Goal: Communication & Community: Answer question/provide support

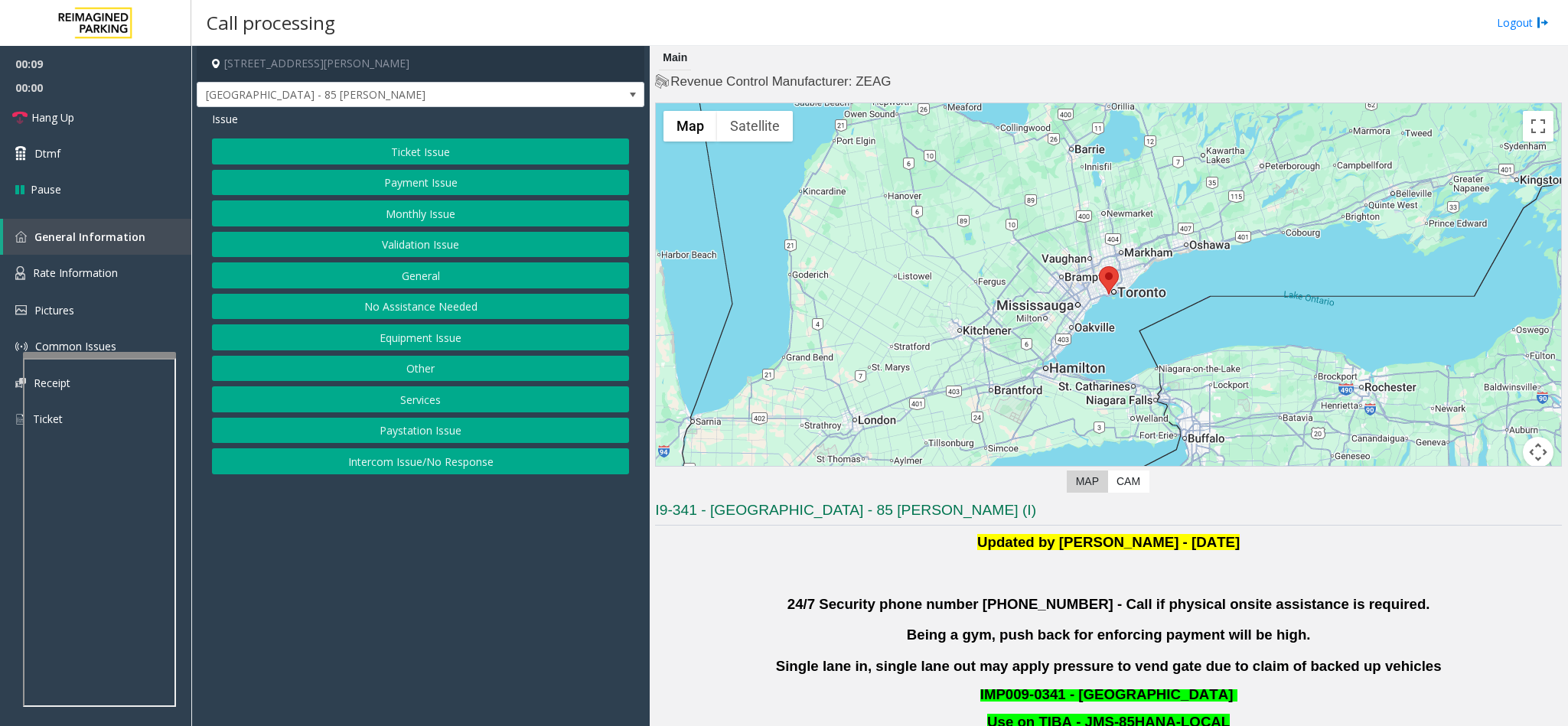
click at [462, 250] on button "Validation Issue" at bounding box center [420, 245] width 417 height 26
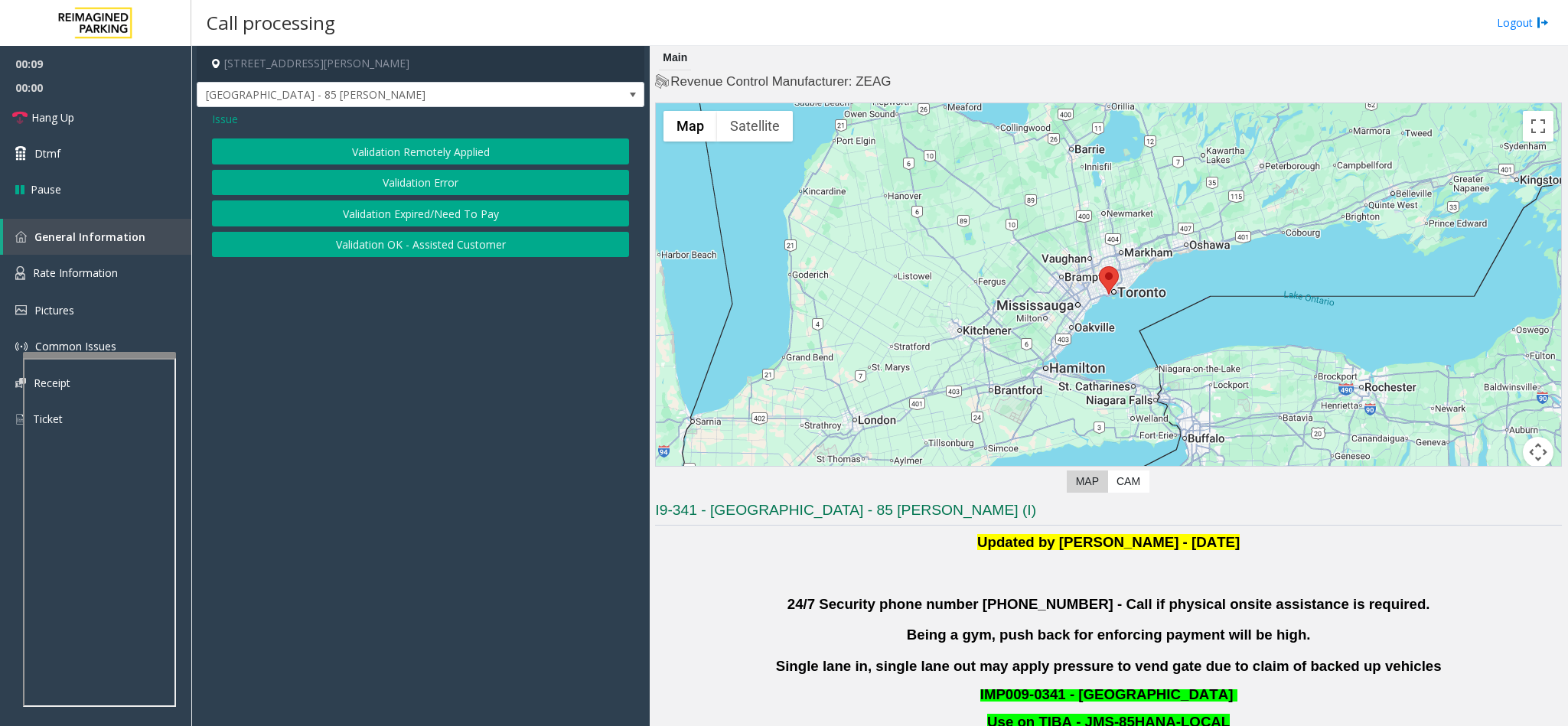
click at [418, 182] on button "Validation Error" at bounding box center [420, 183] width 417 height 26
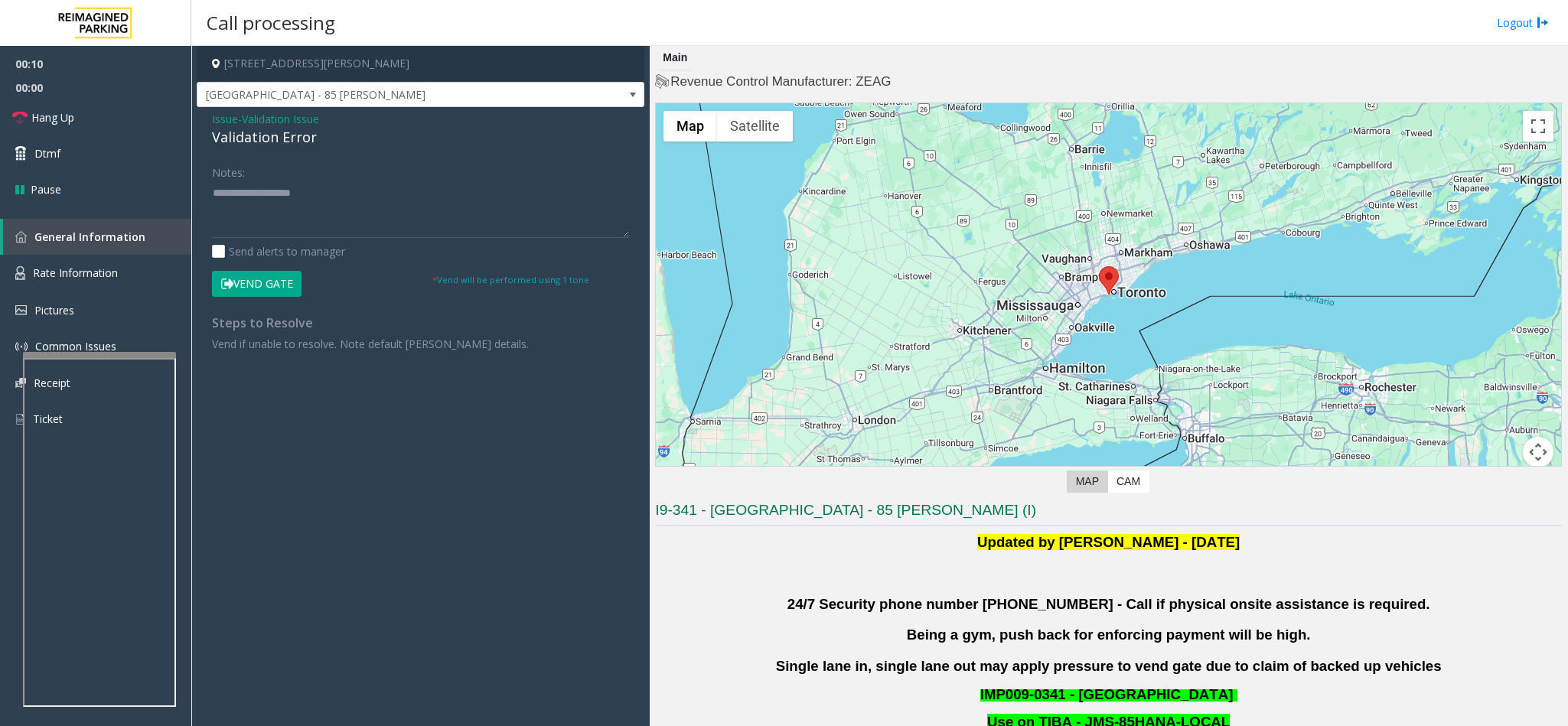
click at [255, 145] on div "Validation Error" at bounding box center [420, 137] width 417 height 21
click at [271, 143] on div "Validation Error" at bounding box center [420, 137] width 417 height 21
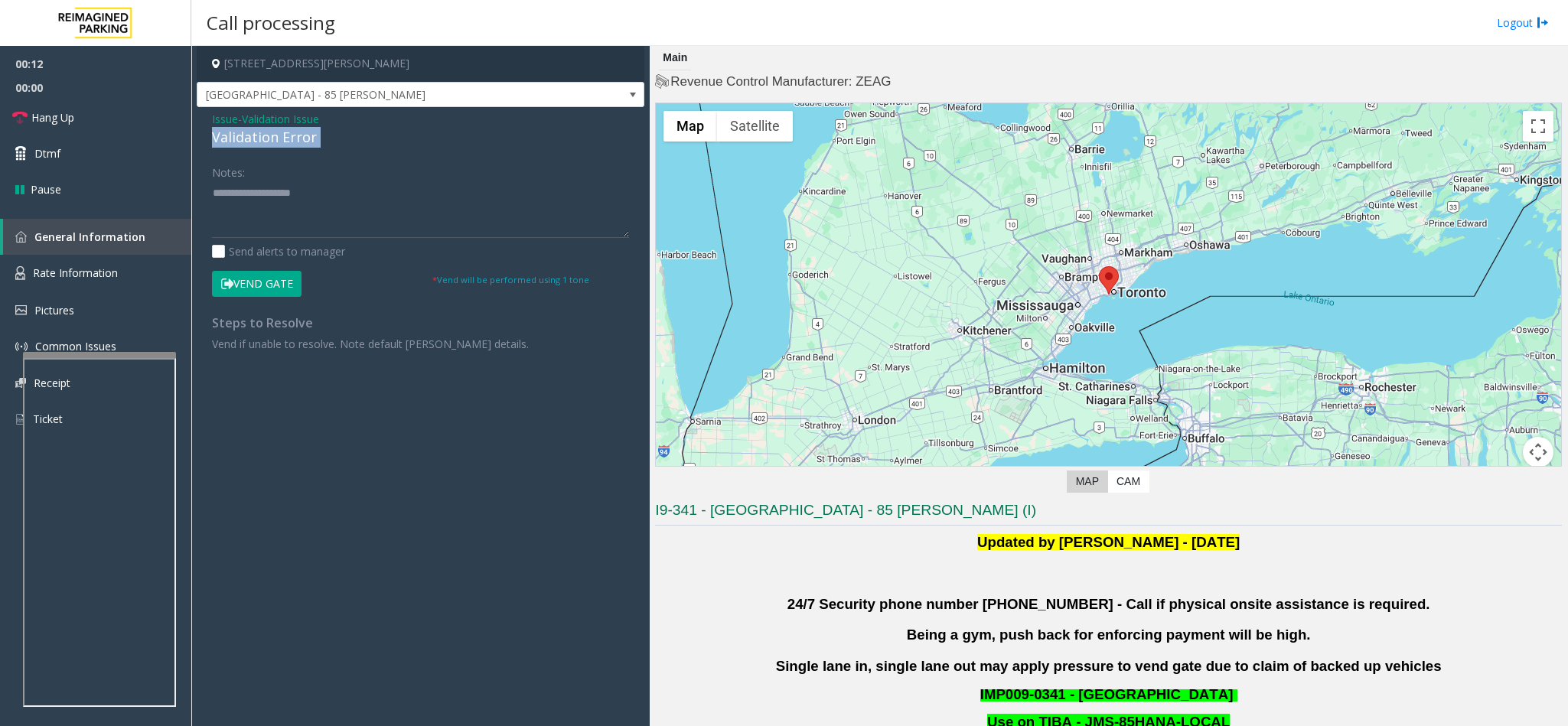
click at [271, 143] on div "Validation Error" at bounding box center [420, 137] width 417 height 21
click at [332, 198] on textarea at bounding box center [420, 210] width 417 height 57
click at [214, 201] on textarea at bounding box center [420, 210] width 417 height 57
type textarea "**********"
click at [480, 201] on textarea at bounding box center [420, 210] width 417 height 57
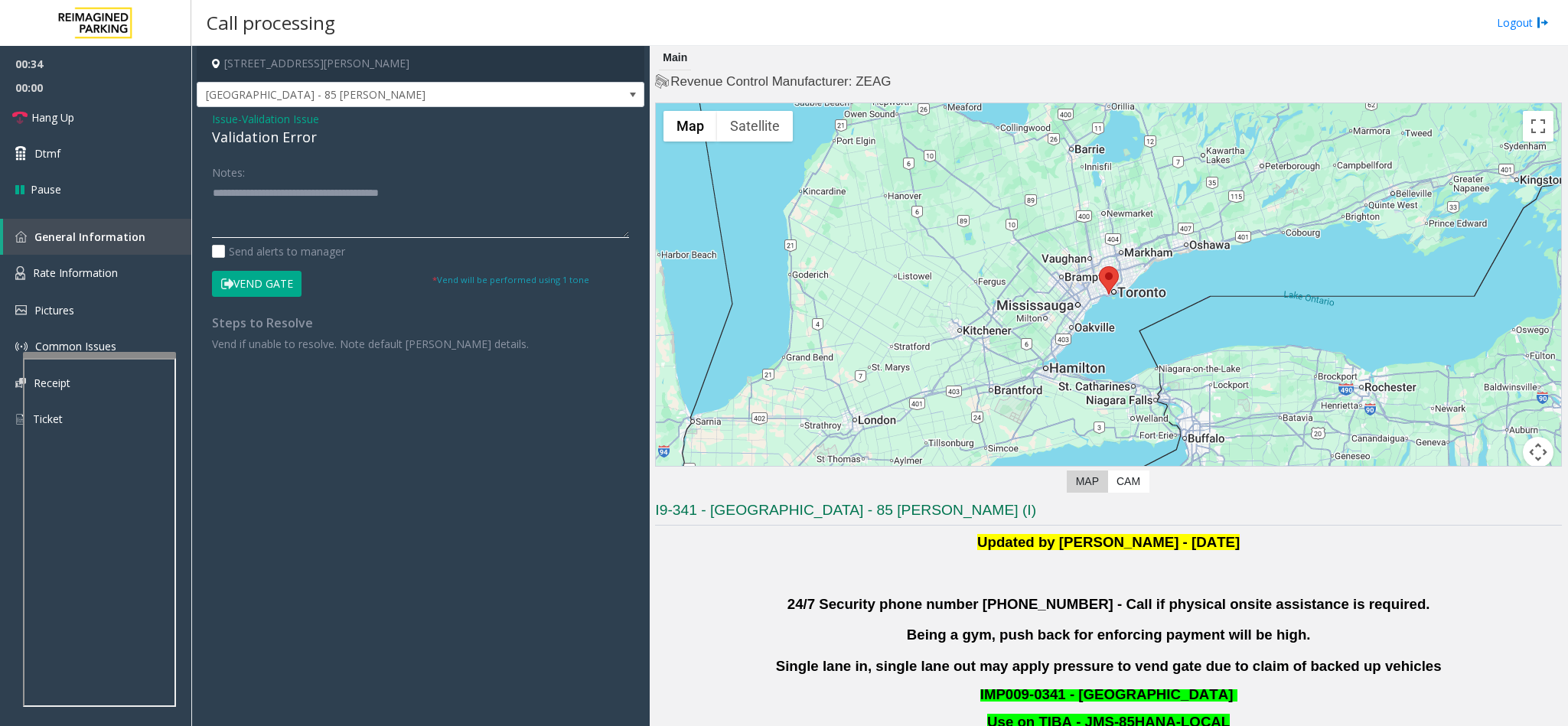
drag, startPoint x: 434, startPoint y: 194, endPoint x: 201, endPoint y: 191, distance: 233.0
click at [201, 191] on div "Notes: Send alerts to manager Vend Gate * Vend will be performed using 1 tone S…" at bounding box center [420, 256] width 440 height 193
click at [223, 122] on span "Issue" at bounding box center [224, 119] width 26 height 16
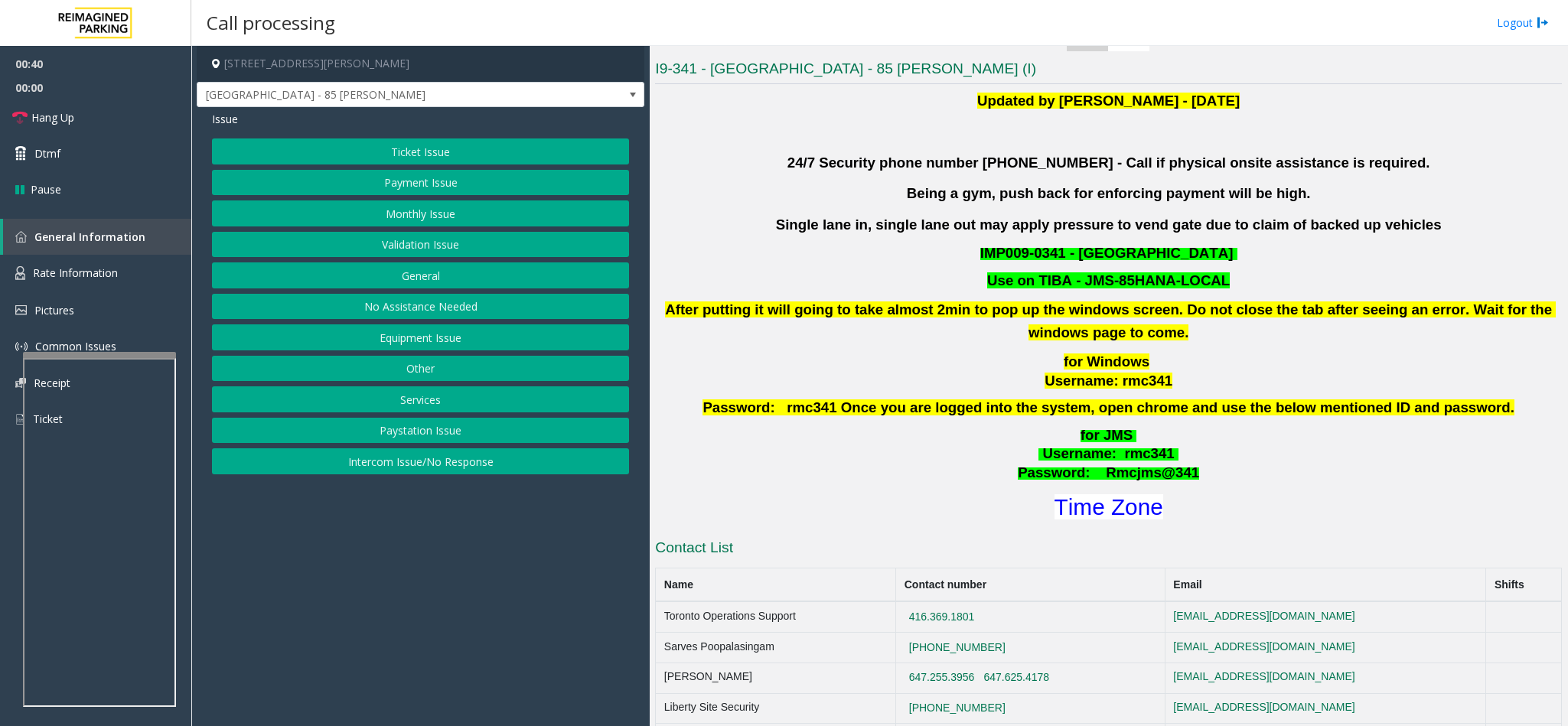
scroll to position [459, 0]
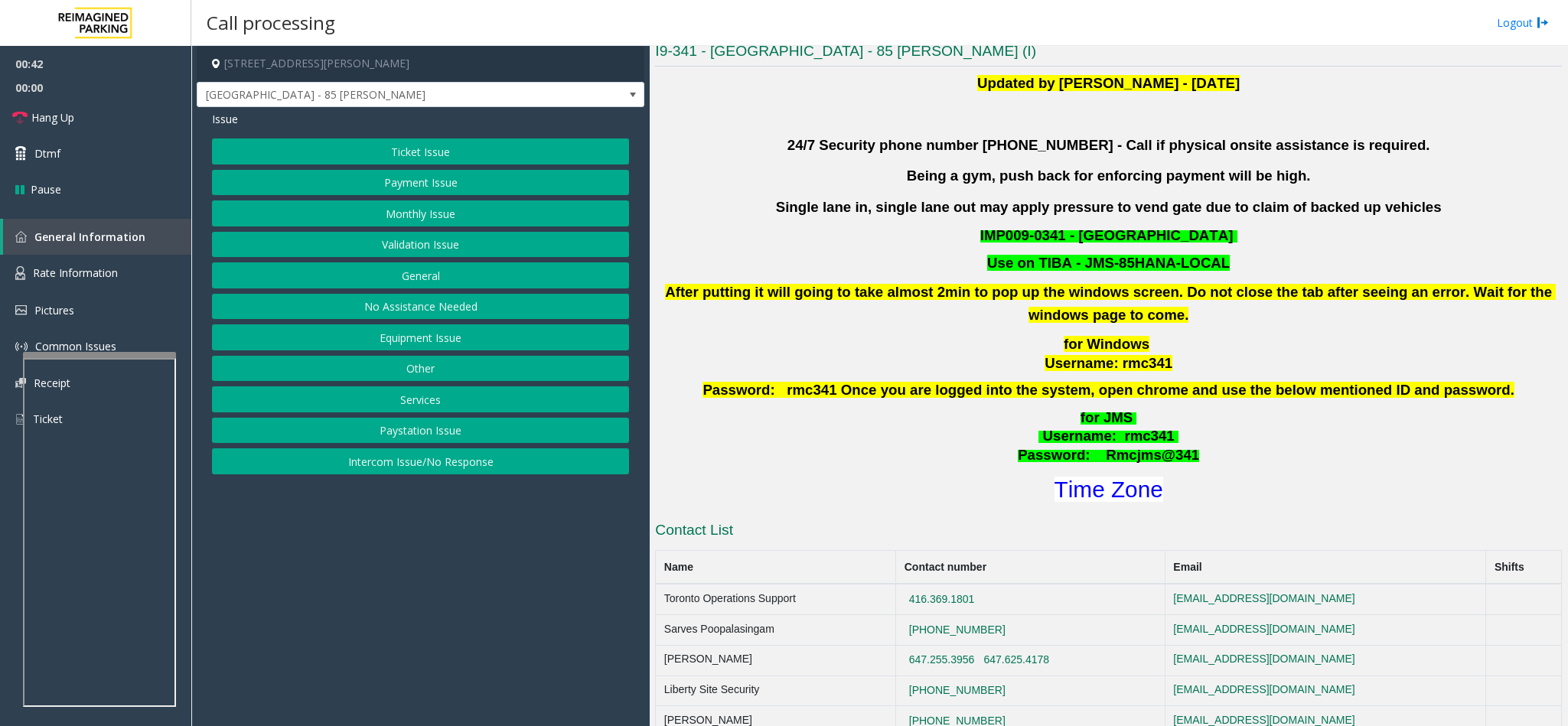
click at [425, 153] on button "Ticket Issue" at bounding box center [420, 151] width 417 height 26
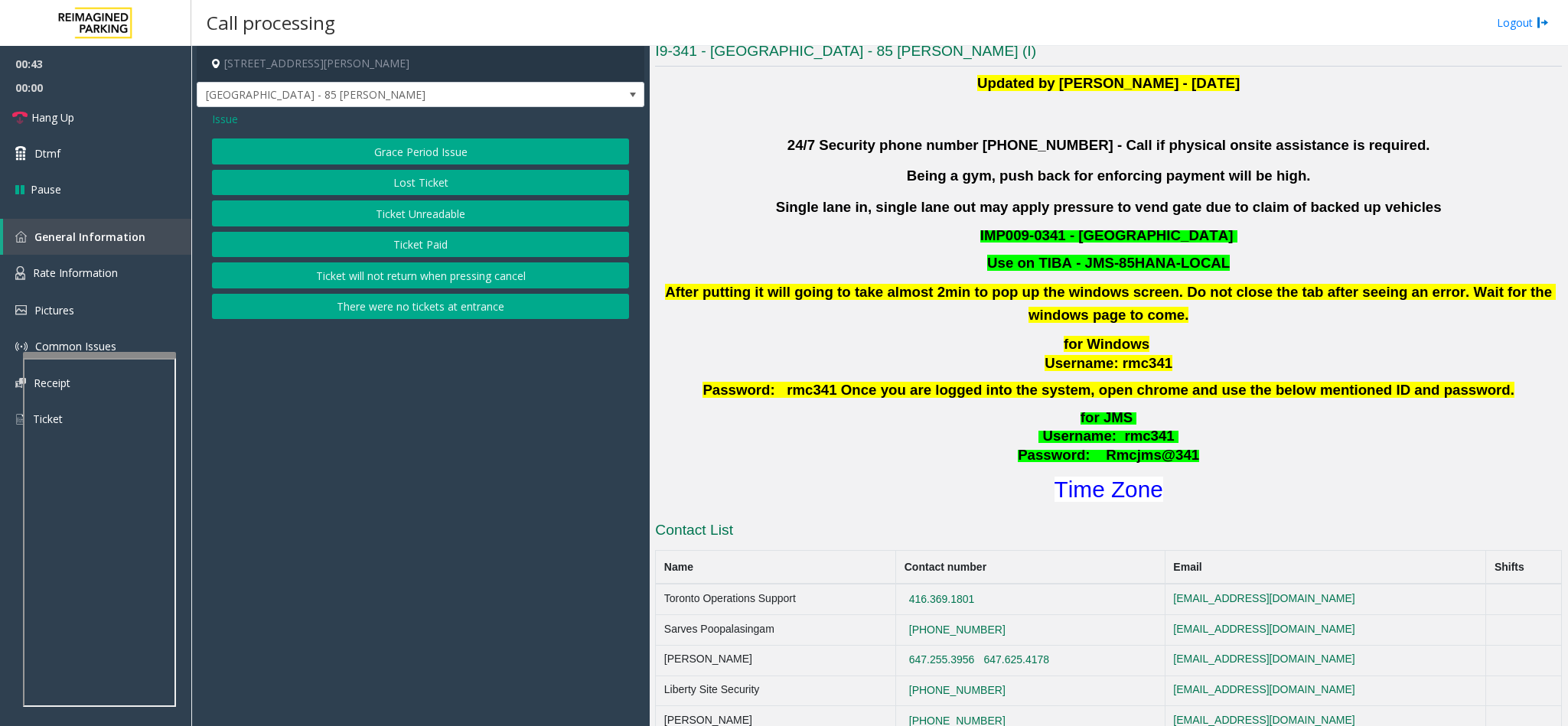
click at [421, 180] on button "Lost Ticket" at bounding box center [420, 183] width 417 height 26
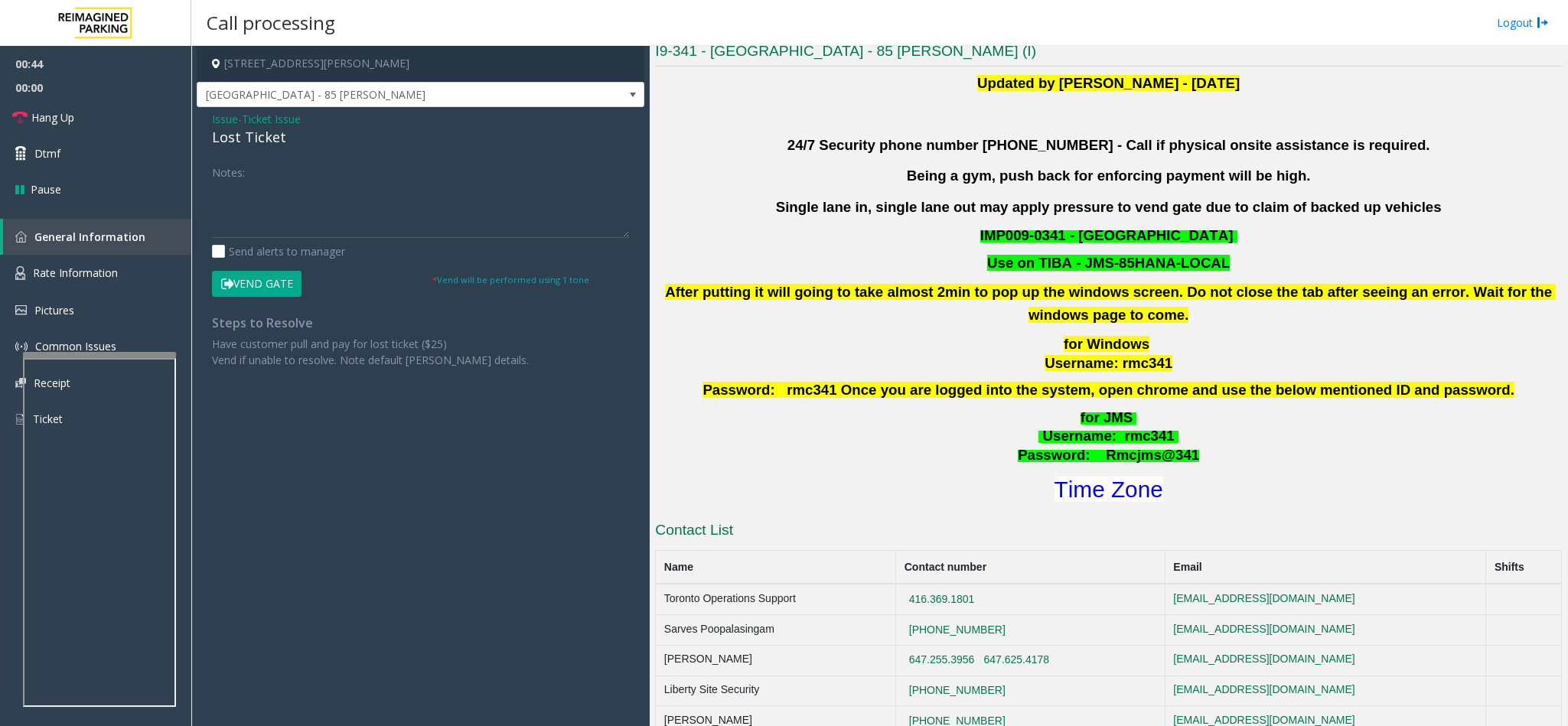
click at [257, 134] on div "Lost Ticket" at bounding box center [420, 137] width 417 height 21
click at [213, 205] on textarea at bounding box center [420, 210] width 417 height 57
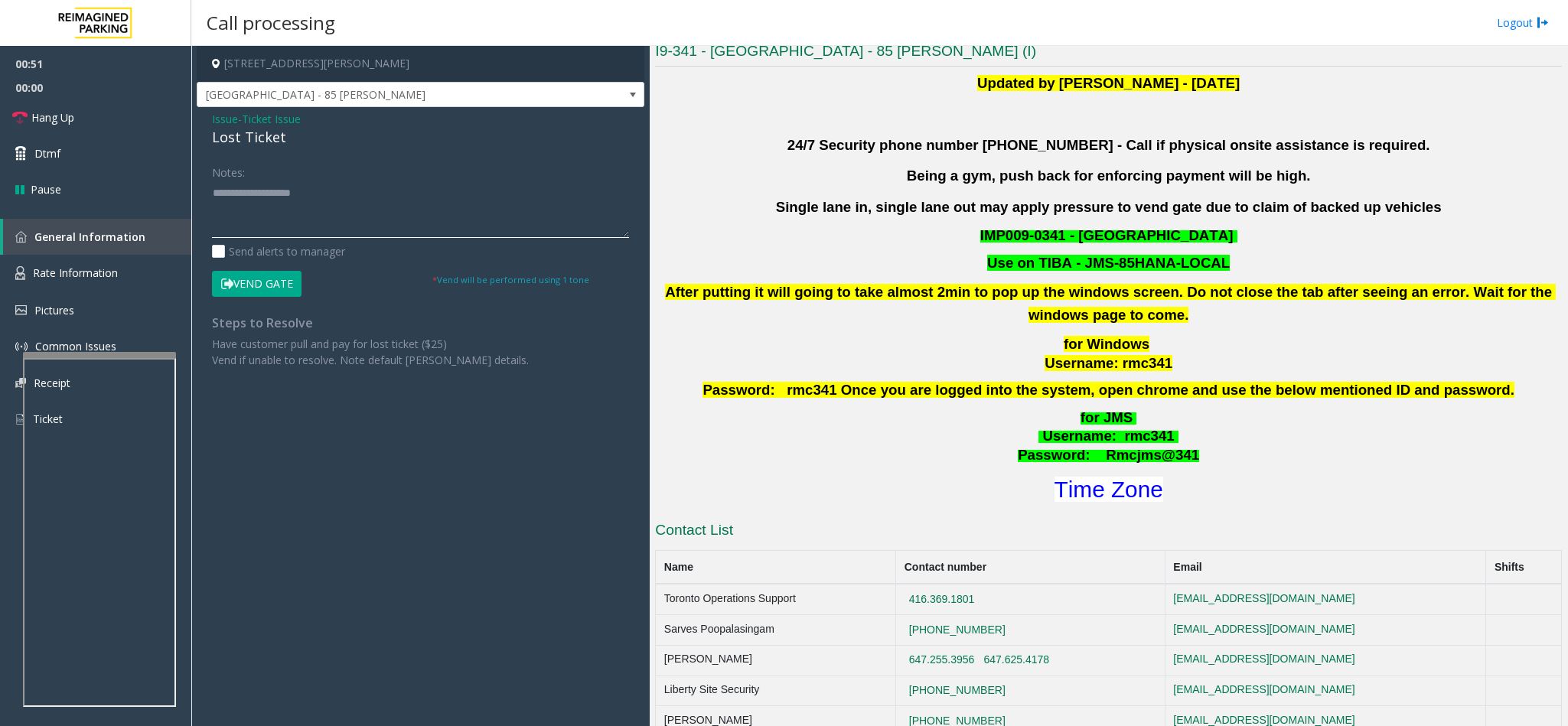
click at [305, 193] on textarea at bounding box center [420, 210] width 417 height 57
click at [280, 213] on textarea at bounding box center [420, 210] width 417 height 57
click at [239, 287] on button "Vend Gate" at bounding box center [256, 283] width 90 height 26
click at [260, 222] on textarea at bounding box center [420, 210] width 417 height 57
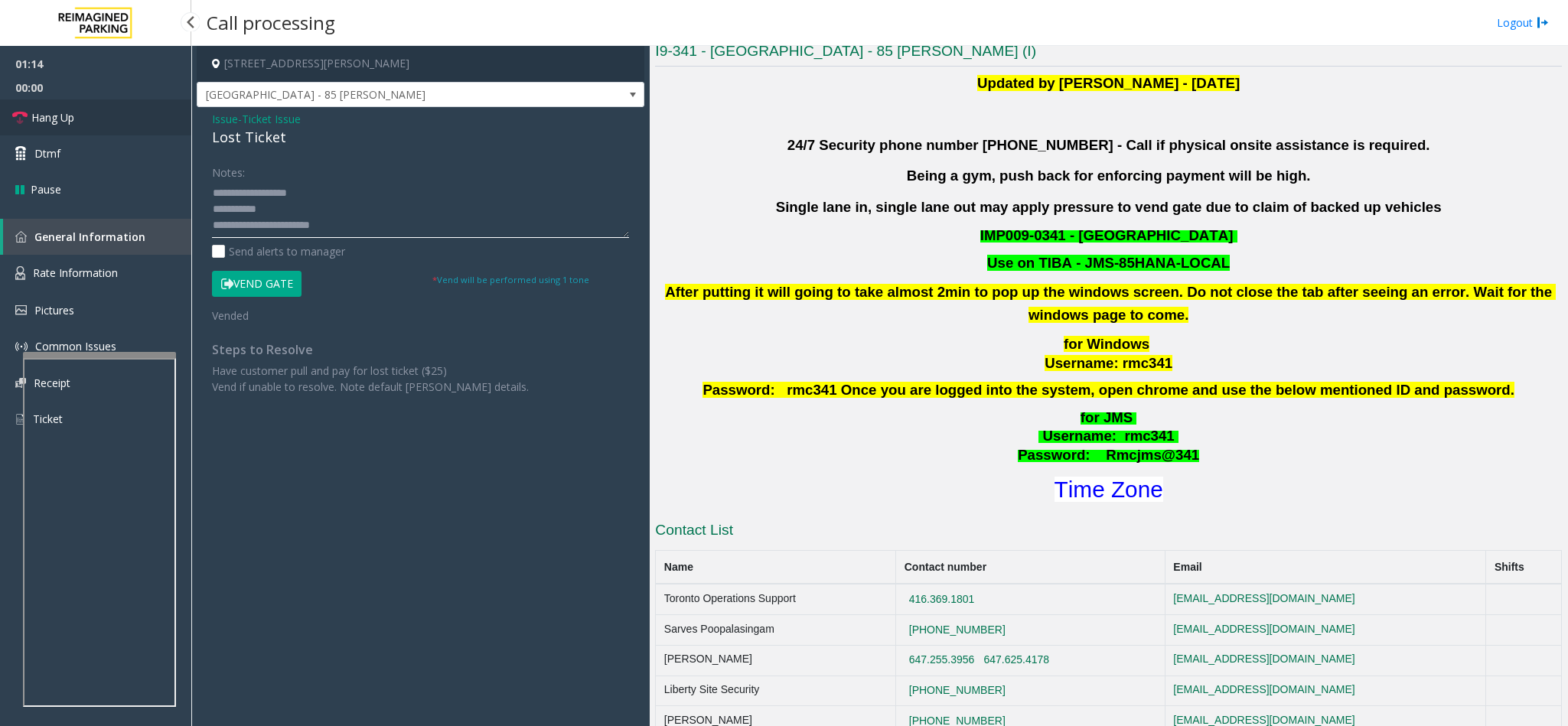
type textarea "**********"
click at [136, 99] on link "Hang Up" at bounding box center [95, 117] width 191 height 36
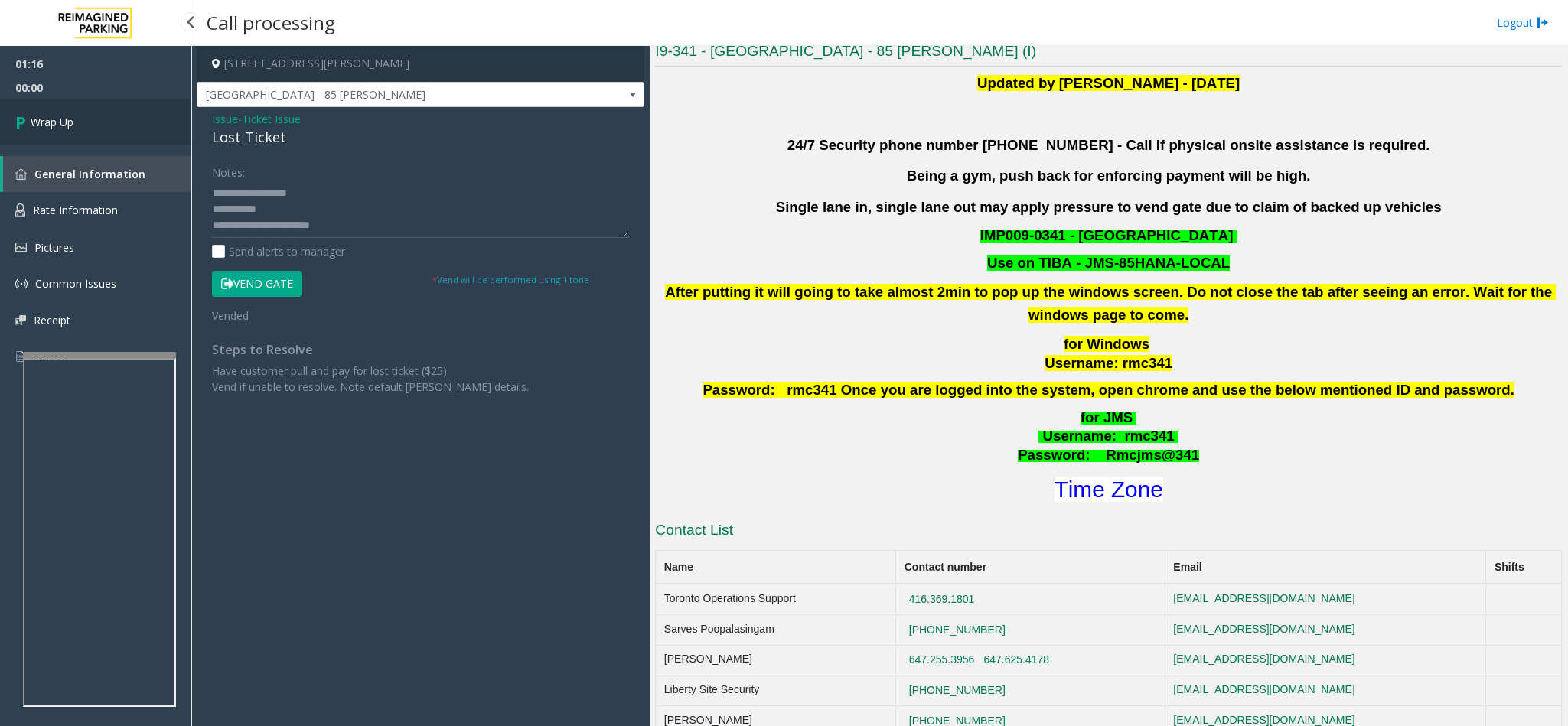
click at [136, 115] on link "Wrap Up" at bounding box center [95, 122] width 191 height 45
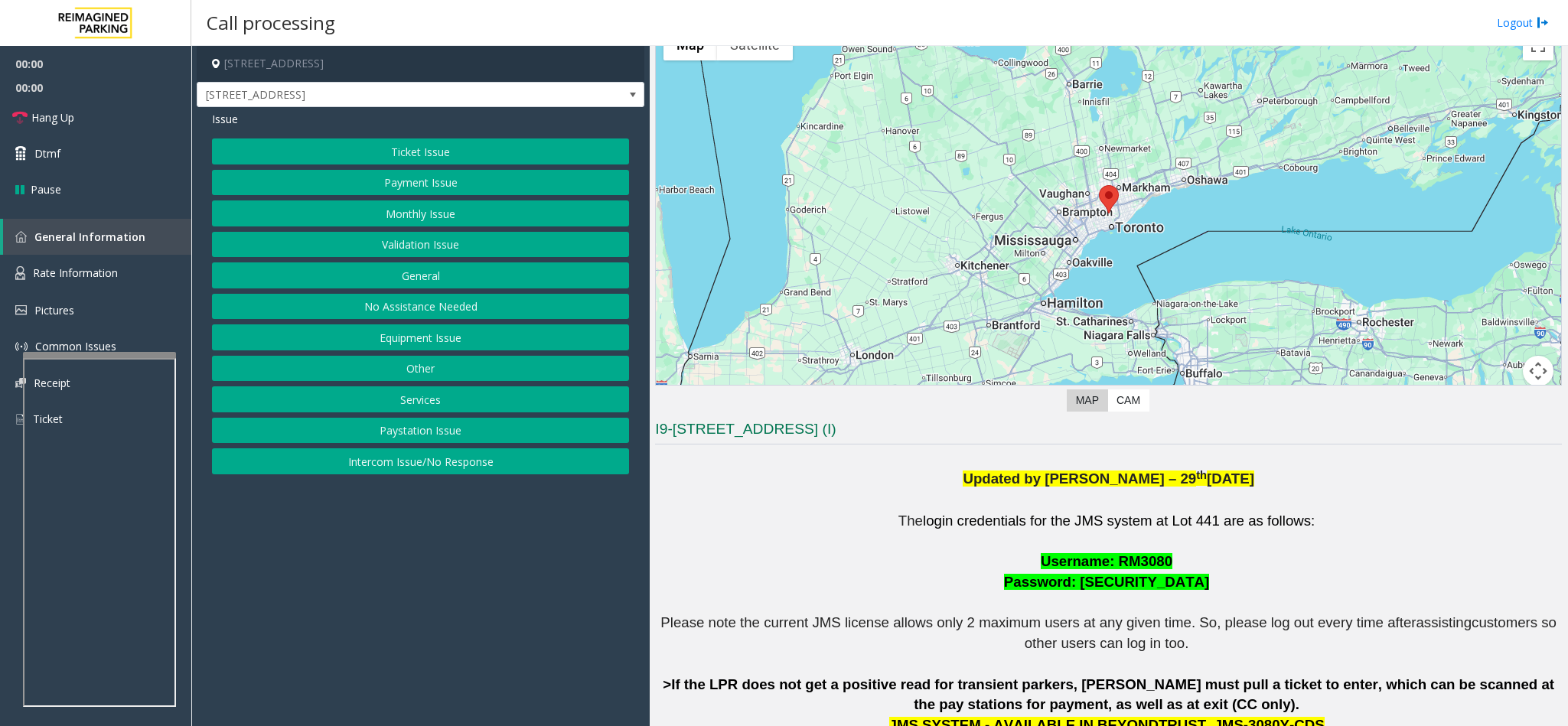
scroll to position [115, 0]
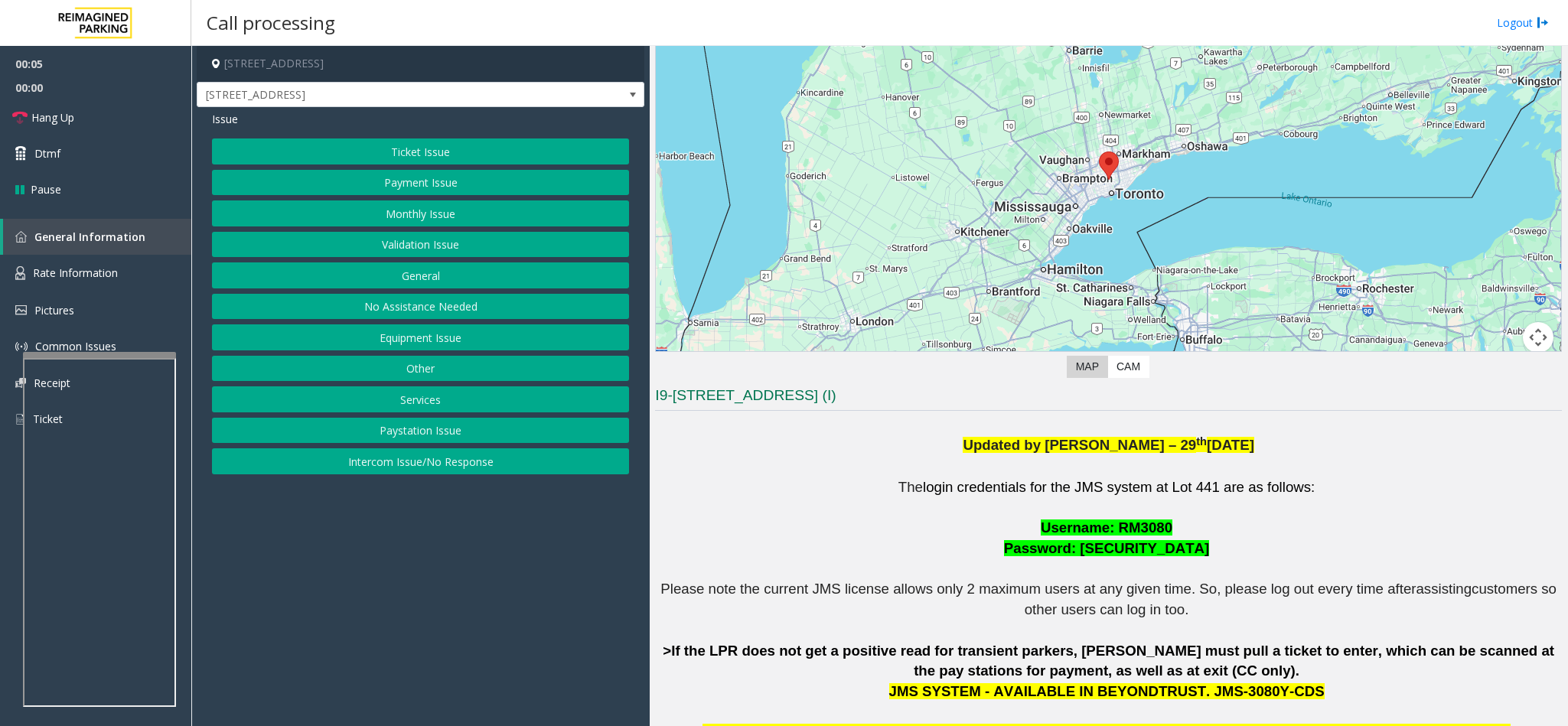
click at [450, 159] on button "Ticket Issue" at bounding box center [420, 151] width 417 height 26
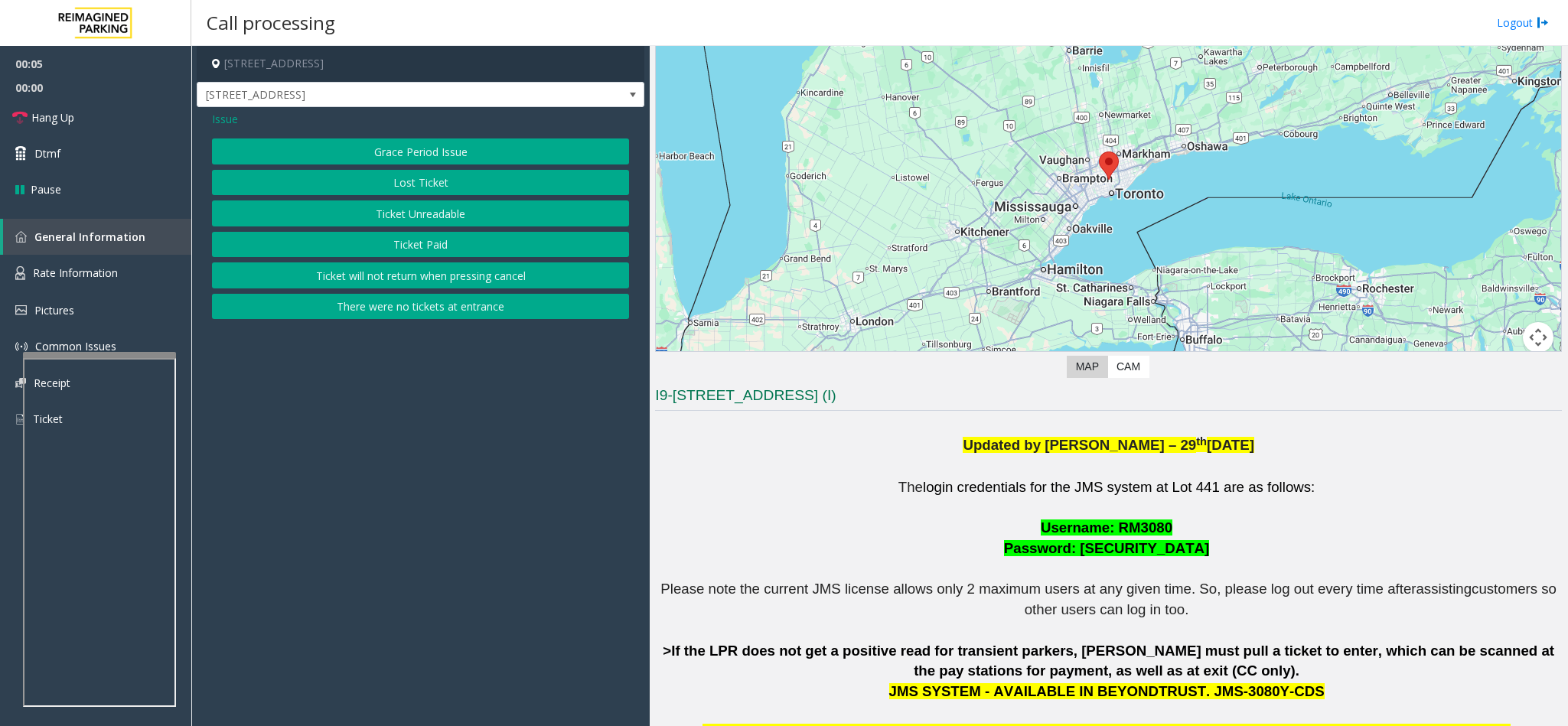
click at [448, 244] on button "Ticket Paid" at bounding box center [420, 245] width 417 height 26
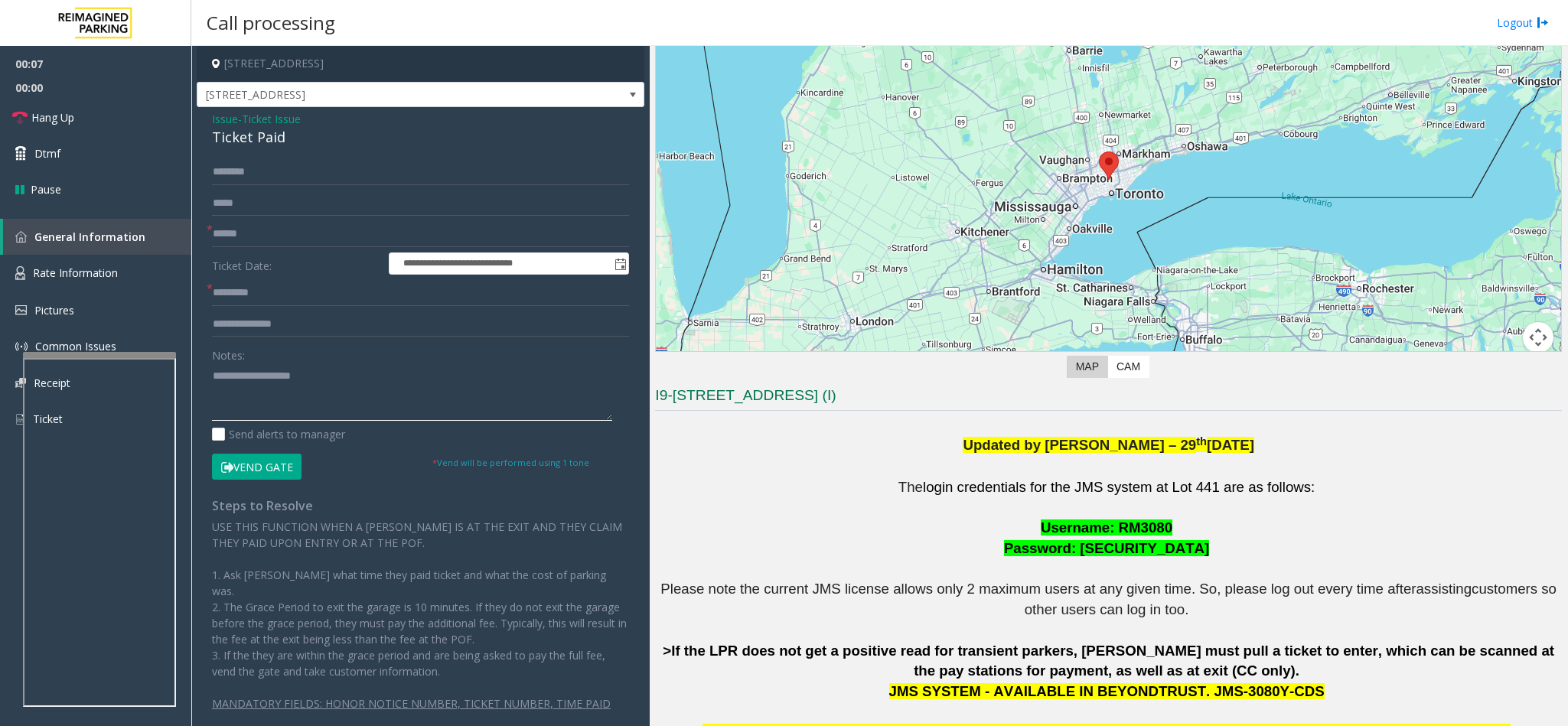
click at [248, 375] on textarea at bounding box center [411, 392] width 400 height 57
click at [327, 391] on textarea at bounding box center [411, 392] width 400 height 57
type textarea "**********"
click at [241, 239] on input "text" at bounding box center [420, 234] width 417 height 26
click at [232, 236] on input "*******" at bounding box center [420, 234] width 417 height 26
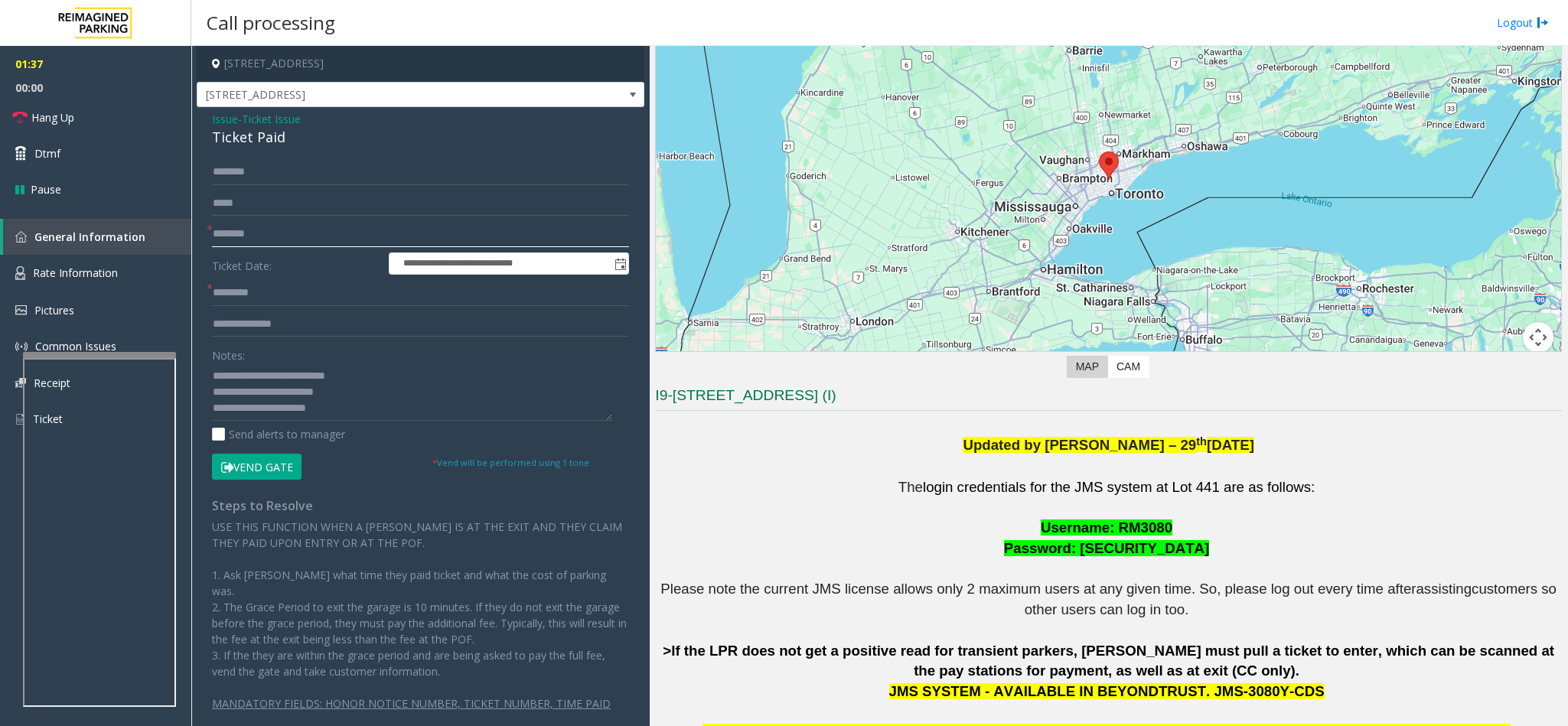
click at [276, 230] on input "********" at bounding box center [420, 234] width 417 height 26
type input "********"
click at [276, 326] on input "text" at bounding box center [420, 325] width 417 height 26
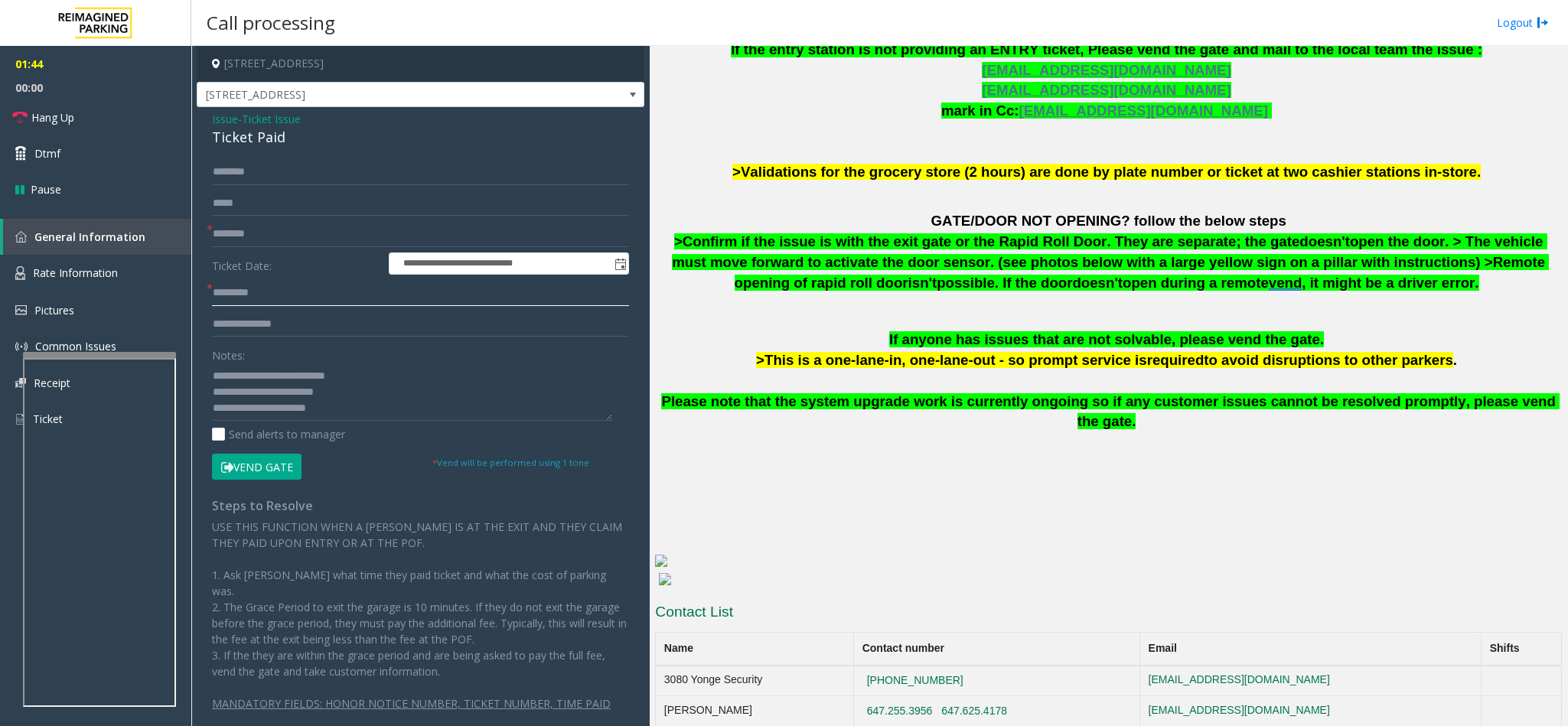
click at [214, 296] on input "text" at bounding box center [420, 293] width 417 height 26
type input "****"
click at [351, 414] on textarea at bounding box center [411, 392] width 400 height 57
click at [248, 473] on button "Vend Gate" at bounding box center [256, 466] width 90 height 26
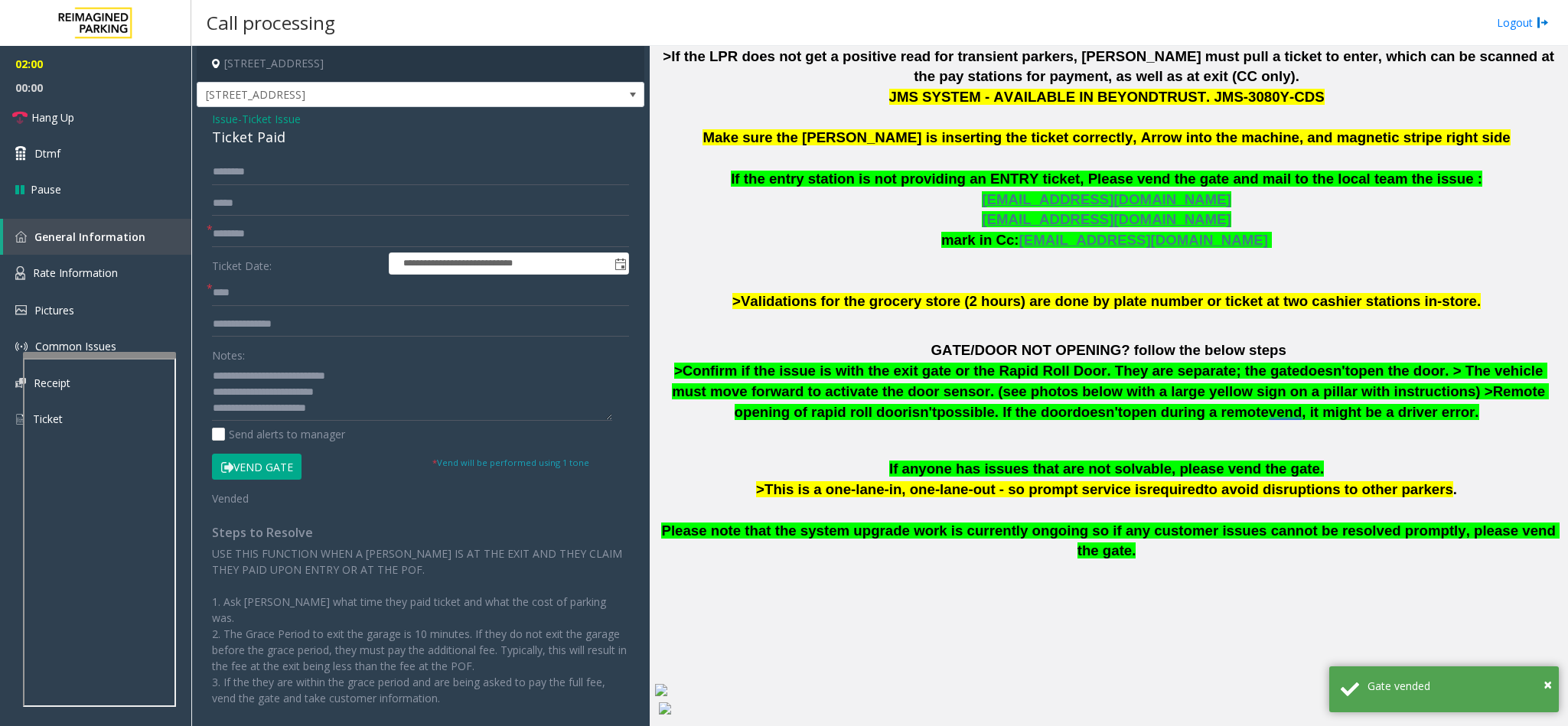
scroll to position [724, 0]
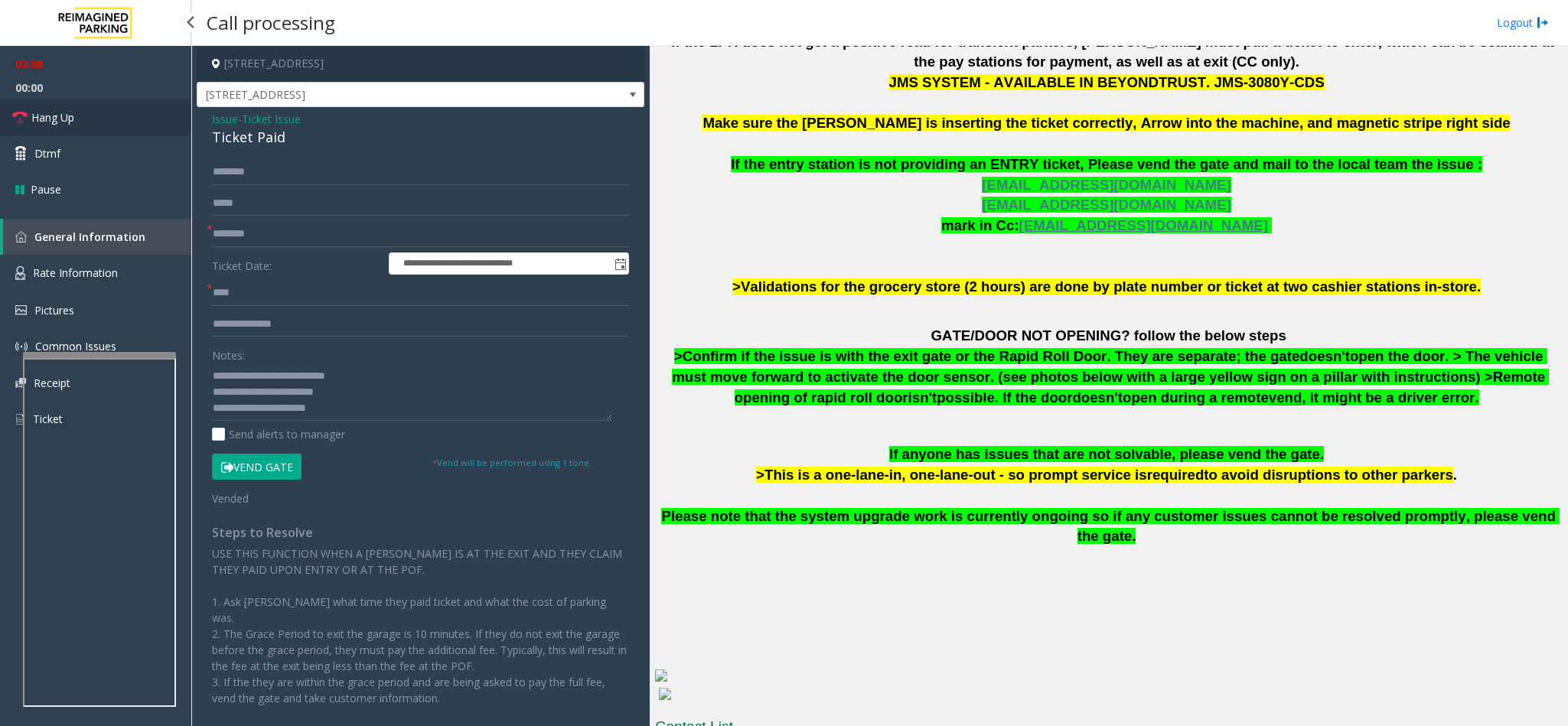
click at [126, 115] on link "Hang Up" at bounding box center [95, 117] width 191 height 36
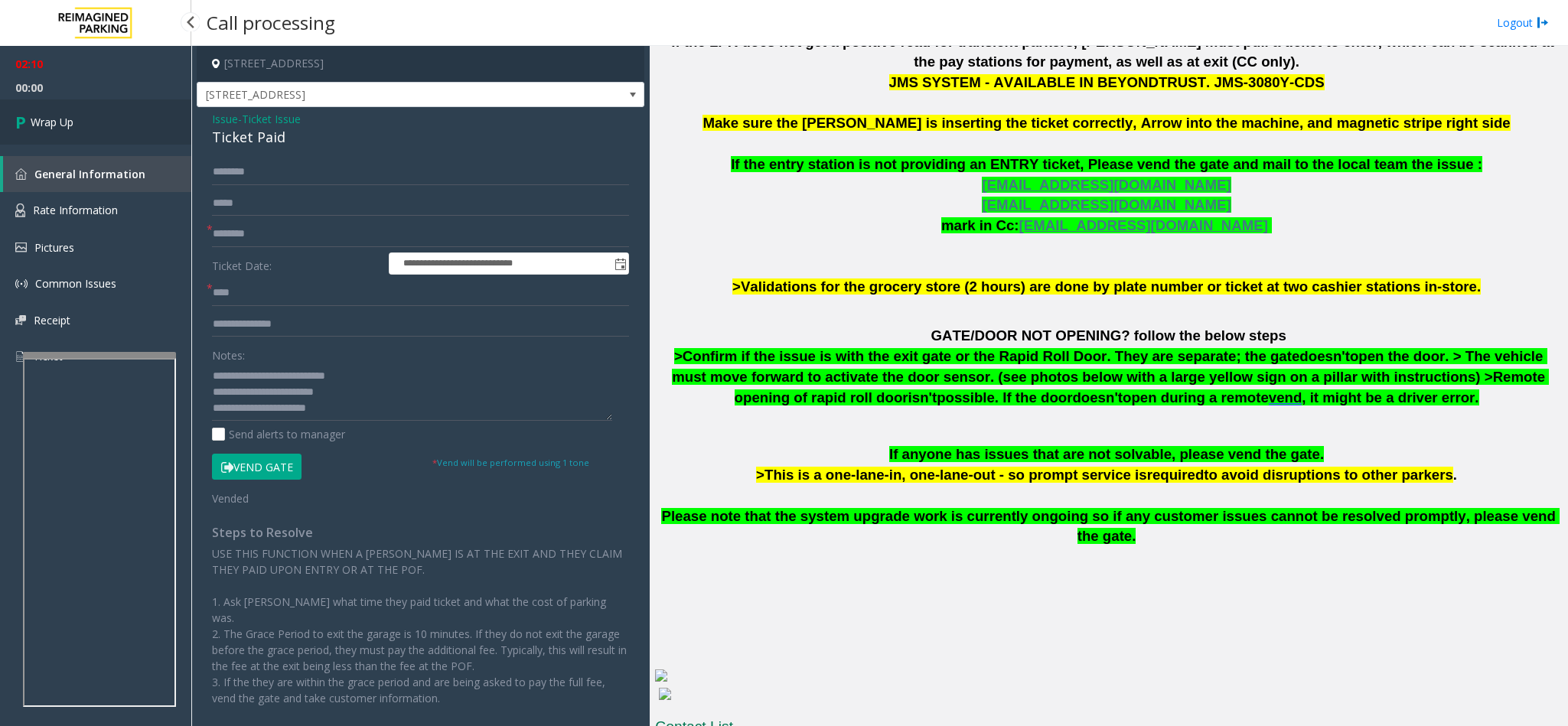
click at [126, 115] on link "Wrap Up" at bounding box center [95, 122] width 191 height 45
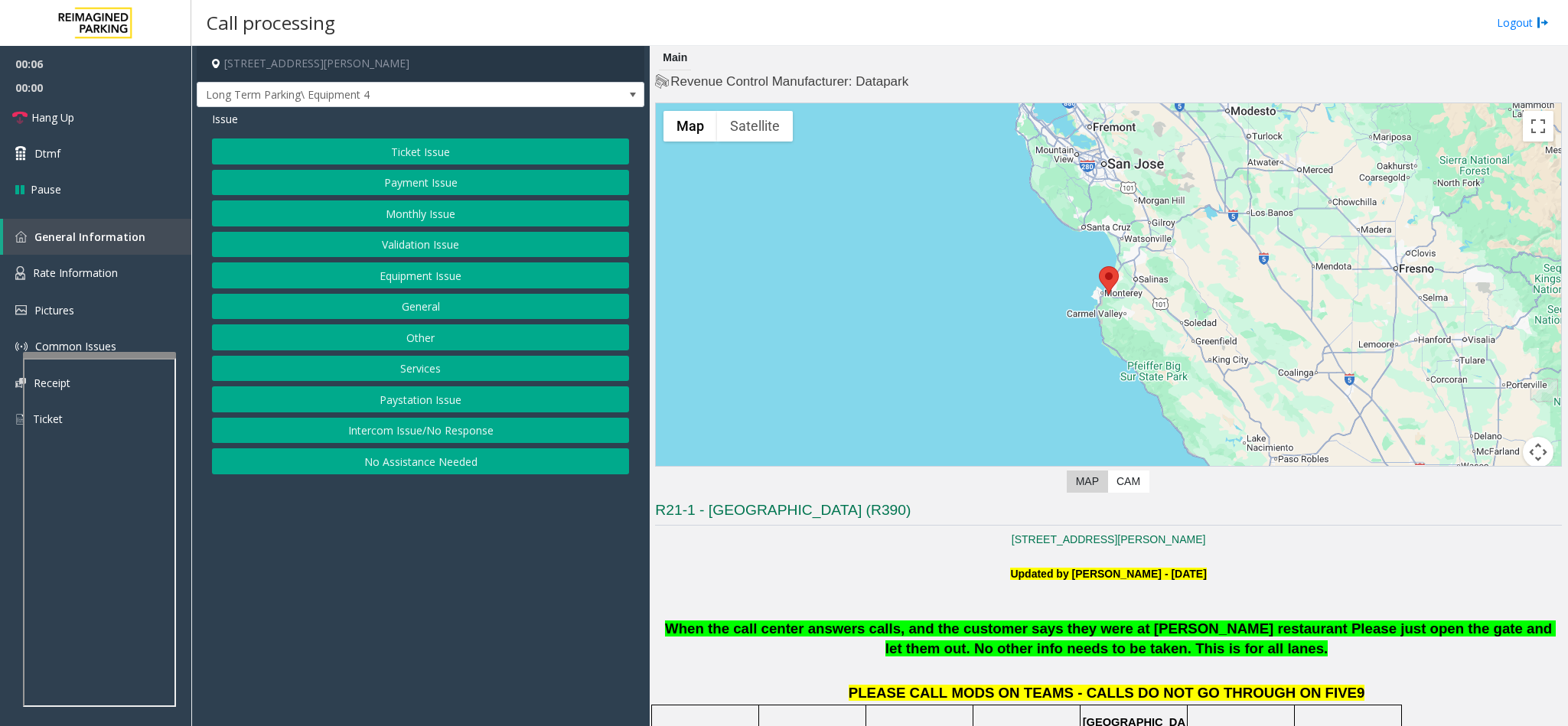
click at [436, 284] on button "Equipment Issue" at bounding box center [420, 275] width 417 height 26
click at [436, 220] on button "Out of Tickets" at bounding box center [420, 213] width 417 height 26
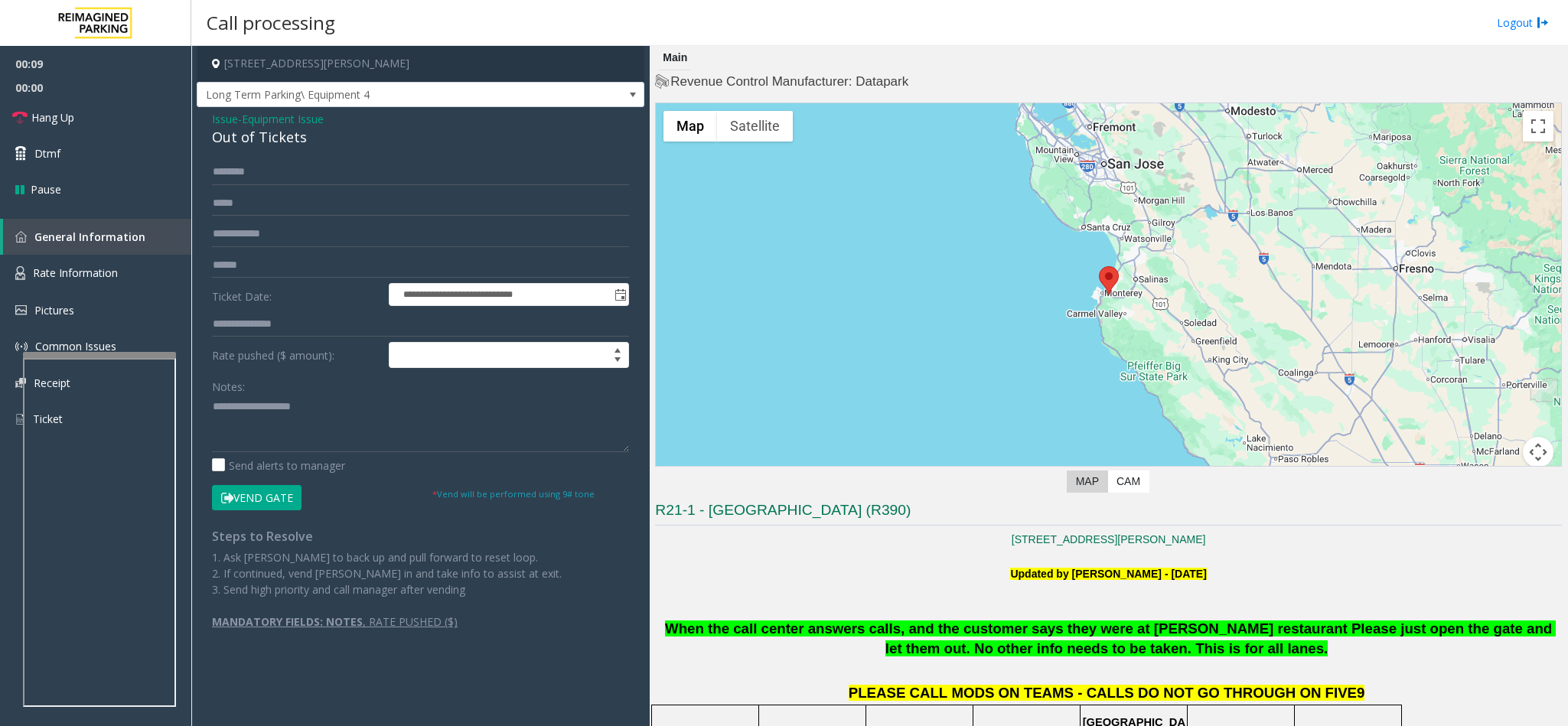
click at [263, 498] on button "Vend Gate" at bounding box center [256, 498] width 90 height 26
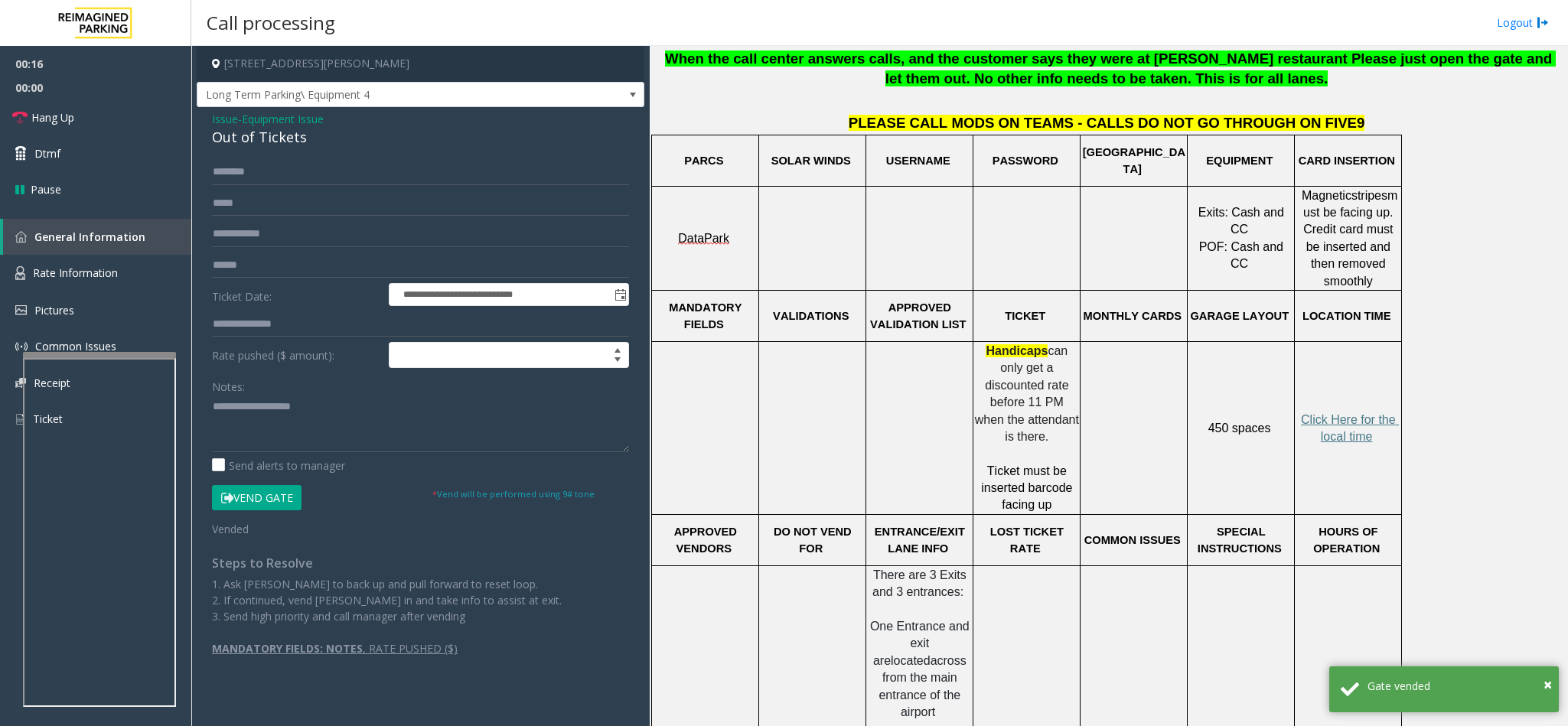
scroll to position [574, 0]
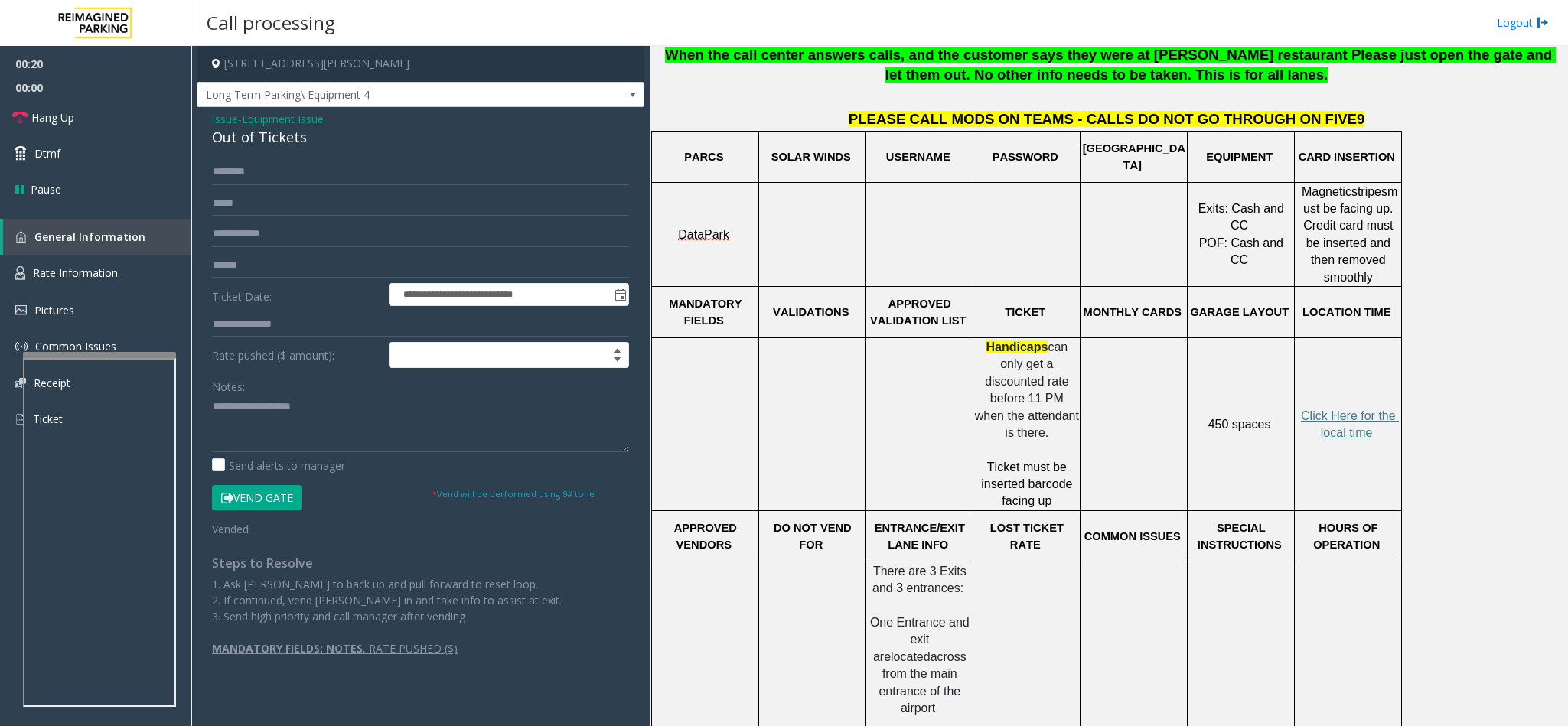
click at [230, 134] on div "Out of Tickets" at bounding box center [420, 137] width 417 height 21
click at [122, 126] on link "Hang Up" at bounding box center [95, 117] width 191 height 36
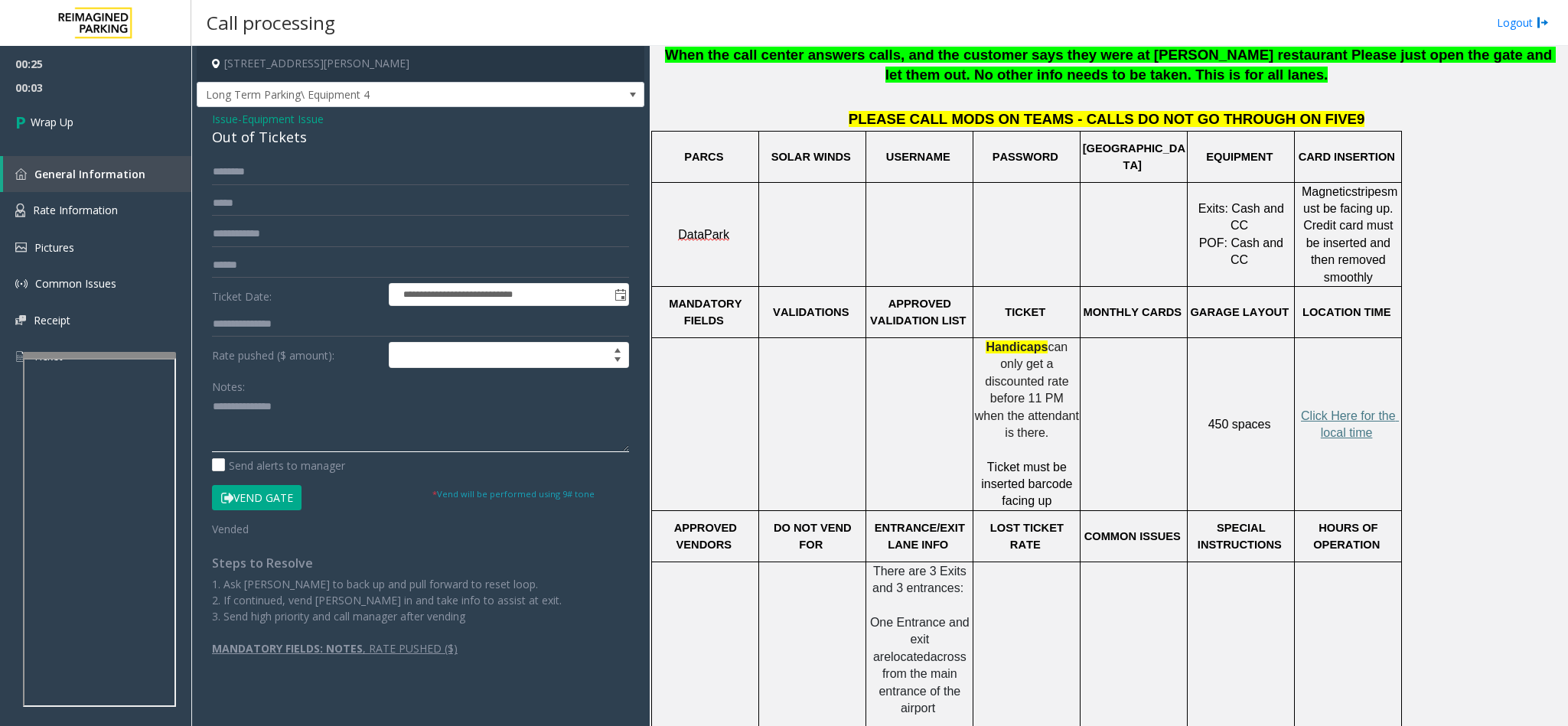
click at [218, 397] on textarea at bounding box center [420, 423] width 417 height 57
click at [241, 411] on textarea at bounding box center [420, 423] width 417 height 57
click at [236, 409] on textarea at bounding box center [420, 423] width 417 height 57
click at [335, 418] on textarea at bounding box center [420, 423] width 417 height 57
type textarea "**********"
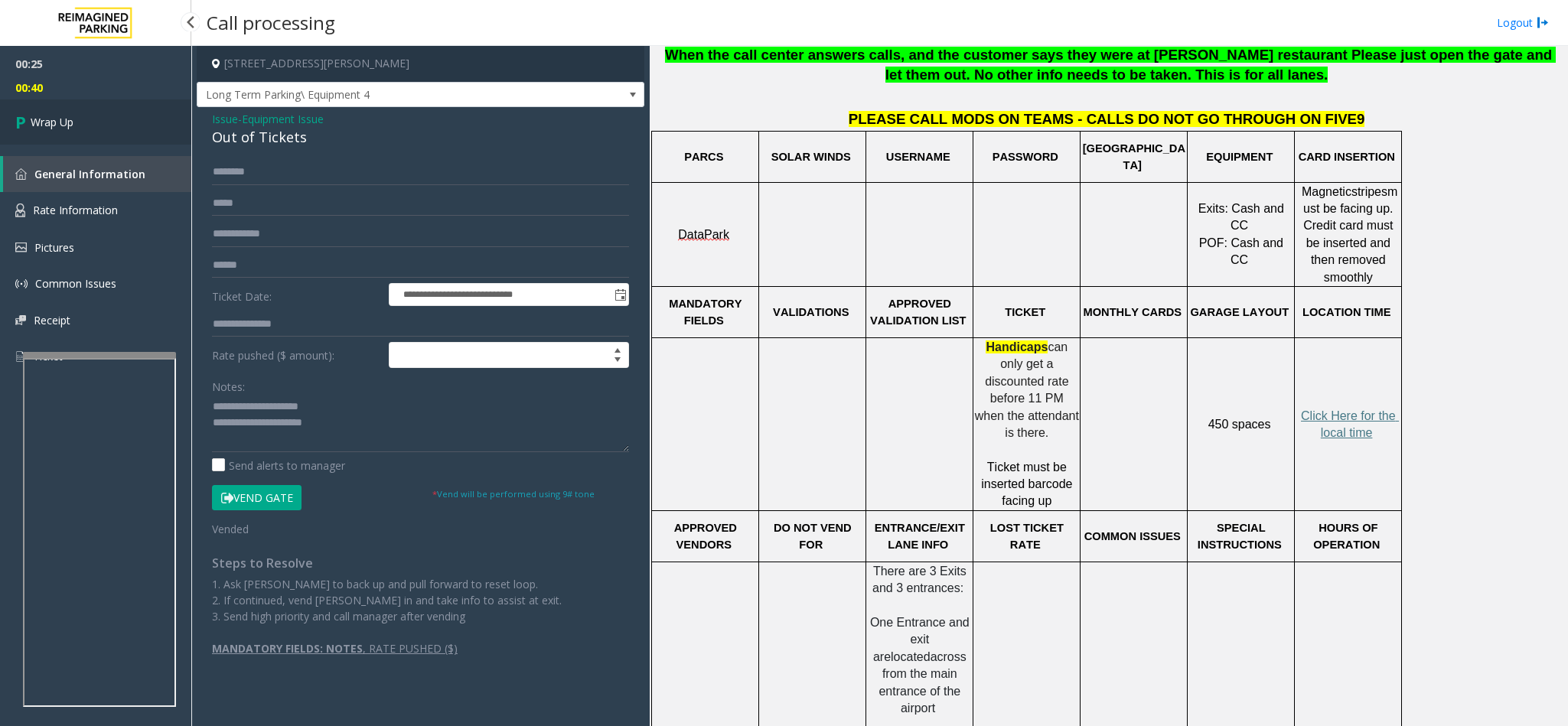
click at [156, 113] on link "Wrap Up" at bounding box center [95, 122] width 191 height 45
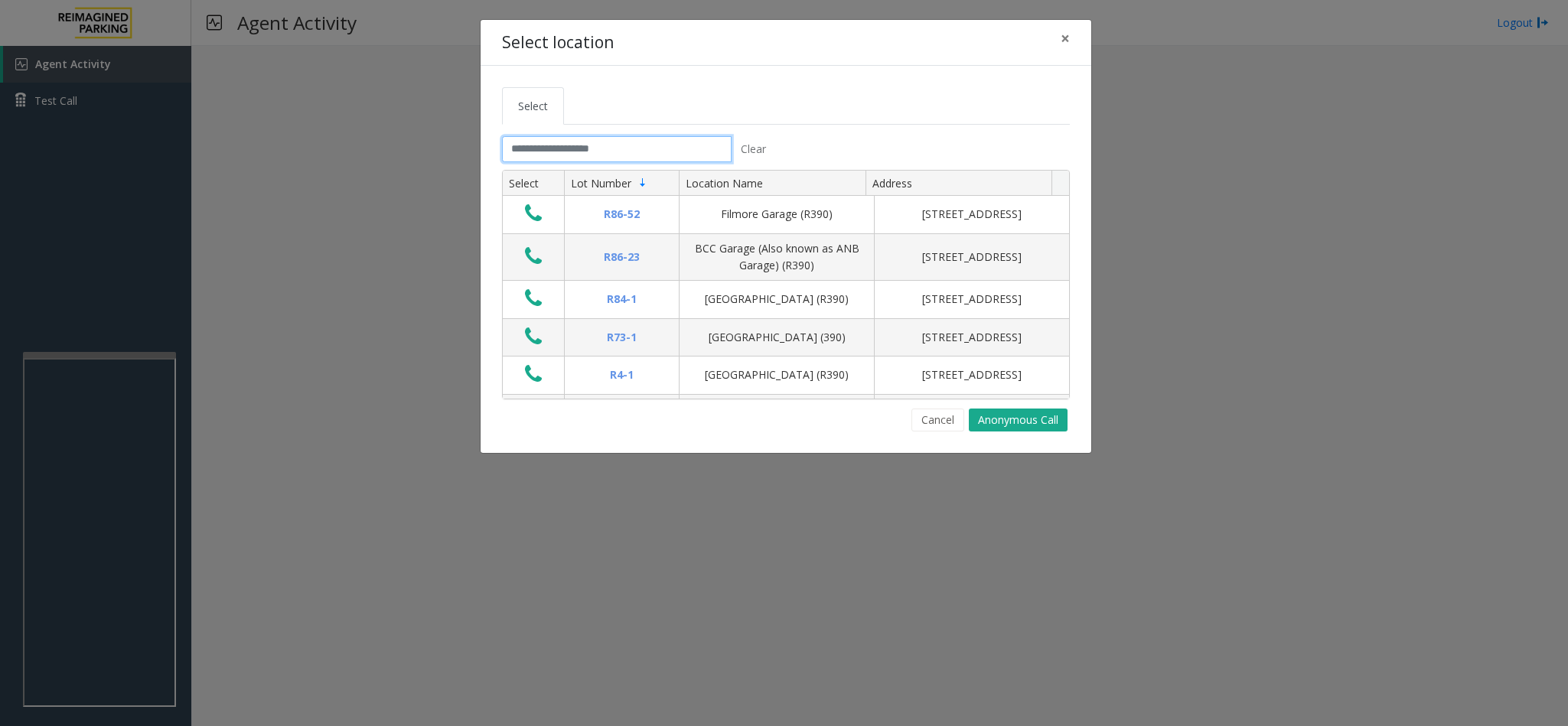
click at [632, 148] on input "text" at bounding box center [616, 149] width 229 height 26
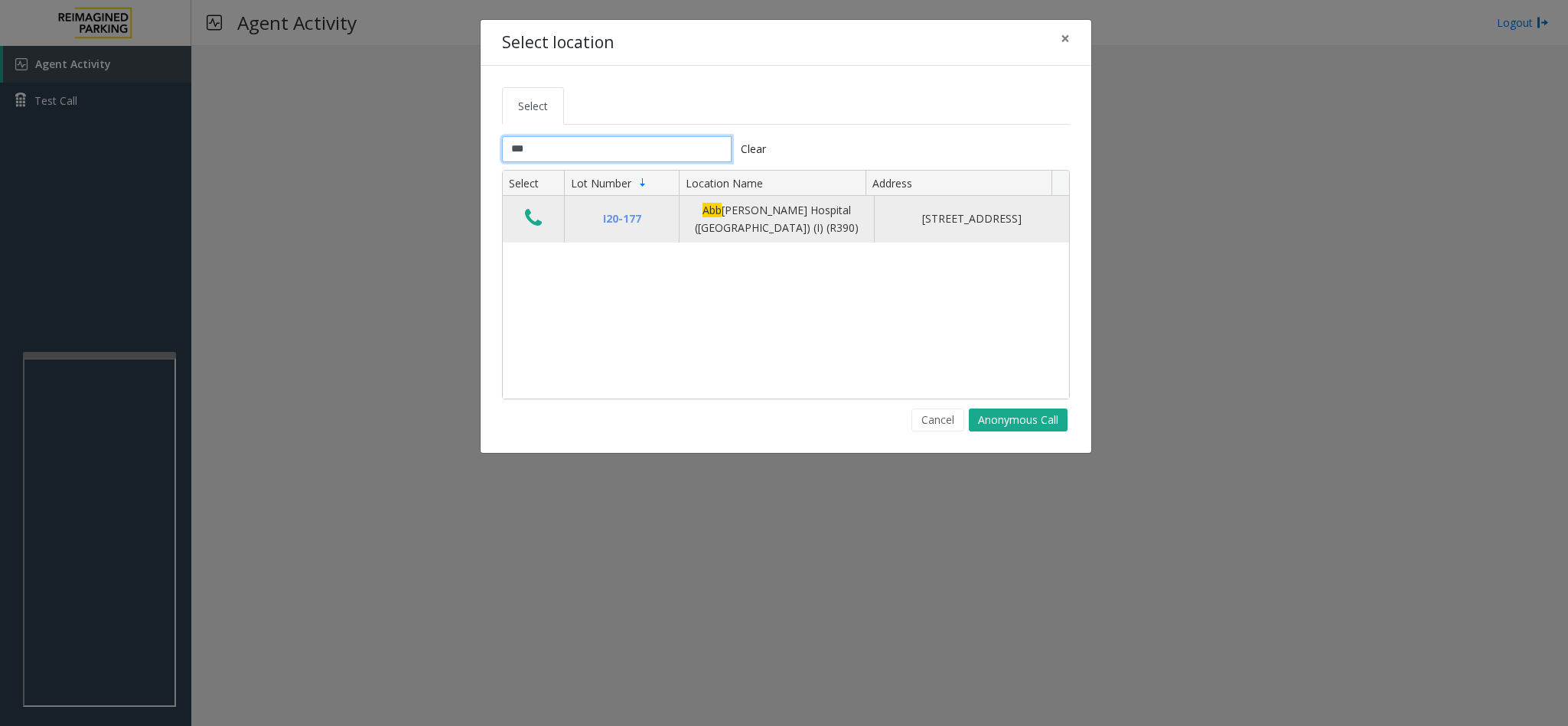
type input "***"
click at [532, 228] on icon "Data table" at bounding box center [533, 218] width 17 height 22
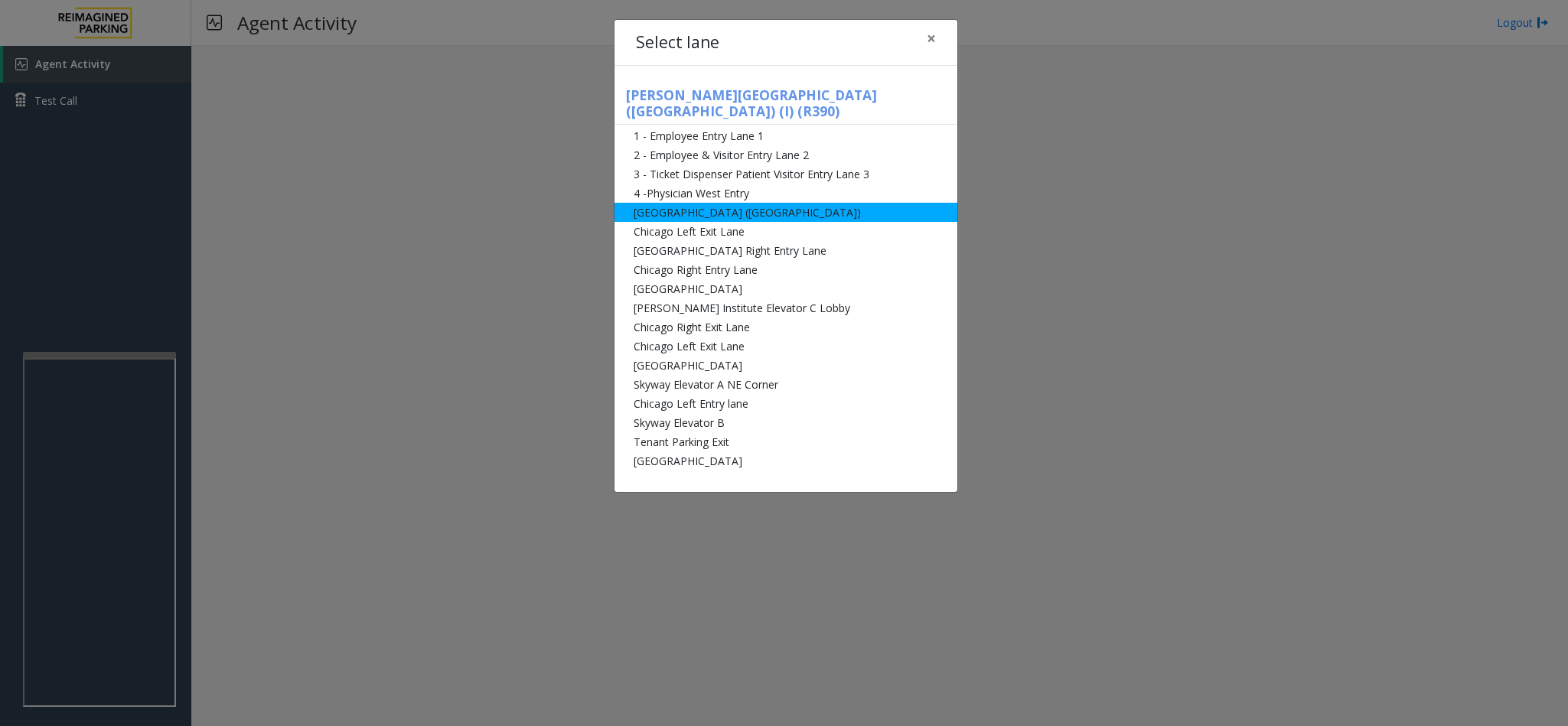
click at [656, 203] on li "[GEOGRAPHIC_DATA] ([GEOGRAPHIC_DATA])" at bounding box center [786, 212] width 342 height 19
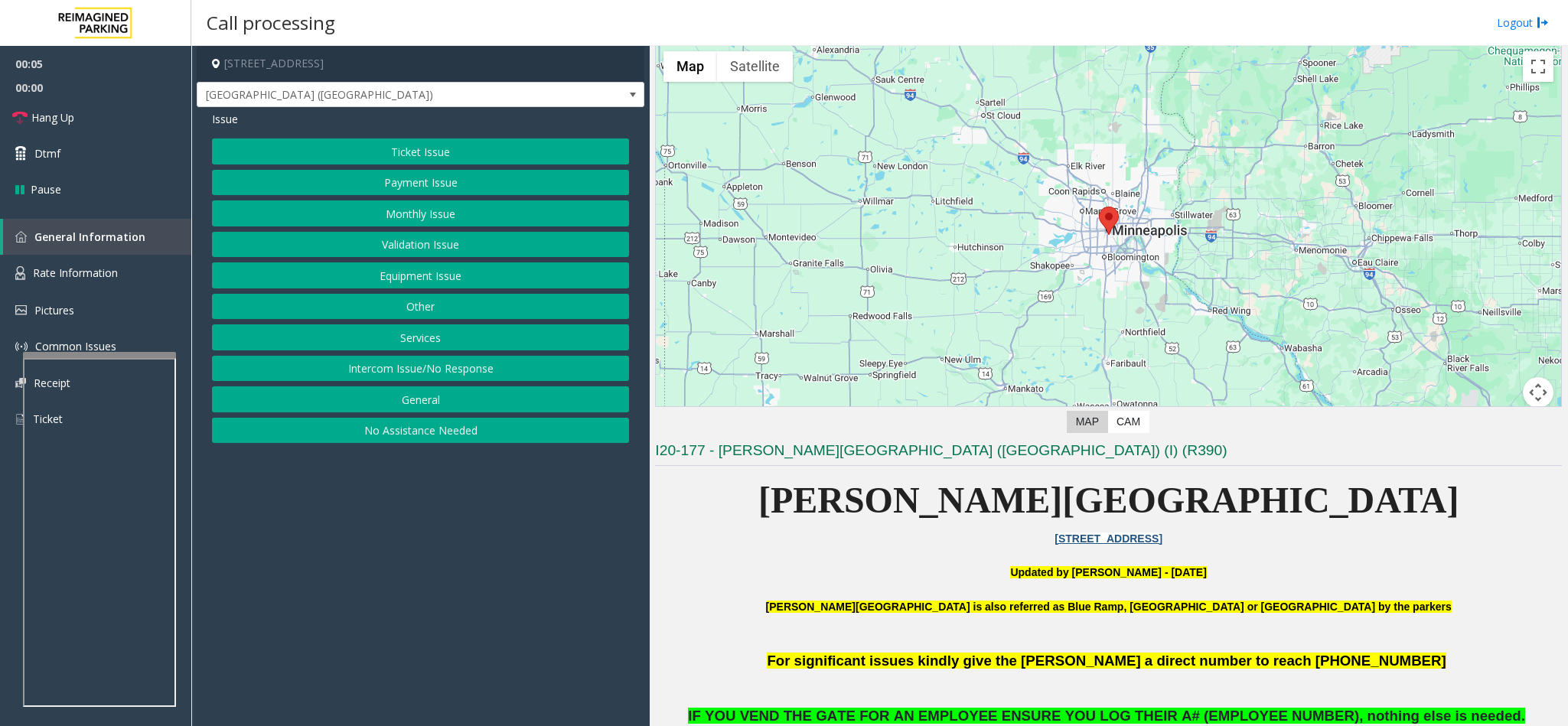
scroll to position [115, 0]
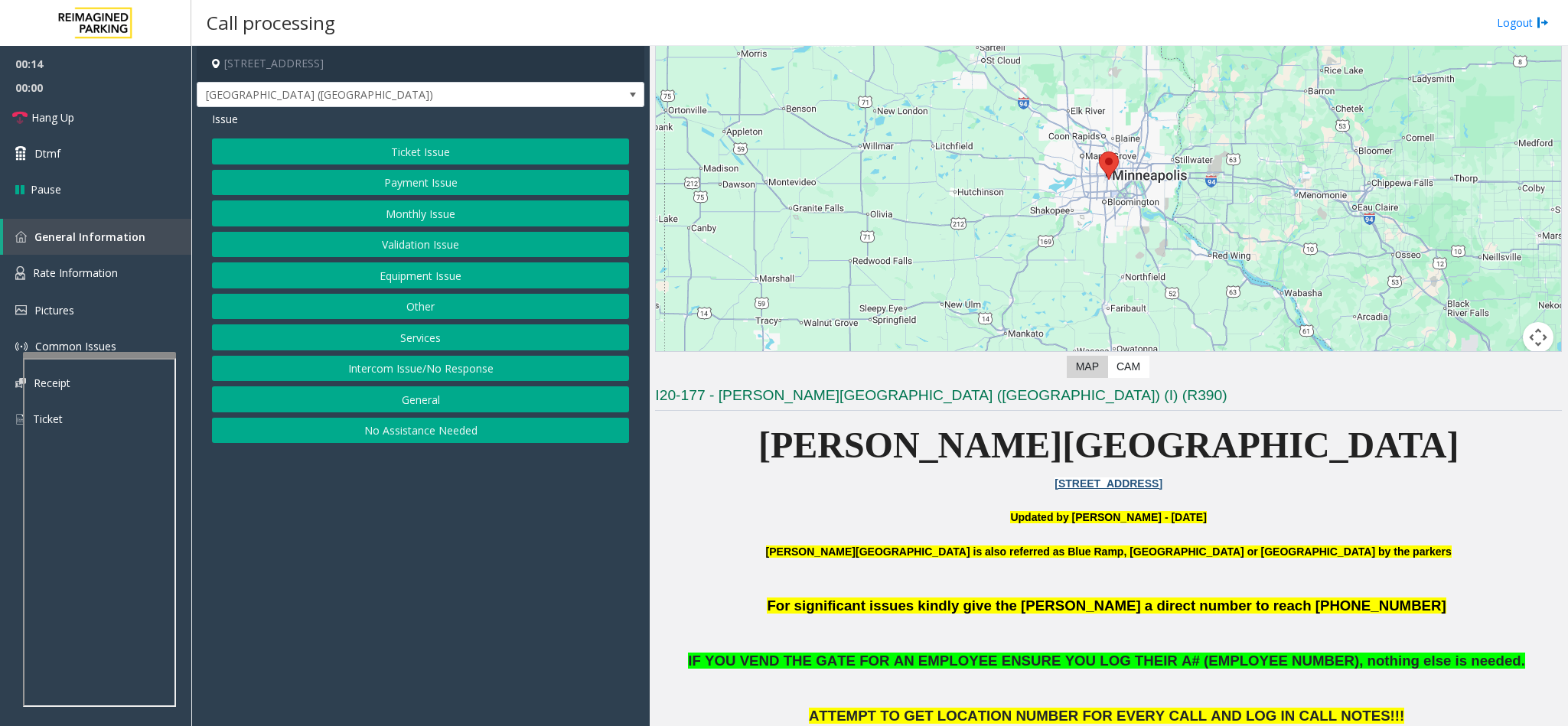
click at [443, 210] on button "Monthly Issue" at bounding box center [420, 213] width 417 height 26
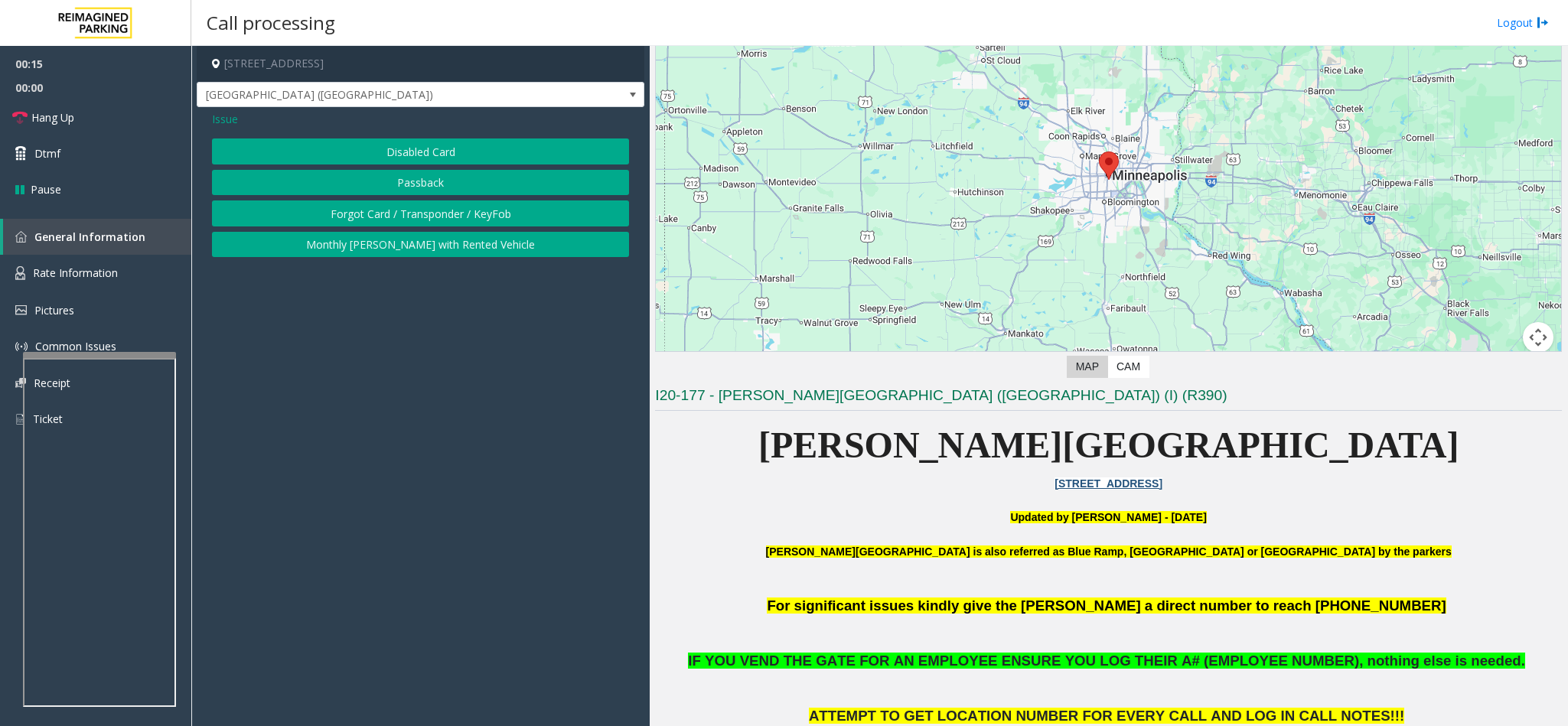
click at [397, 153] on button "Disabled Card" at bounding box center [420, 151] width 417 height 26
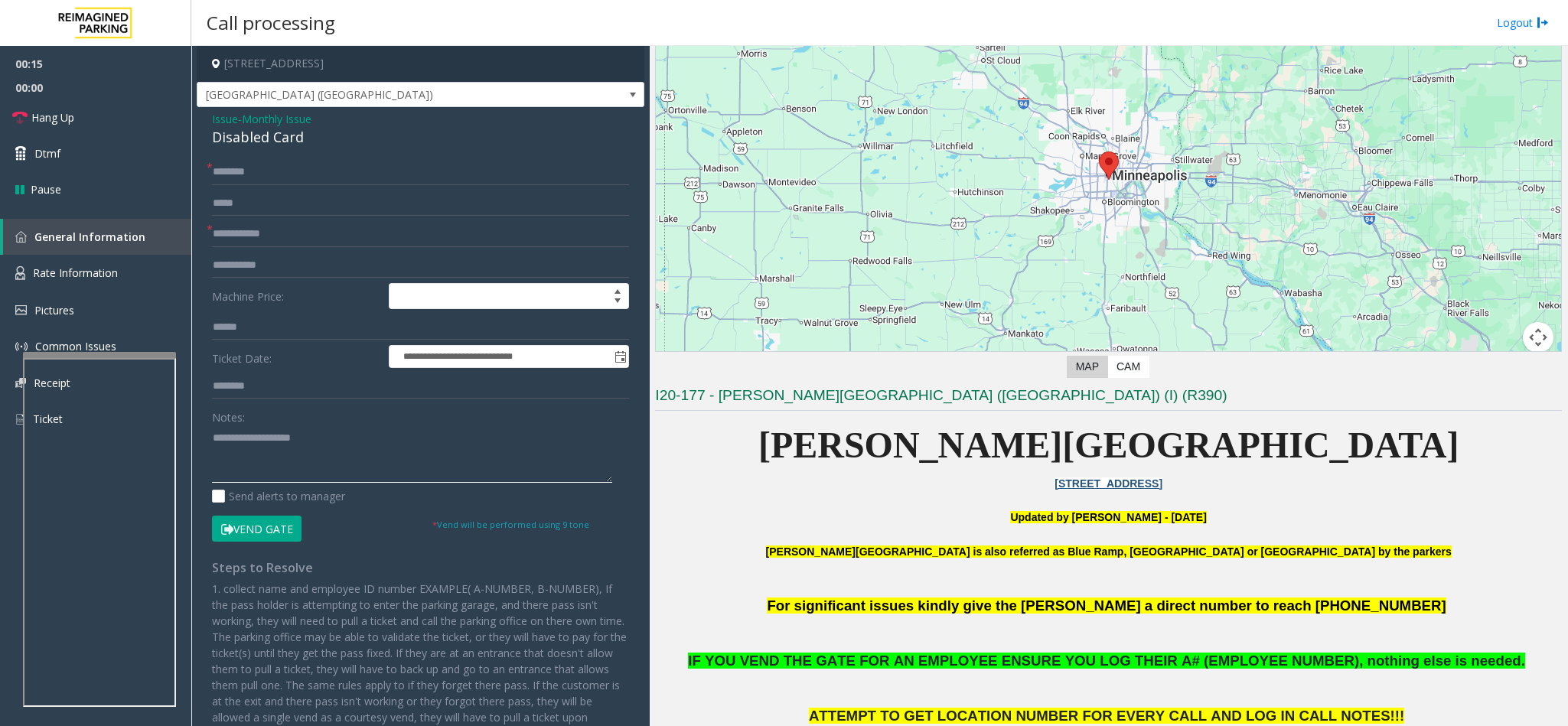
click at [297, 446] on textarea at bounding box center [411, 454] width 400 height 57
type textarea "**********"
click at [232, 166] on input "text" at bounding box center [420, 172] width 417 height 26
type input "*******"
type input "**"
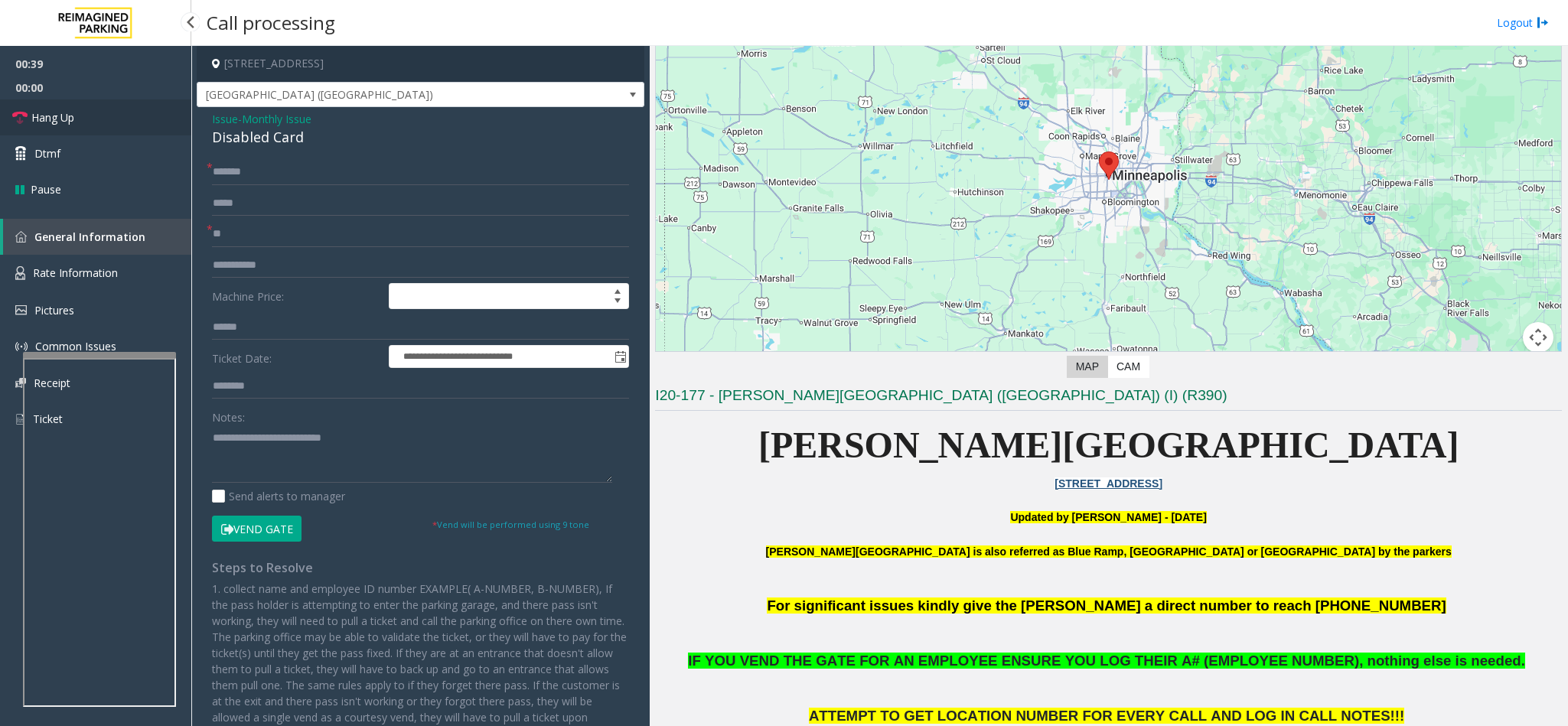
click at [94, 126] on link "Hang Up" at bounding box center [95, 117] width 191 height 36
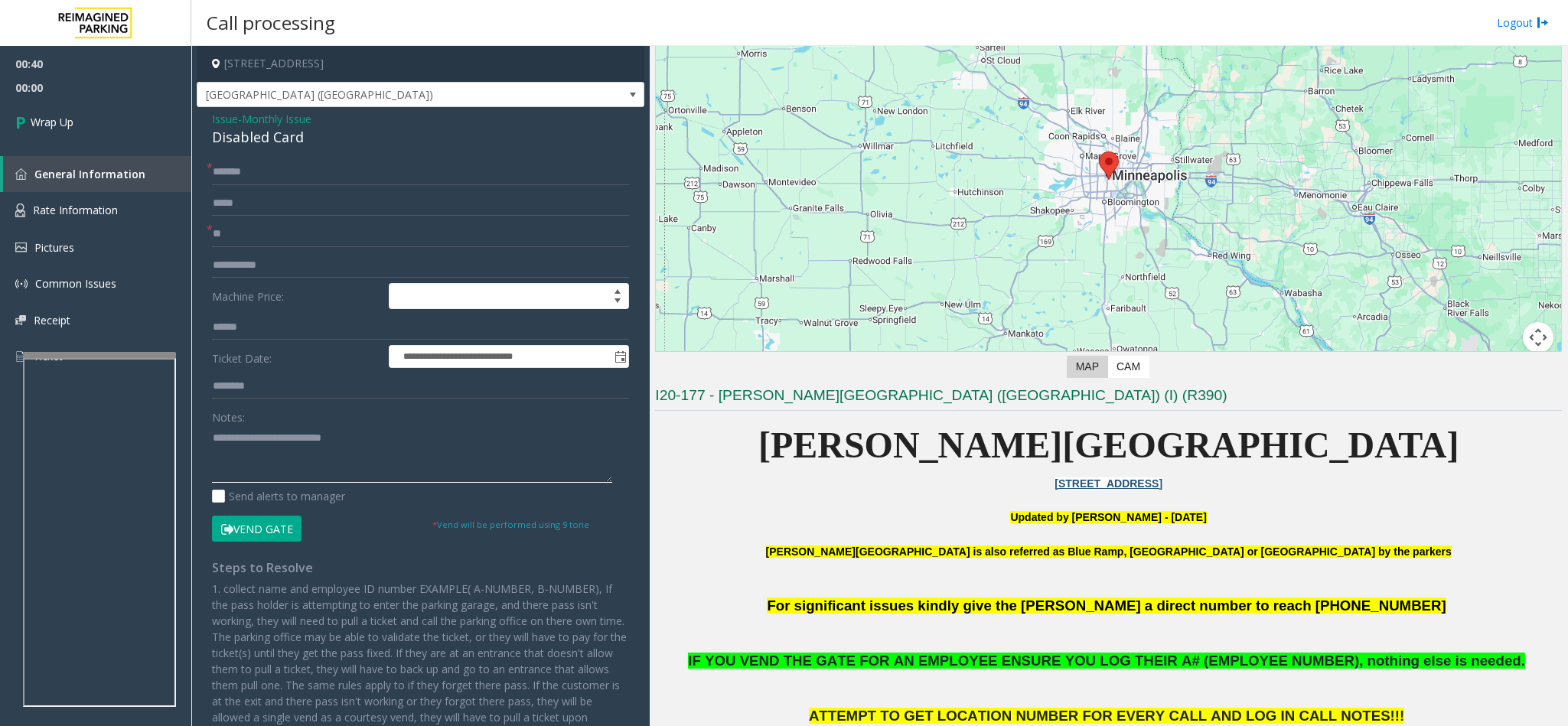
click at [388, 446] on textarea at bounding box center [411, 454] width 400 height 57
type textarea "**********"
click at [143, 67] on span "00:40" at bounding box center [95, 64] width 191 height 24
click at [122, 134] on link "Wrap Up" at bounding box center [95, 122] width 191 height 45
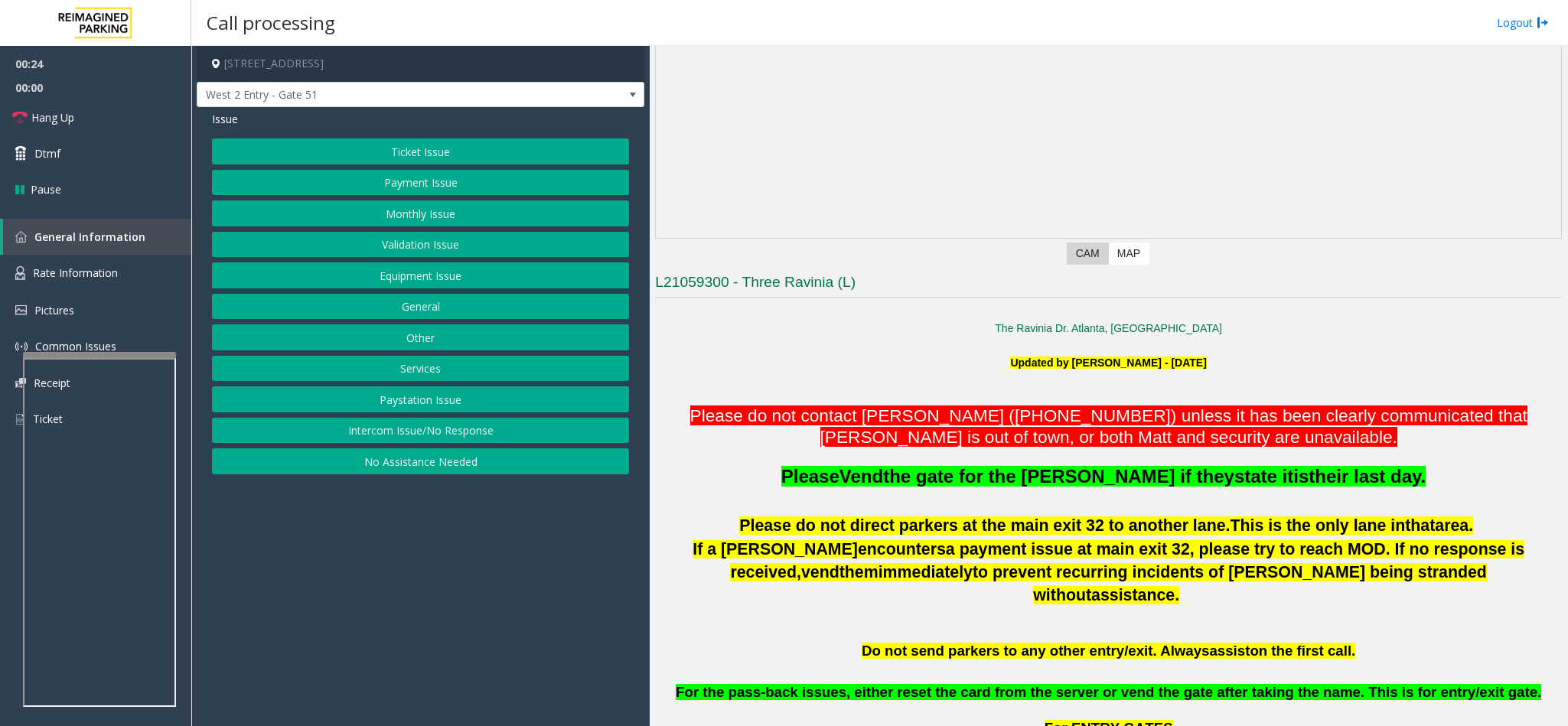
scroll to position [229, 0]
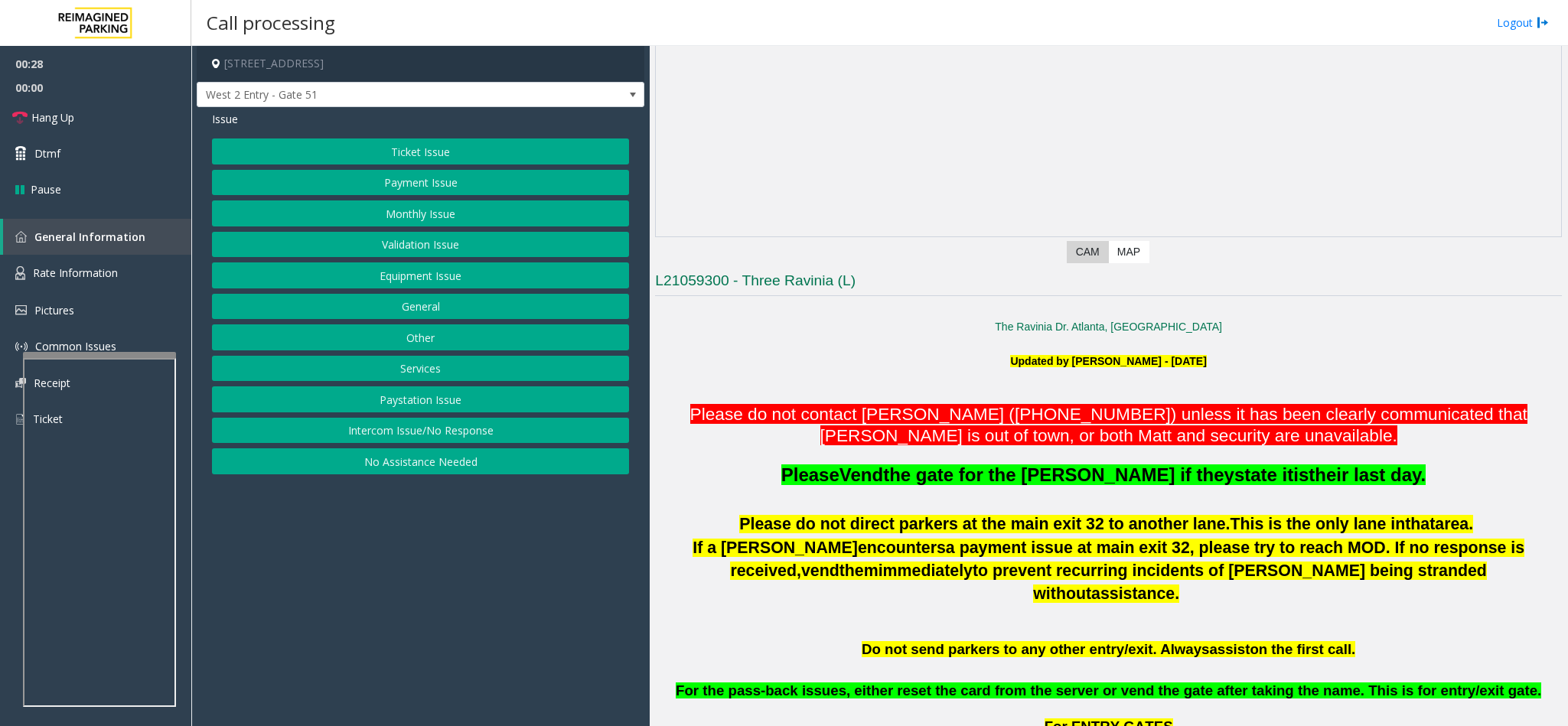
click at [391, 218] on button "Monthly Issue" at bounding box center [420, 213] width 417 height 26
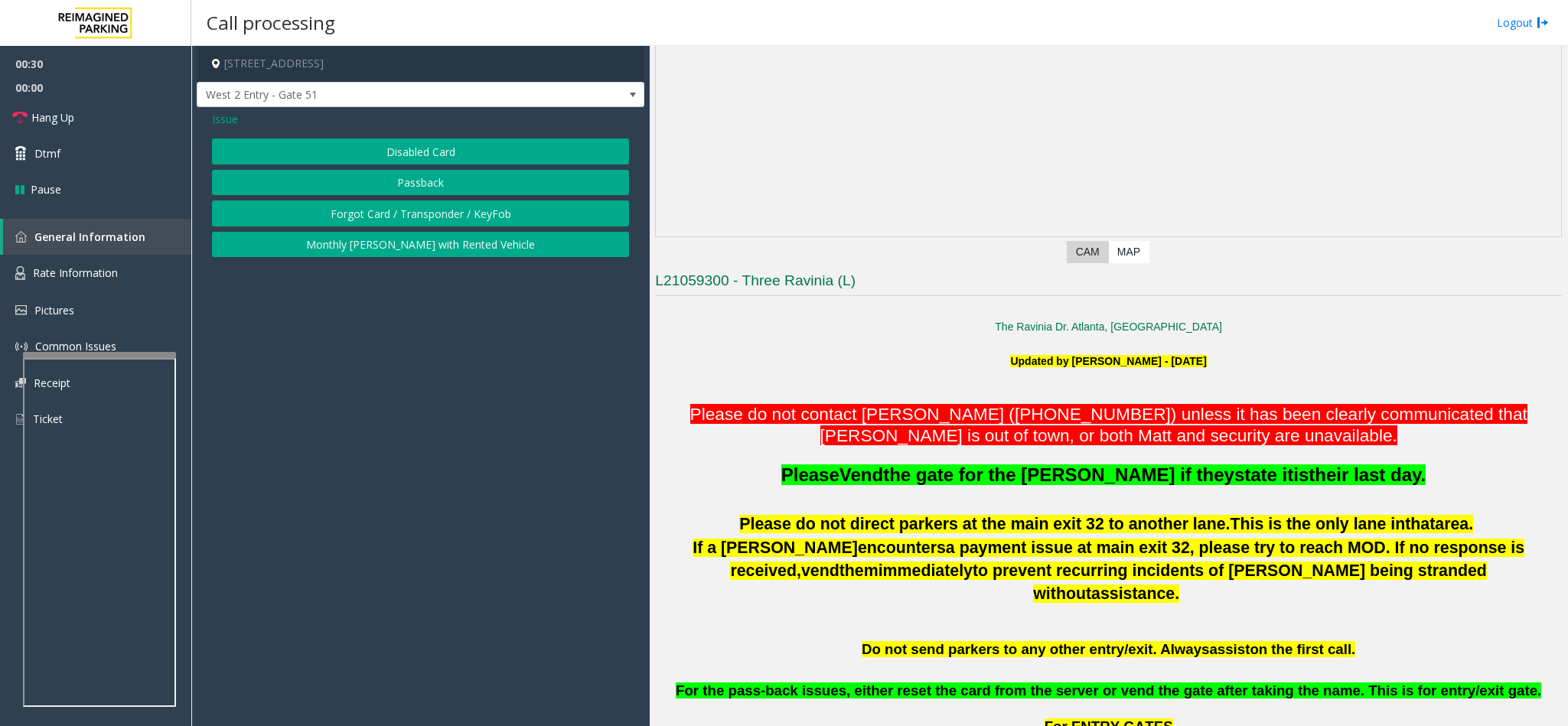
click at [377, 210] on button "Forgot Card / Transponder / KeyFob" at bounding box center [420, 213] width 417 height 26
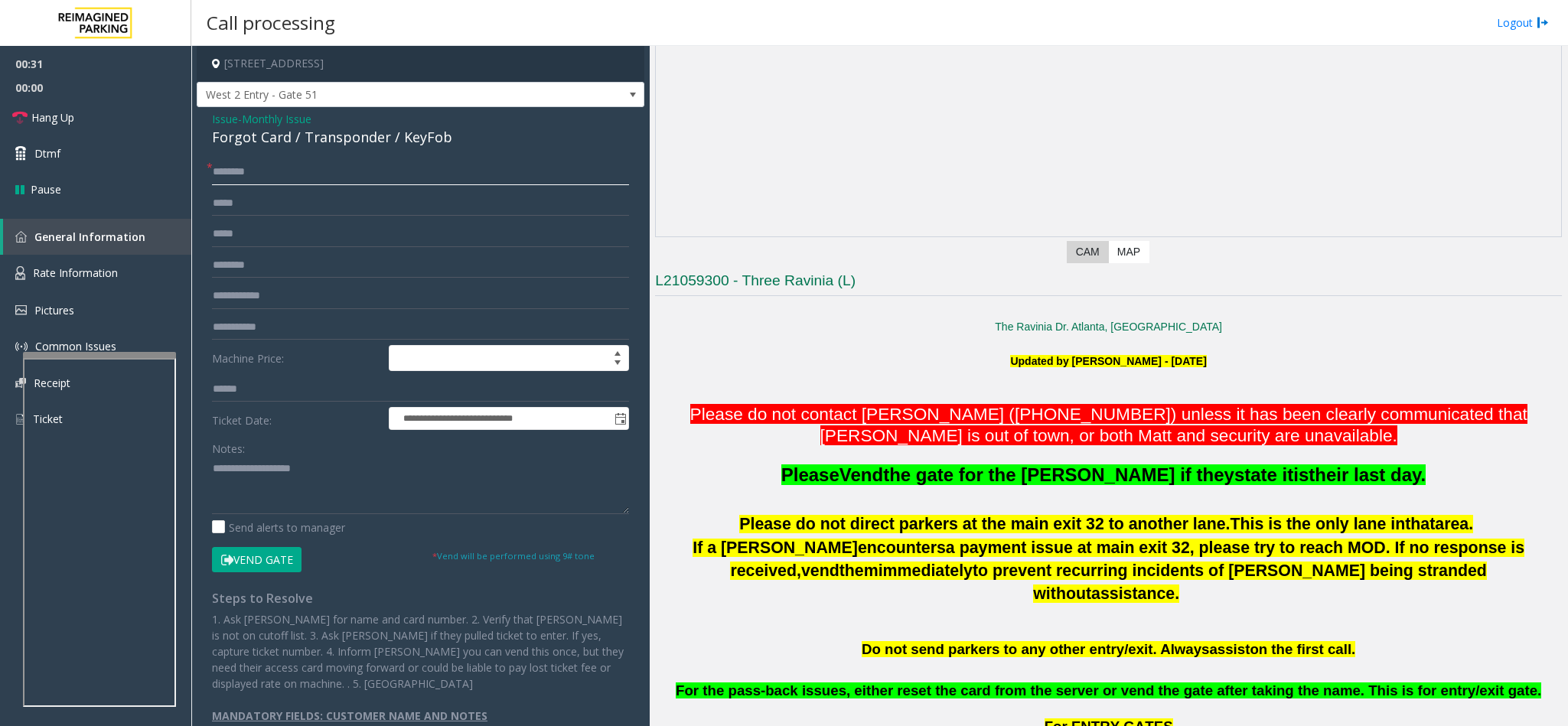
click at [243, 167] on input "text" at bounding box center [420, 172] width 417 height 26
type input "**"
drag, startPoint x: 290, startPoint y: 143, endPoint x: 193, endPoint y: 138, distance: 97.1
click at [191, 138] on app-call-processing-form "**********" at bounding box center [420, 386] width 458 height 680
drag, startPoint x: 275, startPoint y: 125, endPoint x: 289, endPoint y: 270, distance: 145.7
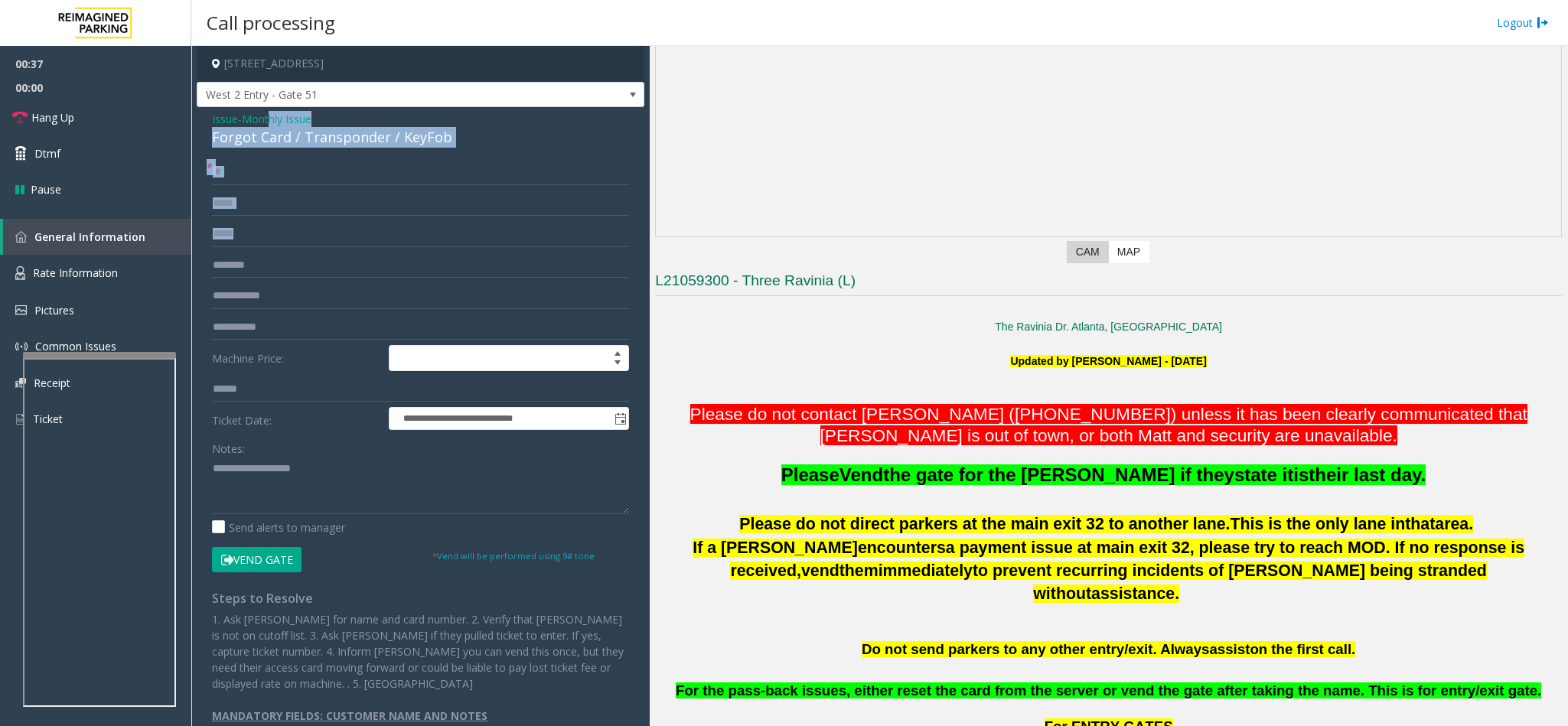
click at [289, 270] on div "**********" at bounding box center [420, 423] width 448 height 632
click at [285, 181] on input "**" at bounding box center [420, 172] width 417 height 26
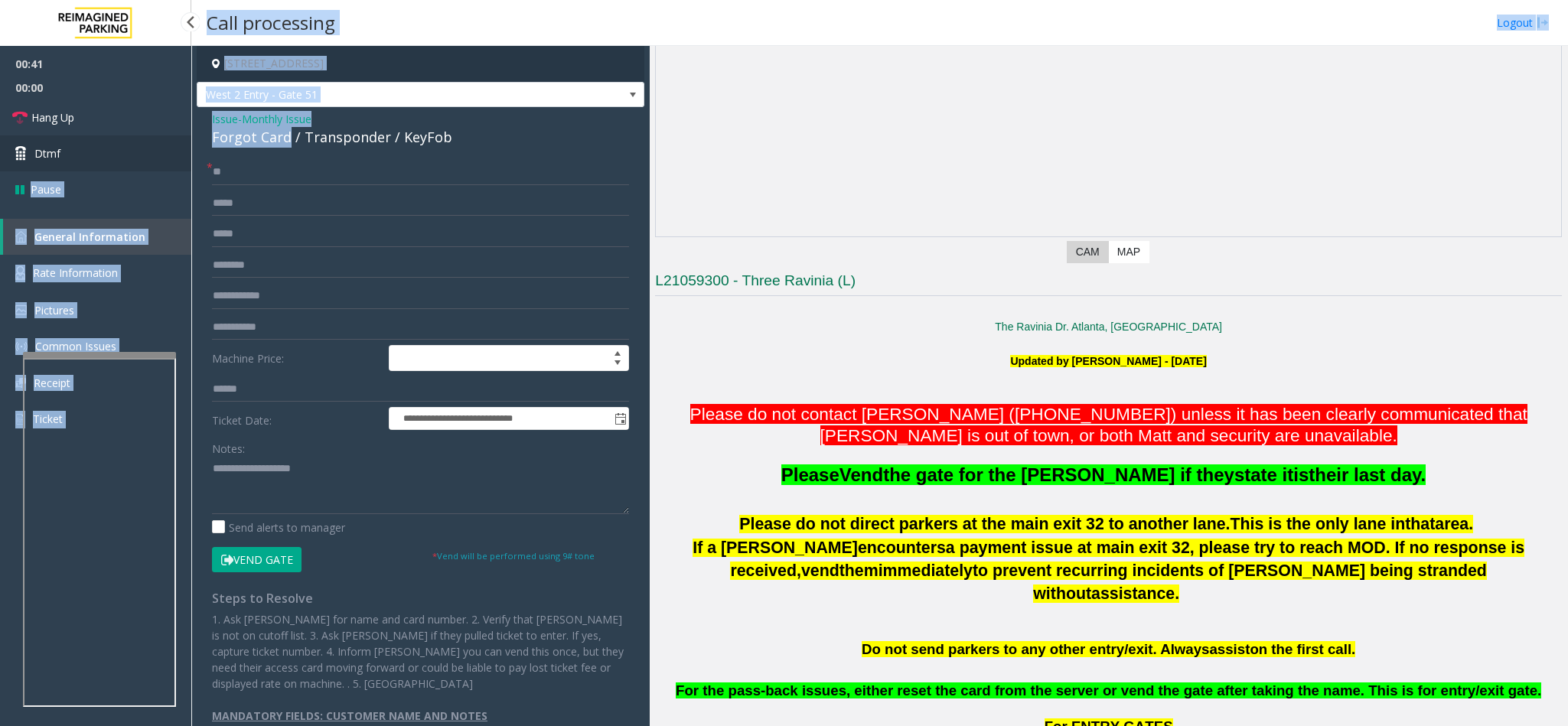
drag, startPoint x: 287, startPoint y: 136, endPoint x: 179, endPoint y: 136, distance: 108.0
click at [179, 136] on app-root "**********" at bounding box center [784, 363] width 1568 height 726
click at [205, 139] on div "**********" at bounding box center [420, 423] width 448 height 632
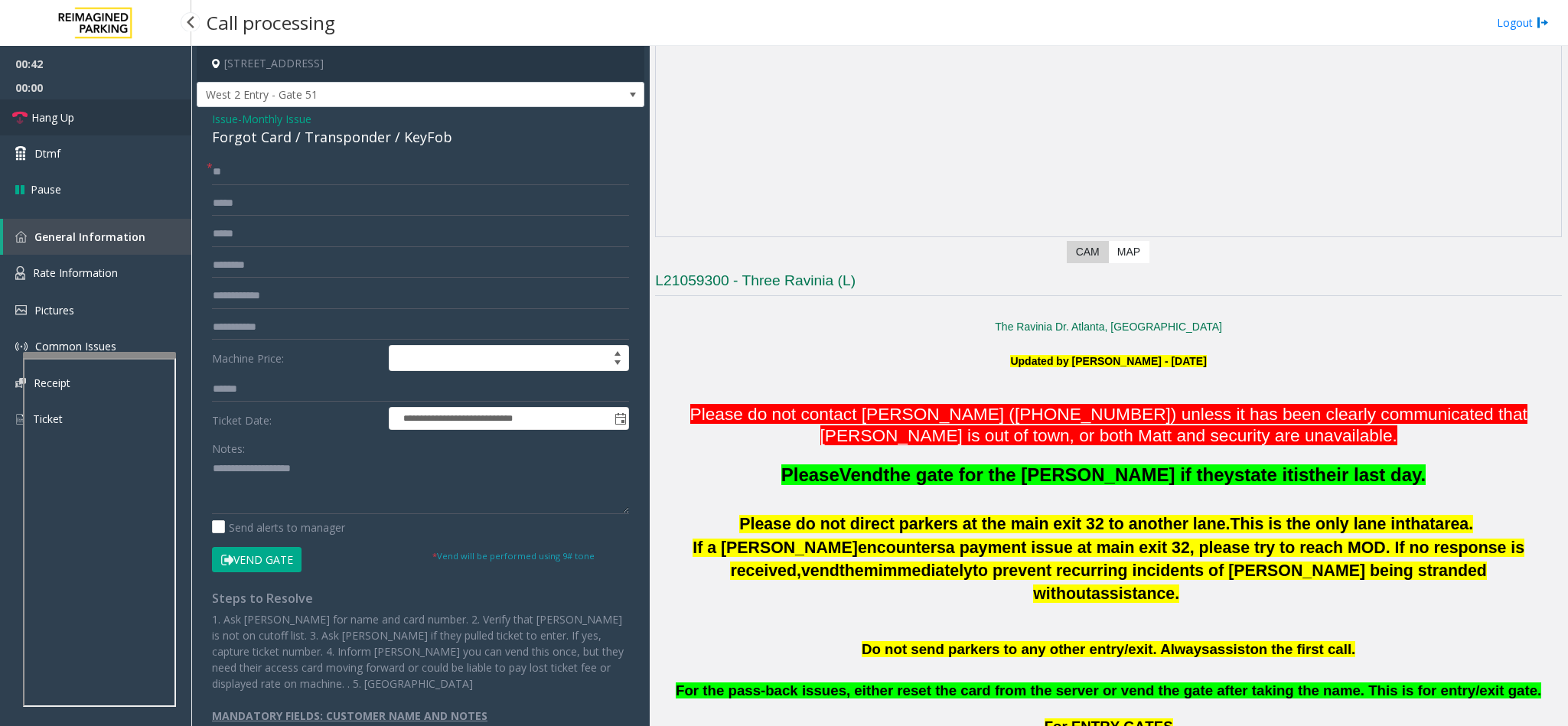
click at [94, 104] on link "Hang Up" at bounding box center [95, 117] width 191 height 36
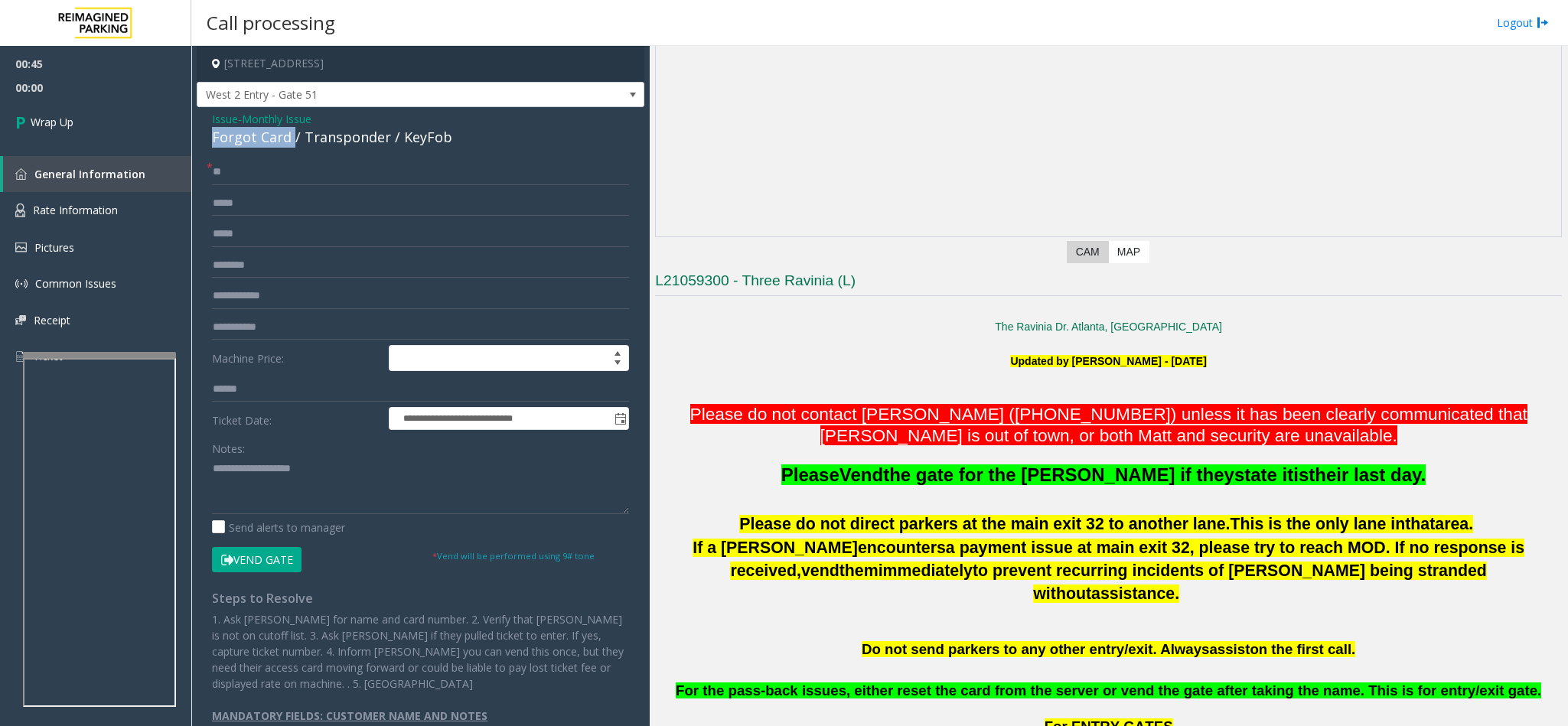
drag, startPoint x: 290, startPoint y: 134, endPoint x: 209, endPoint y: 131, distance: 81.1
click at [209, 131] on div "**********" at bounding box center [420, 423] width 448 height 632
click at [215, 466] on textarea at bounding box center [420, 485] width 417 height 57
click at [313, 473] on textarea at bounding box center [420, 485] width 417 height 57
type textarea "**********"
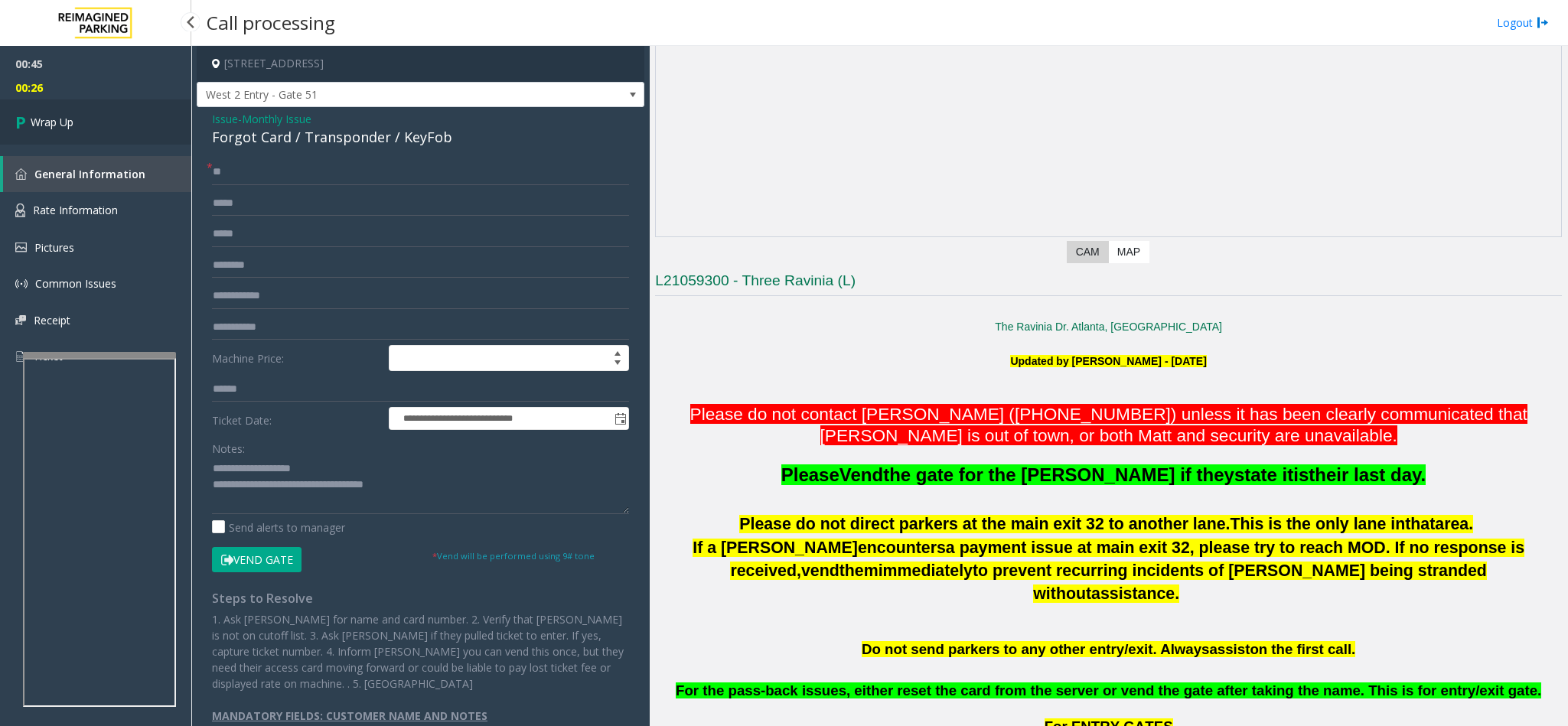
click at [129, 126] on link "Wrap Up" at bounding box center [95, 122] width 191 height 45
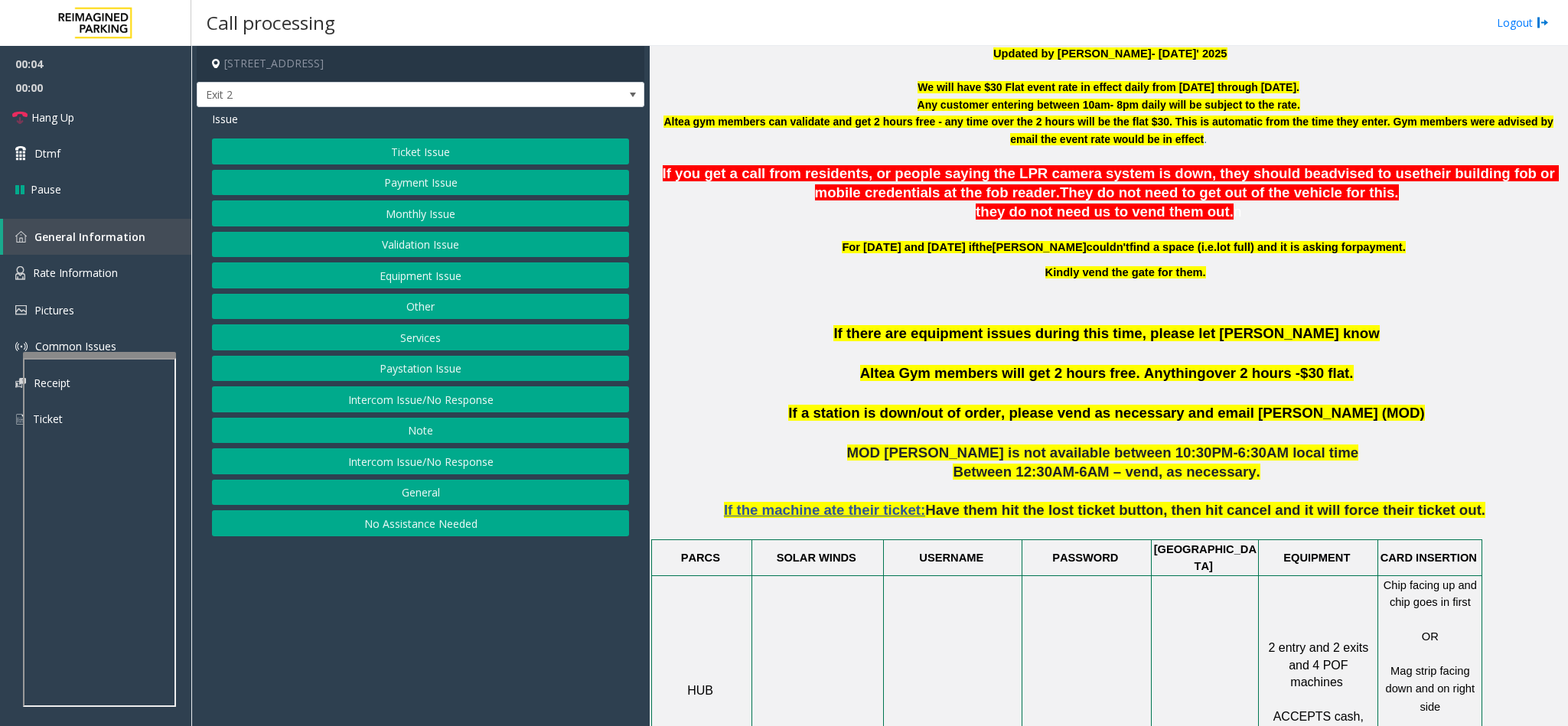
scroll to position [689, 0]
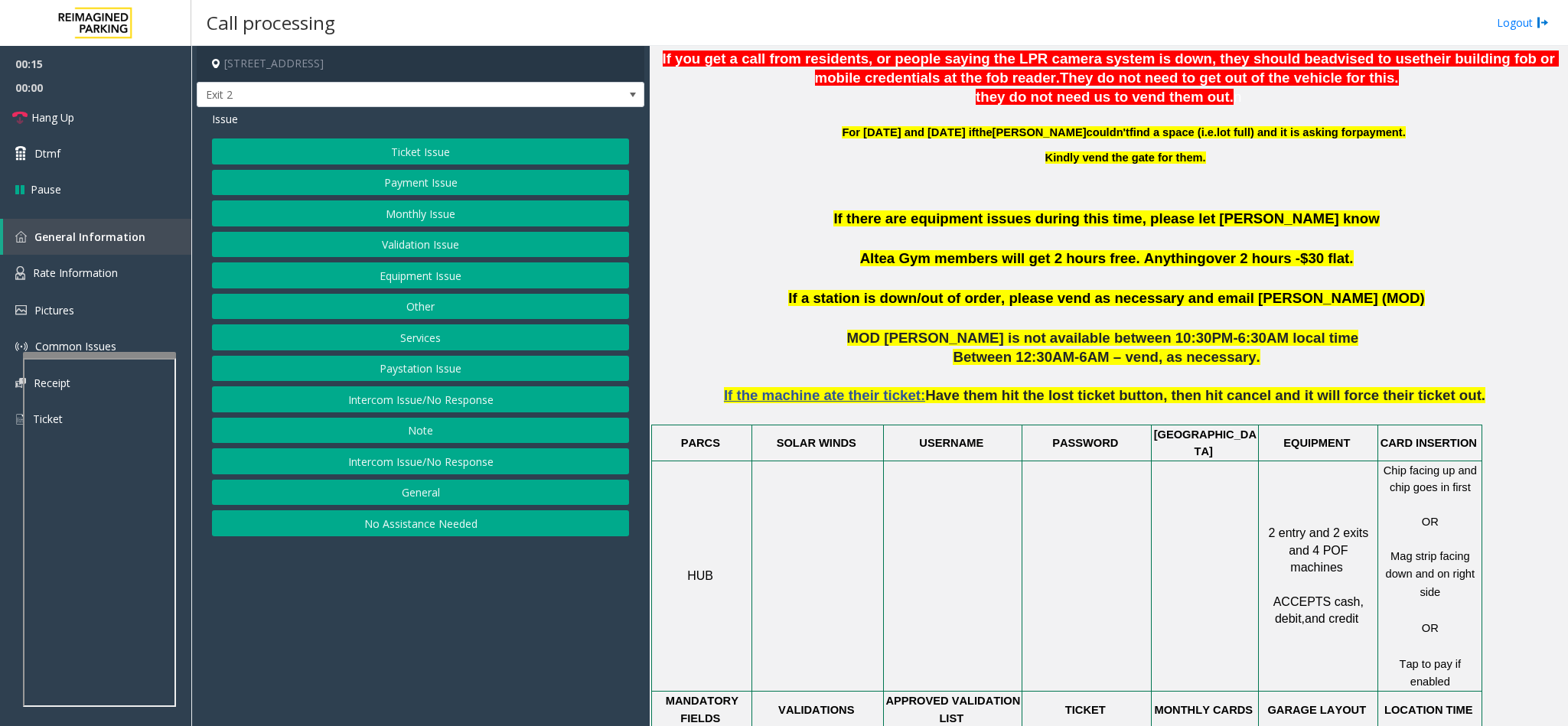
click at [441, 187] on button "Payment Issue" at bounding box center [420, 183] width 417 height 26
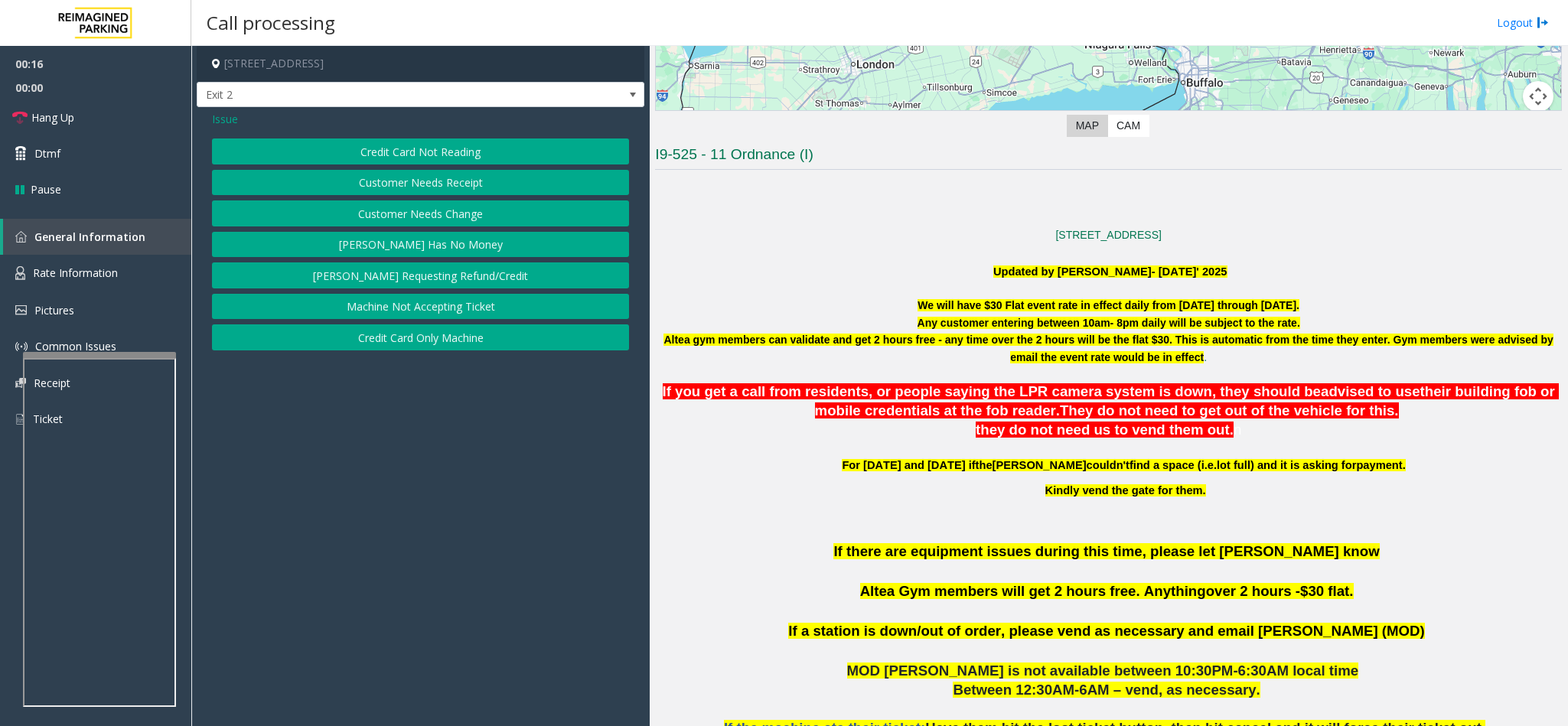
scroll to position [344, 0]
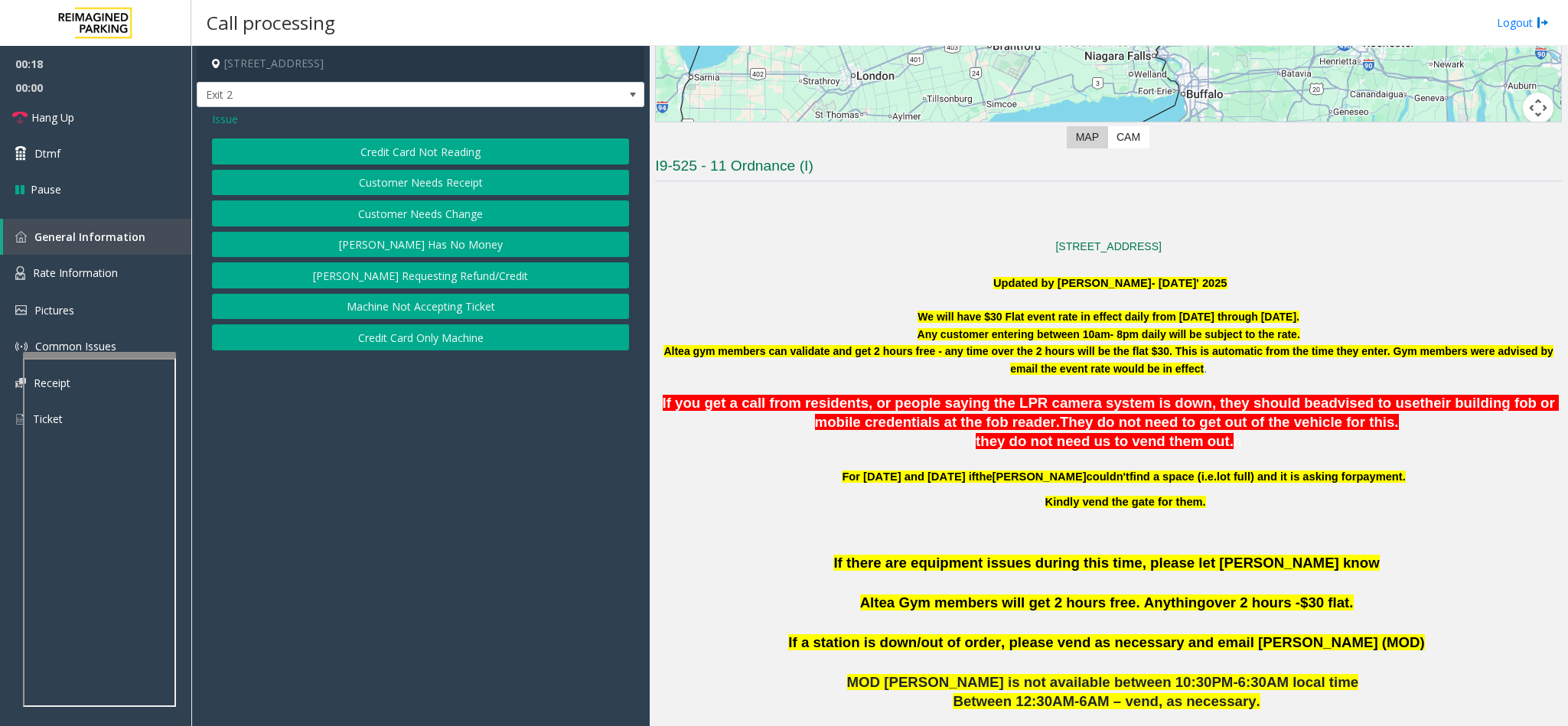
click at [423, 340] on button "Credit Card Only Machine" at bounding box center [420, 337] width 417 height 26
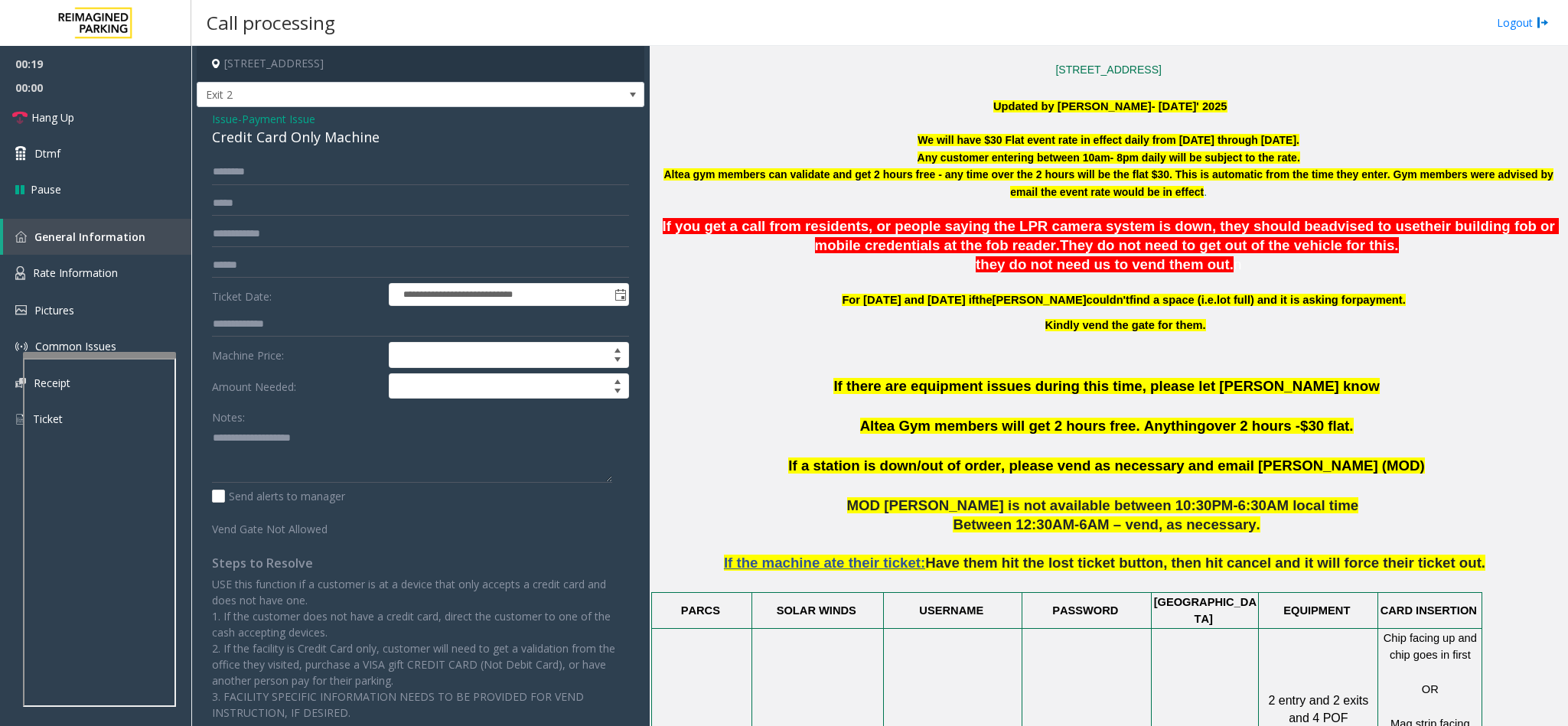
scroll to position [804, 0]
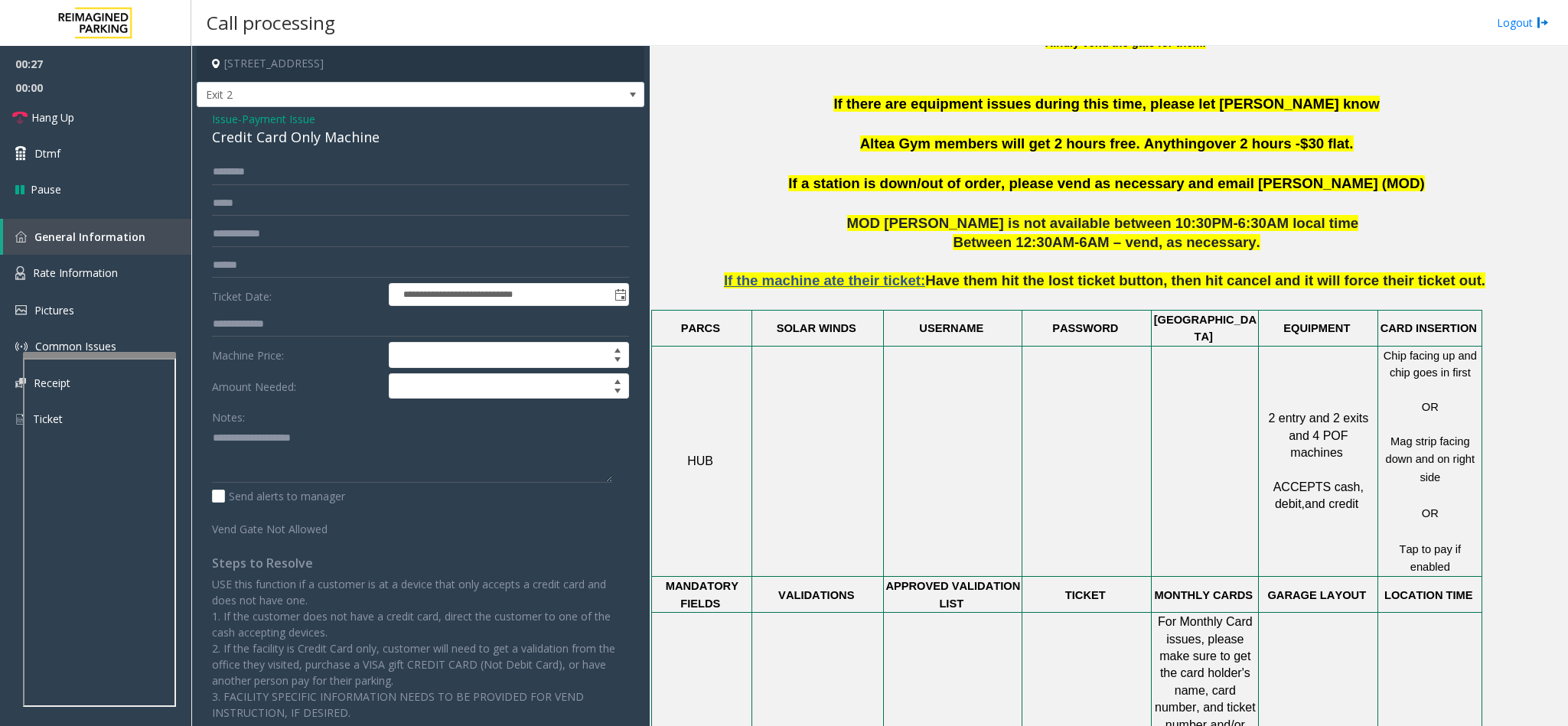
click at [282, 143] on div "Credit Card Only Machine" at bounding box center [420, 137] width 417 height 21
click at [210, 439] on div "**********" at bounding box center [420, 464] width 440 height 610
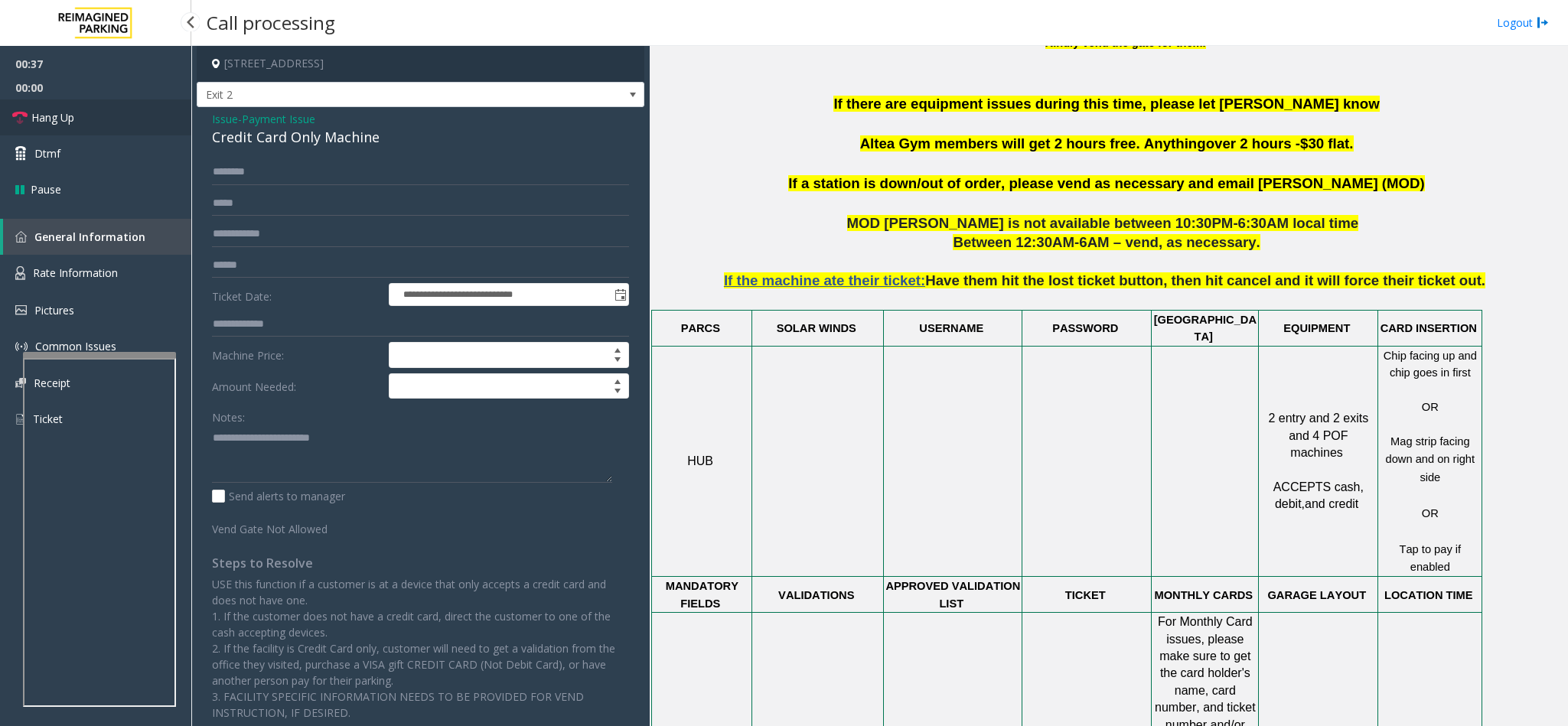
click at [98, 125] on link "Hang Up" at bounding box center [95, 117] width 191 height 36
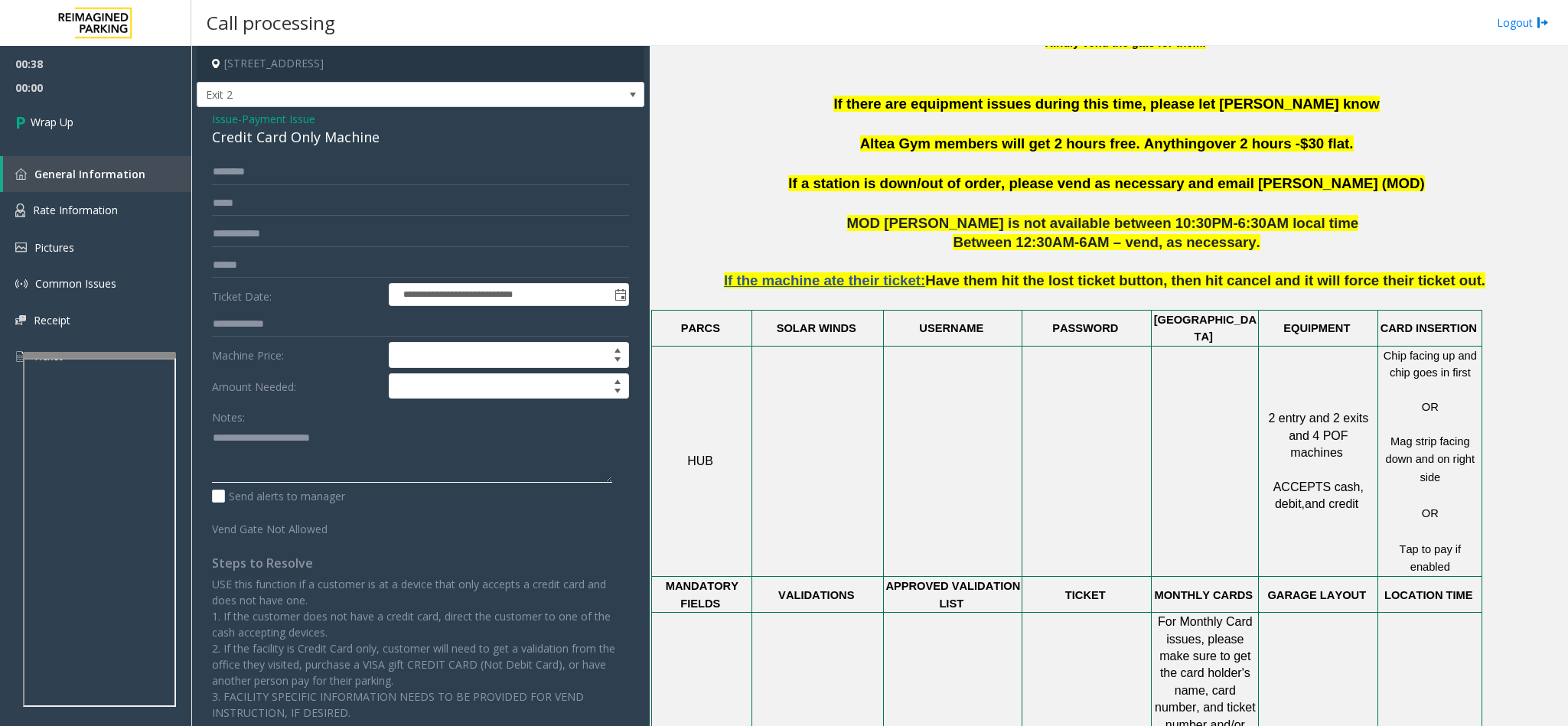
click at [218, 449] on textarea at bounding box center [411, 454] width 400 height 57
click at [214, 448] on textarea at bounding box center [411, 454] width 400 height 57
click at [454, 442] on textarea at bounding box center [411, 454] width 400 height 57
type textarea "**********"
click at [88, 138] on link "Wrap Up" at bounding box center [95, 122] width 191 height 45
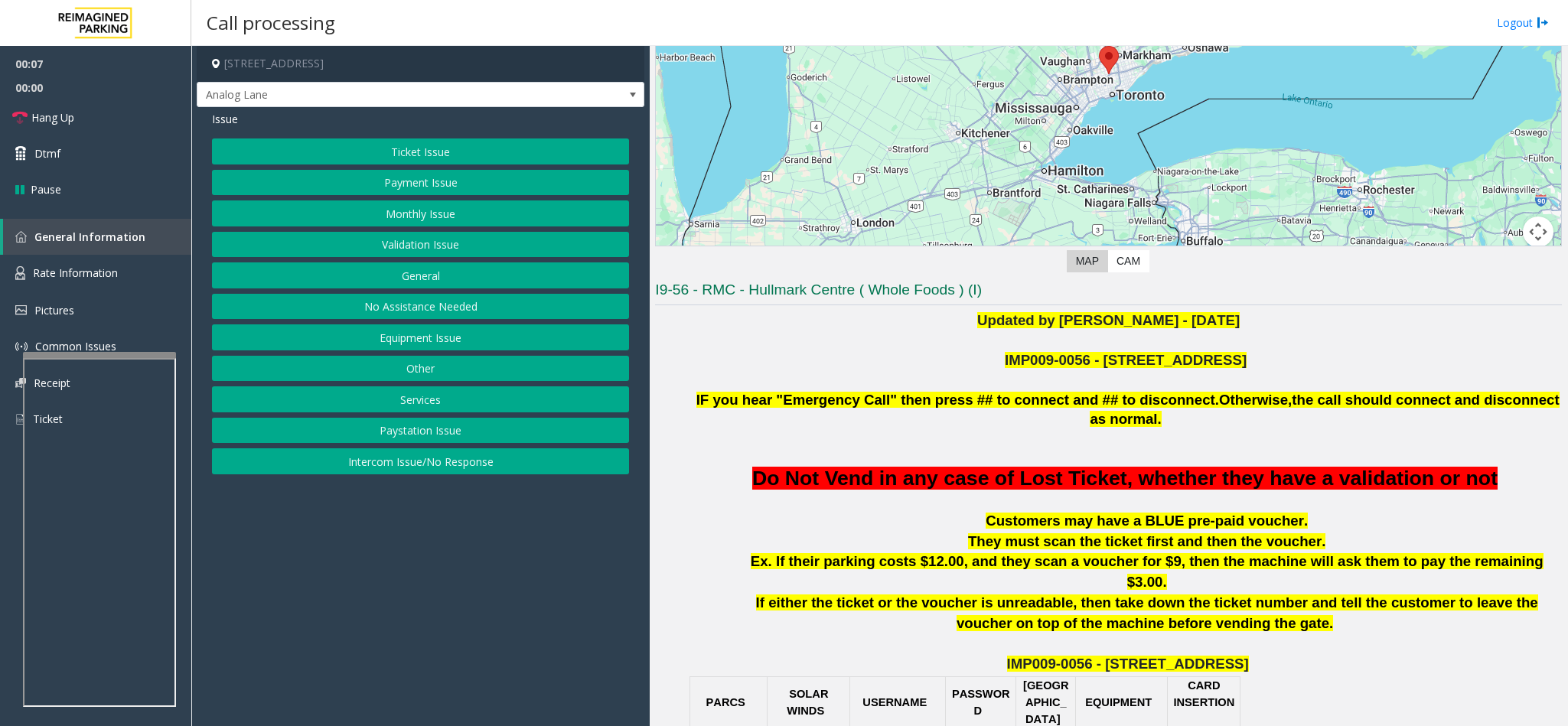
scroll to position [229, 0]
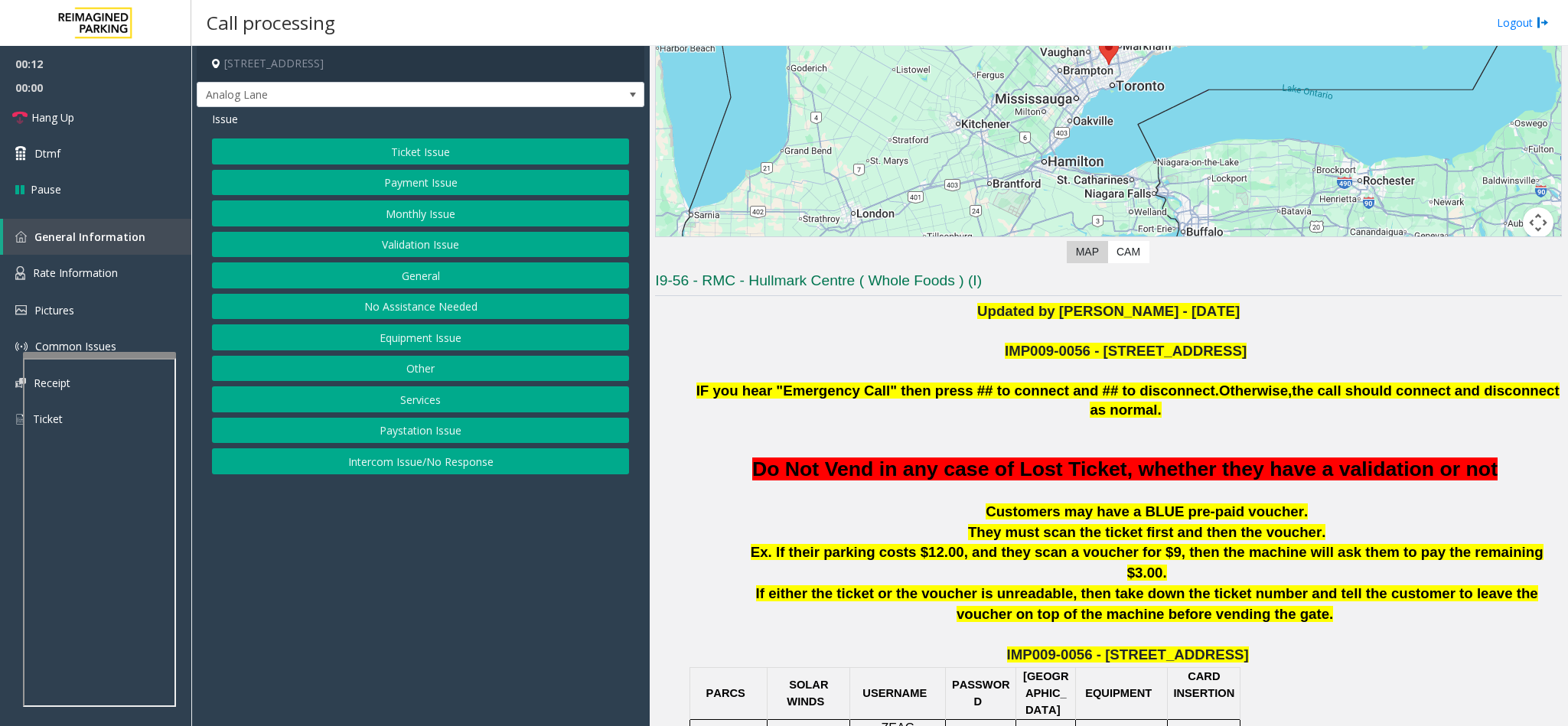
click at [406, 141] on button "Ticket Issue" at bounding box center [420, 151] width 417 height 26
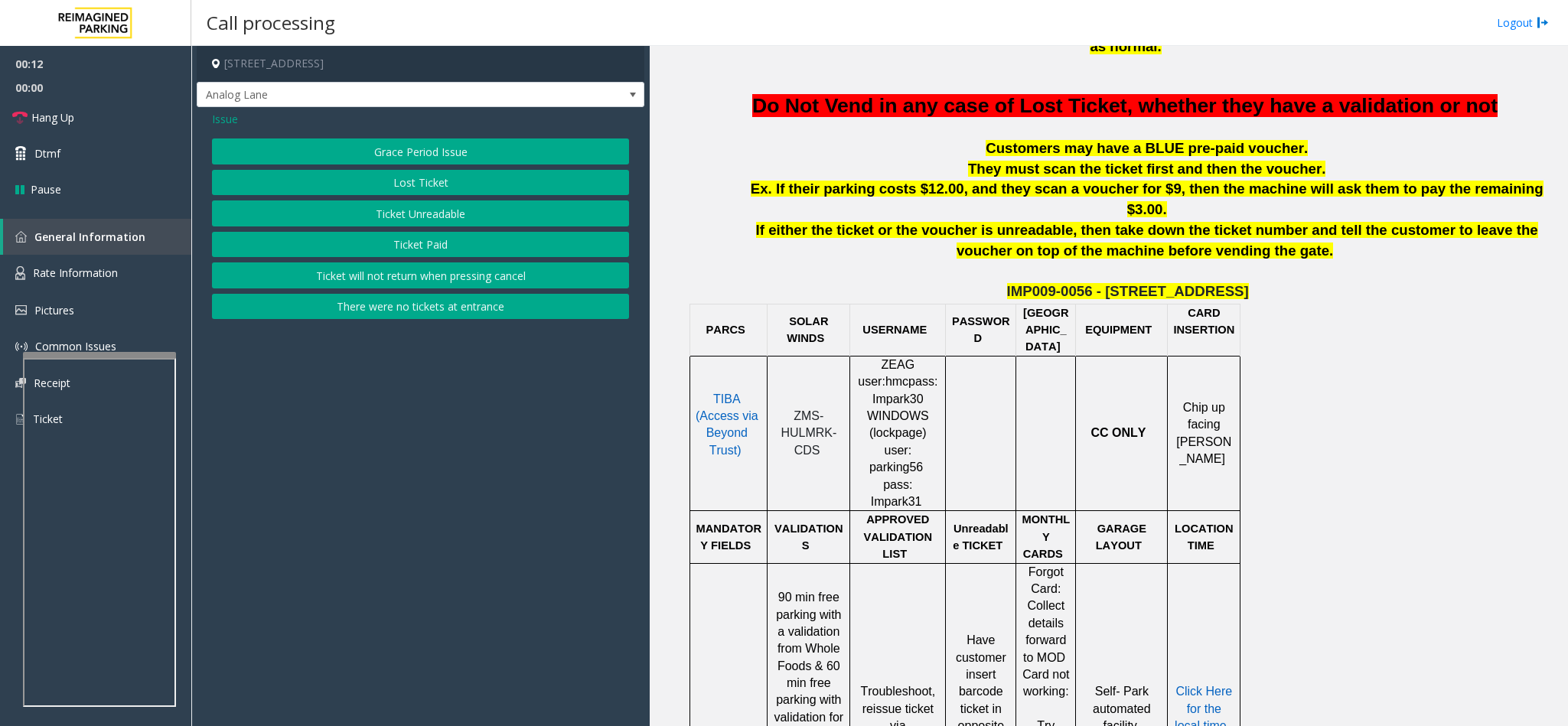
scroll to position [689, 0]
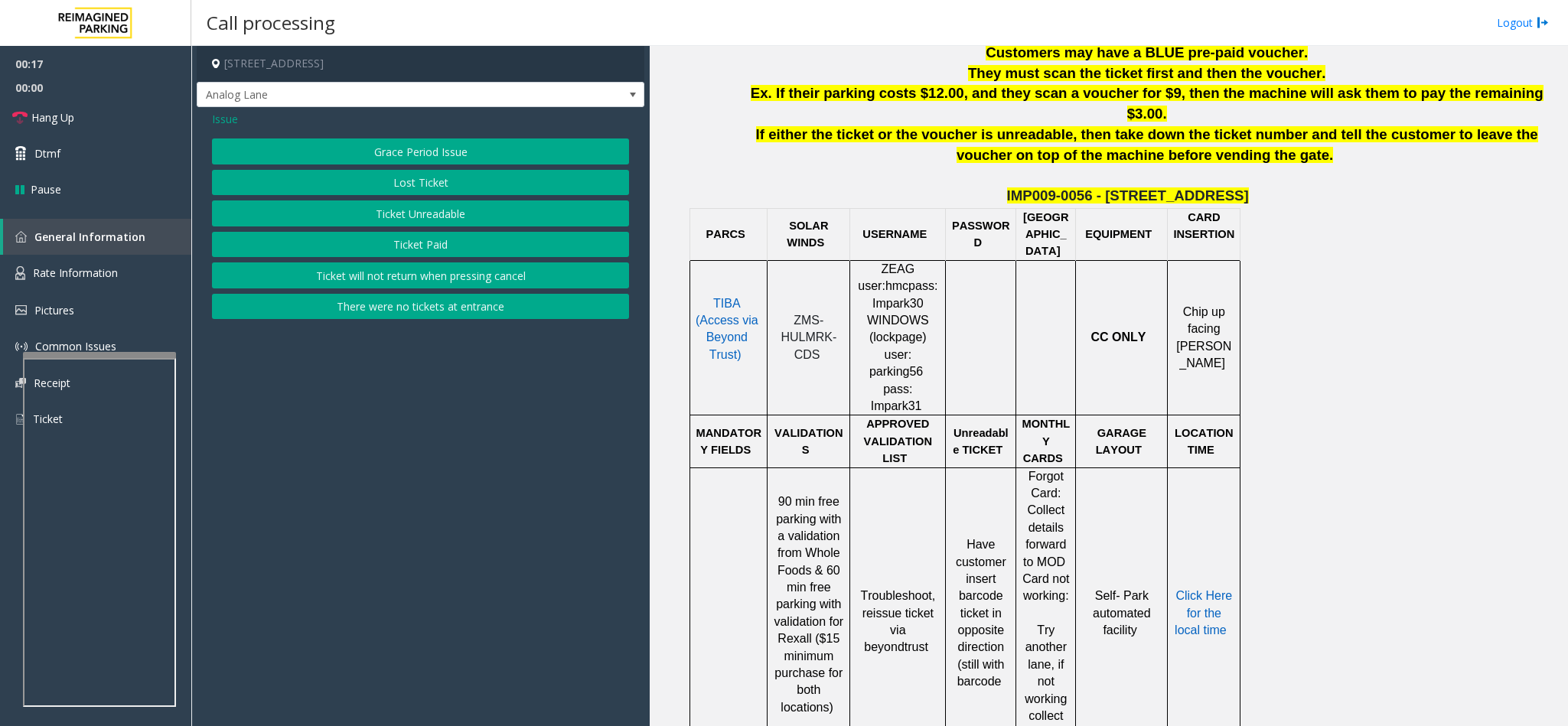
click at [420, 215] on button "Ticket Unreadable" at bounding box center [420, 213] width 417 height 26
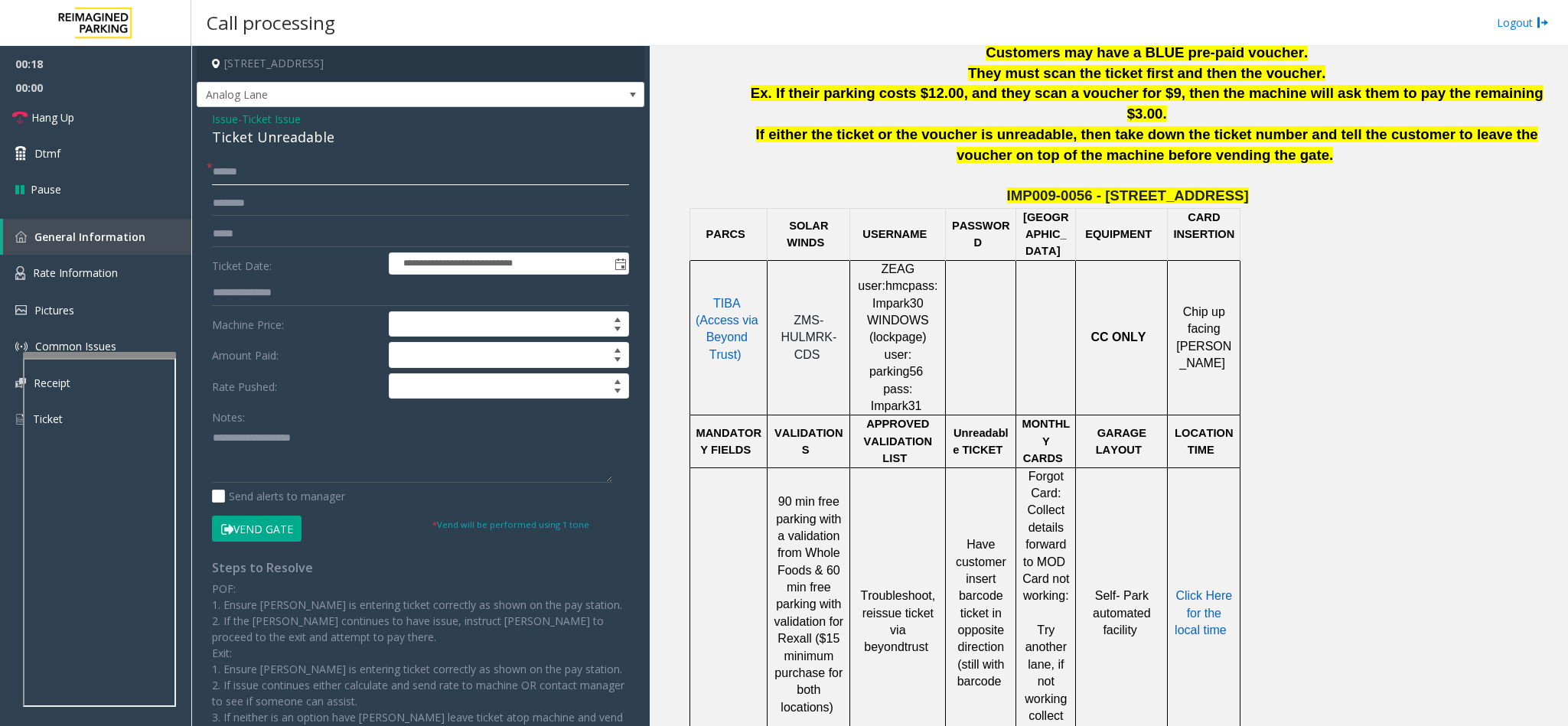
click at [255, 173] on input "text" at bounding box center [420, 172] width 417 height 26
click at [241, 143] on div "Ticket Unreadable" at bounding box center [420, 137] width 417 height 21
click at [210, 441] on div "**********" at bounding box center [420, 482] width 440 height 646
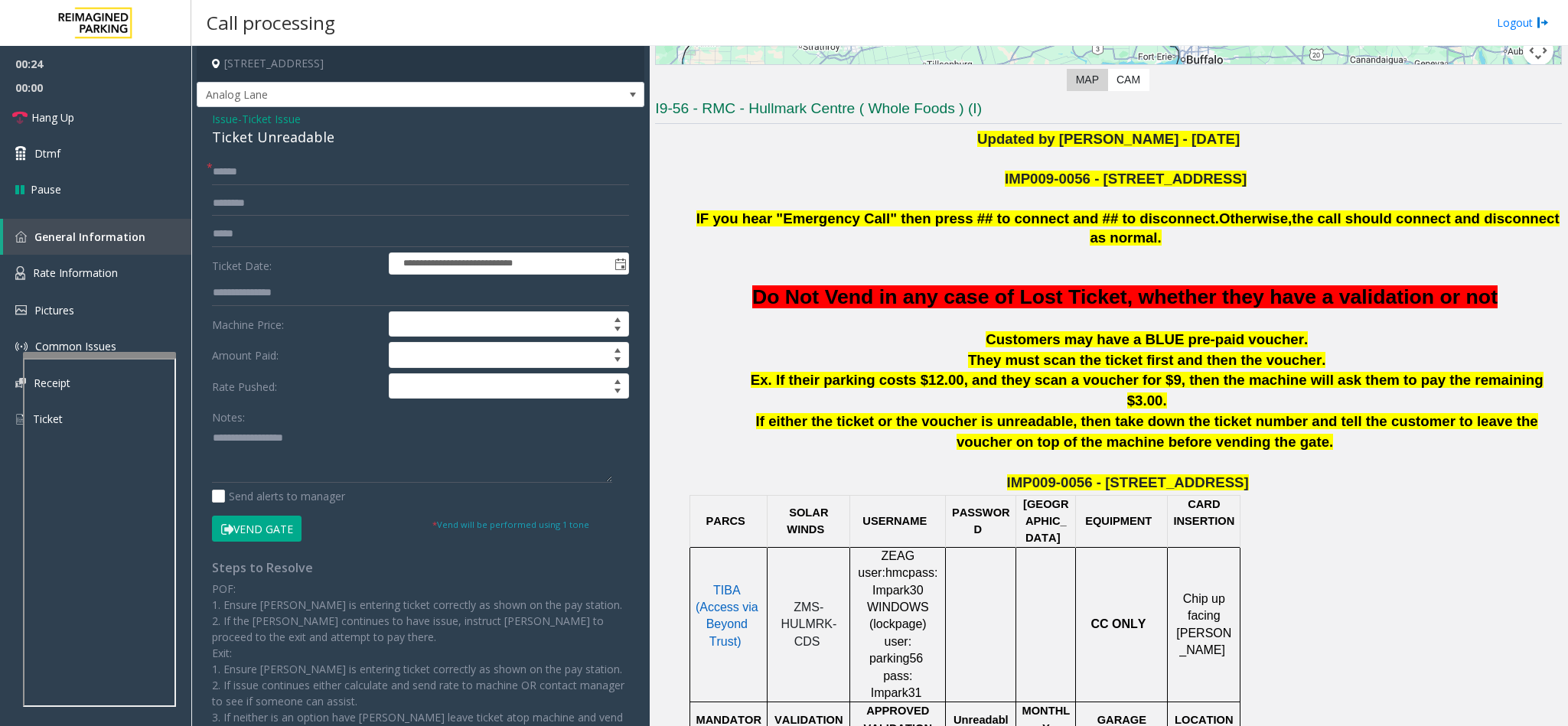
scroll to position [344, 0]
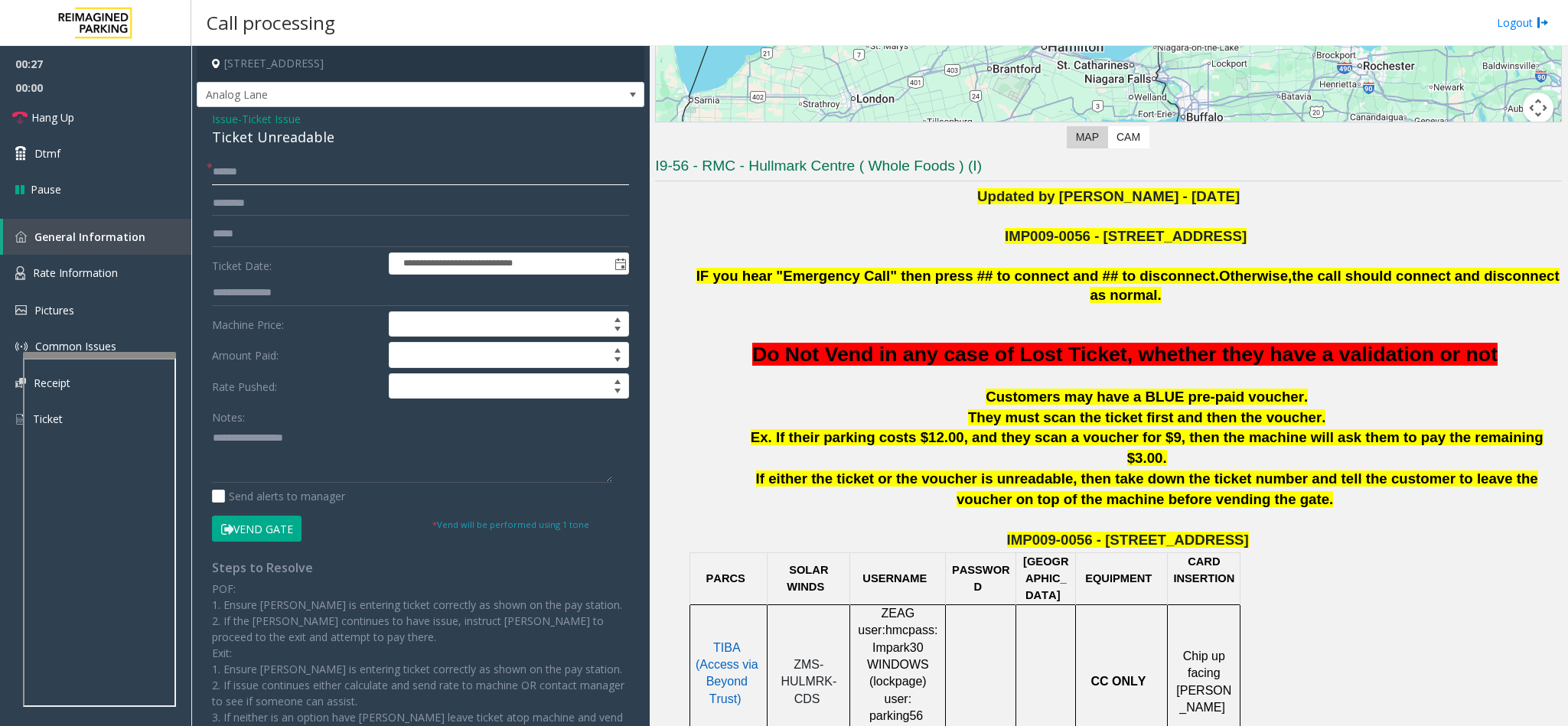
click at [260, 160] on input "text" at bounding box center [420, 172] width 417 height 26
click at [213, 432] on textarea at bounding box center [411, 454] width 400 height 57
type textarea "**********"
click at [285, 161] on input "text" at bounding box center [420, 172] width 417 height 26
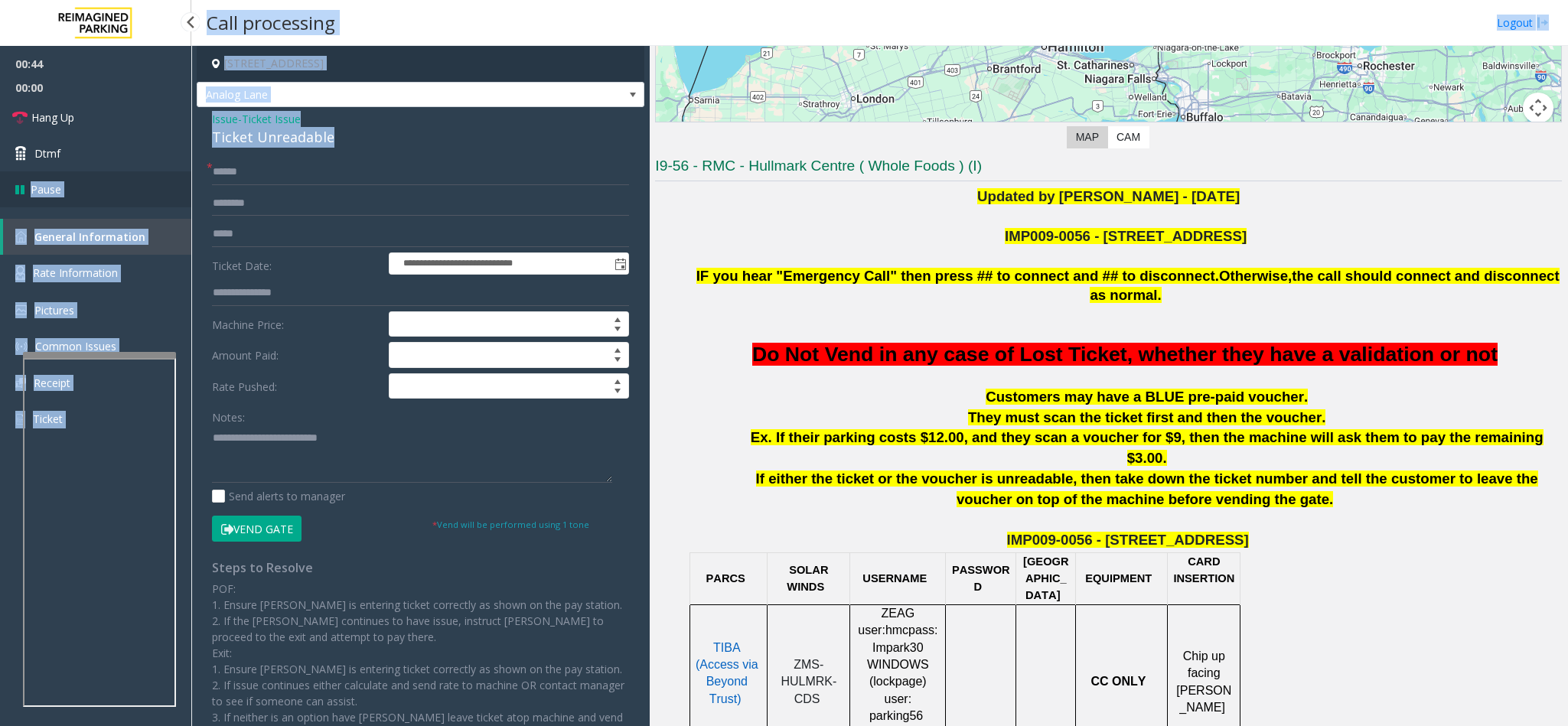
drag, startPoint x: 402, startPoint y: 154, endPoint x: 10, endPoint y: 207, distance: 395.6
click at [10, 207] on app-root "**********" at bounding box center [784, 363] width 1568 height 726
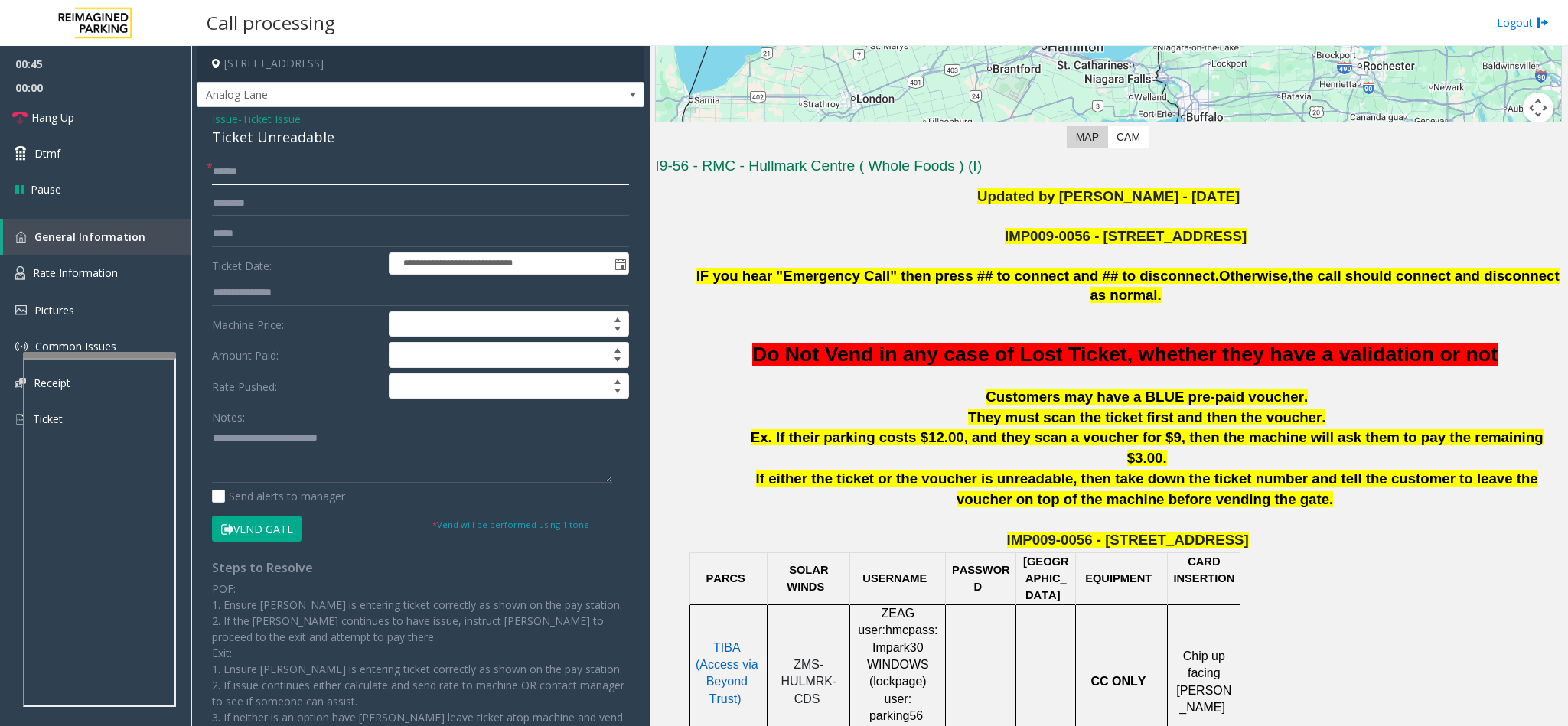
click at [284, 180] on input "******" at bounding box center [420, 172] width 417 height 26
drag, startPoint x: 283, startPoint y: 180, endPoint x: 120, endPoint y: 179, distance: 163.0
click at [120, 179] on app-root "**********" at bounding box center [784, 363] width 1568 height 726
type input "********"
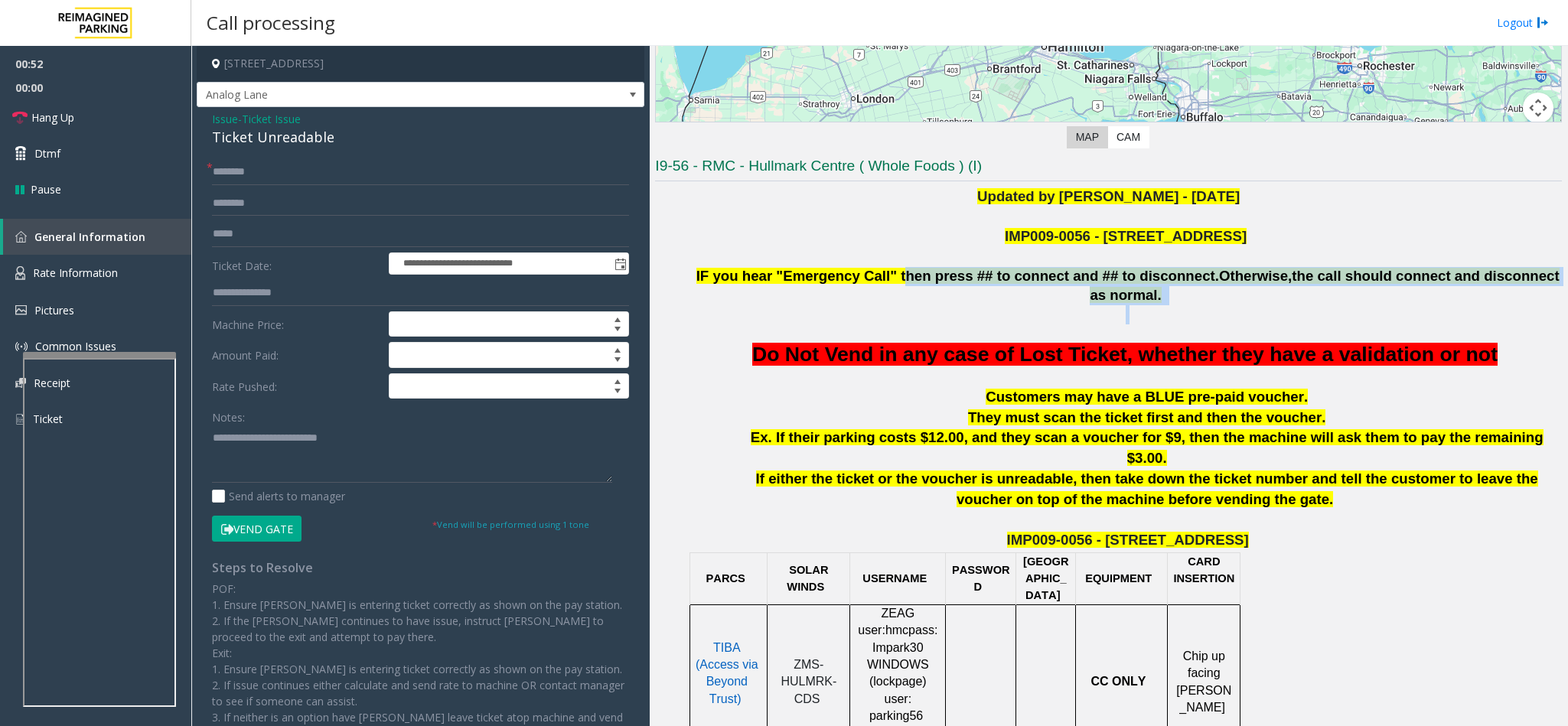
drag, startPoint x: 895, startPoint y: 269, endPoint x: 1189, endPoint y: 289, distance: 294.7
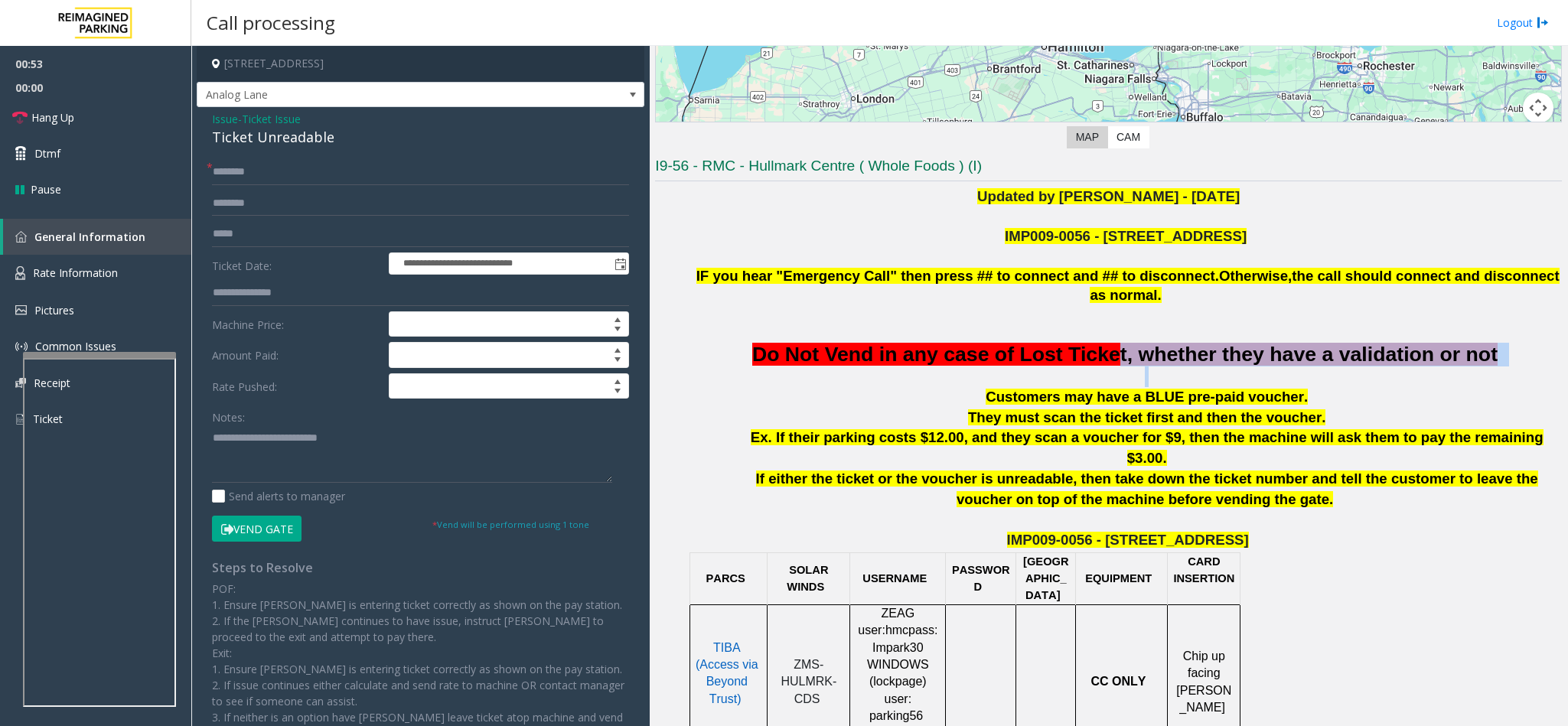
drag, startPoint x: 1107, startPoint y: 338, endPoint x: 1268, endPoint y: 349, distance: 161.4
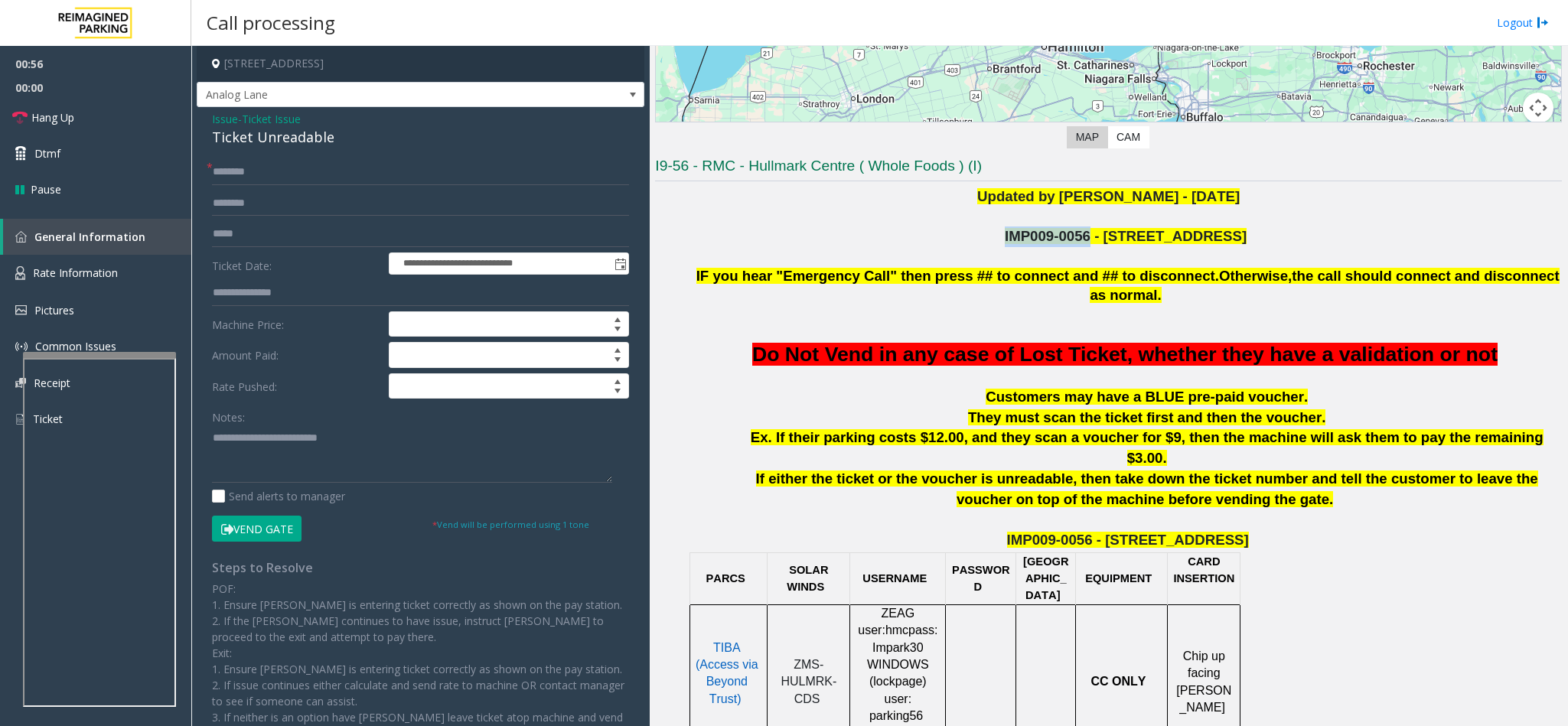
copy span "IMP009-0056"
drag, startPoint x: 1105, startPoint y: 234, endPoint x: 1000, endPoint y: 234, distance: 105.0
click at [1000, 234] on p "IMP009-0056 - 4789 YONGE ST" at bounding box center [1127, 236] width 869 height 21
click at [397, 436] on textarea at bounding box center [411, 454] width 400 height 57
click at [282, 530] on button "Vend Gate" at bounding box center [256, 528] width 90 height 26
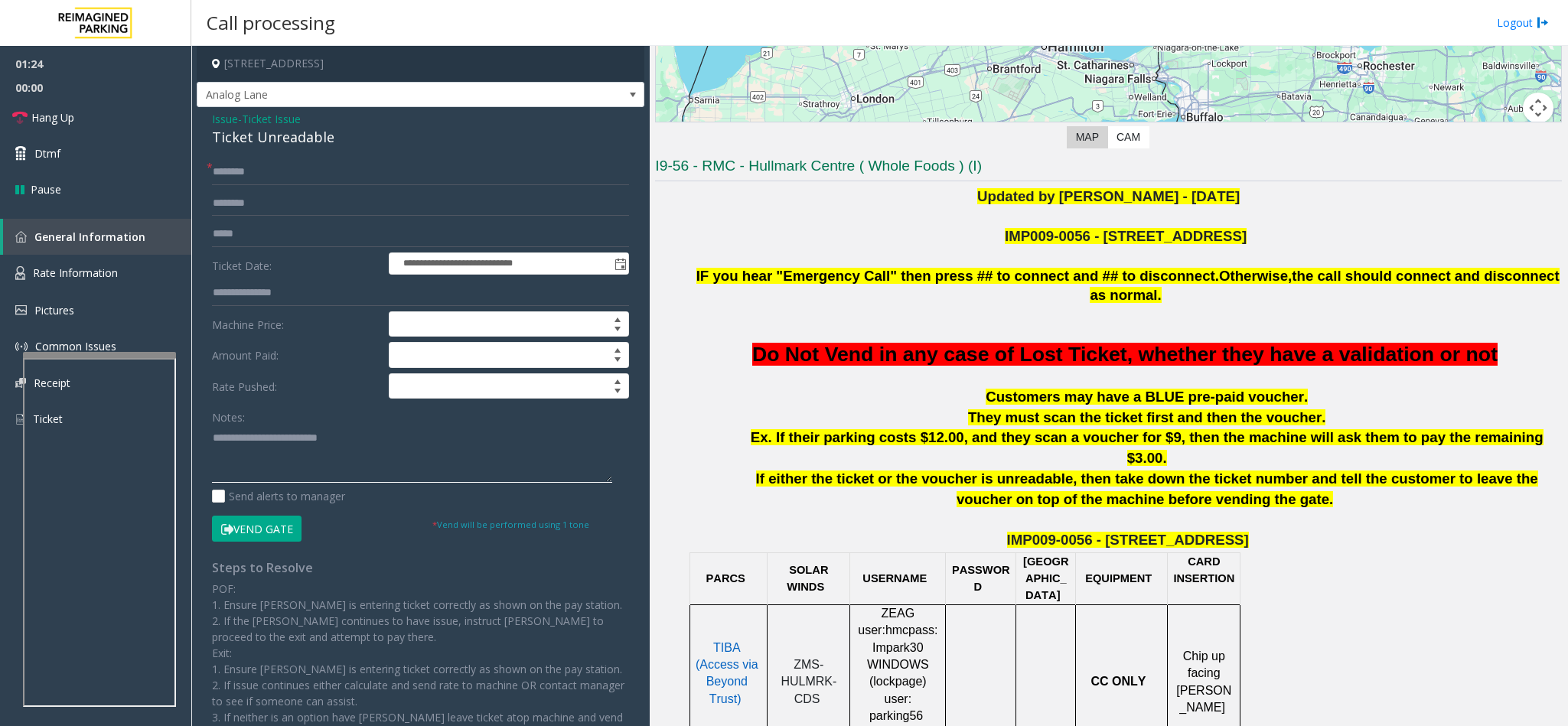
click at [366, 453] on textarea at bounding box center [411, 454] width 400 height 57
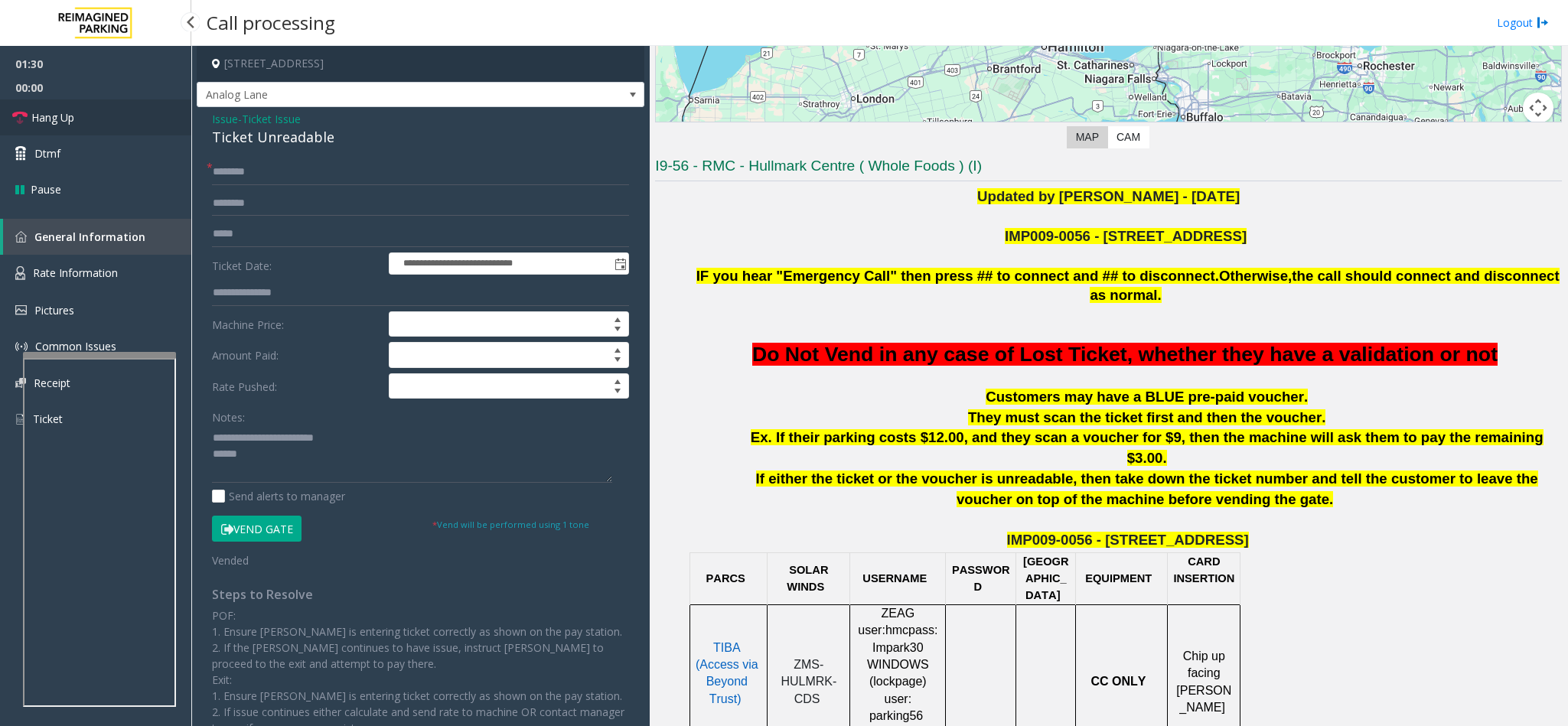
click at [136, 113] on link "Hang Up" at bounding box center [95, 117] width 191 height 36
click at [280, 473] on textarea at bounding box center [411, 454] width 400 height 57
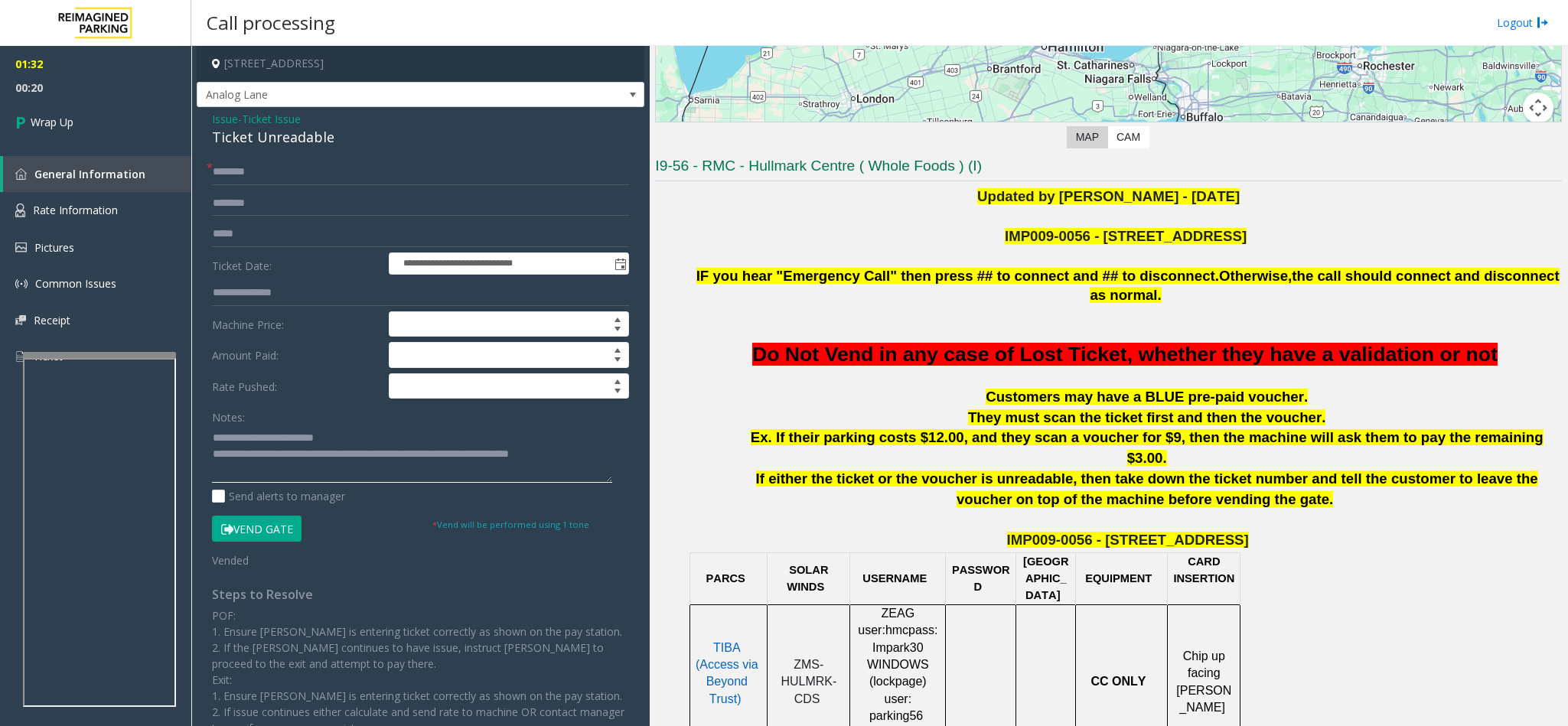
type textarea "**********"
click at [83, 115] on link "Wrap Up" at bounding box center [95, 122] width 191 height 45
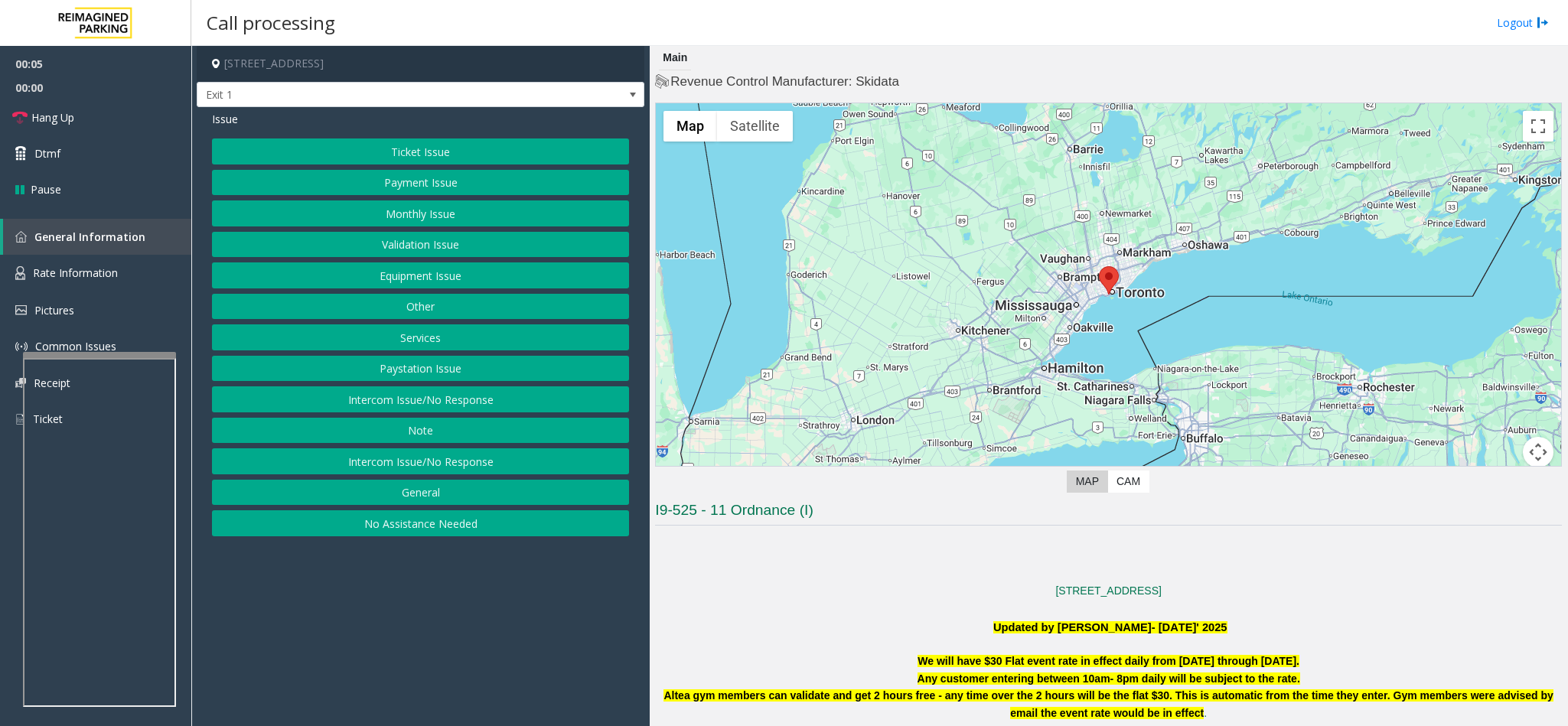
click at [414, 406] on button "Intercom Issue/No Response" at bounding box center [420, 399] width 417 height 26
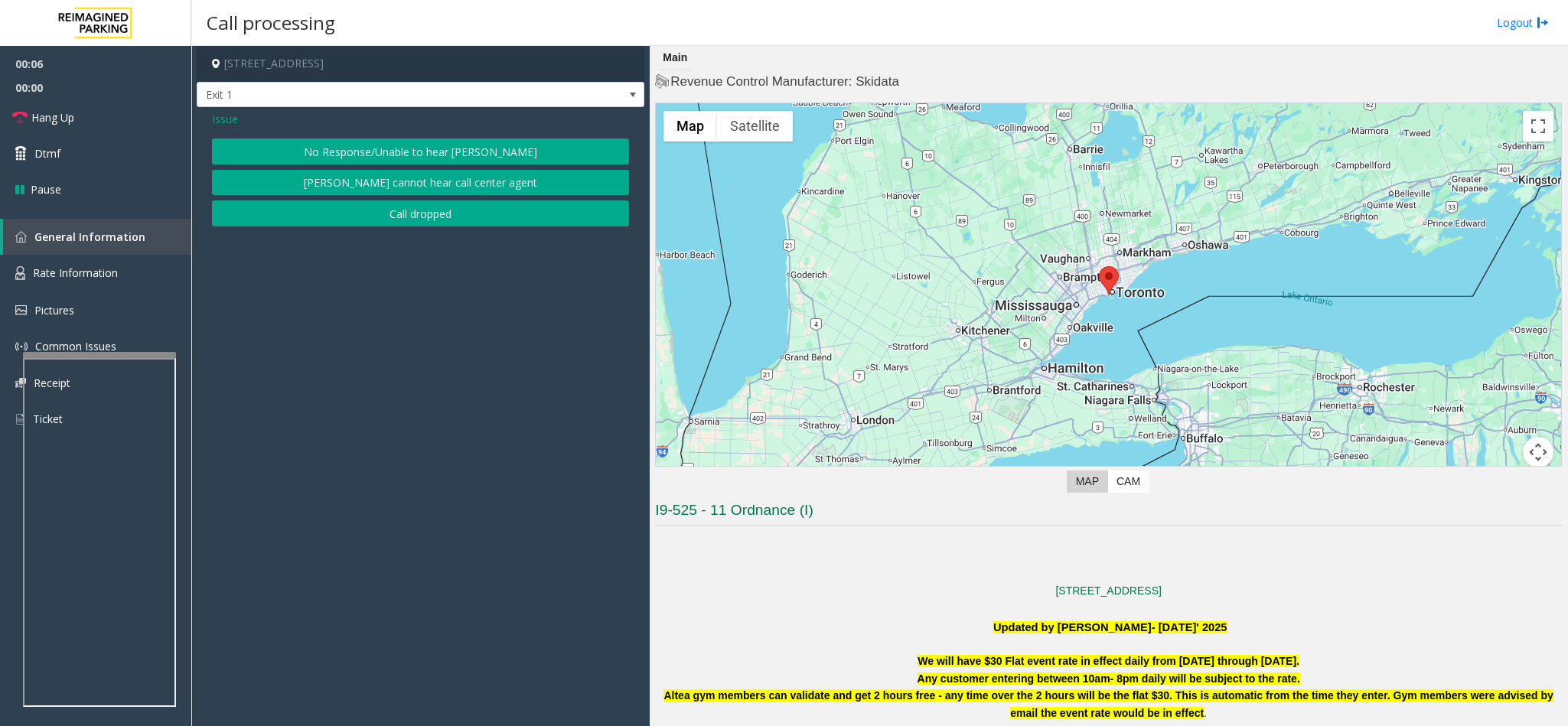
click at [372, 151] on button "No Response/Unable to hear [PERSON_NAME]" at bounding box center [420, 151] width 417 height 26
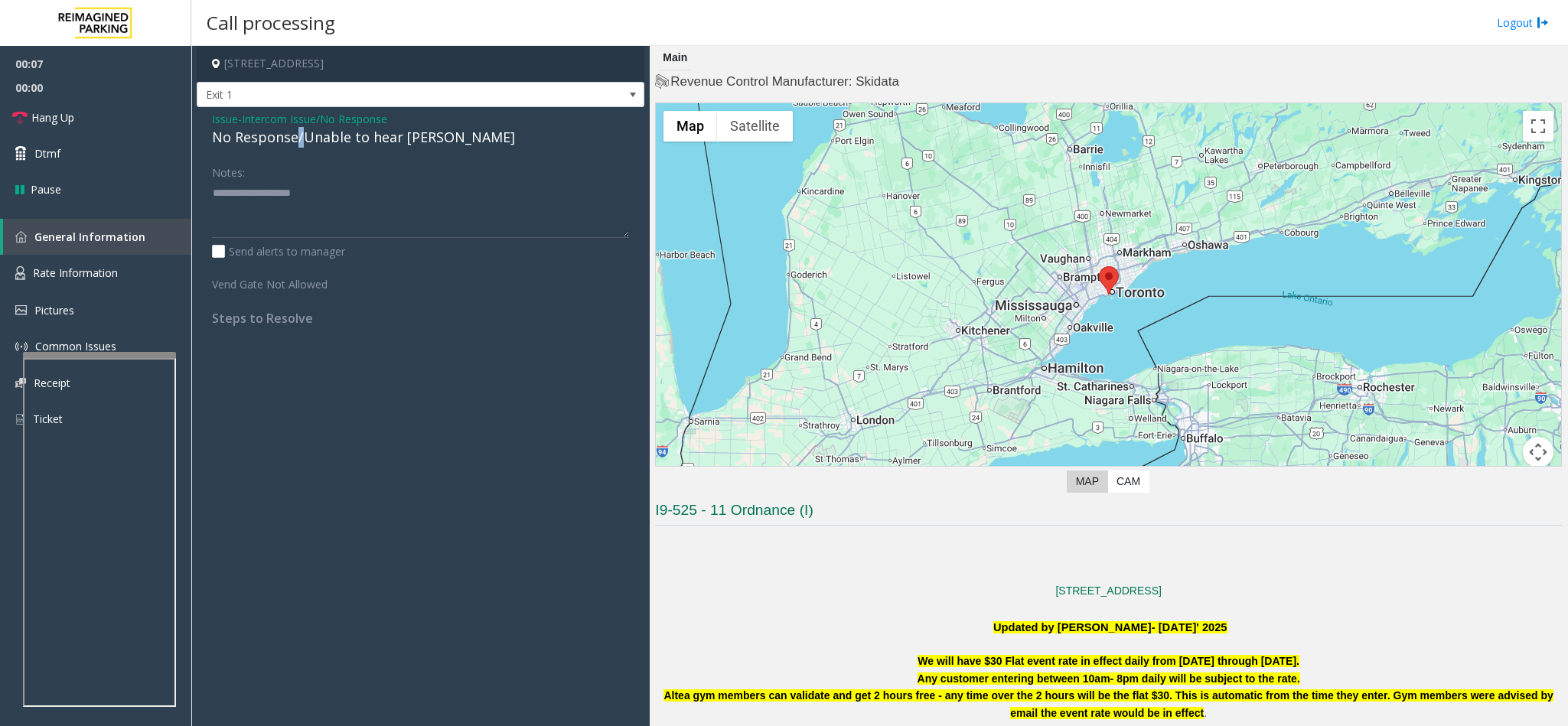
click at [297, 140] on div "No Response/Unable to hear [PERSON_NAME]" at bounding box center [420, 137] width 417 height 21
click at [220, 119] on span "Issue" at bounding box center [224, 119] width 26 height 16
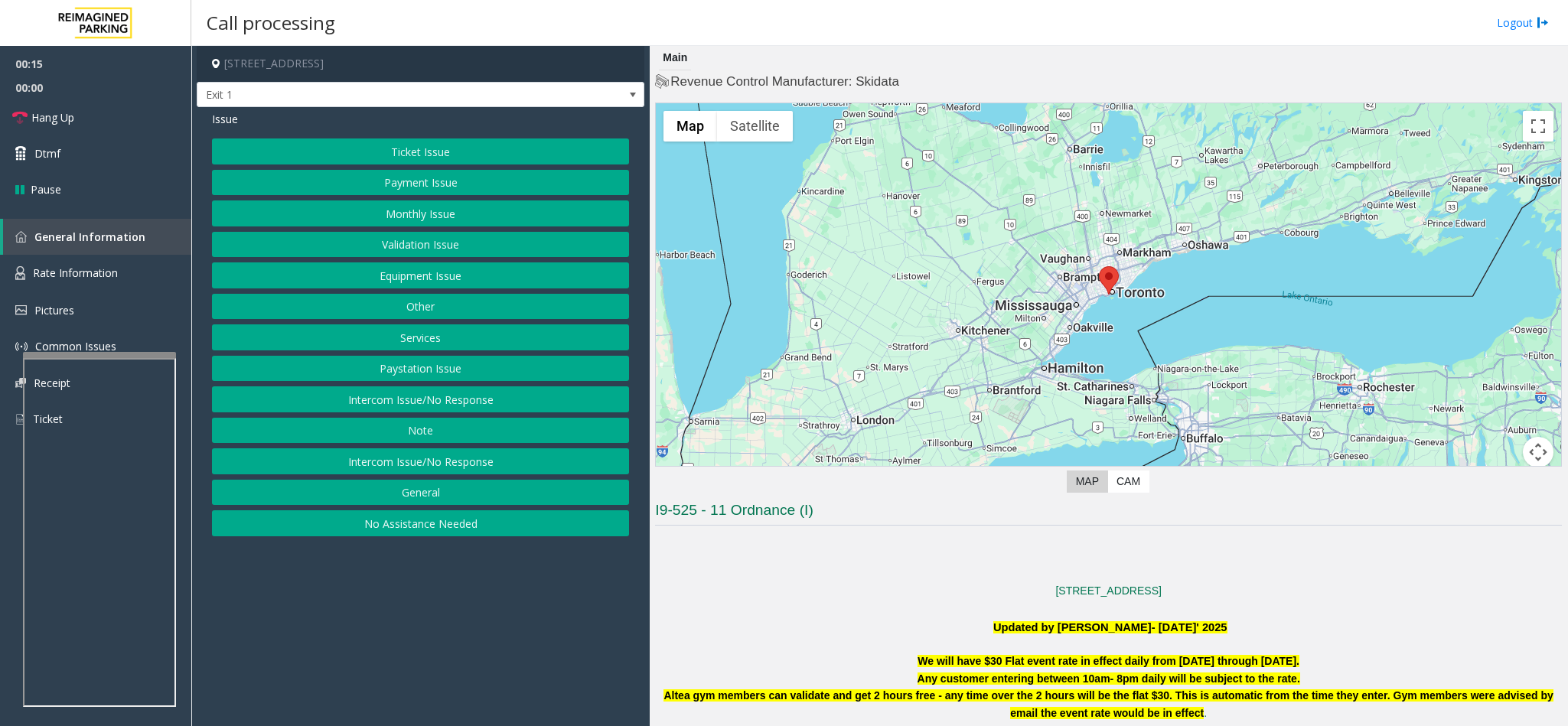
click at [446, 401] on button "Intercom Issue/No Response" at bounding box center [420, 399] width 417 height 26
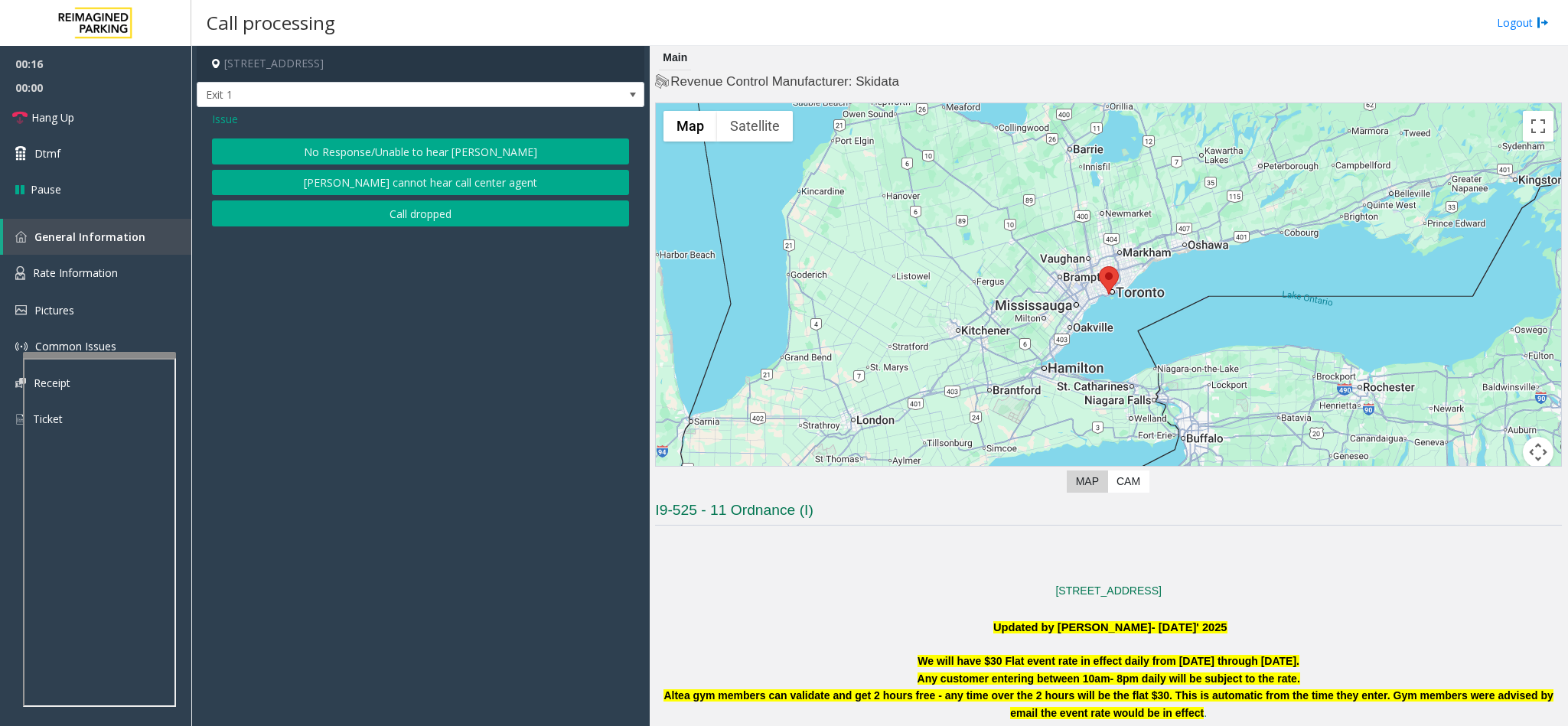
click at [356, 163] on button "No Response/Unable to hear [PERSON_NAME]" at bounding box center [420, 151] width 417 height 26
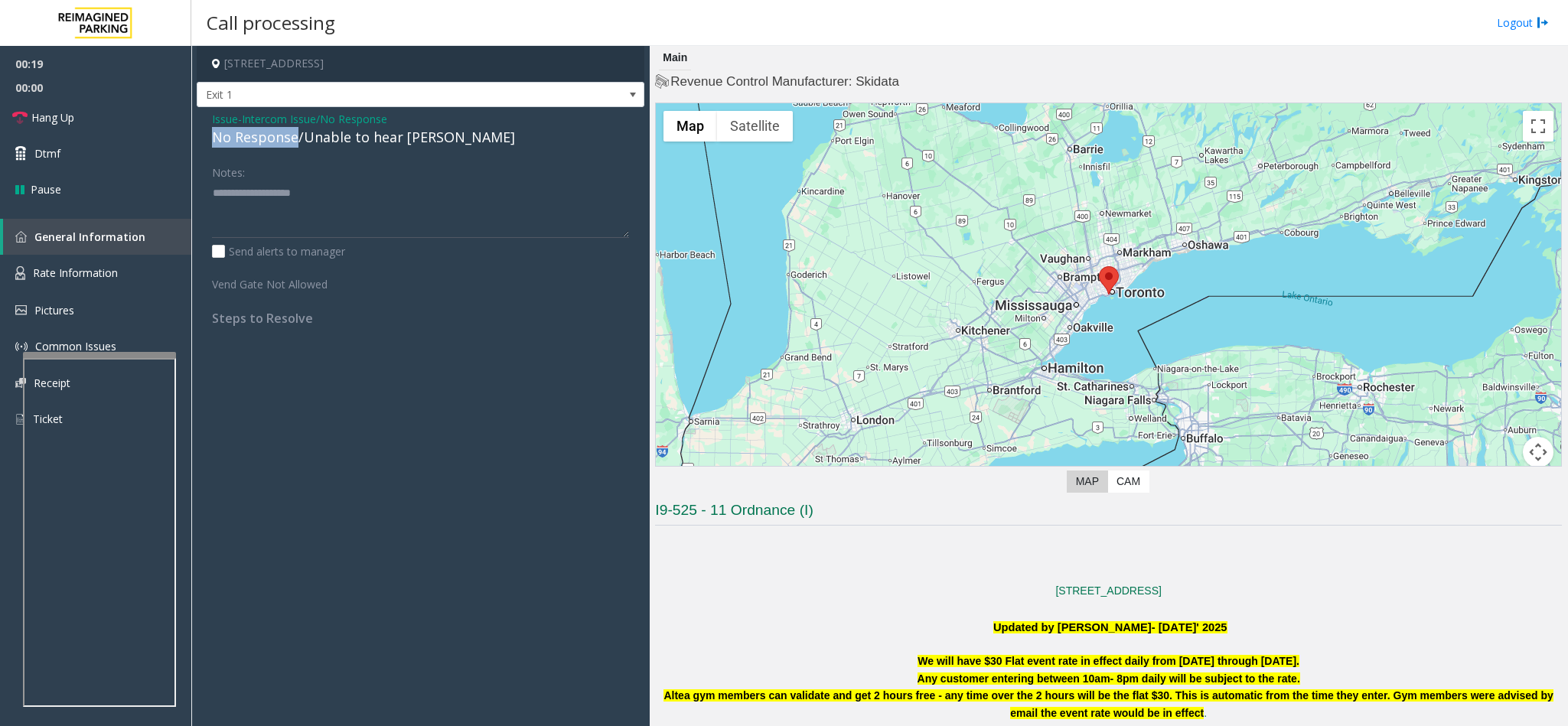
drag, startPoint x: 296, startPoint y: 141, endPoint x: 207, endPoint y: 136, distance: 89.1
click at [207, 136] on div "Issue - Intercom Issue/No Response No Response/Unable to hear parker Notes: Sen…" at bounding box center [420, 224] width 448 height 234
click at [299, 191] on textarea at bounding box center [420, 210] width 417 height 57
type textarea "**********"
click at [140, 122] on link "Hang Up" at bounding box center [95, 117] width 191 height 36
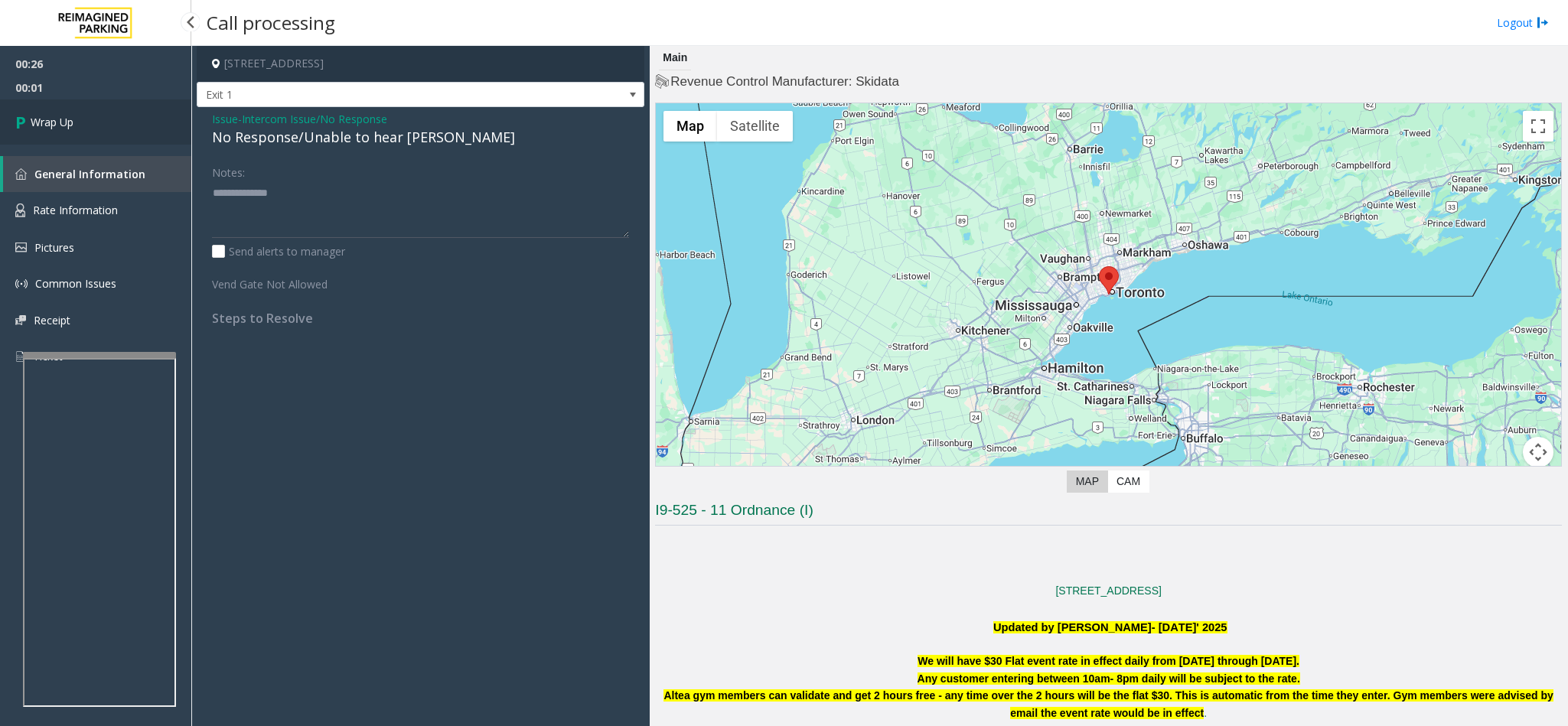
click at [140, 122] on link "Wrap Up" at bounding box center [95, 122] width 191 height 45
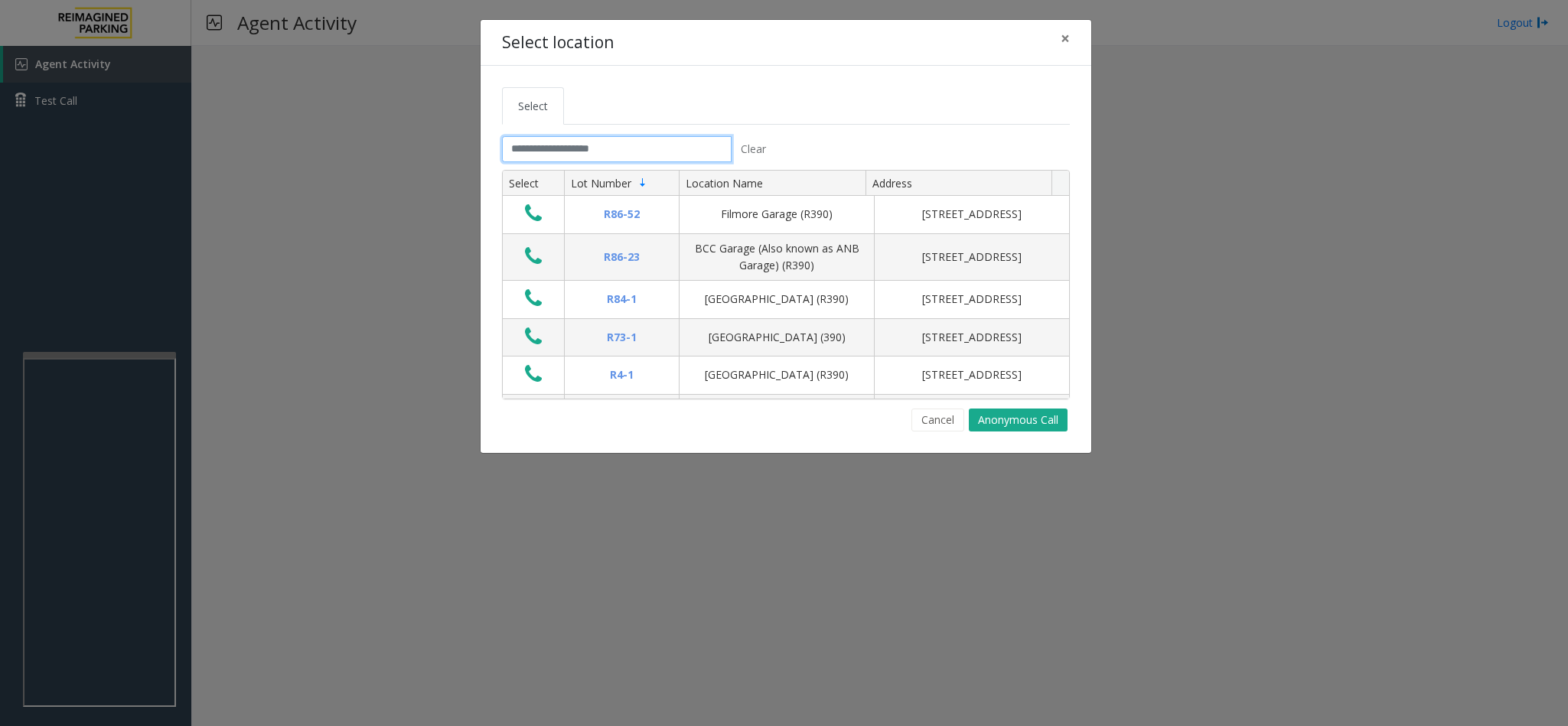
click at [545, 150] on input "text" at bounding box center [616, 149] width 229 height 26
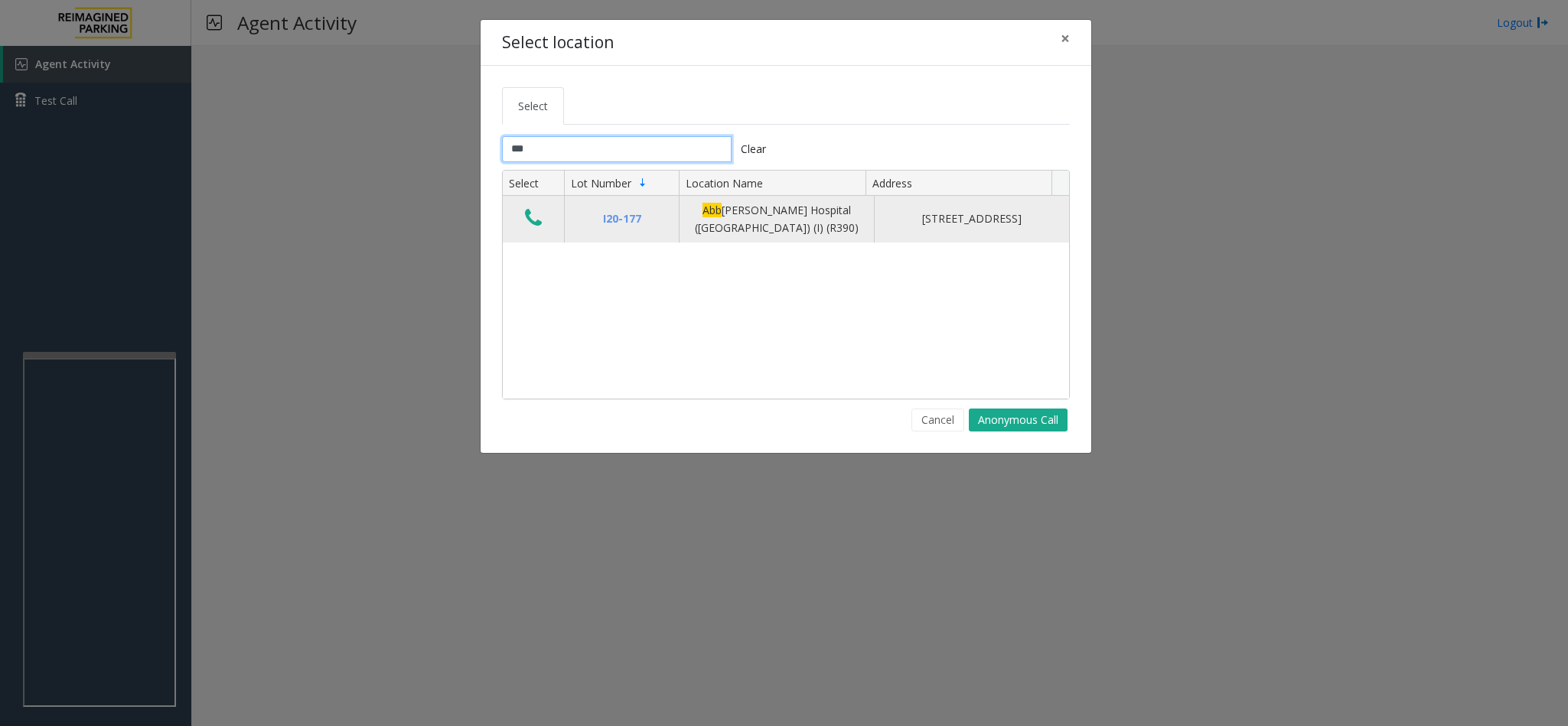
type input "***"
click at [537, 221] on icon "Data table" at bounding box center [533, 218] width 17 height 22
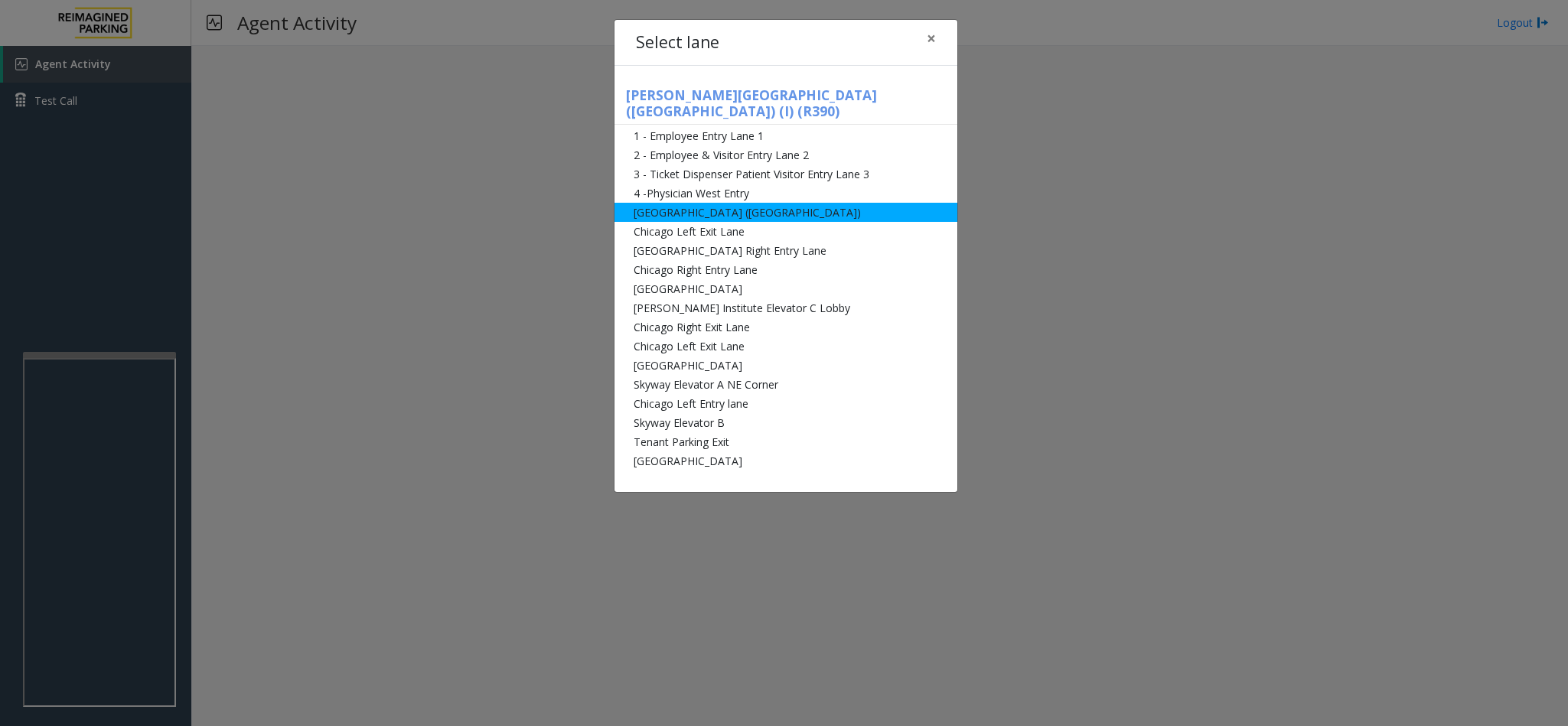
click at [733, 203] on li "[GEOGRAPHIC_DATA] ([GEOGRAPHIC_DATA])" at bounding box center [786, 212] width 342 height 19
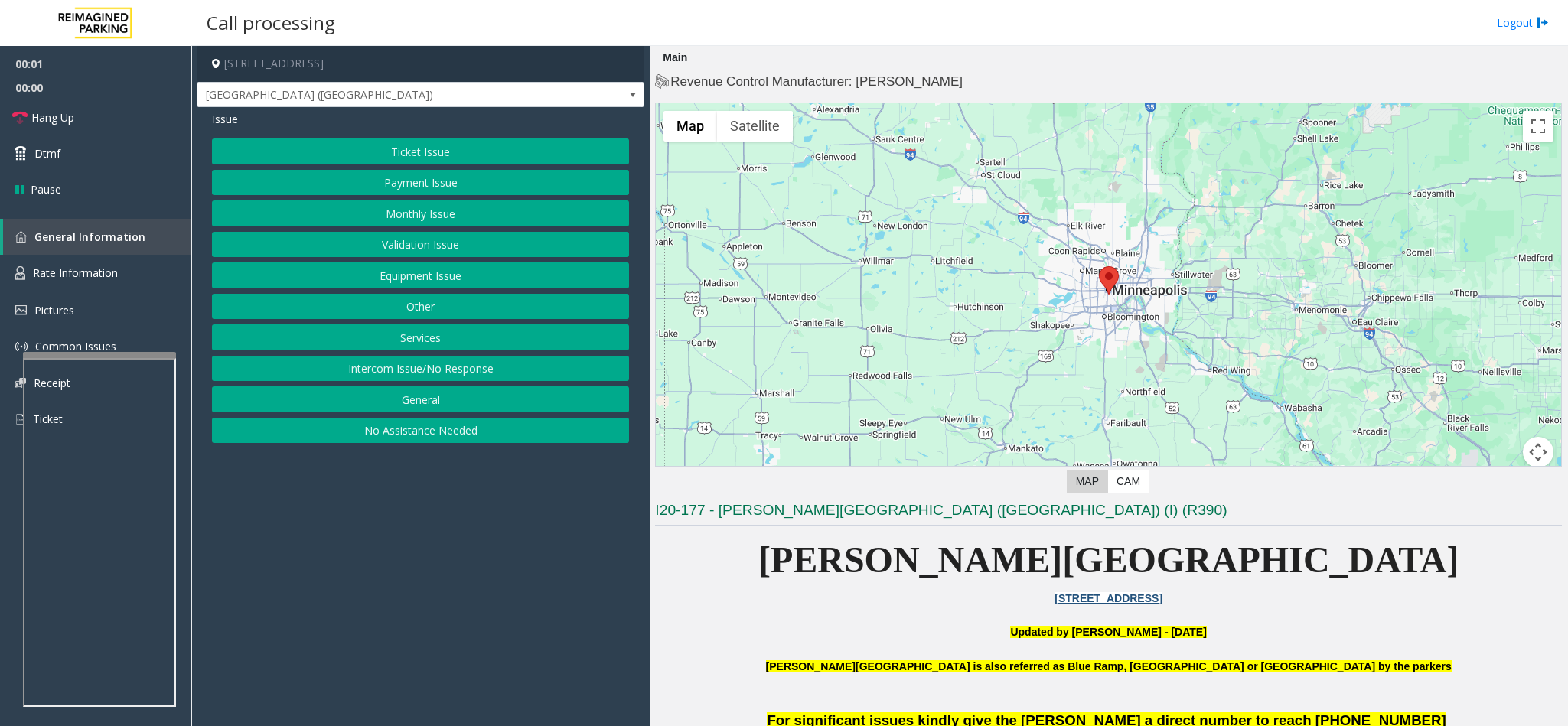
click at [425, 218] on button "Monthly Issue" at bounding box center [420, 213] width 417 height 26
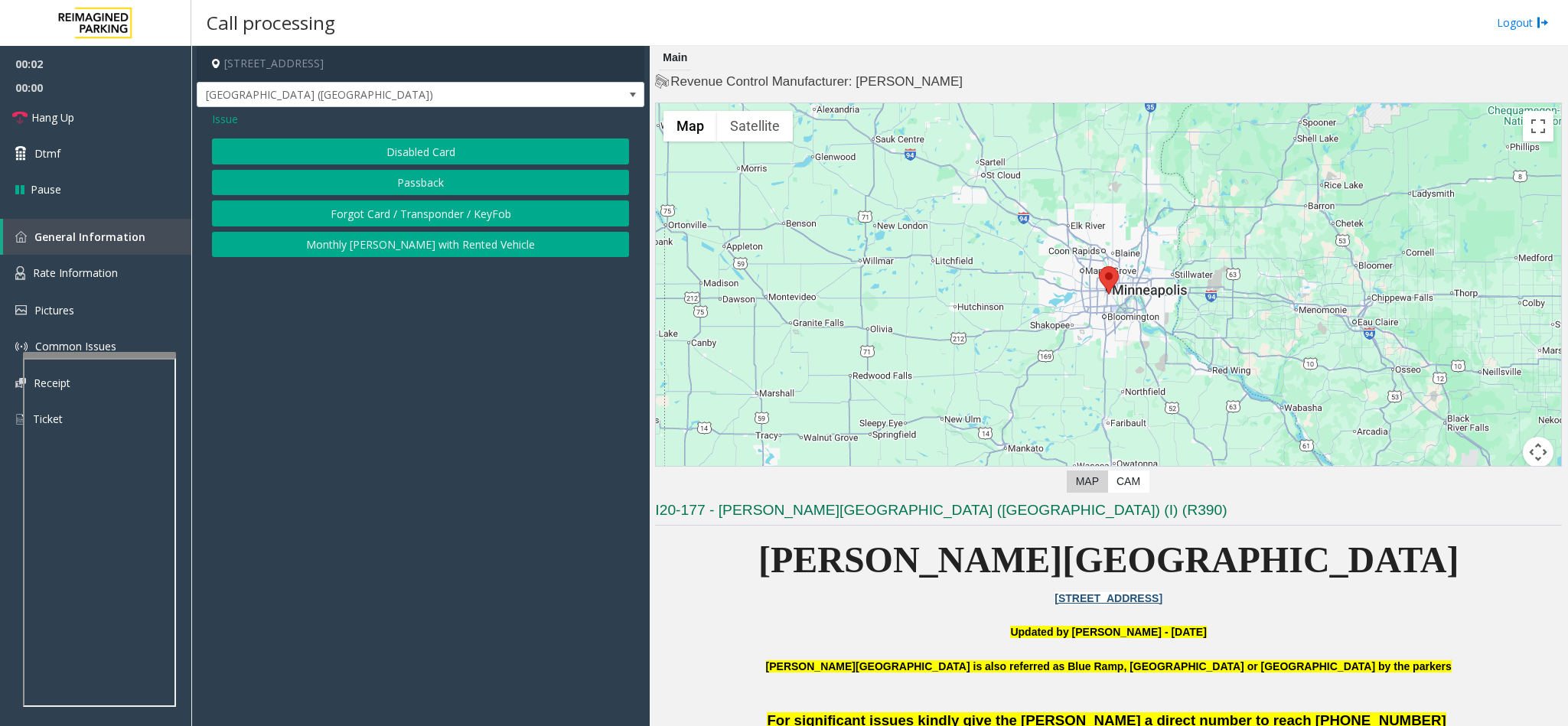
click at [395, 218] on button "Forgot Card / Transponder / KeyFob" at bounding box center [420, 213] width 417 height 26
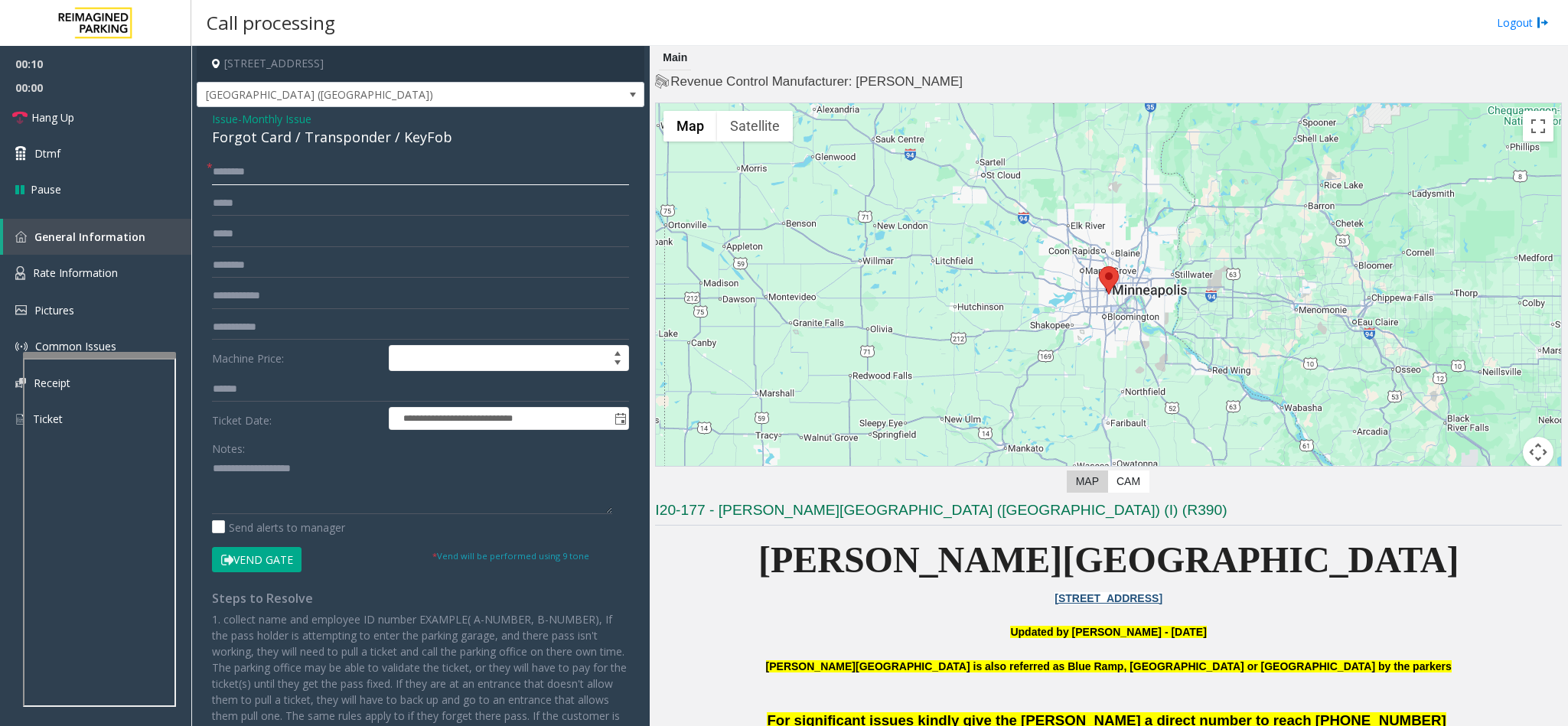
drag, startPoint x: 263, startPoint y: 175, endPoint x: 280, endPoint y: 145, distance: 34.5
click at [209, 146] on div "**********" at bounding box center [420, 463] width 448 height 712
type input "**********"
drag, startPoint x: 291, startPoint y: 140, endPoint x: 205, endPoint y: 134, distance: 86.2
click at [205, 134] on div "**********" at bounding box center [420, 463] width 448 height 712
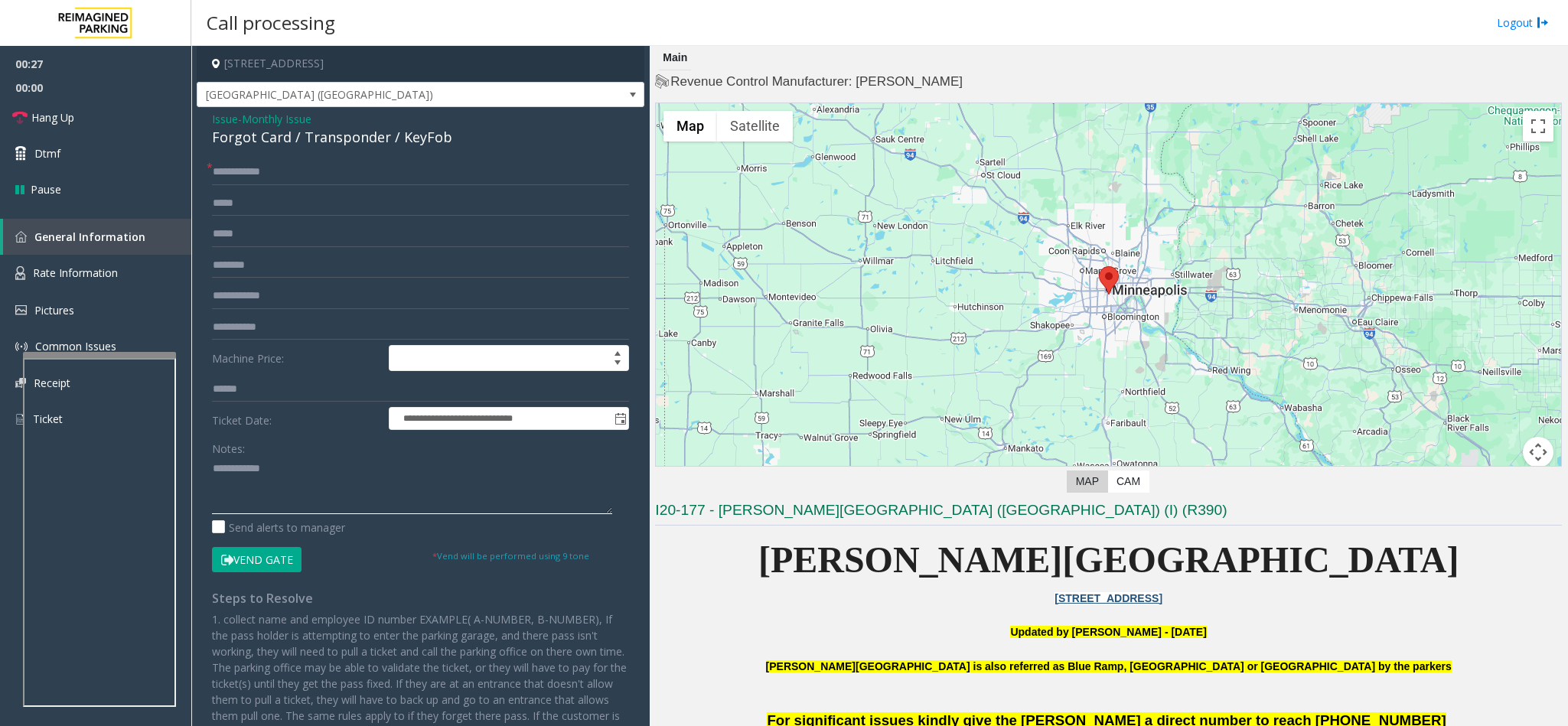
click at [213, 468] on textarea at bounding box center [411, 485] width 400 height 57
click at [332, 470] on textarea at bounding box center [411, 485] width 400 height 57
type textarea "**********"
click at [267, 290] on input "text" at bounding box center [420, 296] width 417 height 26
type input "******"
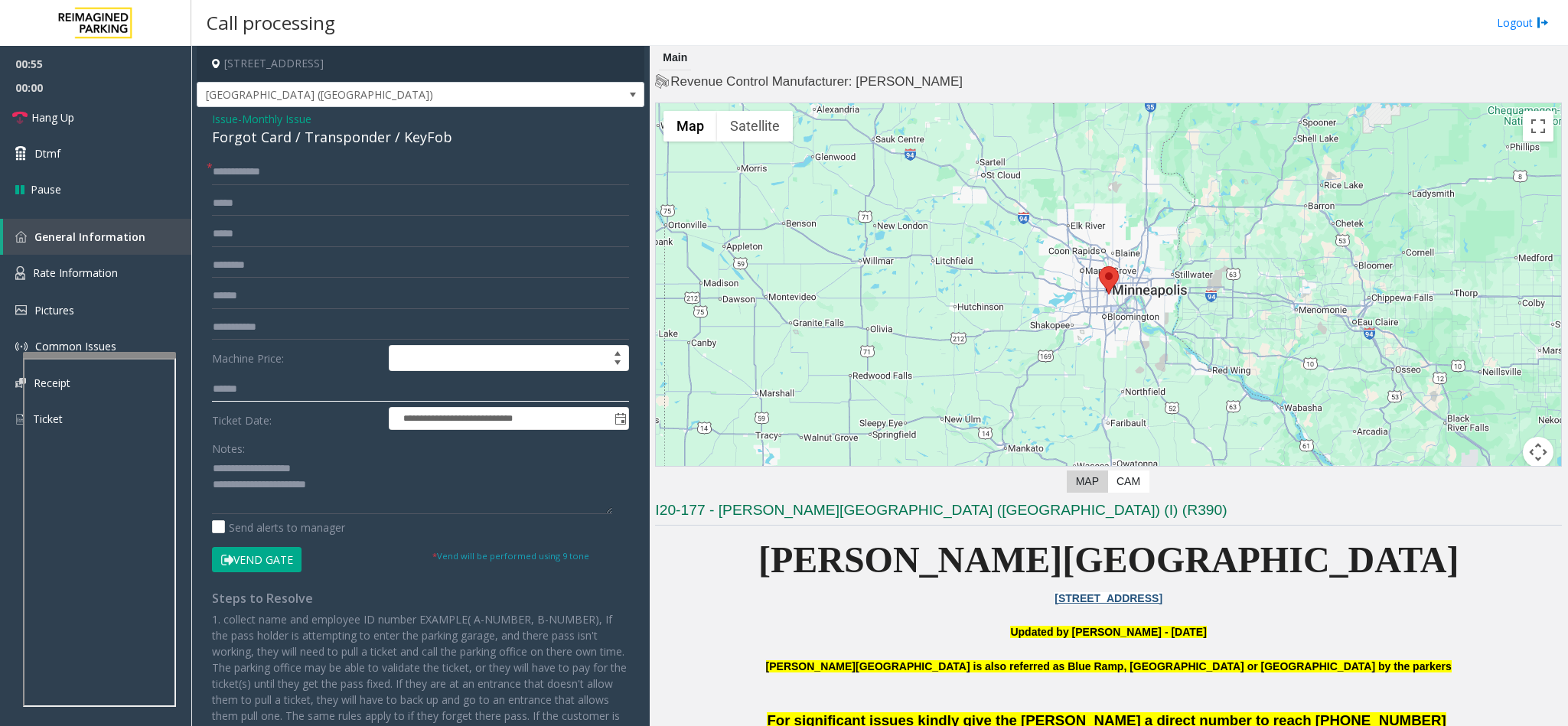
drag, startPoint x: 270, startPoint y: 449, endPoint x: 269, endPoint y: 477, distance: 28.0
click at [270, 471] on form "**********" at bounding box center [420, 366] width 417 height 413
click at [221, 518] on div "Notes: Send alerts to manager" at bounding box center [420, 486] width 417 height 100
click at [296, 559] on button "Vend Gate" at bounding box center [256, 560] width 90 height 26
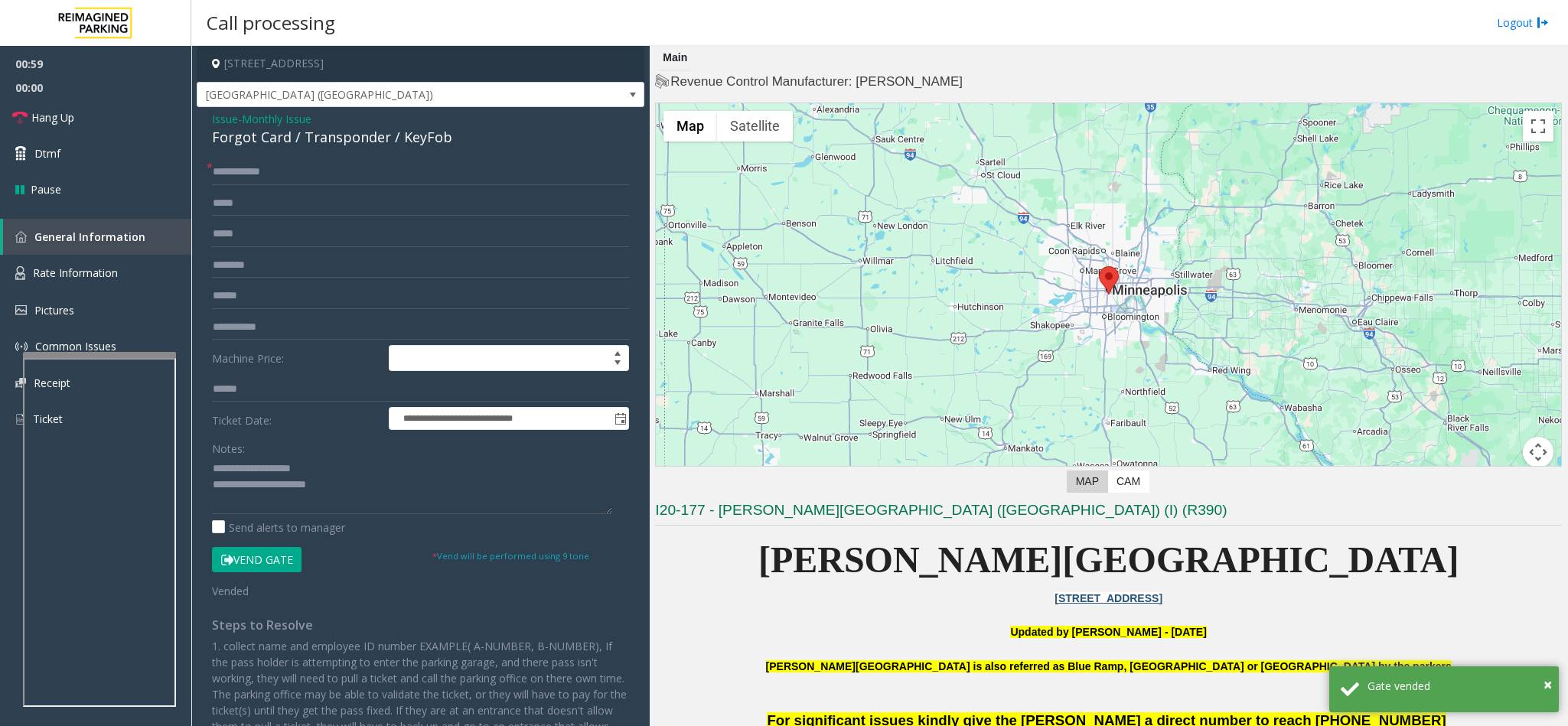
click at [296, 559] on button "Vend Gate" at bounding box center [256, 560] width 90 height 26
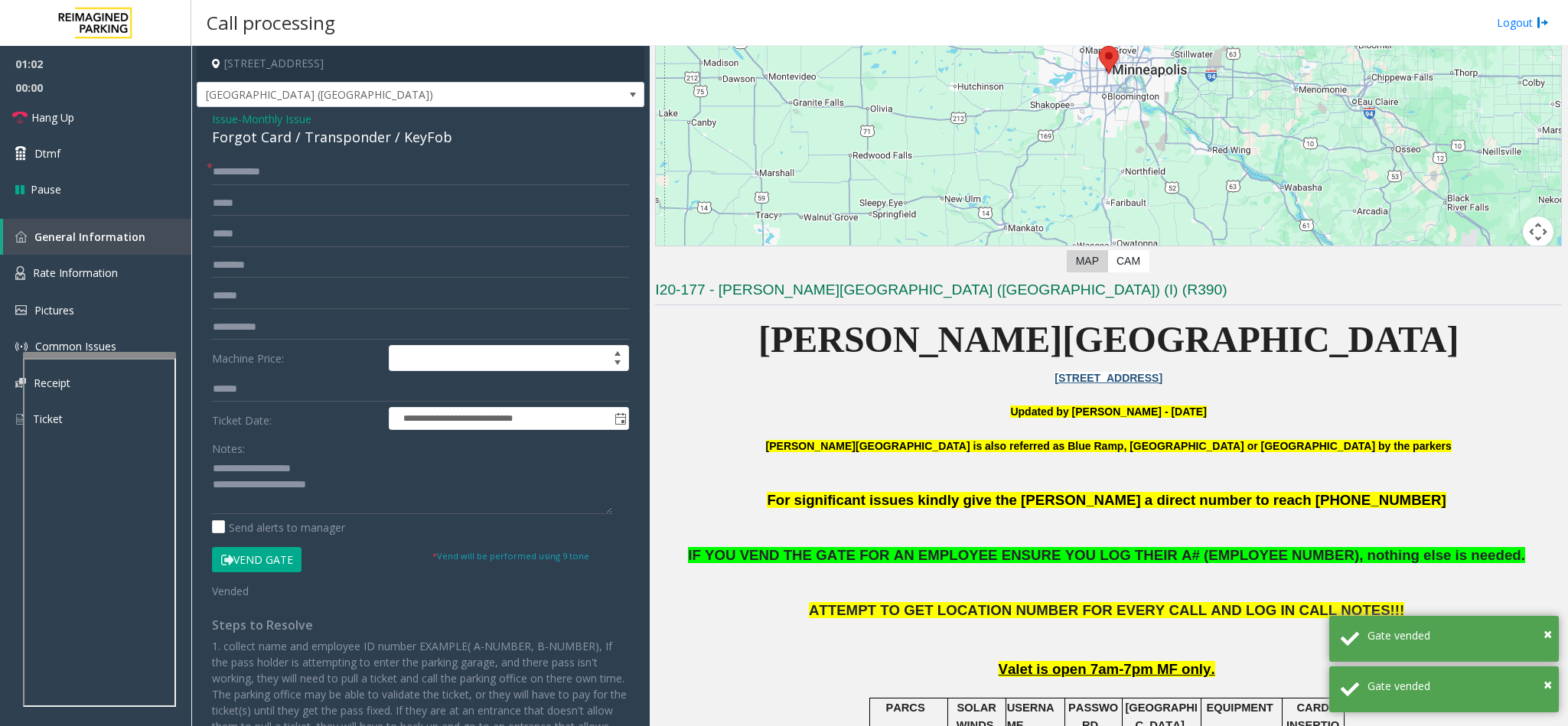
scroll to position [229, 0]
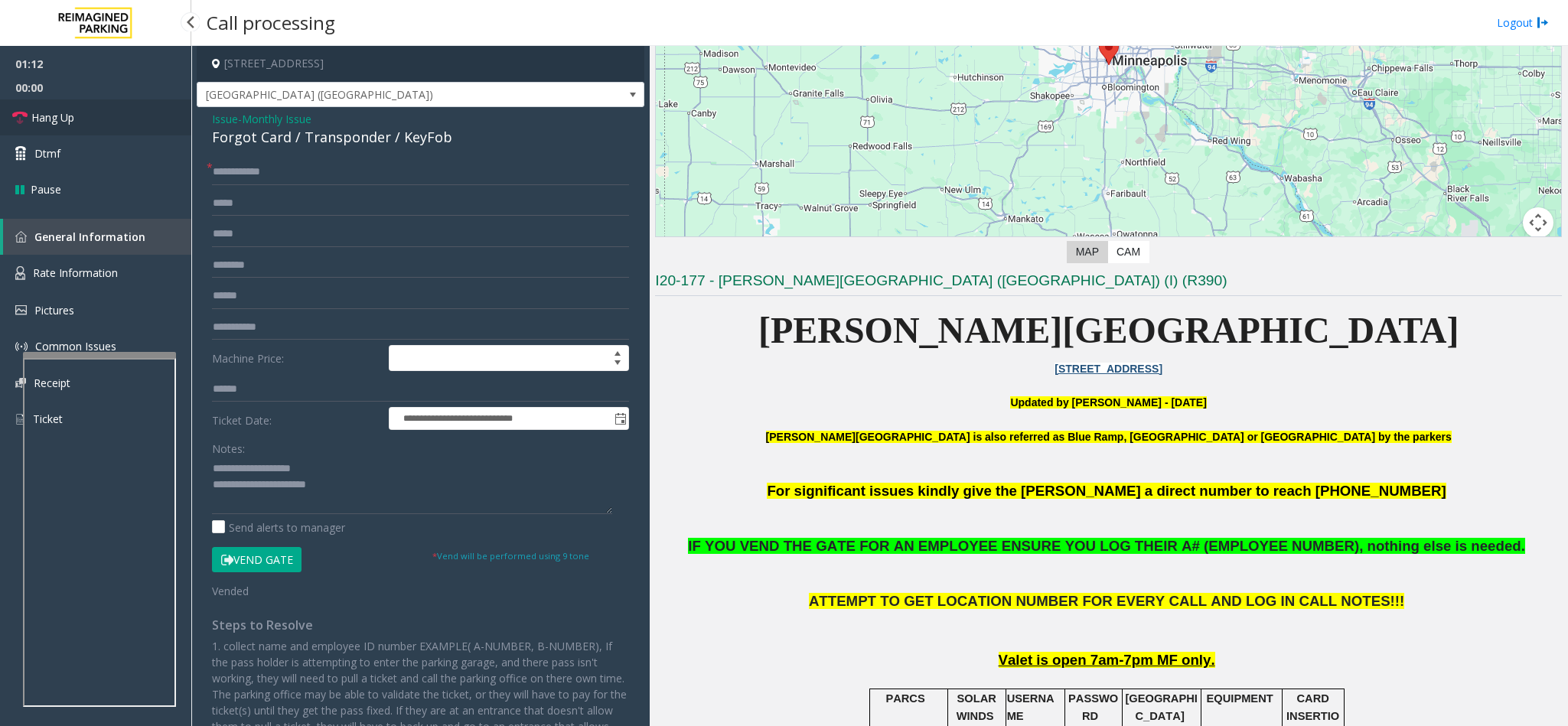
click at [115, 122] on link "Hang Up" at bounding box center [95, 117] width 191 height 36
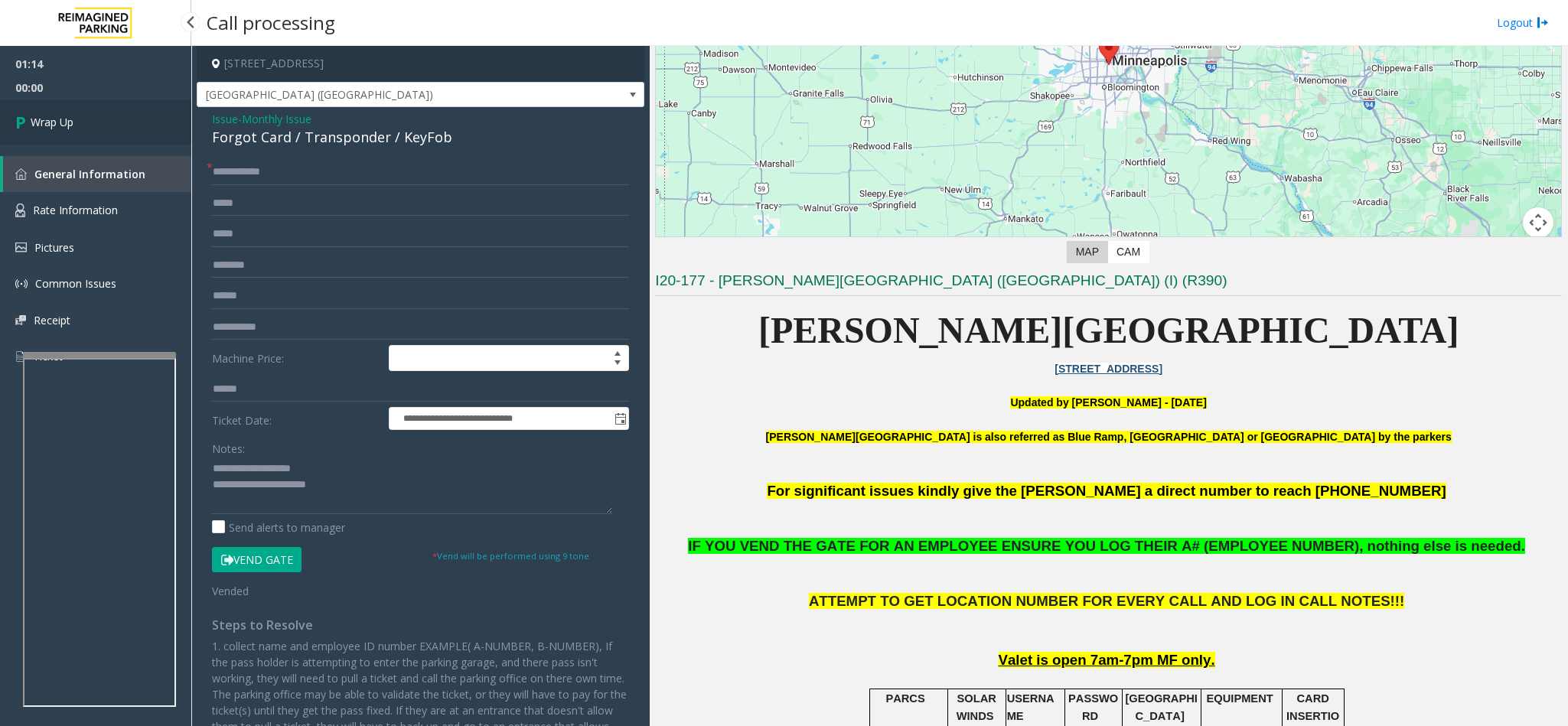
click at [115, 122] on link "Wrap Up" at bounding box center [95, 122] width 191 height 45
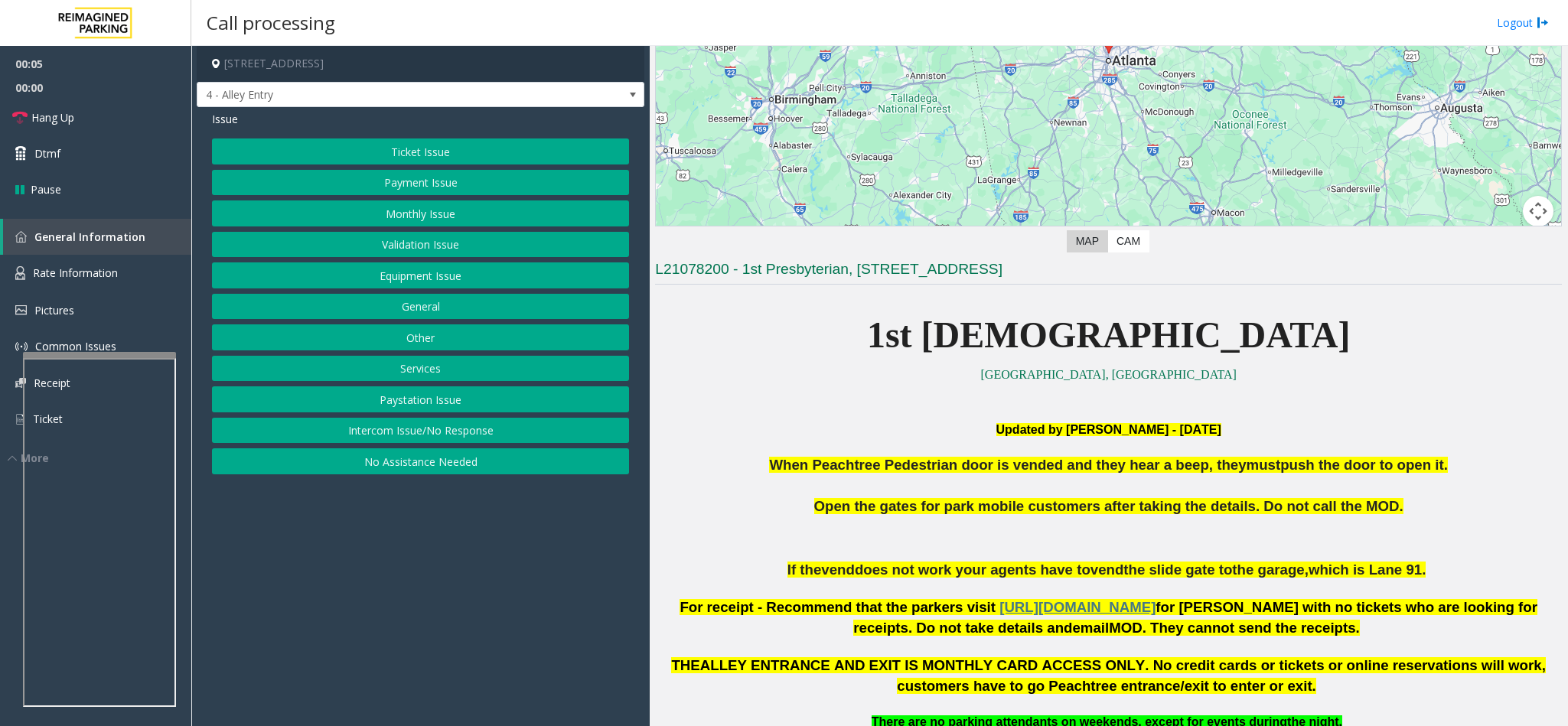
scroll to position [229, 0]
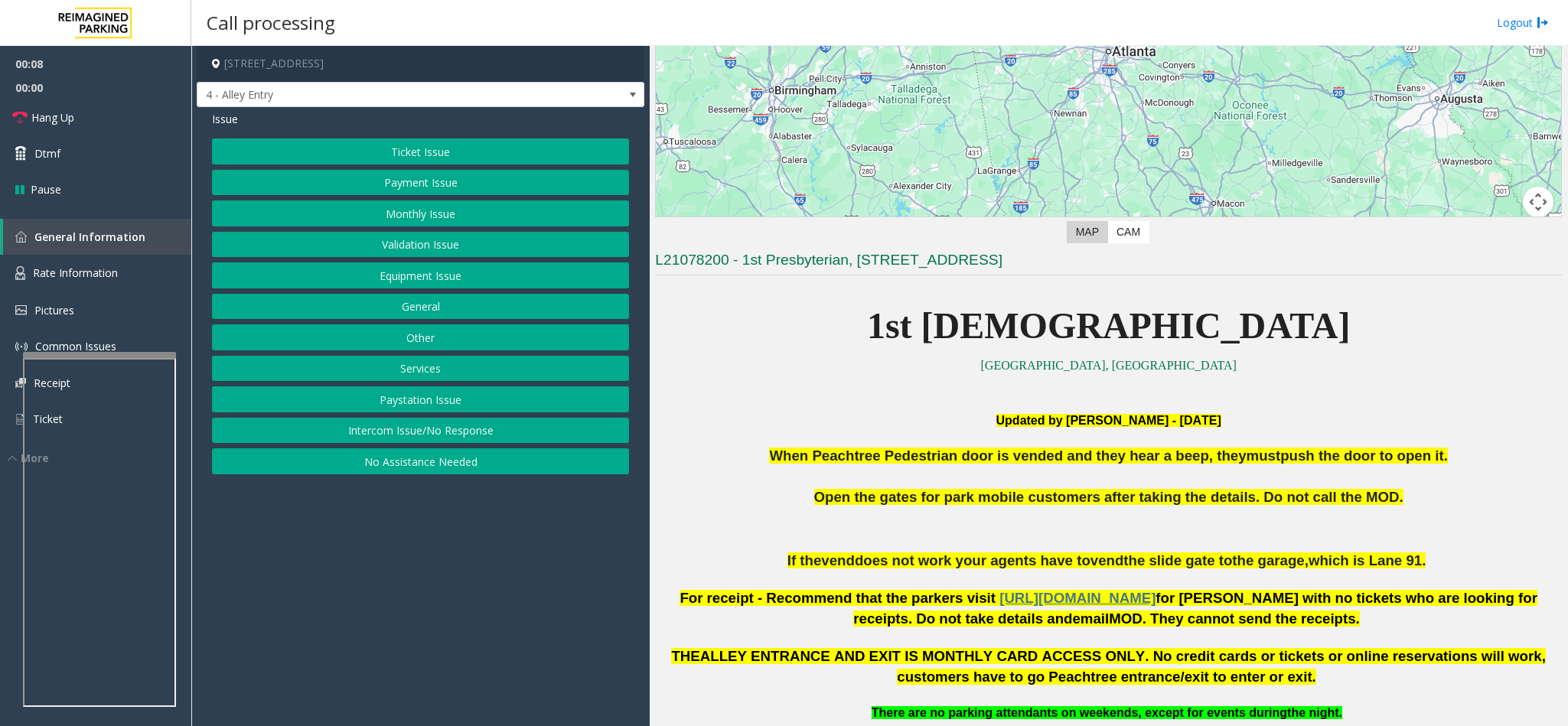
click at [525, 437] on button "Intercom Issue/No Response" at bounding box center [420, 431] width 417 height 26
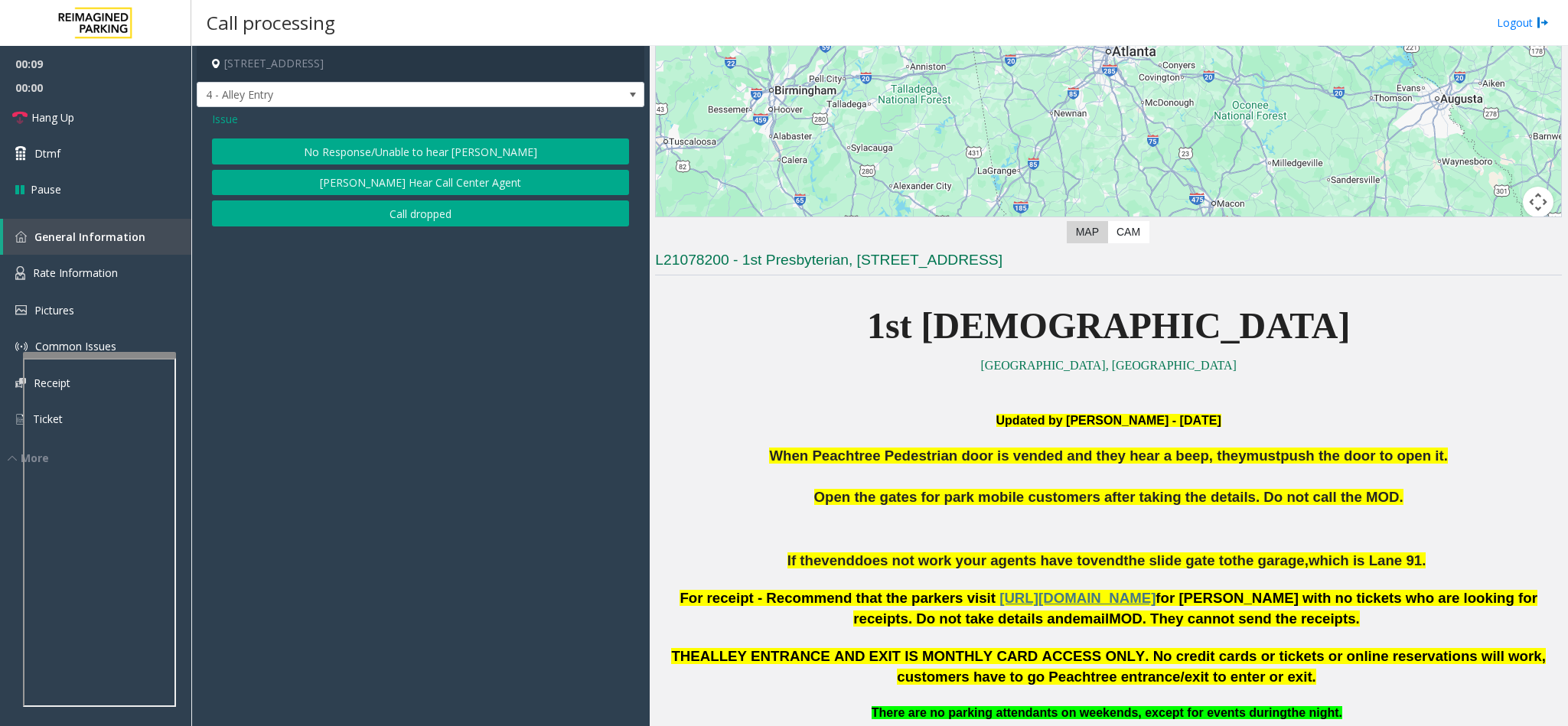
click at [377, 151] on button "No Response/Unable to hear [PERSON_NAME]" at bounding box center [420, 151] width 417 height 26
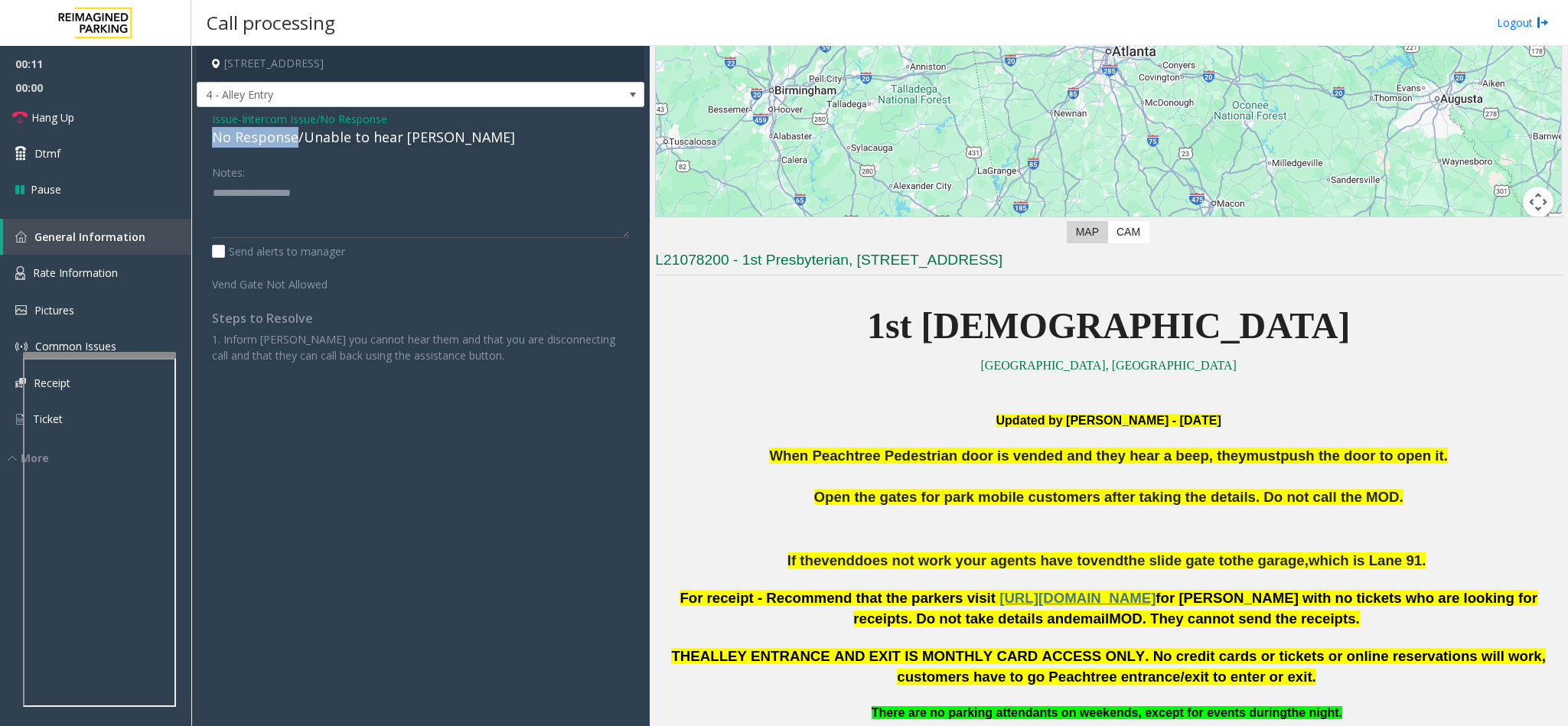
drag, startPoint x: 294, startPoint y: 138, endPoint x: 207, endPoint y: 136, distance: 87.0
click at [207, 136] on div "Issue - Intercom Issue/No Response No Response/Unable to hear parker Notes: Sen…" at bounding box center [420, 243] width 448 height 272
click at [294, 203] on textarea at bounding box center [420, 210] width 417 height 57
type textarea "**********"
click at [120, 106] on link "Hang Up" at bounding box center [95, 117] width 191 height 36
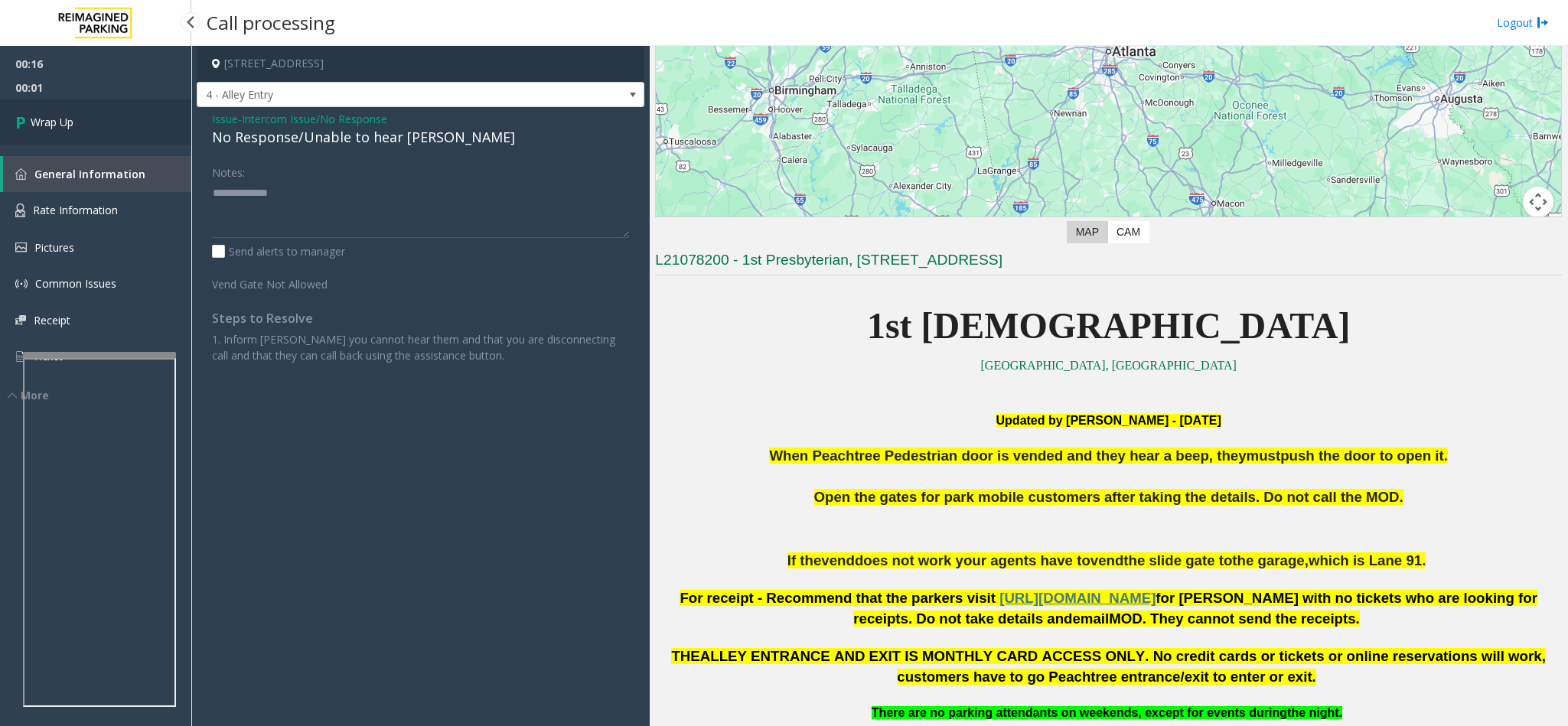
click at [120, 106] on link "Wrap Up" at bounding box center [95, 122] width 191 height 45
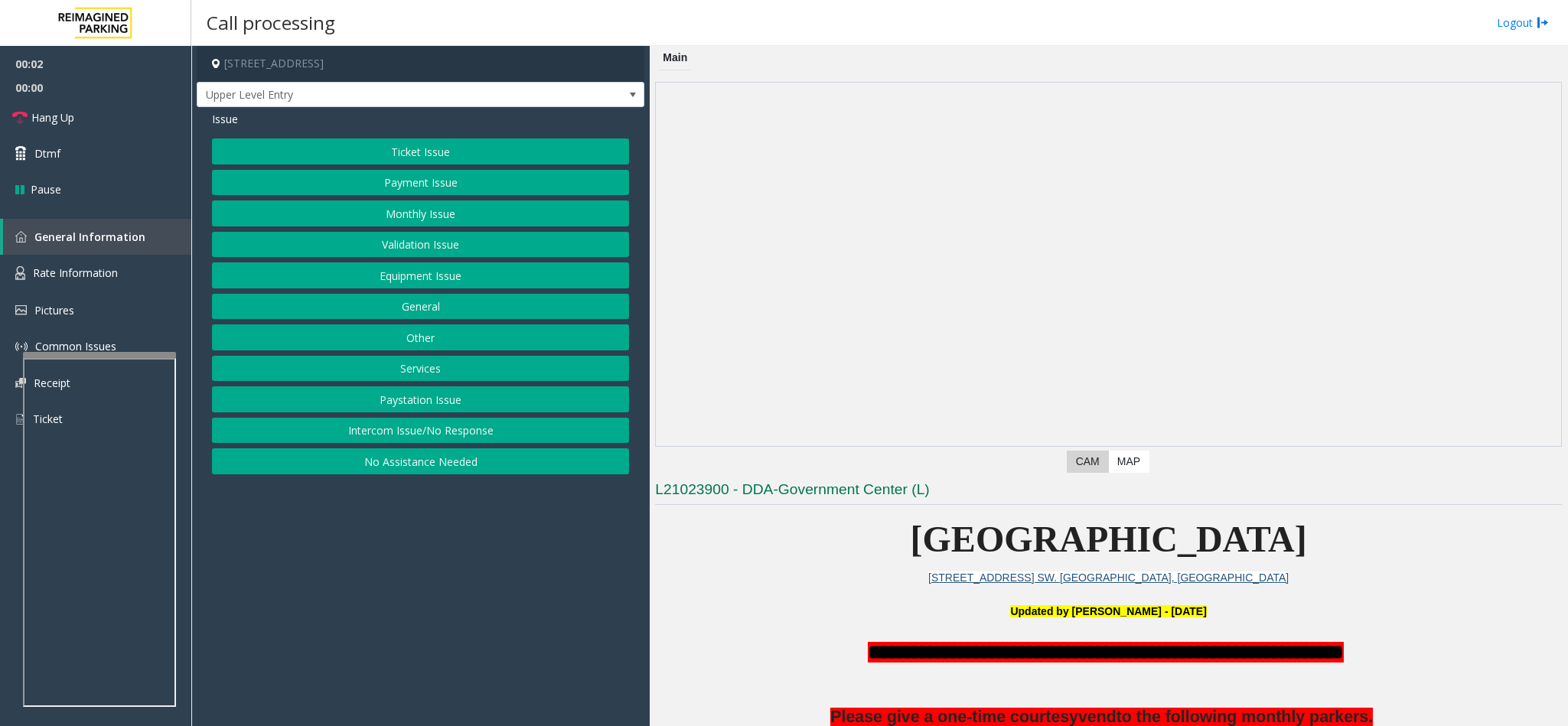
drag, startPoint x: 420, startPoint y: 437, endPoint x: 370, endPoint y: 320, distance: 127.2
click at [418, 430] on button "Intercom Issue/No Response" at bounding box center [420, 431] width 417 height 26
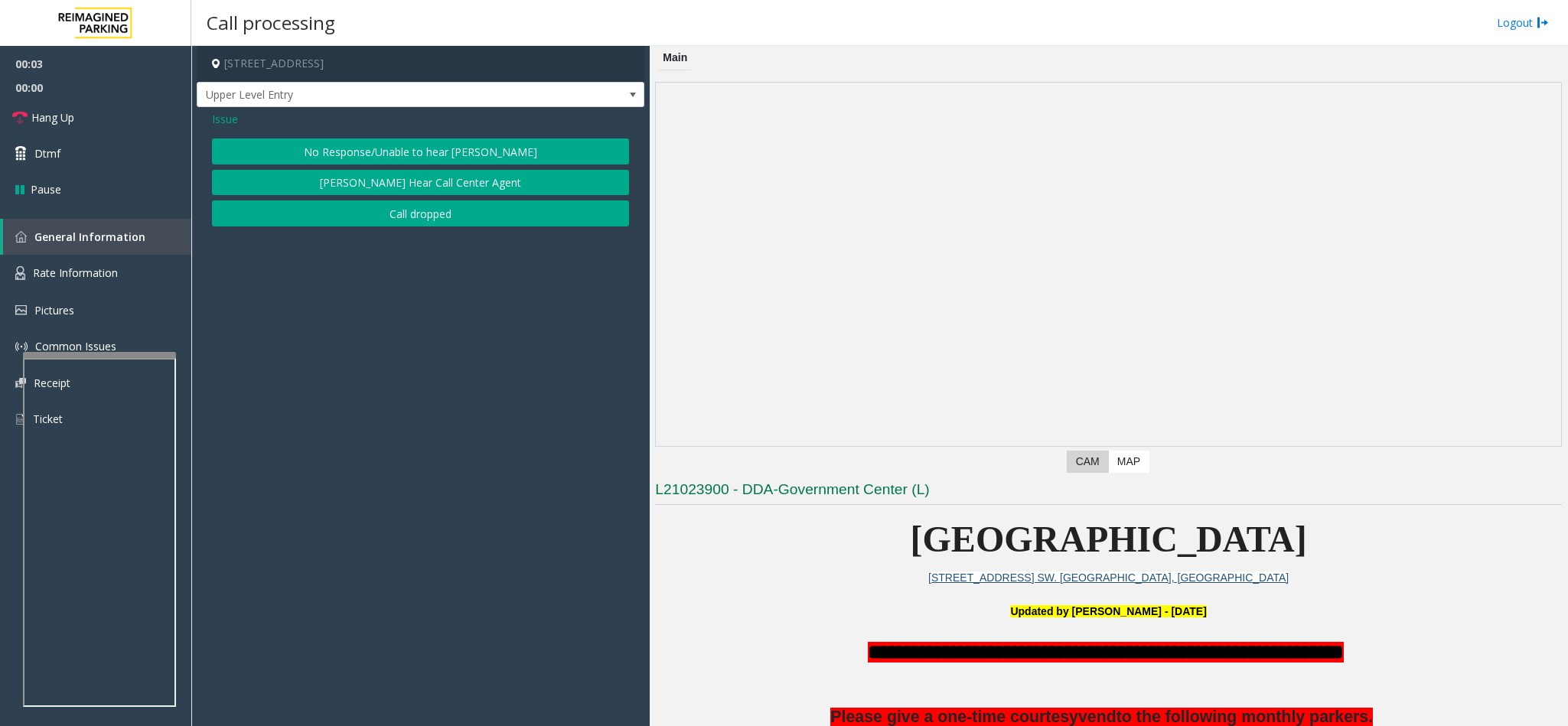
click at [345, 146] on button "No Response/Unable to hear [PERSON_NAME]" at bounding box center [420, 151] width 417 height 26
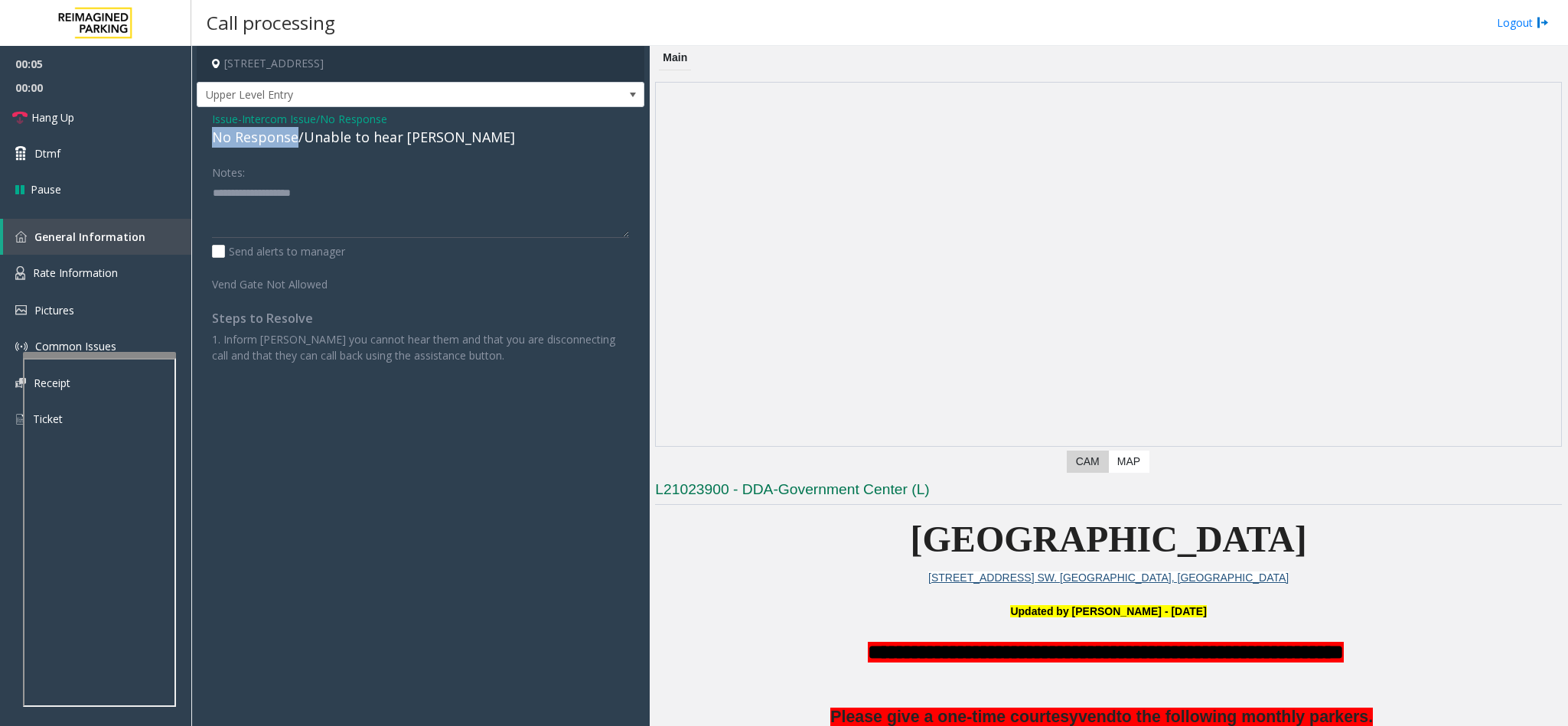
drag, startPoint x: 298, startPoint y: 139, endPoint x: 205, endPoint y: 143, distance: 93.1
click at [205, 143] on div "Issue - Intercom Issue/No Response No Response/Unable to hear parker Notes: Sen…" at bounding box center [420, 243] width 448 height 272
click at [292, 189] on textarea at bounding box center [420, 210] width 417 height 57
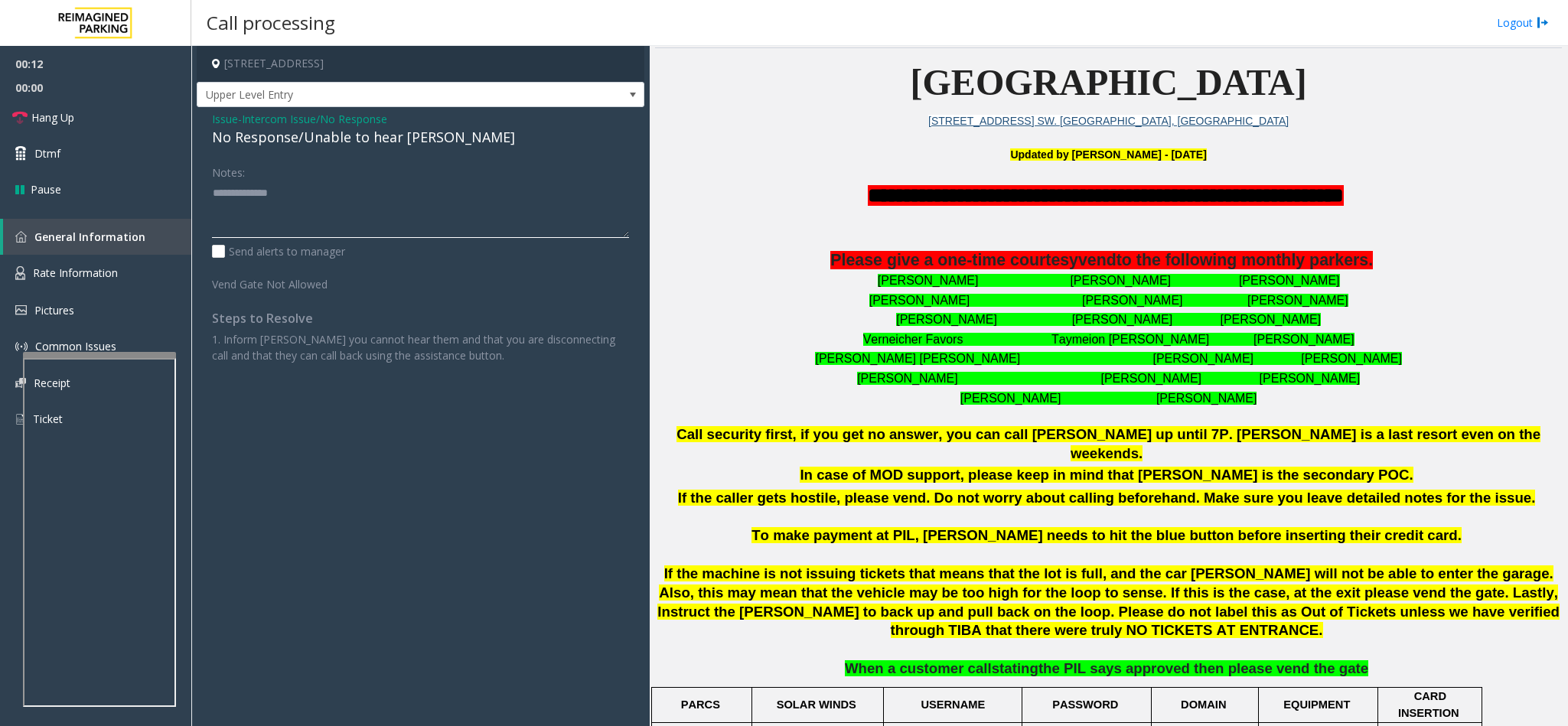
scroll to position [459, 0]
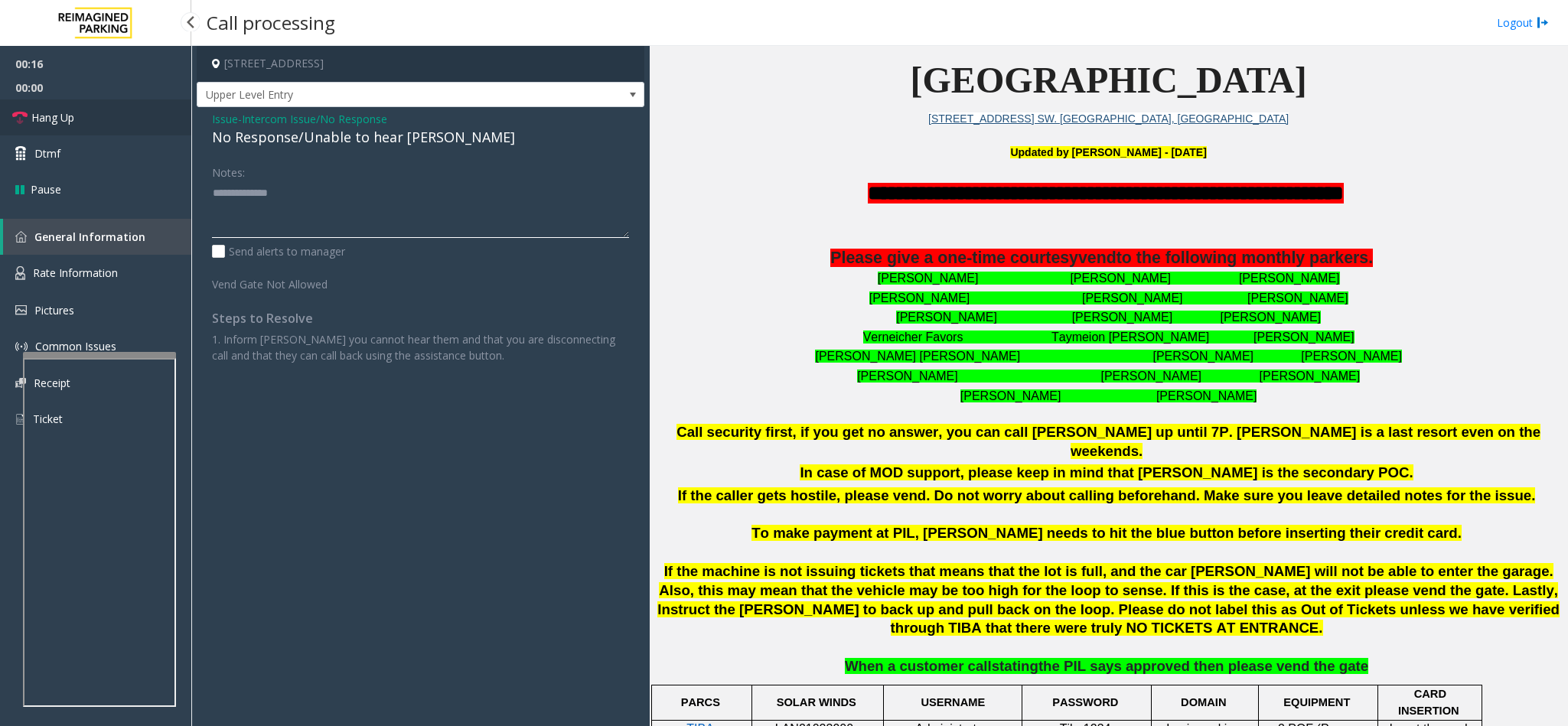
type textarea "**********"
click at [70, 119] on span "Hang Up" at bounding box center [53, 117] width 43 height 16
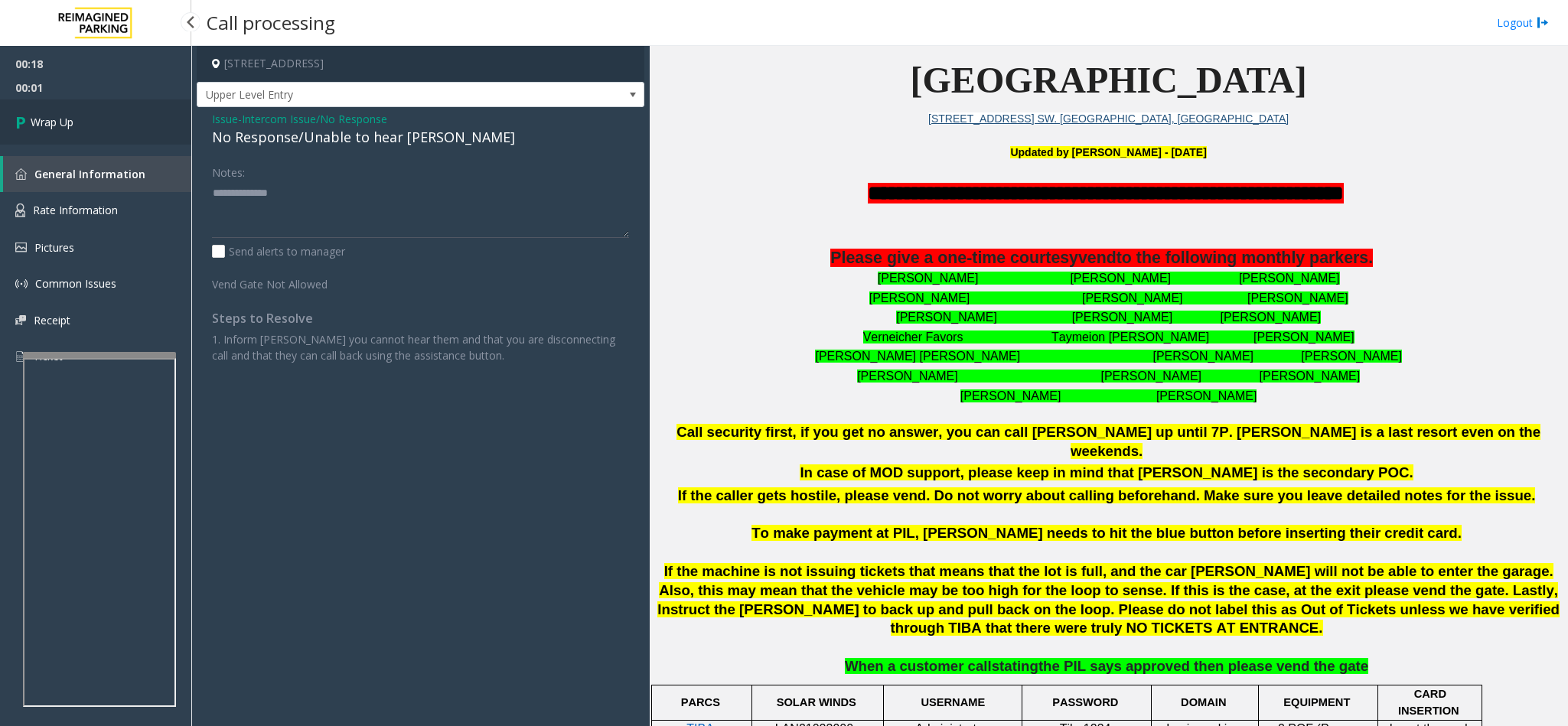
click at [70, 119] on span "Wrap Up" at bounding box center [52, 122] width 43 height 16
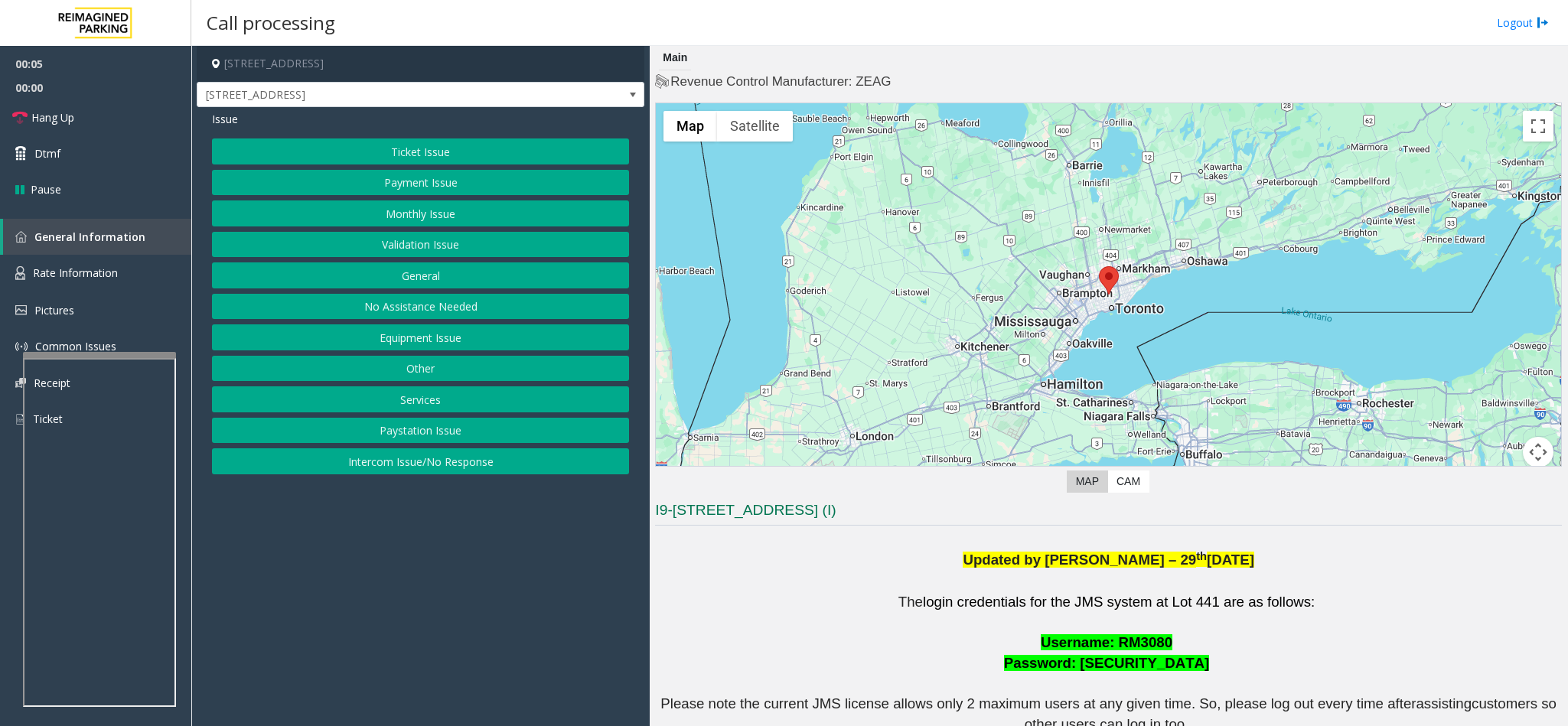
drag, startPoint x: 615, startPoint y: 2, endPoint x: 907, endPoint y: 547, distance: 618.3
click at [907, 547] on div "Updated by Pranav Babbar – 29 th Jan’25" at bounding box center [1109, 559] width 907 height 26
click at [415, 214] on button "Monthly Issue" at bounding box center [420, 213] width 417 height 26
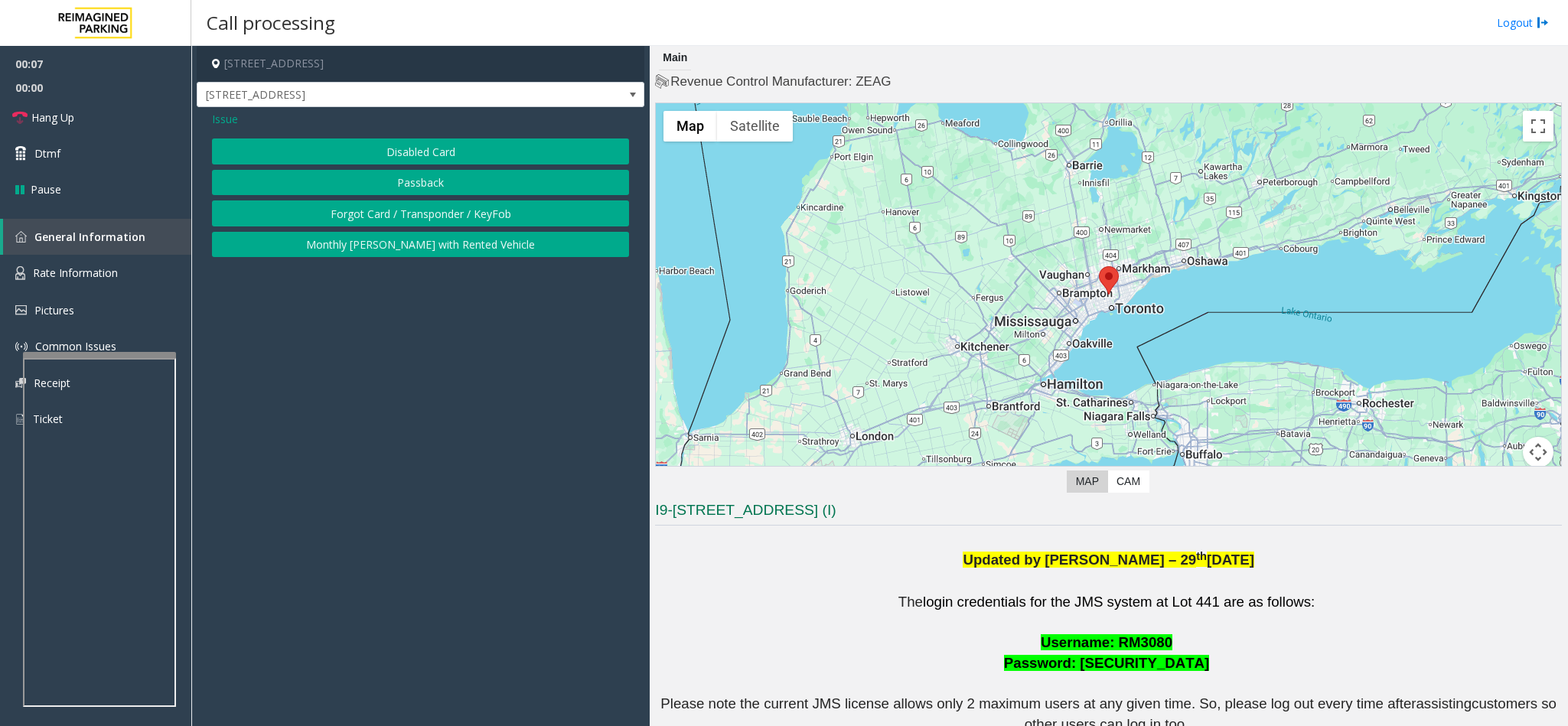
click at [394, 156] on button "Disabled Card" at bounding box center [420, 151] width 417 height 26
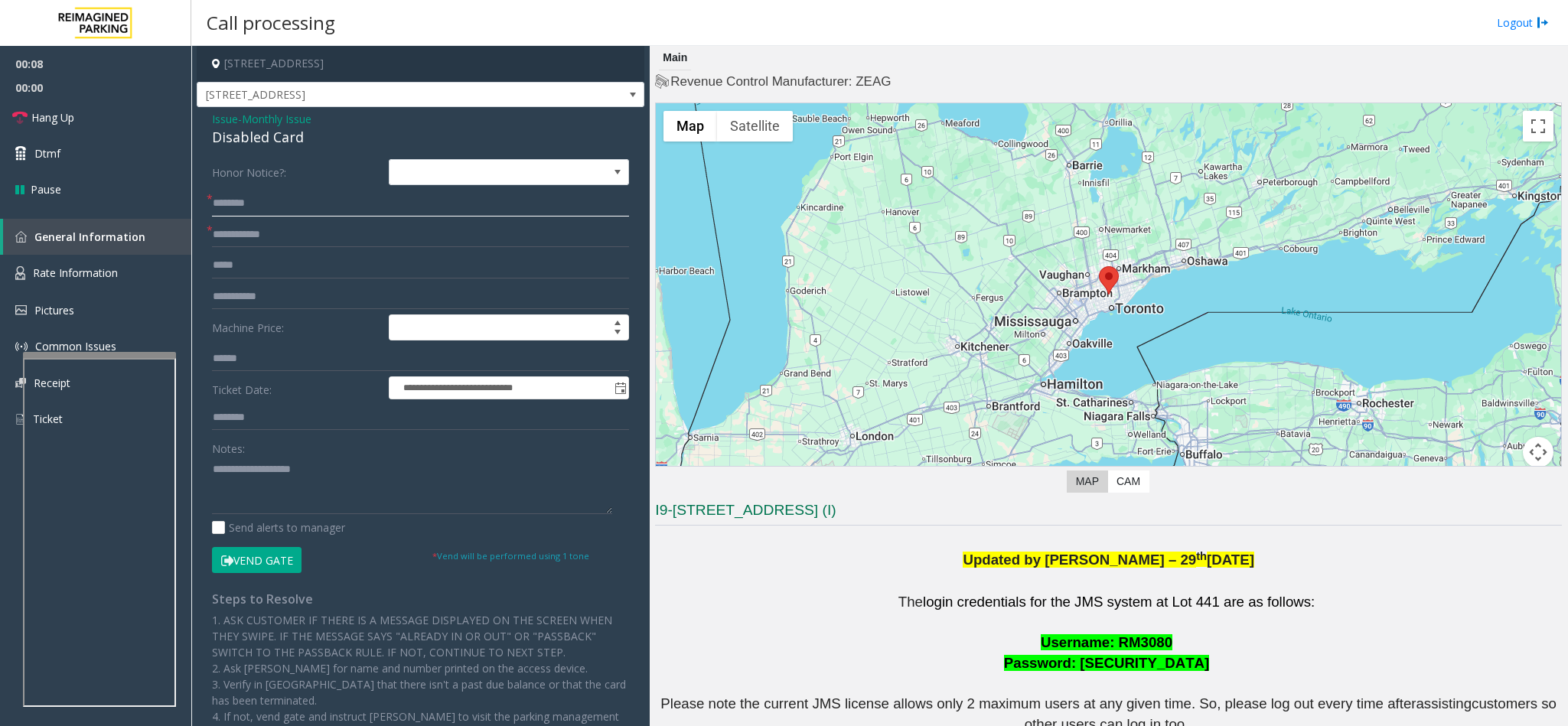
click at [243, 193] on input "text" at bounding box center [420, 204] width 417 height 26
type input "******"
click at [242, 561] on button "Vend Gate" at bounding box center [256, 560] width 90 height 26
click at [267, 494] on textarea at bounding box center [411, 485] width 400 height 57
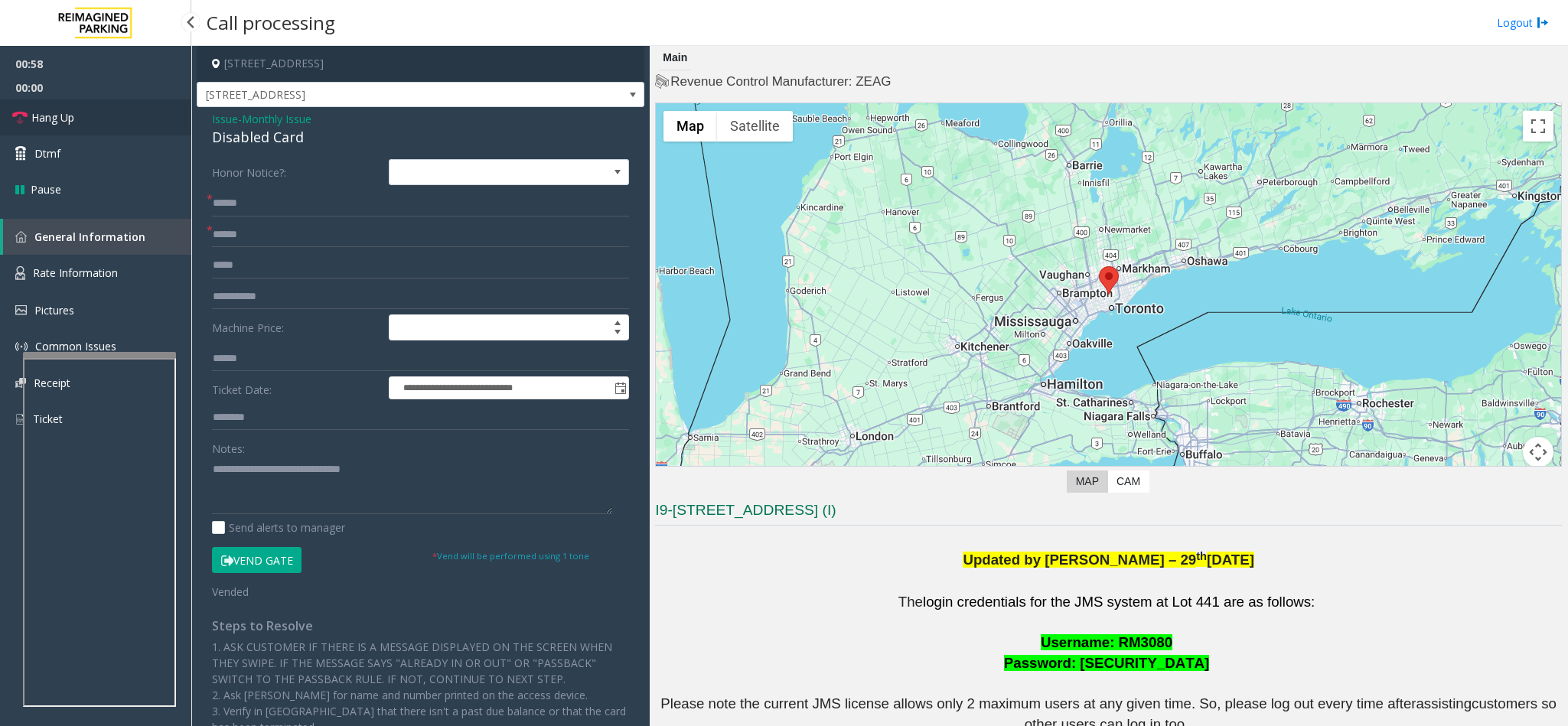
click at [86, 108] on link "Hang Up" at bounding box center [95, 117] width 191 height 36
click at [450, 494] on textarea at bounding box center [411, 485] width 400 height 57
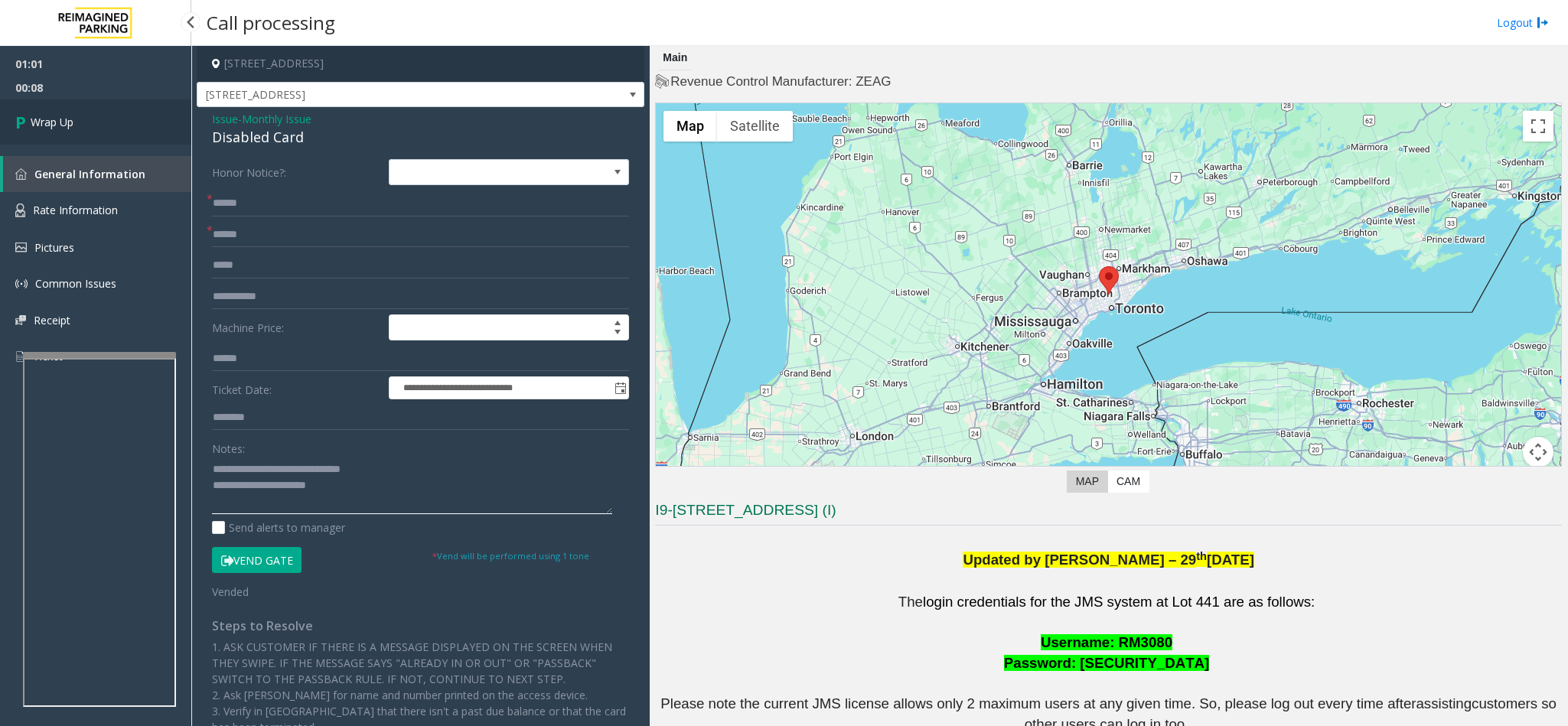
type textarea "**********"
click at [104, 143] on link "Wrap Up" at bounding box center [95, 122] width 191 height 45
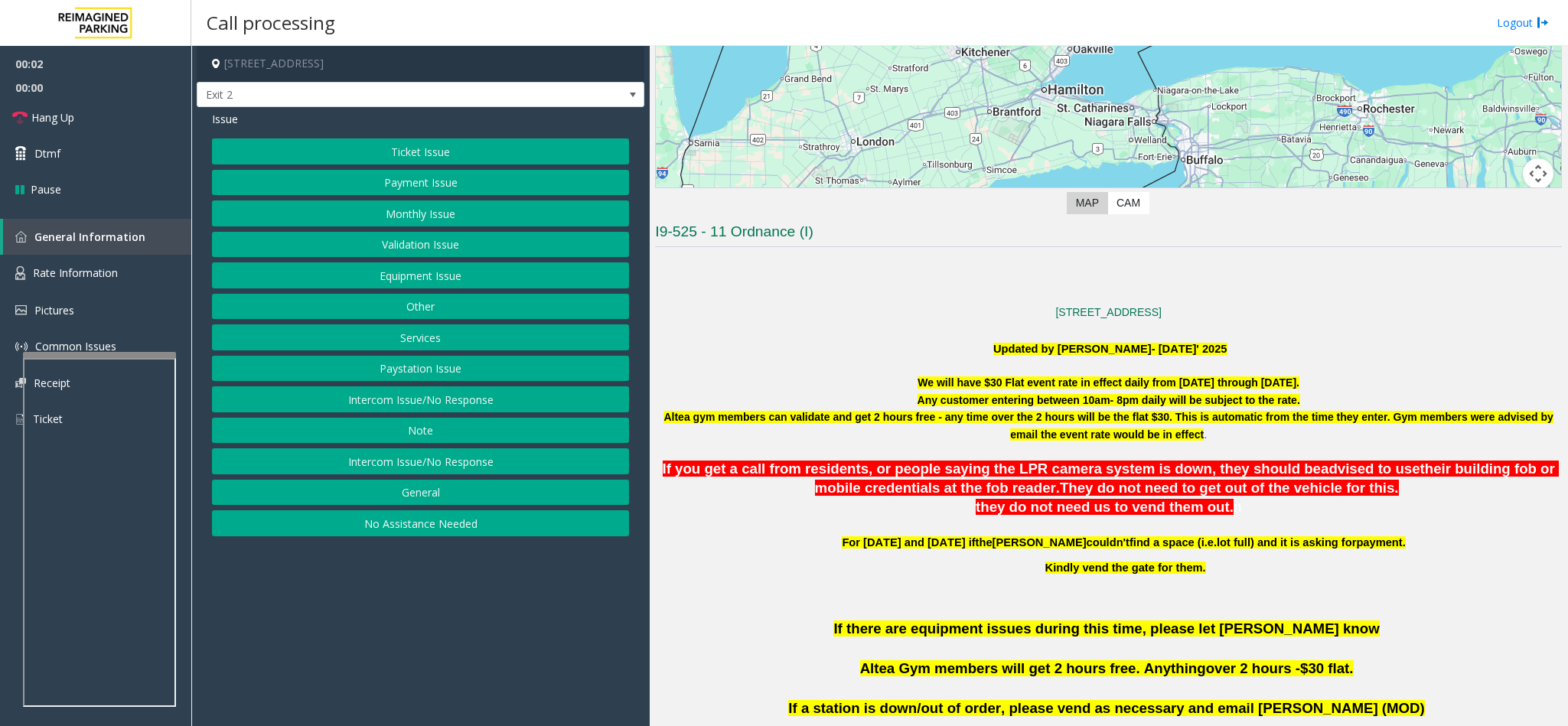
scroll to position [344, 0]
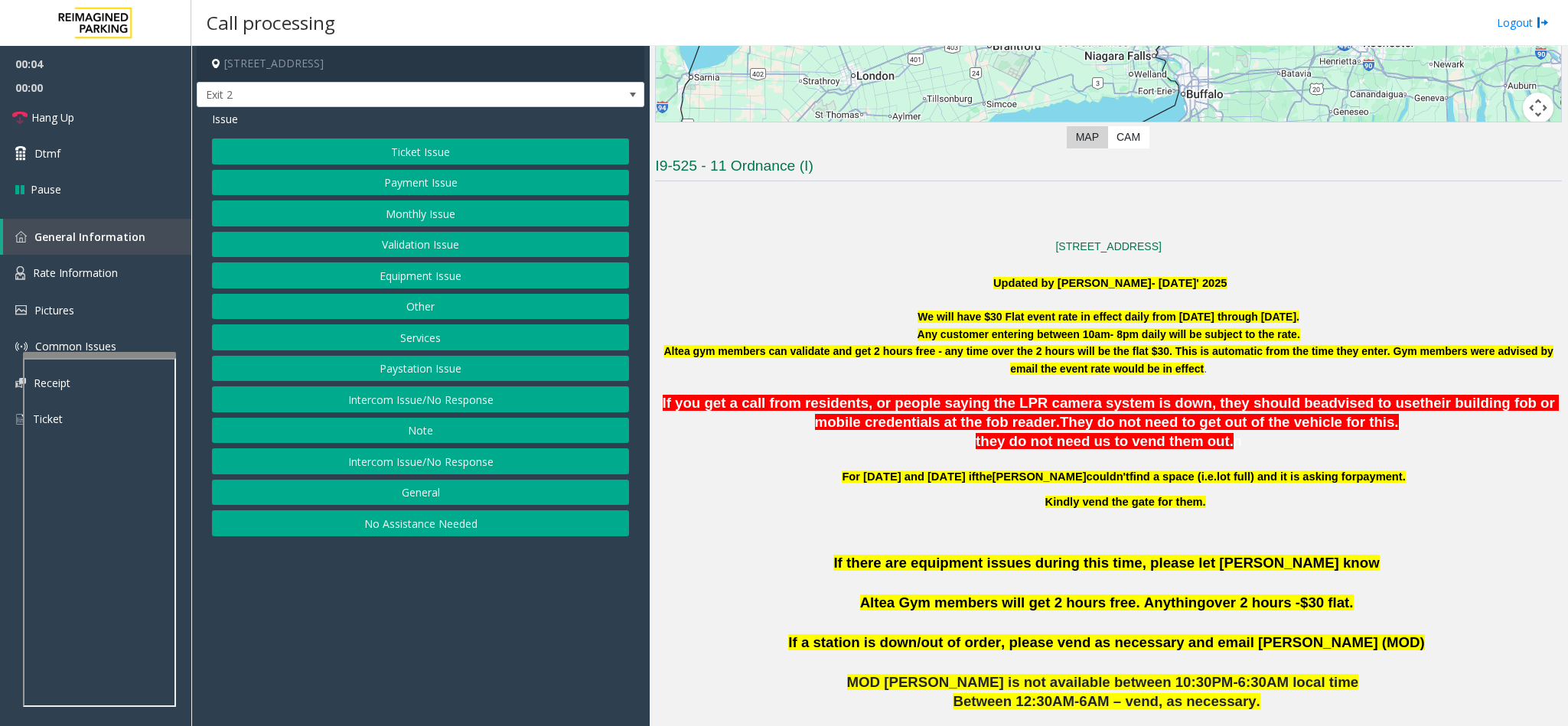
click at [428, 184] on button "Payment Issue" at bounding box center [420, 183] width 417 height 26
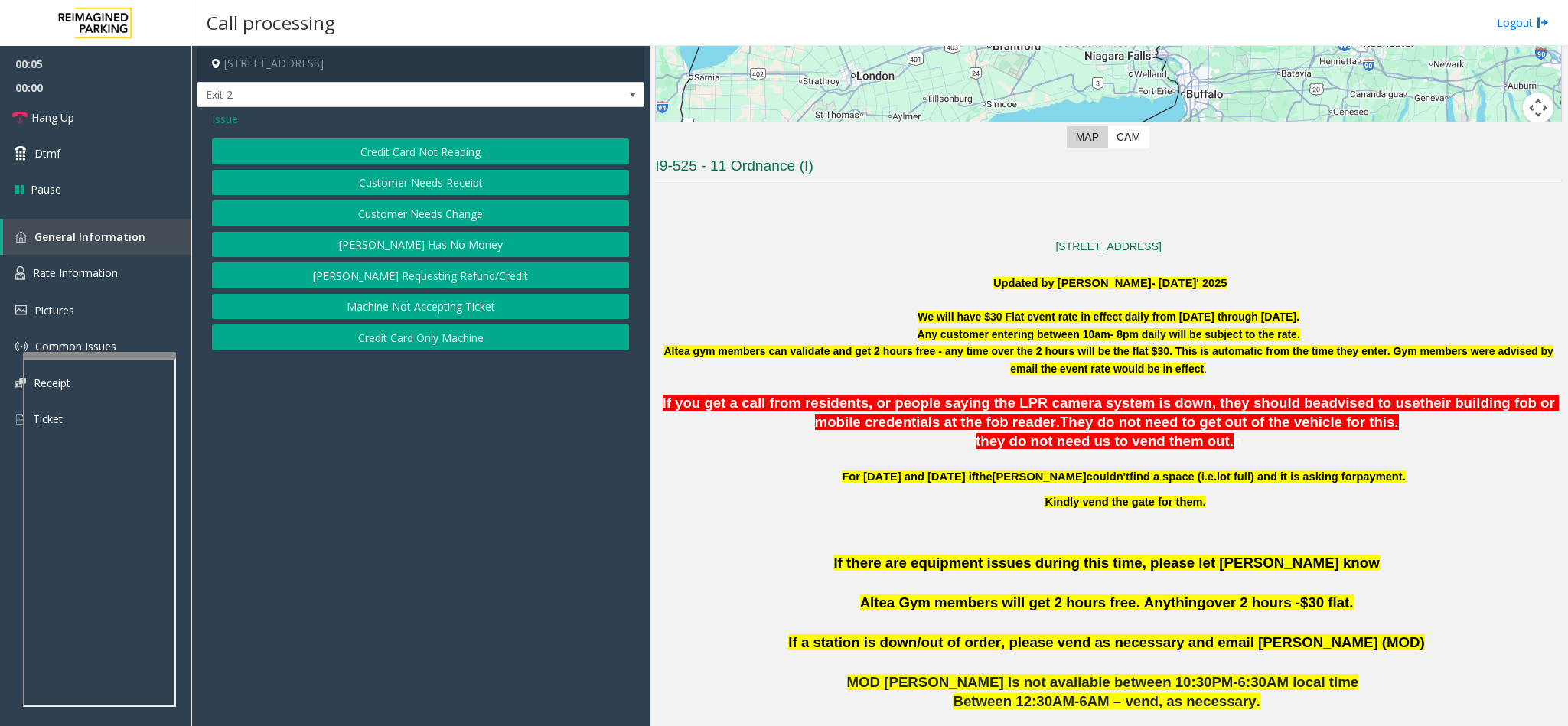
click at [435, 153] on button "Credit Card Not Reading" at bounding box center [420, 151] width 417 height 26
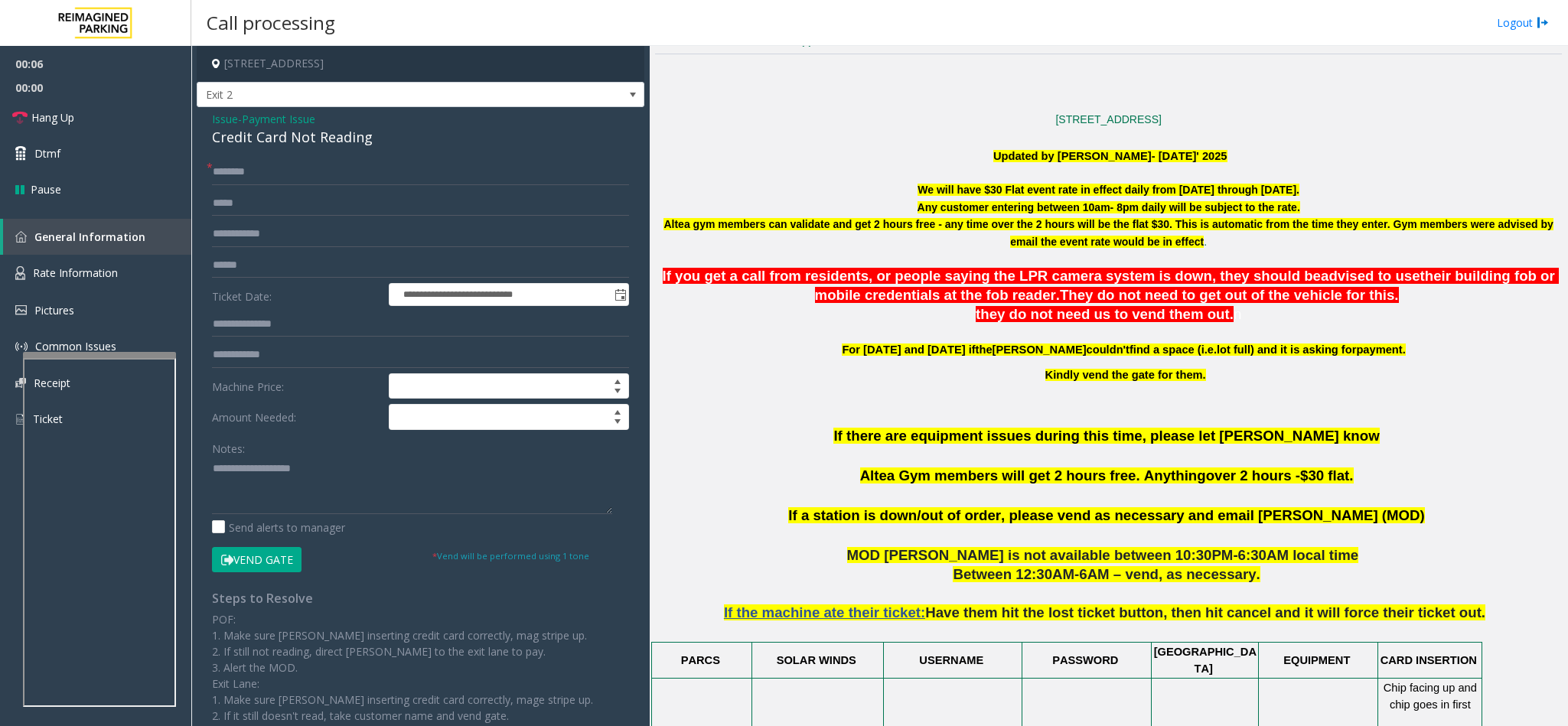
scroll to position [804, 0]
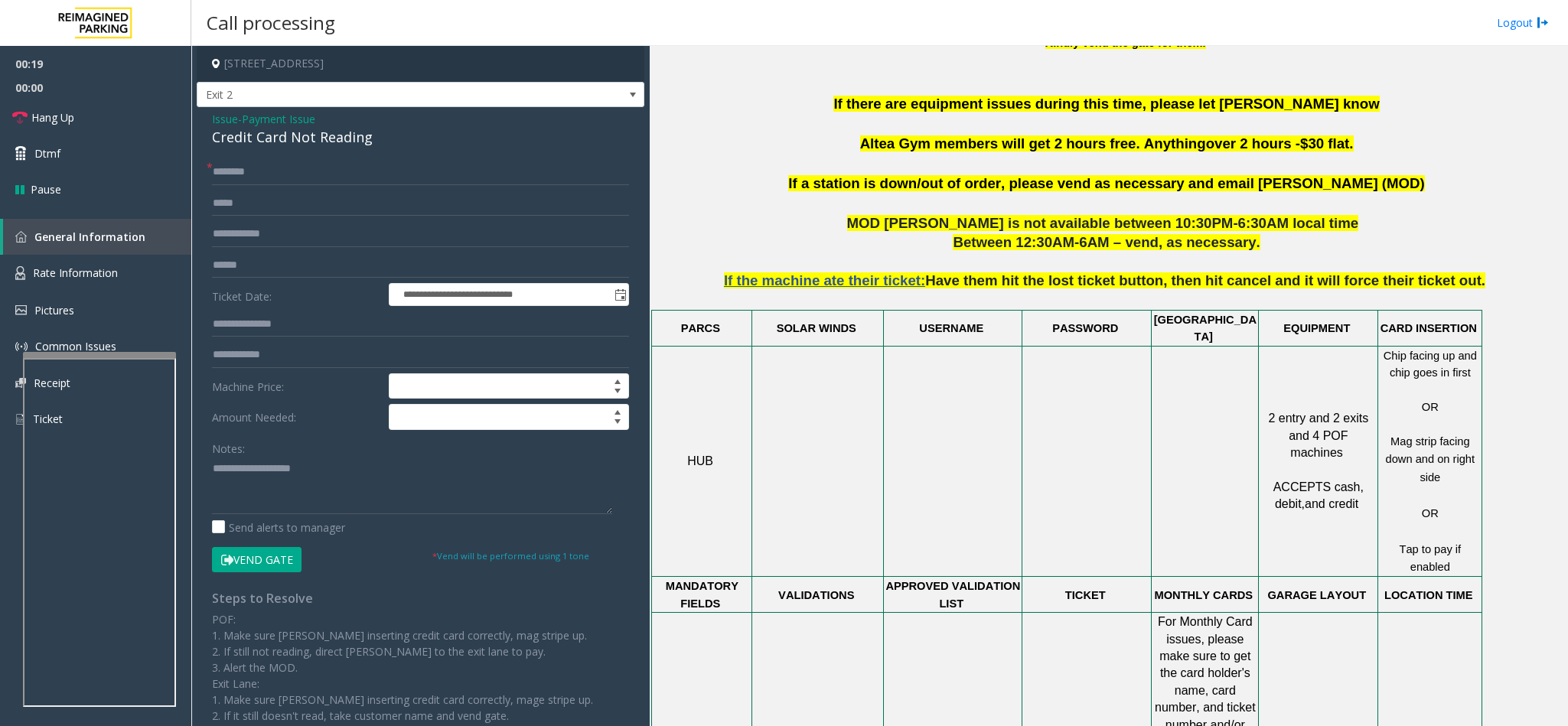
click at [258, 124] on span "Payment Issue" at bounding box center [278, 119] width 74 height 16
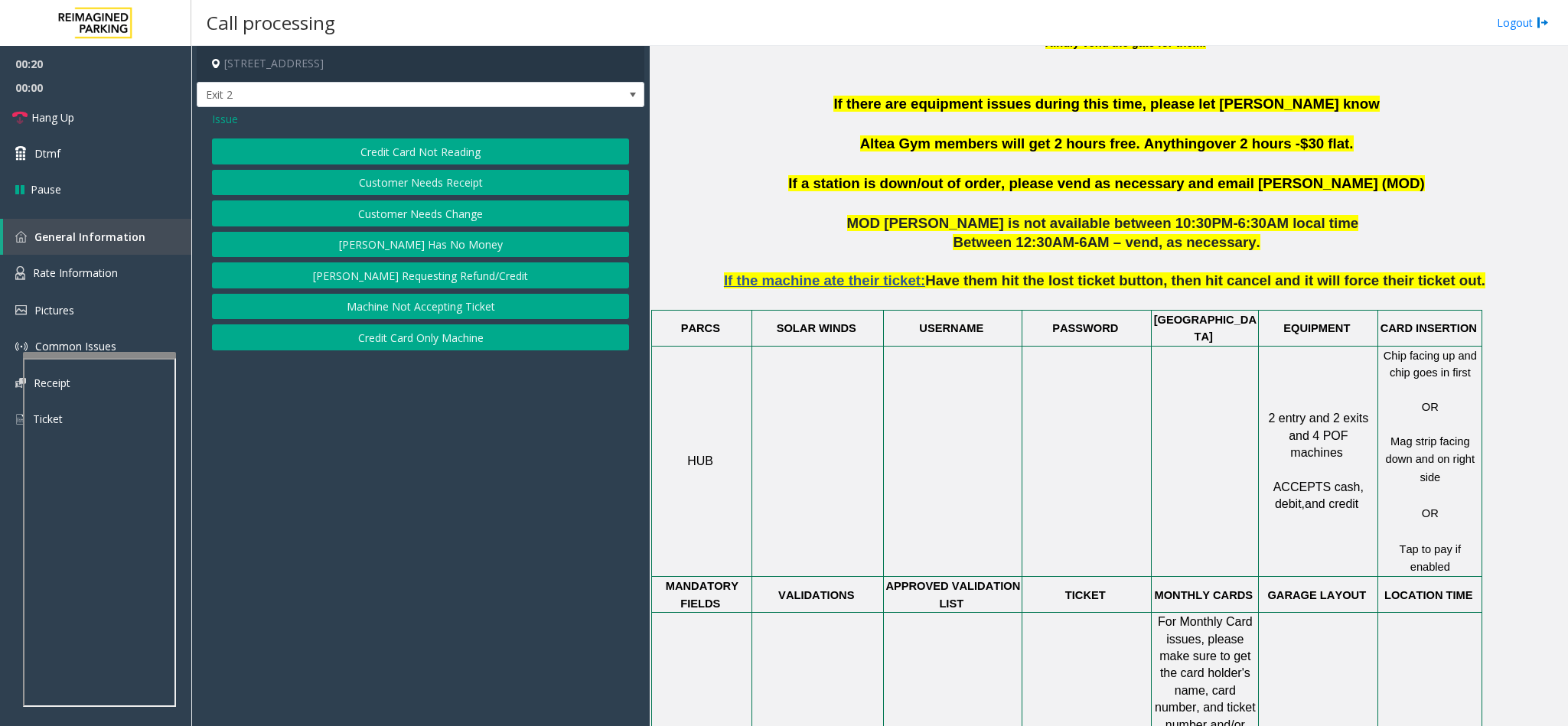
click at [449, 150] on button "Credit Card Not Reading" at bounding box center [420, 151] width 417 height 26
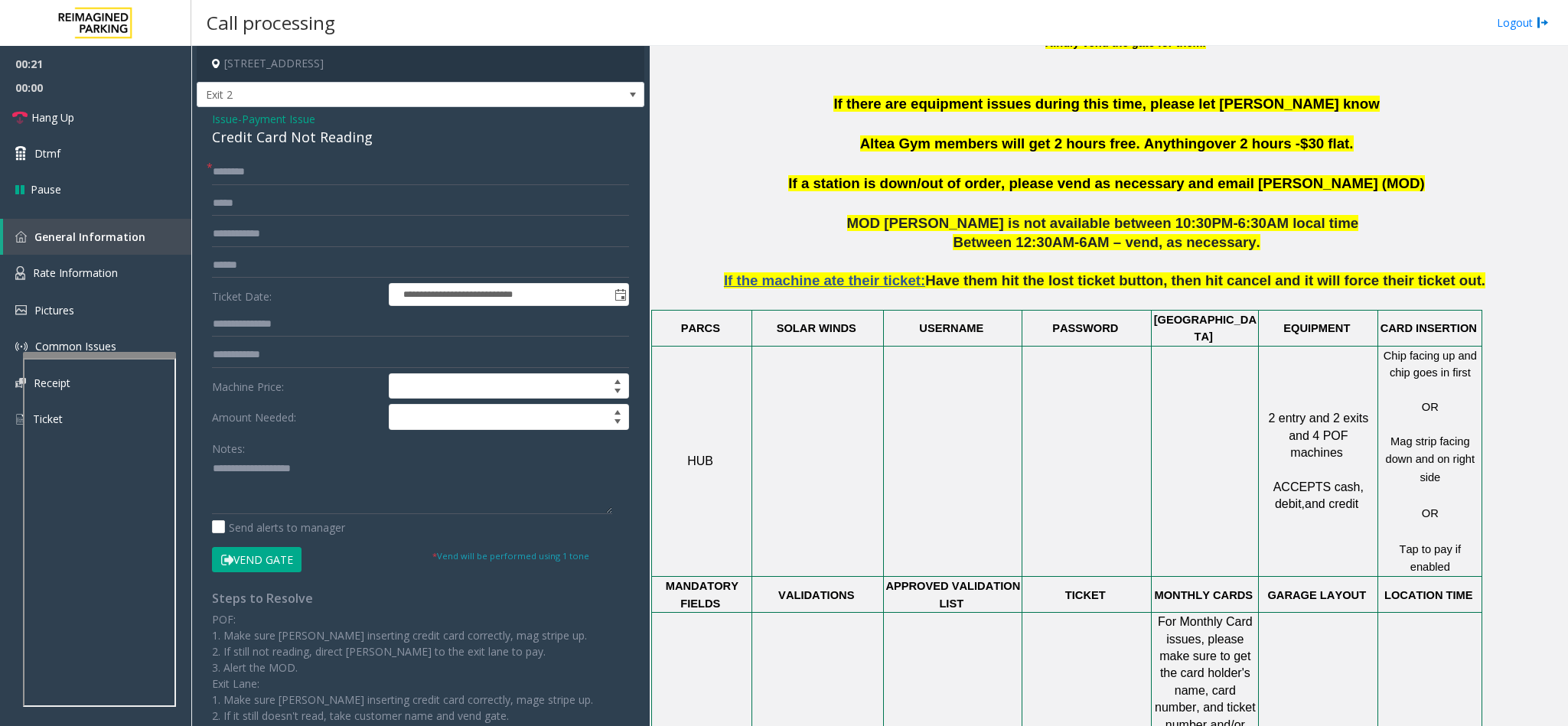
click at [246, 138] on div "Credit Card Not Reading" at bounding box center [420, 137] width 417 height 21
click at [210, 461] on div "**********" at bounding box center [420, 473] width 440 height 629
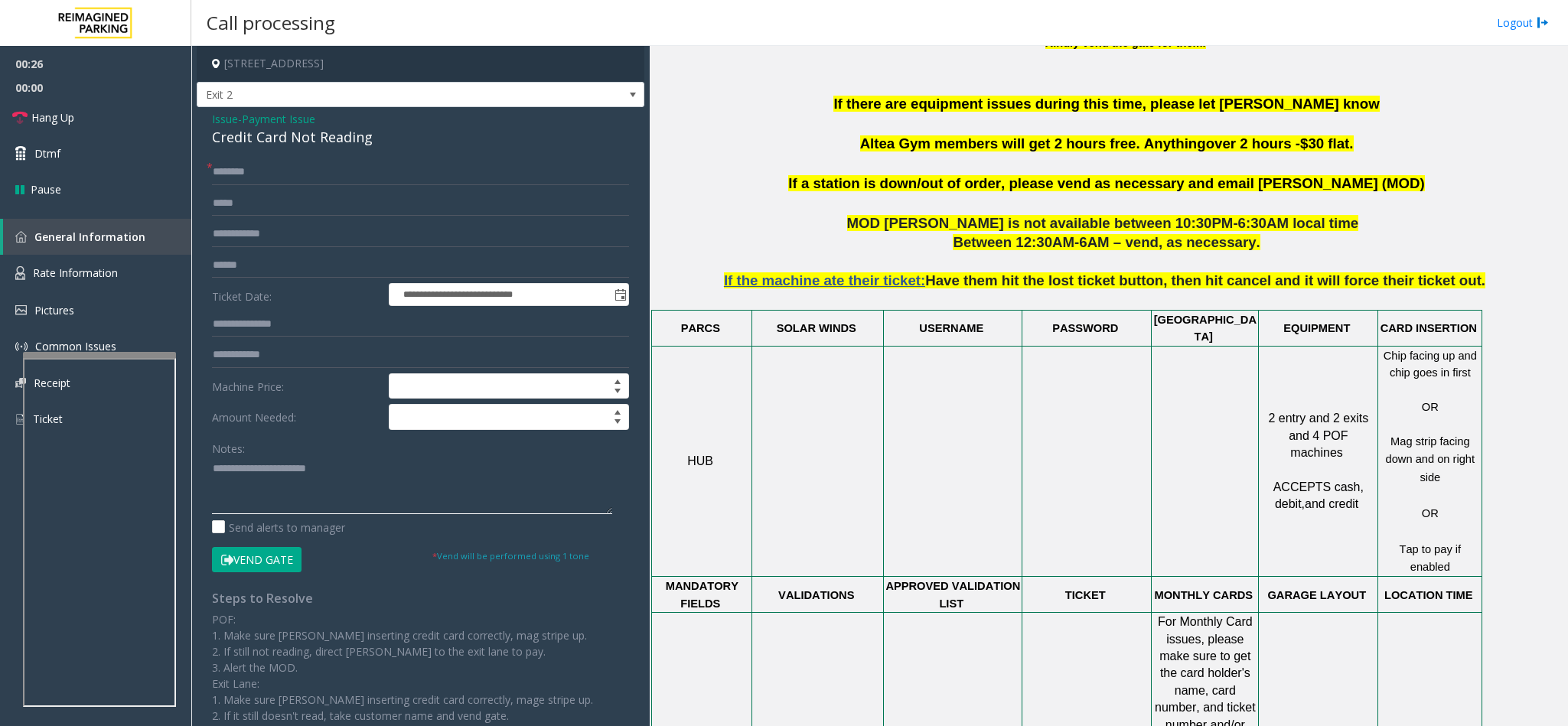
click at [214, 466] on textarea at bounding box center [411, 485] width 400 height 57
type textarea "**********"
click at [237, 159] on input "text" at bounding box center [420, 172] width 417 height 26
type input "**"
click at [388, 478] on textarea at bounding box center [411, 485] width 400 height 57
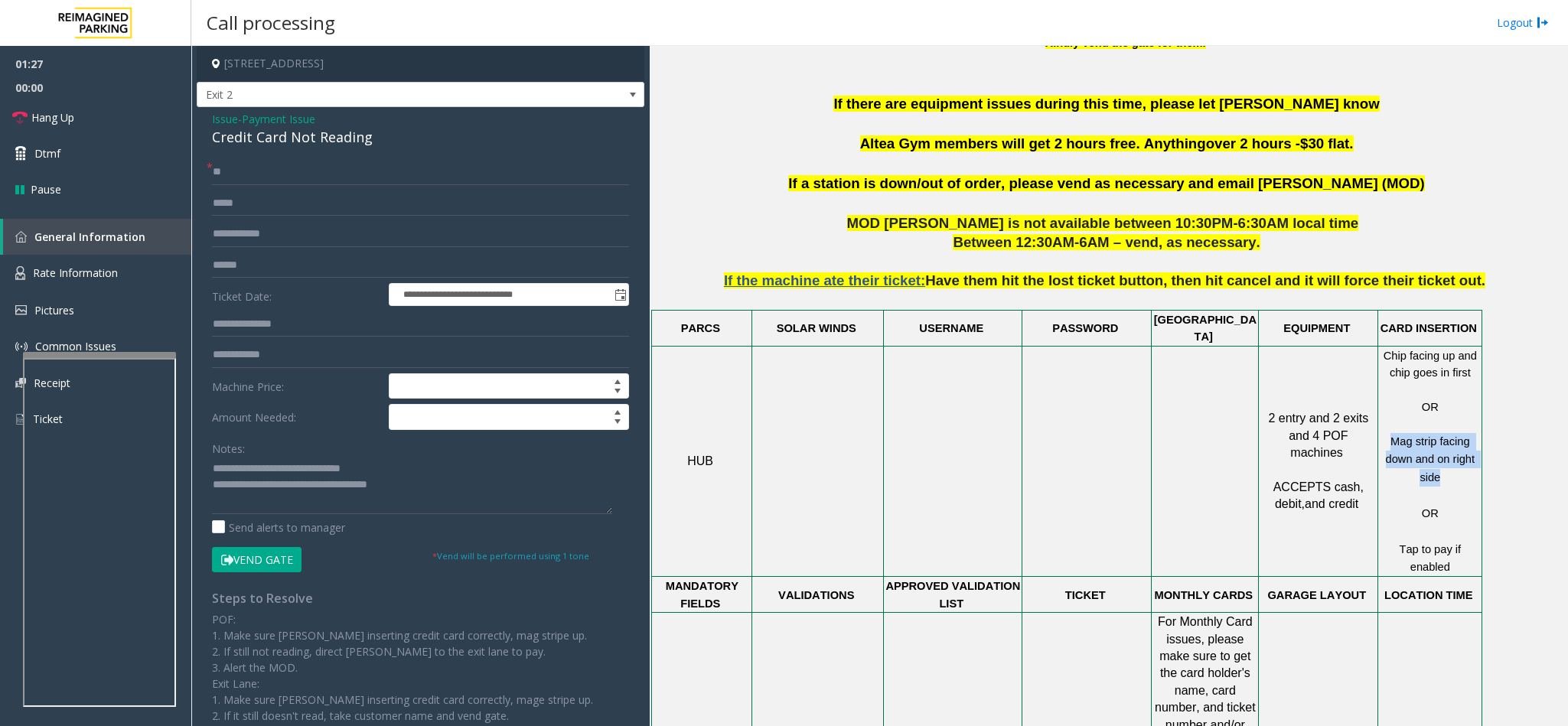
copy span "Mag strip facing down and on right side"
drag, startPoint x: 1382, startPoint y: 423, endPoint x: 1475, endPoint y: 449, distance: 96.6
click at [1475, 449] on p "Mag strip facing down and on right side" at bounding box center [1428, 459] width 101 height 53
paste textarea "**********"
click at [415, 484] on textarea at bounding box center [411, 485] width 400 height 57
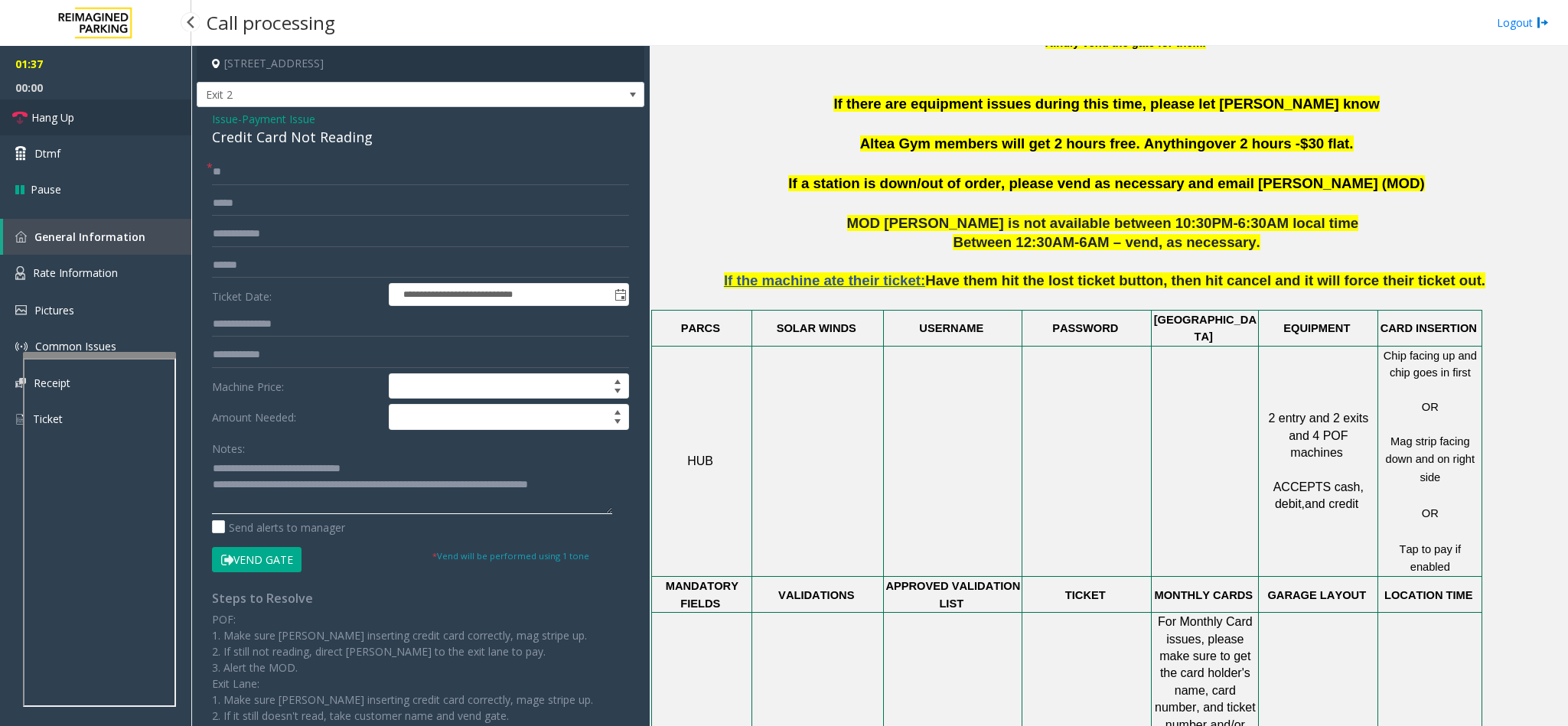
type textarea "**********"
click at [43, 122] on span "Hang Up" at bounding box center [53, 117] width 43 height 16
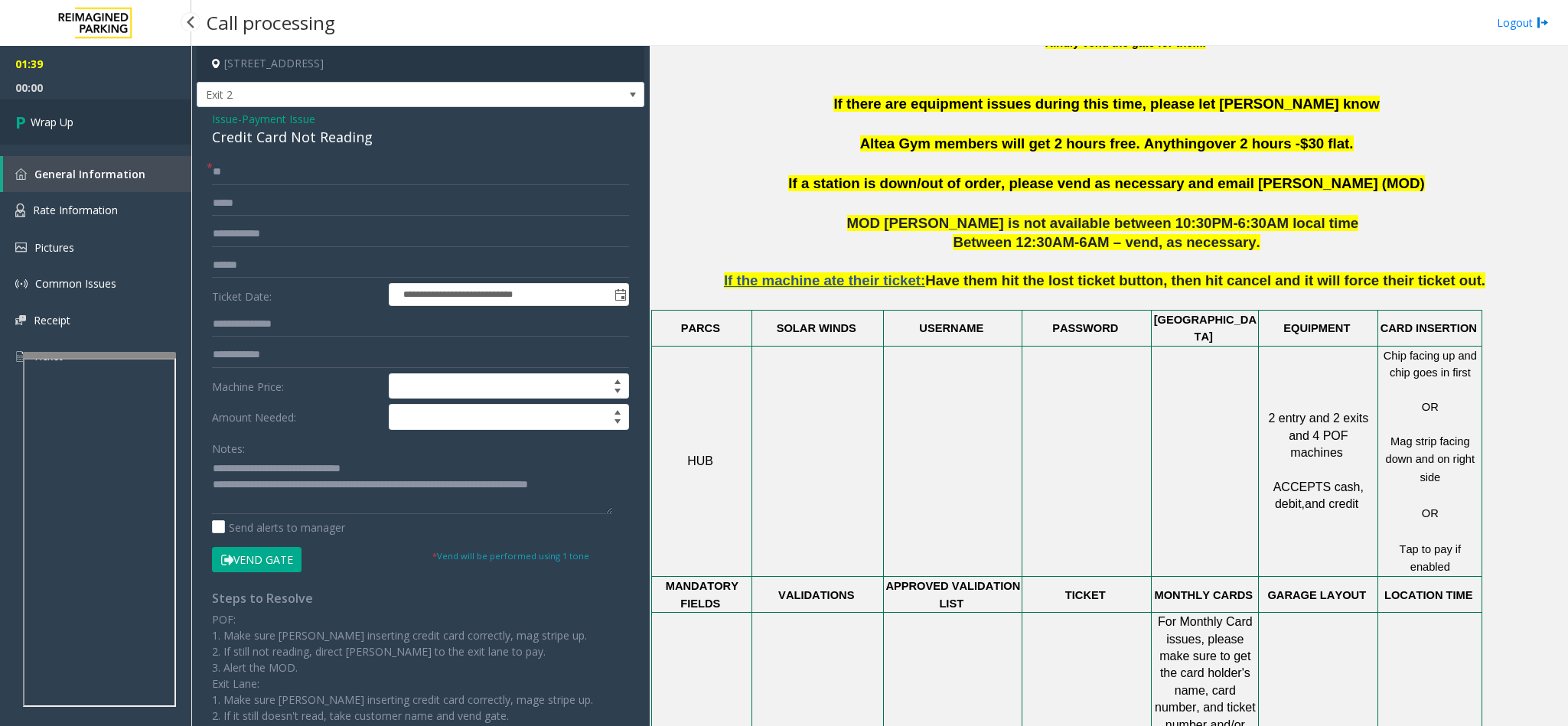
click at [43, 122] on span "Wrap Up" at bounding box center [52, 122] width 43 height 16
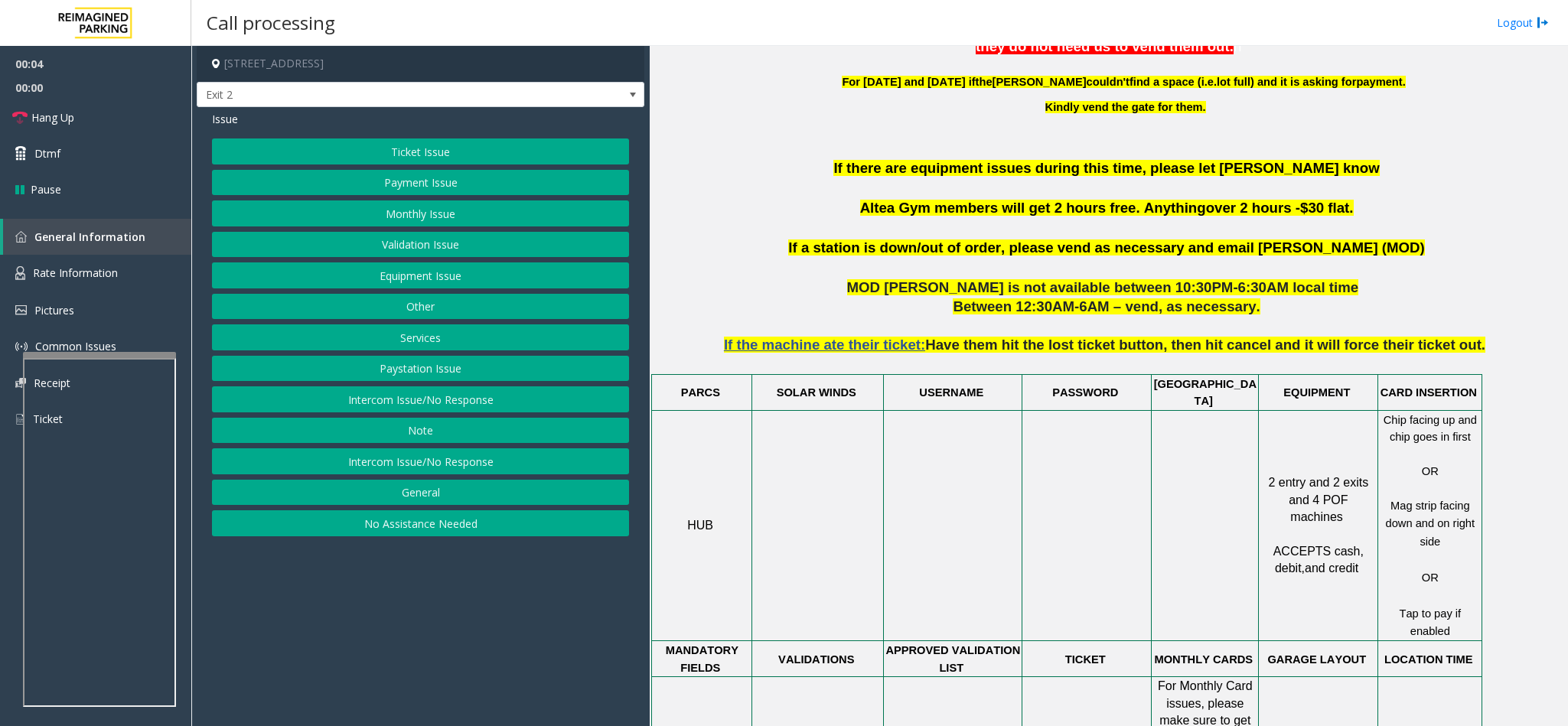
scroll to position [804, 0]
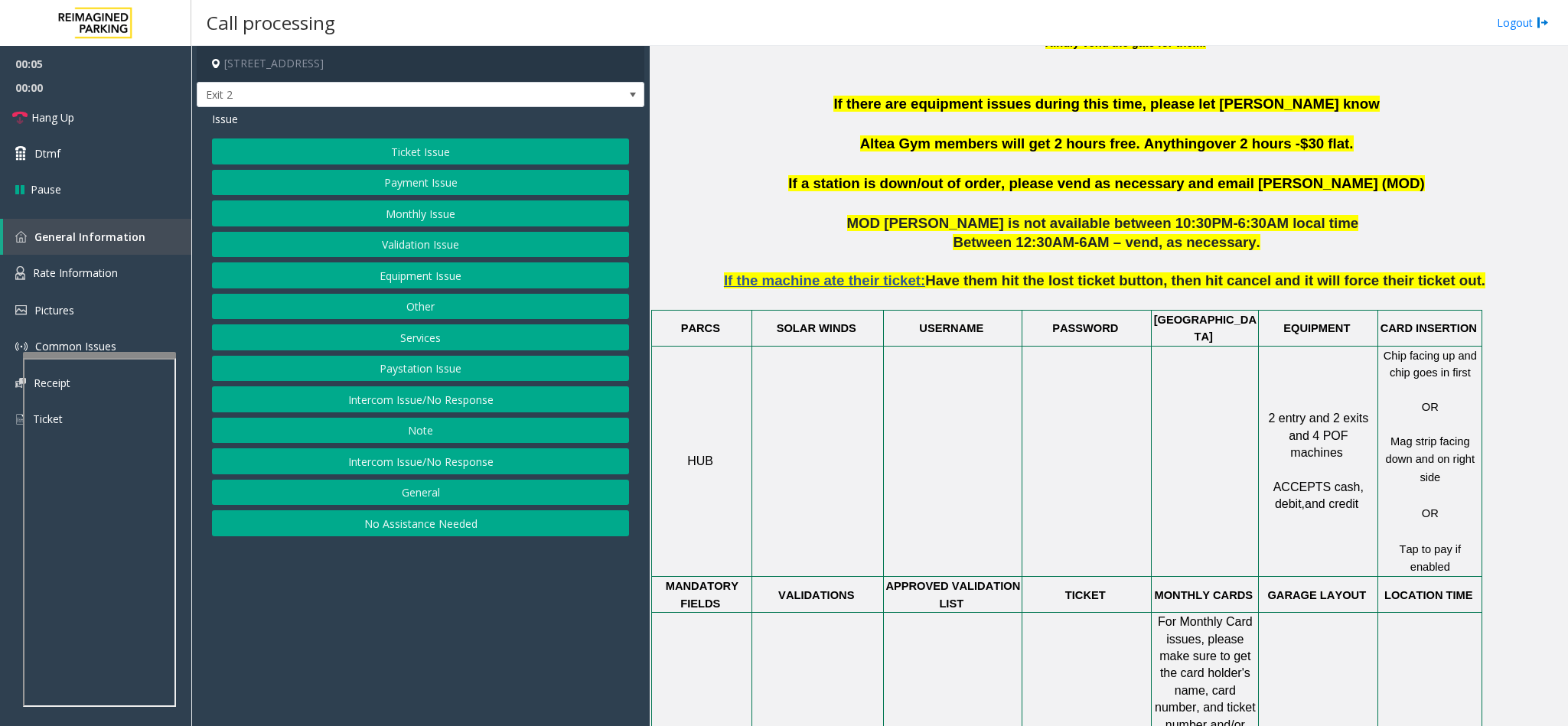
click at [382, 175] on button "Payment Issue" at bounding box center [420, 183] width 417 height 26
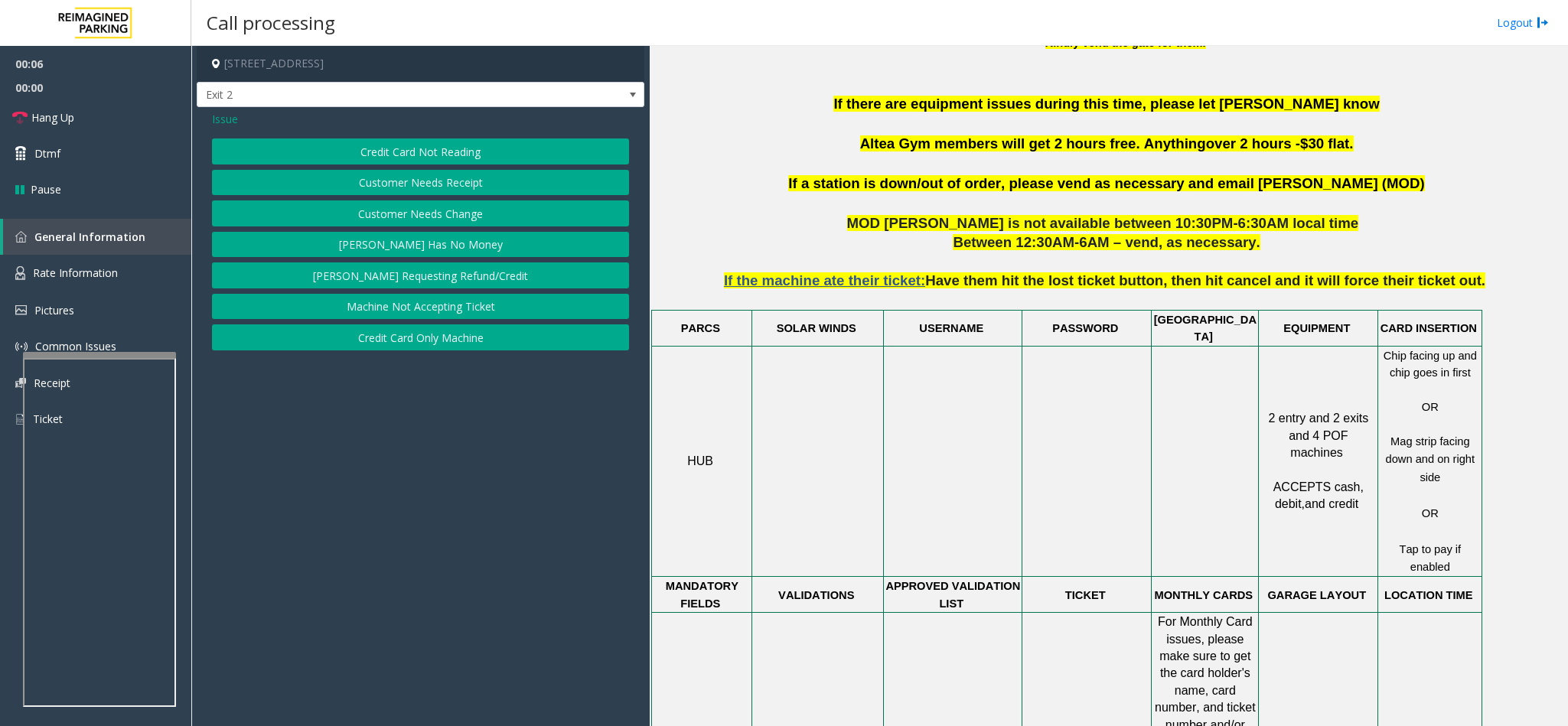
click at [382, 156] on button "Credit Card Not Reading" at bounding box center [420, 151] width 417 height 26
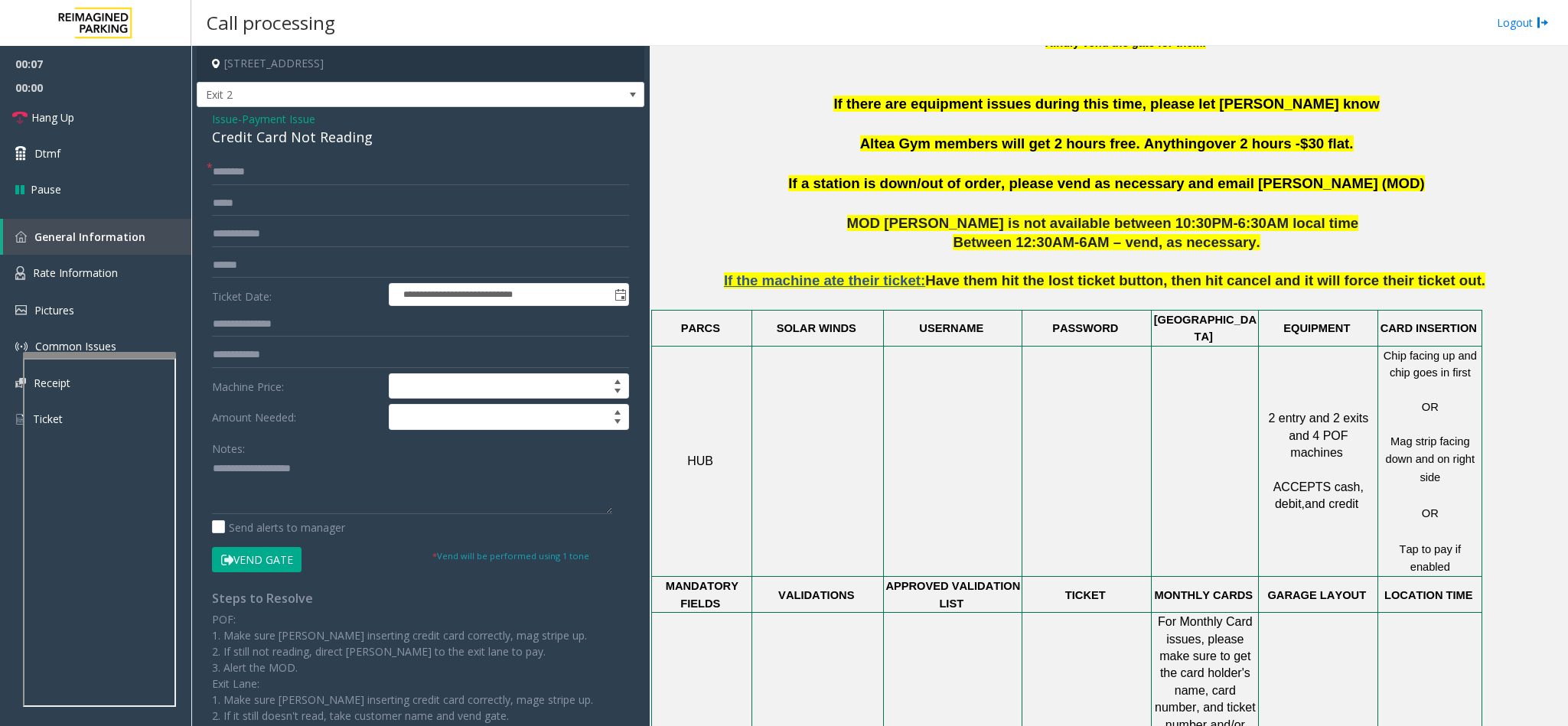
click at [273, 136] on div "Credit Card Not Reading" at bounding box center [420, 137] width 417 height 21
click at [214, 466] on textarea at bounding box center [411, 485] width 400 height 57
click at [213, 466] on textarea at bounding box center [411, 485] width 400 height 57
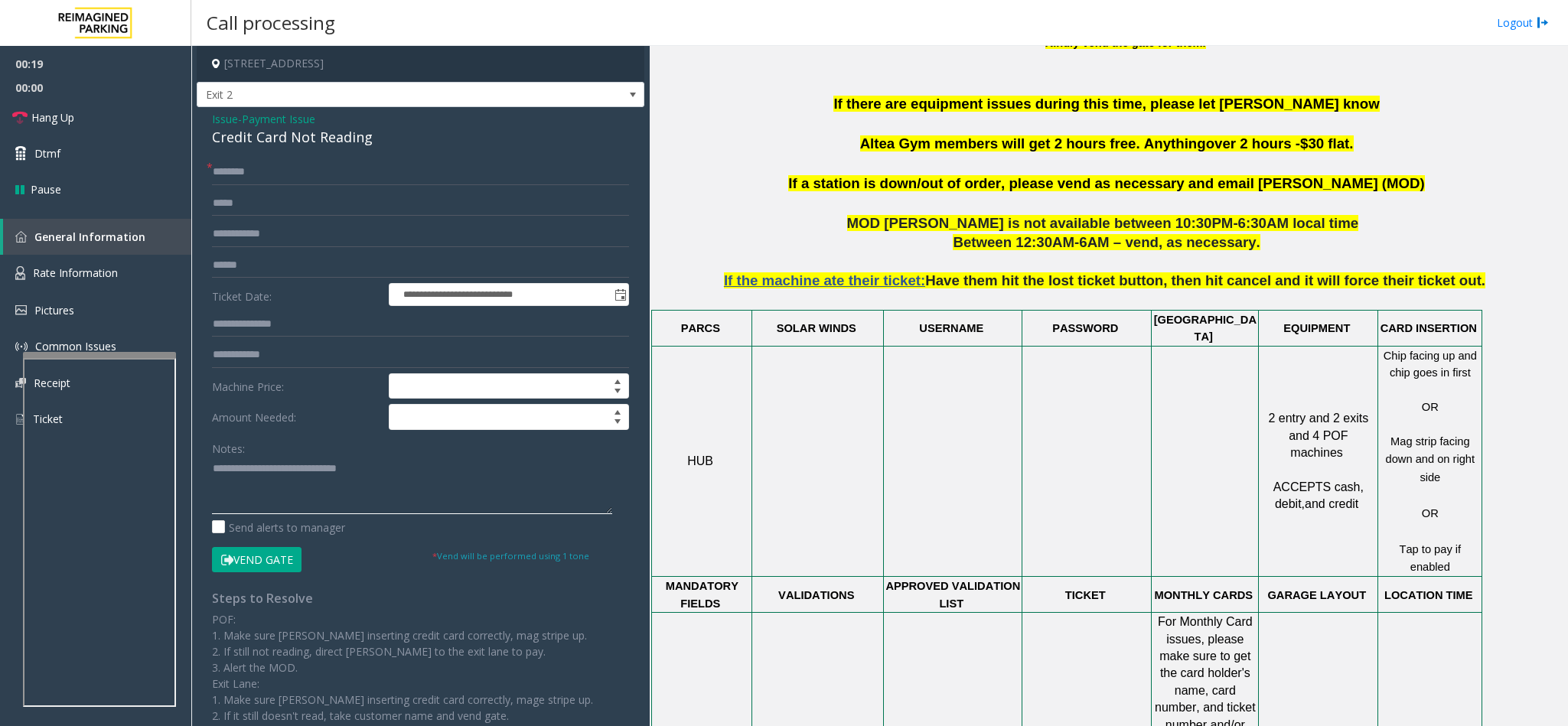
drag, startPoint x: 408, startPoint y: 468, endPoint x: 170, endPoint y: 480, distance: 238.3
click at [28, 122] on app-root "**********" at bounding box center [784, 363] width 1568 height 726
drag, startPoint x: 248, startPoint y: 475, endPoint x: 339, endPoint y: 475, distance: 91.0
click at [339, 475] on textarea at bounding box center [411, 485] width 400 height 57
click at [402, 475] on textarea at bounding box center [411, 485] width 400 height 57
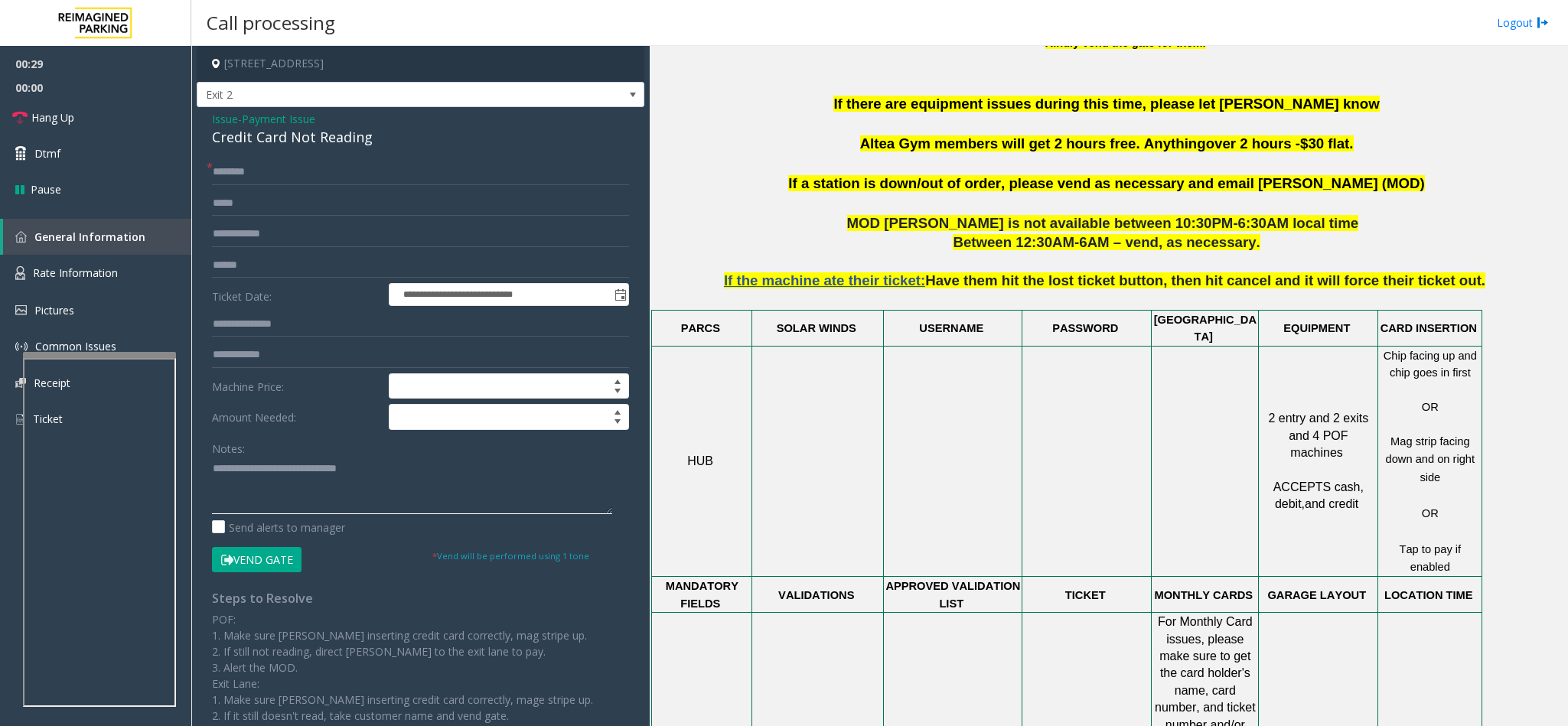
drag, startPoint x: 249, startPoint y: 470, endPoint x: 443, endPoint y: 470, distance: 194.0
click at [443, 470] on textarea at bounding box center [411, 485] width 400 height 57
type textarea "**********"
click at [241, 174] on input "text" at bounding box center [420, 172] width 417 height 26
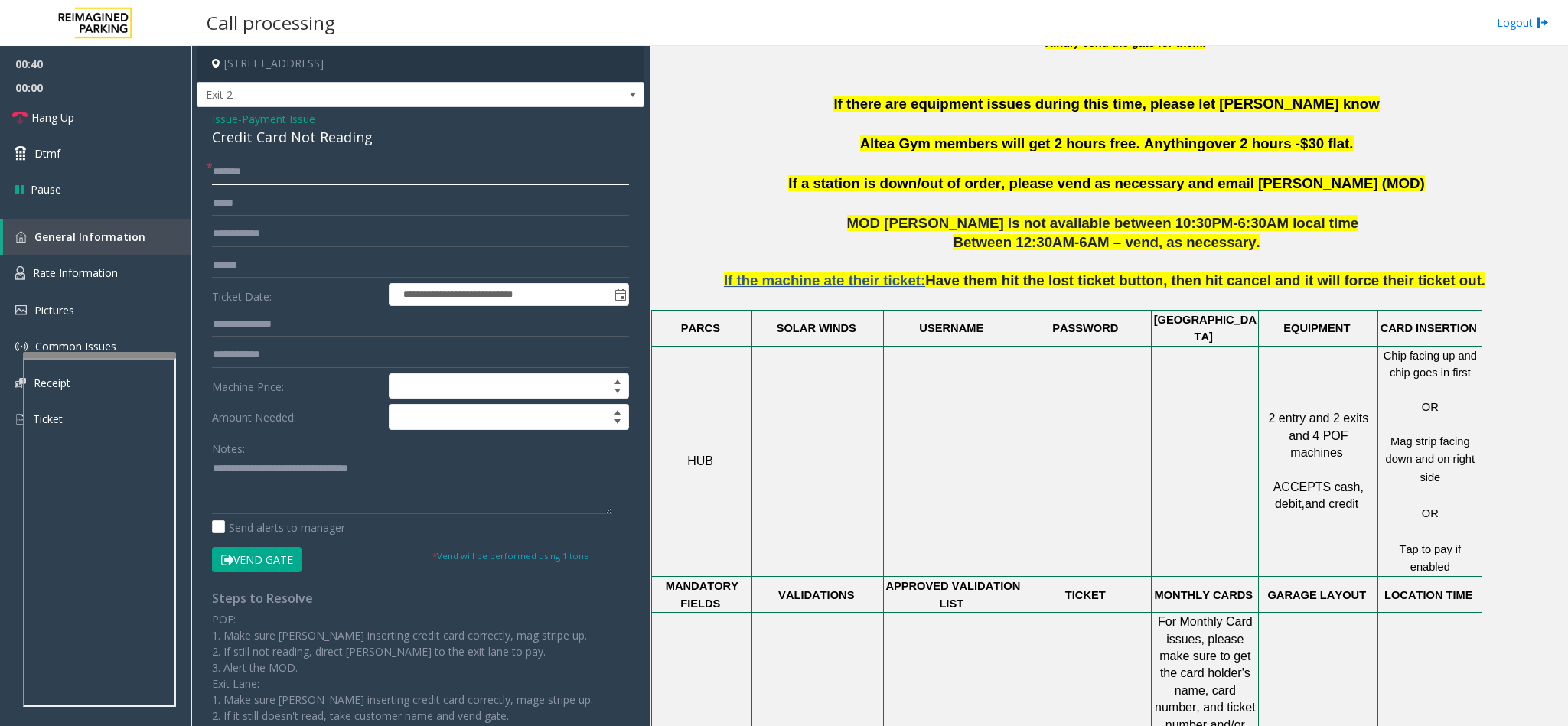
type input "*******"
click at [271, 272] on input "text" at bounding box center [420, 266] width 417 height 26
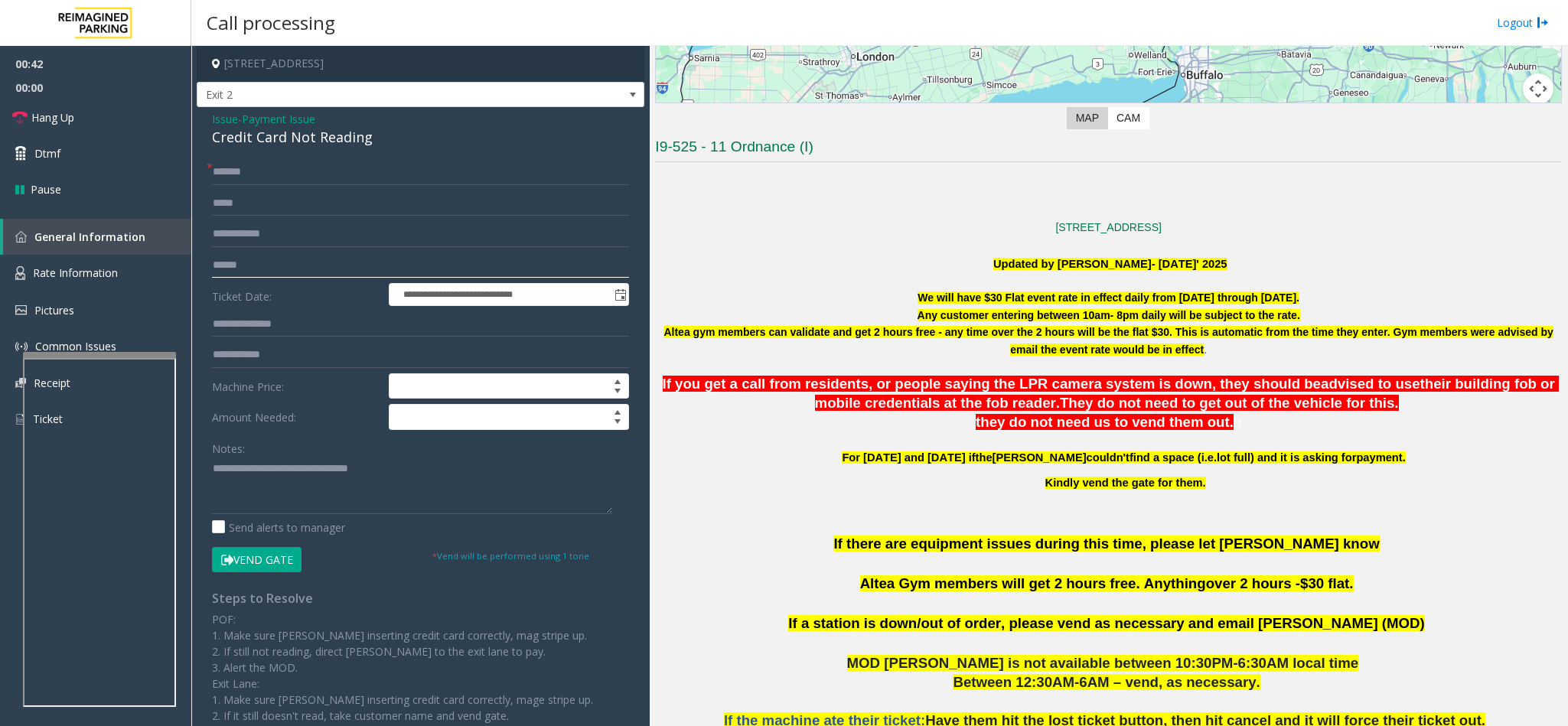
scroll to position [459, 0]
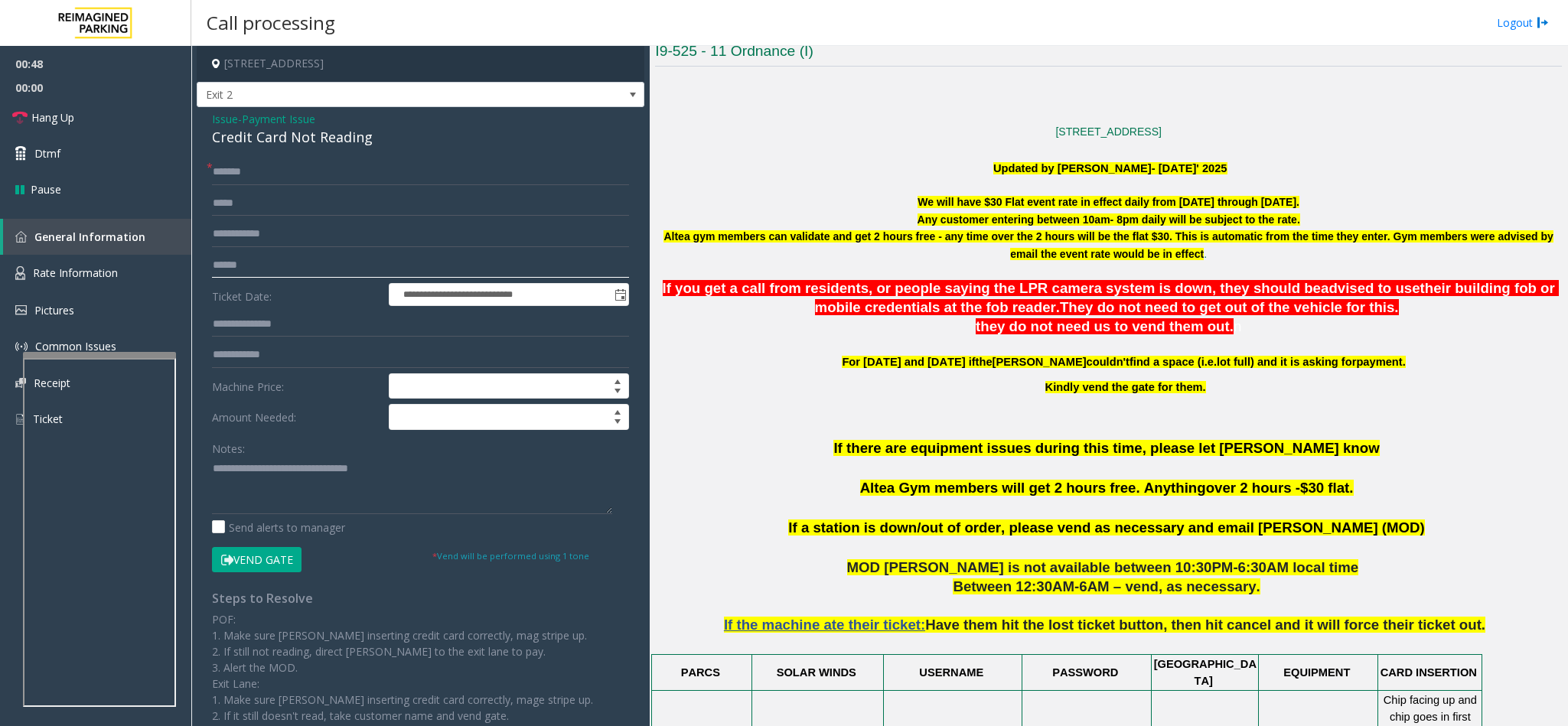
click at [304, 258] on input "text" at bounding box center [420, 266] width 417 height 26
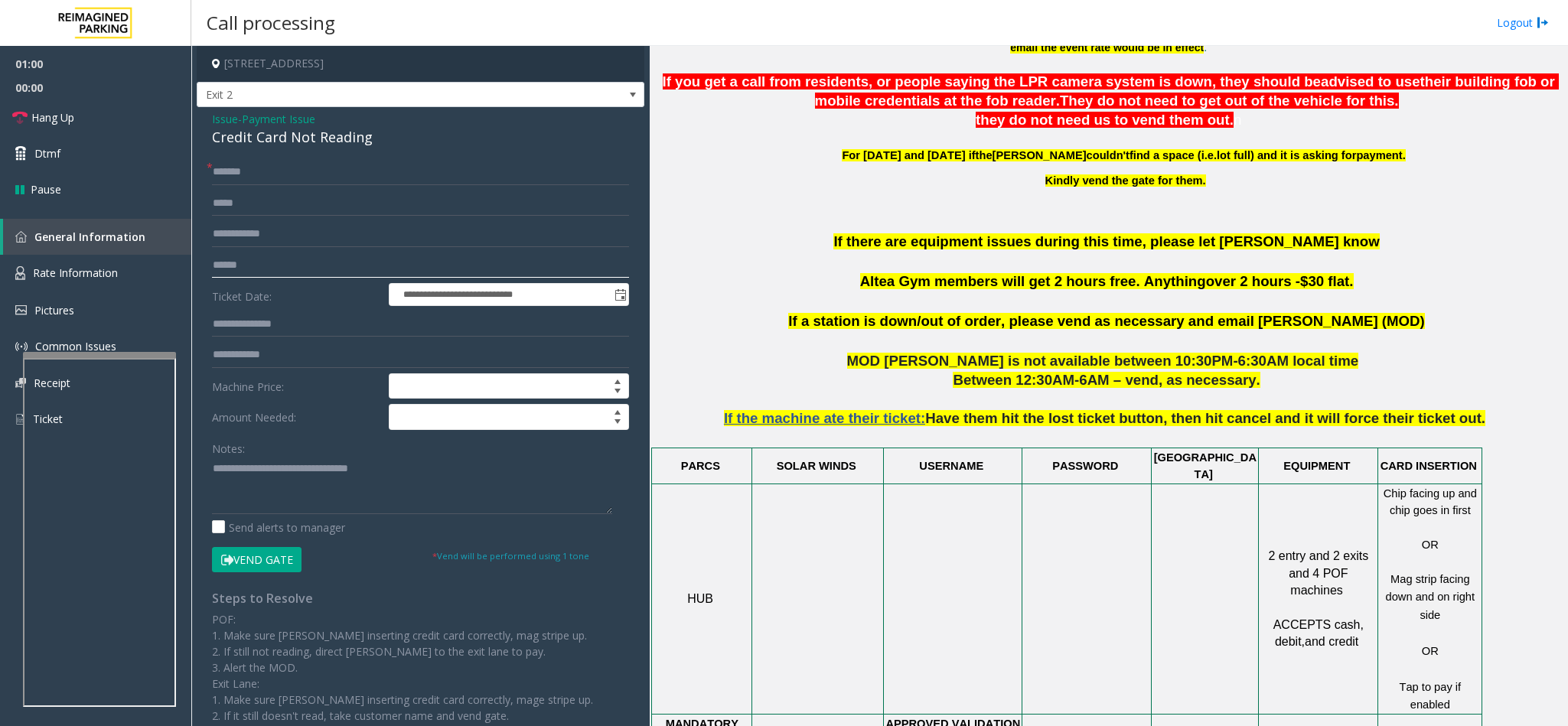
scroll to position [689, 0]
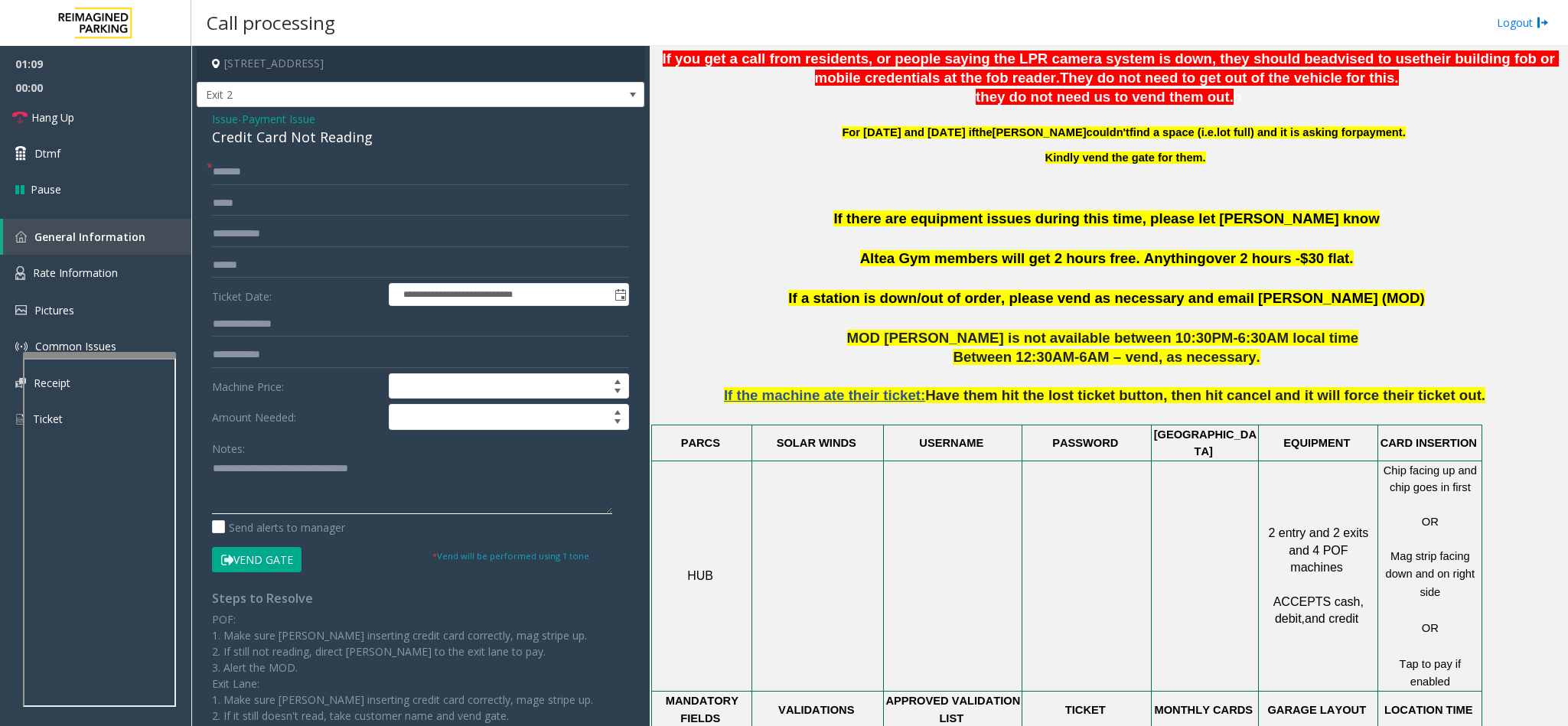
click at [393, 470] on textarea at bounding box center [411, 485] width 400 height 57
click at [287, 570] on button "Vend Gate" at bounding box center [256, 560] width 90 height 26
click at [422, 477] on textarea at bounding box center [411, 485] width 400 height 57
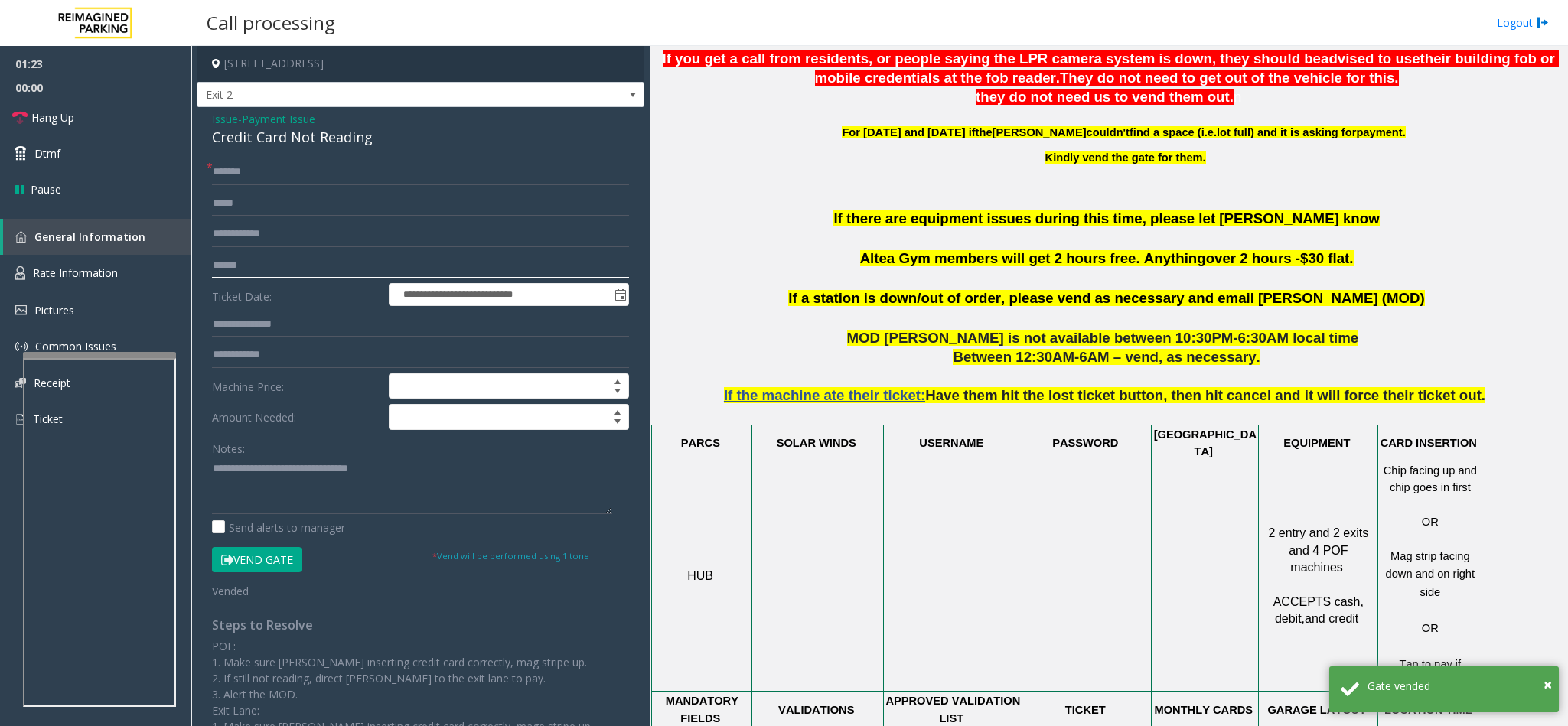
click at [225, 269] on input "text" at bounding box center [420, 266] width 417 height 26
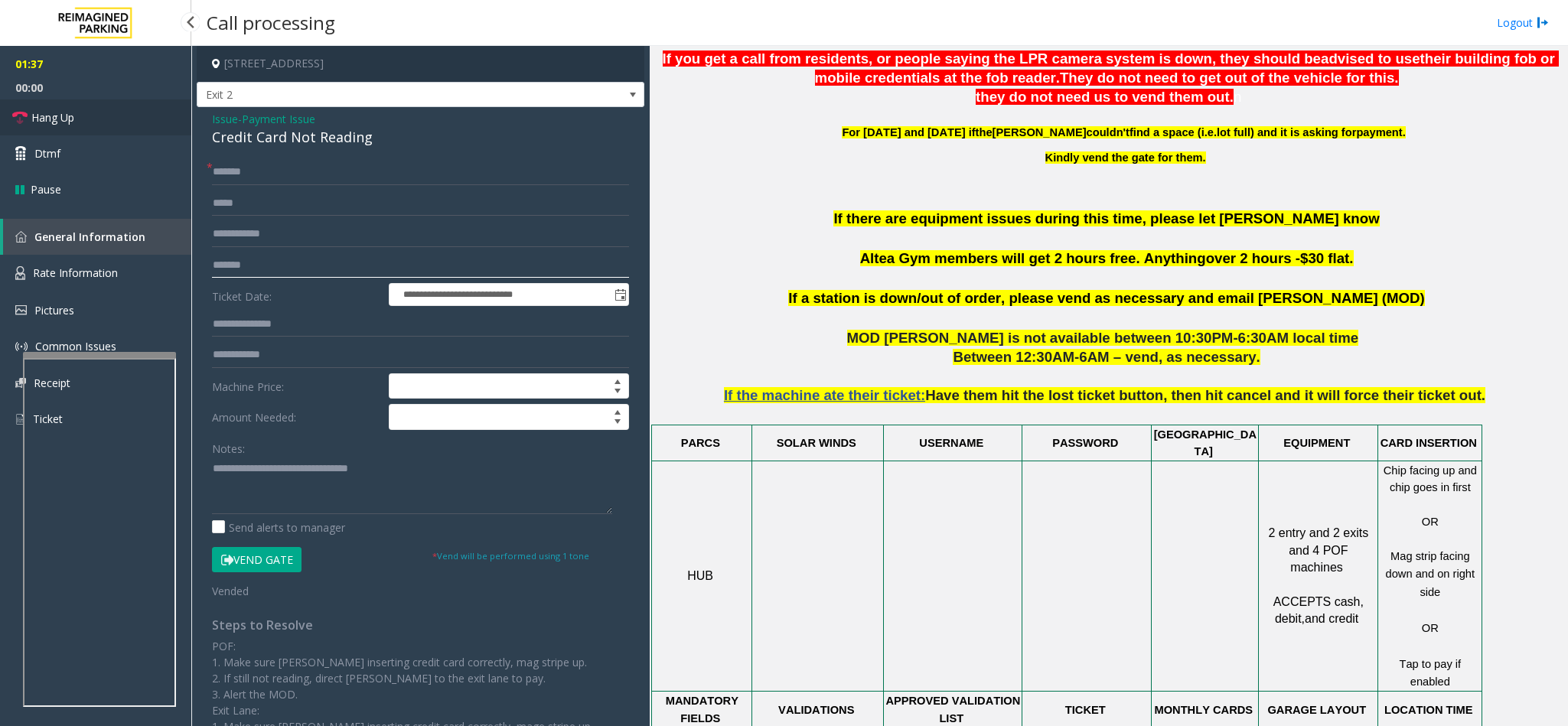
type input "*******"
click at [115, 108] on link "Hang Up" at bounding box center [95, 117] width 191 height 36
click at [397, 480] on textarea at bounding box center [411, 485] width 400 height 57
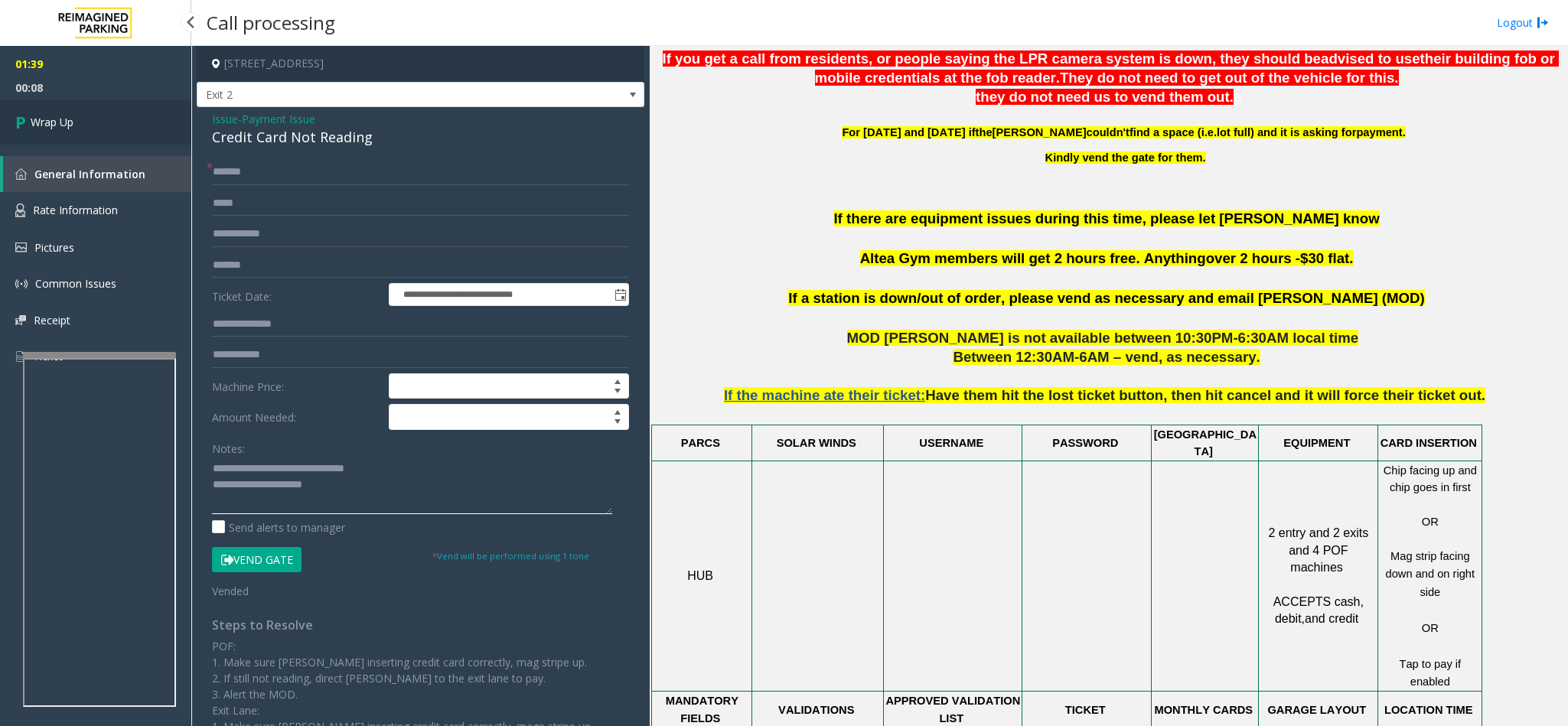
type textarea "**********"
click at [48, 143] on link "Wrap Up" at bounding box center [95, 122] width 191 height 45
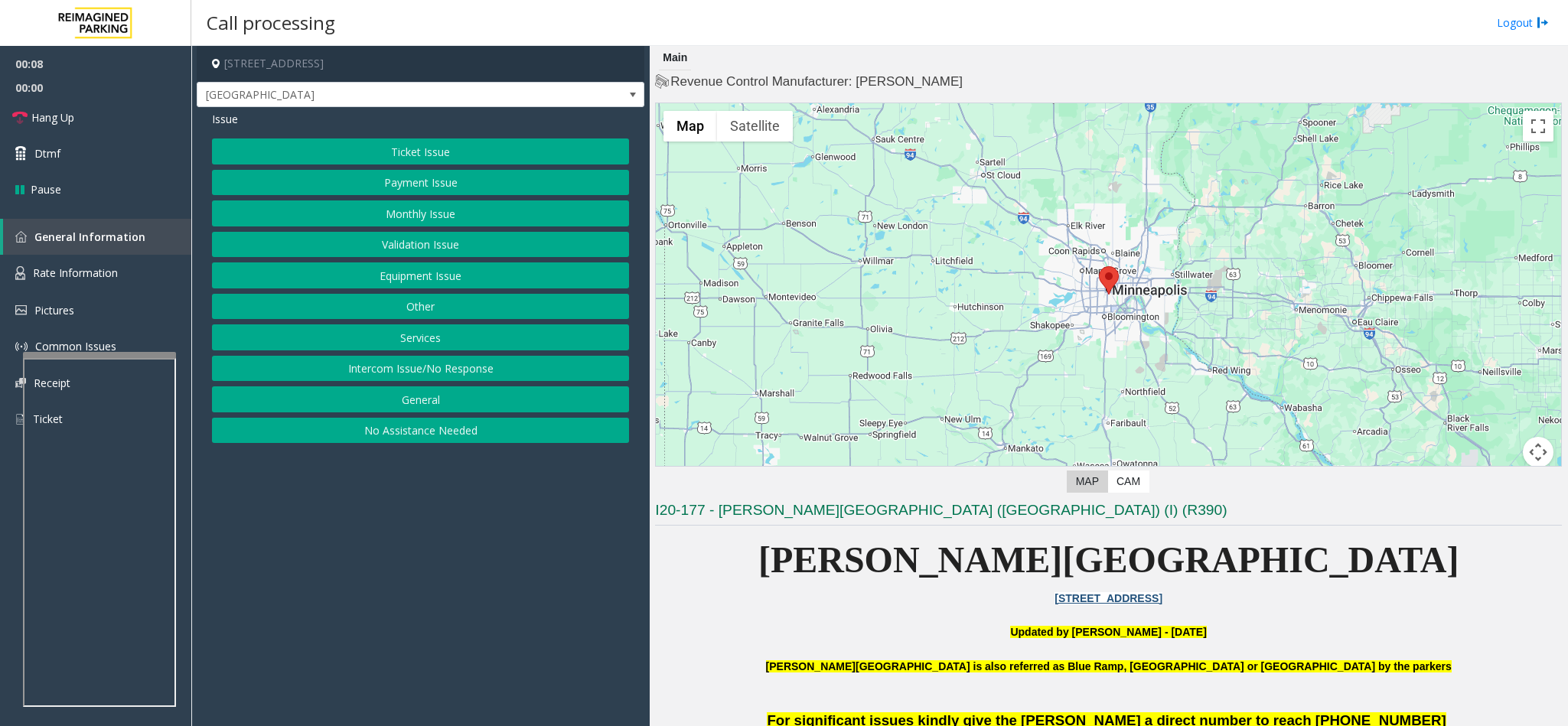
click at [420, 370] on button "Intercom Issue/No Response" at bounding box center [420, 369] width 417 height 26
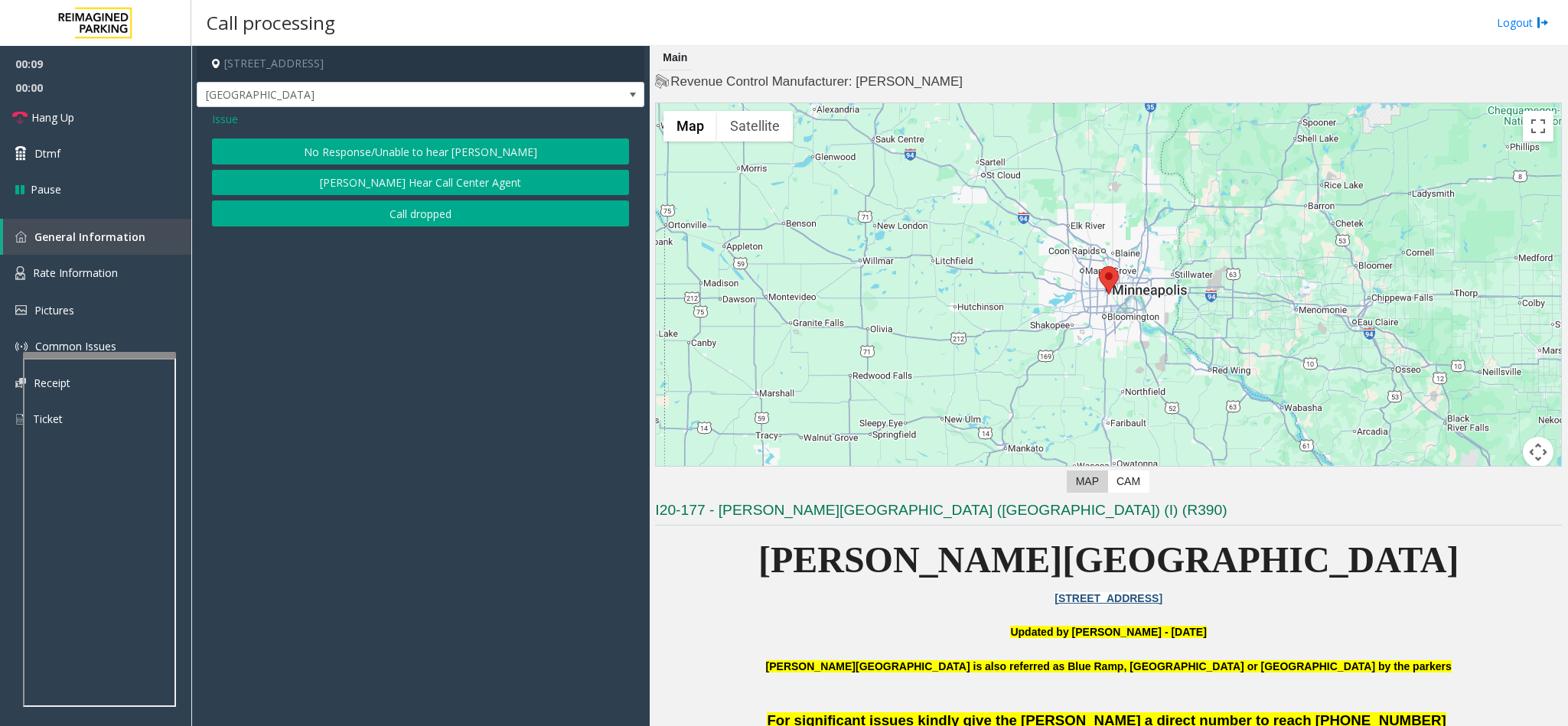
click at [393, 160] on button "No Response/Unable to hear [PERSON_NAME]" at bounding box center [420, 151] width 417 height 26
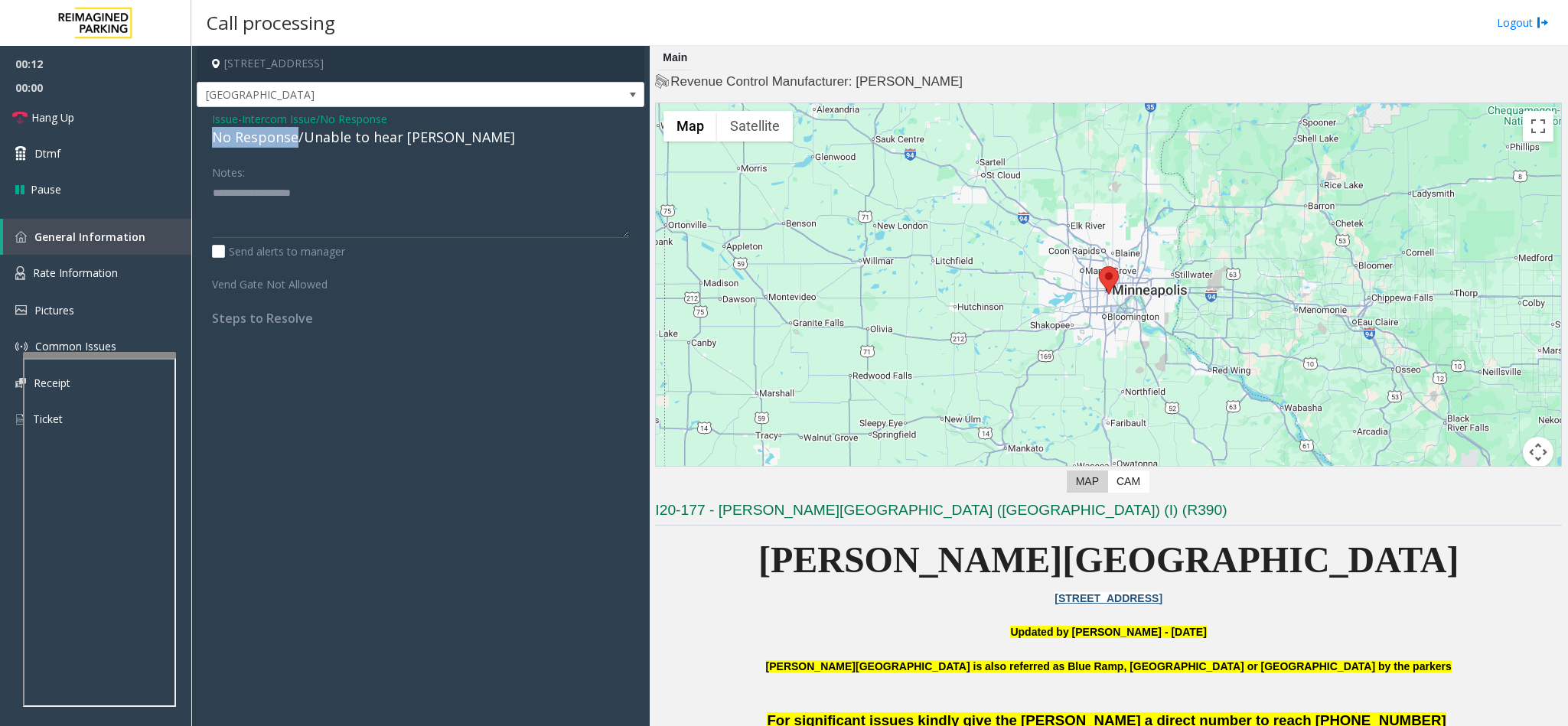
drag, startPoint x: 294, startPoint y: 141, endPoint x: 205, endPoint y: 134, distance: 89.3
click at [205, 134] on div "Issue - Intercom Issue/No Response No Response/Unable to hear parker Notes: Sen…" at bounding box center [420, 224] width 448 height 234
click at [315, 195] on textarea at bounding box center [420, 210] width 417 height 57
type textarea "**********"
click at [65, 108] on link "Hang Up" at bounding box center [95, 117] width 191 height 36
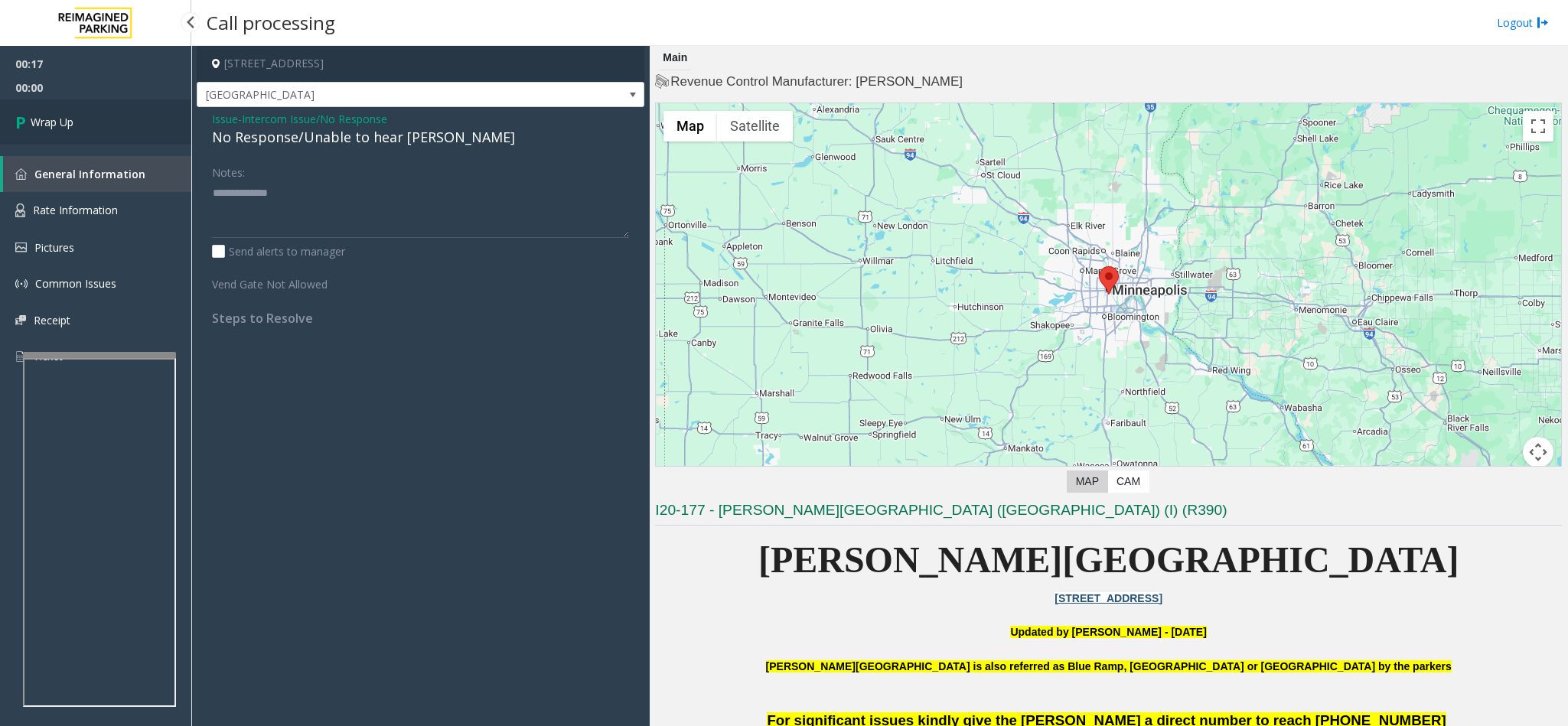
click at [67, 110] on link "Wrap Up" at bounding box center [95, 122] width 191 height 45
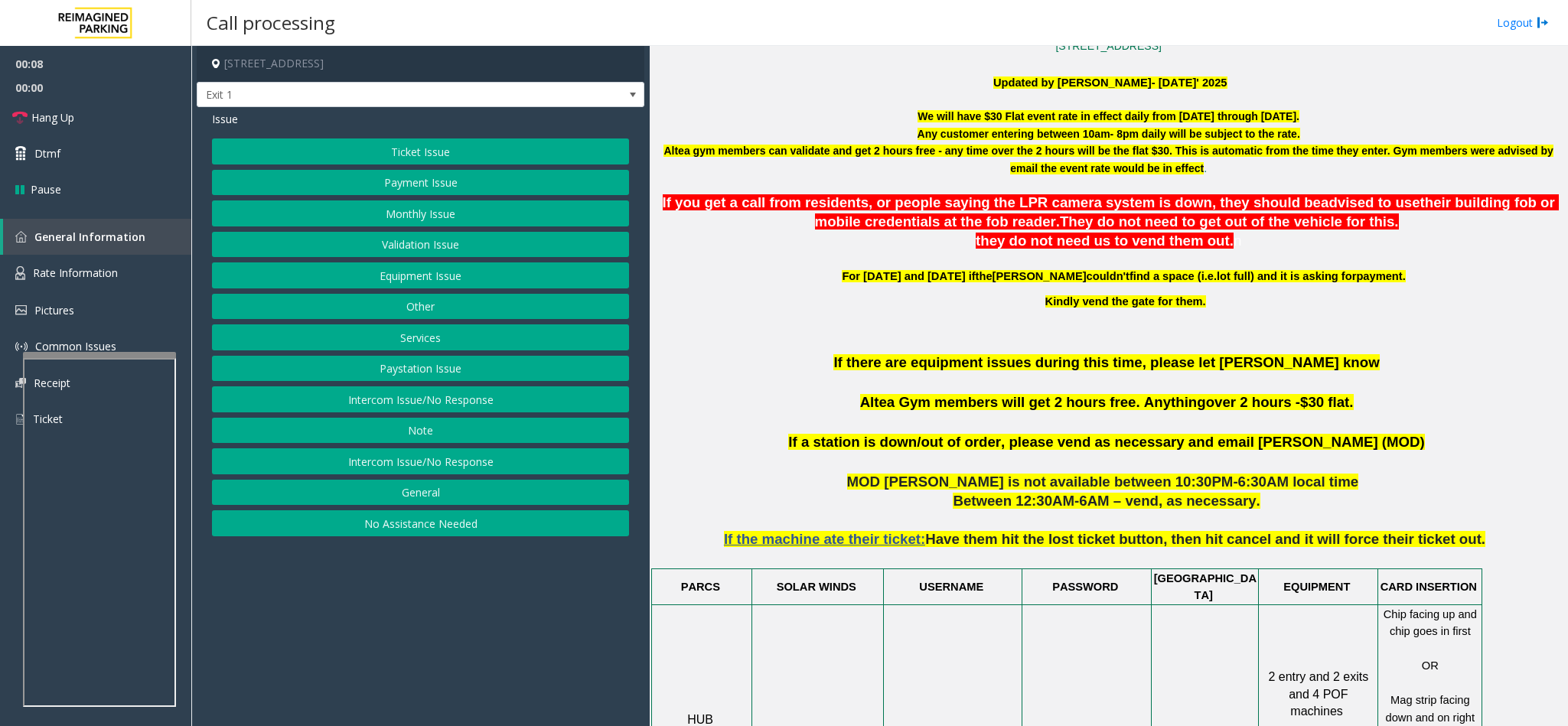
scroll to position [574, 0]
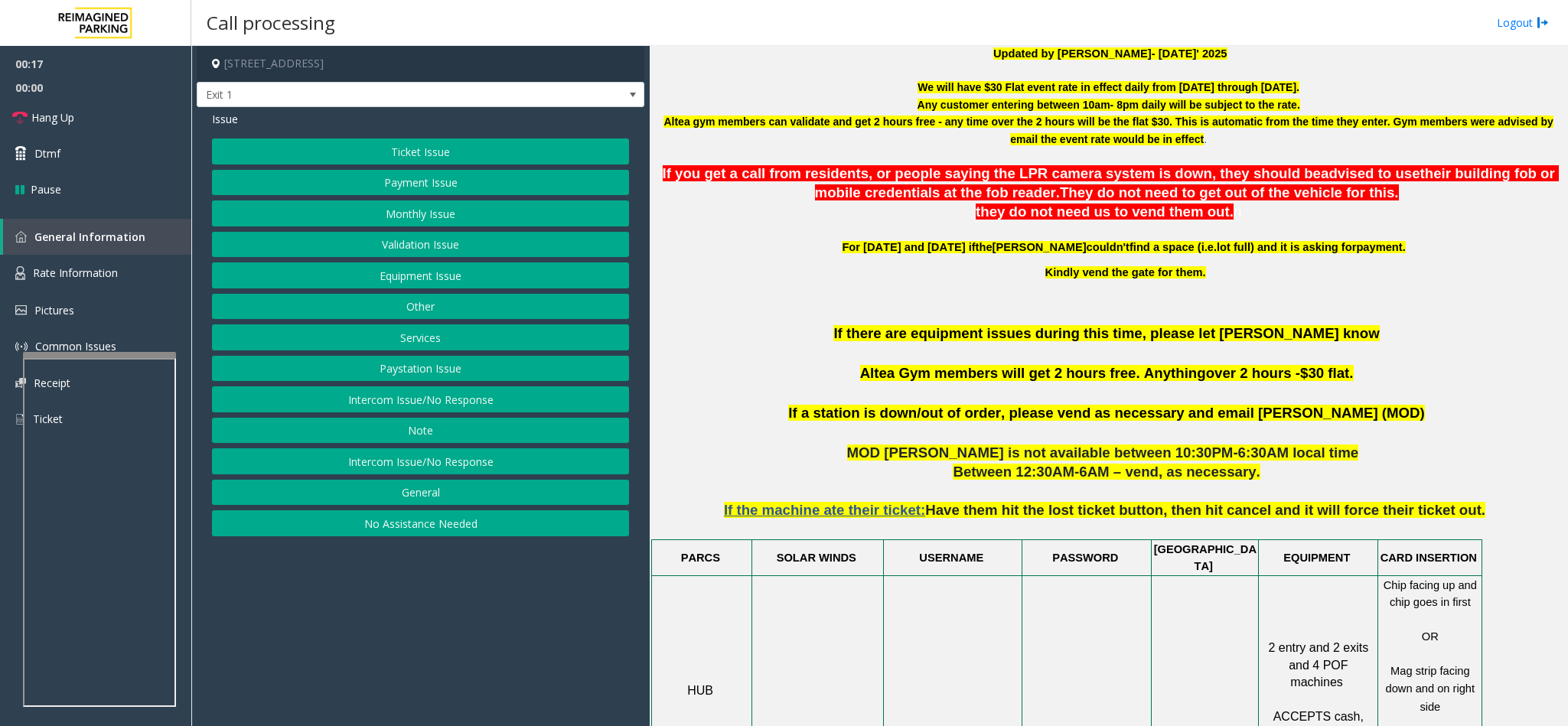
click at [429, 156] on button "Ticket Issue" at bounding box center [420, 151] width 417 height 26
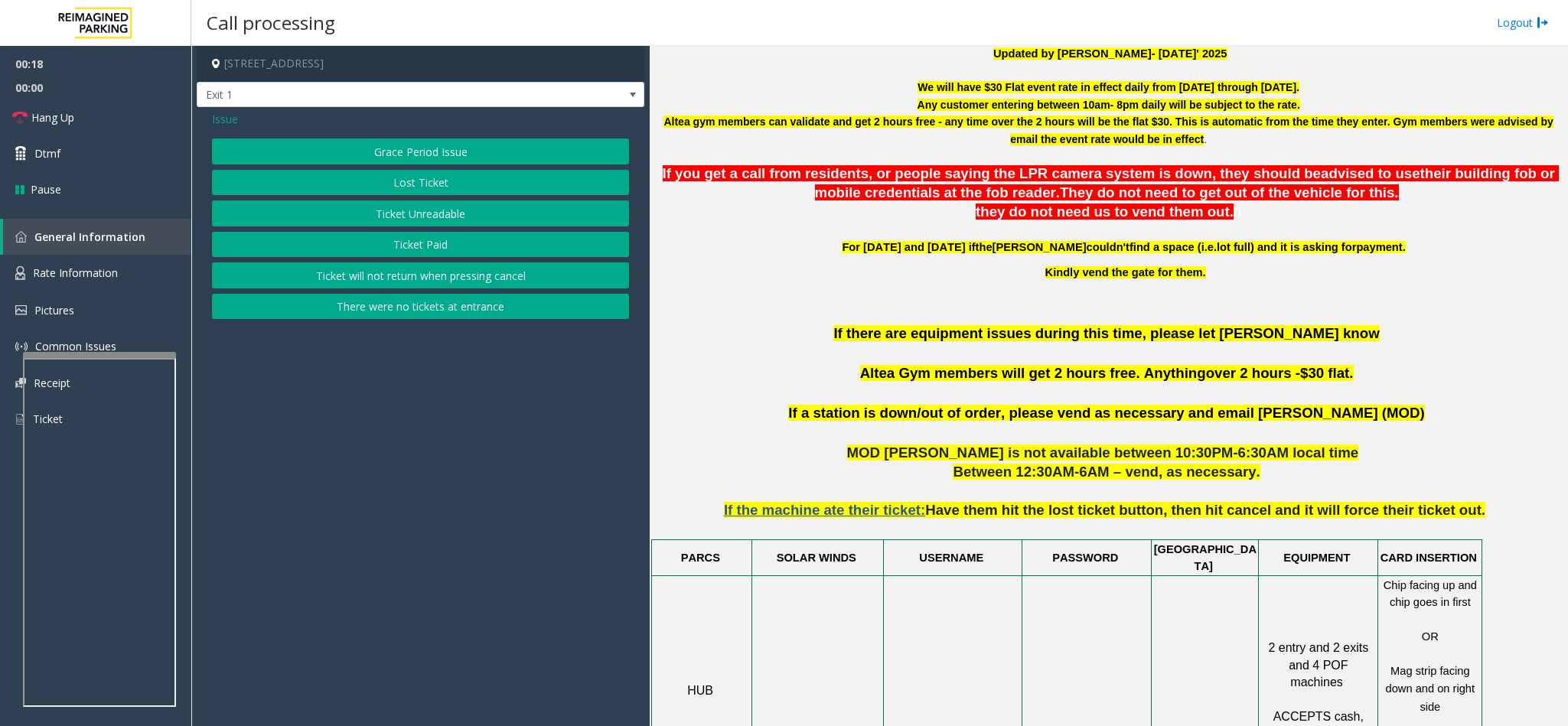
click at [432, 220] on button "Ticket Unreadable" at bounding box center [420, 213] width 417 height 26
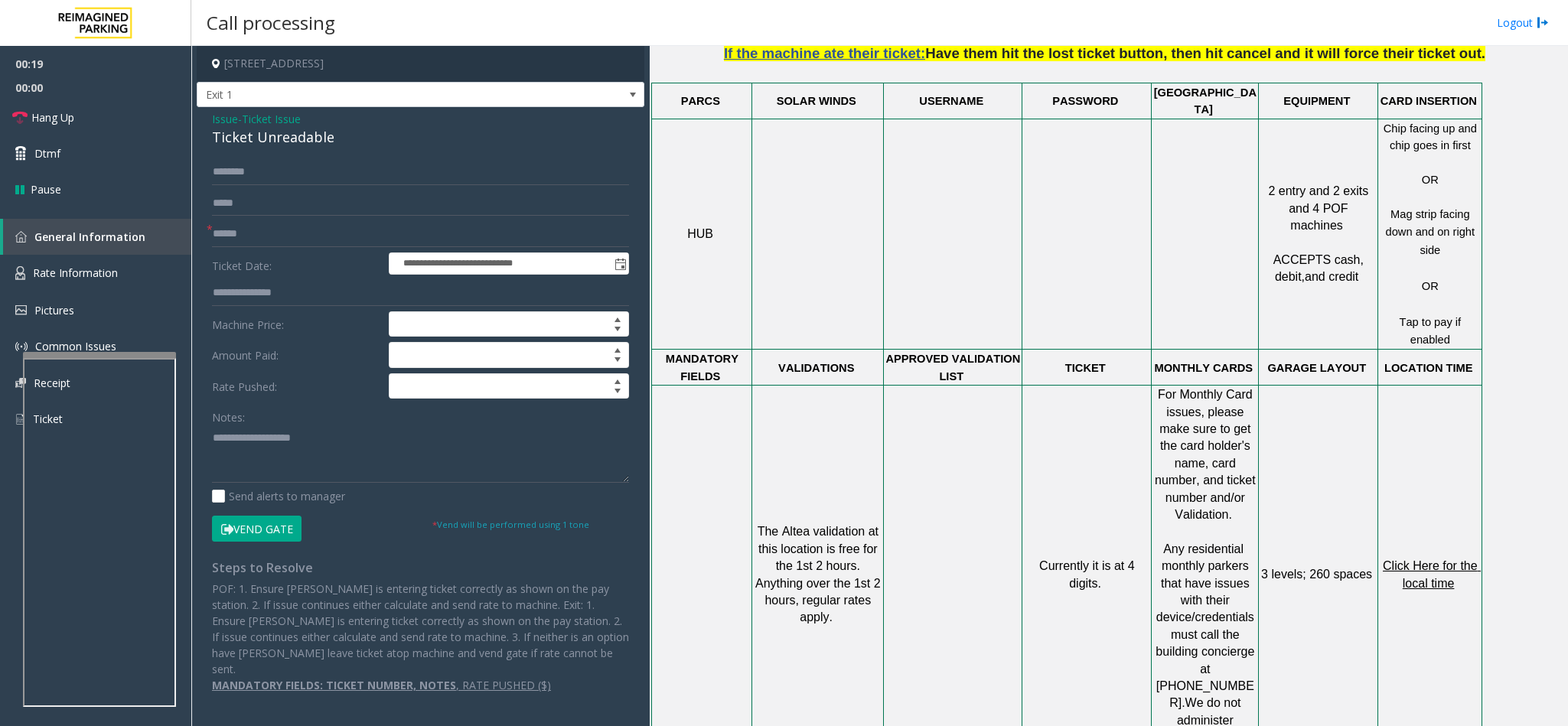
scroll to position [1033, 0]
click at [246, 131] on div "Ticket Unreadable" at bounding box center [420, 137] width 417 height 21
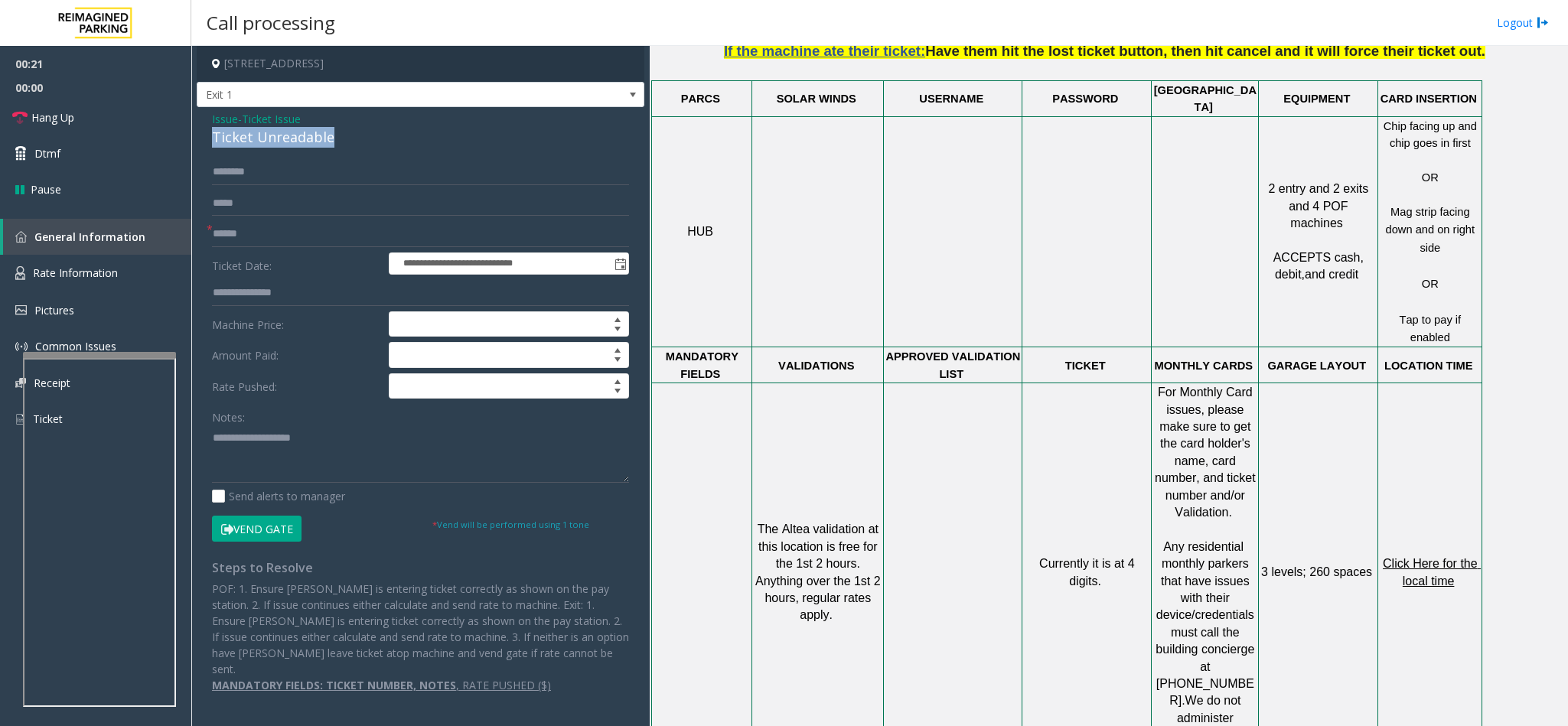
click at [246, 131] on div "Ticket Unreadable" at bounding box center [420, 137] width 417 height 21
click at [215, 441] on textarea at bounding box center [420, 454] width 417 height 57
type textarea "**********"
click at [246, 246] on input "text" at bounding box center [420, 234] width 417 height 26
type input "*******"
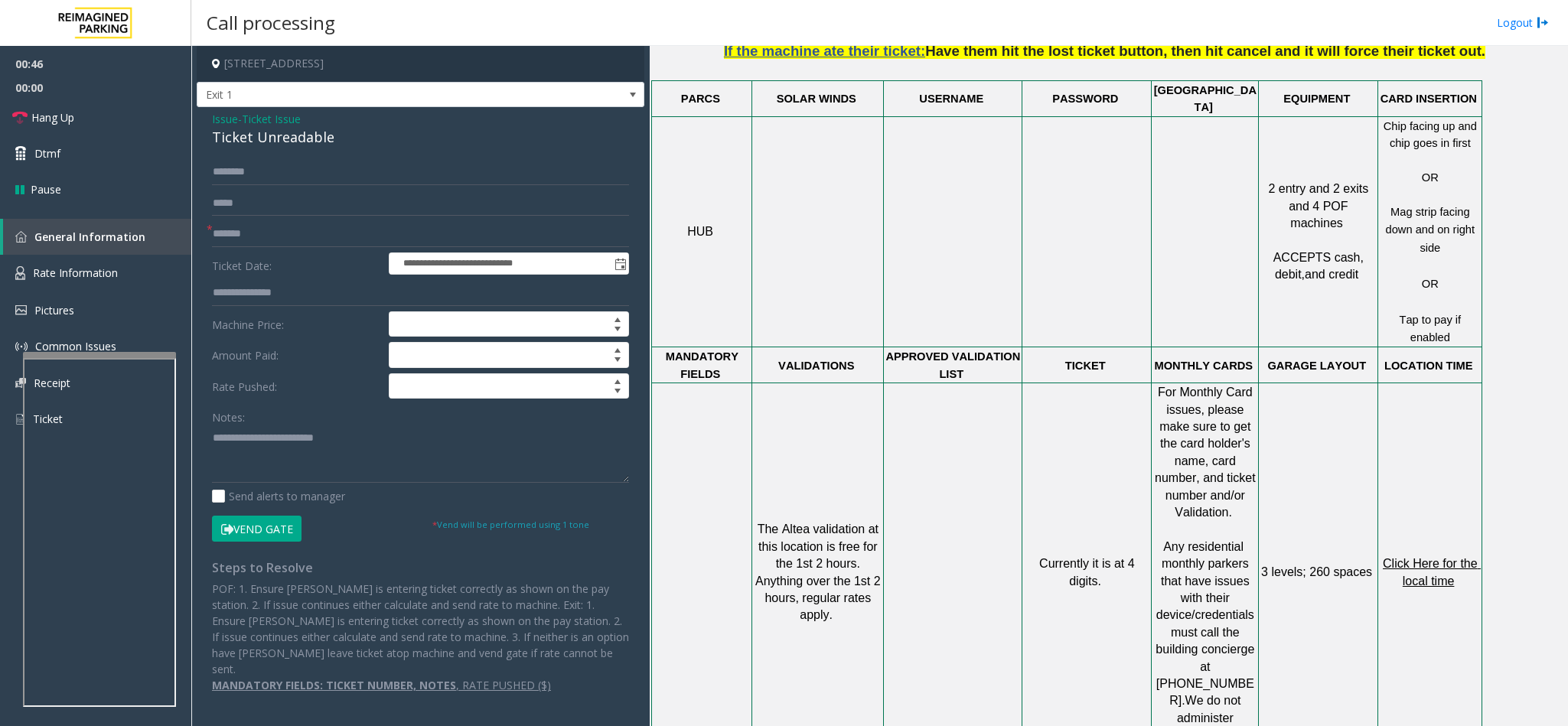
click at [257, 521] on button "Vend Gate" at bounding box center [256, 528] width 90 height 26
click at [401, 435] on textarea at bounding box center [420, 454] width 417 height 57
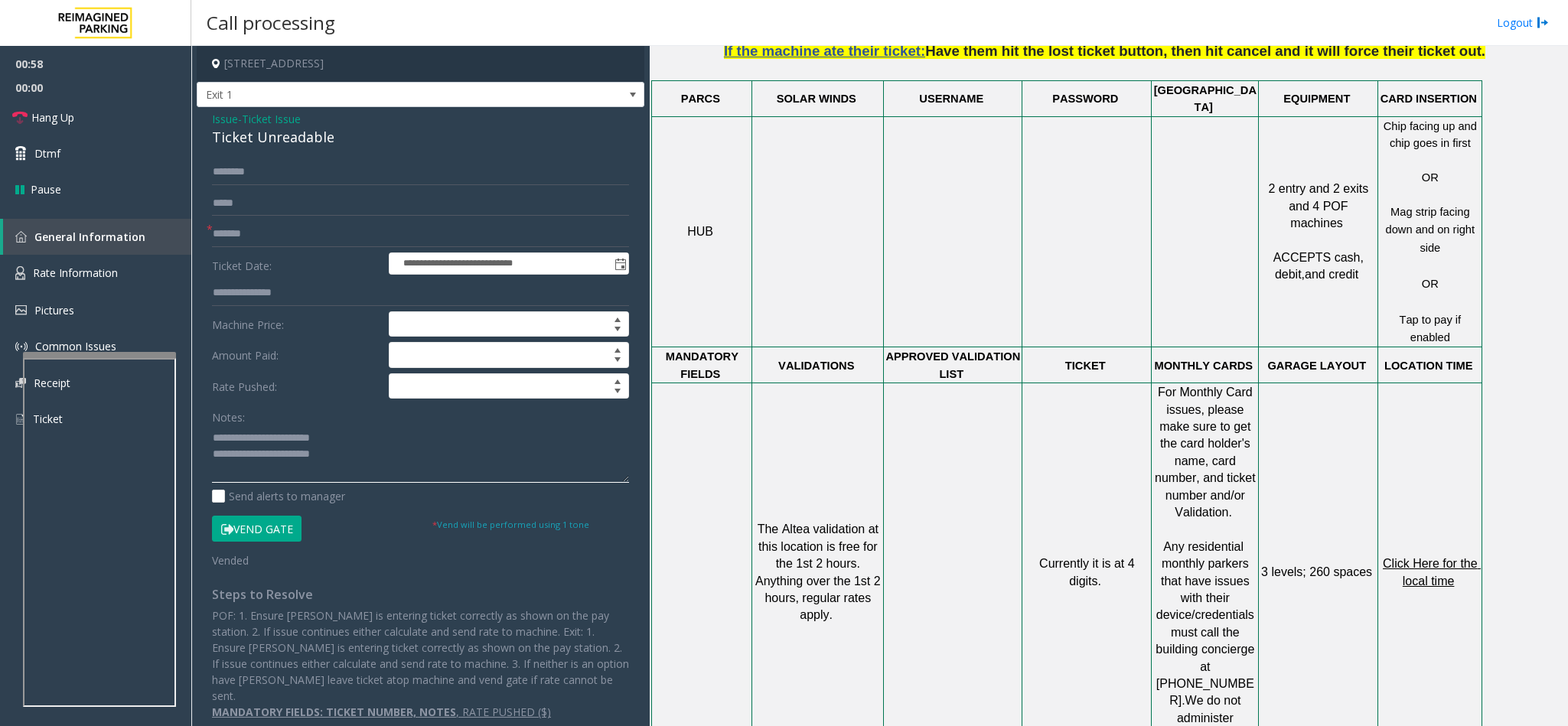
type textarea "**********"
click at [156, 111] on link "Hang Up" at bounding box center [95, 117] width 191 height 36
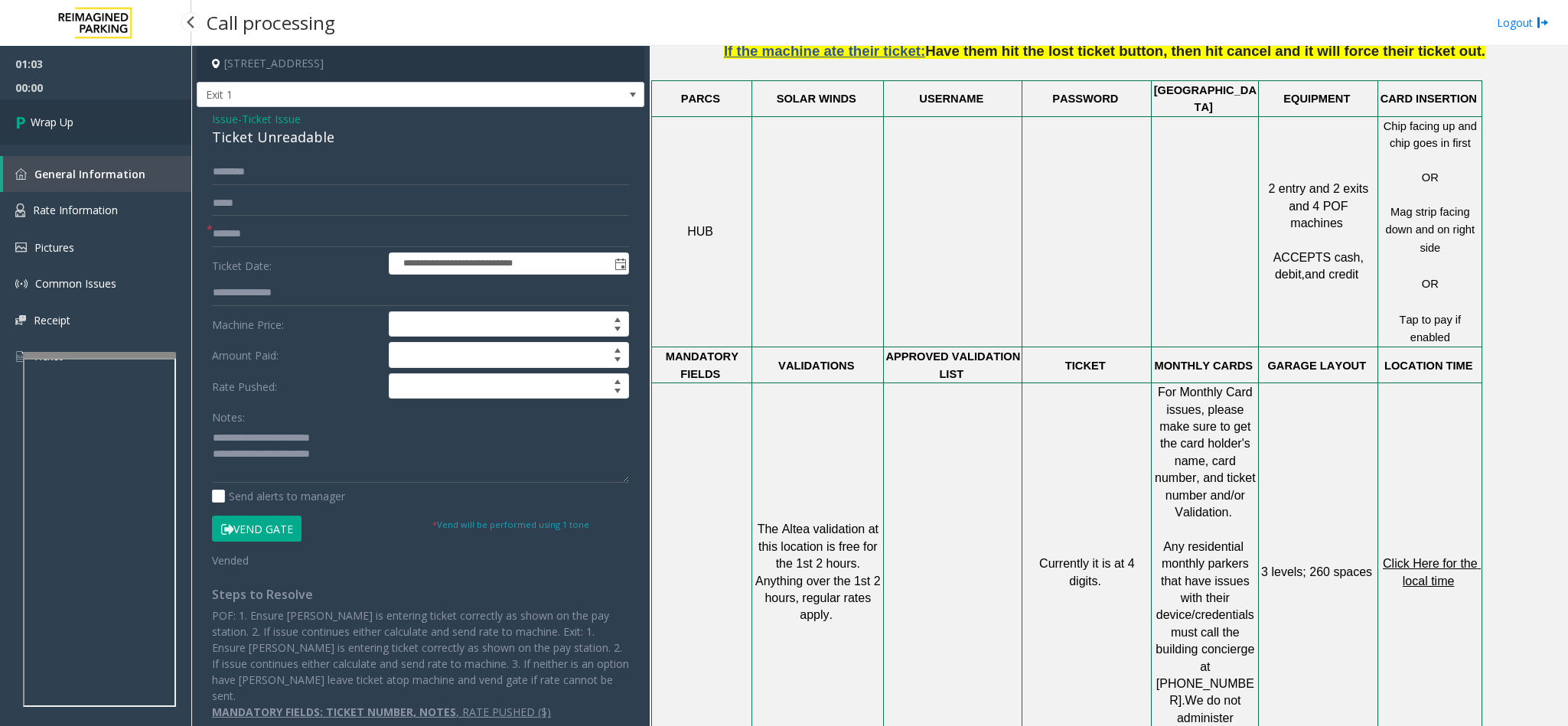
click at [156, 111] on link "Wrap Up" at bounding box center [95, 122] width 191 height 45
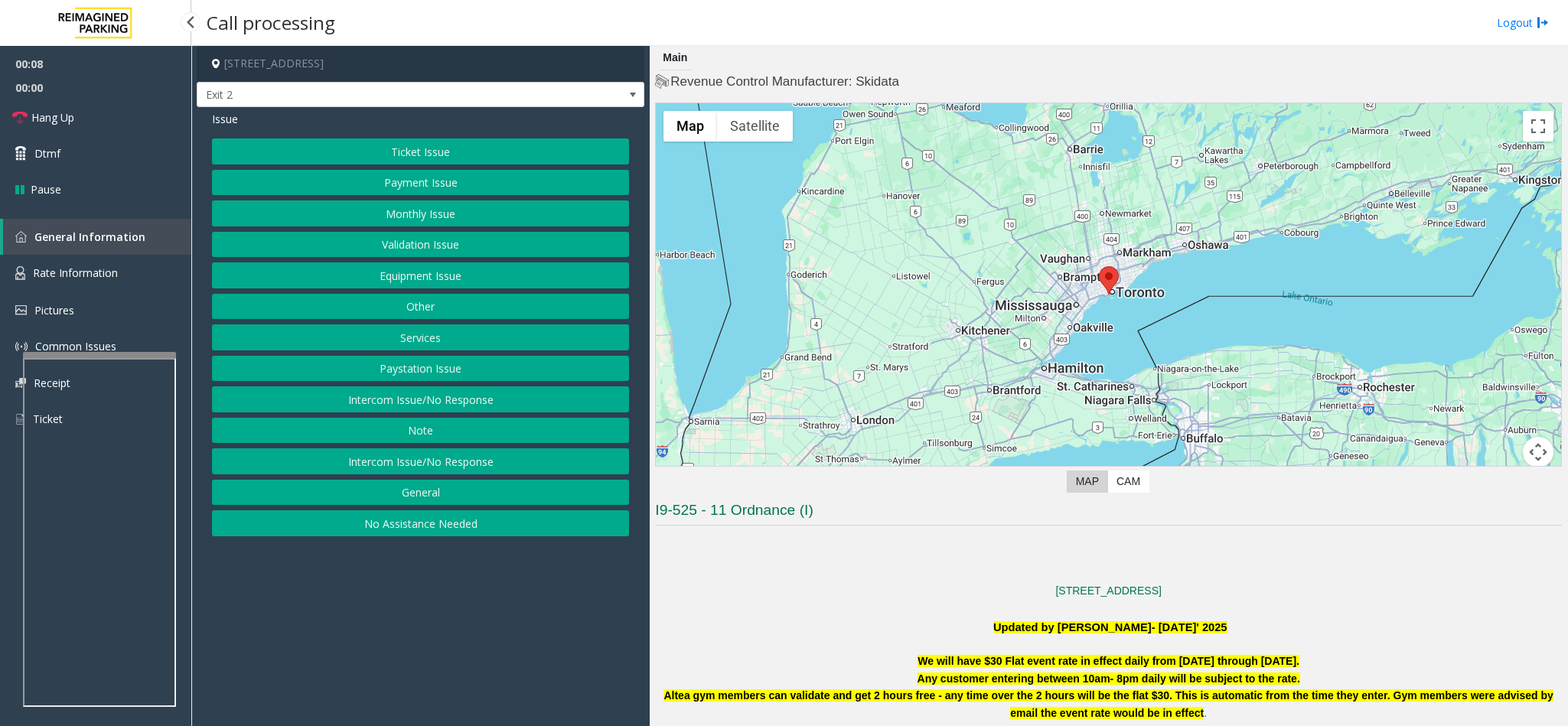
click at [432, 154] on button "Ticket Issue" at bounding box center [420, 151] width 417 height 26
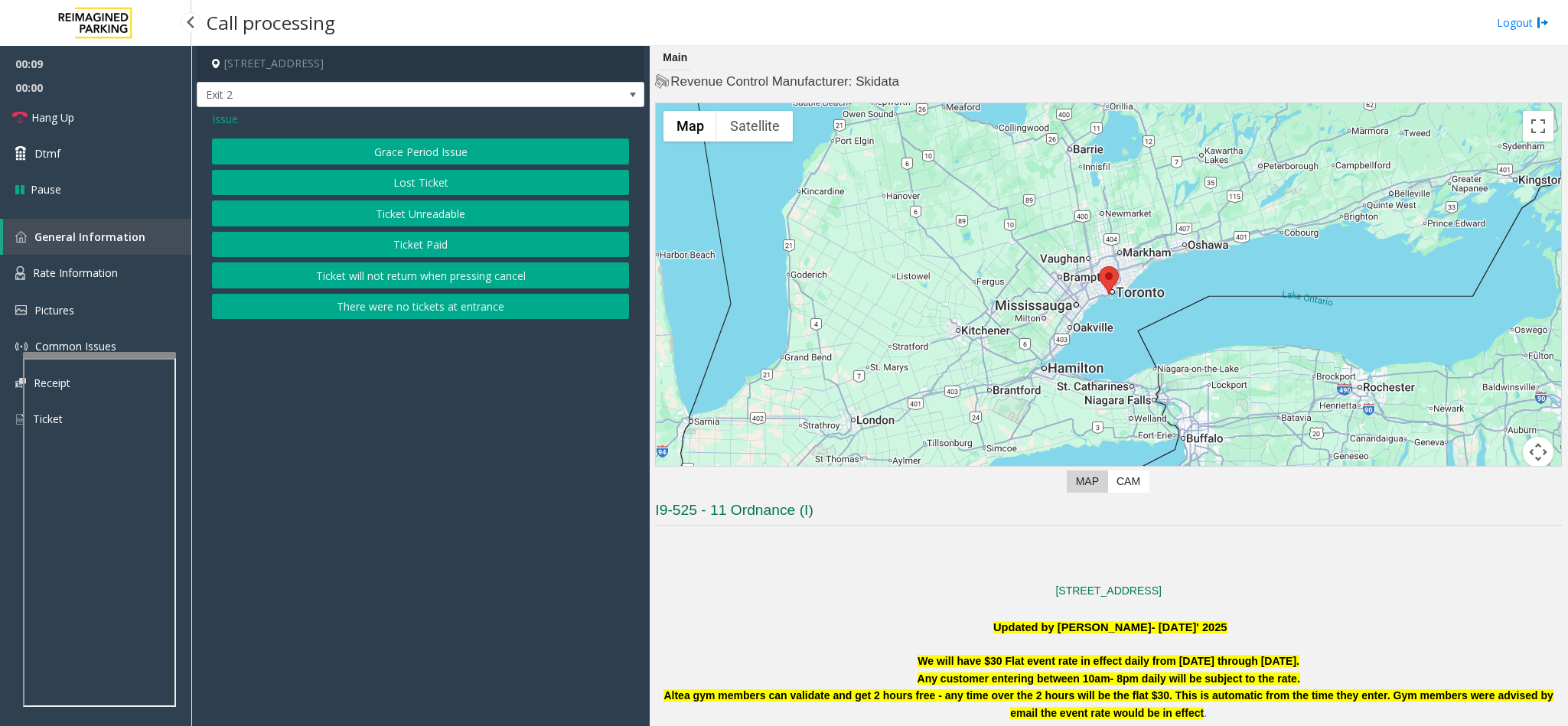
click at [430, 202] on button "Ticket Unreadable" at bounding box center [420, 213] width 417 height 26
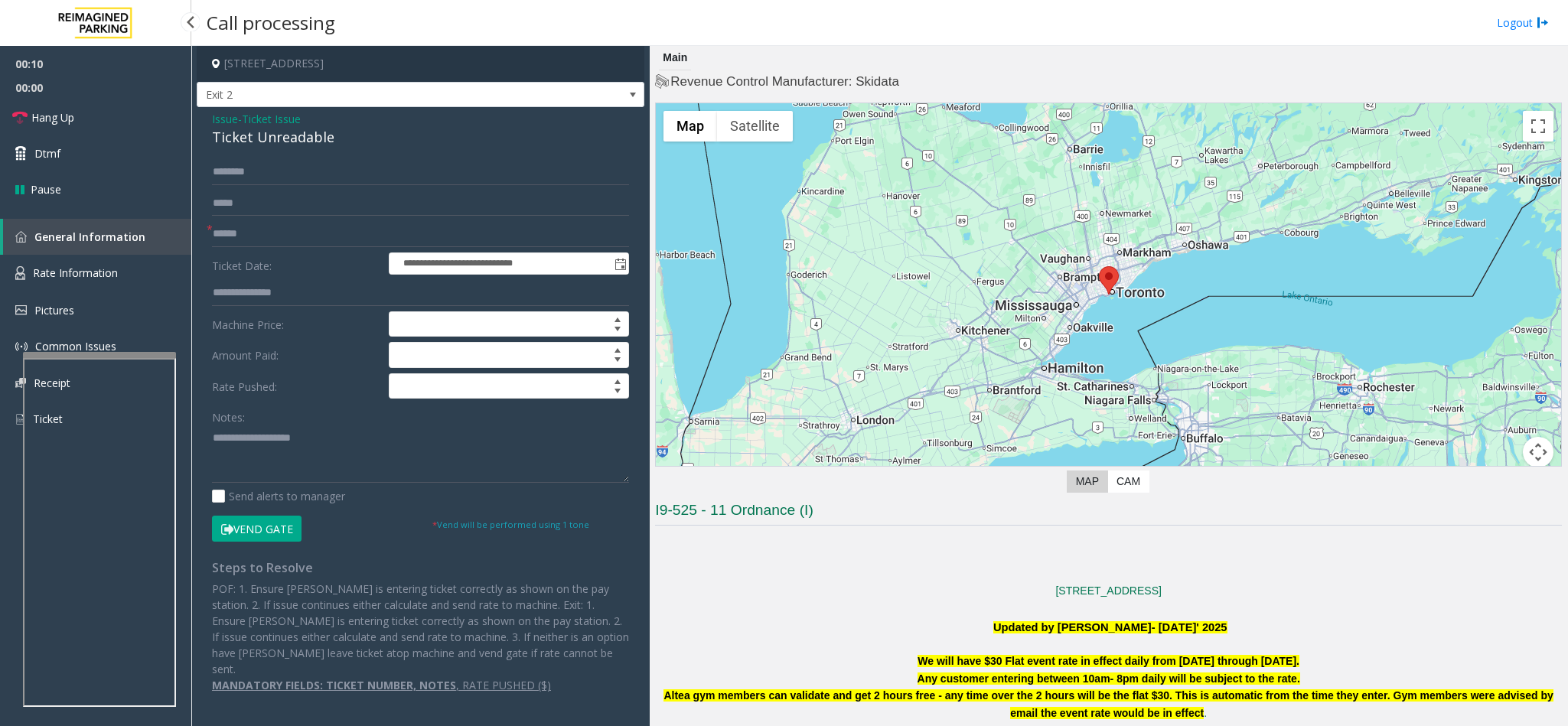
click at [213, 122] on span "Issue" at bounding box center [224, 119] width 26 height 16
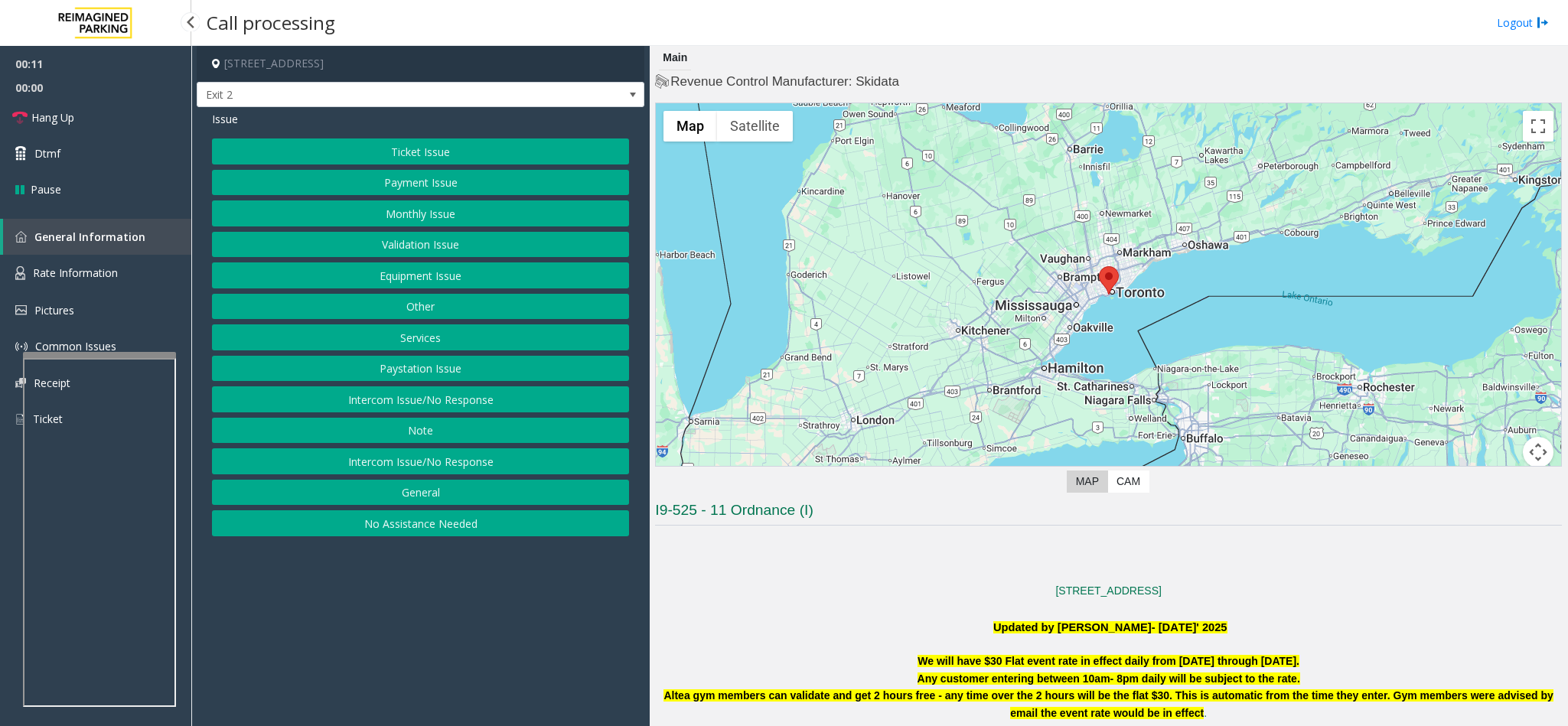
click at [393, 161] on button "Ticket Issue" at bounding box center [420, 151] width 417 height 26
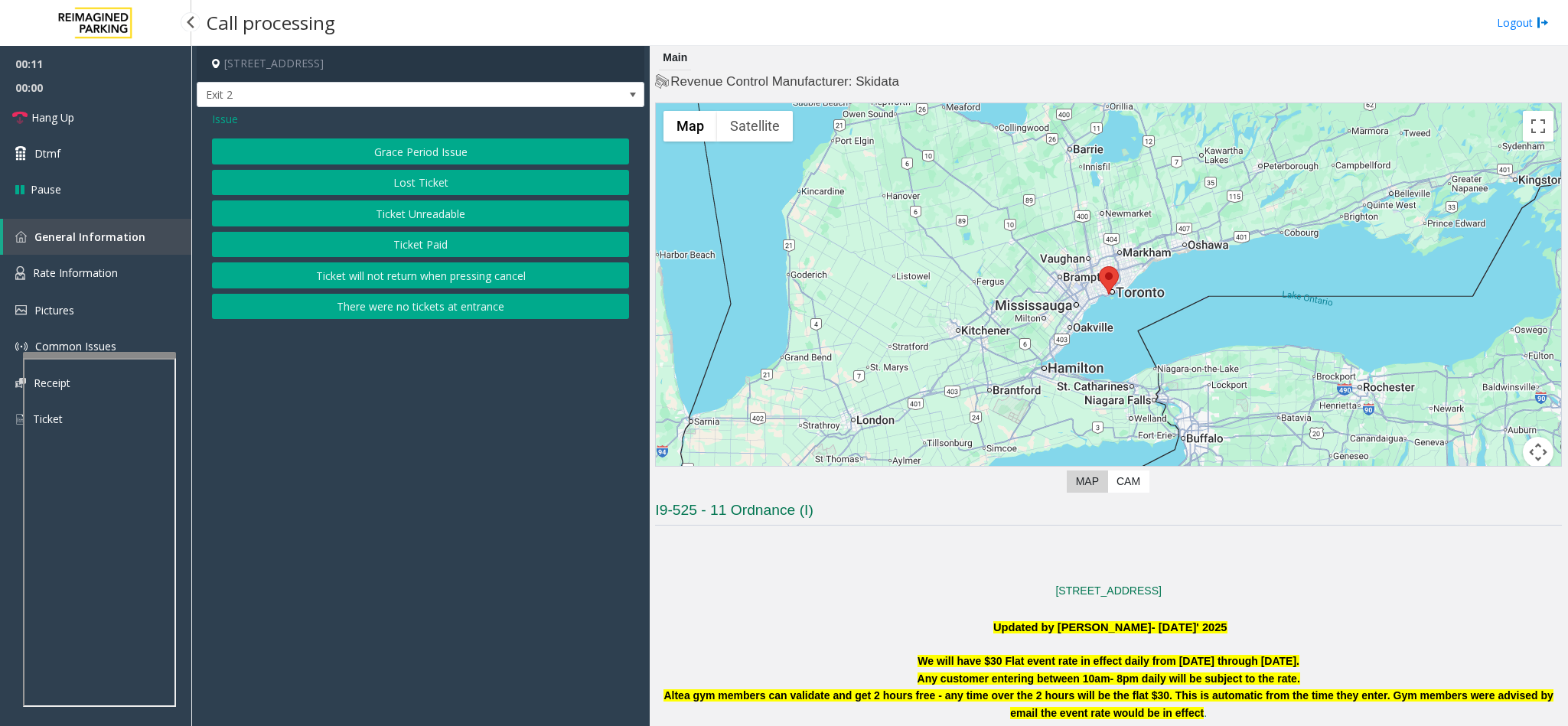
click at [411, 255] on button "Ticket Paid" at bounding box center [420, 245] width 417 height 26
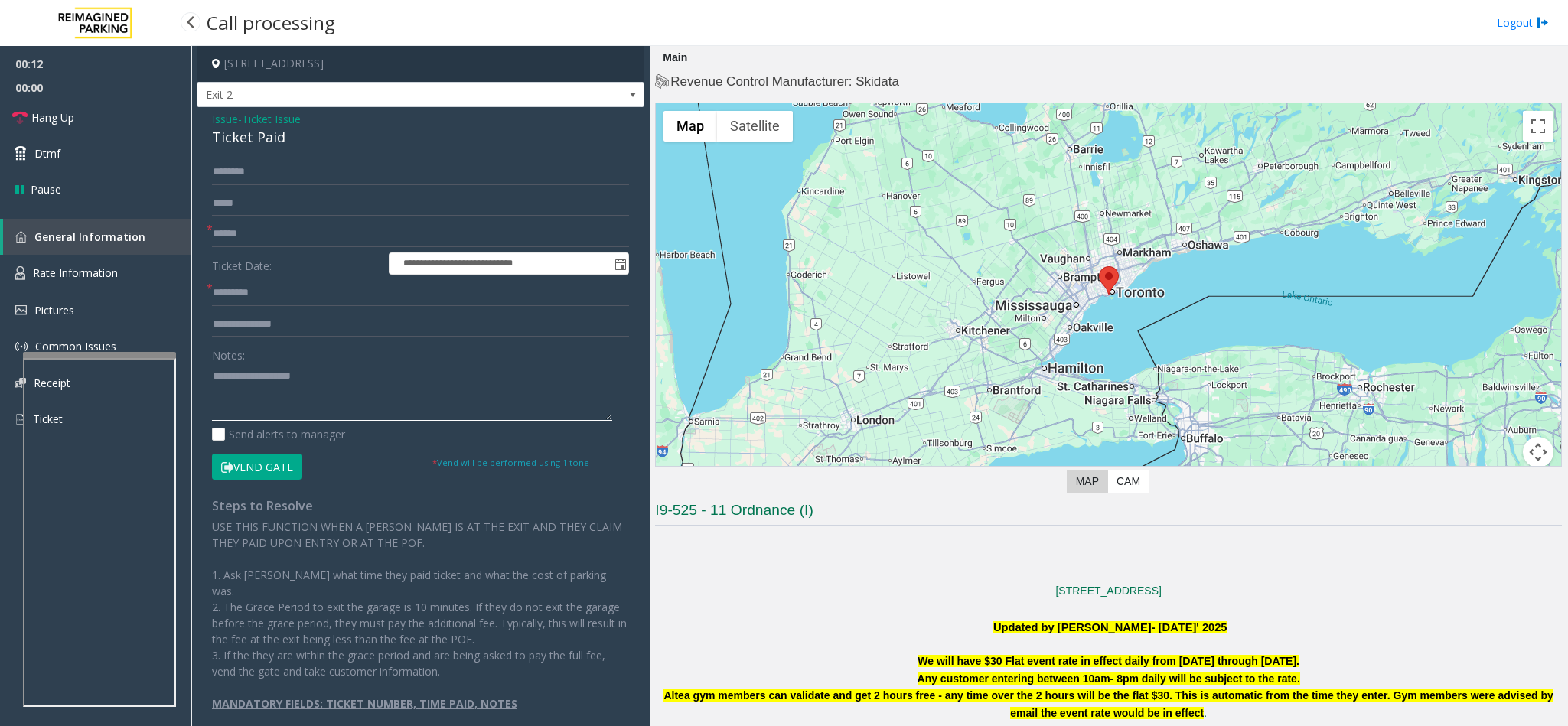
click at [301, 399] on textarea at bounding box center [411, 392] width 400 height 57
type textarea "**********"
click at [228, 225] on input "text" at bounding box center [420, 234] width 417 height 26
type input "**"
type input "*"
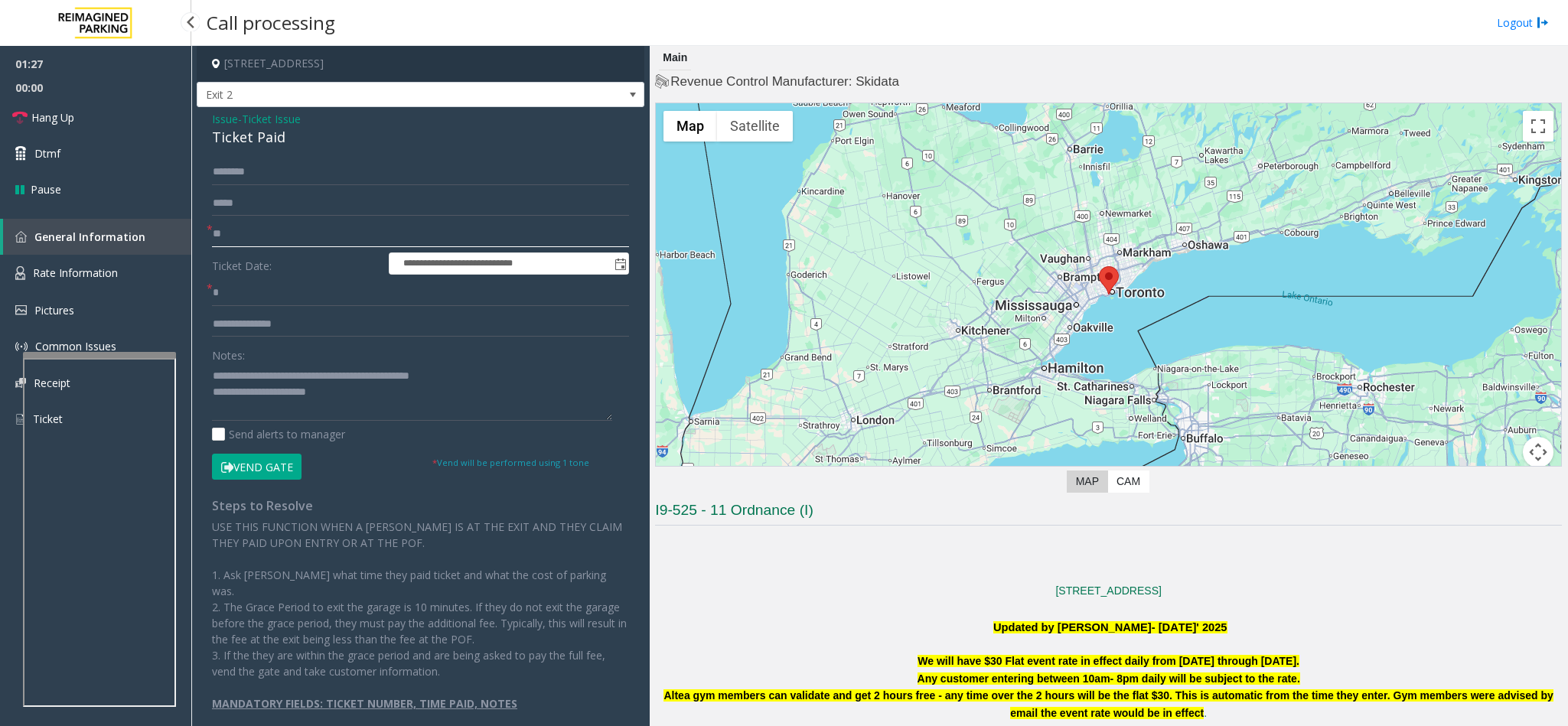
drag, startPoint x: 235, startPoint y: 225, endPoint x: 126, endPoint y: 230, distance: 109.1
click at [126, 230] on app-root "**********" at bounding box center [784, 363] width 1568 height 726
type input "*******"
drag, startPoint x: 255, startPoint y: 292, endPoint x: 153, endPoint y: 294, distance: 102.0
click at [153, 294] on app-root "**********" at bounding box center [784, 363] width 1568 height 726
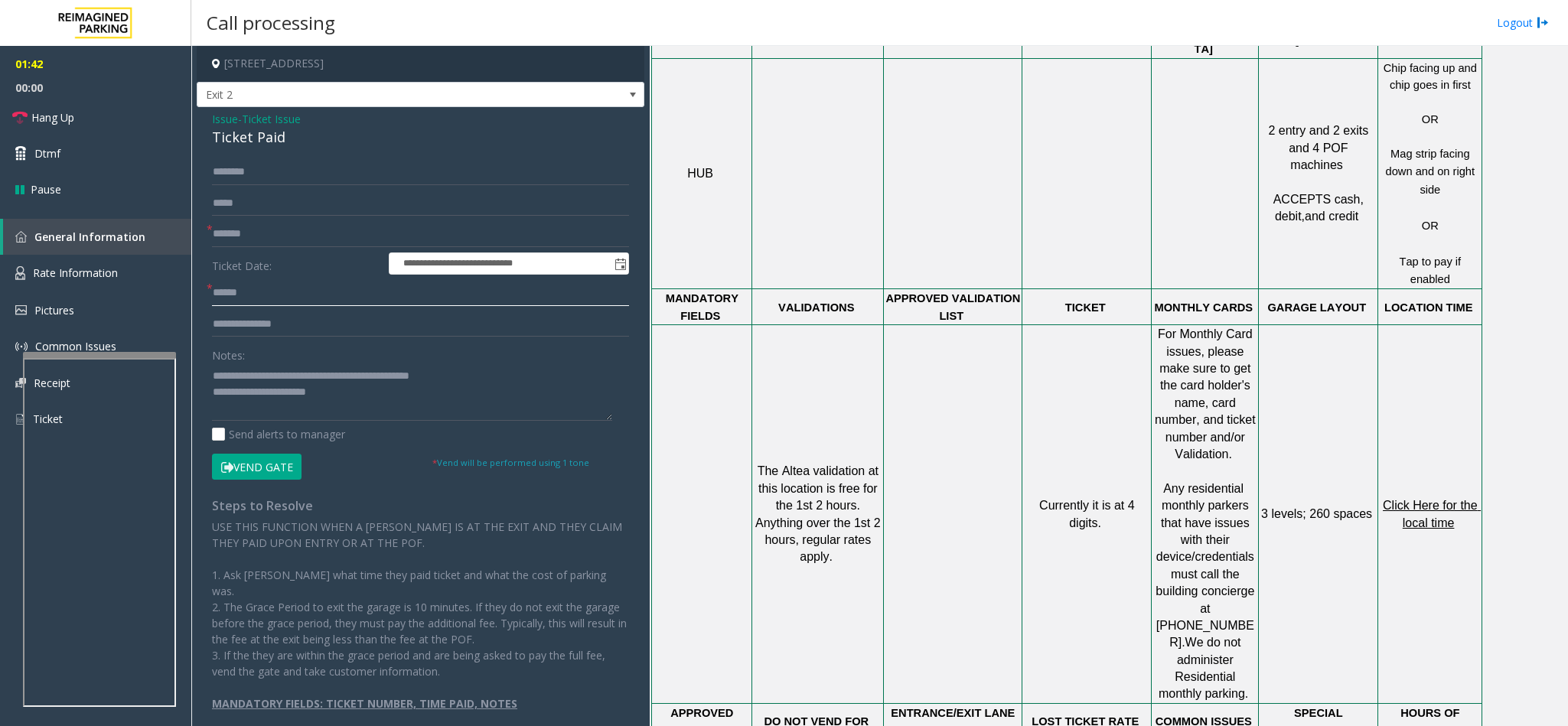
scroll to position [1148, 0]
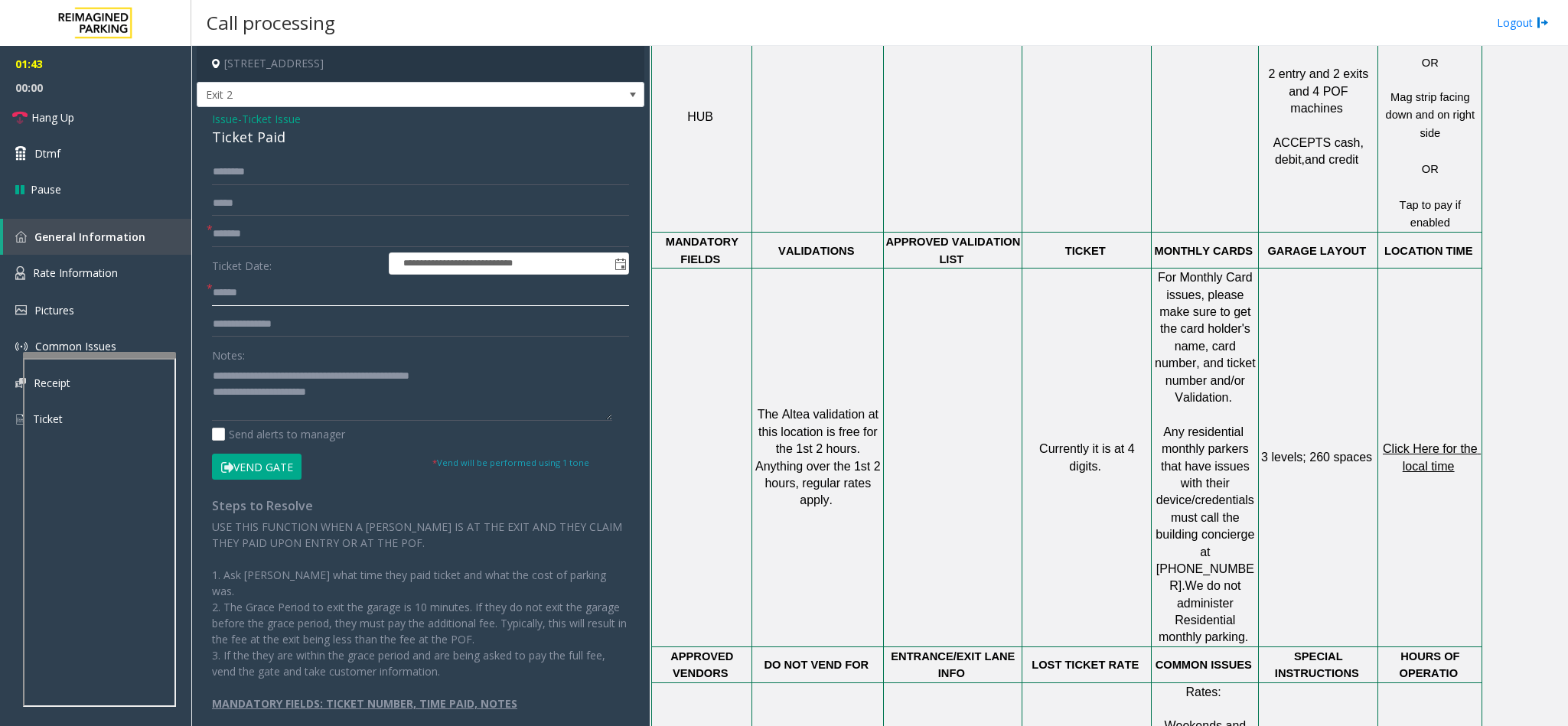
type input "******"
click at [1439, 443] on span "Click Here for the local time" at bounding box center [1431, 457] width 98 height 30
click at [264, 468] on button "Vend Gate" at bounding box center [256, 466] width 90 height 26
click at [377, 401] on textarea at bounding box center [411, 392] width 400 height 57
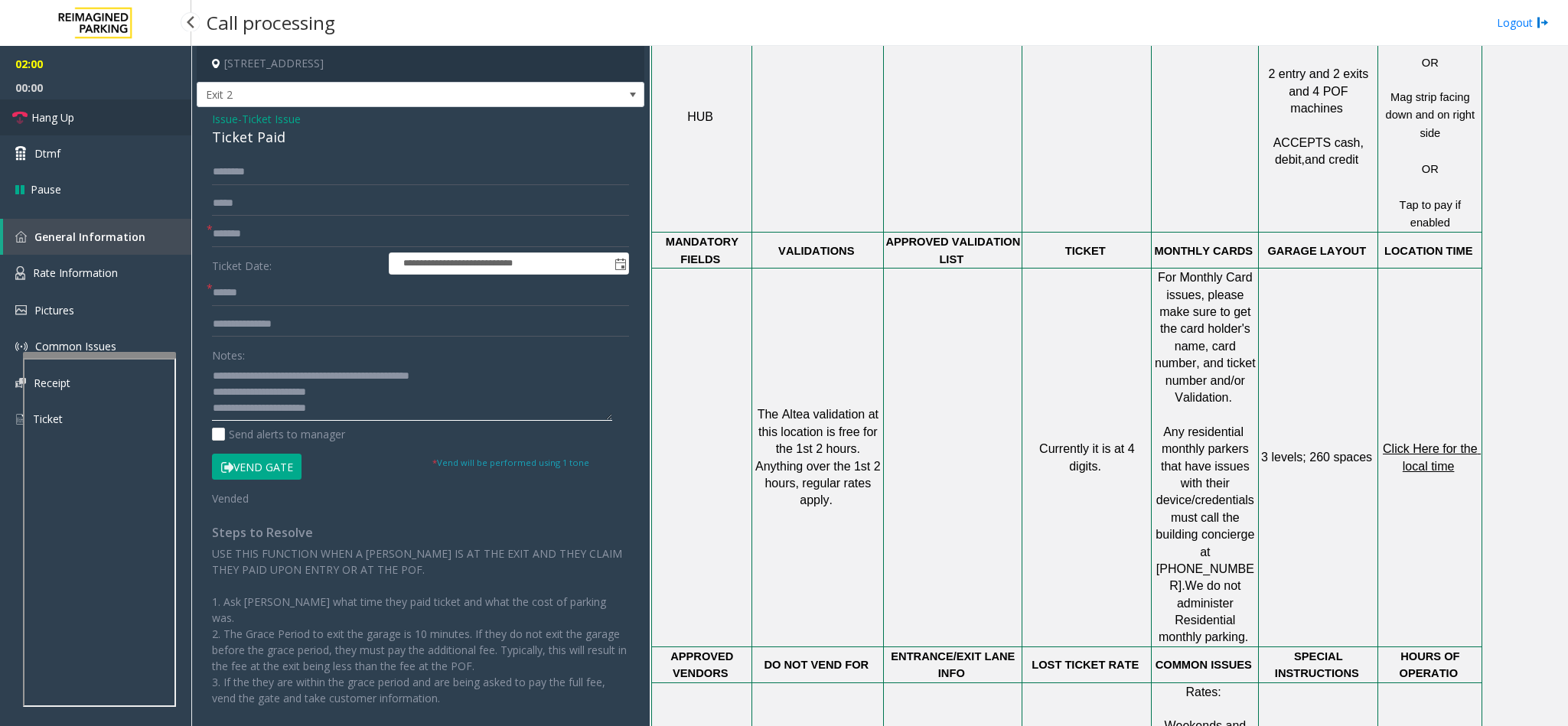
type textarea "**********"
click at [110, 120] on link "Hang Up" at bounding box center [95, 117] width 191 height 36
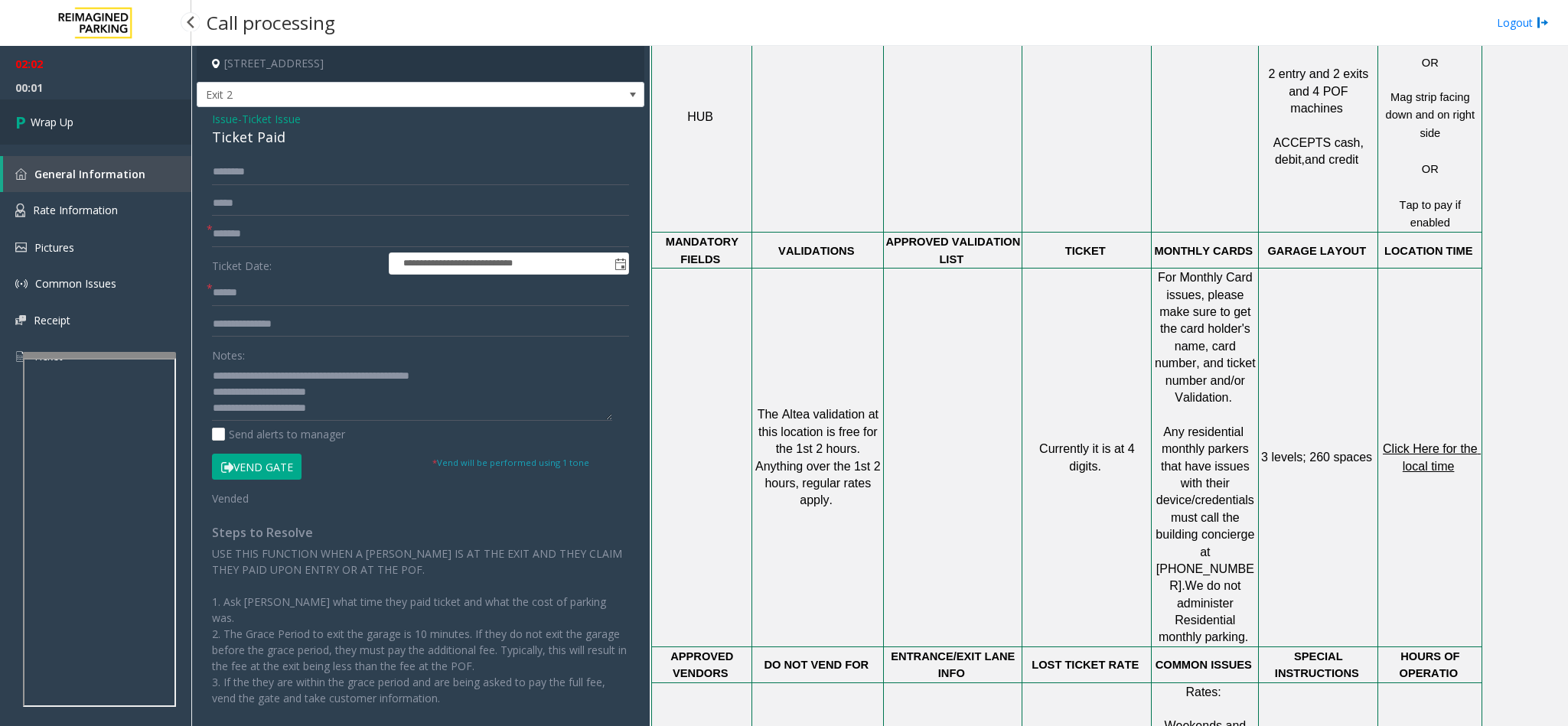
click at [110, 120] on link "Wrap Up" at bounding box center [95, 122] width 191 height 45
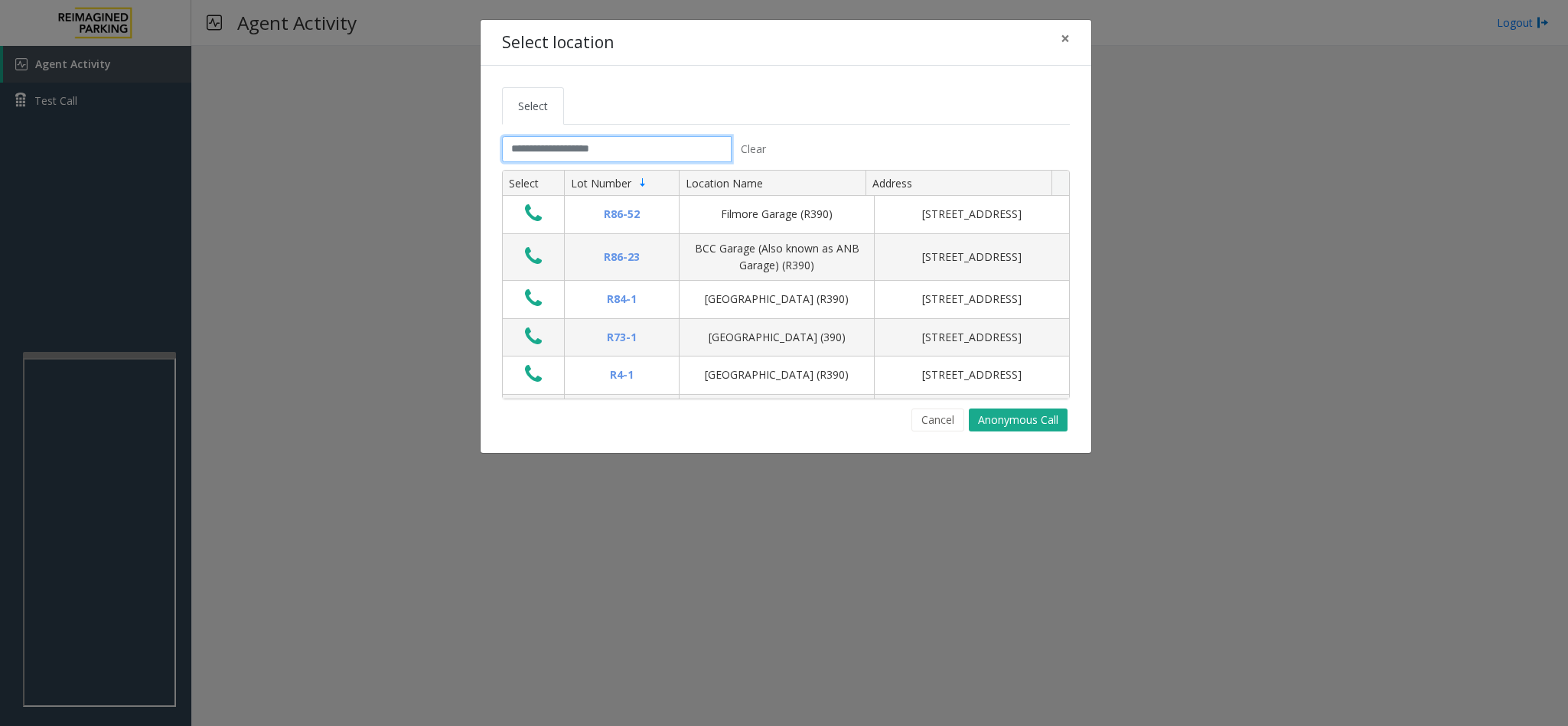
click at [587, 156] on input "text" at bounding box center [616, 149] width 229 height 26
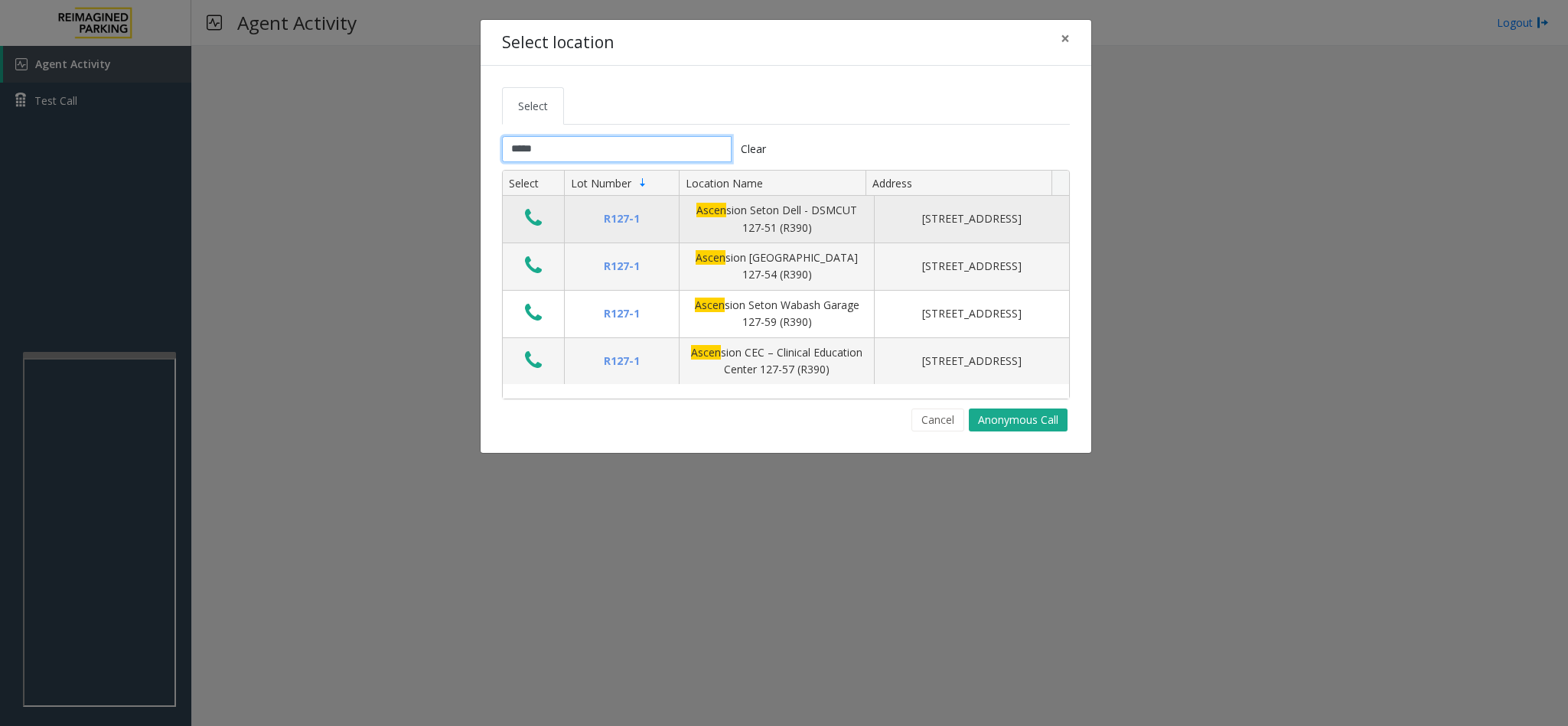
type input "*****"
click at [533, 218] on icon "Data table" at bounding box center [533, 218] width 17 height 22
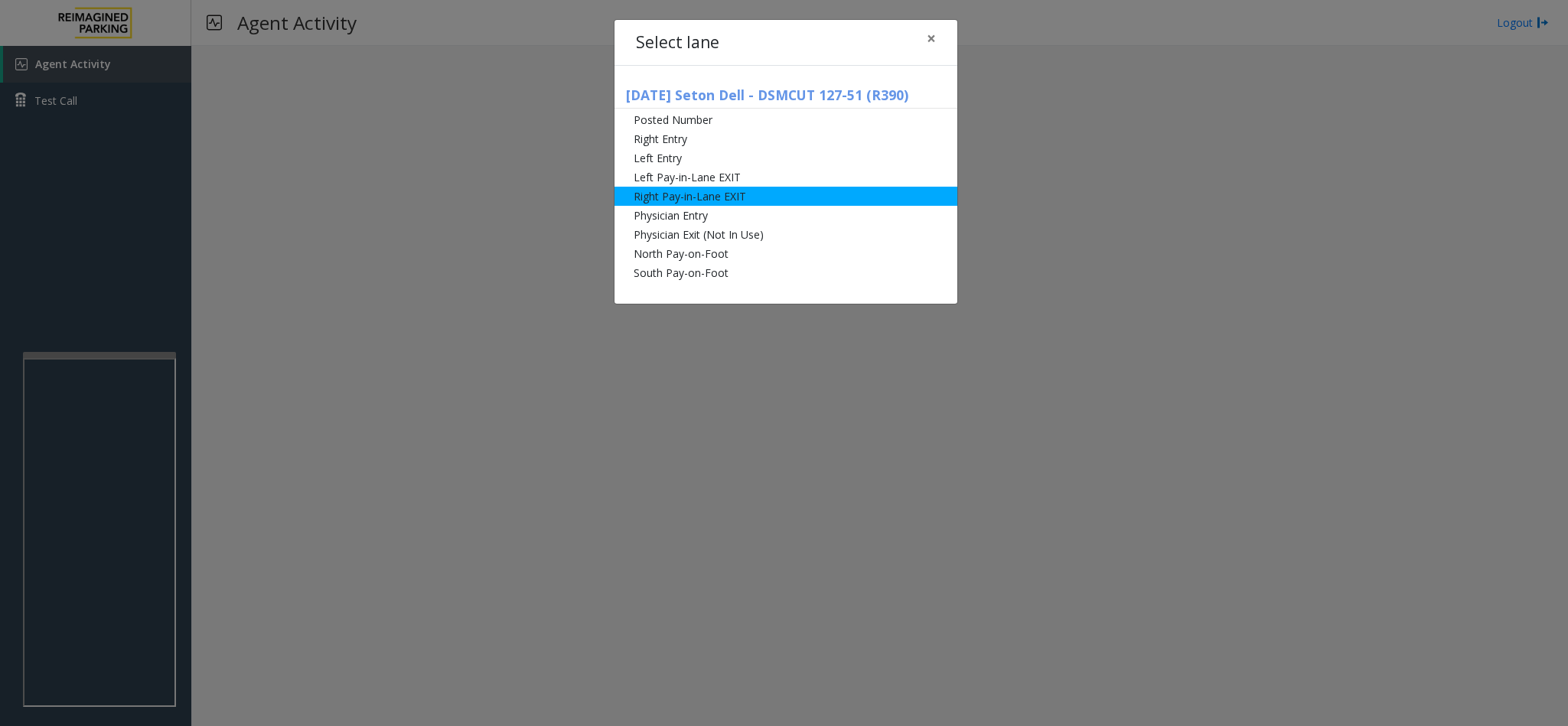
click at [670, 194] on li "Right Pay-in-Lane EXIT" at bounding box center [786, 196] width 342 height 19
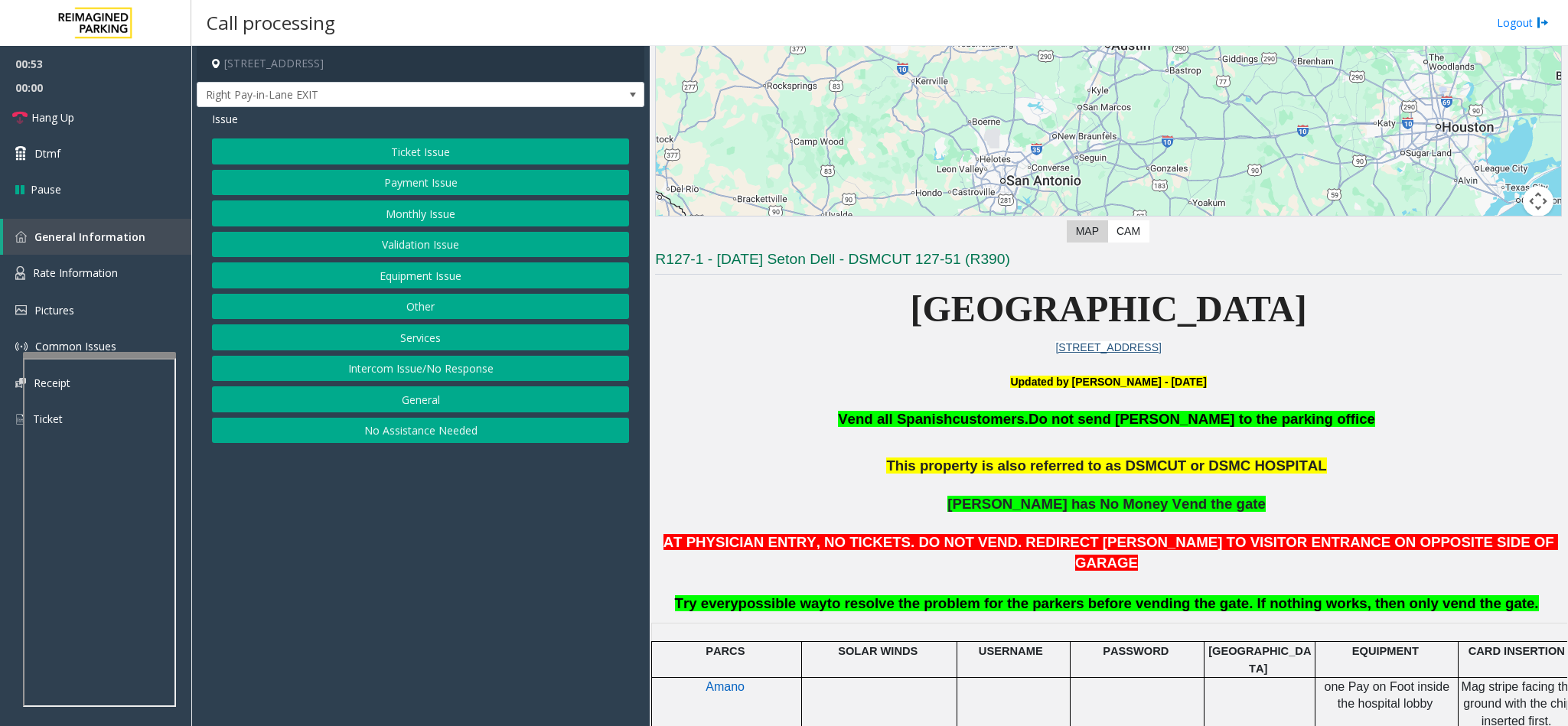
scroll to position [229, 0]
click at [450, 145] on button "Ticket Issue" at bounding box center [420, 151] width 417 height 26
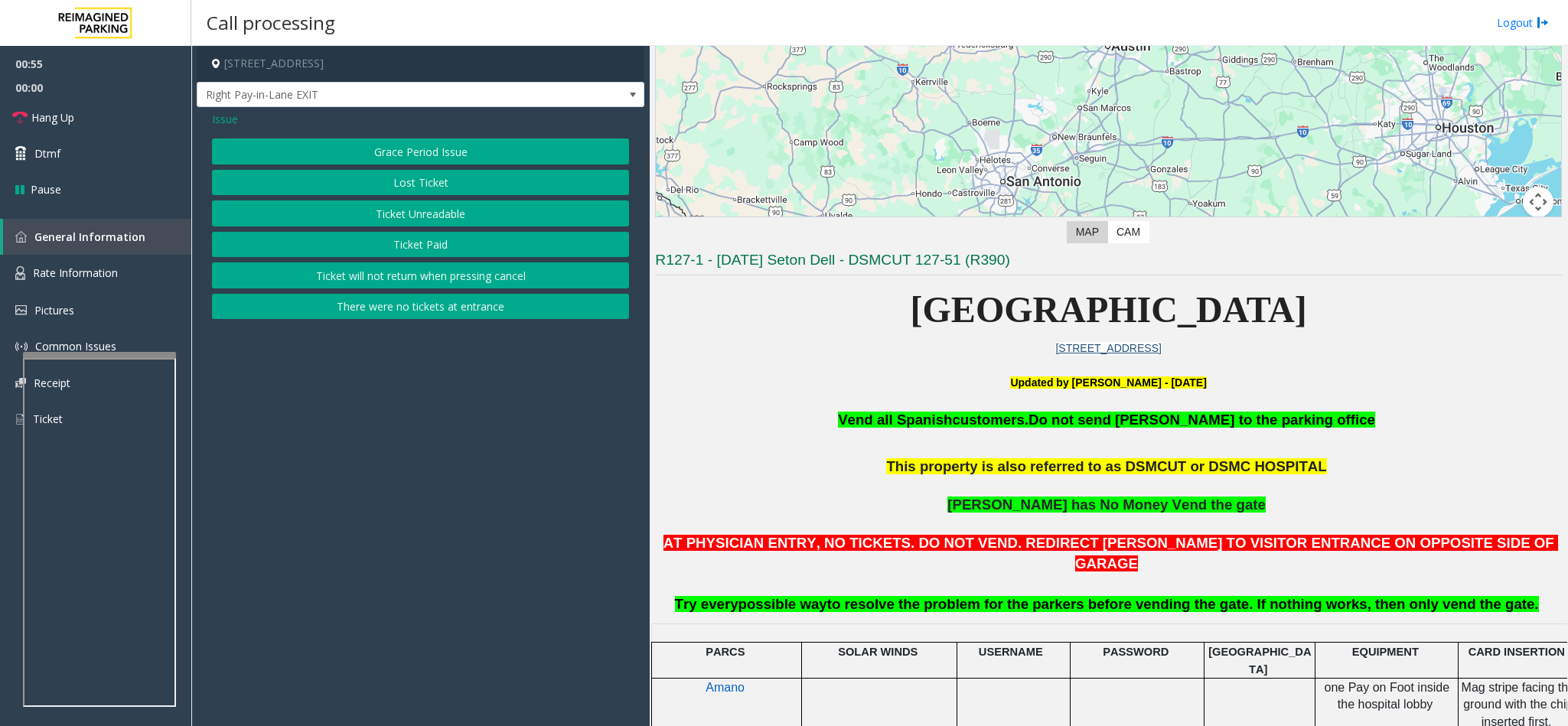
click at [432, 186] on button "Lost Ticket" at bounding box center [420, 183] width 417 height 26
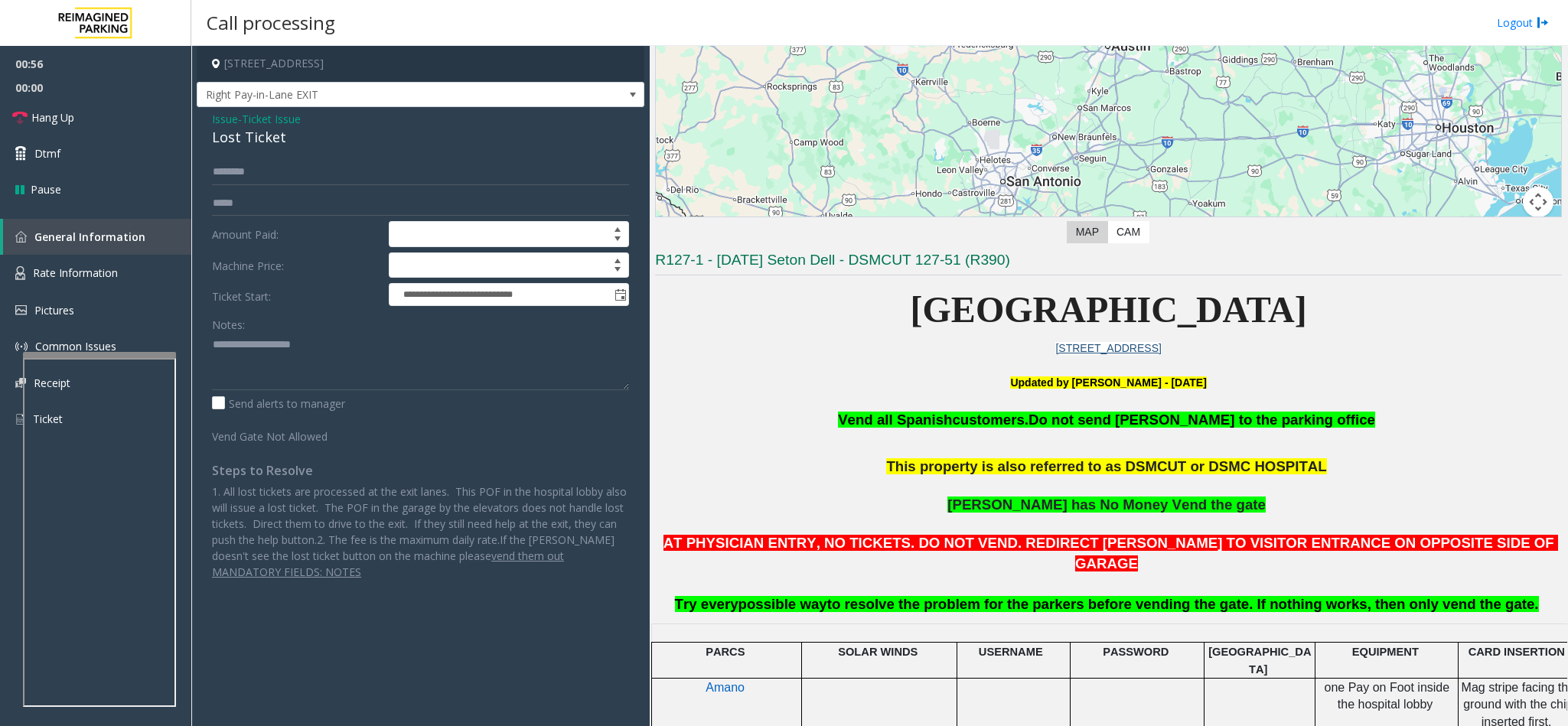
click at [229, 136] on div "Lost Ticket" at bounding box center [420, 137] width 417 height 21
click at [210, 342] on div "**********" at bounding box center [420, 370] width 440 height 421
click at [214, 345] on textarea at bounding box center [420, 361] width 417 height 57
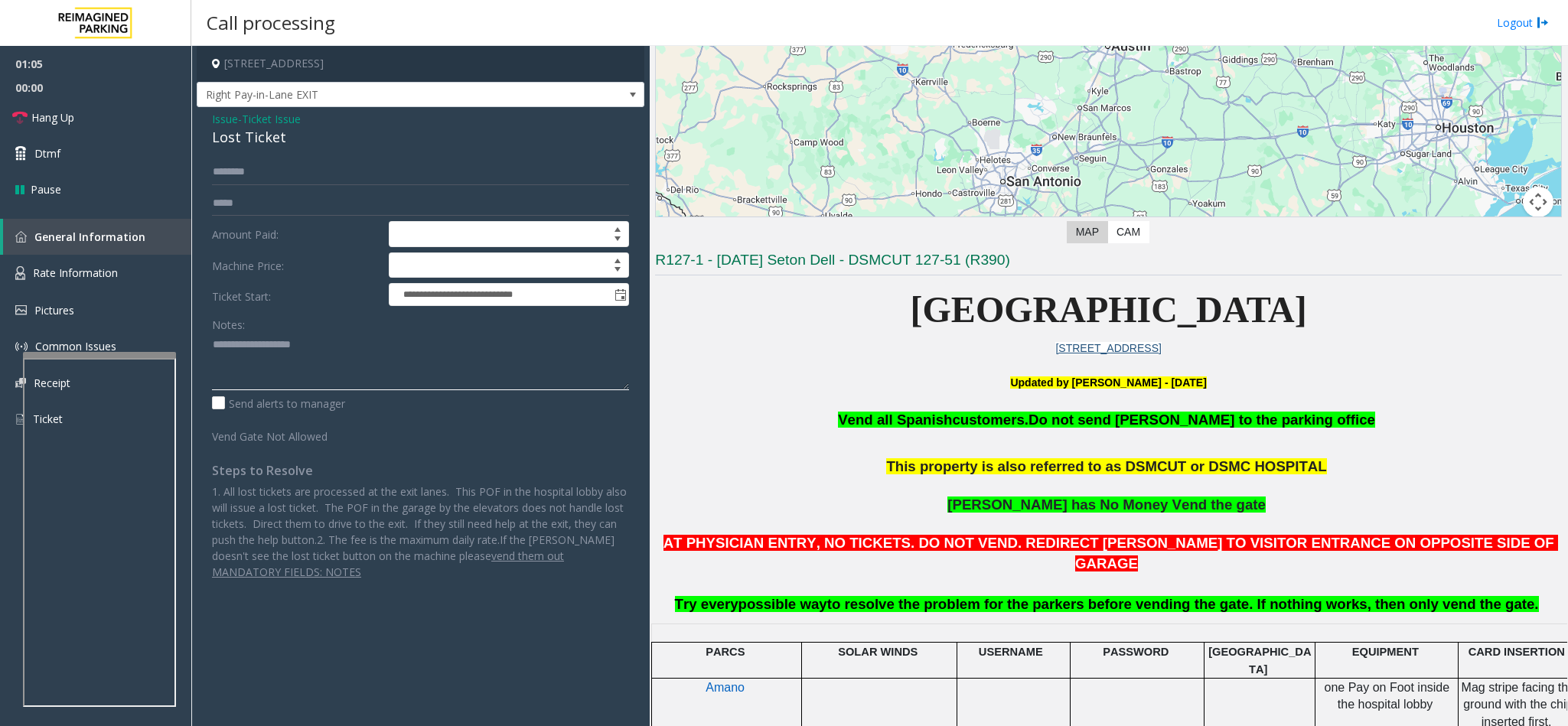
type textarea "**********"
click at [235, 167] on input "text" at bounding box center [420, 172] width 417 height 26
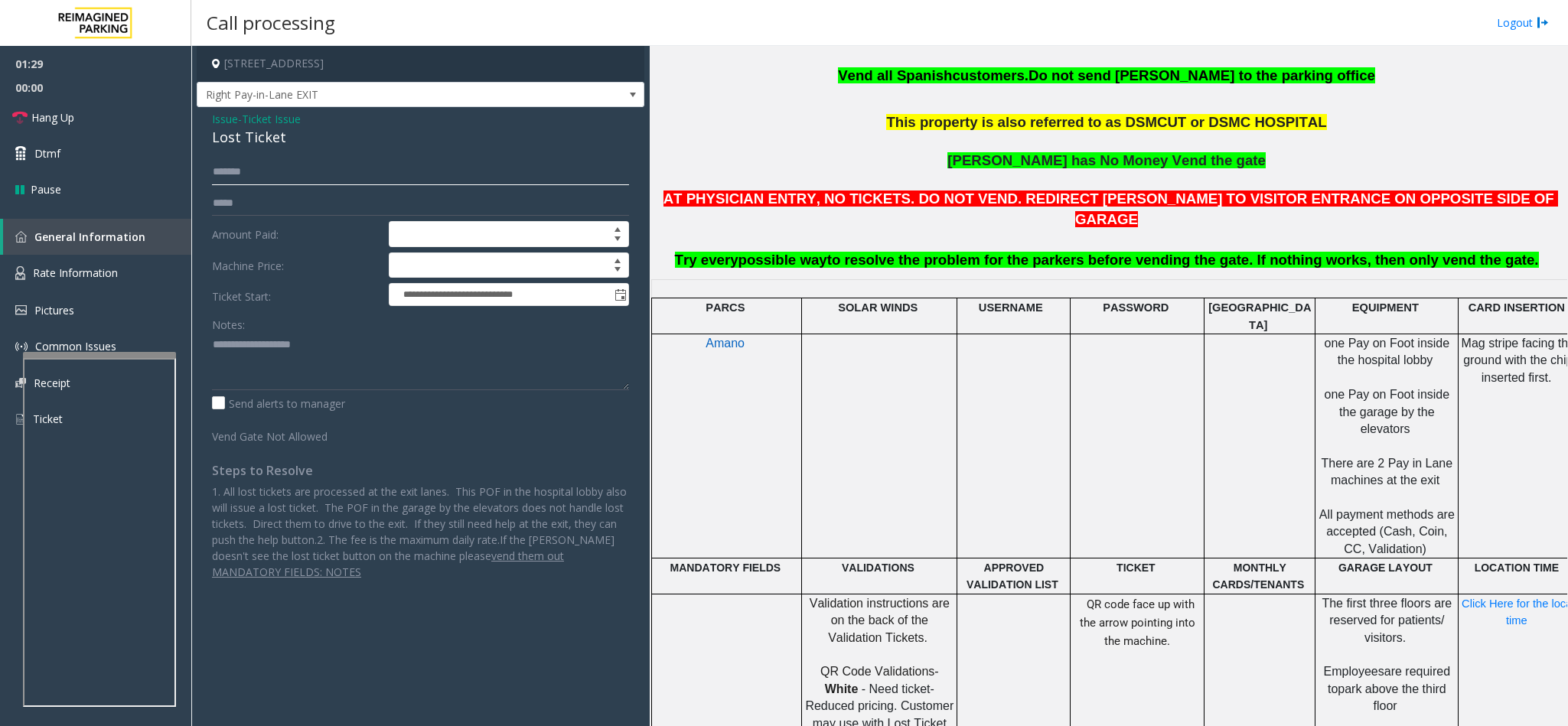
scroll to position [1033, 0]
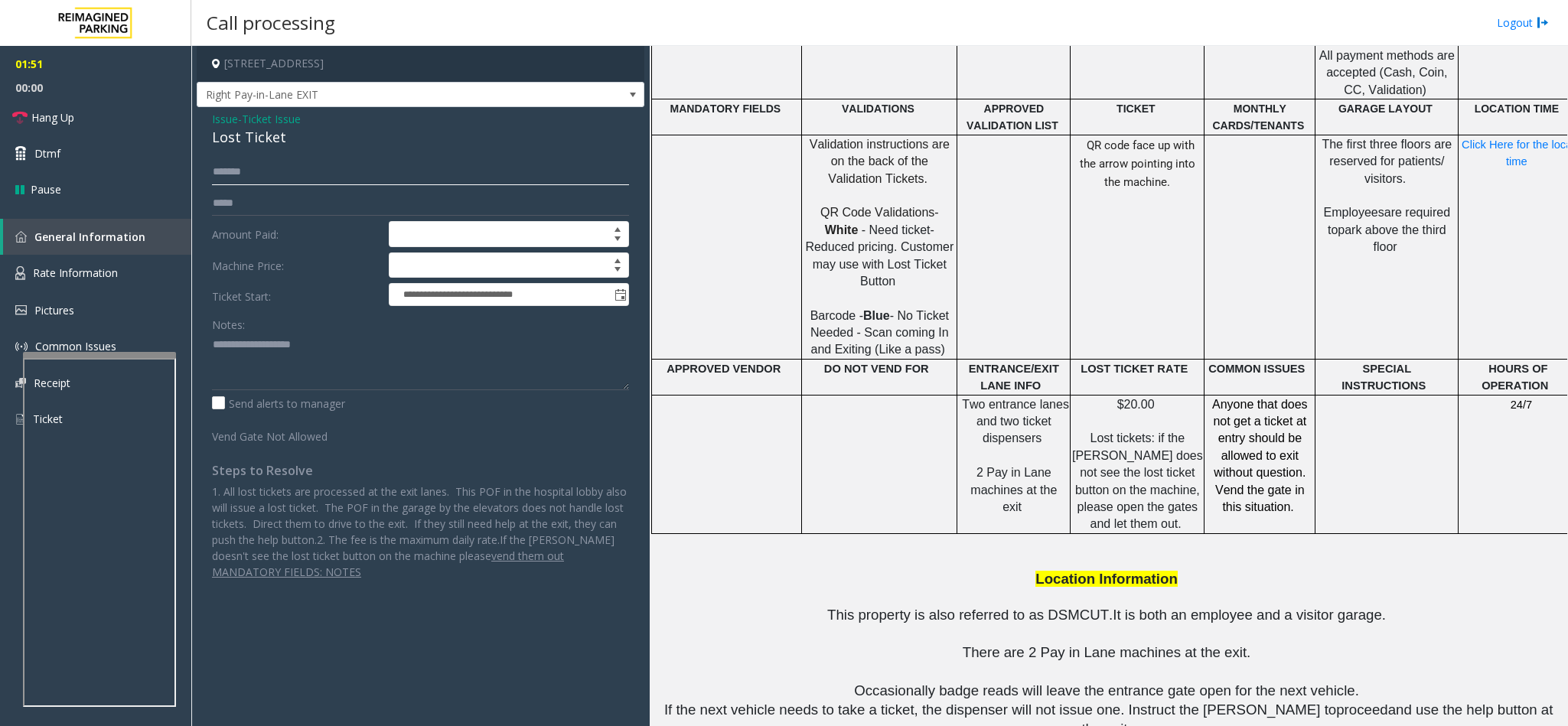
type input "******"
click at [225, 122] on span "Issue" at bounding box center [224, 119] width 26 height 16
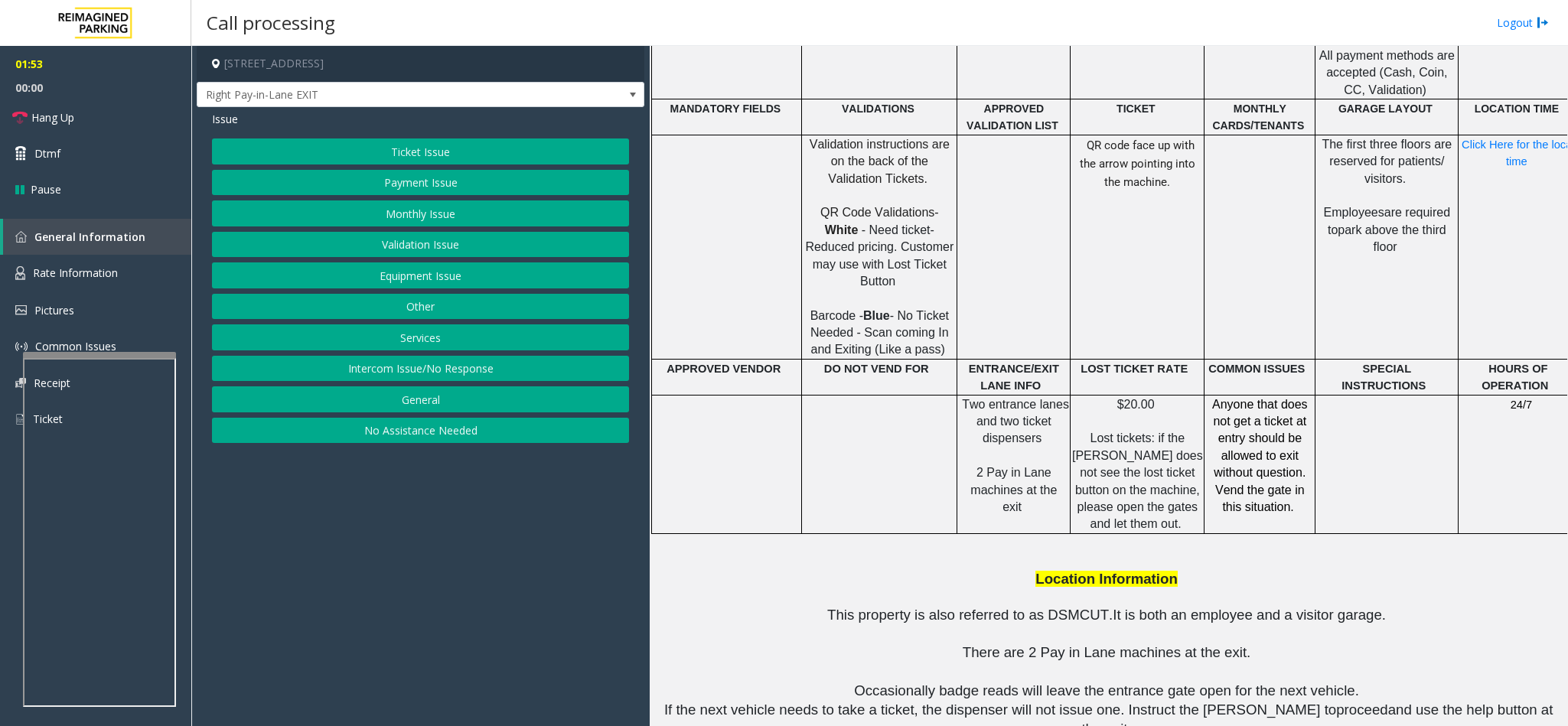
click at [358, 153] on button "Ticket Issue" at bounding box center [420, 151] width 417 height 26
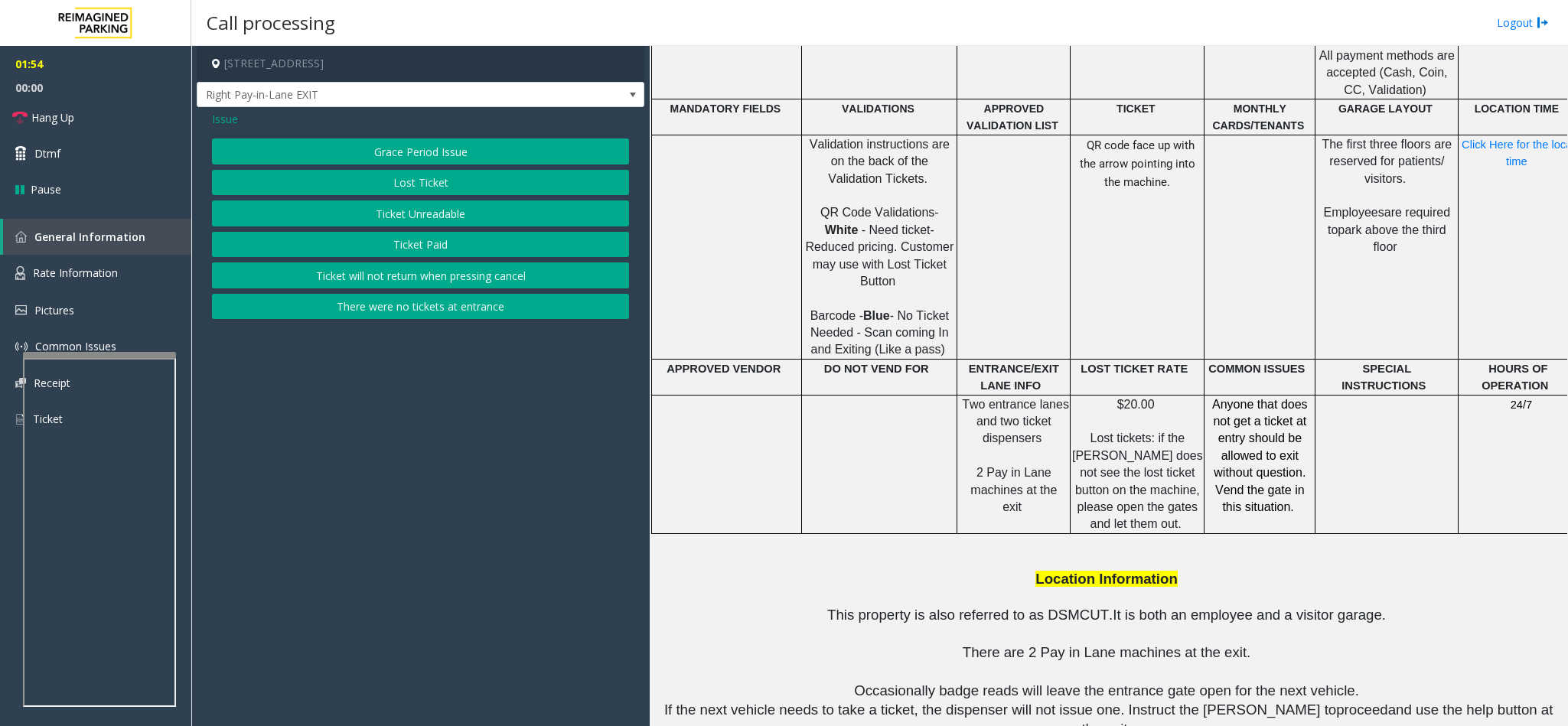
click at [368, 218] on button "Ticket Unreadable" at bounding box center [420, 213] width 417 height 26
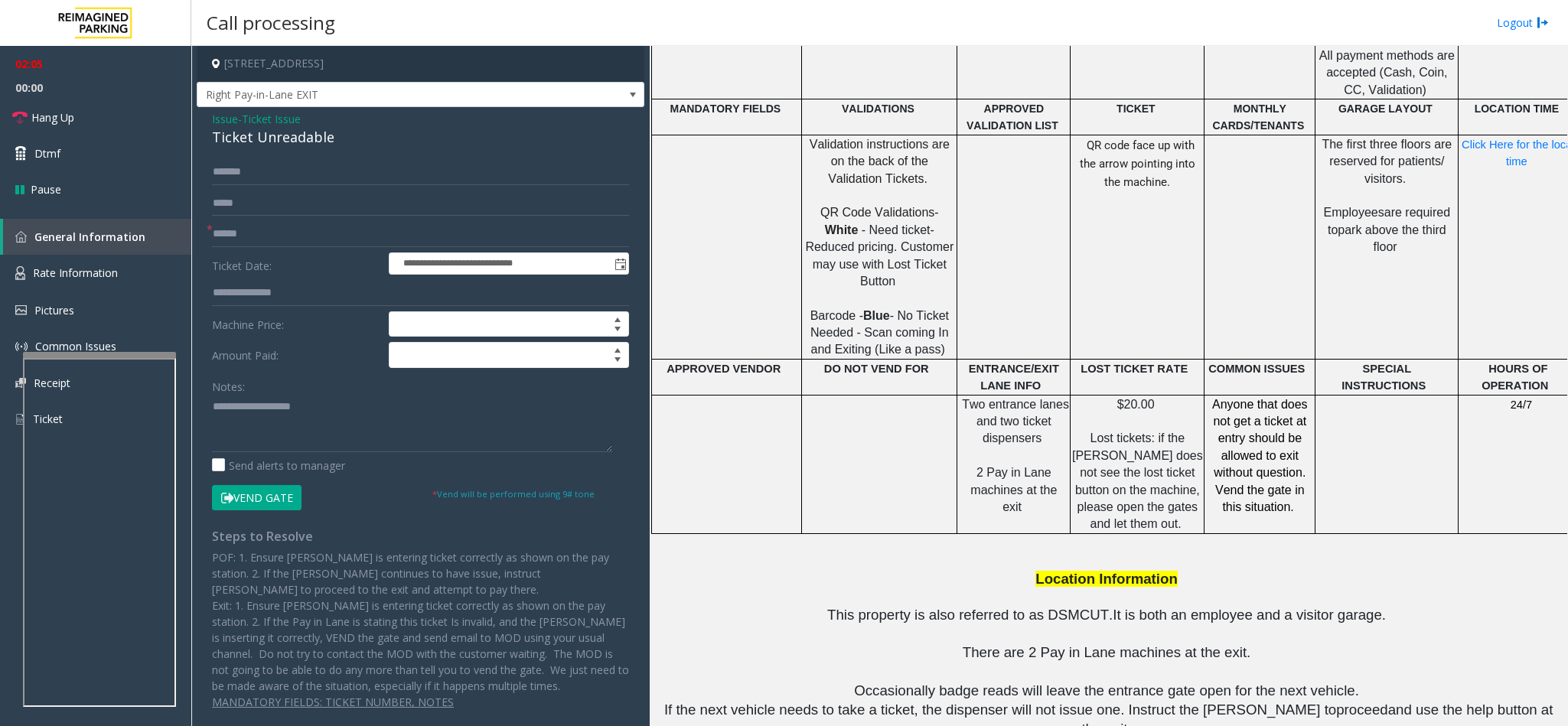
click at [221, 118] on span "Issue" at bounding box center [224, 119] width 26 height 16
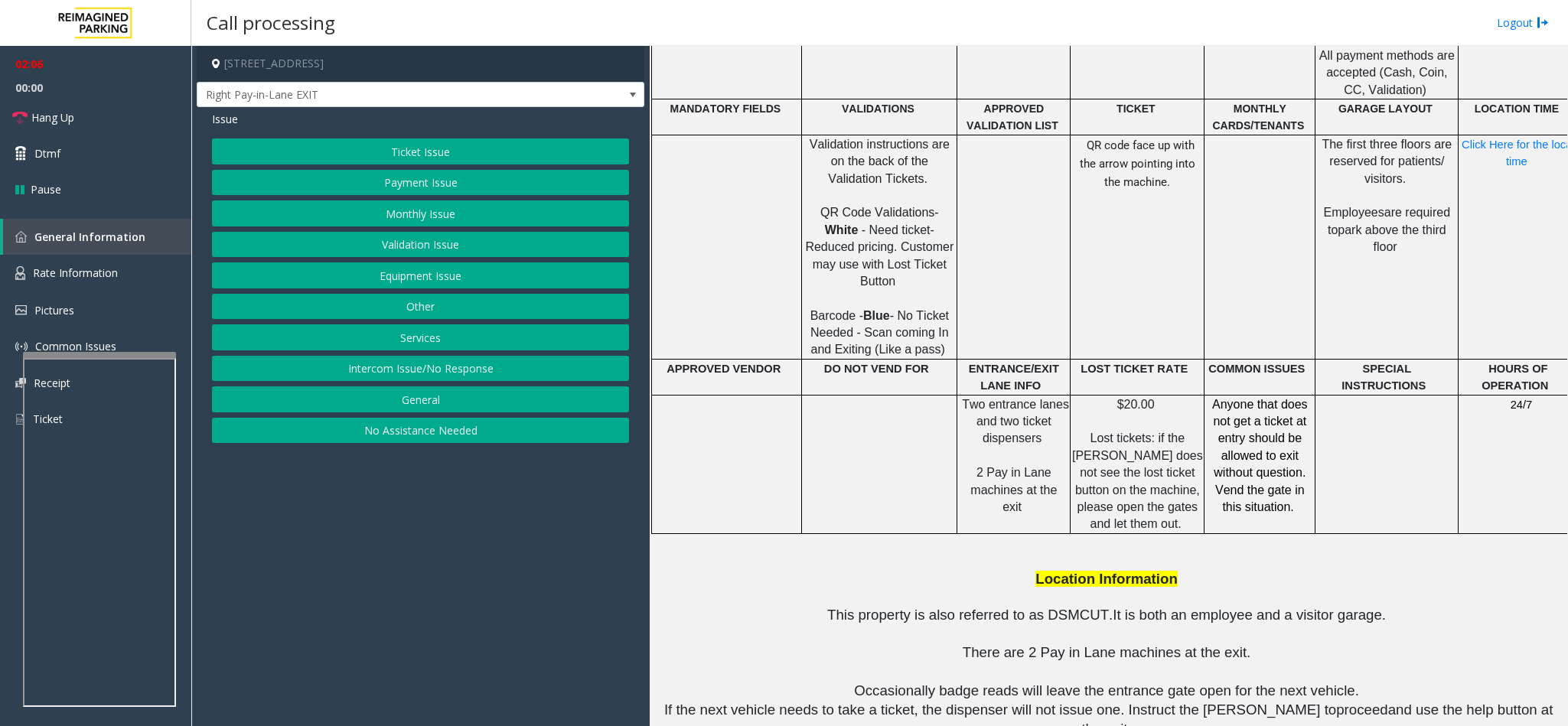
click at [358, 150] on button "Ticket Issue" at bounding box center [420, 151] width 417 height 26
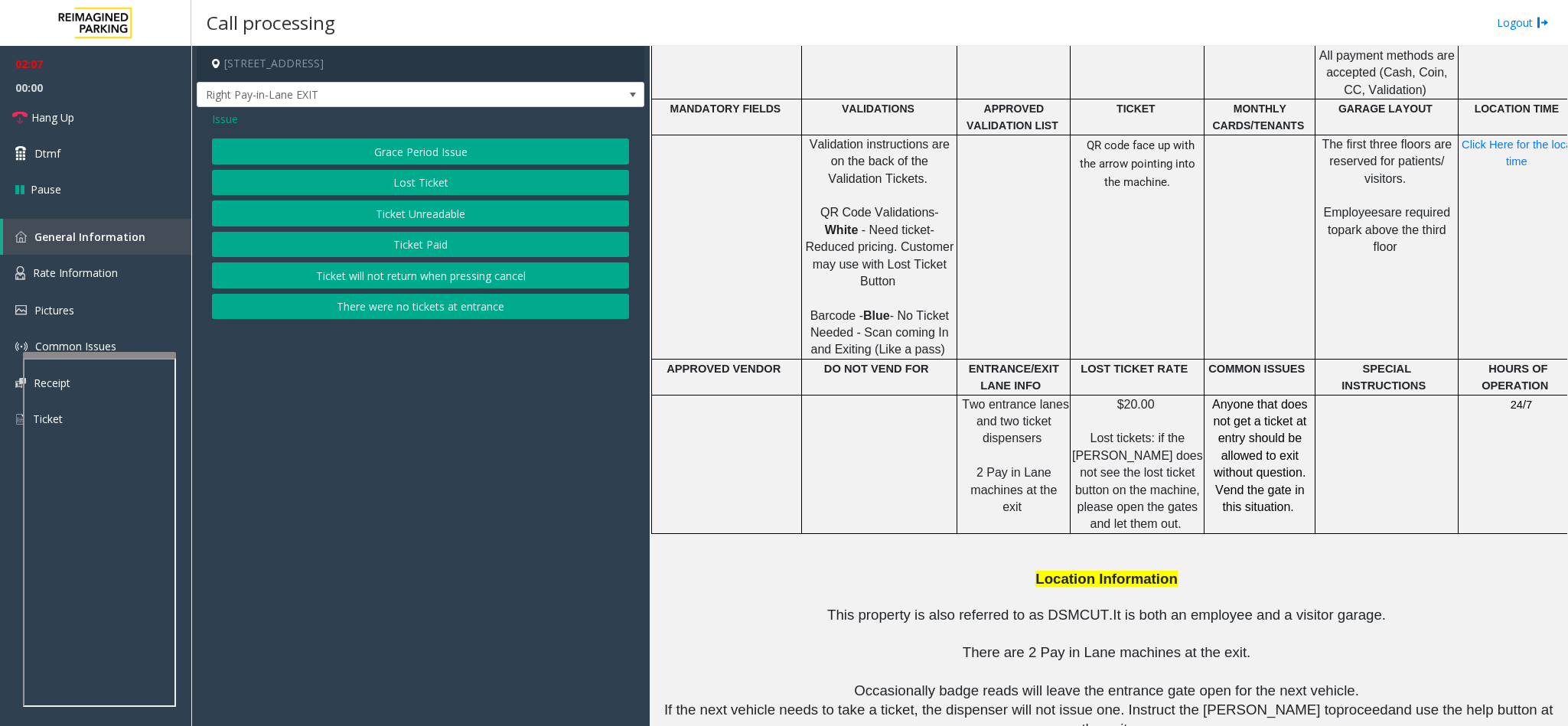
click at [380, 177] on button "Lost Ticket" at bounding box center [420, 183] width 417 height 26
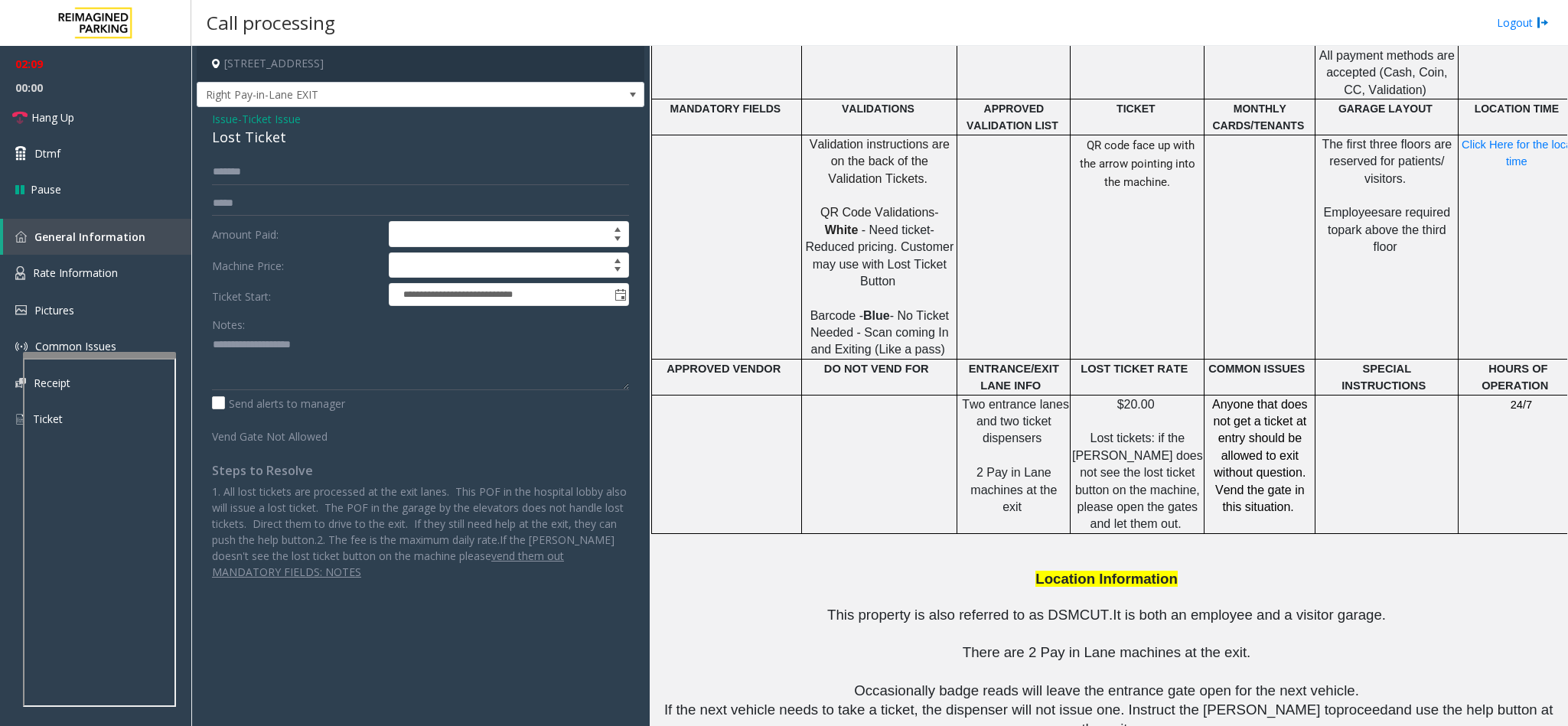
click at [225, 117] on span "Issue" at bounding box center [224, 119] width 26 height 16
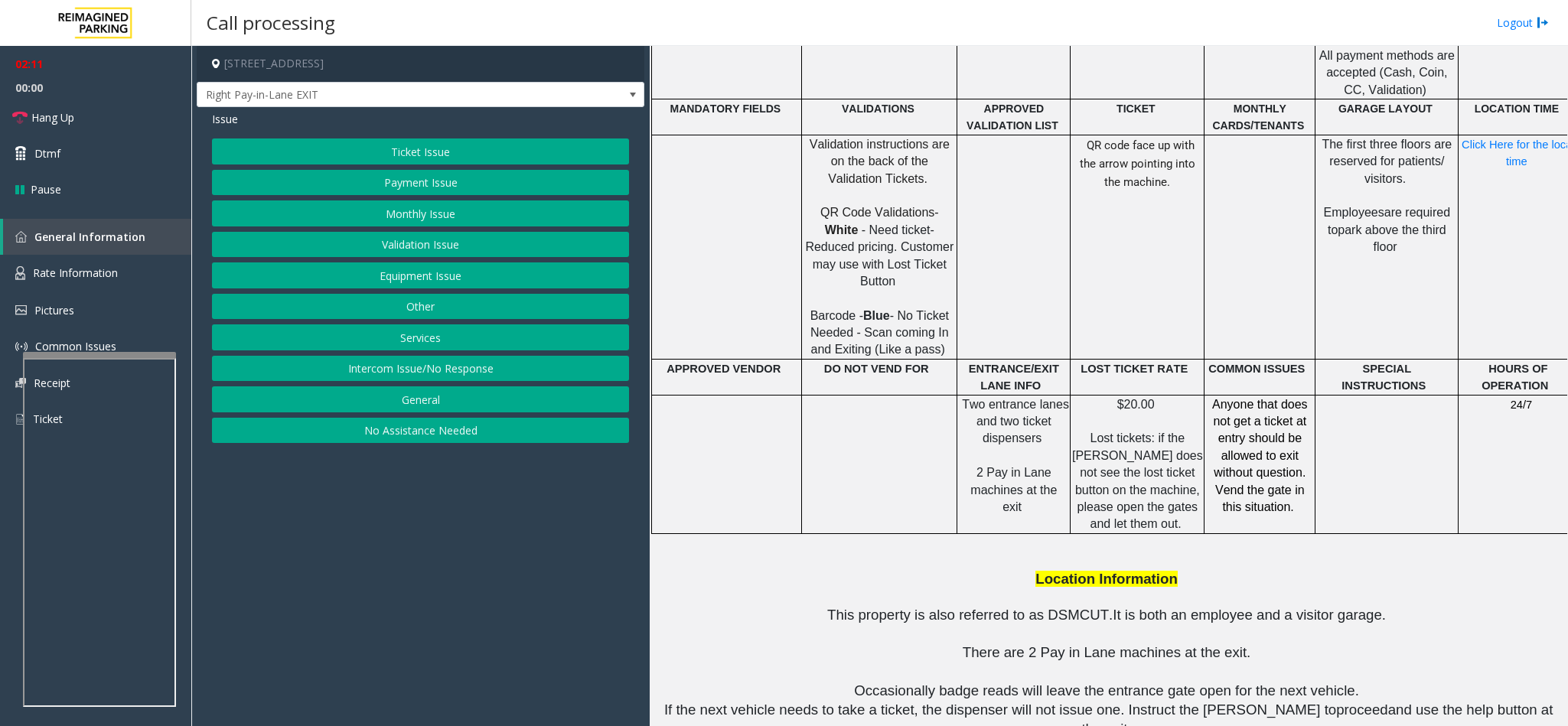
click at [446, 156] on button "Ticket Issue" at bounding box center [420, 151] width 417 height 26
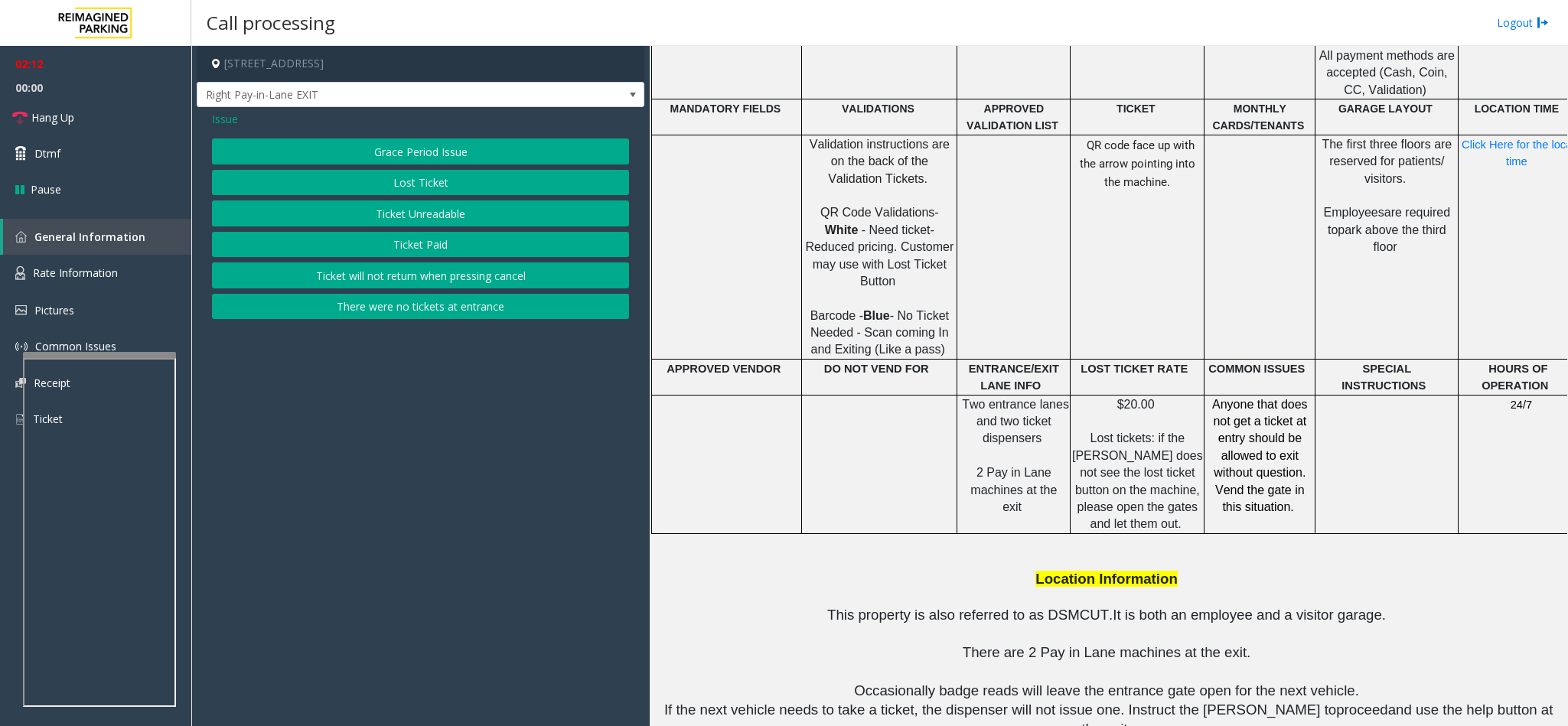
click at [439, 207] on button "Ticket Unreadable" at bounding box center [420, 213] width 417 height 26
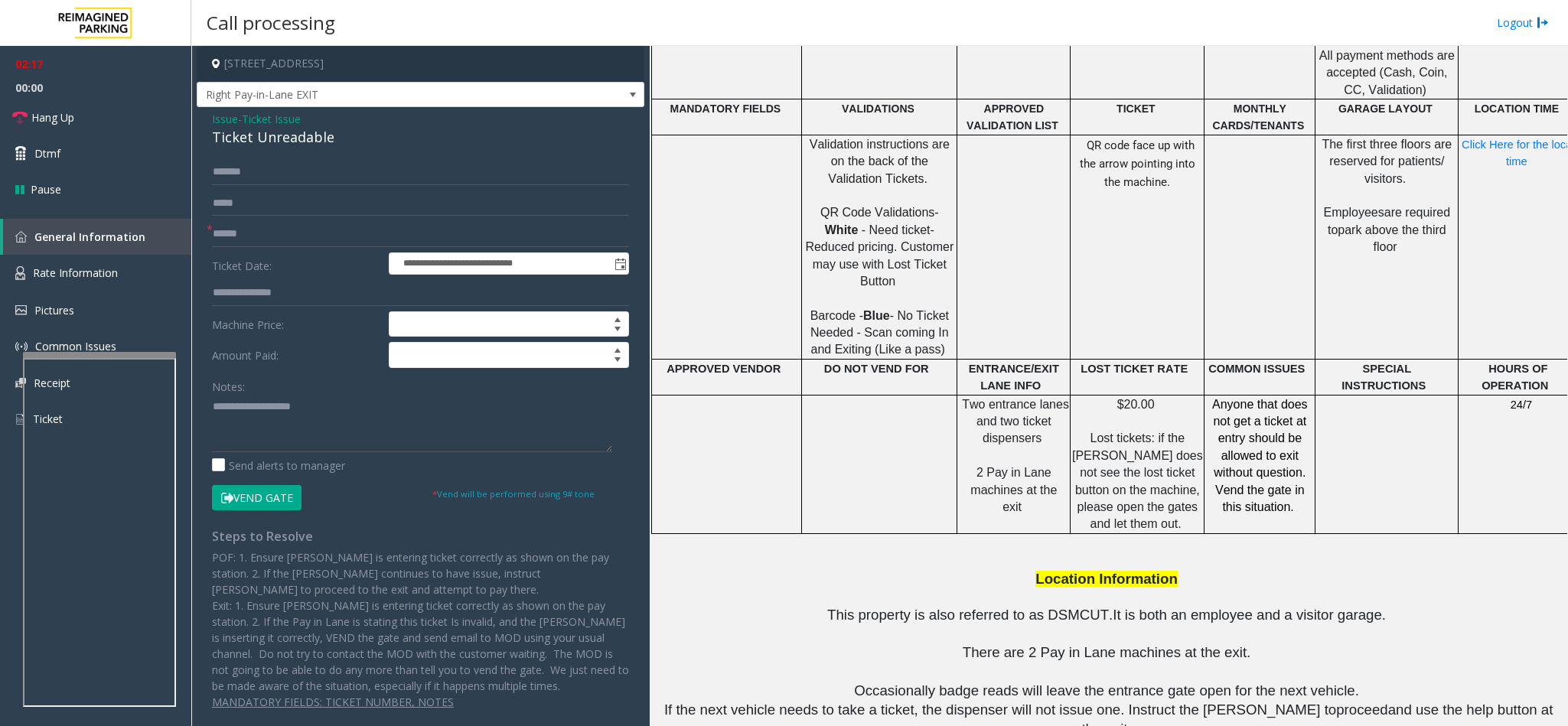
click at [260, 498] on button "Vend Gate" at bounding box center [256, 498] width 90 height 26
click at [227, 118] on span "Issue" at bounding box center [224, 119] width 26 height 16
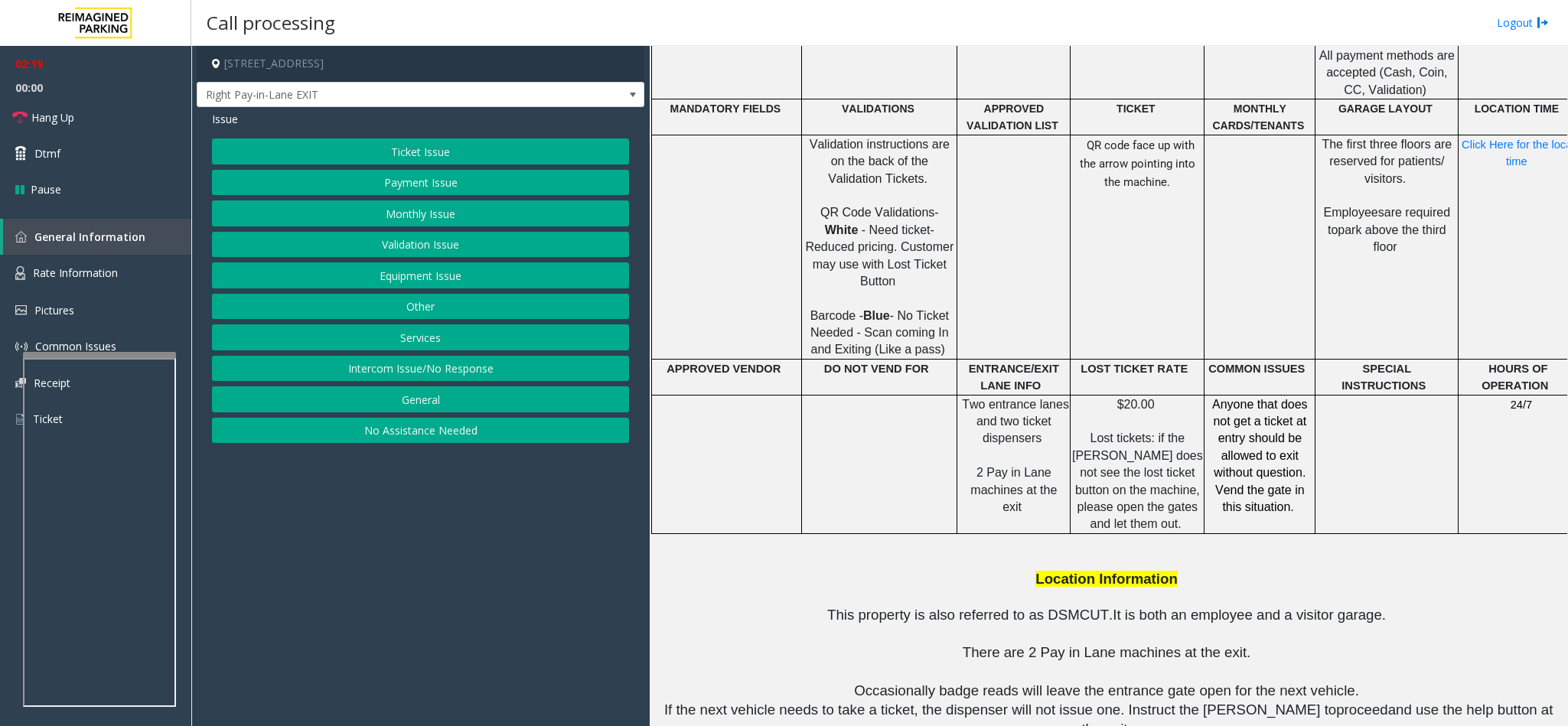
click at [391, 146] on button "Ticket Issue" at bounding box center [420, 151] width 417 height 26
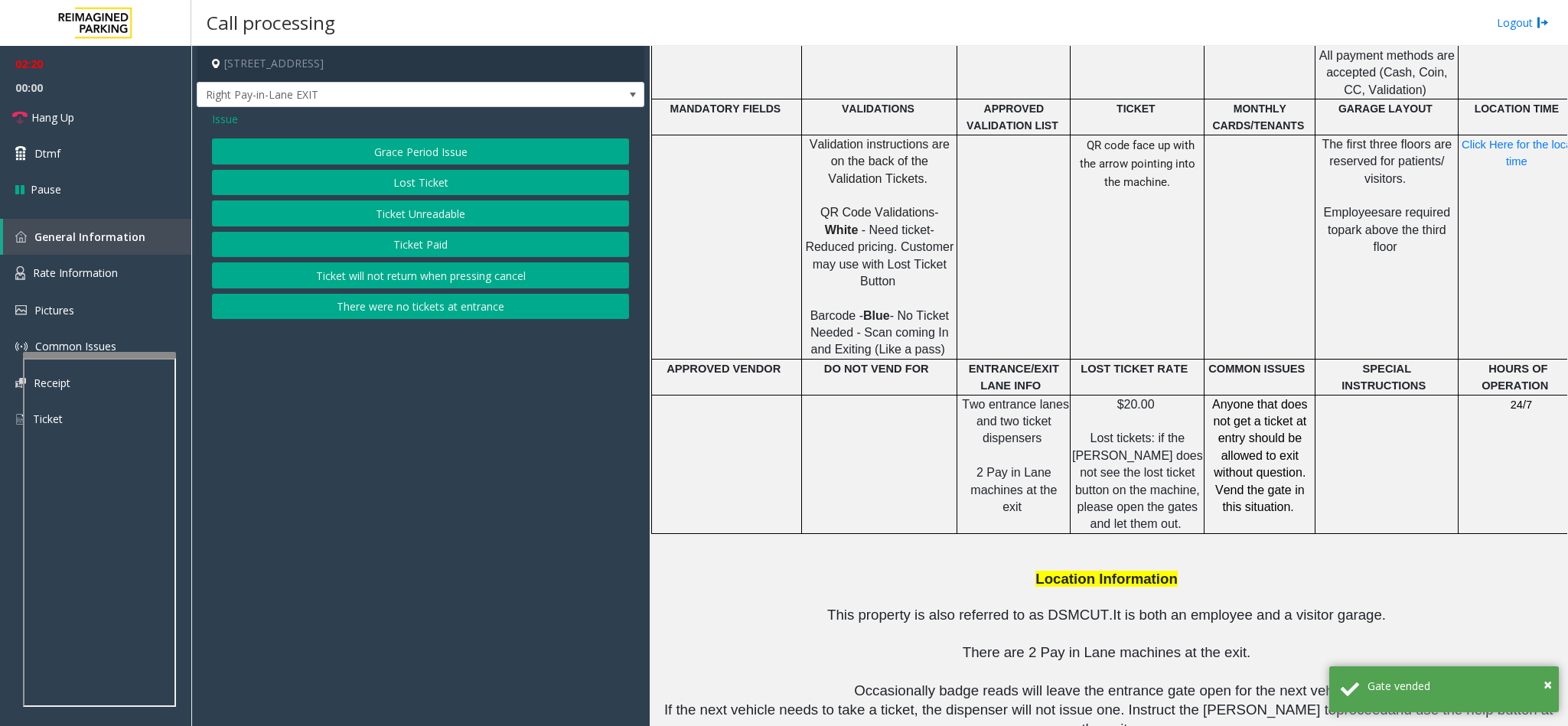
click at [404, 184] on button "Lost Ticket" at bounding box center [420, 183] width 417 height 26
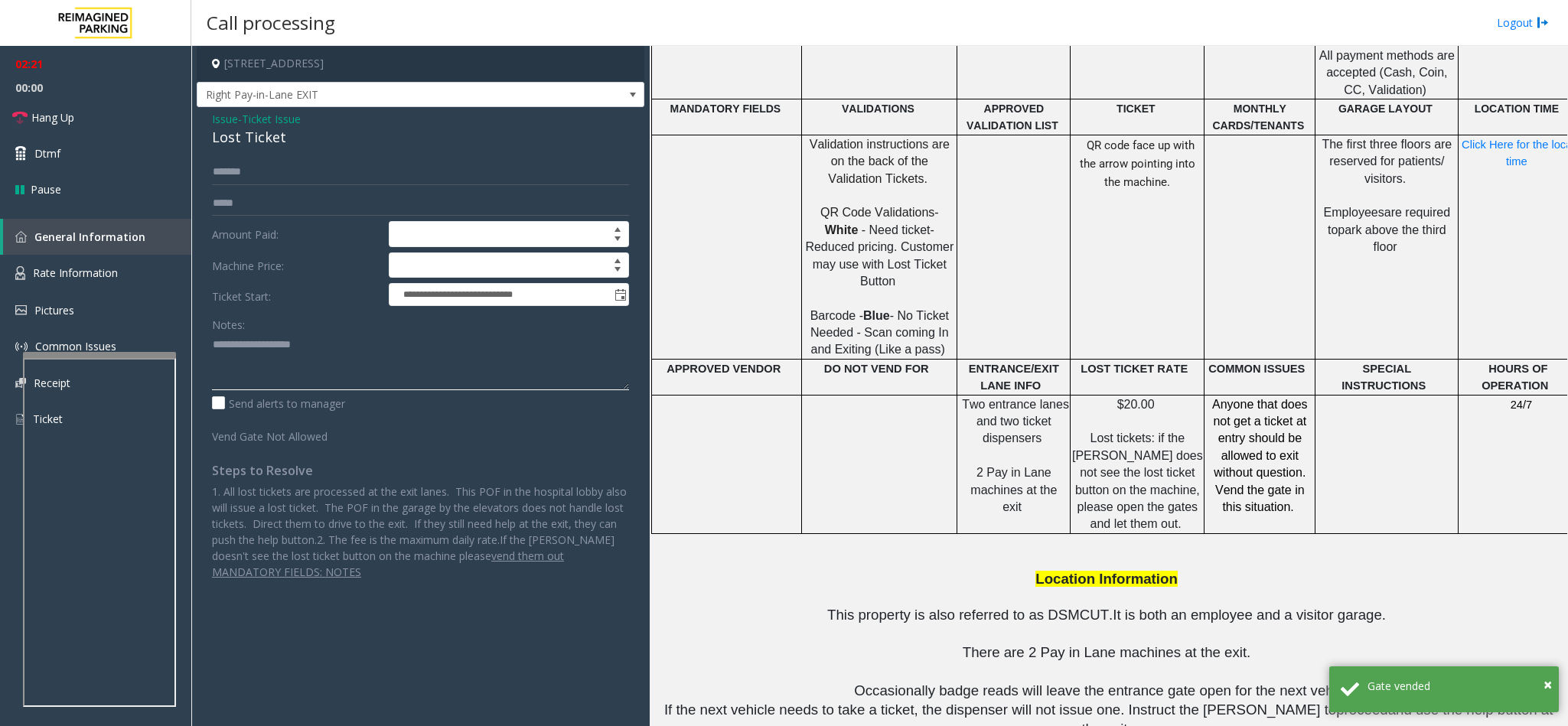
click at [375, 358] on textarea at bounding box center [420, 361] width 417 height 57
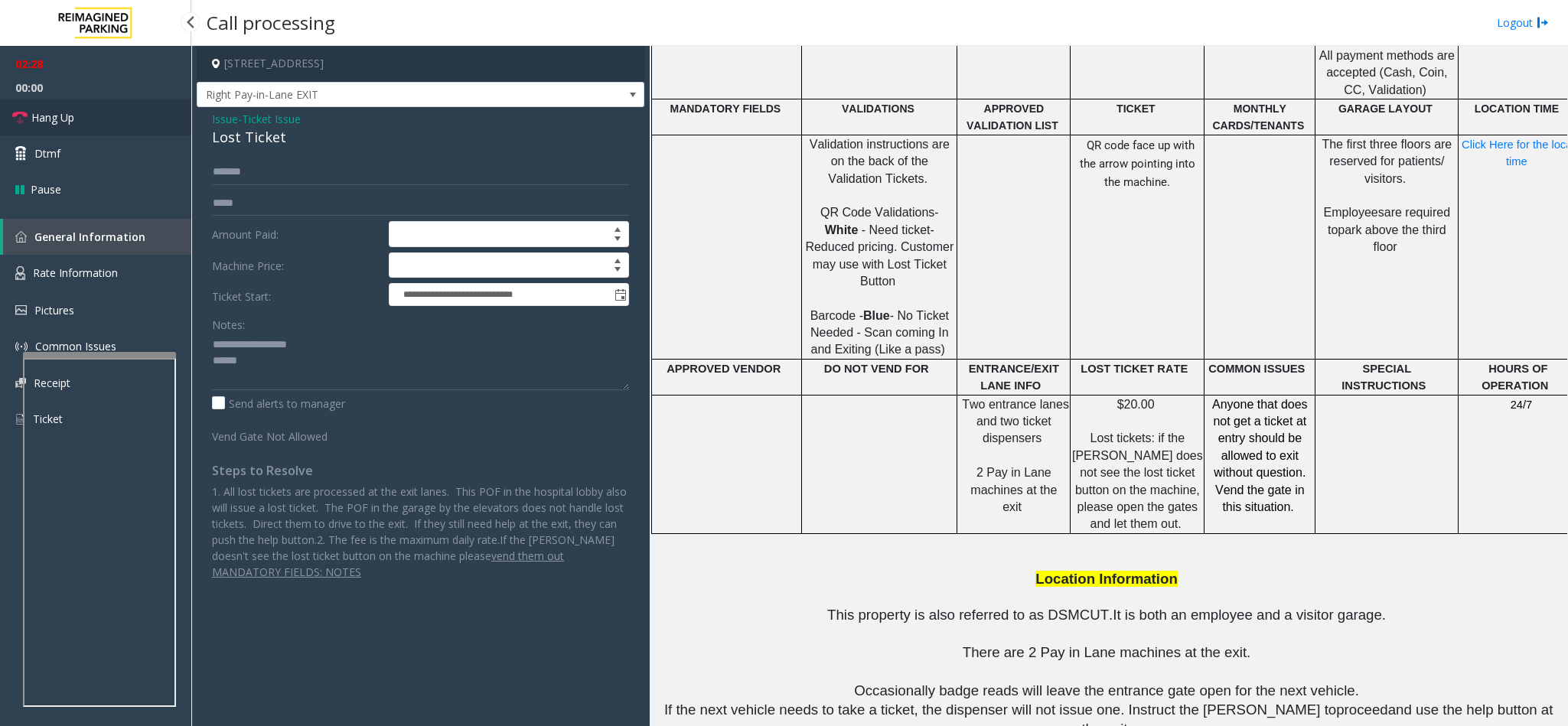
click at [163, 120] on link "Hang Up" at bounding box center [95, 117] width 191 height 36
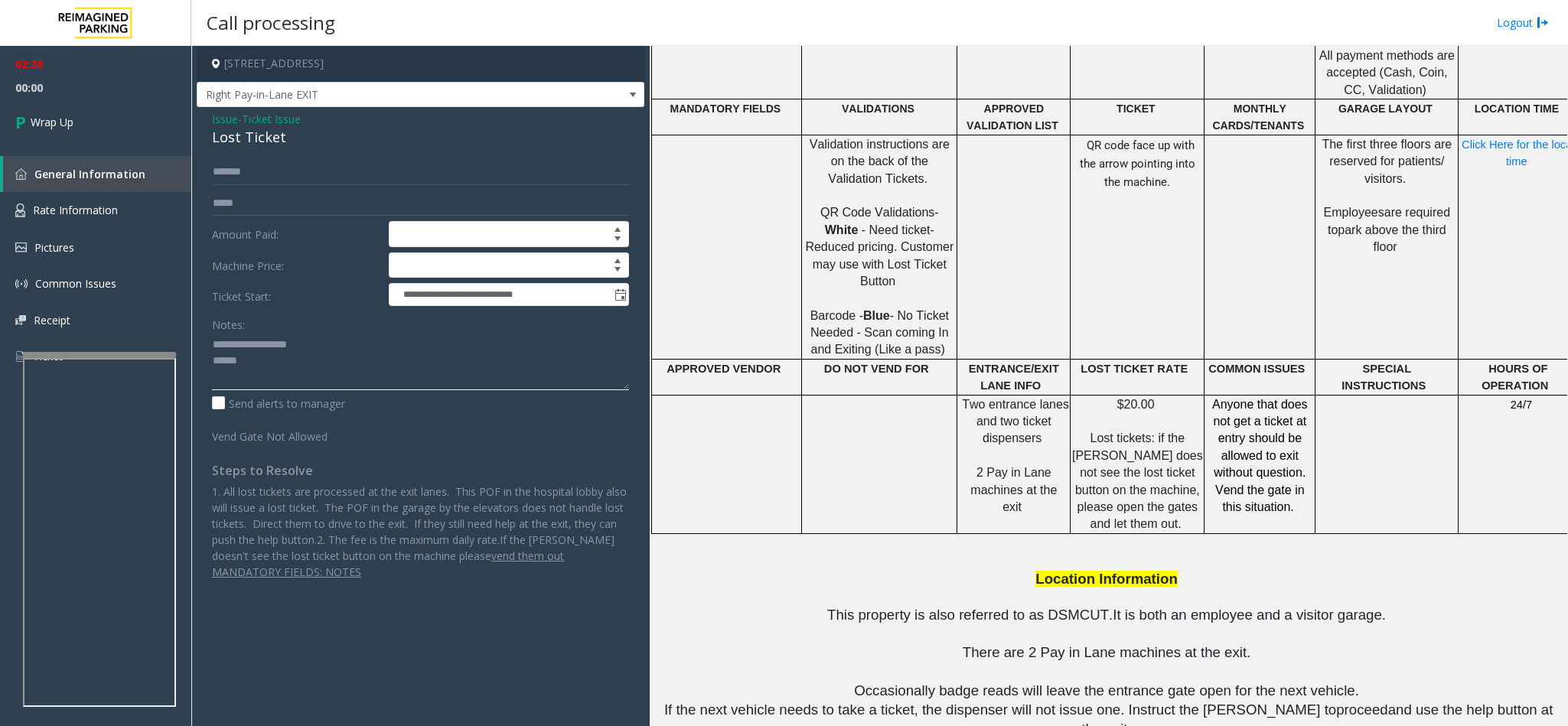
click at [265, 365] on textarea at bounding box center [420, 361] width 417 height 57
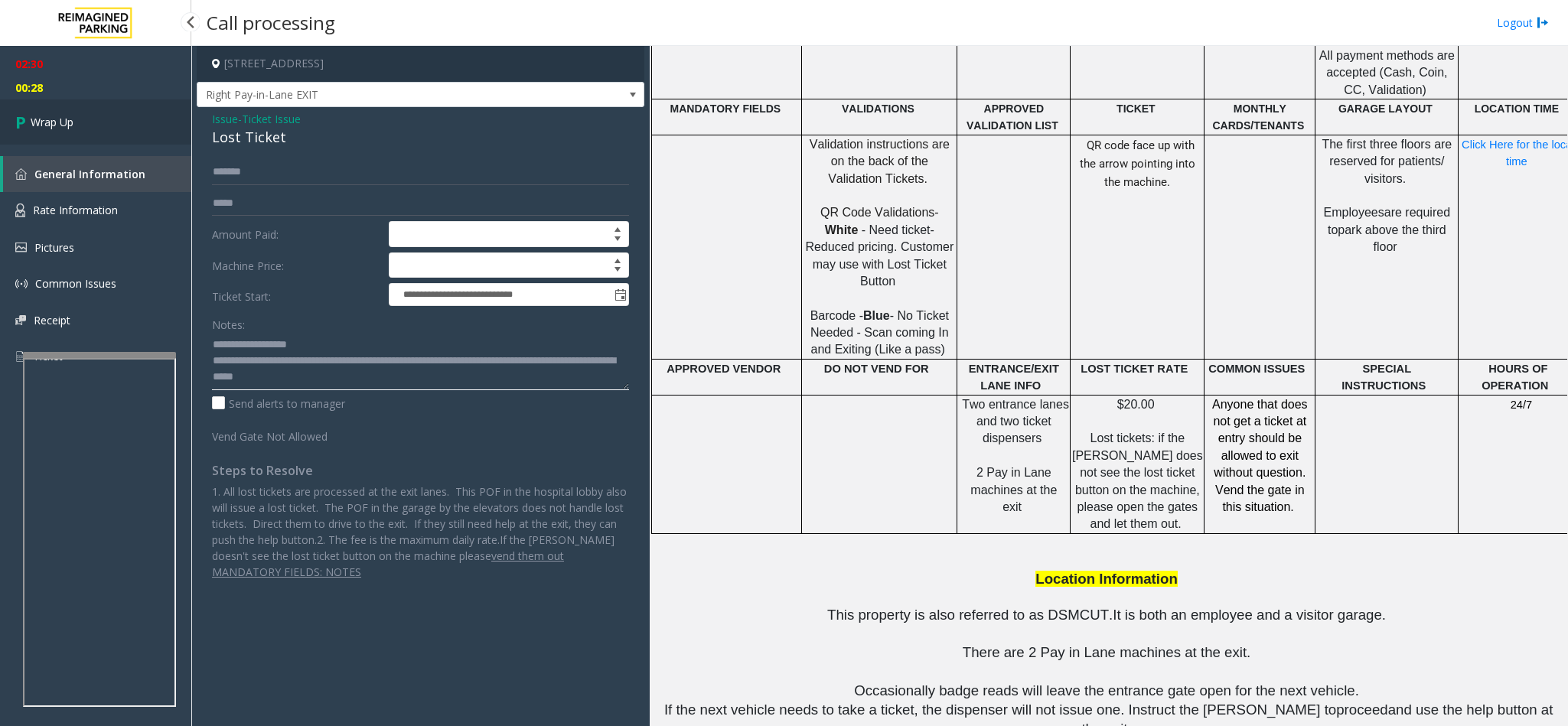
type textarea "**********"
click at [90, 133] on link "Wrap Up" at bounding box center [95, 122] width 191 height 45
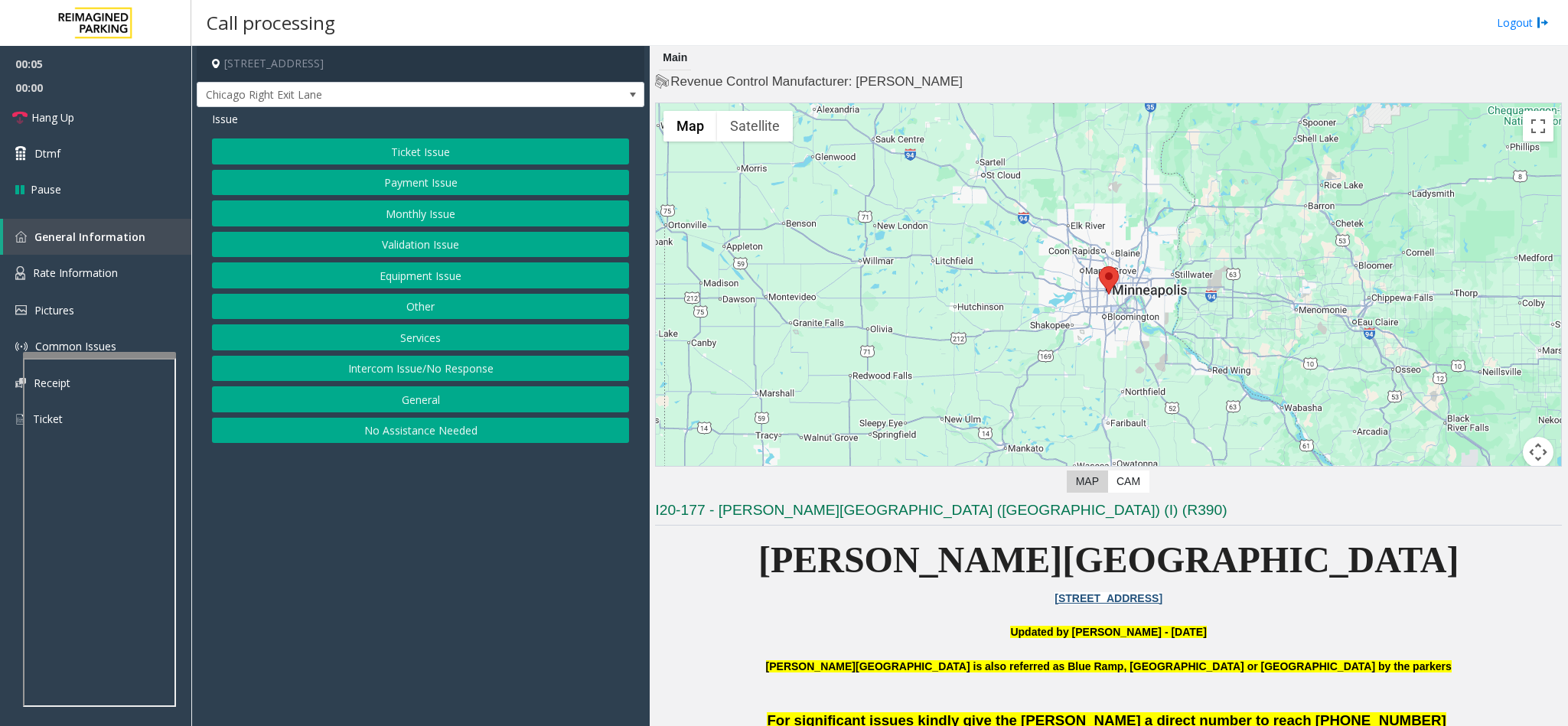
click at [381, 382] on button "Intercom Issue/No Response" at bounding box center [420, 369] width 417 height 26
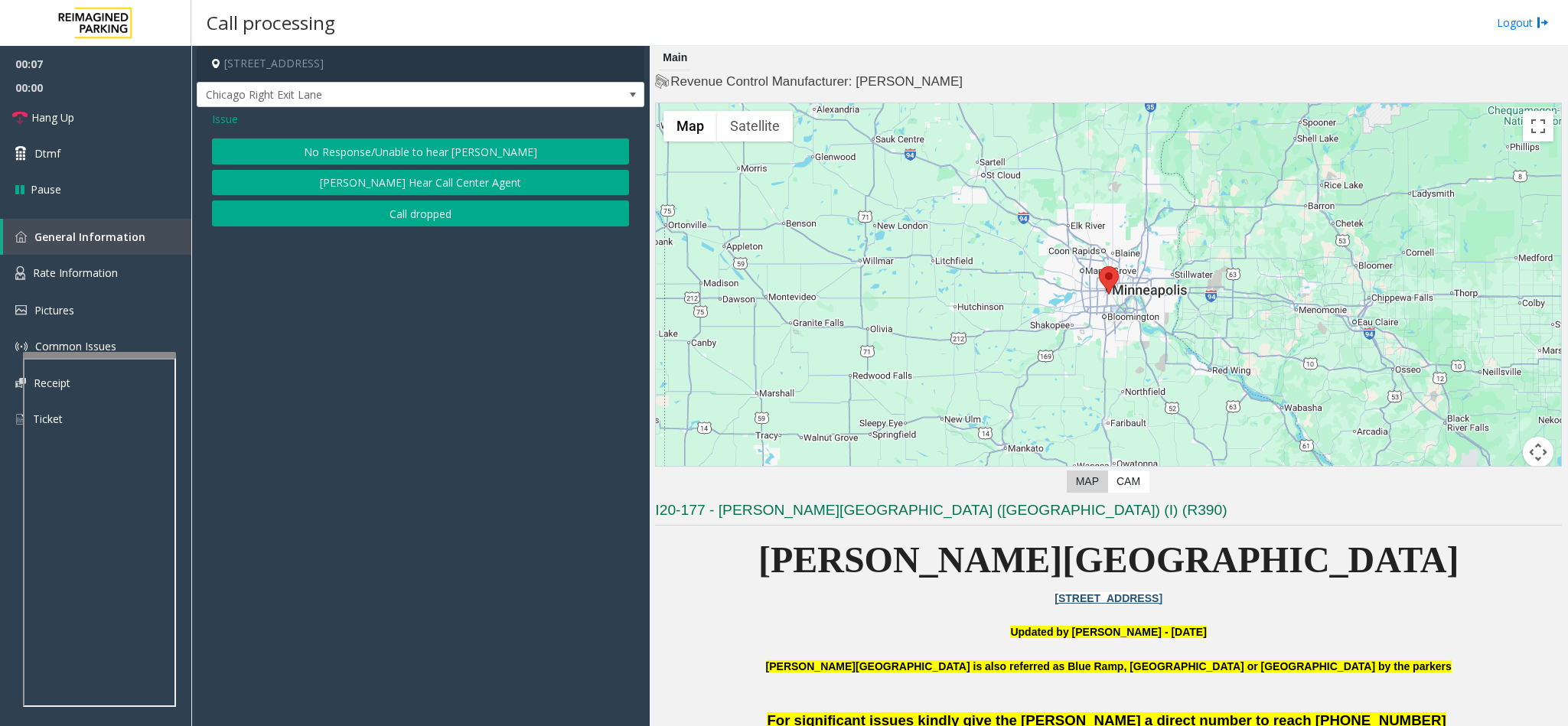
click at [227, 122] on span "Issue" at bounding box center [224, 119] width 26 height 16
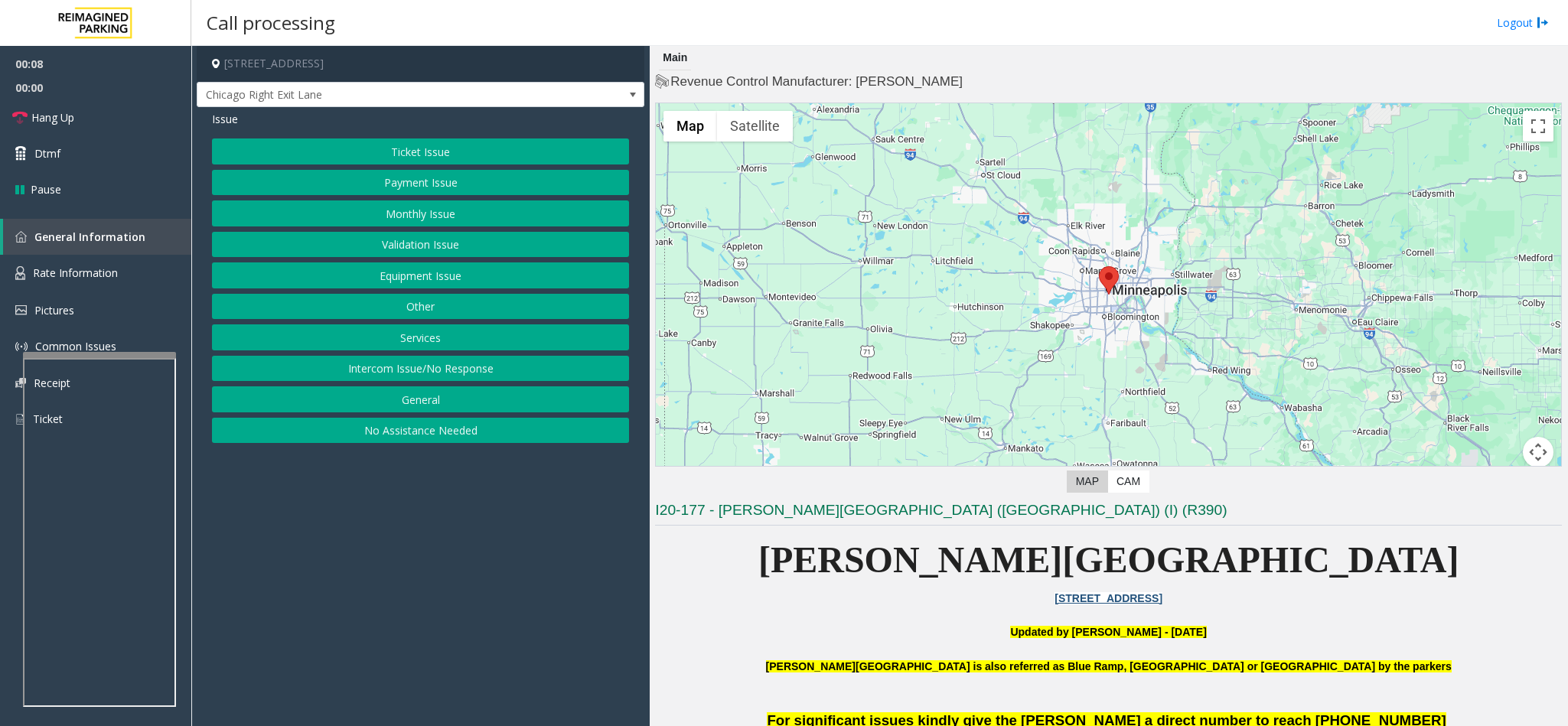
click at [429, 189] on button "Payment Issue" at bounding box center [420, 183] width 417 height 26
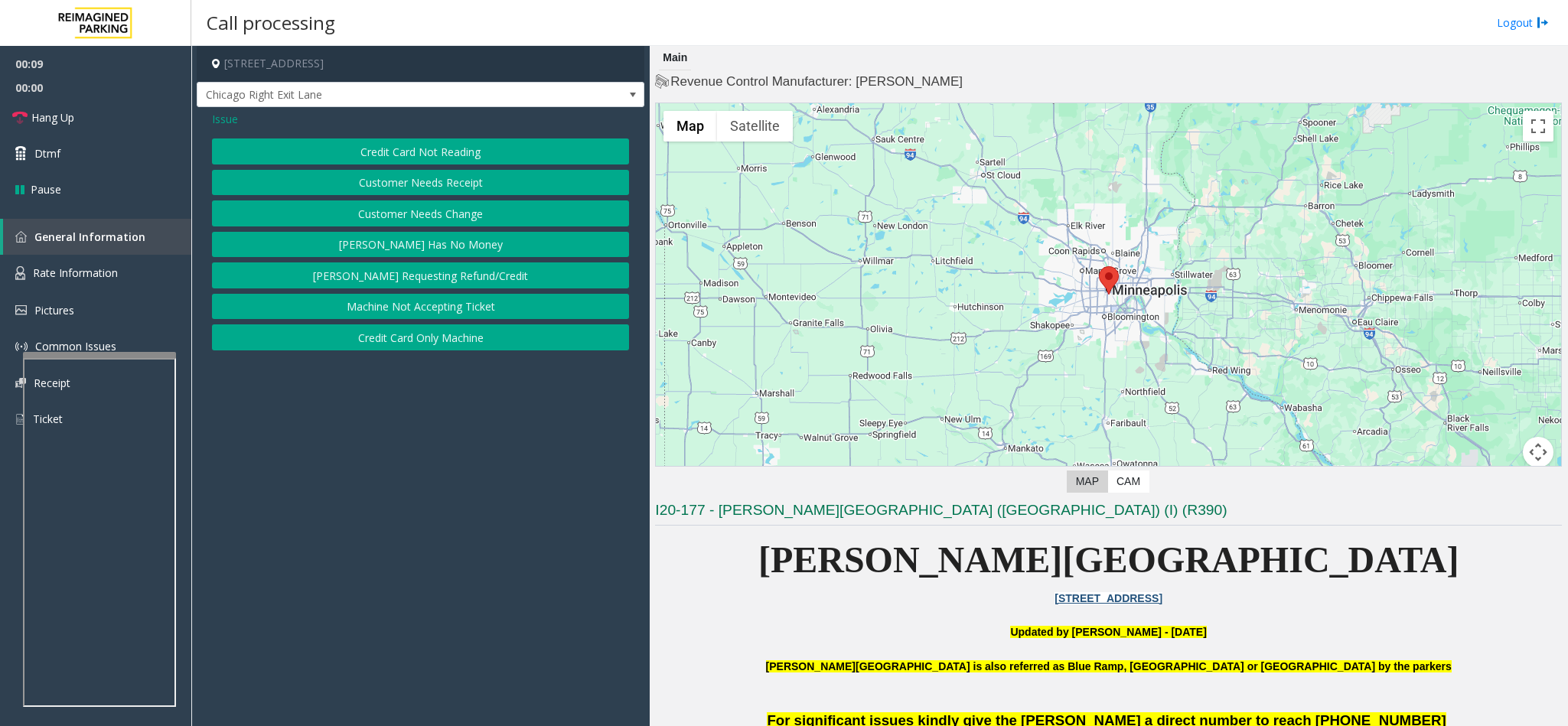
click at [404, 134] on div "Issue Credit Card Not Reading Customer Needs Receipt Customer Needs Change Park…" at bounding box center [420, 232] width 448 height 251
click at [402, 150] on button "Credit Card Not Reading" at bounding box center [420, 151] width 417 height 26
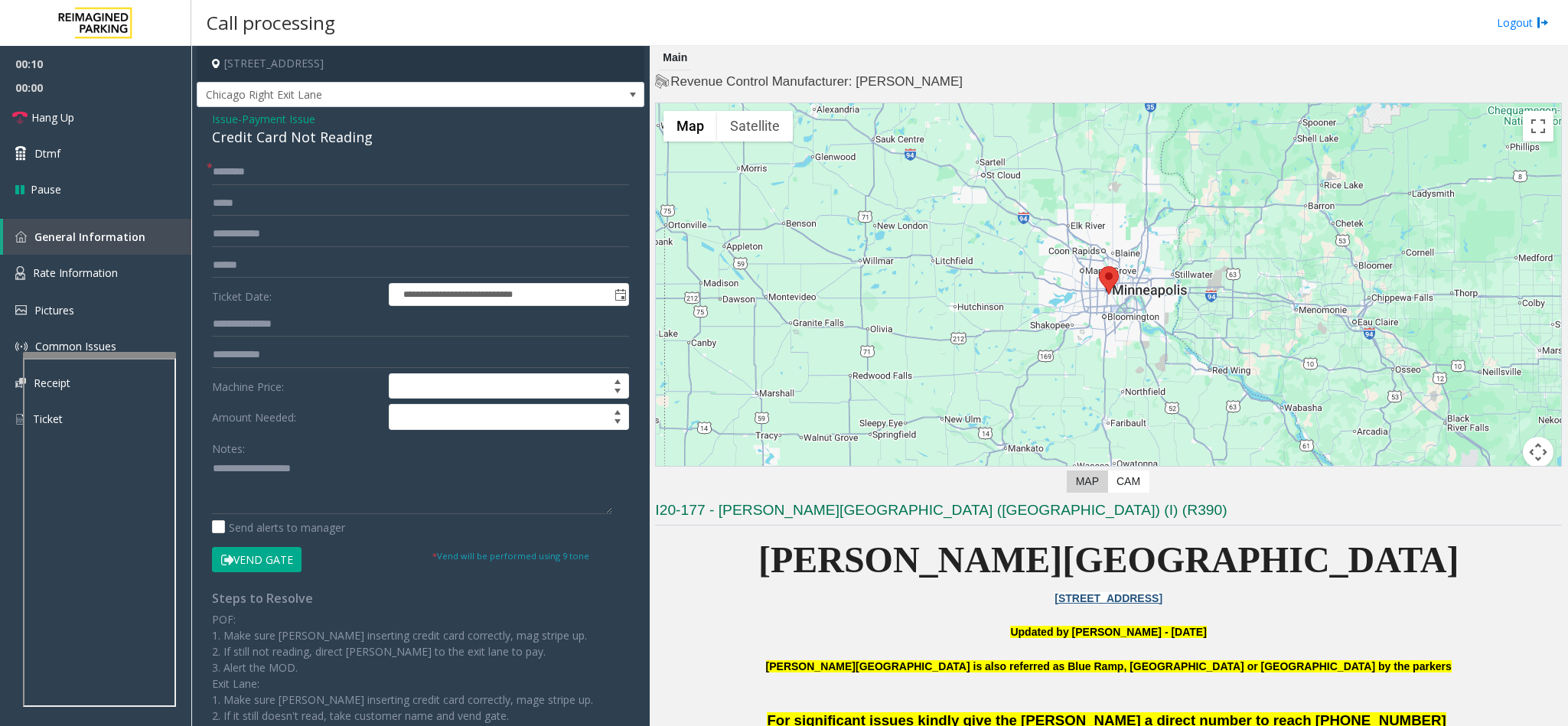
click at [308, 136] on div "Credit Card Not Reading" at bounding box center [420, 137] width 417 height 21
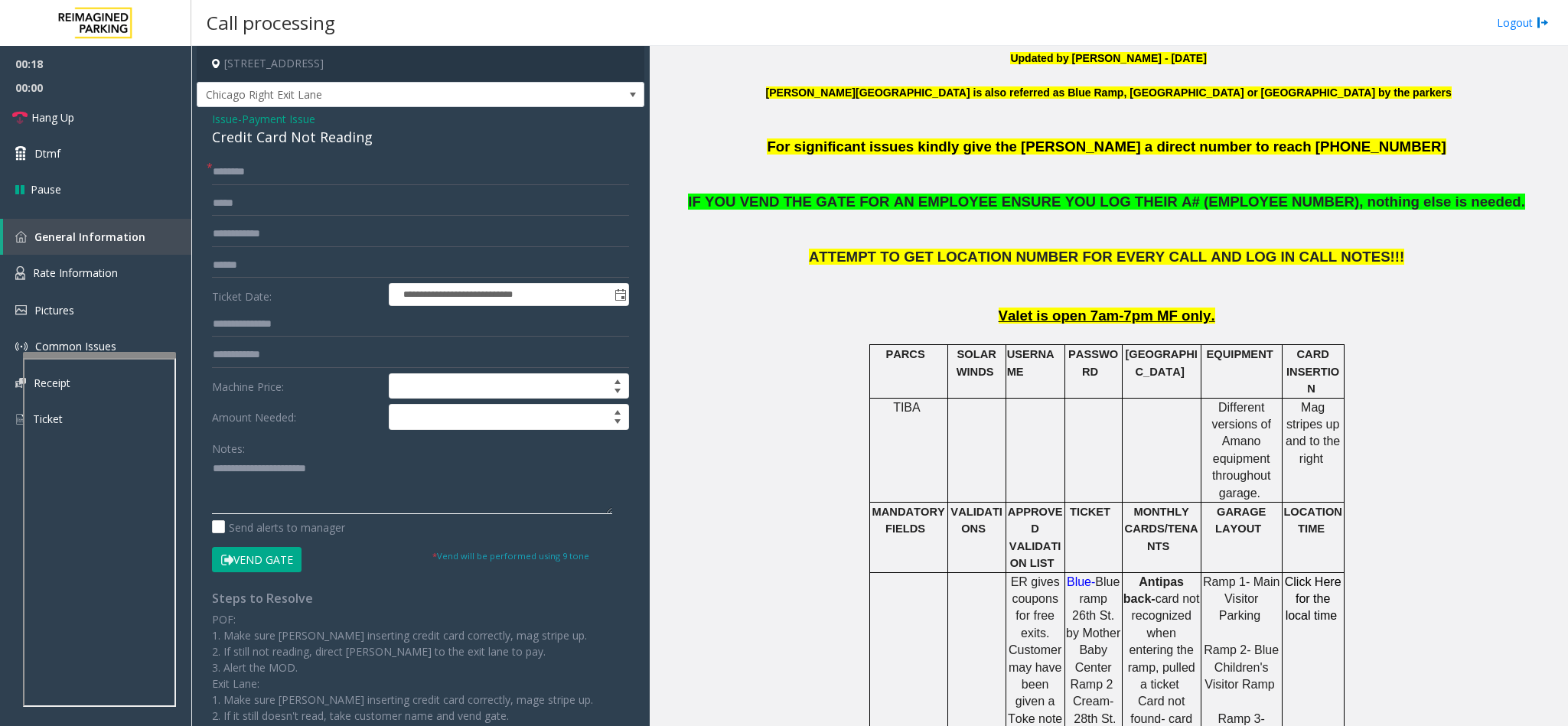
click at [211, 469] on textarea at bounding box center [411, 485] width 400 height 57
click at [404, 476] on textarea at bounding box center [411, 485] width 400 height 57
type textarea "**********"
click at [230, 168] on input "text" at bounding box center [420, 172] width 417 height 26
type input "**"
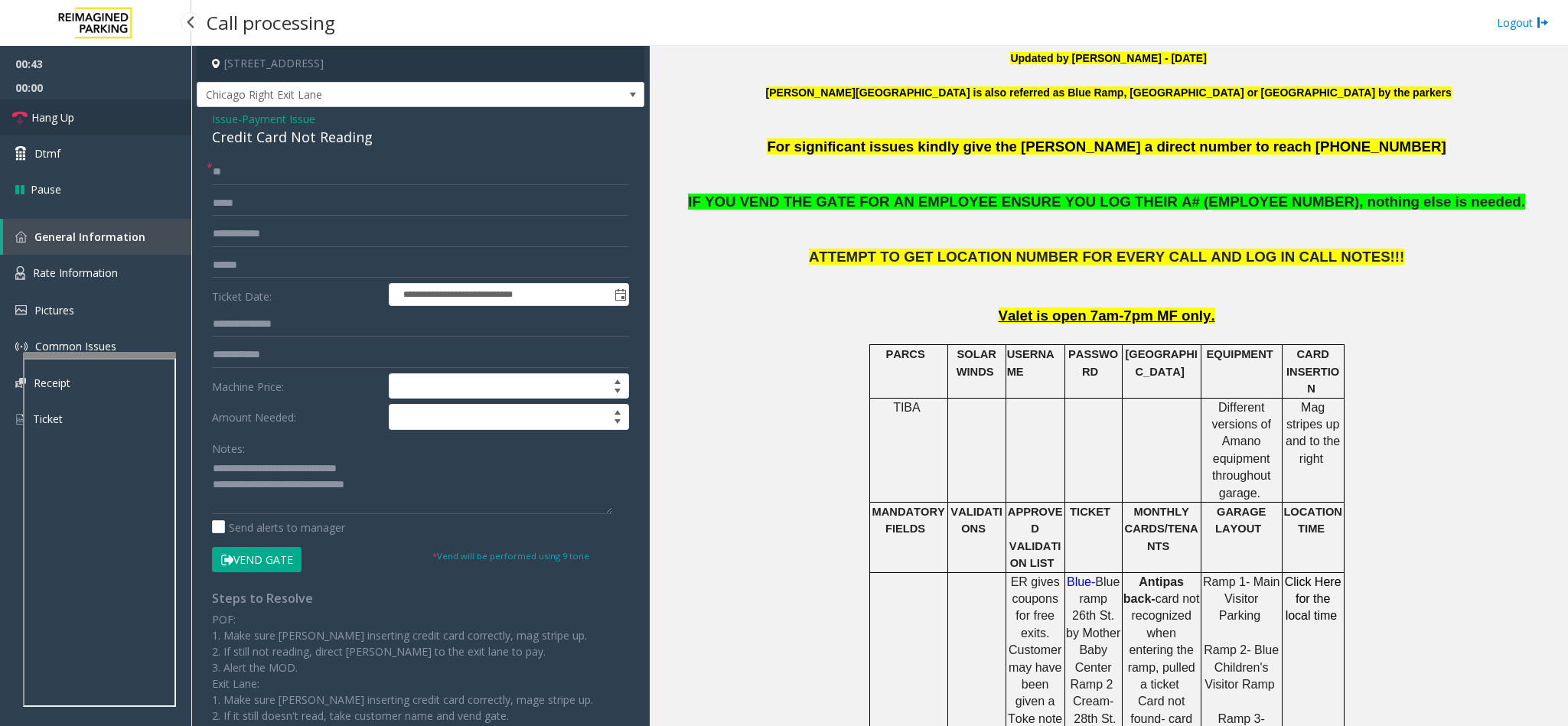
click at [124, 122] on link "Hang Up" at bounding box center [95, 117] width 191 height 36
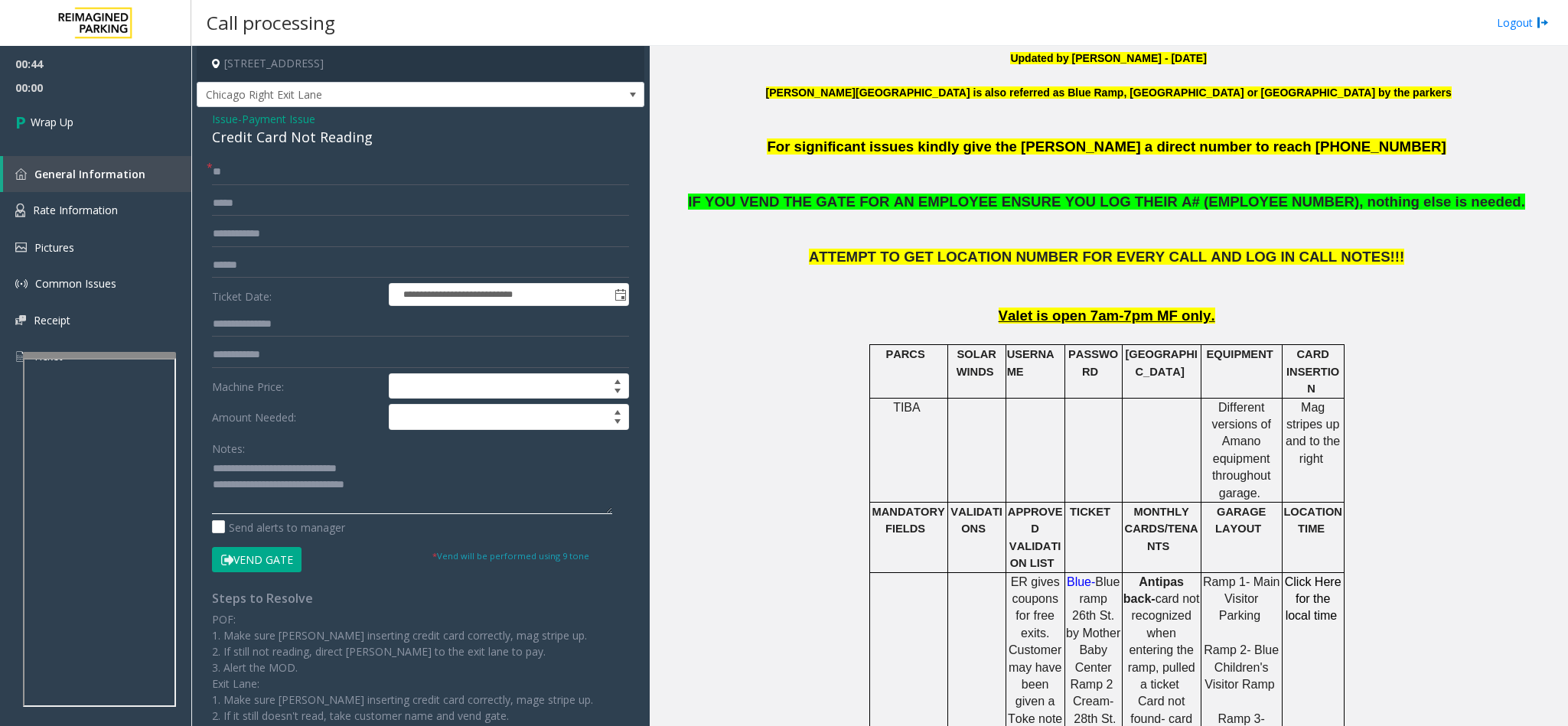
click at [394, 490] on textarea at bounding box center [411, 485] width 400 height 57
copy span "Mag stripes up and to the right"
drag, startPoint x: 1275, startPoint y: 393, endPoint x: 1323, endPoint y: 434, distance: 63.1
click at [1323, 434] on p "Mag stripes up and to the right" at bounding box center [1312, 434] width 60 height 69
click at [407, 487] on textarea at bounding box center [411, 485] width 400 height 57
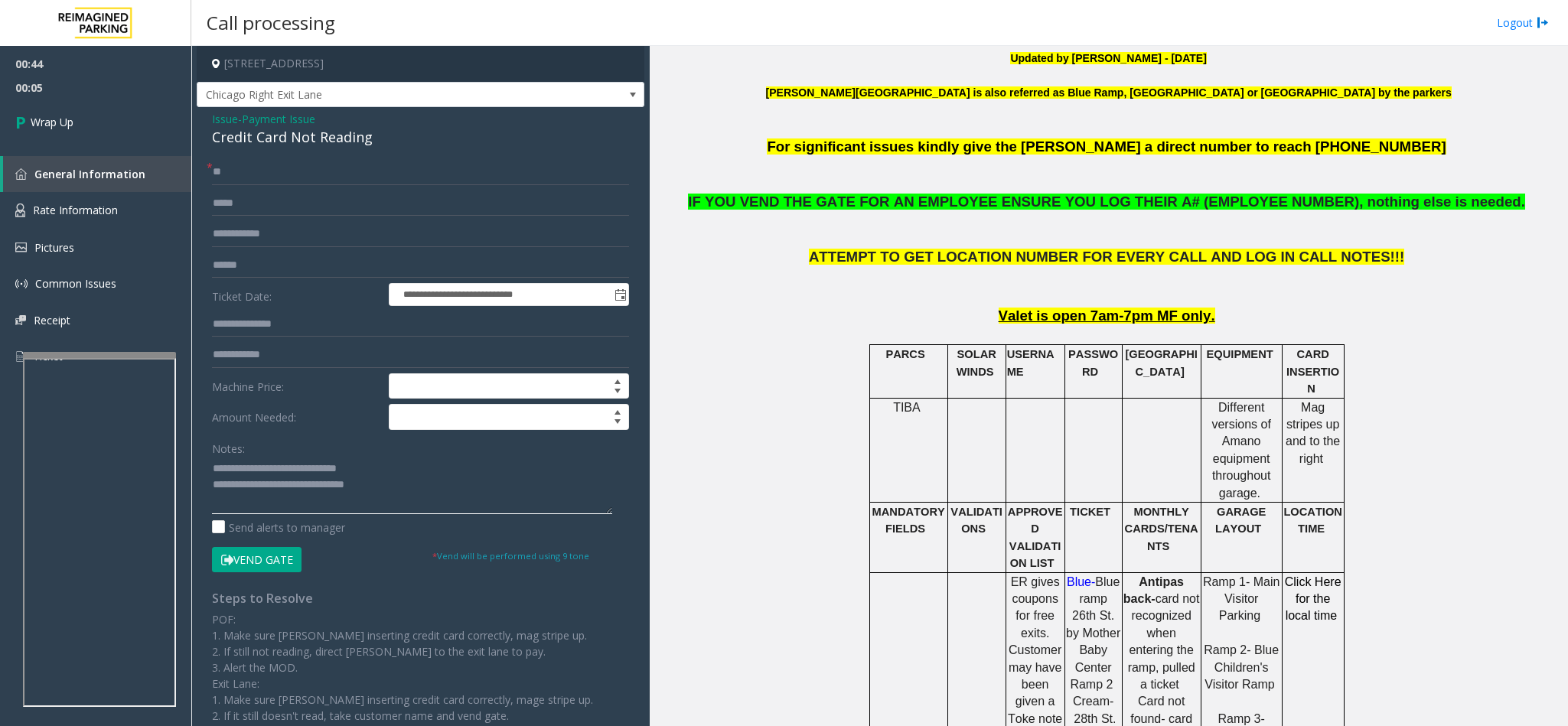
paste textarea "**********"
type textarea "**********"
click at [111, 124] on link "Wrap Up" at bounding box center [95, 122] width 191 height 45
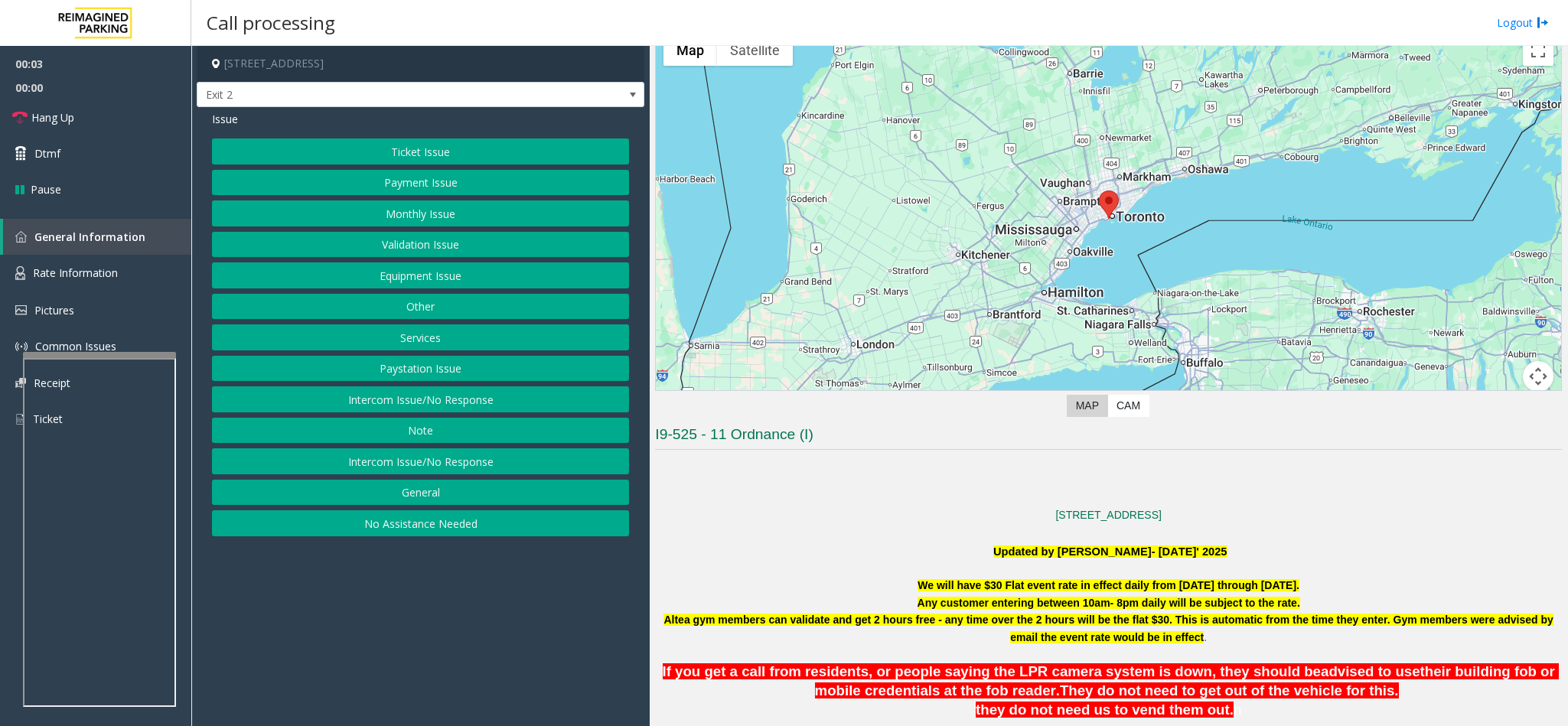
scroll to position [229, 0]
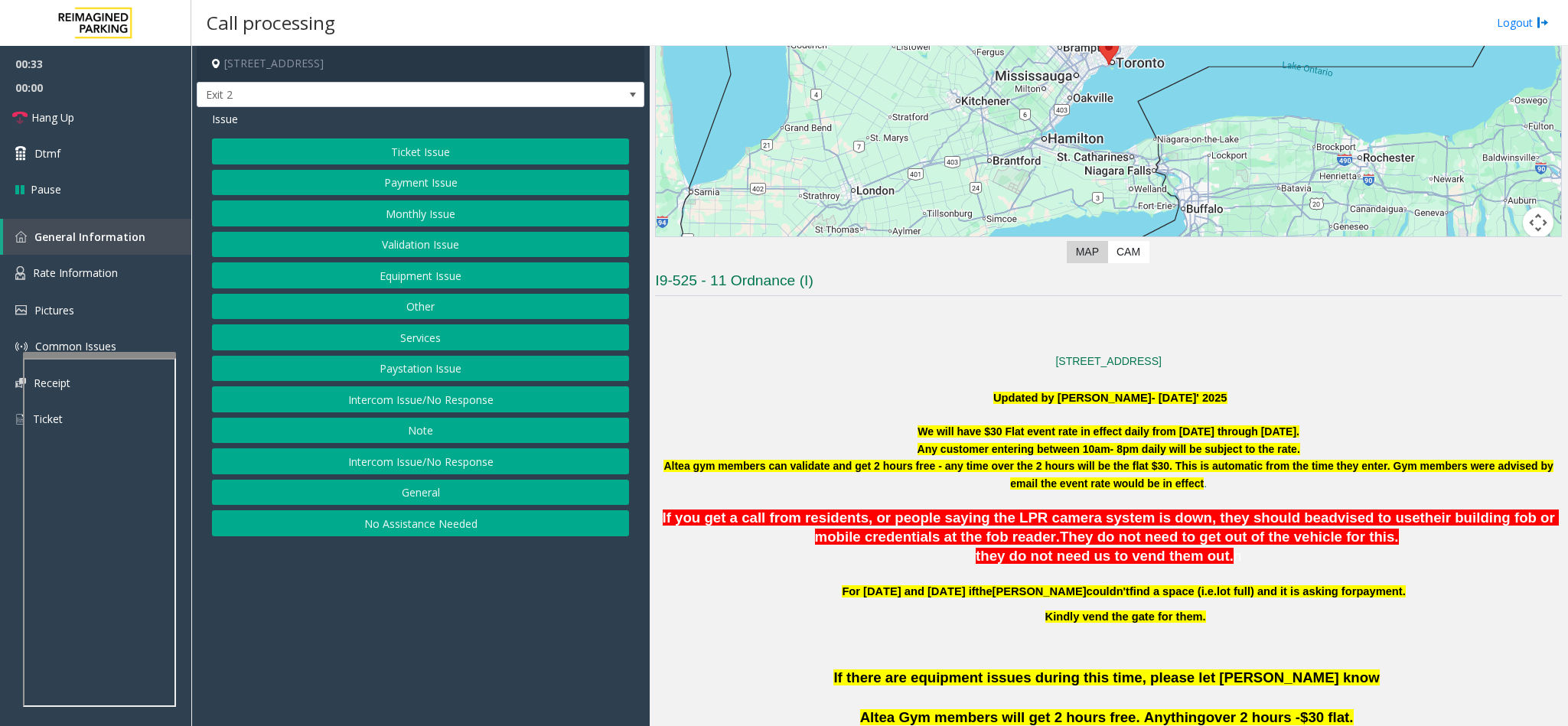
click at [418, 253] on button "Validation Issue" at bounding box center [420, 245] width 417 height 26
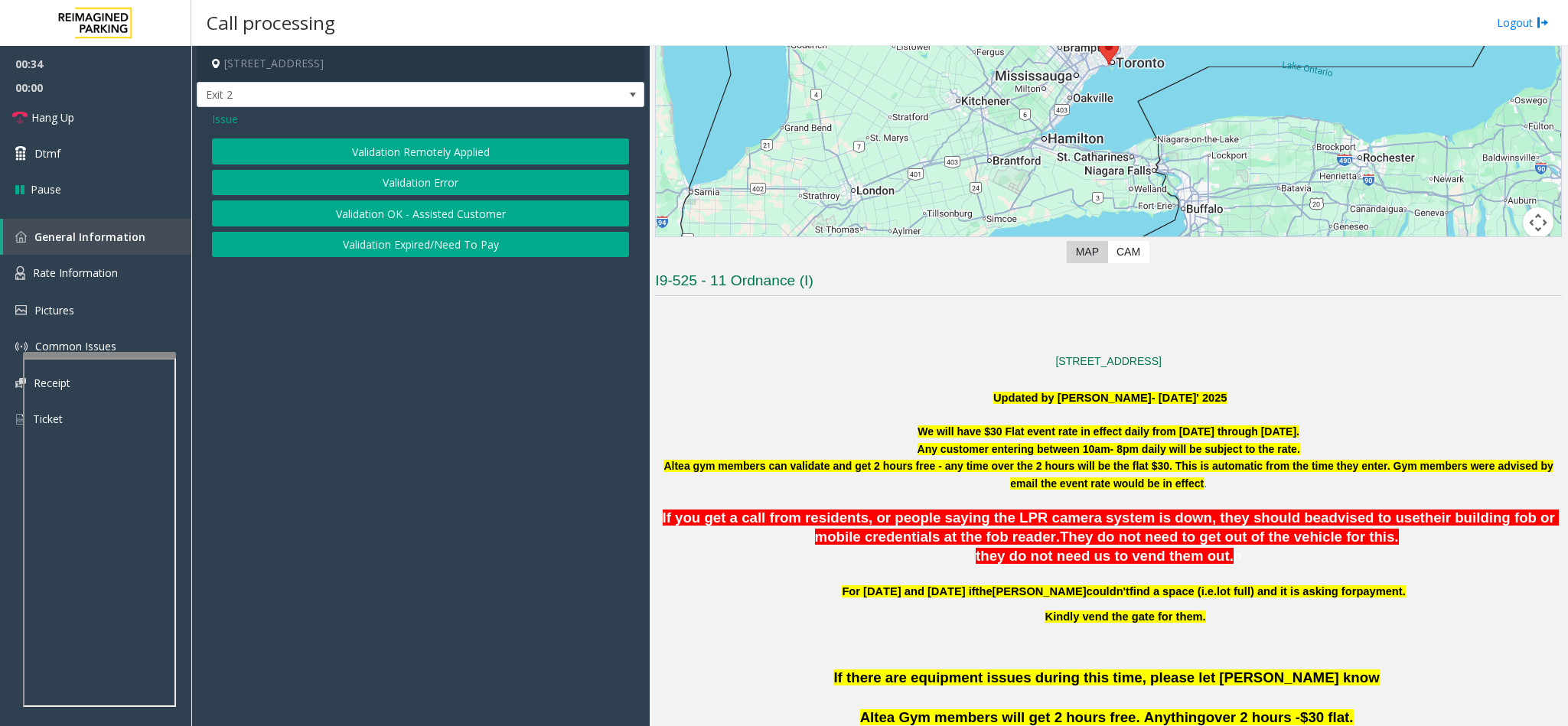
click at [367, 184] on button "Validation Error" at bounding box center [420, 183] width 417 height 26
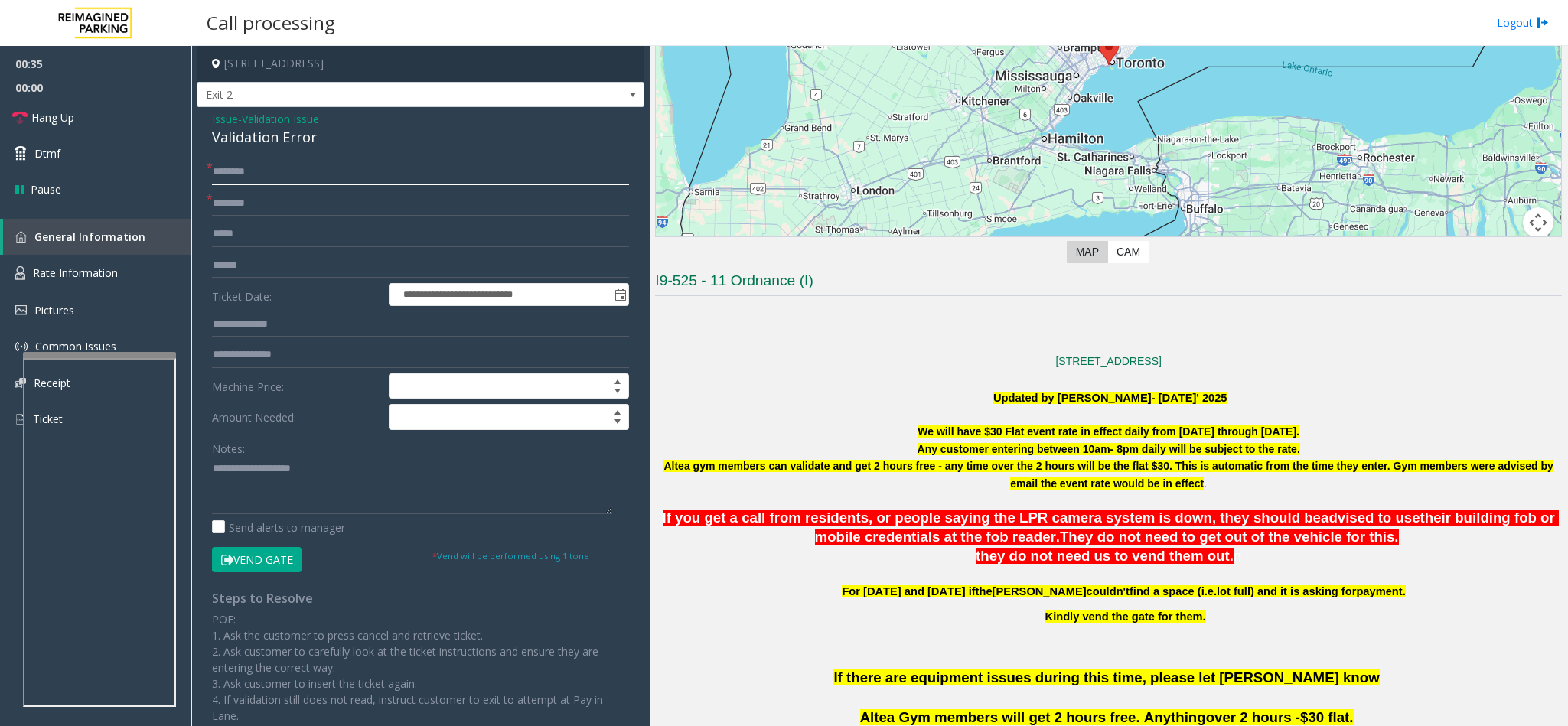
click at [301, 179] on input "text" at bounding box center [420, 172] width 417 height 26
type input "**********"
click at [317, 201] on input "text" at bounding box center [420, 204] width 417 height 26
type input "*****"
click at [256, 140] on div "Validation Error" at bounding box center [420, 137] width 417 height 21
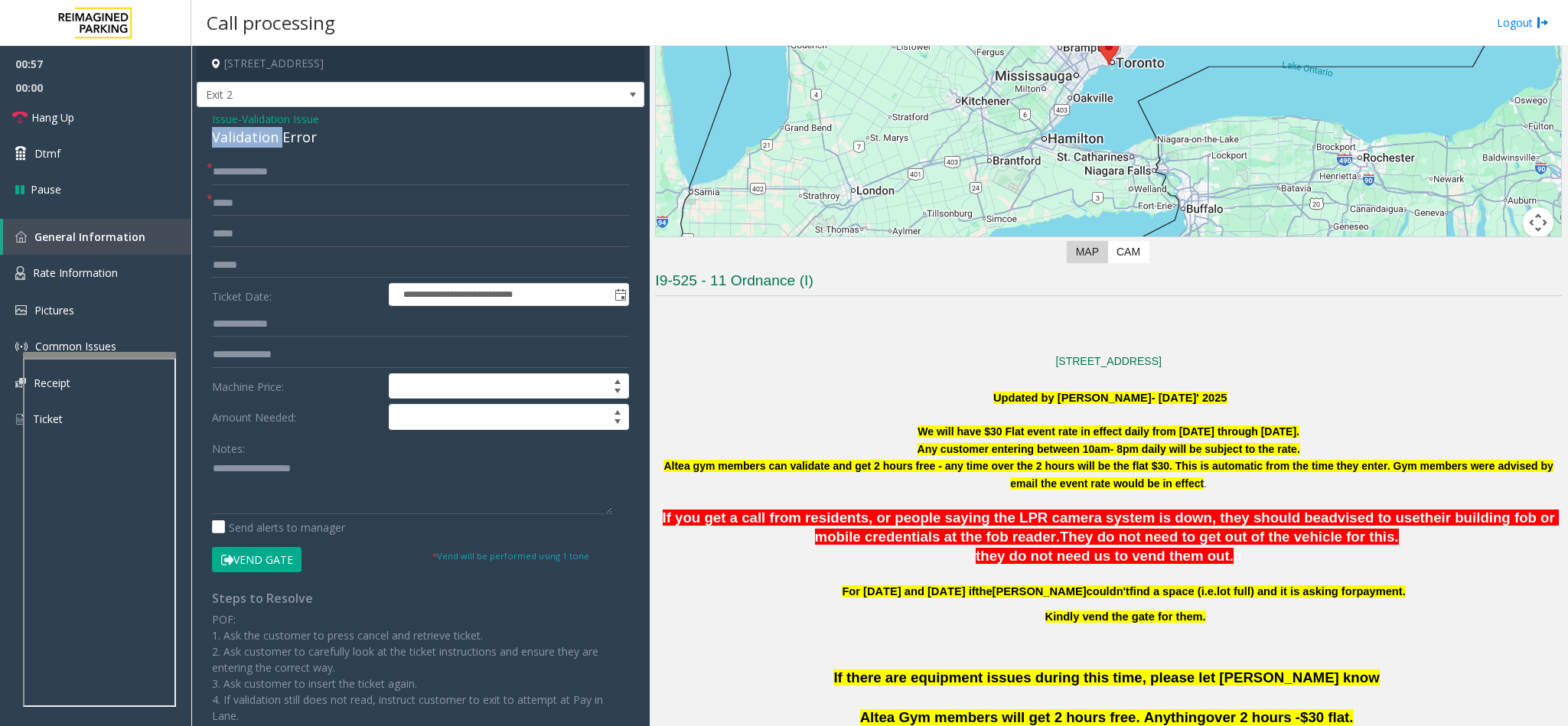
click at [256, 140] on div "Validation Error" at bounding box center [420, 137] width 417 height 21
click at [215, 464] on textarea at bounding box center [411, 485] width 400 height 57
type textarea "**********"
click at [239, 277] on input "text" at bounding box center [420, 266] width 417 height 26
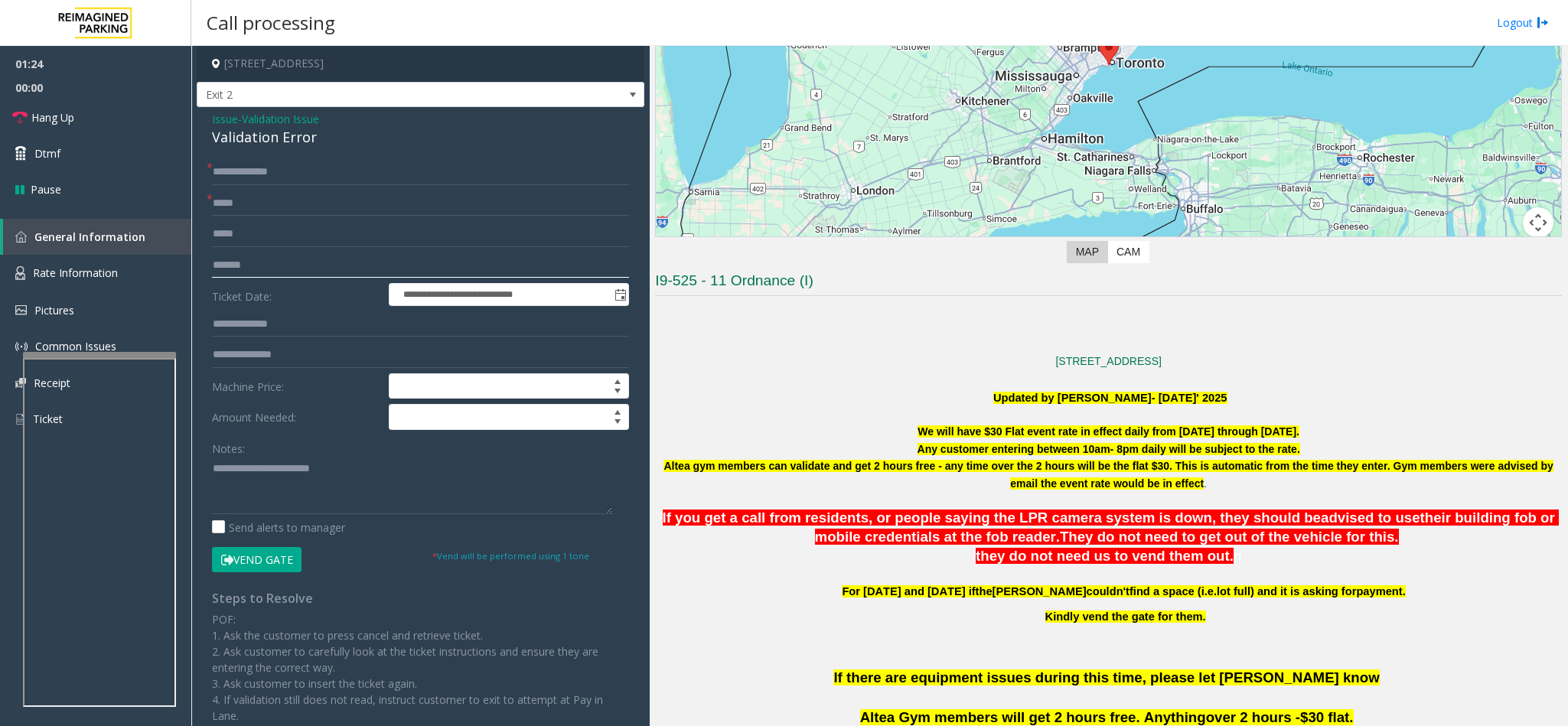
type input "*******"
click at [267, 554] on button "Vend Gate" at bounding box center [256, 560] width 90 height 26
click at [349, 463] on textarea at bounding box center [411, 485] width 400 height 57
type textarea "**********"
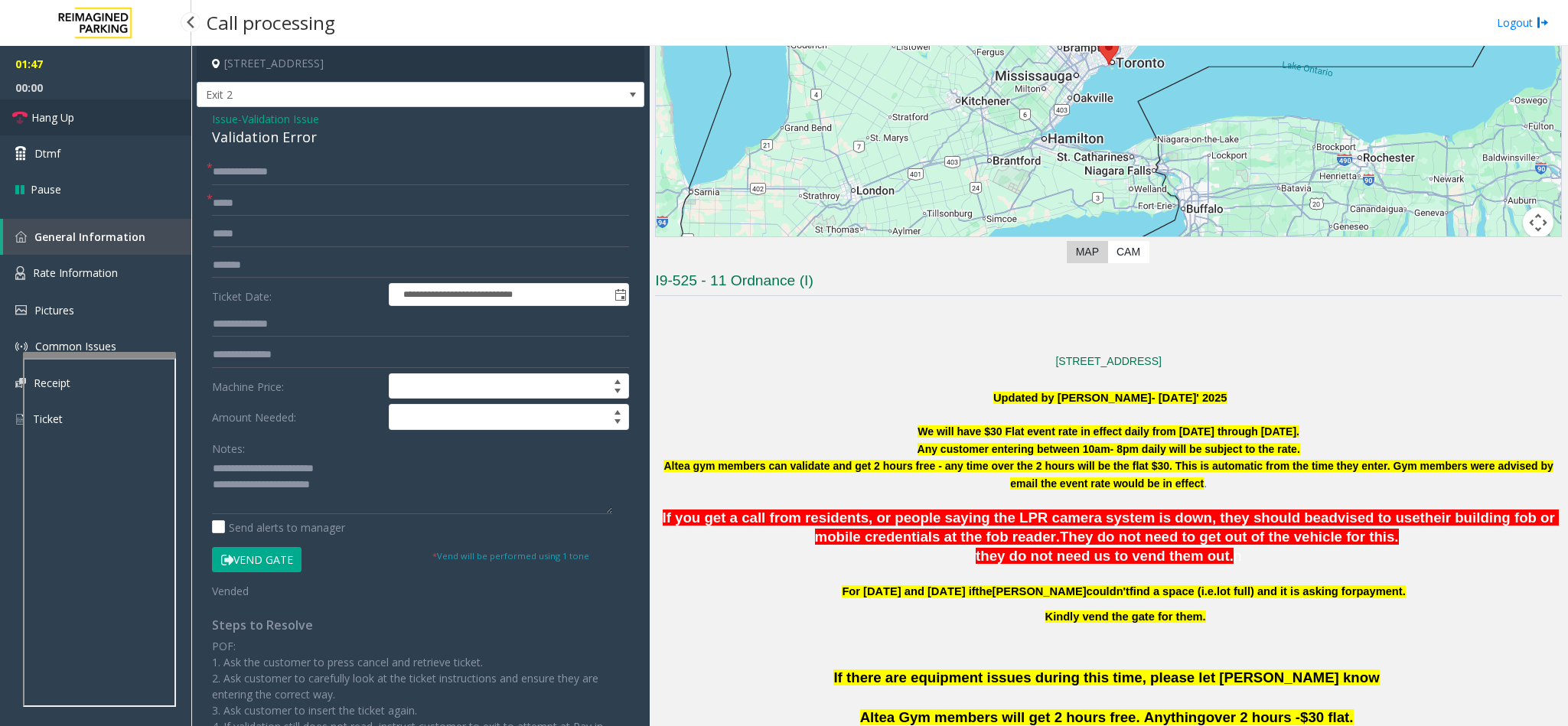
click at [166, 122] on link "Hang Up" at bounding box center [95, 117] width 191 height 36
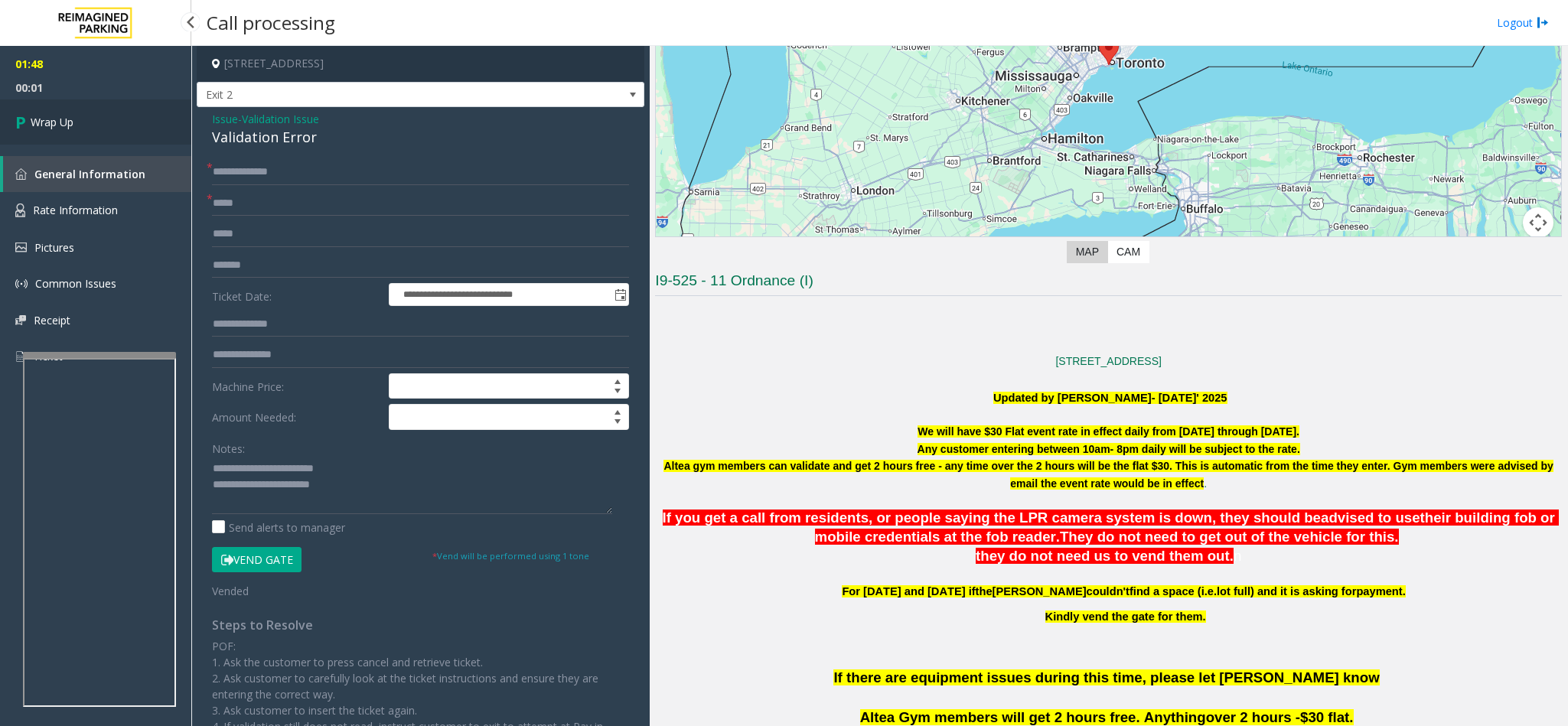
click at [166, 122] on link "Wrap Up" at bounding box center [95, 122] width 191 height 45
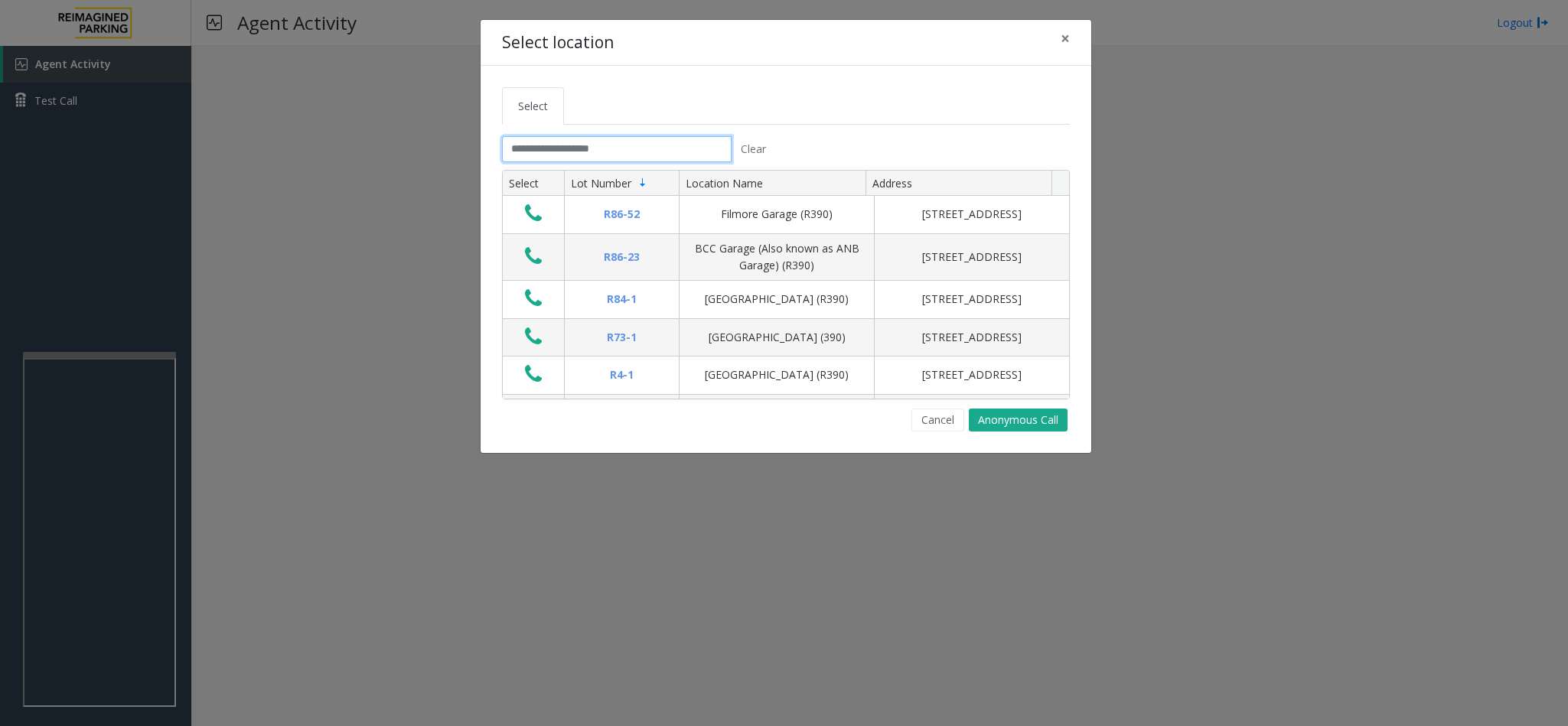
click at [635, 147] on input "text" at bounding box center [616, 149] width 229 height 26
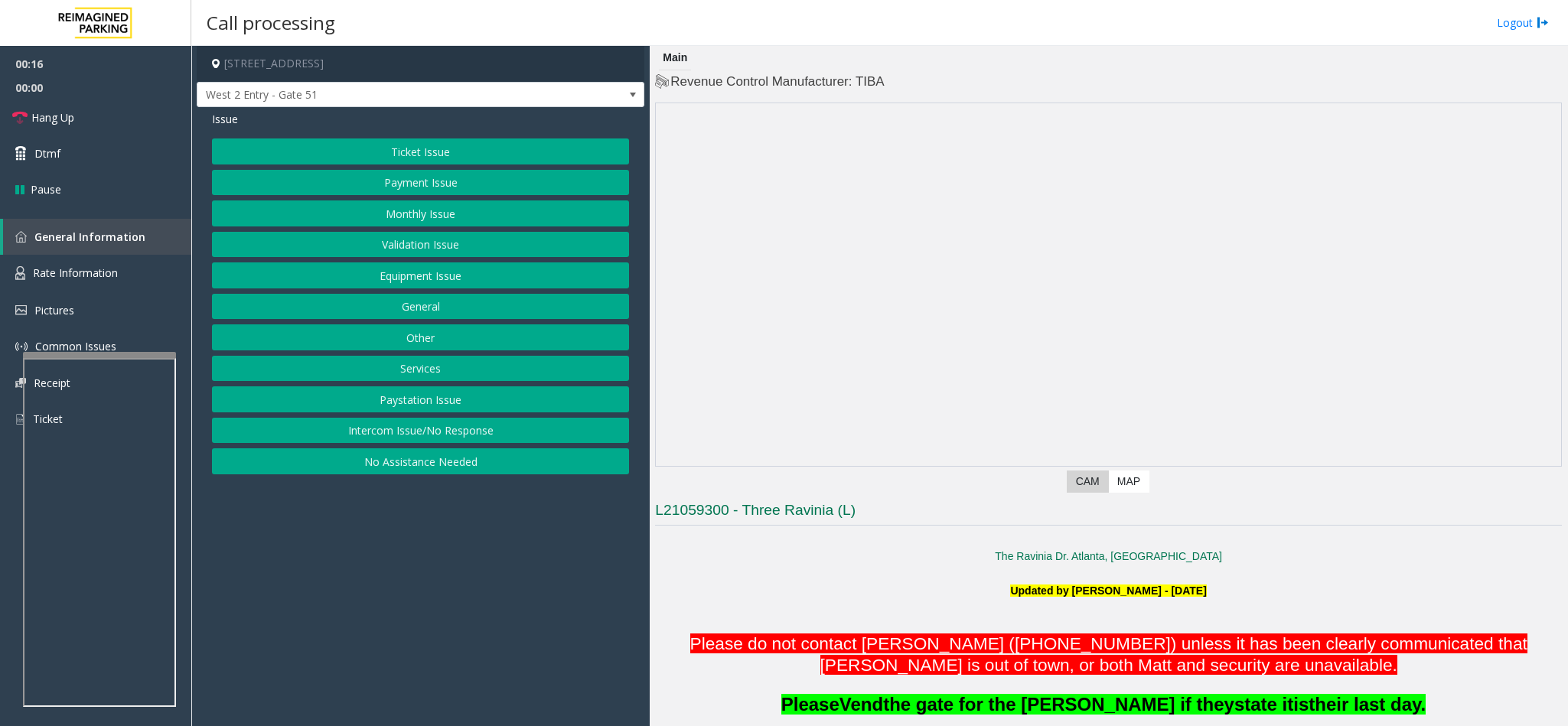
click at [452, 463] on button "No Assistance Needed" at bounding box center [420, 461] width 417 height 26
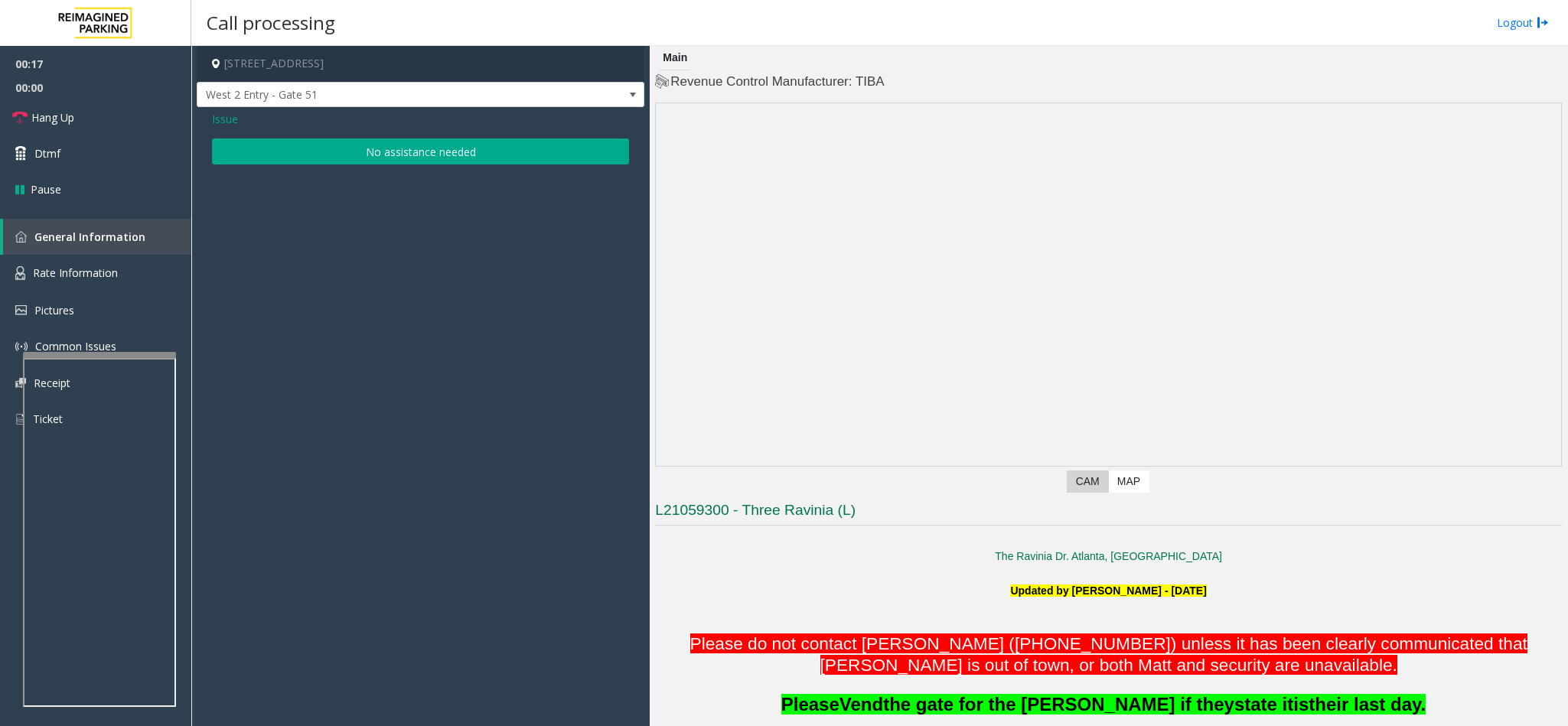
click at [422, 160] on button "No assistance needed" at bounding box center [420, 151] width 417 height 26
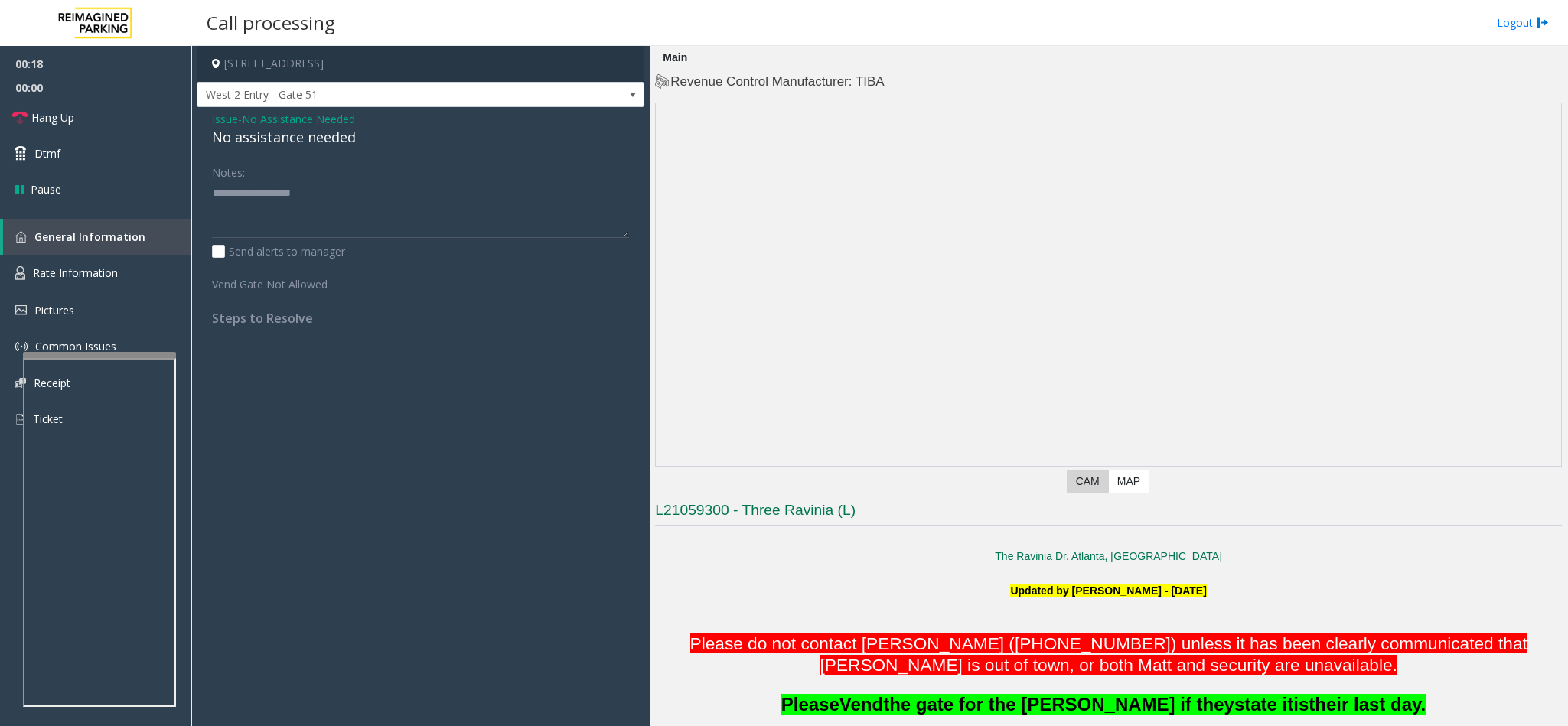
click at [275, 136] on div "No assistance needed" at bounding box center [420, 137] width 417 height 21
type textarea "**********"
click at [141, 115] on link "Hang Up" at bounding box center [95, 117] width 191 height 36
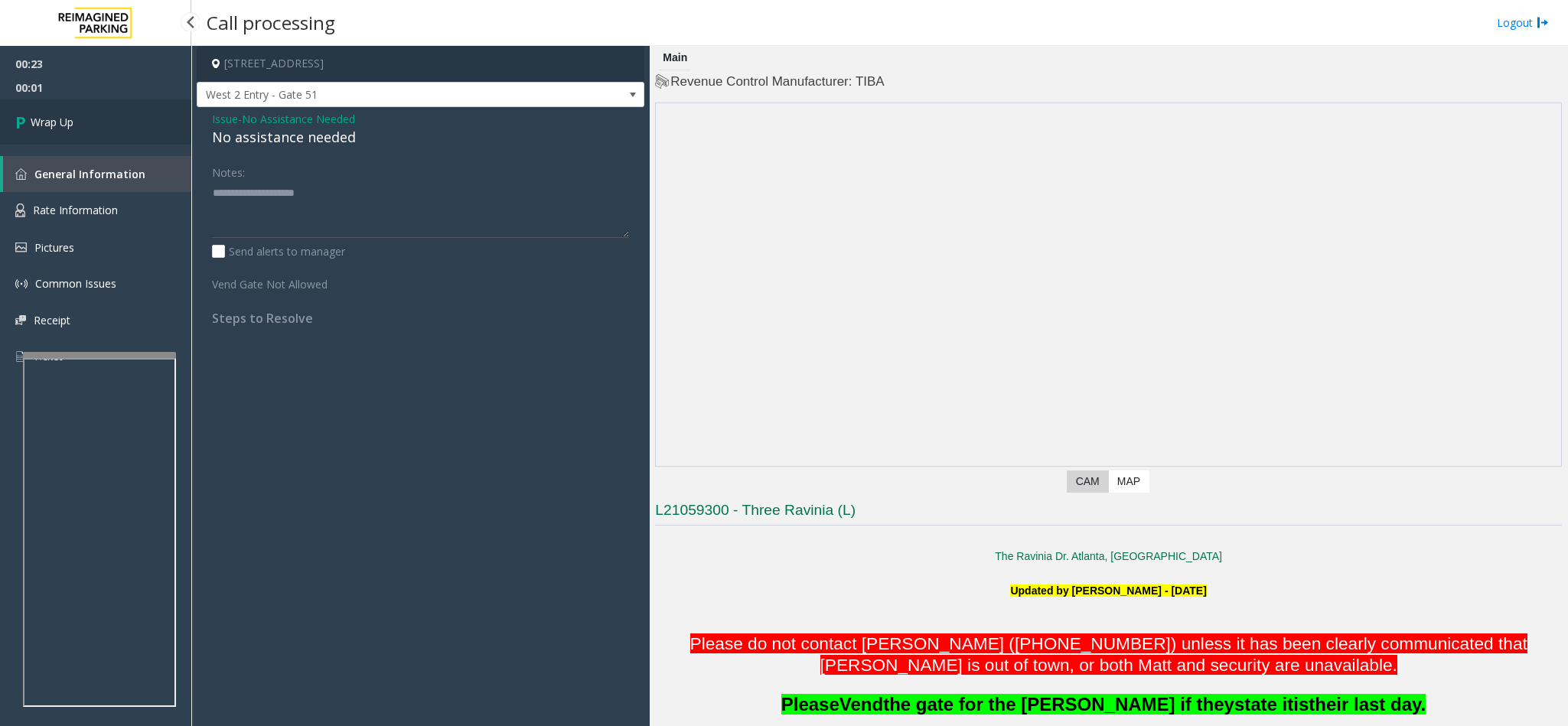
click at [141, 115] on link "Wrap Up" at bounding box center [95, 122] width 191 height 45
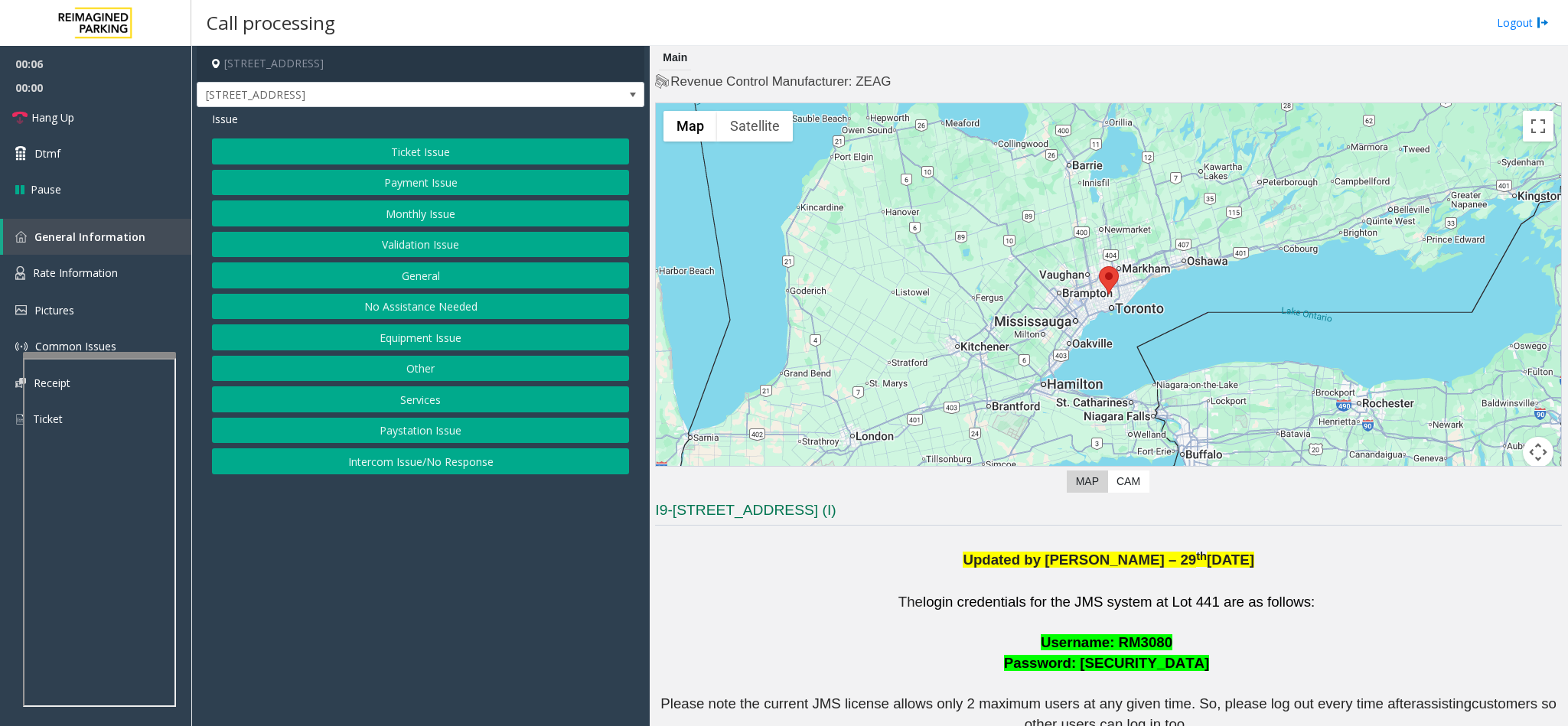
click at [399, 315] on button "No Assistance Needed" at bounding box center [420, 307] width 417 height 26
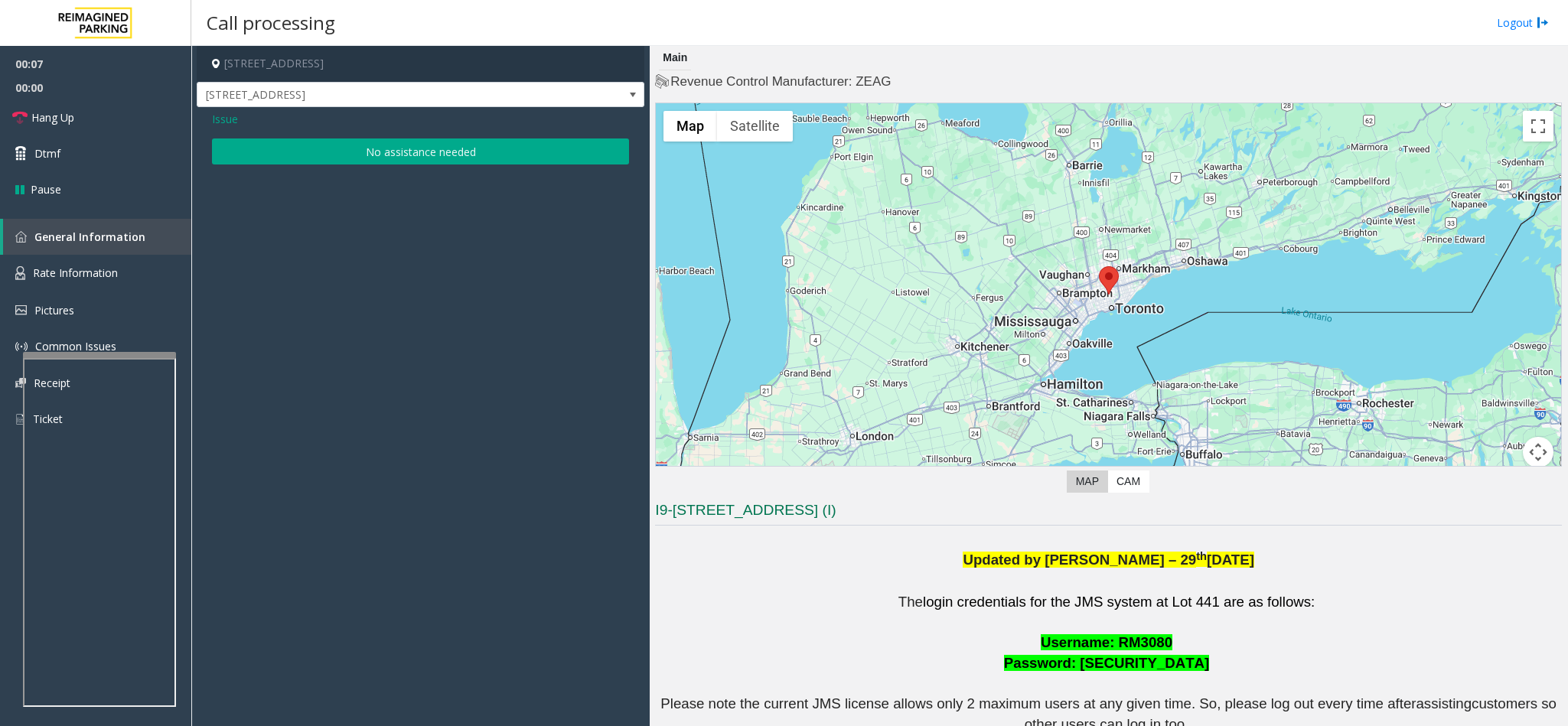
drag, startPoint x: 368, startPoint y: 158, endPoint x: 352, endPoint y: 156, distance: 16.1
click at [363, 158] on button "No assistance needed" at bounding box center [420, 151] width 417 height 26
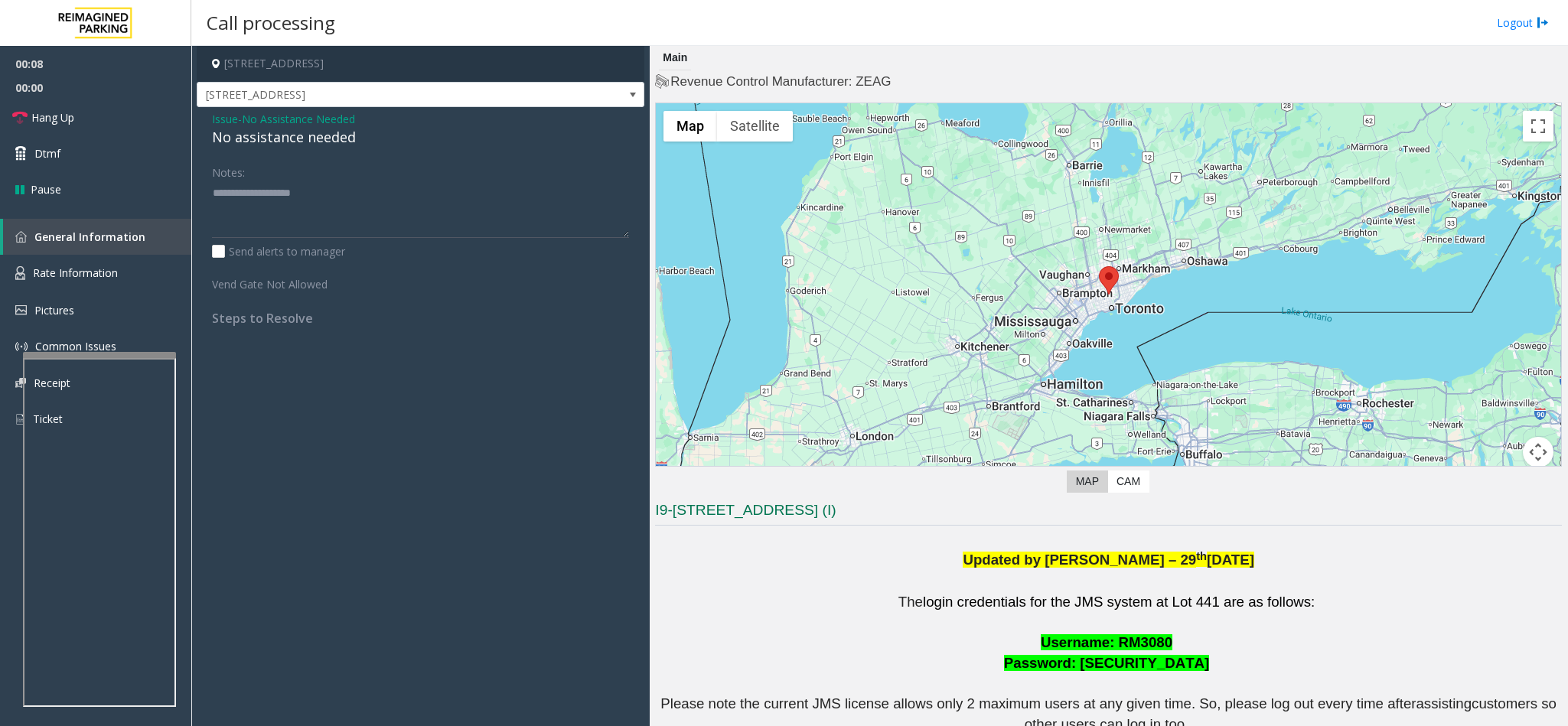
click at [317, 139] on div "No assistance needed" at bounding box center [420, 137] width 417 height 21
type textarea "**********"
click at [92, 136] on link "Dtmf" at bounding box center [95, 153] width 191 height 36
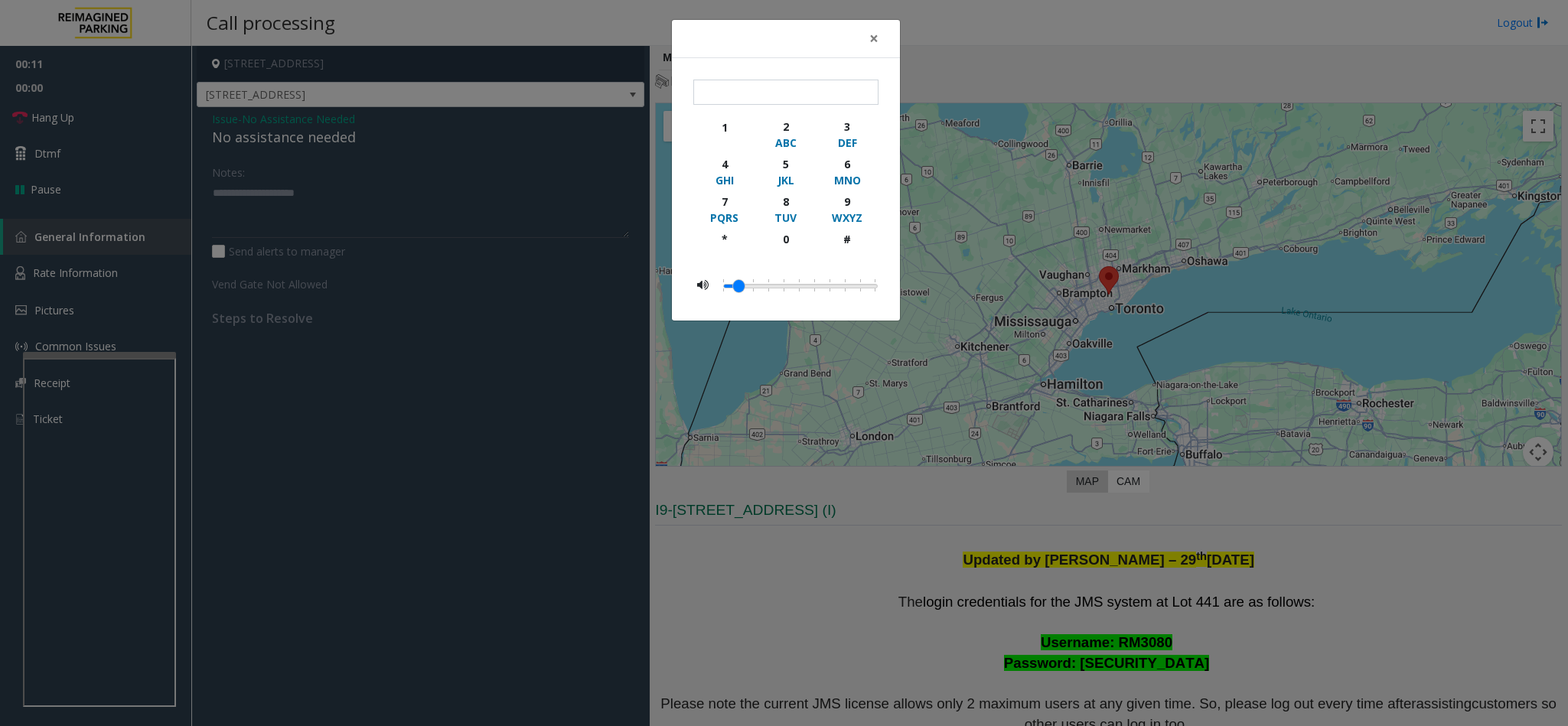
click at [99, 113] on div "× 1 2 ABC 3 DEF 4 GHI 5 JKL 6 MNO 7 PQRS 8 TUV 9 WXYZ * 0 #" at bounding box center [784, 363] width 1568 height 726
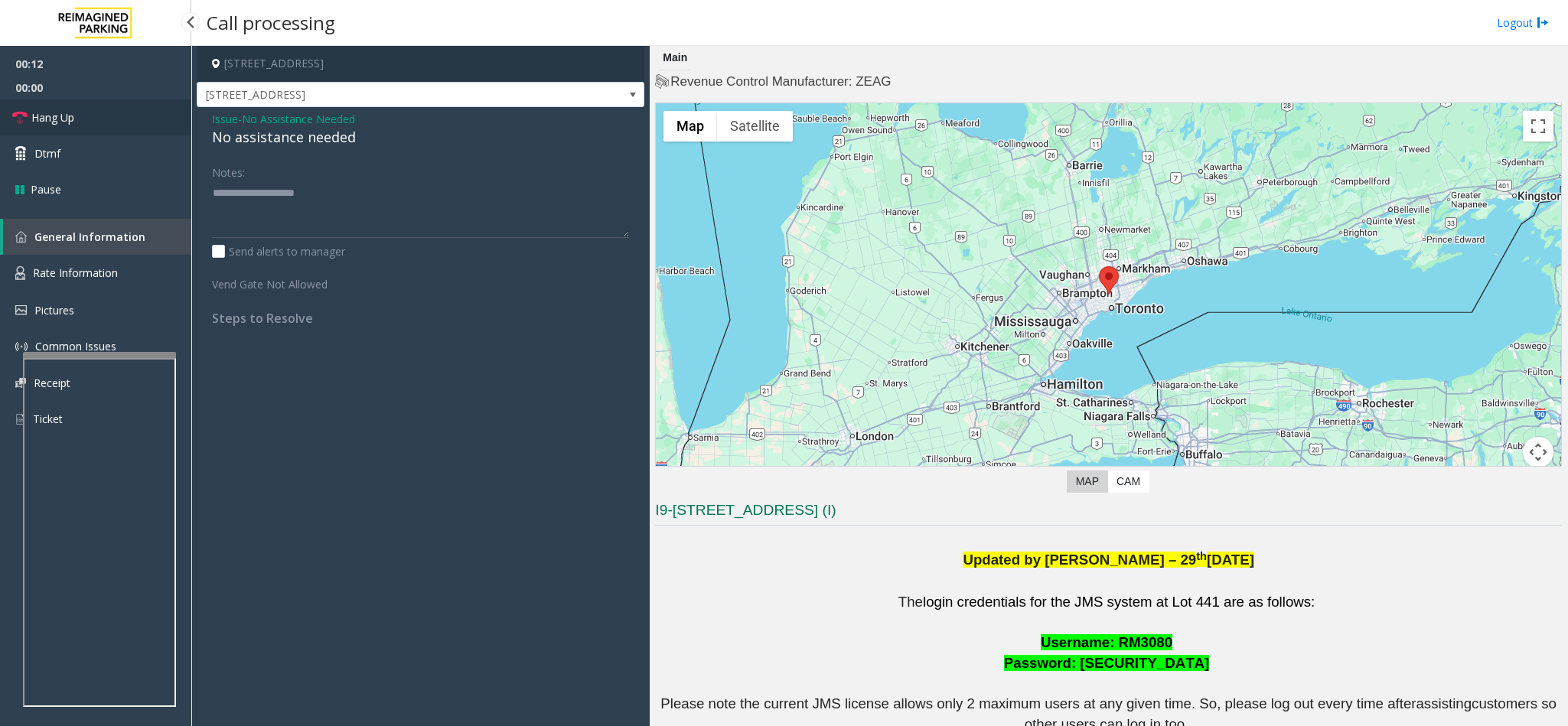
click at [99, 113] on link "Hang Up" at bounding box center [95, 117] width 191 height 36
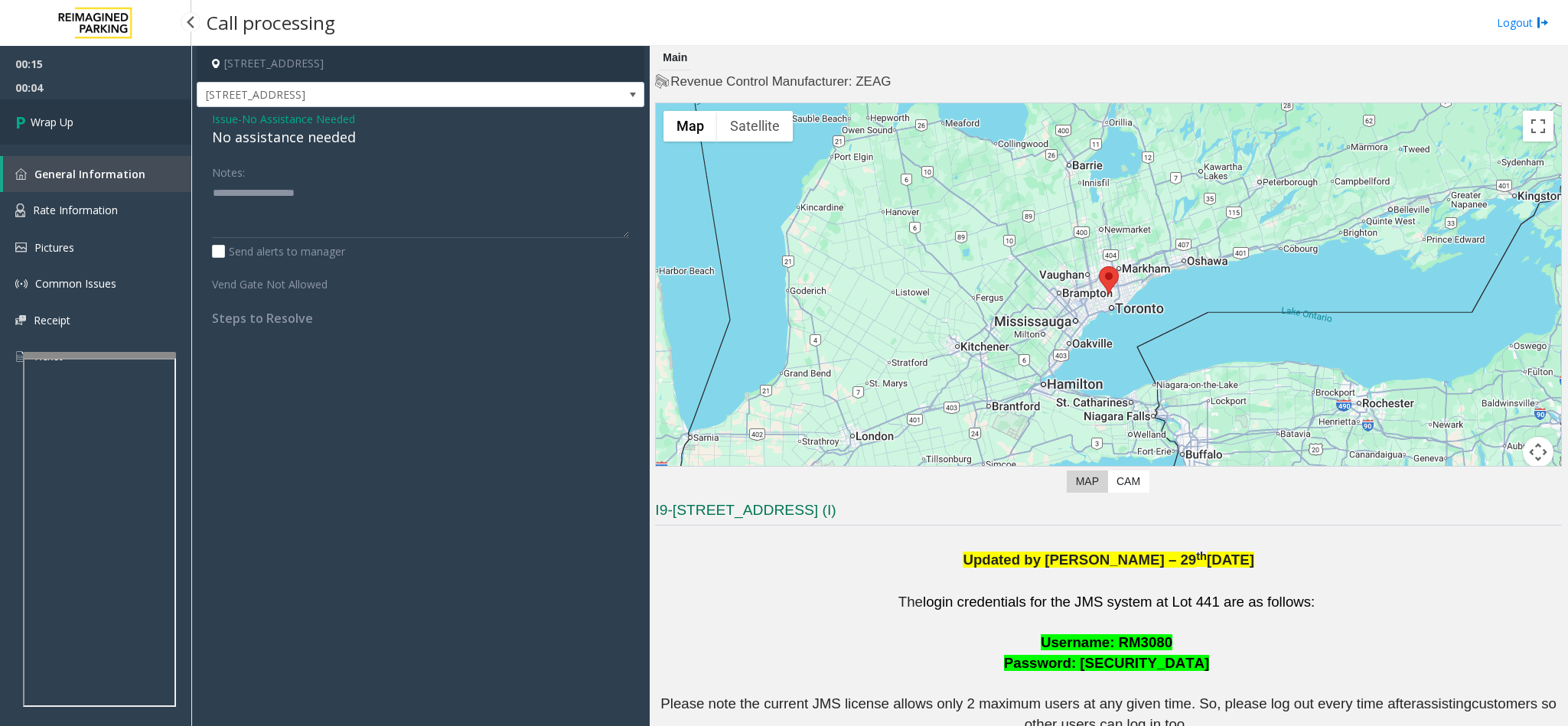
click at [99, 113] on link "Wrap Up" at bounding box center [95, 122] width 191 height 45
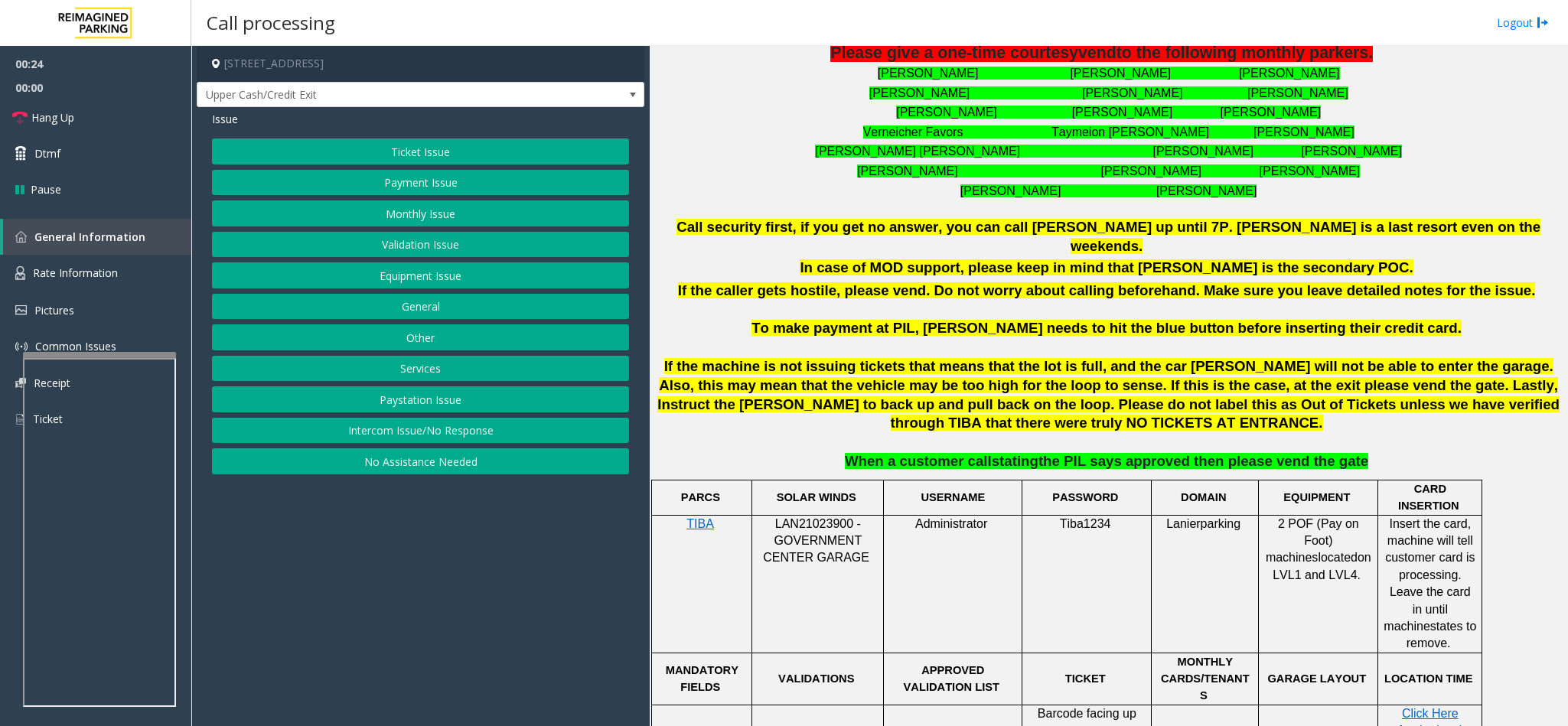
scroll to position [689, 0]
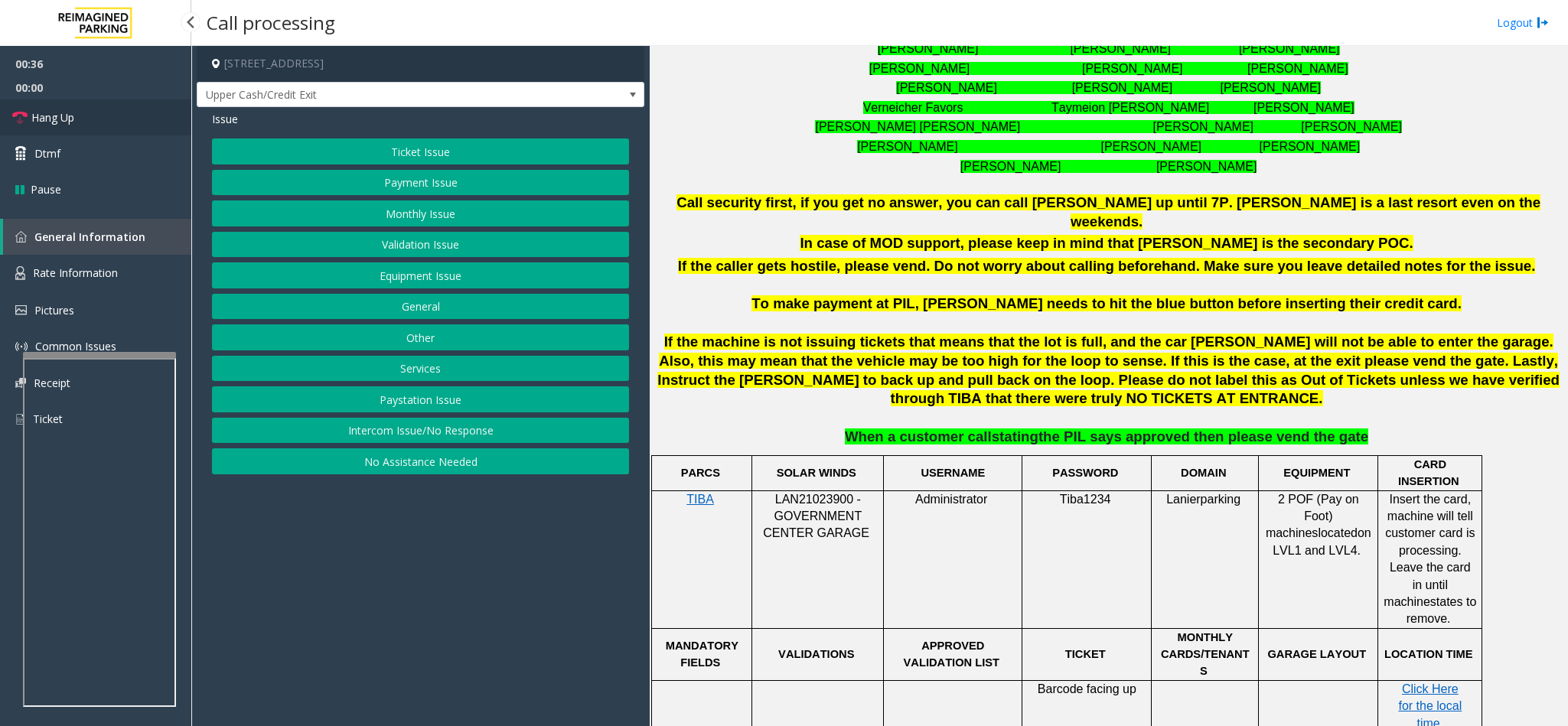
click at [115, 105] on link "Hang Up" at bounding box center [95, 117] width 191 height 36
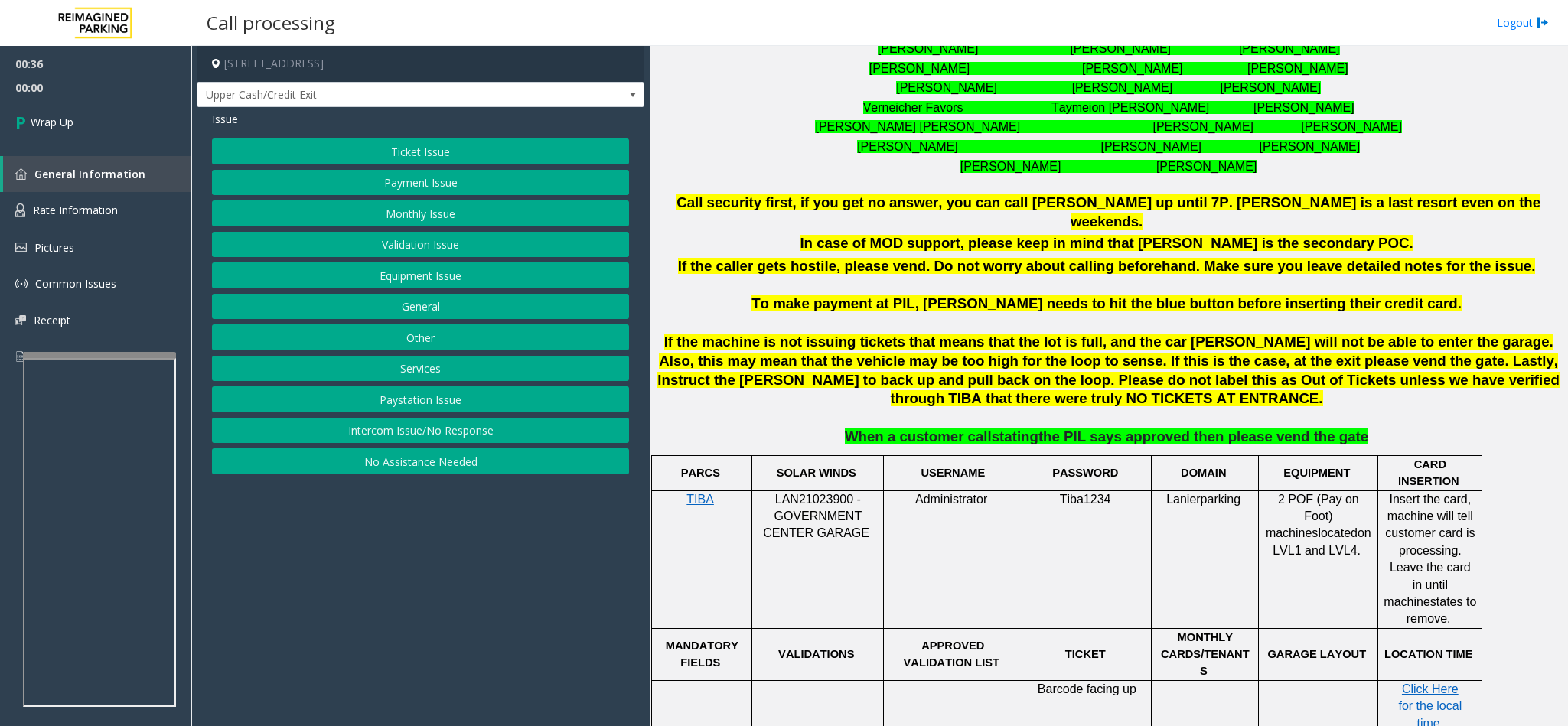
click at [392, 280] on button "Equipment Issue" at bounding box center [420, 275] width 417 height 26
click at [391, 280] on button "Gate / Door Won't Open" at bounding box center [420, 275] width 417 height 26
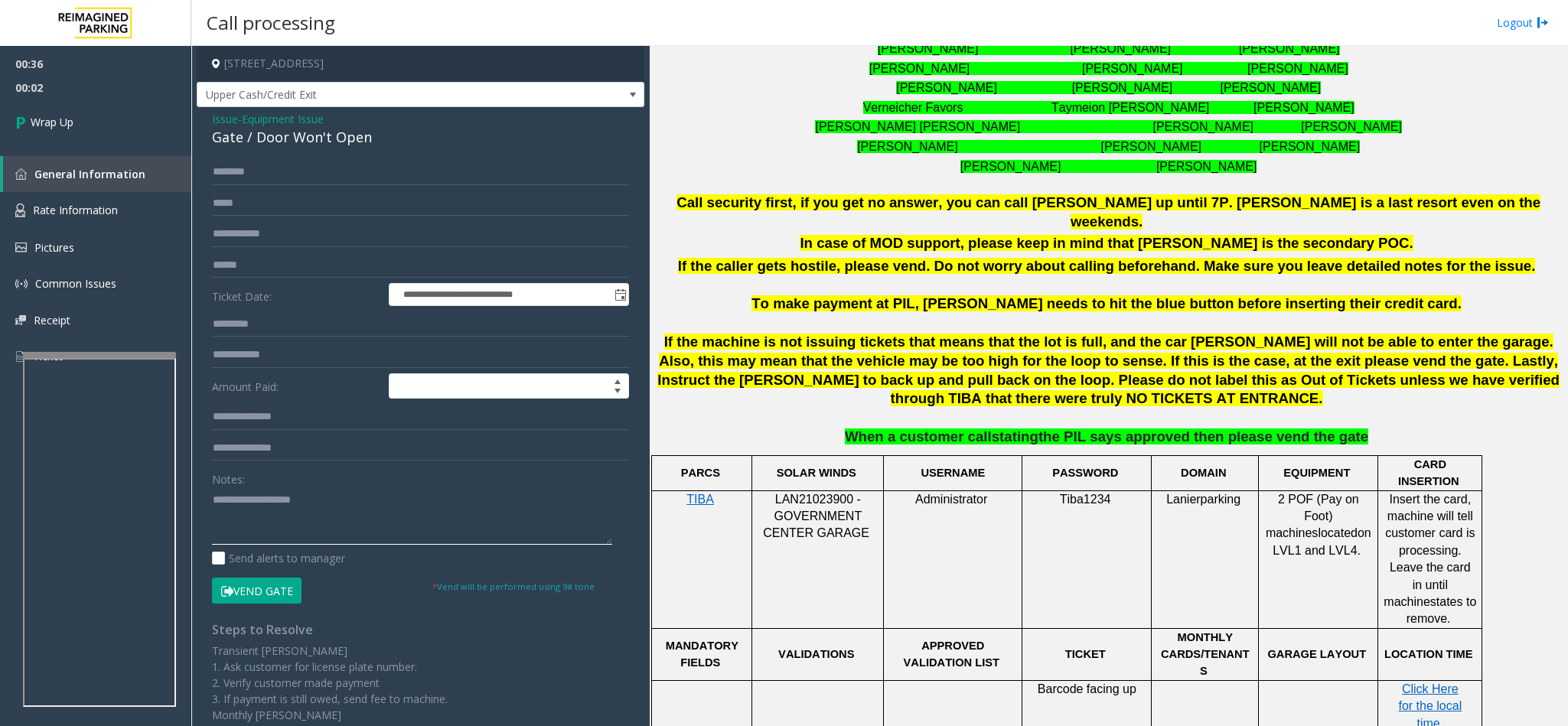
click at [269, 501] on textarea at bounding box center [411, 515] width 400 height 57
type textarea "**********"
click at [99, 129] on link "Wrap Up" at bounding box center [95, 122] width 191 height 45
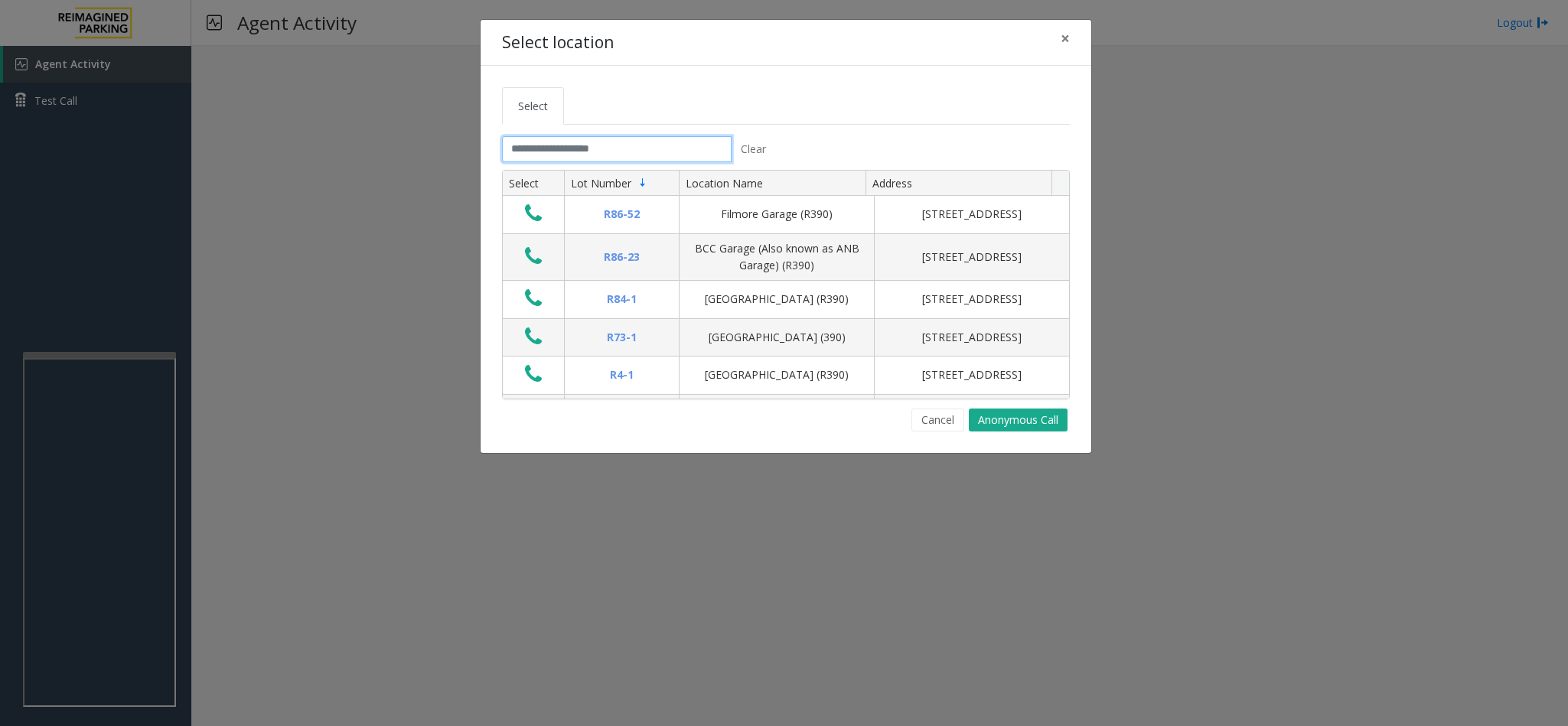
click at [537, 151] on input "text" at bounding box center [616, 149] width 229 height 26
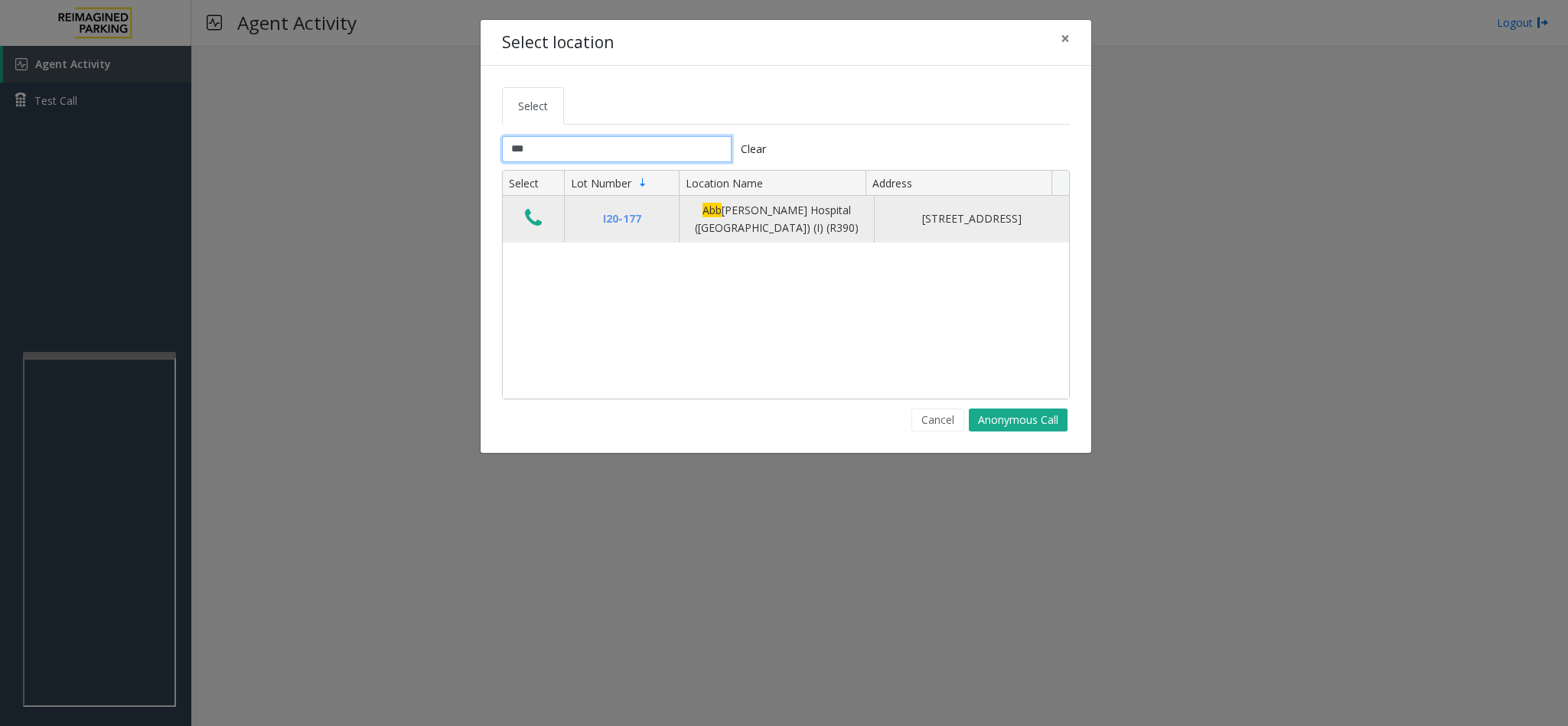
type input "***"
click at [540, 227] on icon "Data table" at bounding box center [533, 218] width 17 height 22
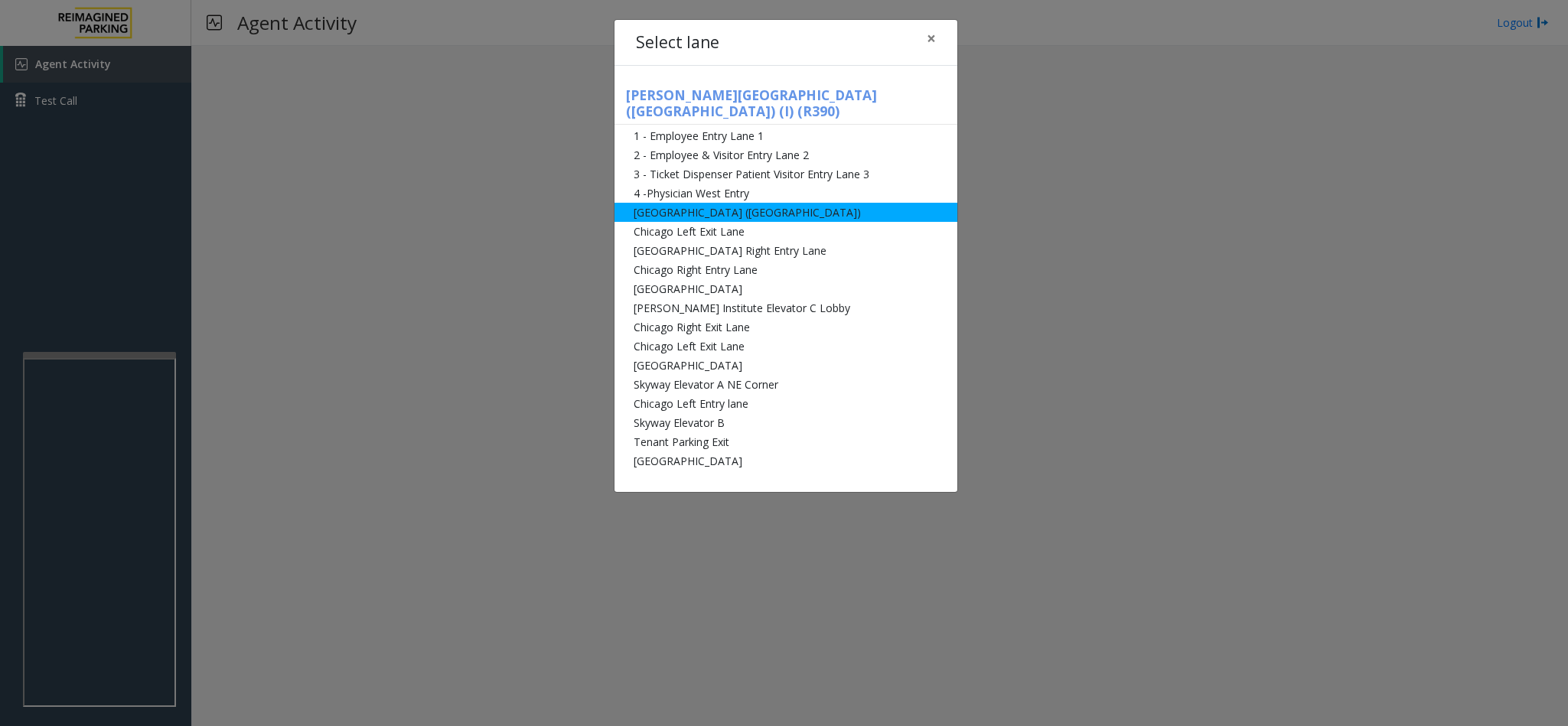
click at [726, 203] on li "[GEOGRAPHIC_DATA] ([GEOGRAPHIC_DATA])" at bounding box center [786, 212] width 342 height 19
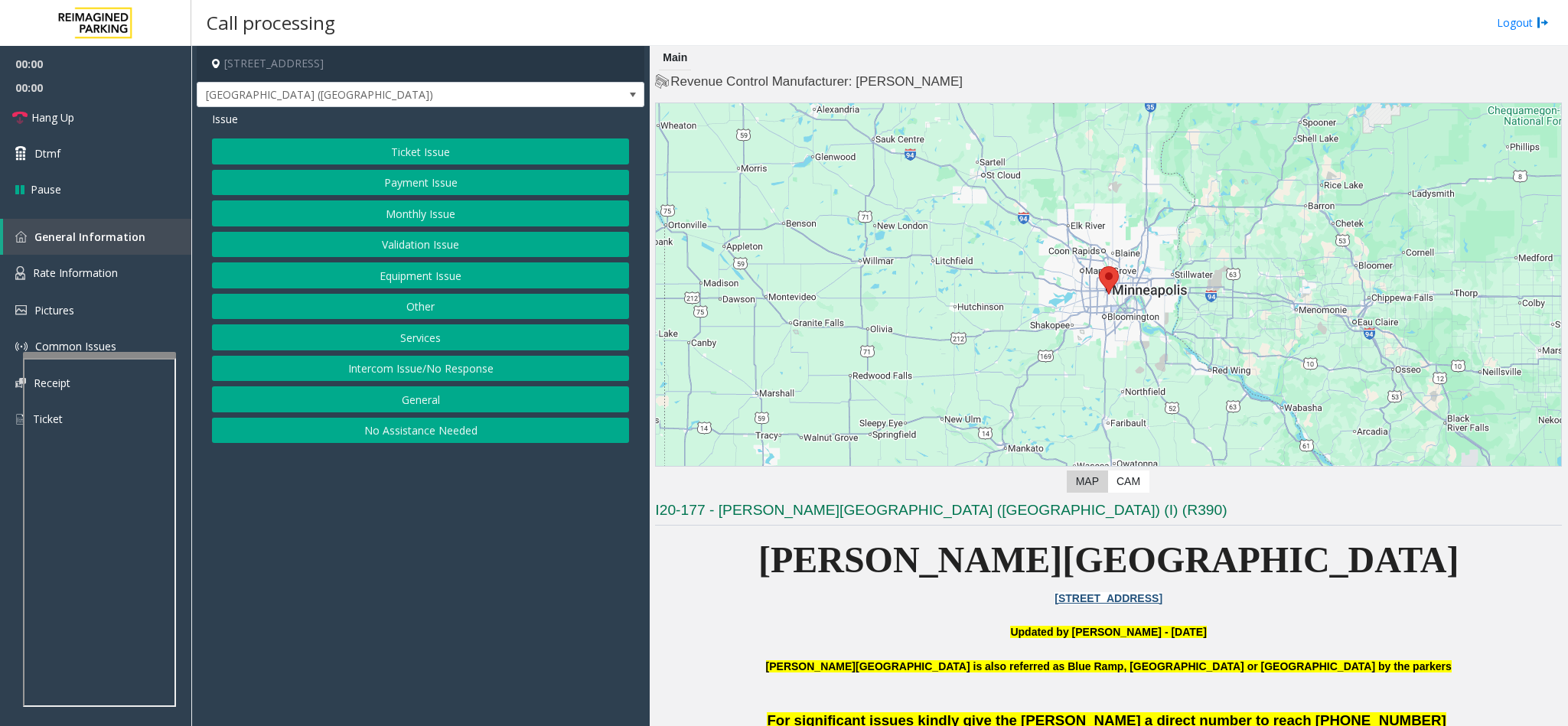
drag, startPoint x: 437, startPoint y: 140, endPoint x: 315, endPoint y: 138, distance: 122.0
click at [429, 140] on button "Ticket Issue" at bounding box center [420, 151] width 417 height 26
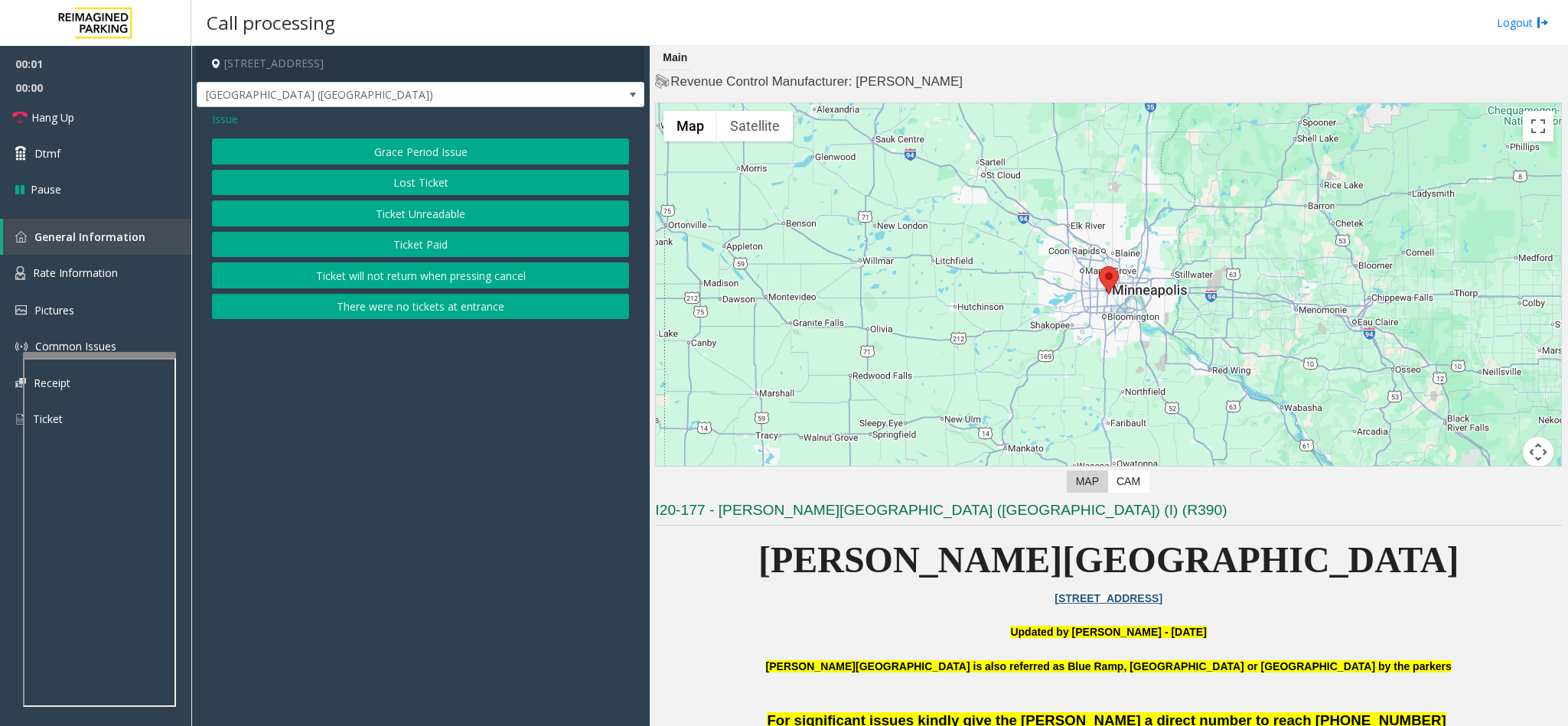
click at [404, 239] on button "Ticket Paid" at bounding box center [420, 245] width 417 height 26
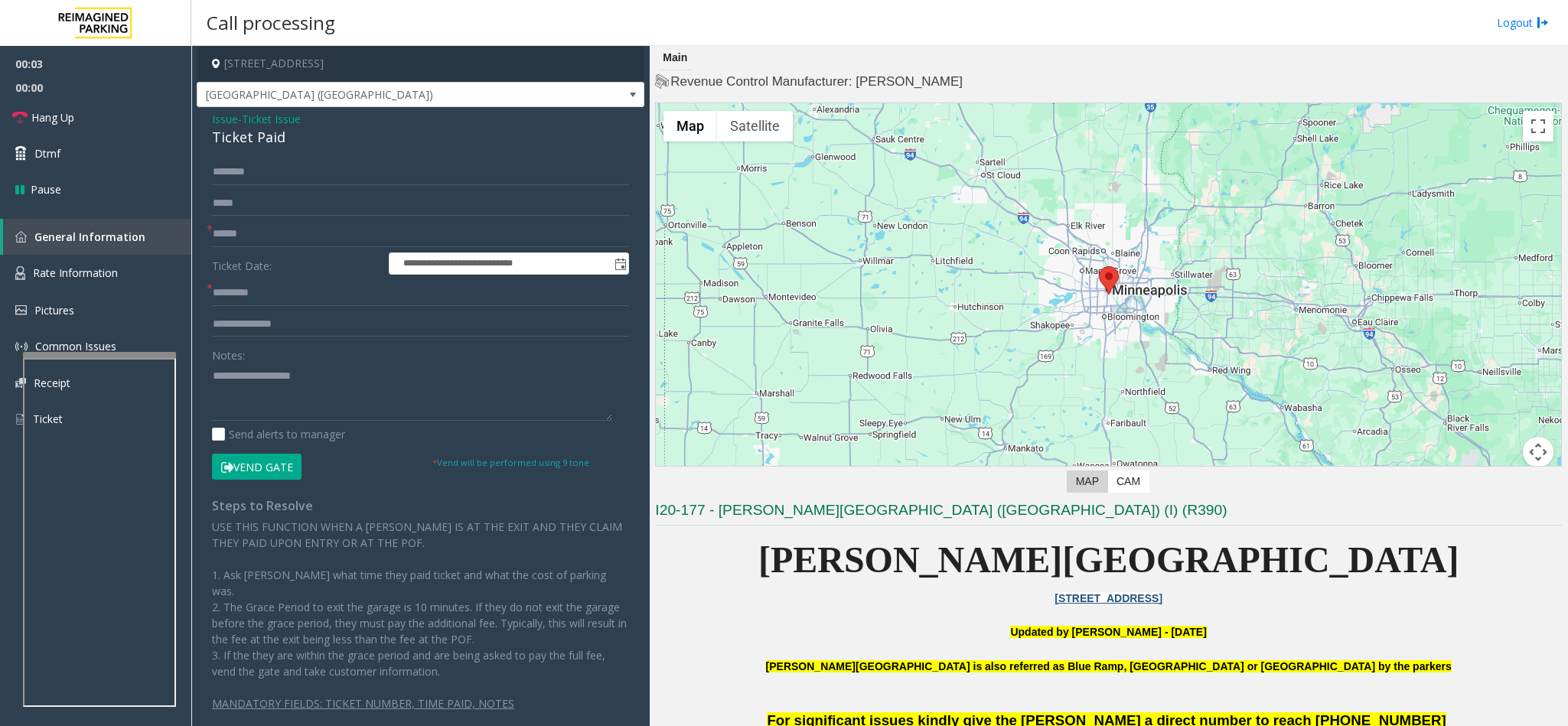
click at [244, 143] on div "Ticket Paid" at bounding box center [420, 137] width 417 height 21
click at [260, 139] on div "Ticket Paid" at bounding box center [420, 137] width 417 height 21
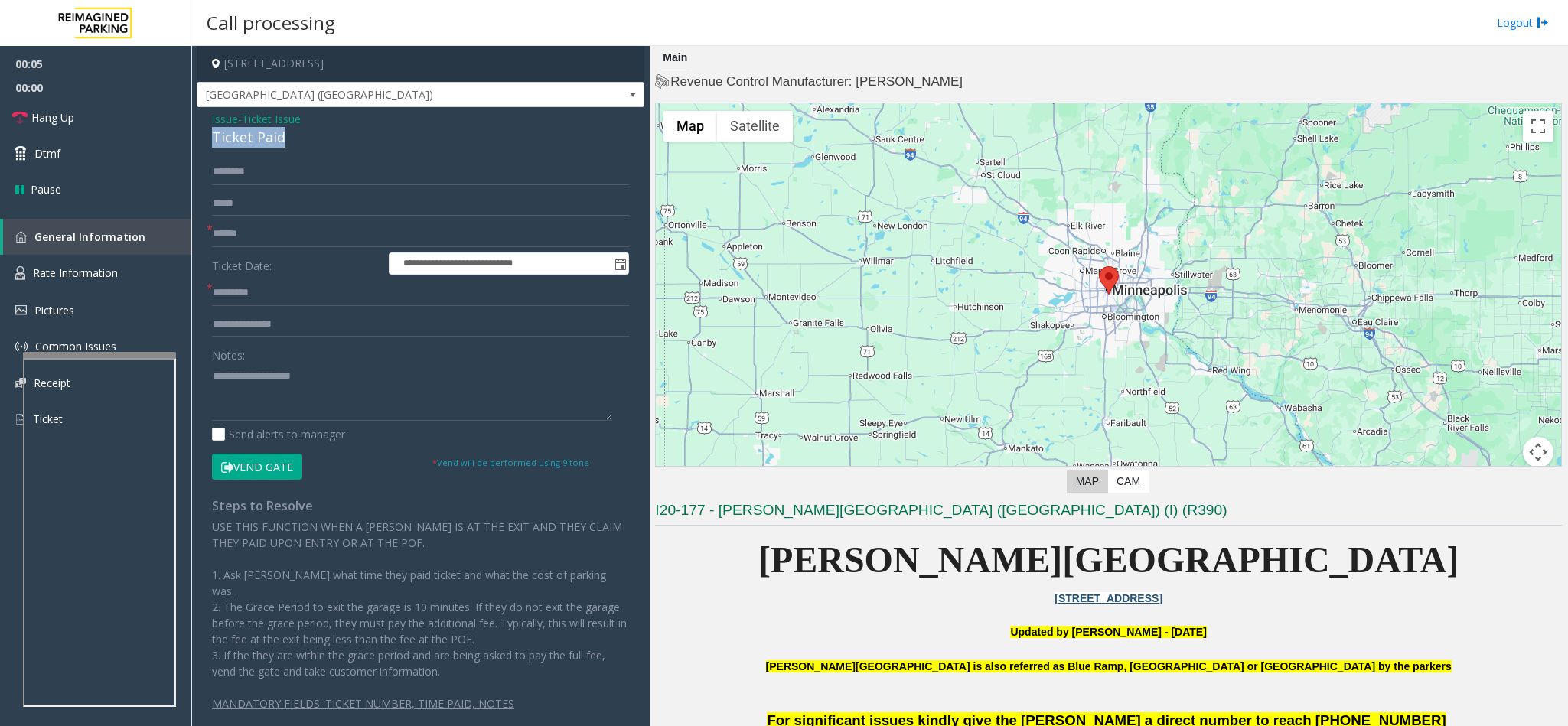
click at [260, 139] on div "Ticket Paid" at bounding box center [420, 137] width 417 height 21
click at [214, 374] on textarea at bounding box center [411, 392] width 400 height 57
click at [346, 391] on textarea at bounding box center [411, 392] width 400 height 57
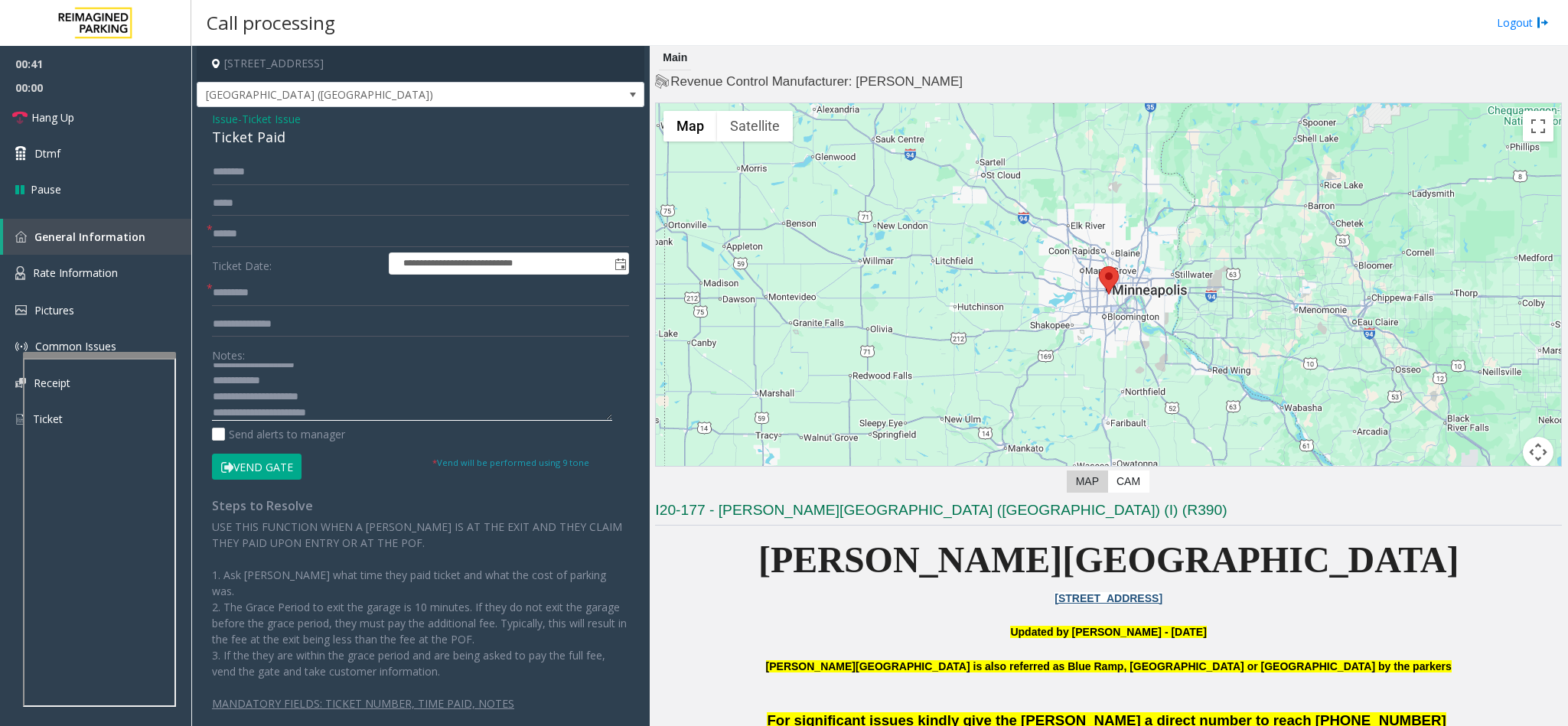
click at [346, 391] on textarea at bounding box center [411, 392] width 400 height 57
type textarea "**********"
click at [269, 237] on input "text" at bounding box center [420, 234] width 417 height 26
type input "*********"
type input "*"
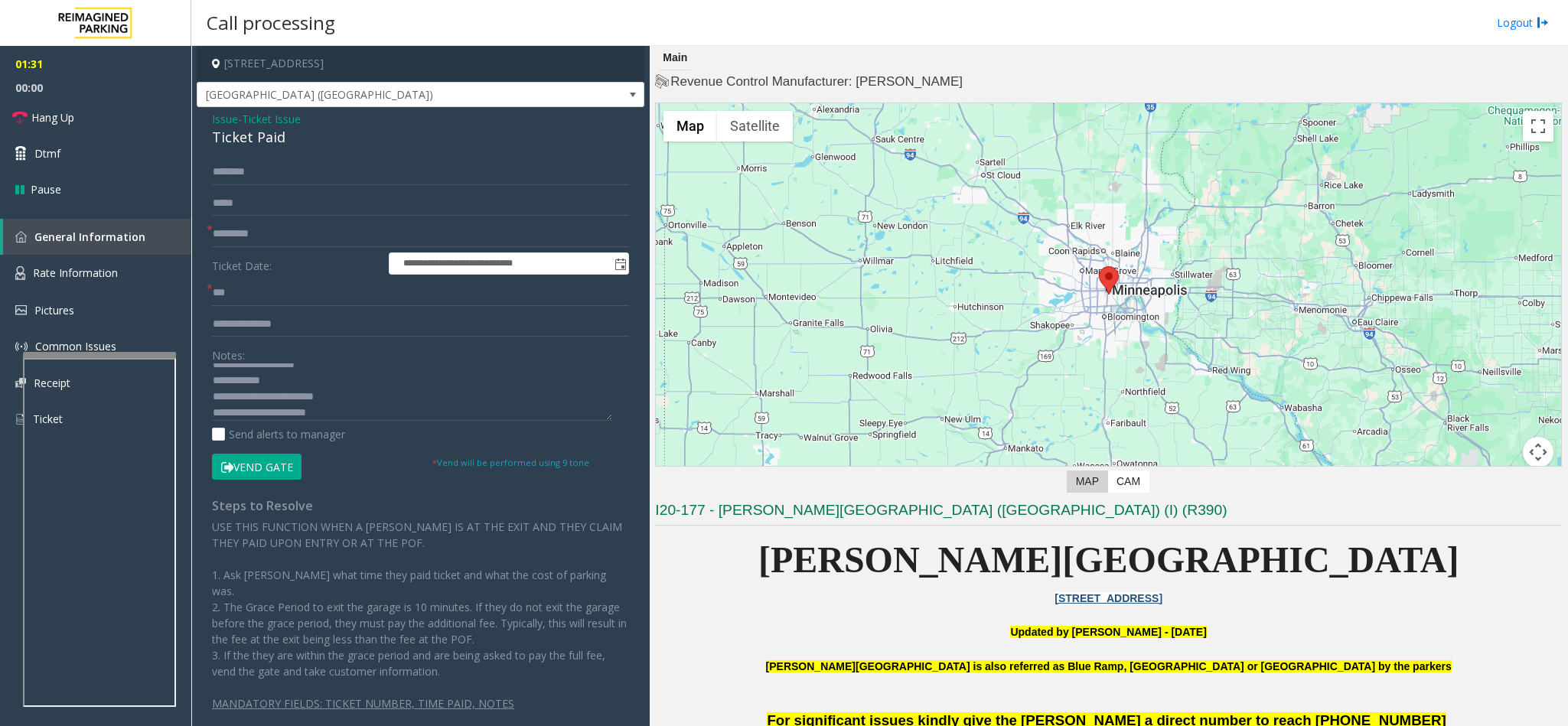
click at [253, 459] on button "Vend Gate" at bounding box center [256, 466] width 90 height 26
click at [249, 299] on input "***" at bounding box center [420, 293] width 417 height 26
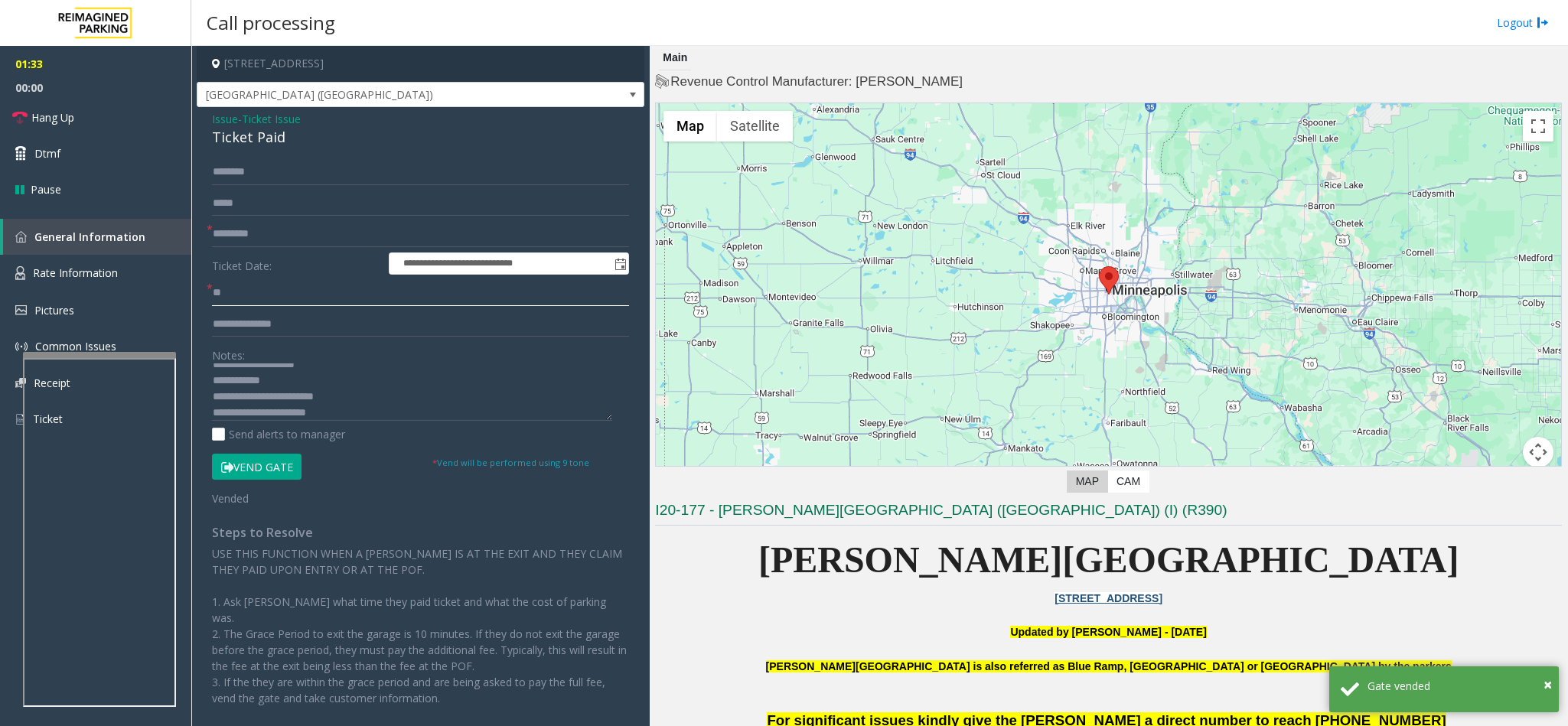
type input "*"
type input "**"
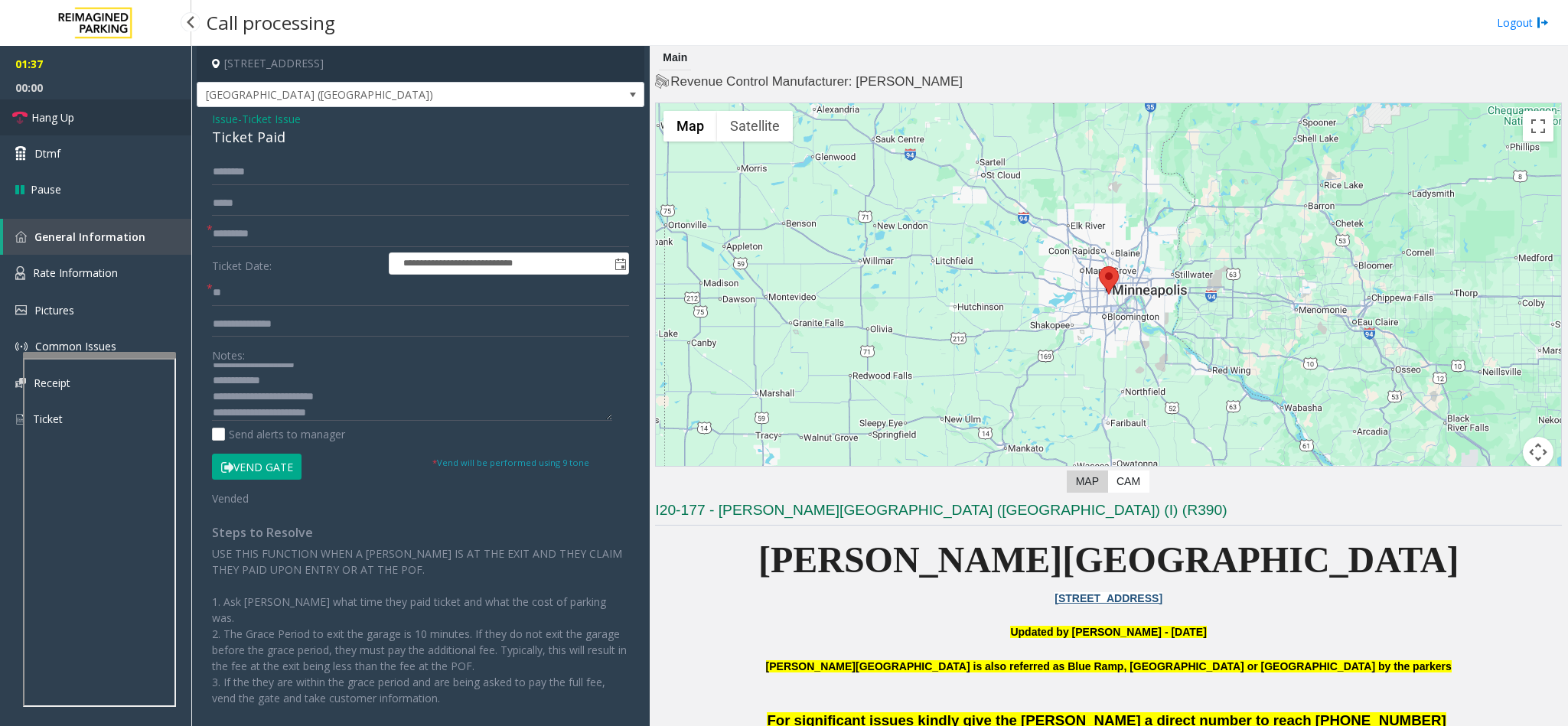
click at [101, 115] on link "Hang Up" at bounding box center [95, 117] width 191 height 36
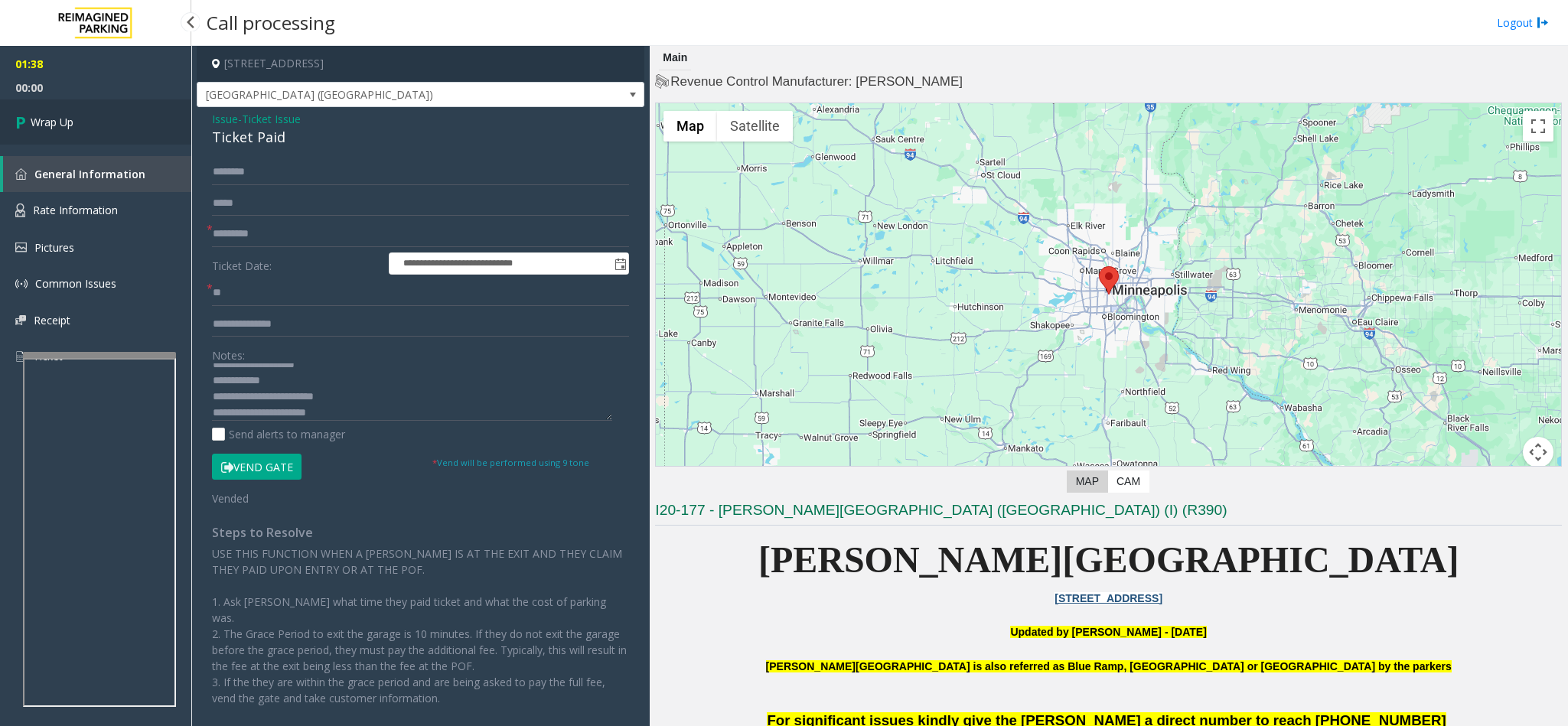
click at [101, 115] on link "Wrap Up" at bounding box center [95, 122] width 191 height 45
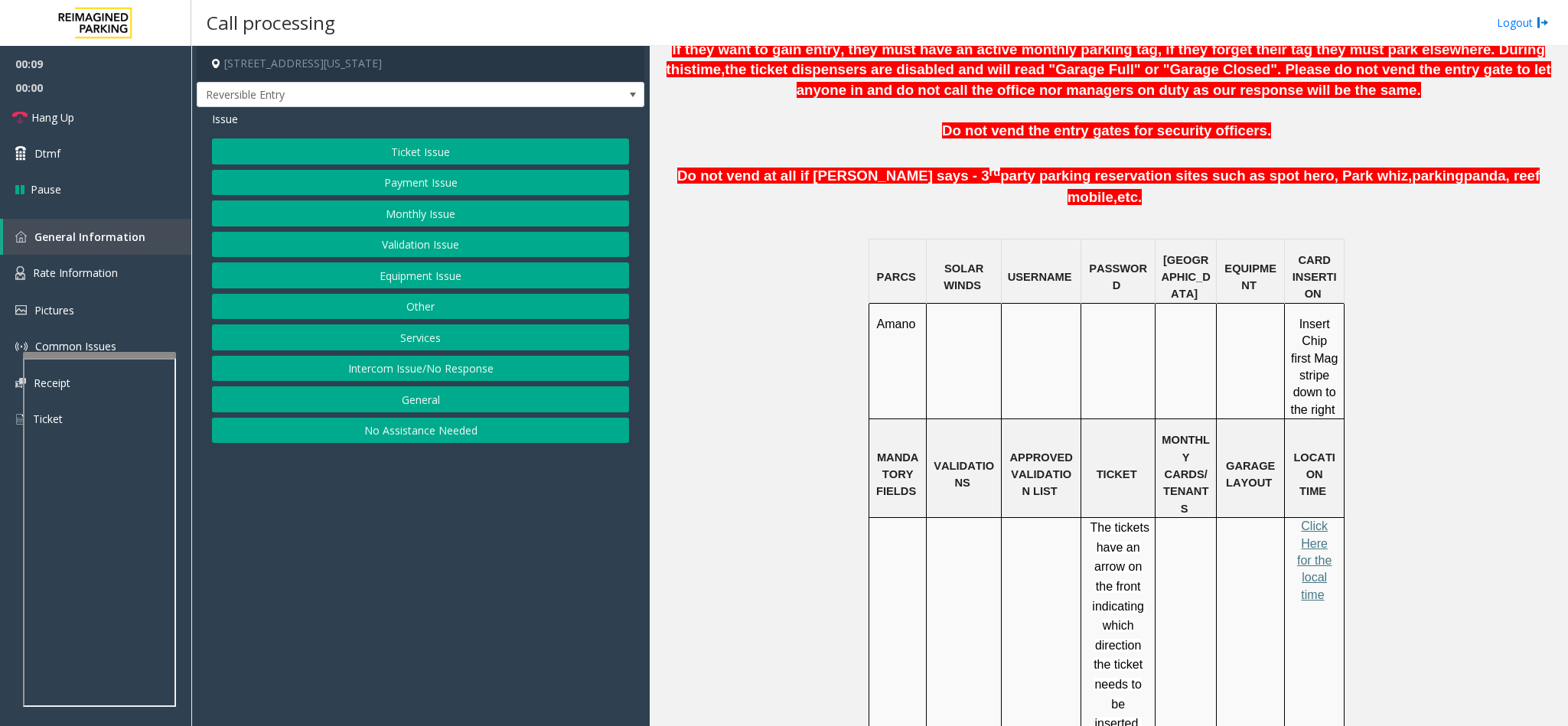
scroll to position [1148, 0]
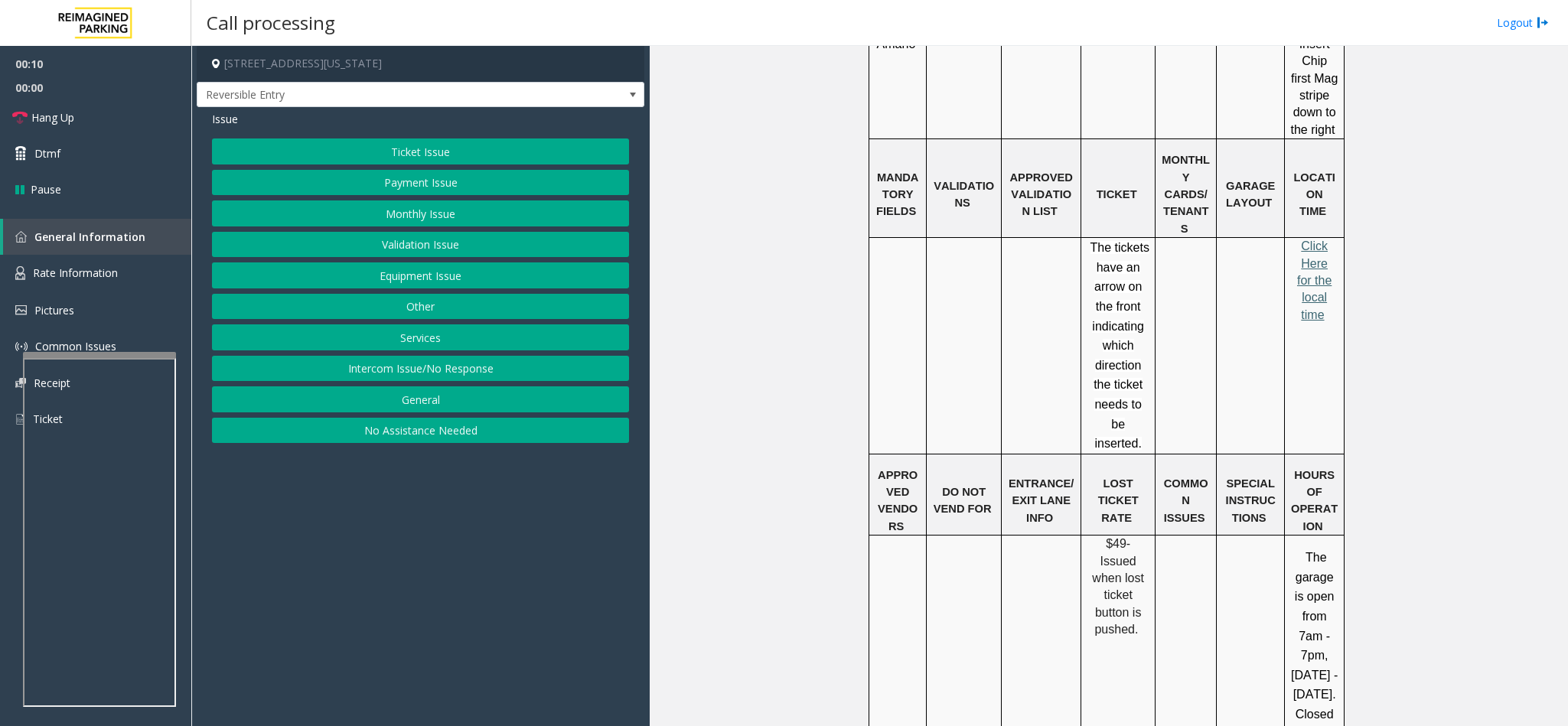
click at [1313, 239] on span "Click Here for the local time" at bounding box center [1313, 279] width 34 height 82
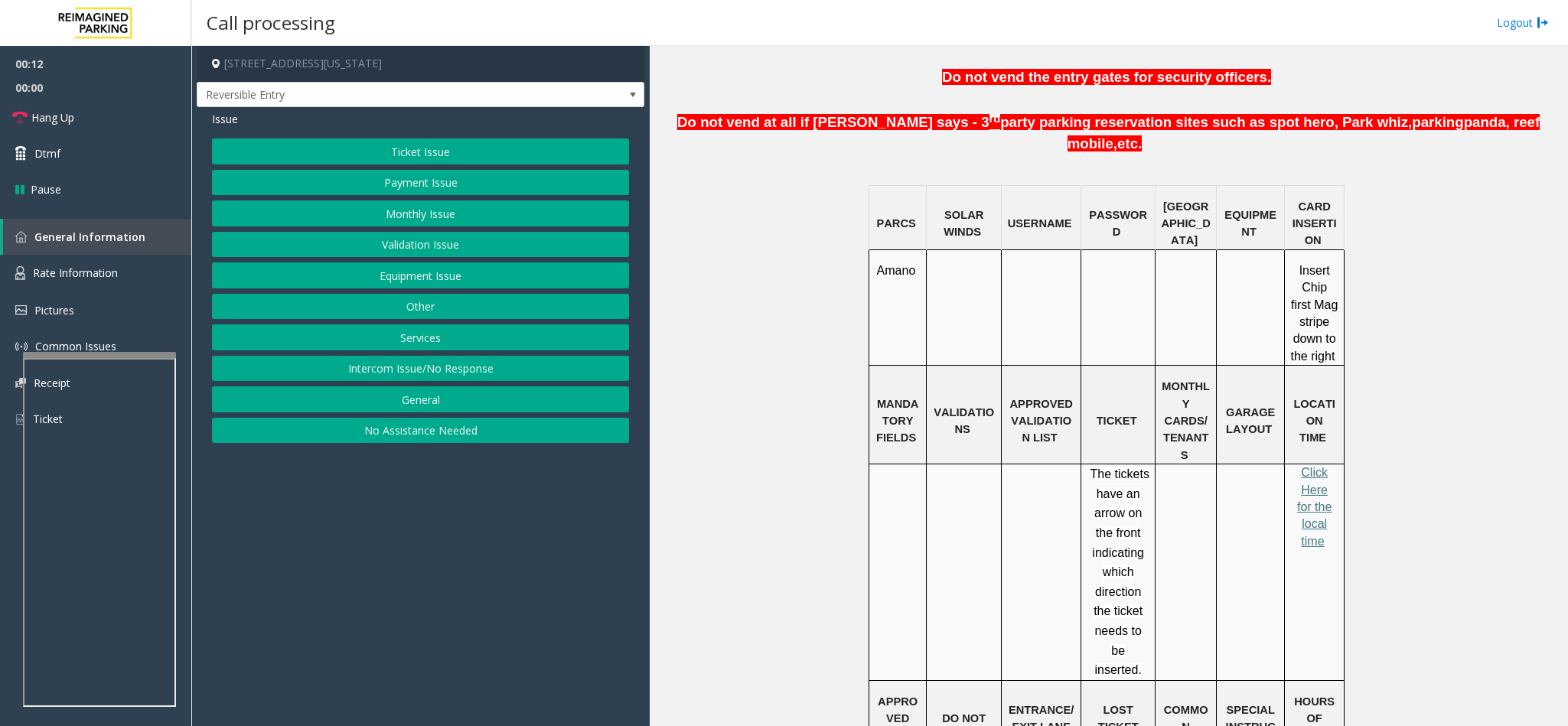
scroll to position [229, 0]
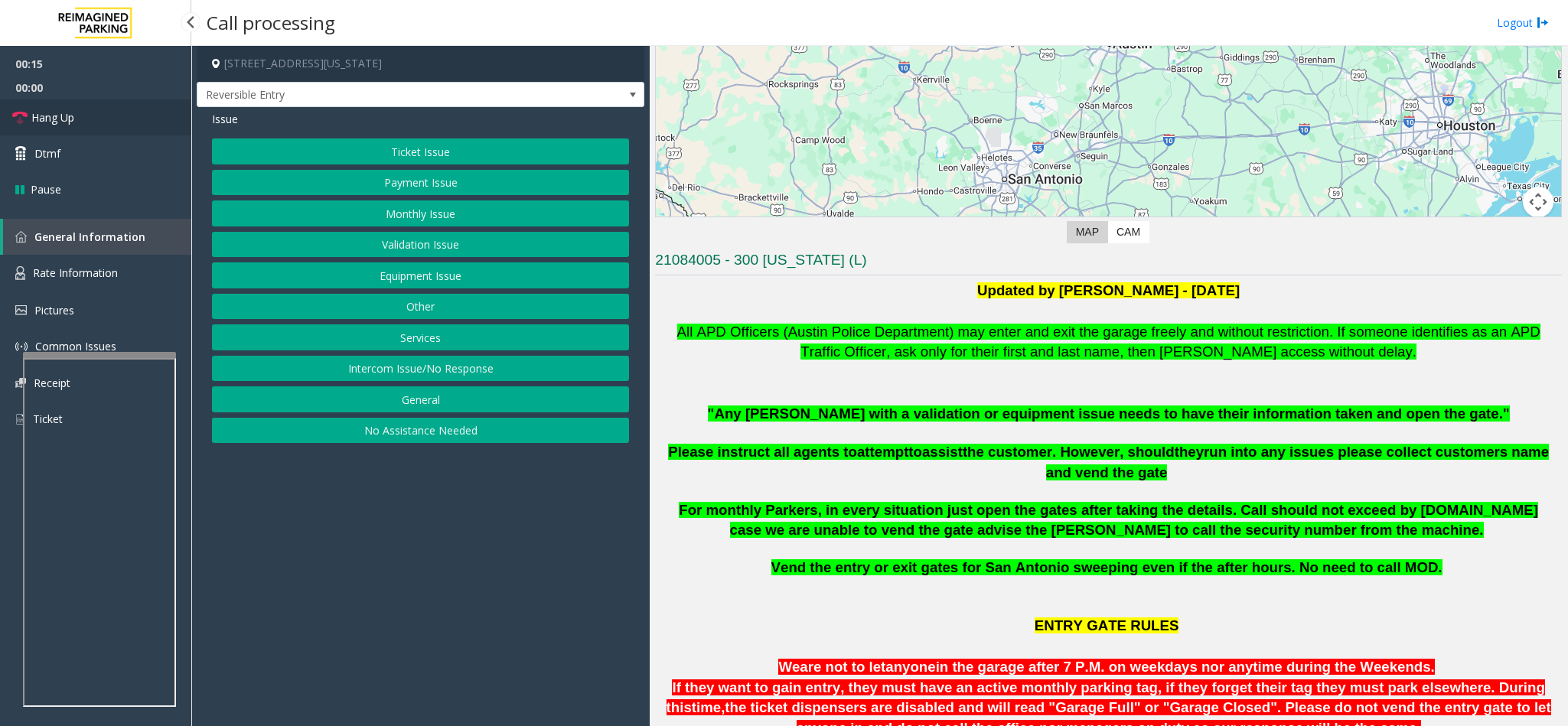
click at [65, 120] on span "Hang Up" at bounding box center [53, 117] width 43 height 16
click at [393, 280] on button "Equipment Issue" at bounding box center [420, 275] width 417 height 26
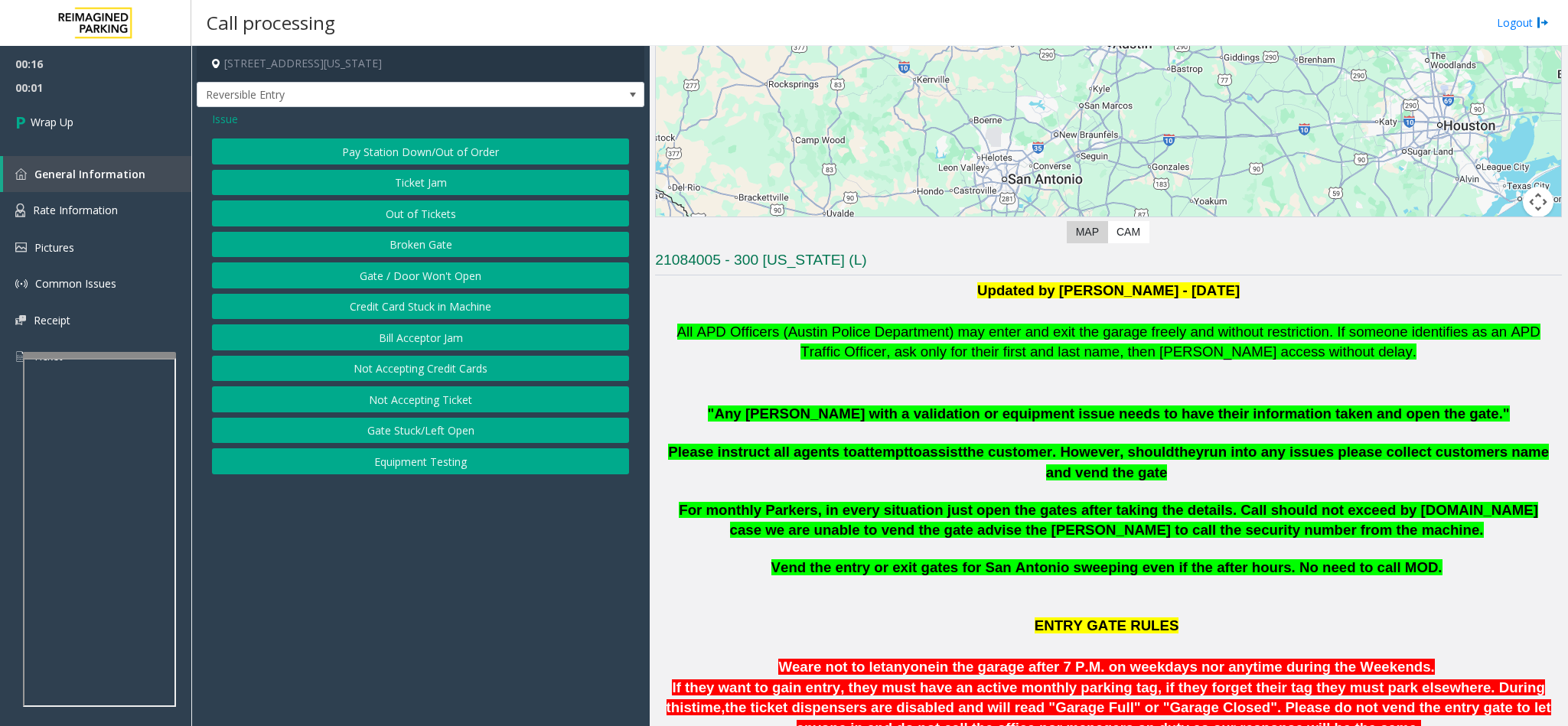
click at [393, 283] on button "Gate / Door Won't Open" at bounding box center [420, 275] width 417 height 26
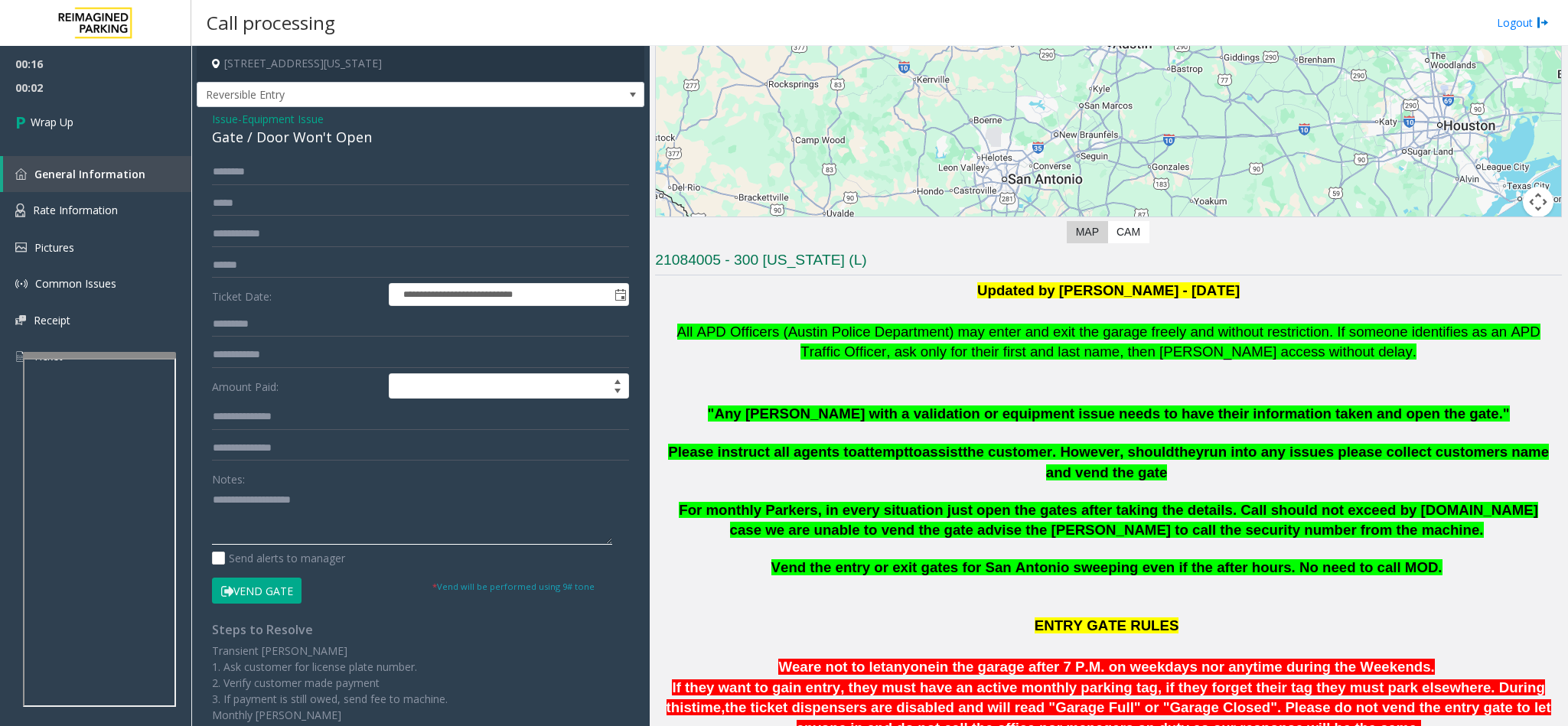
click at [308, 514] on textarea at bounding box center [411, 515] width 400 height 57
type textarea "**********"
click at [140, 136] on link "Wrap Up" at bounding box center [95, 122] width 191 height 45
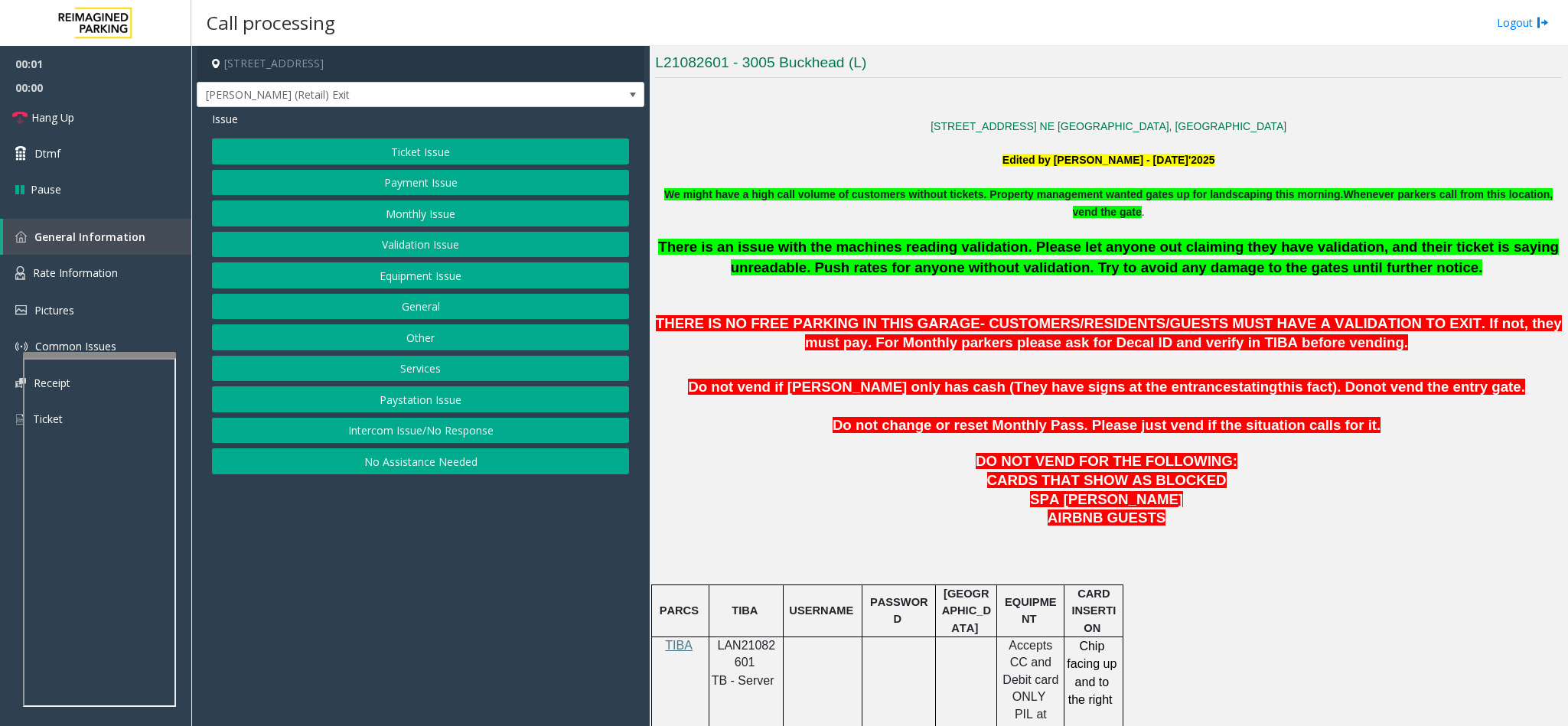
scroll to position [804, 0]
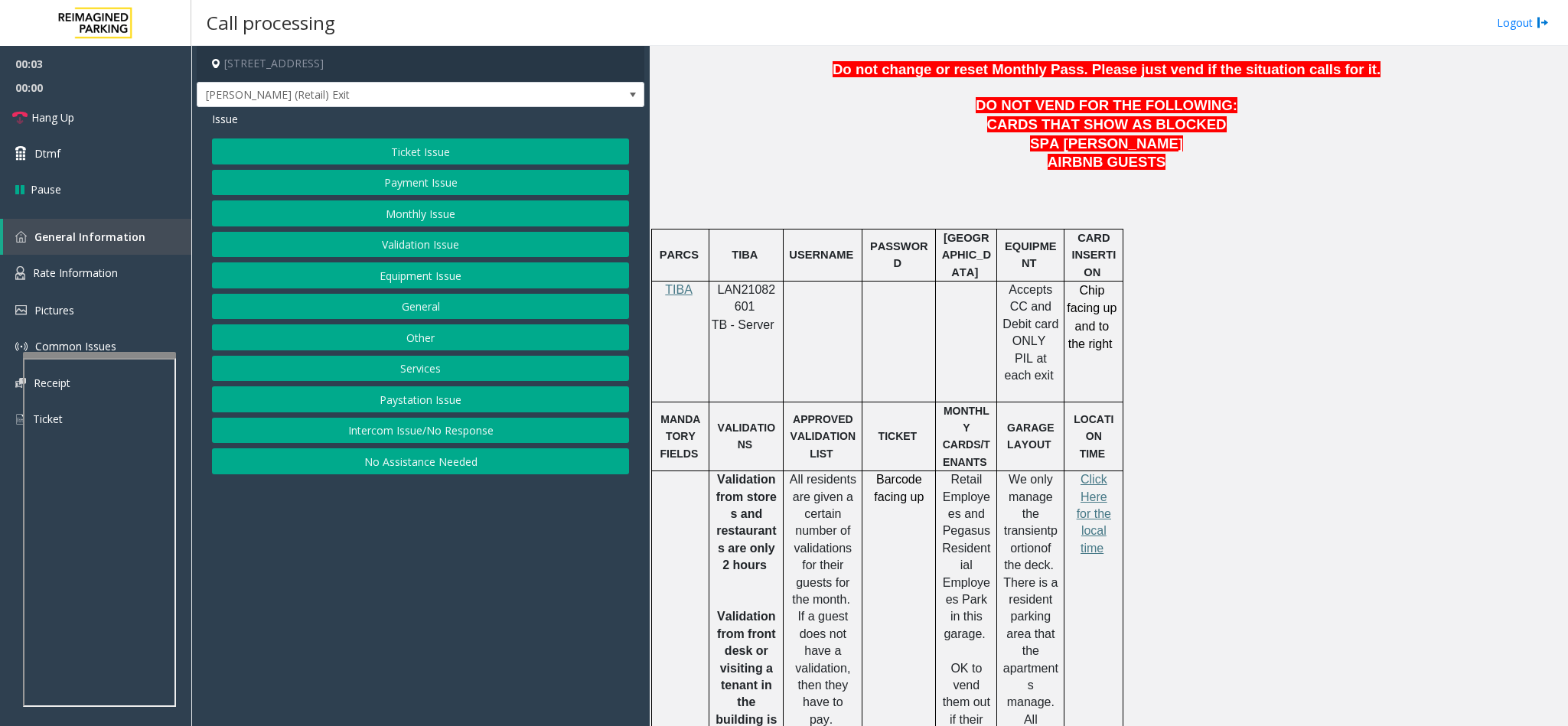
click at [737, 296] on span "LAN21082601" at bounding box center [747, 298] width 58 height 30
copy p "LAN21082601"
click at [150, 267] on link "Rate Information" at bounding box center [95, 273] width 191 height 37
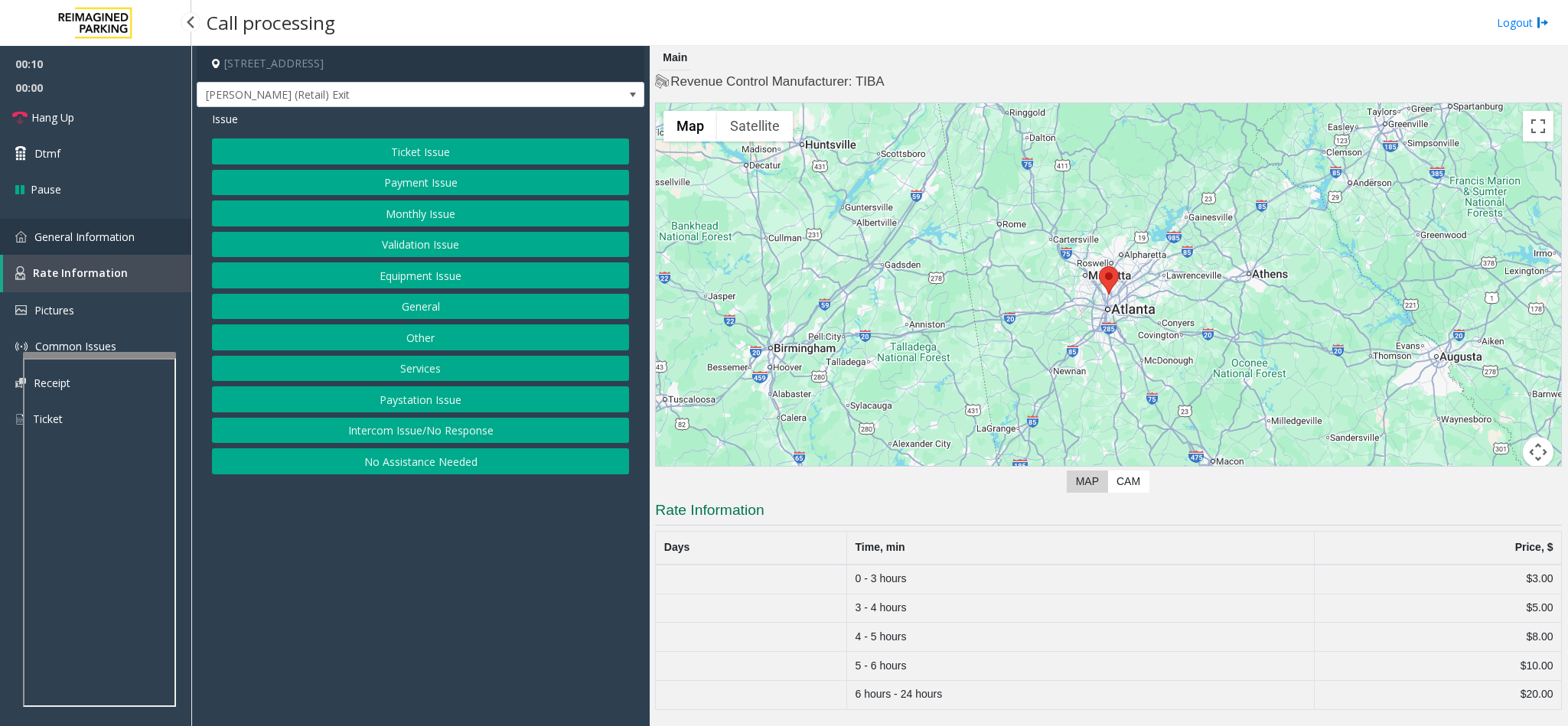
click at [147, 237] on link "General Information" at bounding box center [95, 236] width 191 height 36
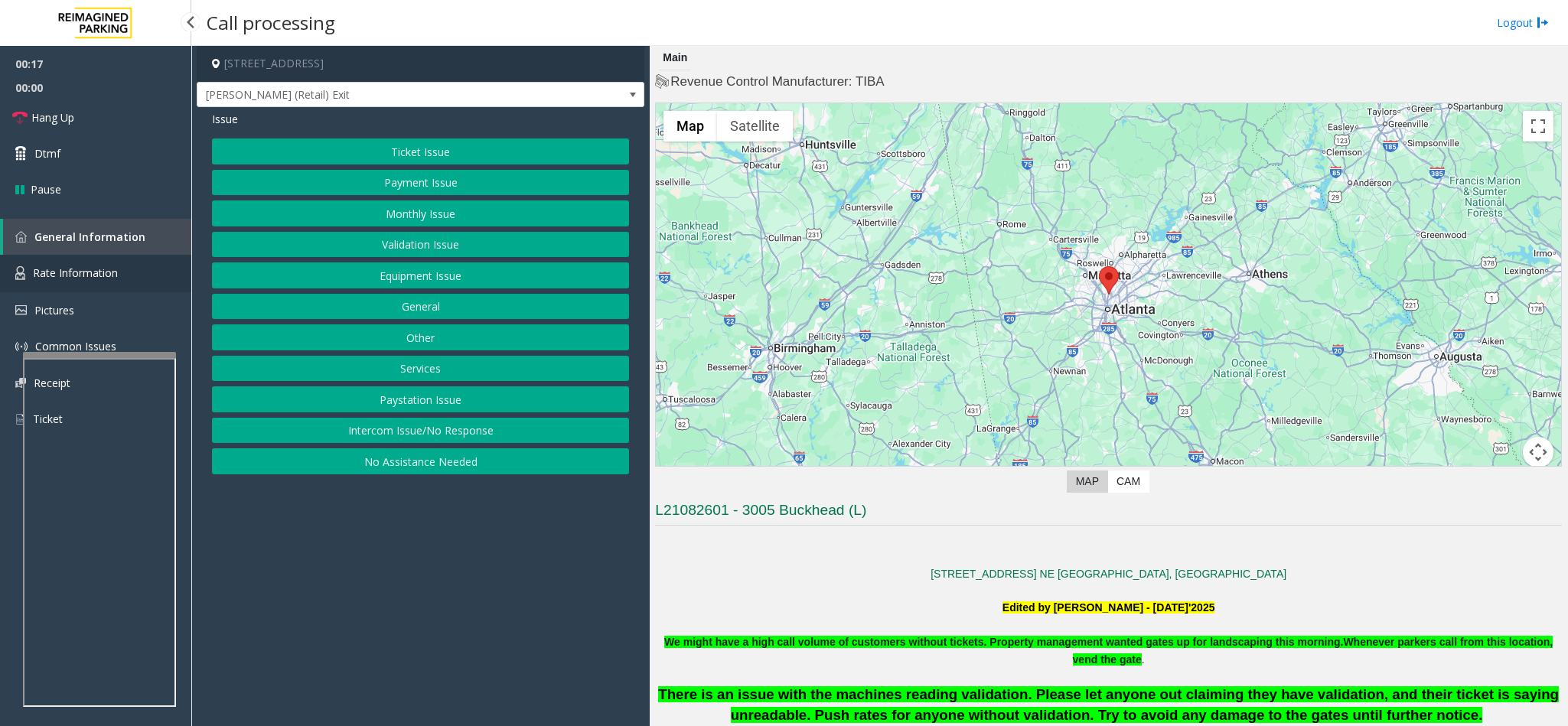
click at [132, 280] on link "Rate Information" at bounding box center [95, 273] width 191 height 37
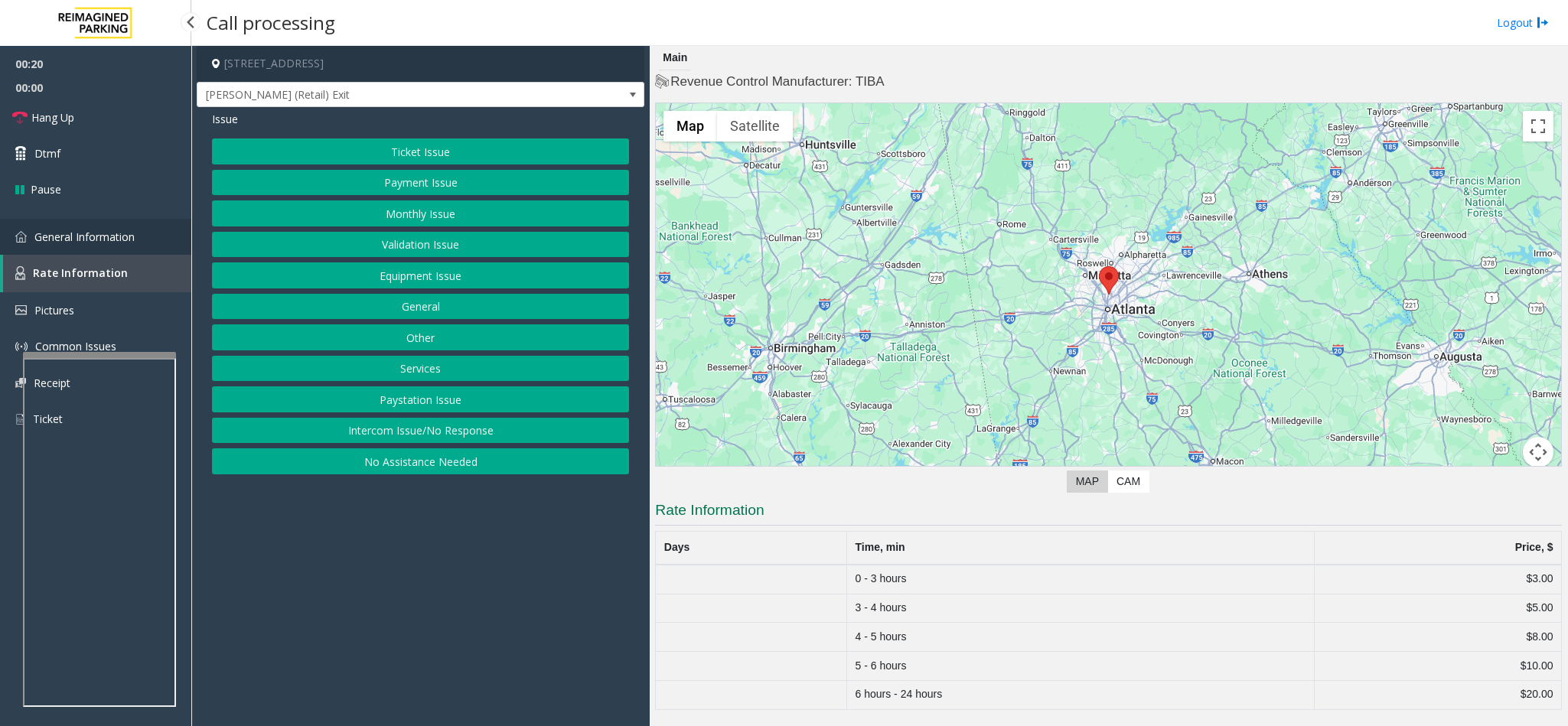
click at [122, 250] on link "General Information" at bounding box center [95, 236] width 191 height 36
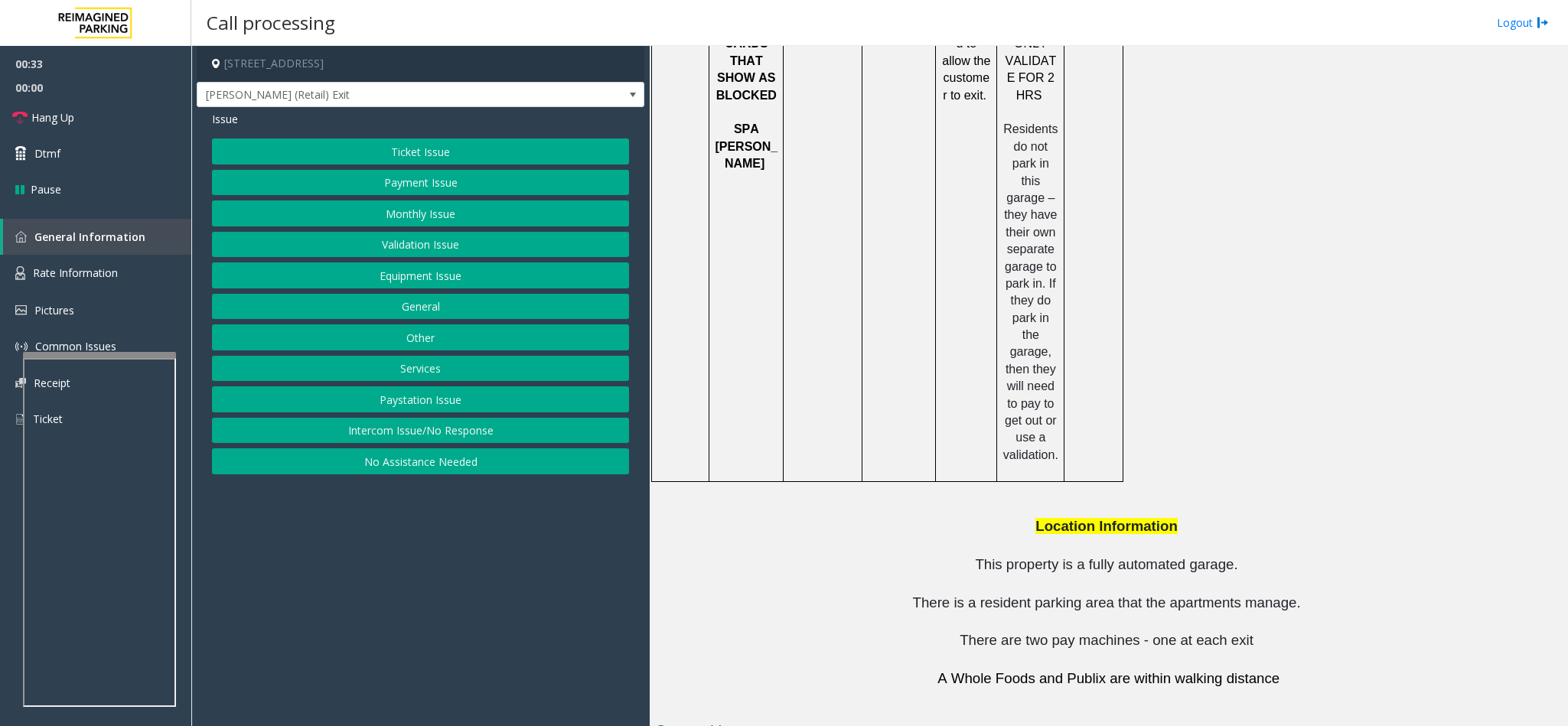
scroll to position [2007, 0]
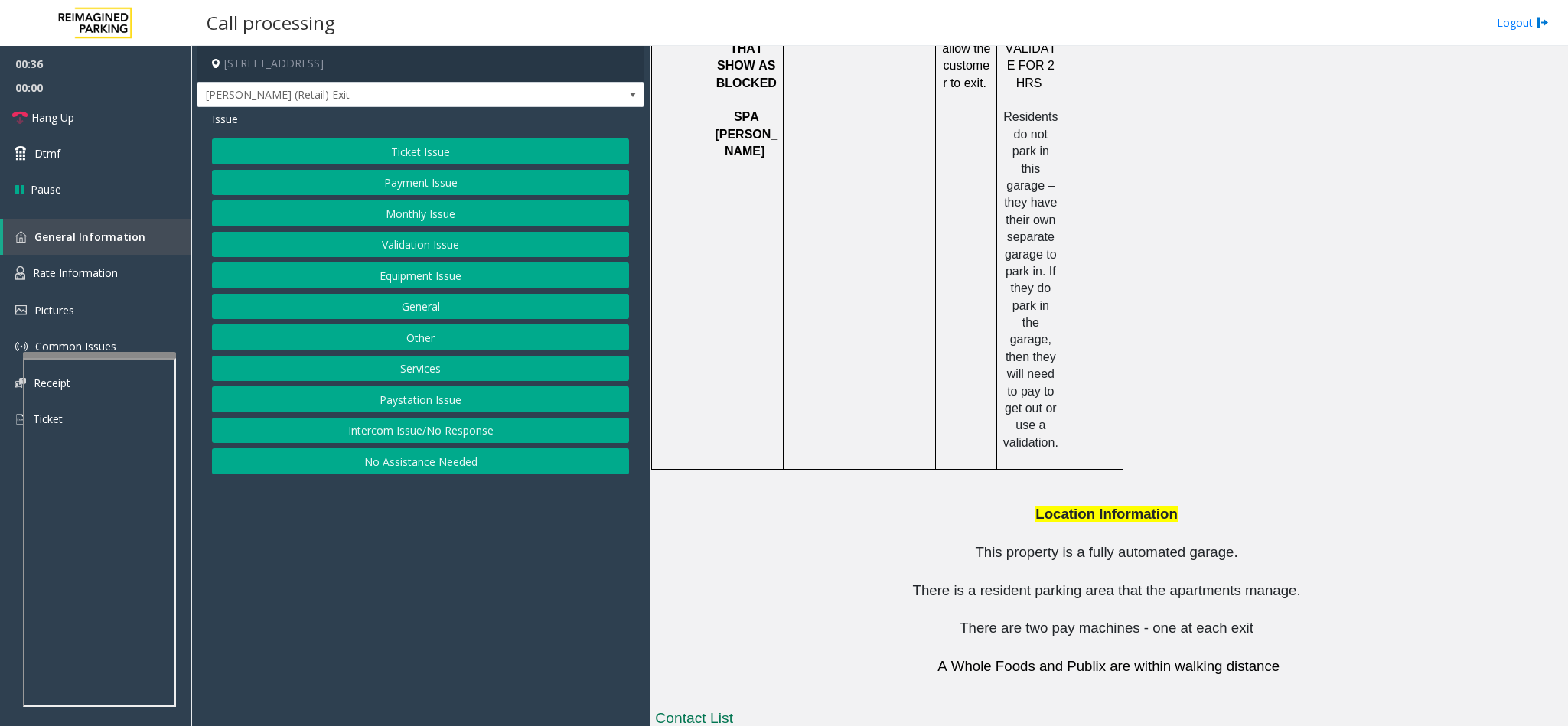
copy button "404.309.6522"
drag, startPoint x: 1038, startPoint y: 691, endPoint x: 946, endPoint y: 691, distance: 92.0
click at [432, 285] on button "Equipment Issue" at bounding box center [420, 275] width 417 height 26
click at [418, 287] on button "Gate / Door Won't Open" at bounding box center [420, 275] width 417 height 26
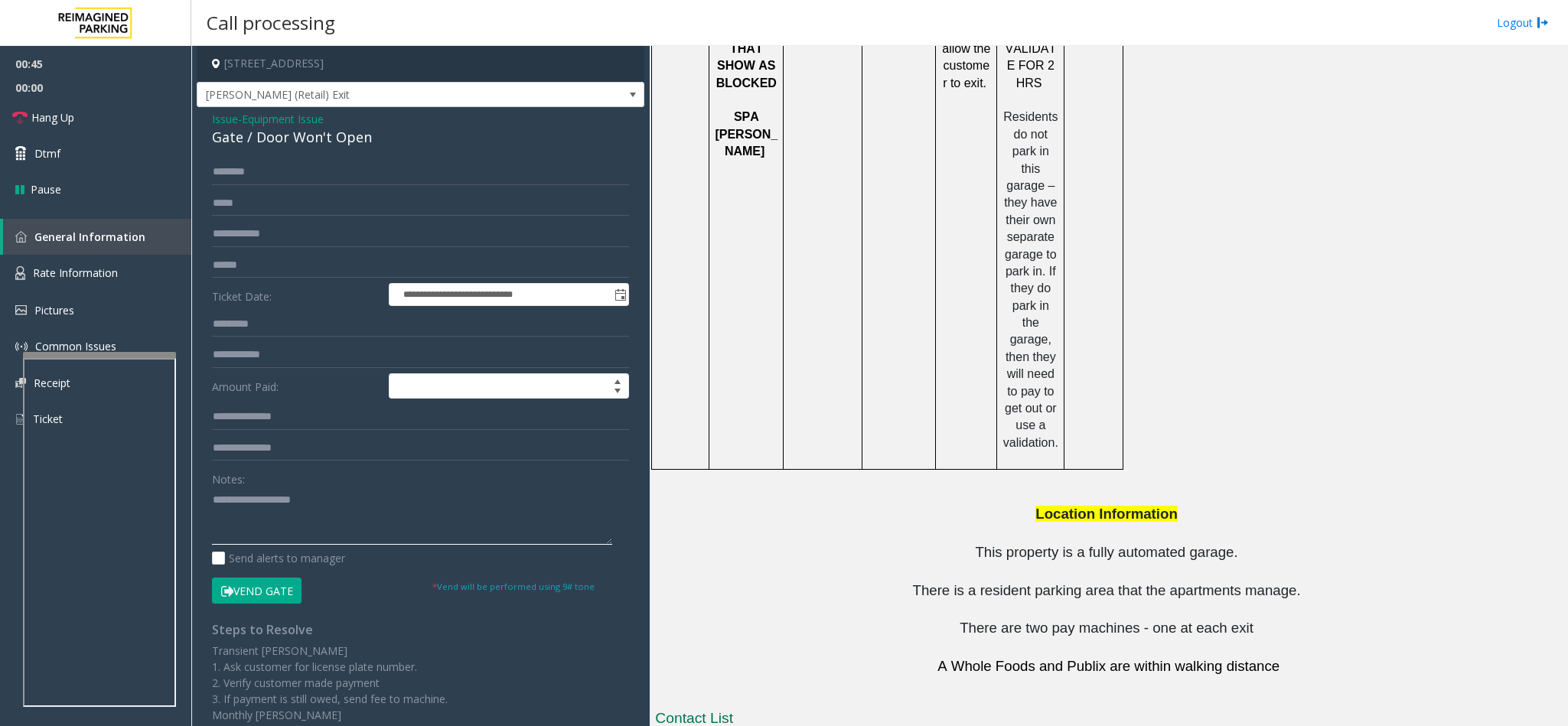
click at [317, 501] on textarea at bounding box center [411, 515] width 400 height 57
drag, startPoint x: 1034, startPoint y: 659, endPoint x: 928, endPoint y: 663, distance: 106.1
copy tr "[PHONE_NUMBER]"
click at [430, 525] on textarea at bounding box center [411, 515] width 400 height 57
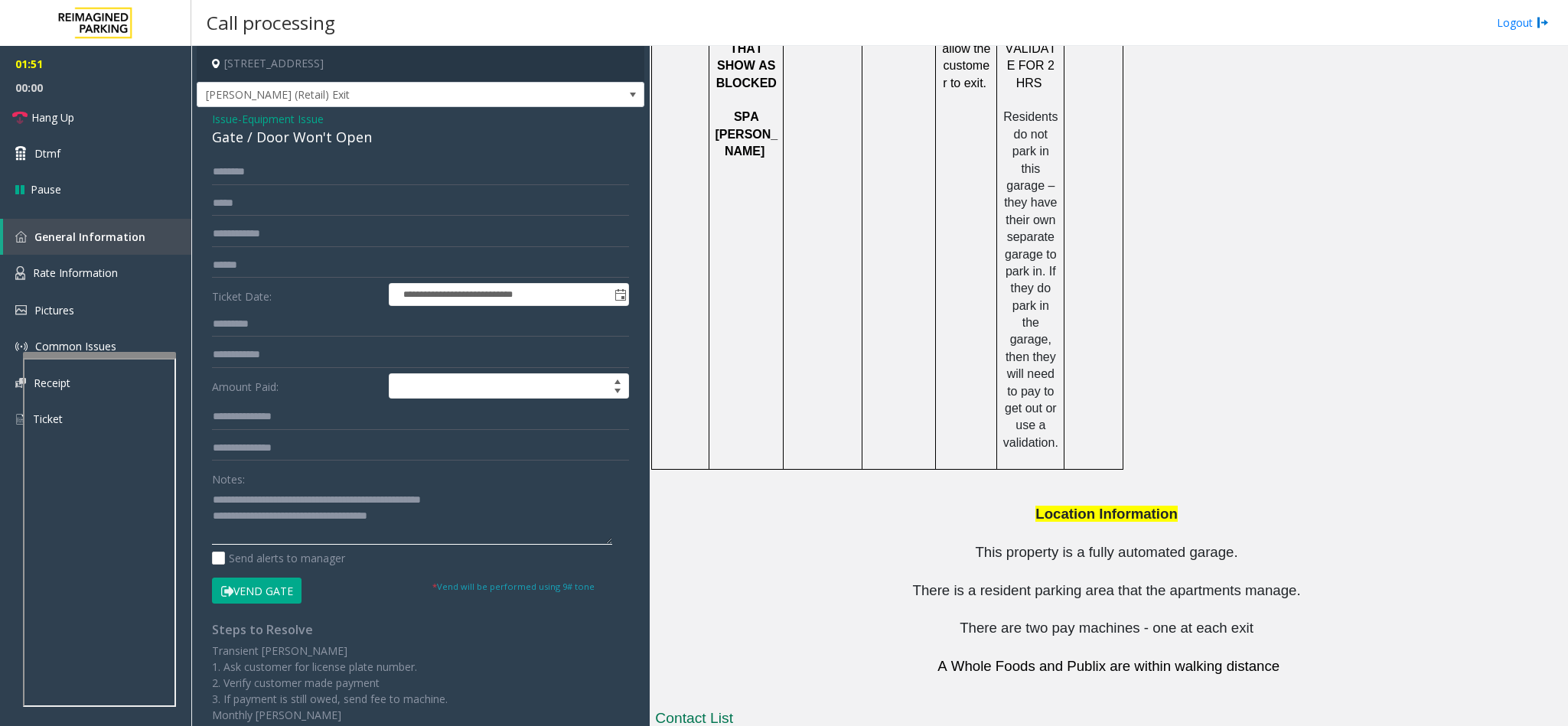
type textarea "**********"
click at [250, 165] on input "text" at bounding box center [420, 172] width 417 height 26
type input "*****"
drag, startPoint x: 267, startPoint y: 174, endPoint x: 115, endPoint y: 165, distance: 152.3
click at [115, 165] on app-root "**********" at bounding box center [784, 363] width 1568 height 726
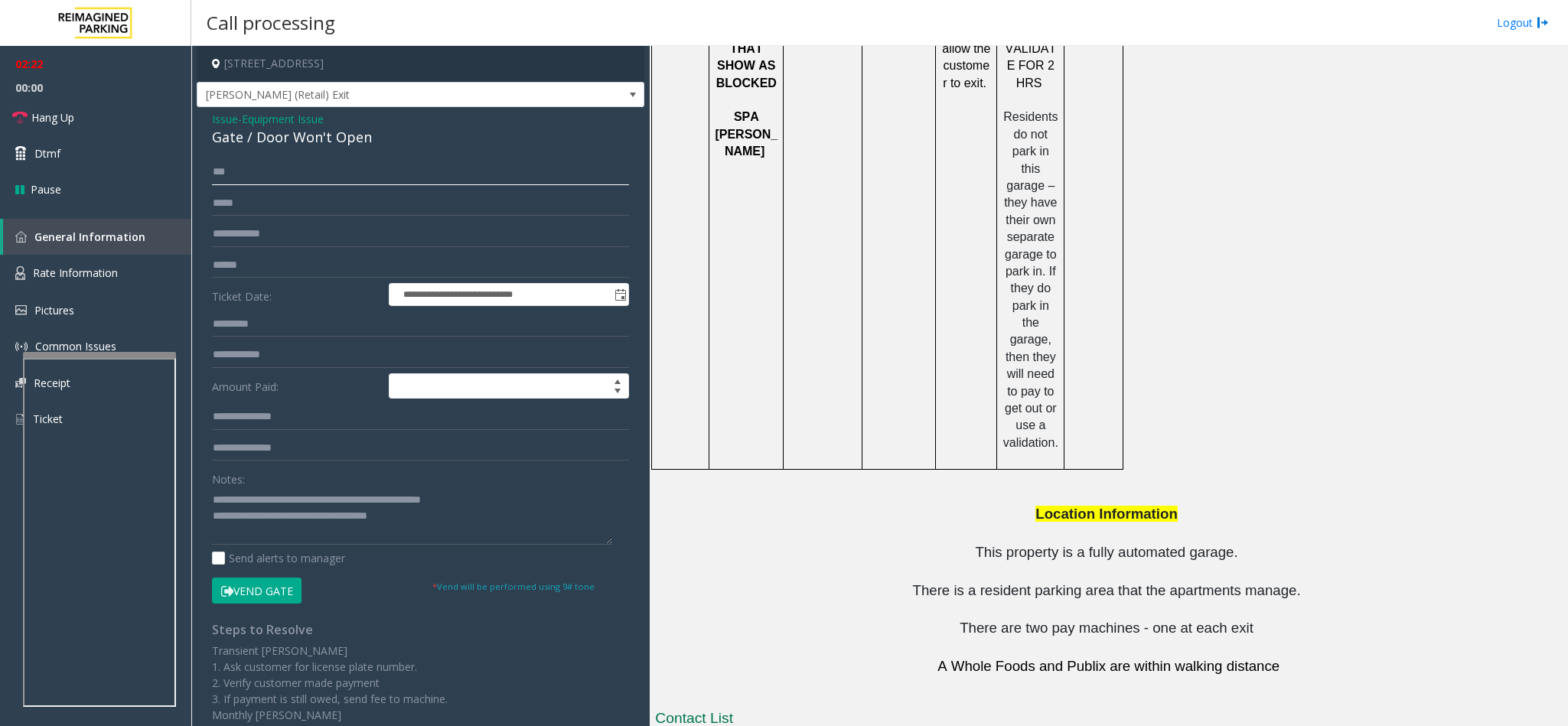
type input "***"
click at [335, 276] on input "text" at bounding box center [420, 266] width 417 height 26
click at [270, 593] on button "Vend Gate" at bounding box center [256, 590] width 90 height 26
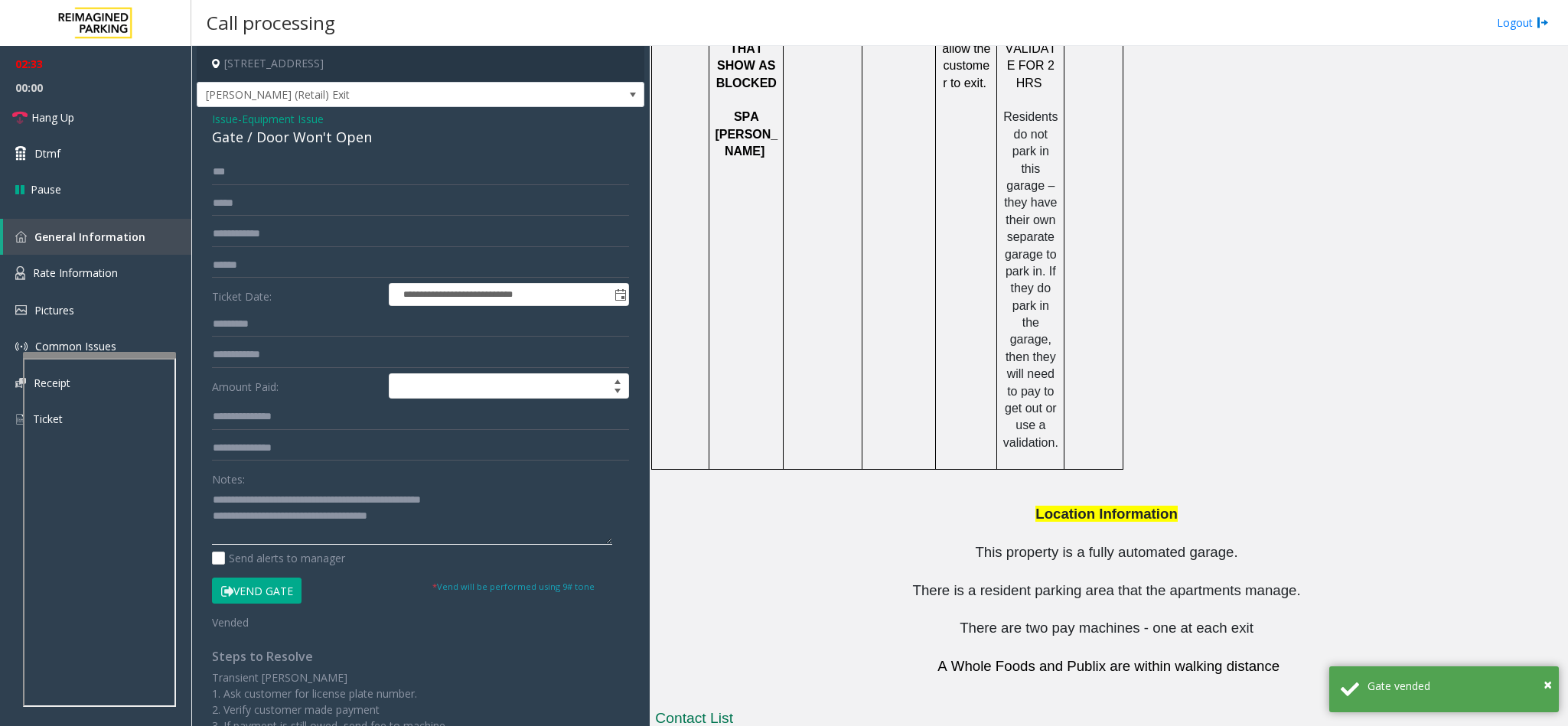
click at [494, 501] on textarea at bounding box center [411, 515] width 400 height 57
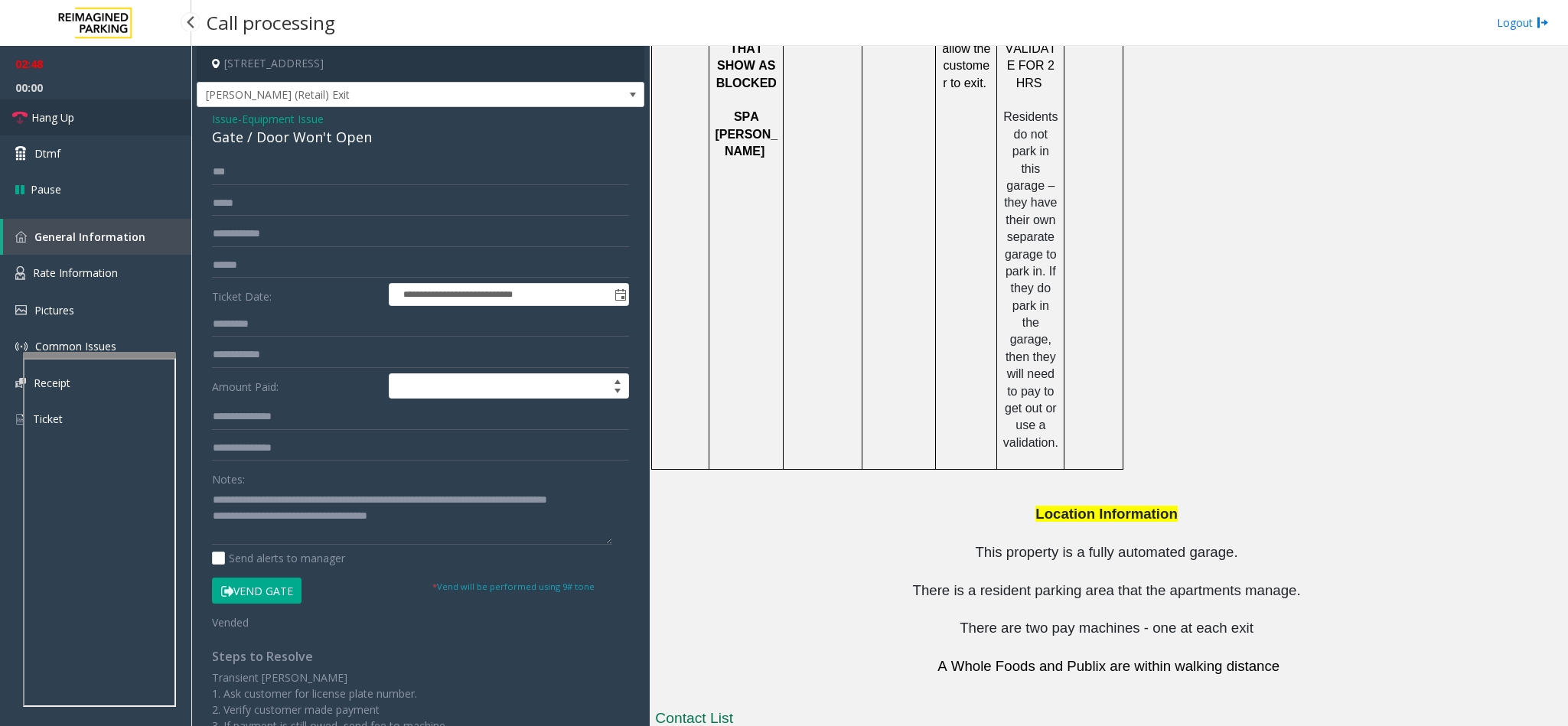
click at [65, 118] on span "Hang Up" at bounding box center [53, 117] width 43 height 16
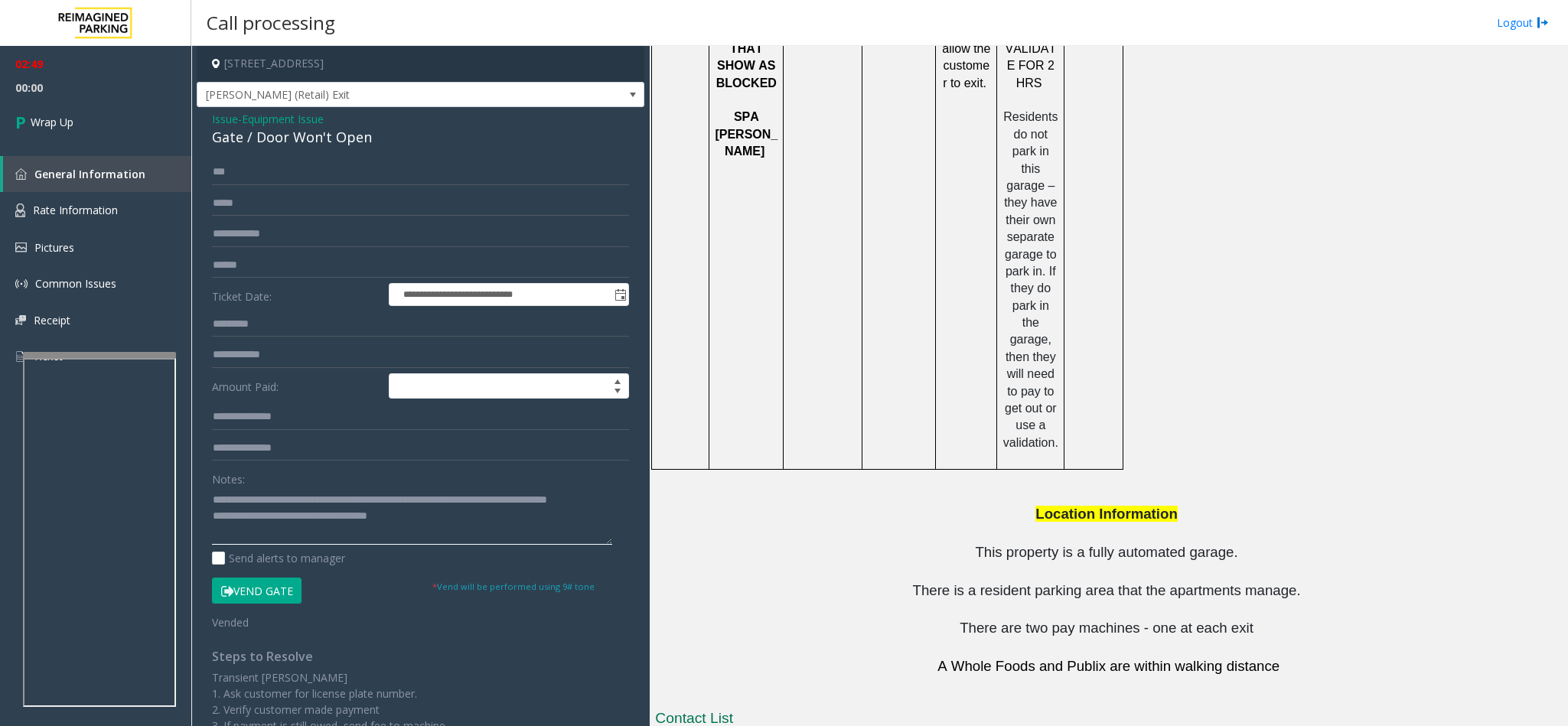
click at [283, 519] on textarea at bounding box center [411, 515] width 400 height 57
drag, startPoint x: 260, startPoint y: 524, endPoint x: 237, endPoint y: 528, distance: 23.3
click at [239, 528] on textarea at bounding box center [411, 515] width 400 height 57
click at [243, 535] on textarea at bounding box center [411, 515] width 400 height 57
click at [239, 535] on textarea at bounding box center [411, 515] width 400 height 57
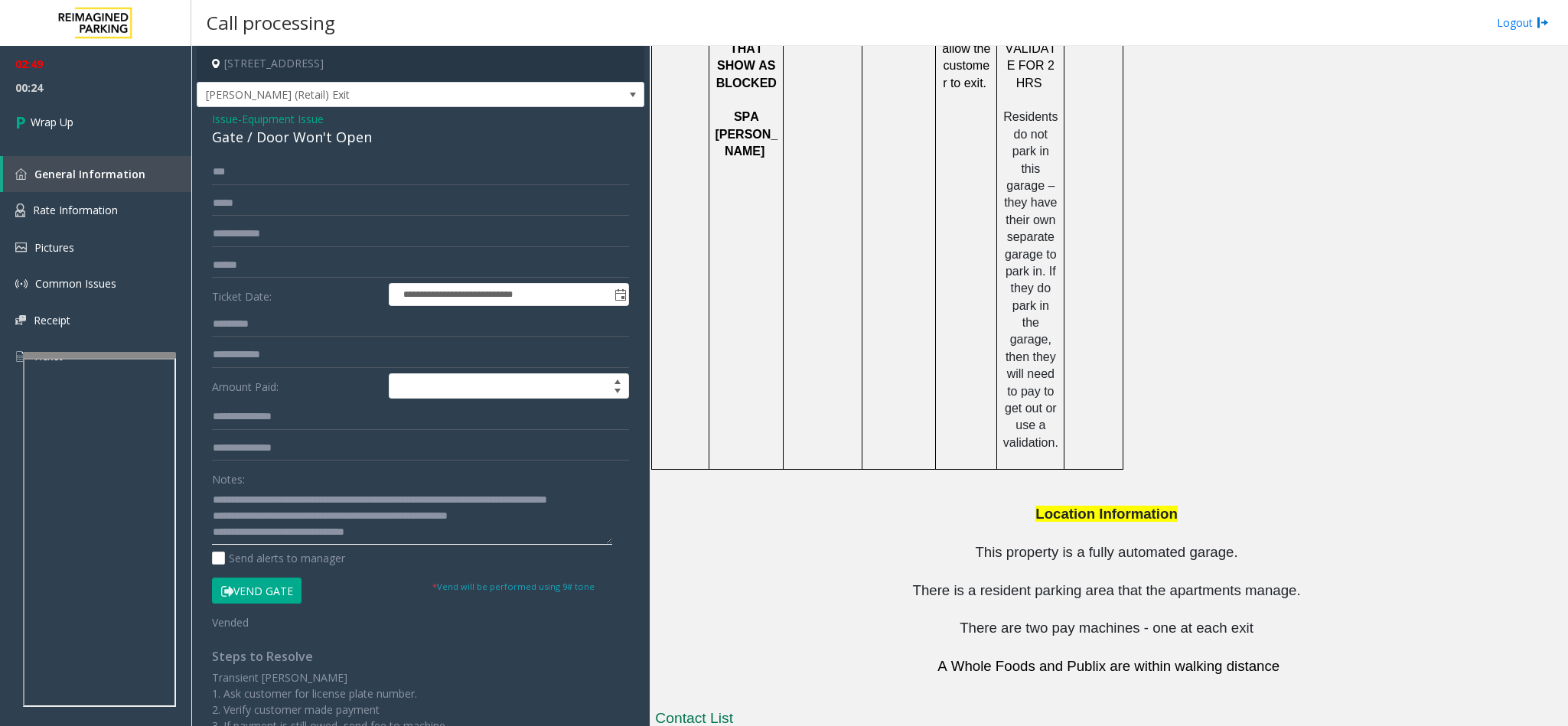
scroll to position [12, 0]
click at [411, 533] on textarea at bounding box center [411, 515] width 400 height 57
type textarea "**********"
click at [85, 133] on link "Wrap Up" at bounding box center [95, 122] width 191 height 45
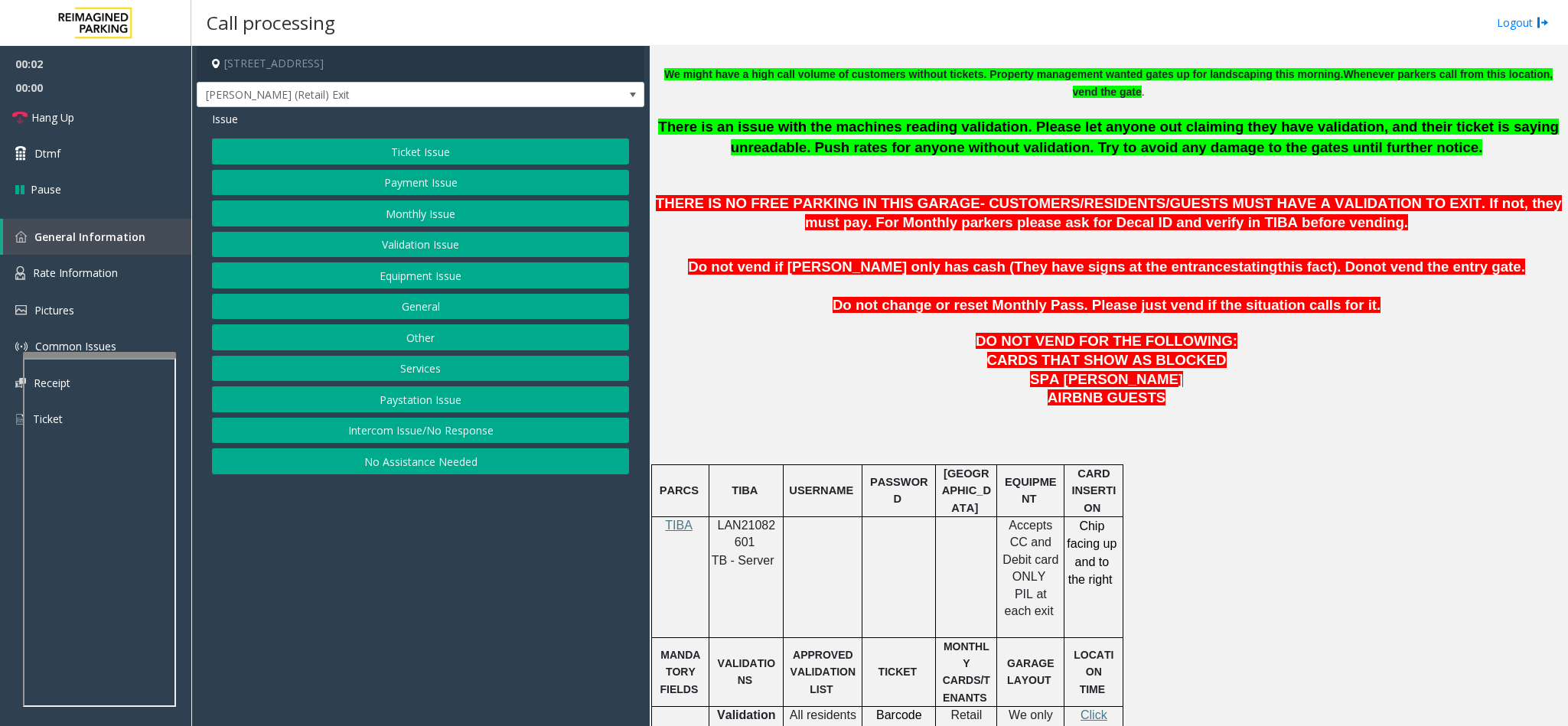
scroll to position [574, 0]
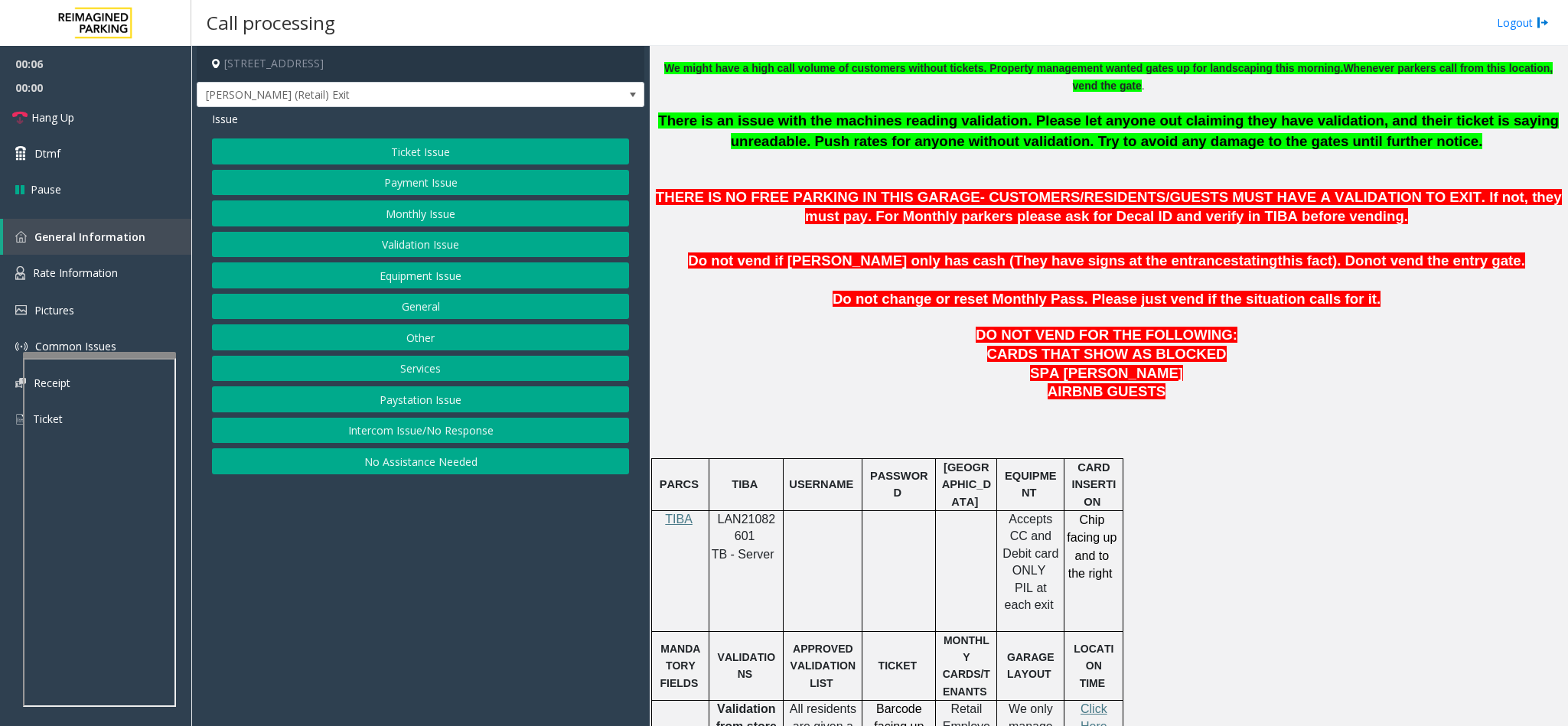
click at [420, 310] on button "General" at bounding box center [420, 307] width 417 height 26
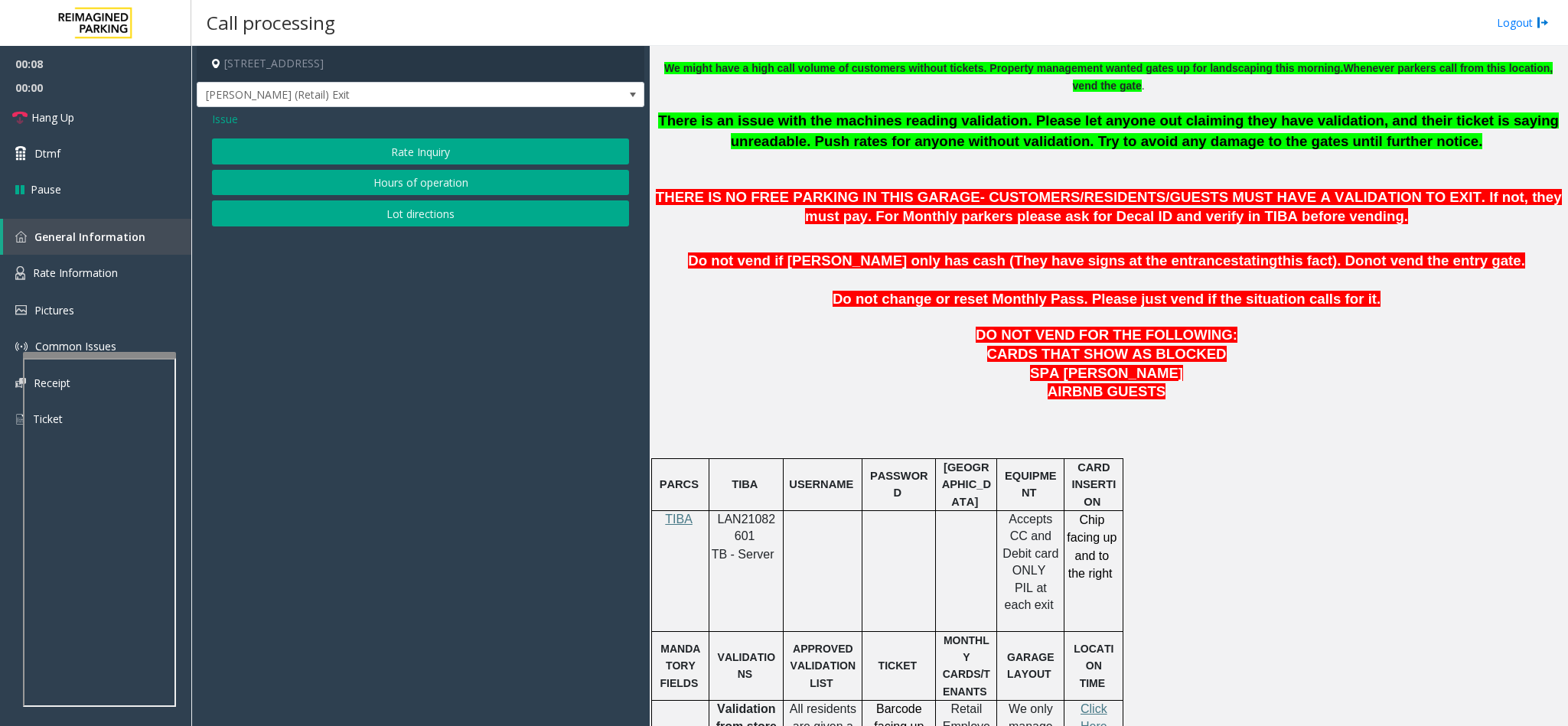
click at [218, 119] on span "Issue" at bounding box center [224, 119] width 26 height 16
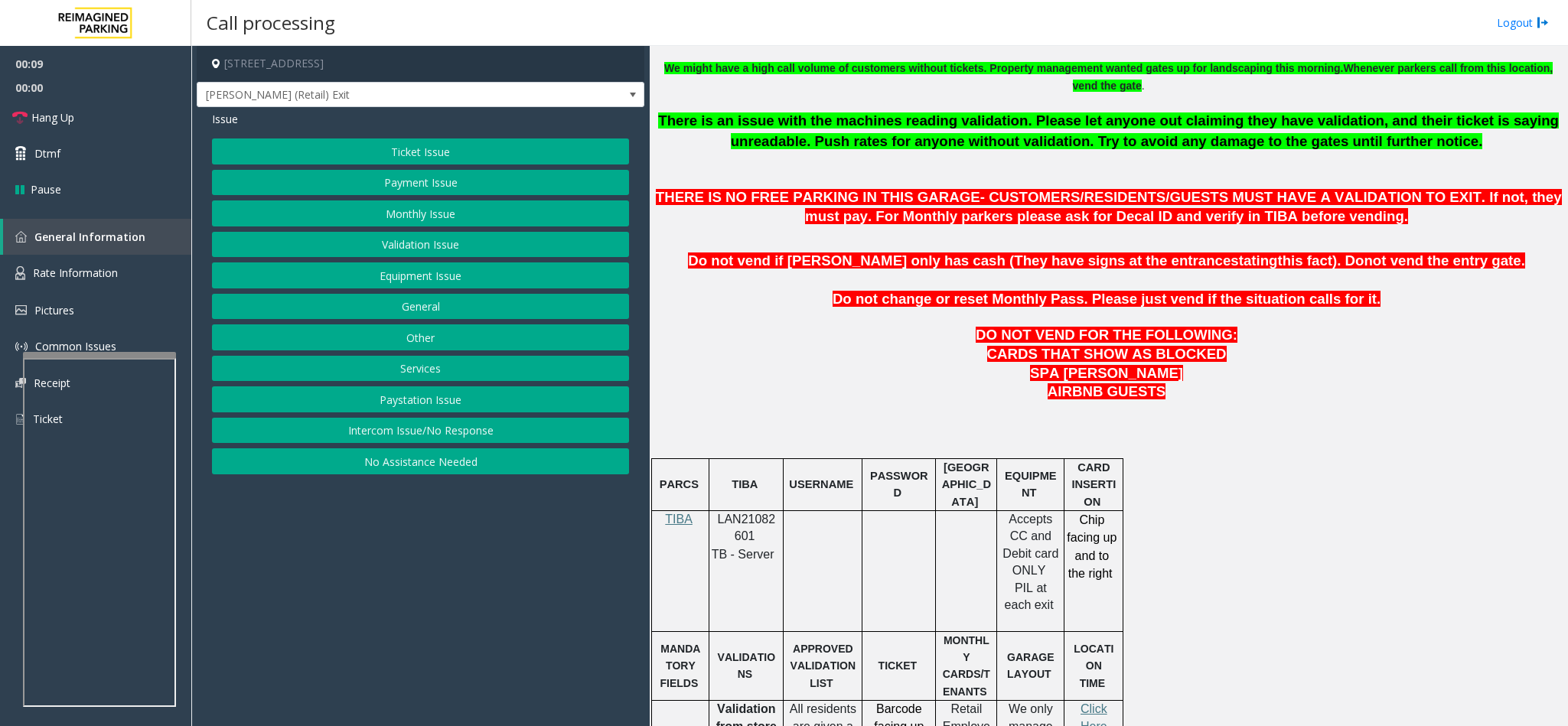
click at [382, 349] on button "Other" at bounding box center [420, 337] width 417 height 26
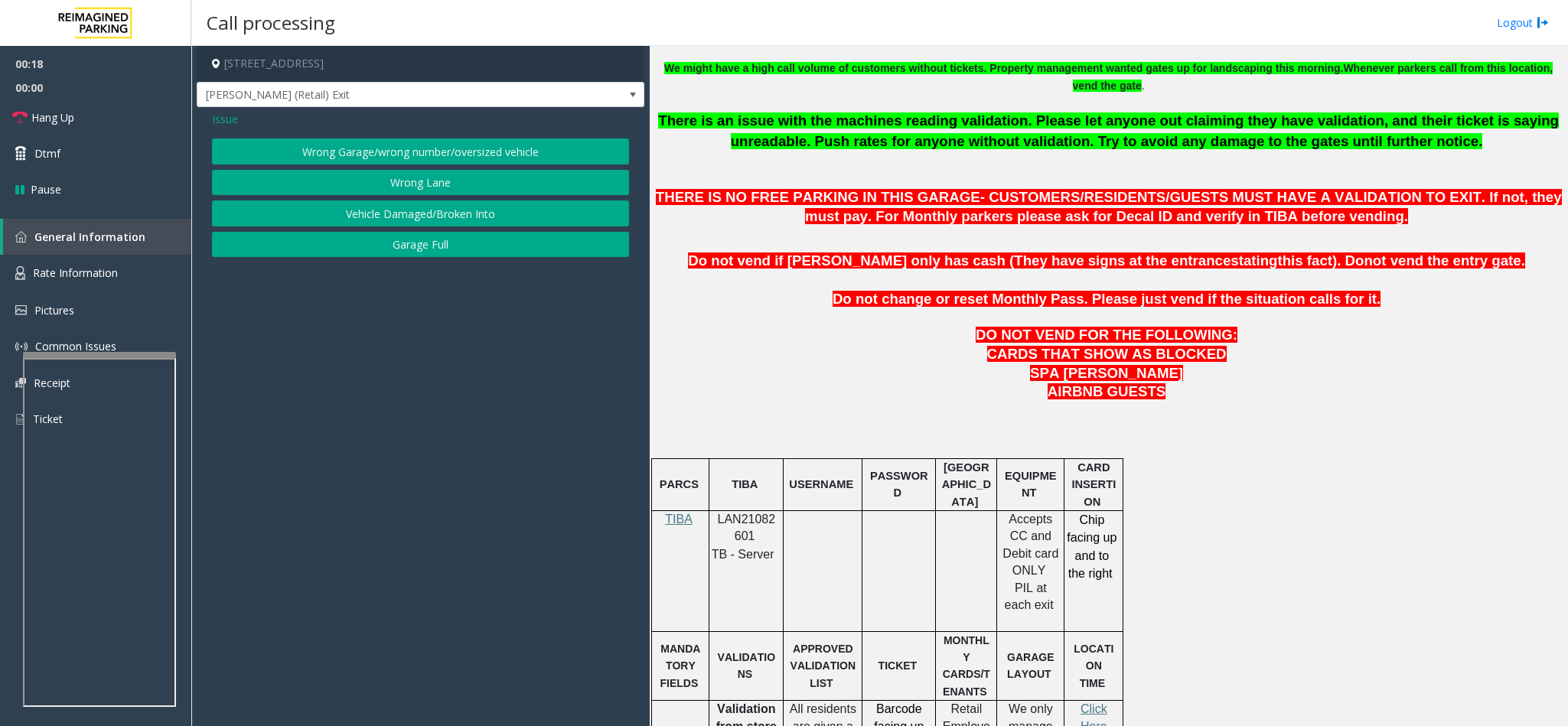
click at [225, 119] on span "Issue" at bounding box center [224, 119] width 26 height 16
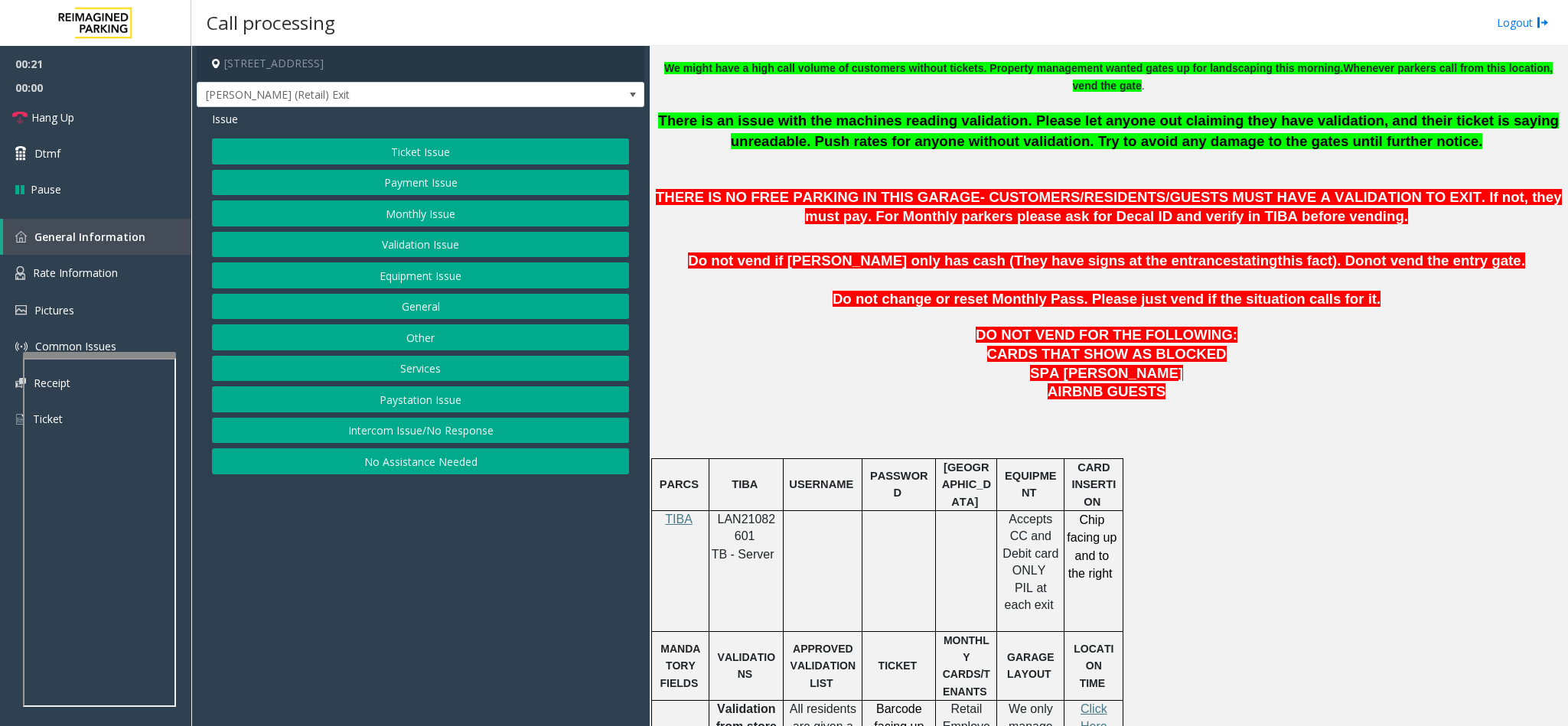
click at [423, 432] on button "Intercom Issue/No Response" at bounding box center [420, 431] width 417 height 26
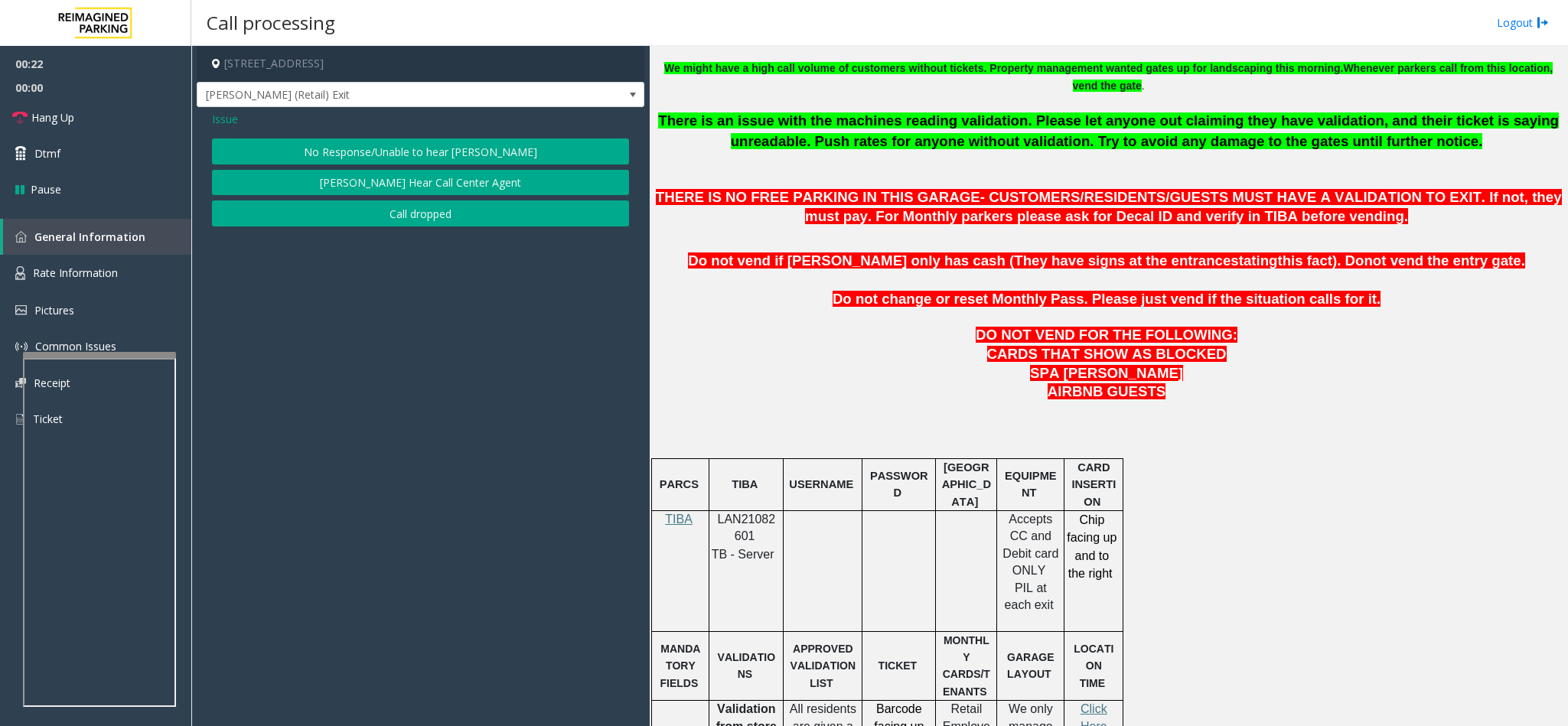
click at [353, 150] on button "No Response/Unable to hear [PERSON_NAME]" at bounding box center [420, 151] width 417 height 26
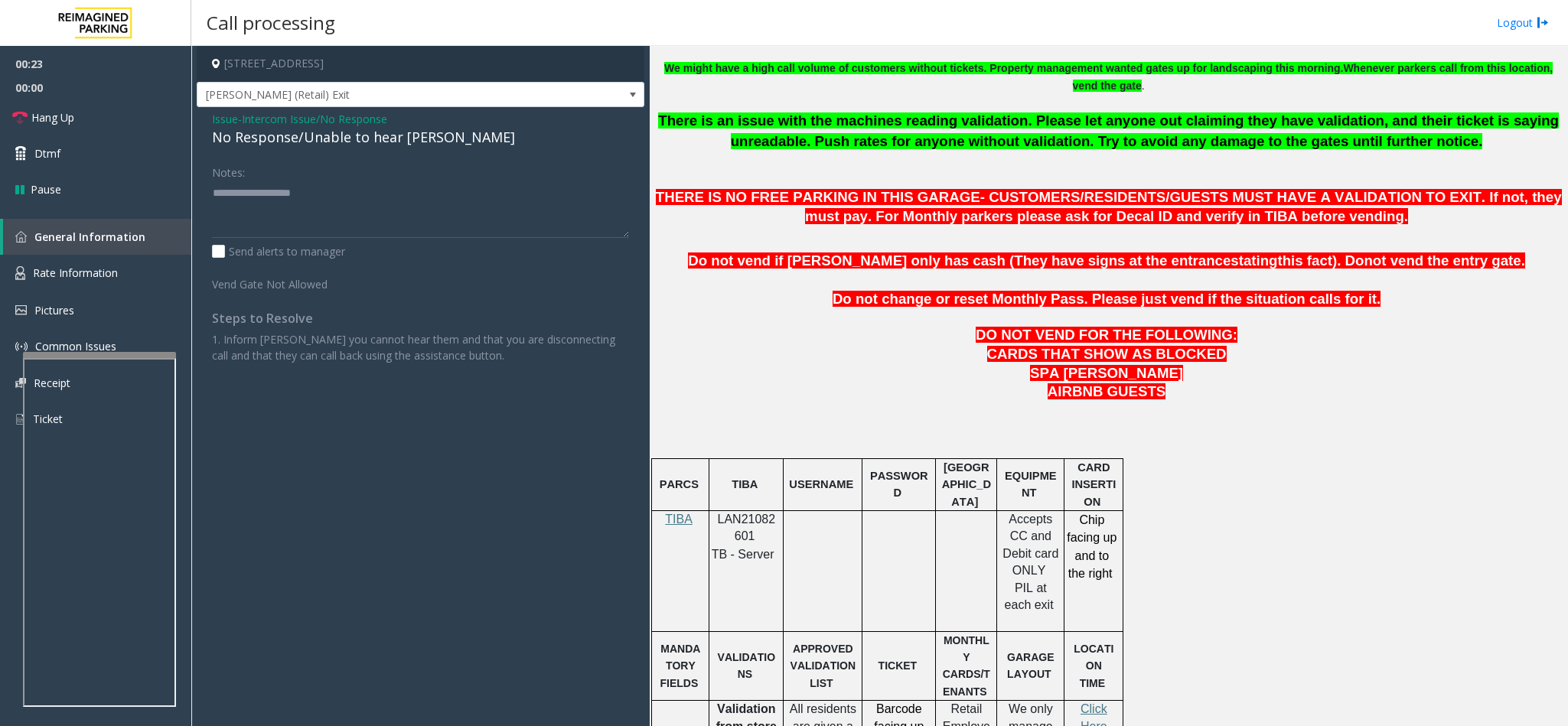
click at [264, 143] on div "No Response/Unable to hear [PERSON_NAME]" at bounding box center [420, 137] width 417 height 21
click at [422, 182] on textarea at bounding box center [420, 210] width 417 height 57
type textarea "**********"
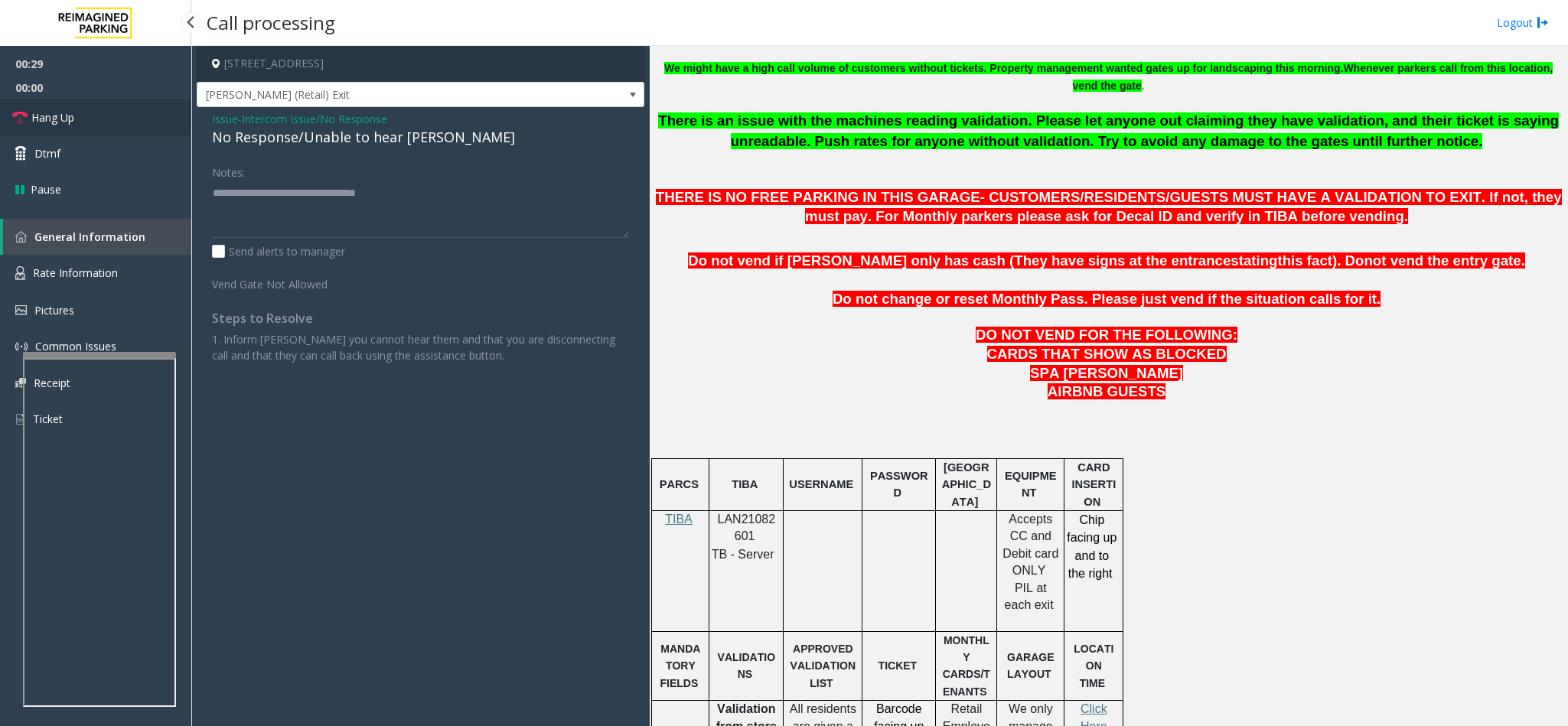
click at [153, 117] on link "Hang Up" at bounding box center [95, 117] width 191 height 36
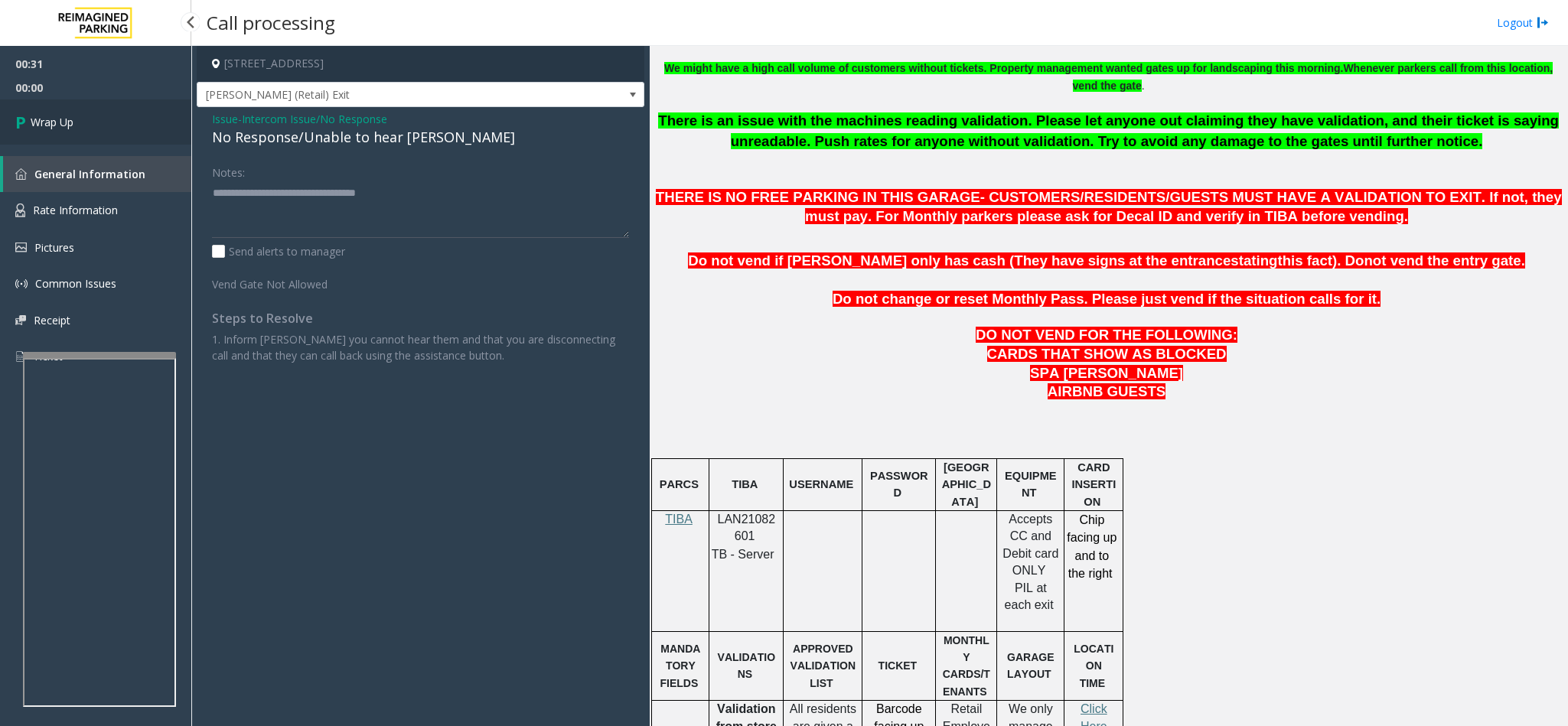
click at [153, 117] on link "Wrap Up" at bounding box center [95, 122] width 191 height 45
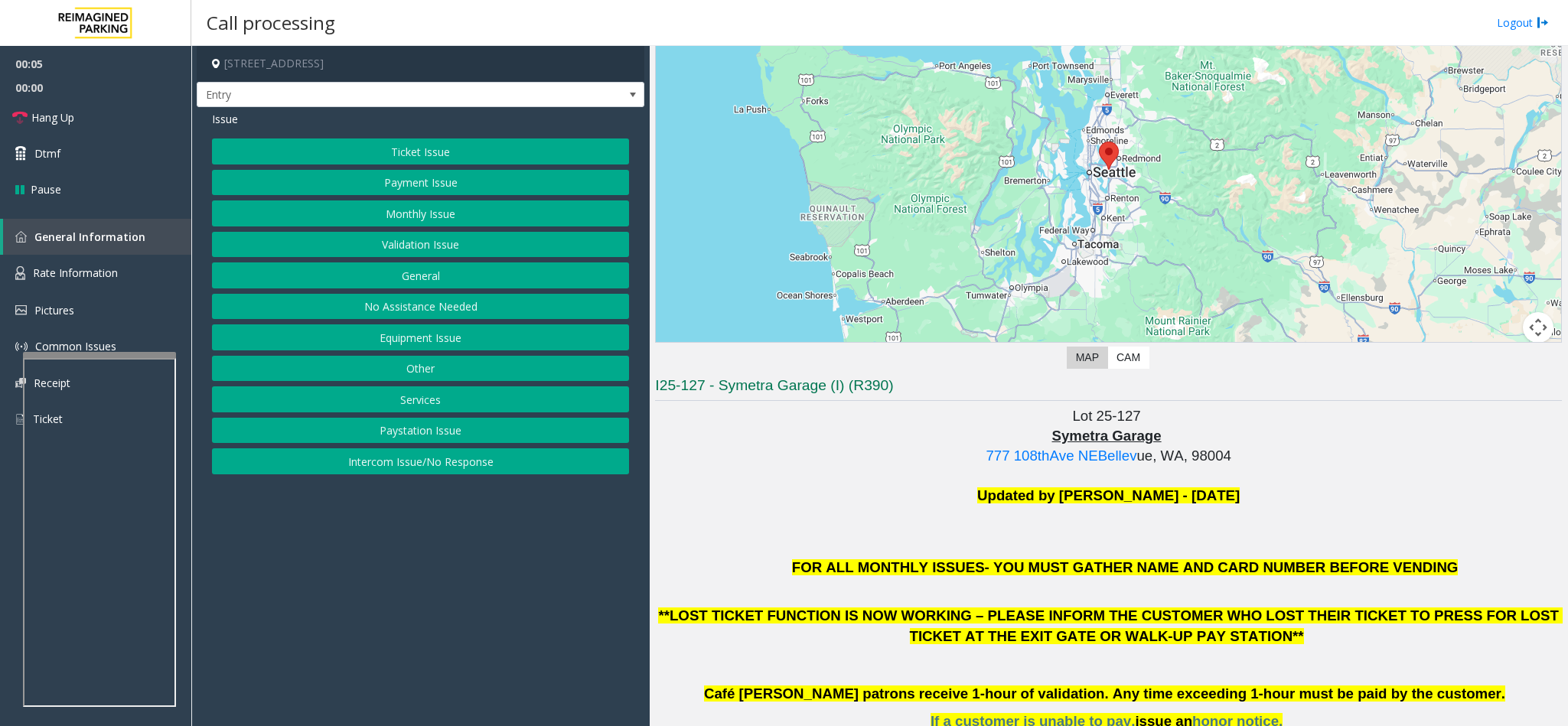
scroll to position [229, 0]
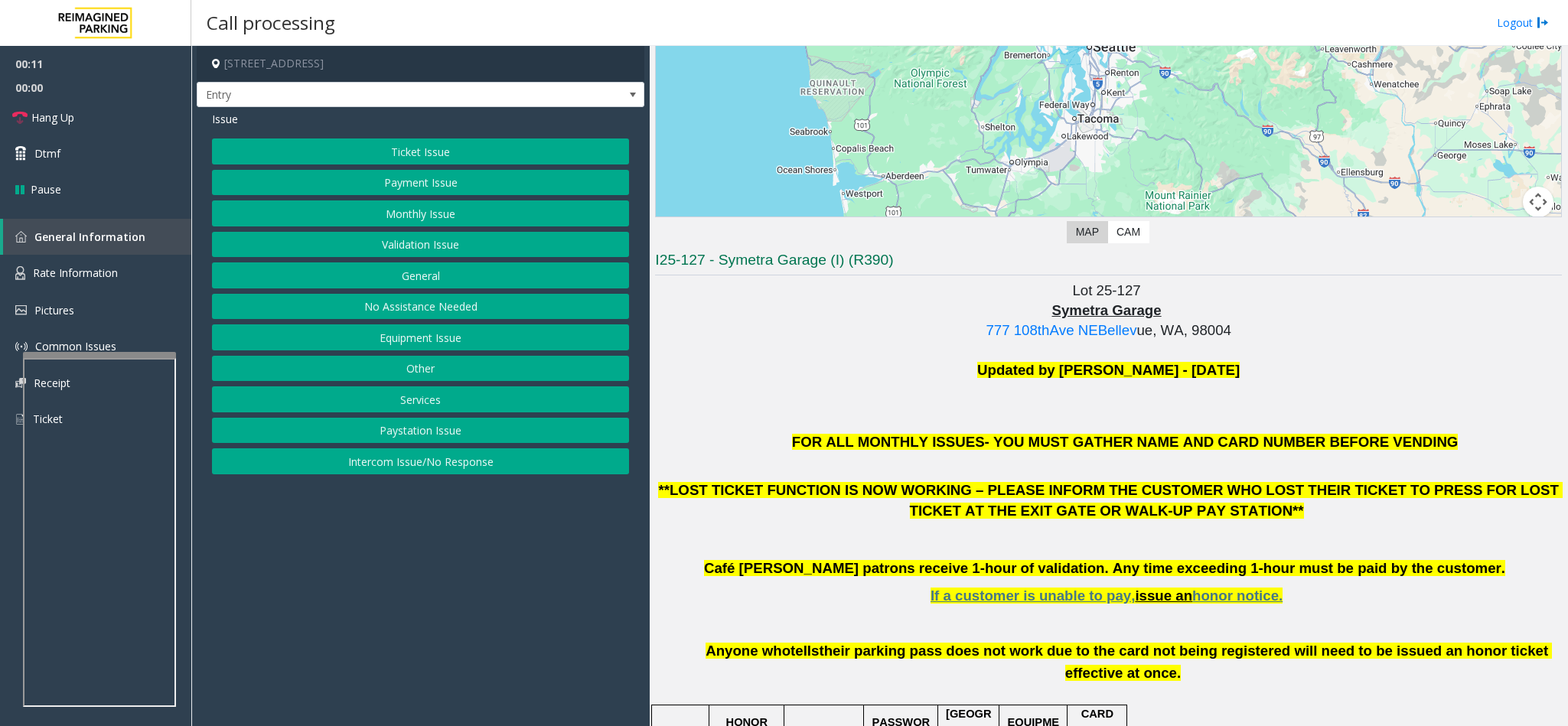
click at [421, 305] on button "No Assistance Needed" at bounding box center [420, 307] width 417 height 26
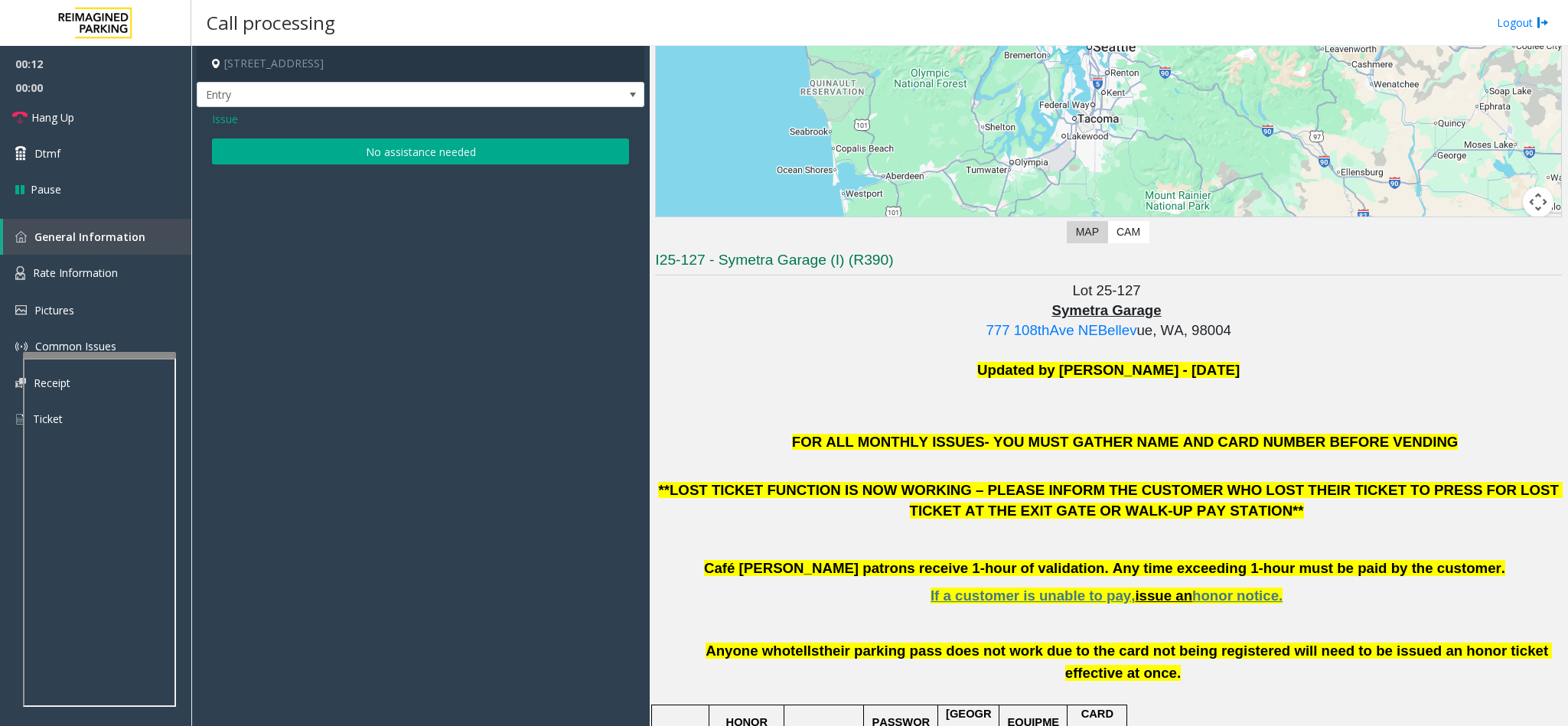
click at [347, 150] on button "No assistance needed" at bounding box center [420, 151] width 417 height 26
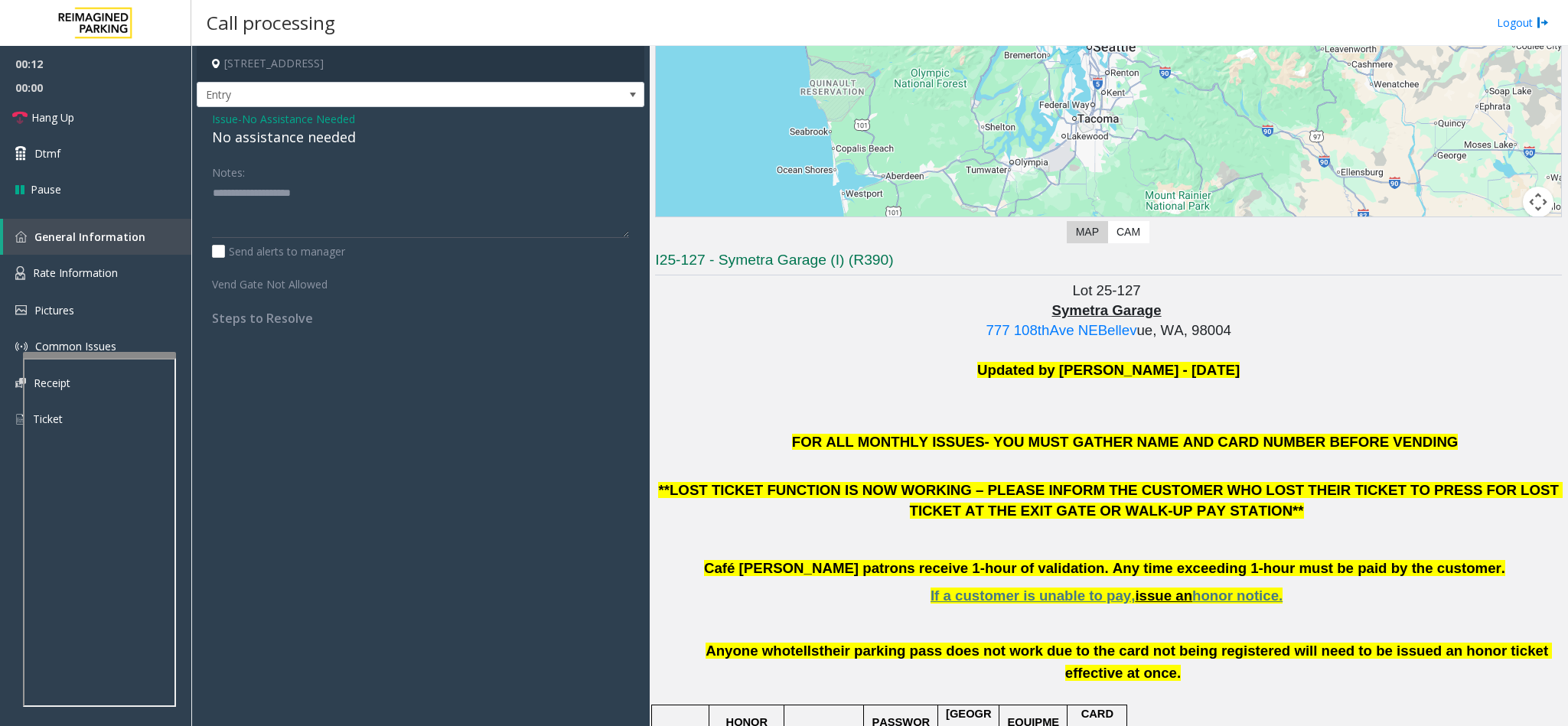
click at [267, 138] on div "No assistance needed" at bounding box center [420, 137] width 417 height 21
type textarea "**********"
click at [133, 115] on link "Hang Up" at bounding box center [95, 117] width 191 height 36
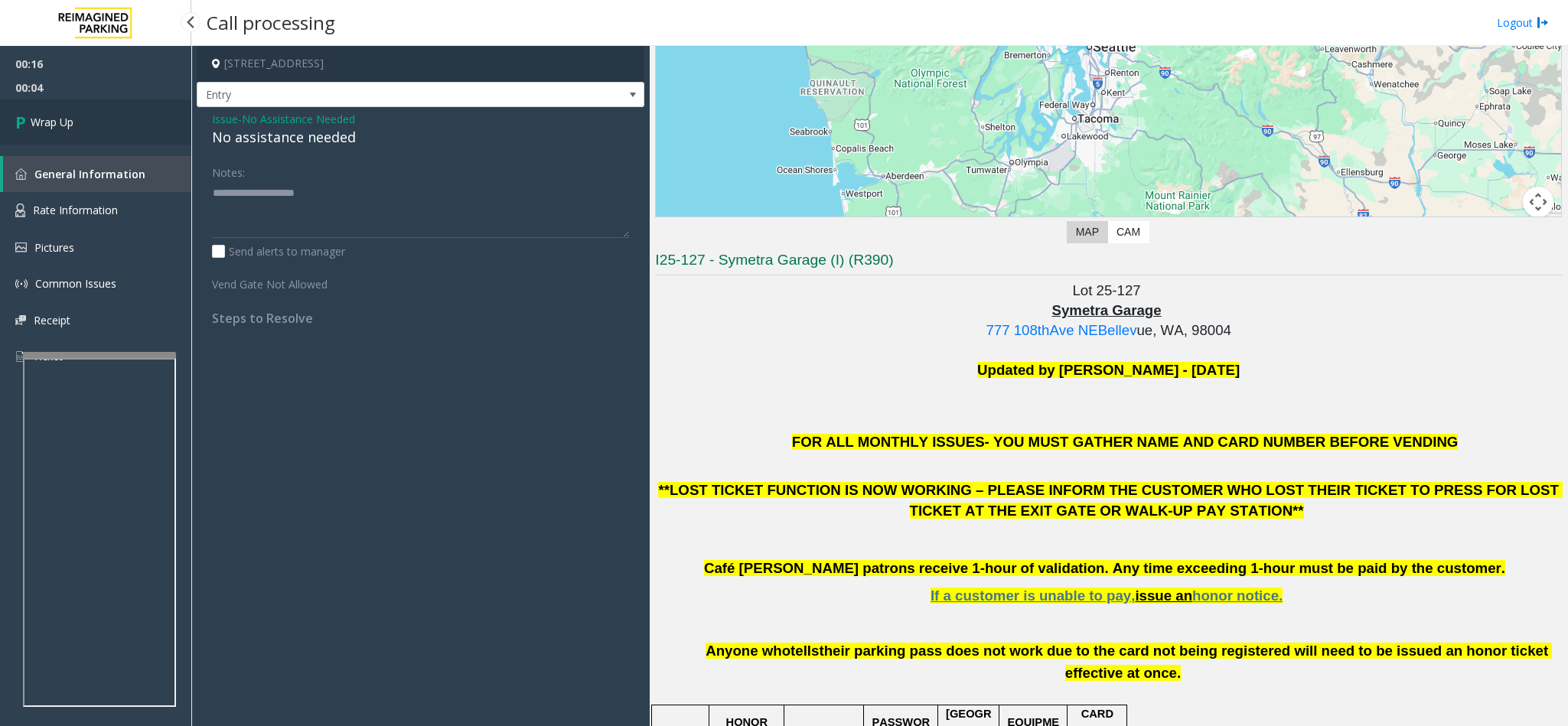
click at [88, 126] on link "Wrap Up" at bounding box center [95, 122] width 191 height 45
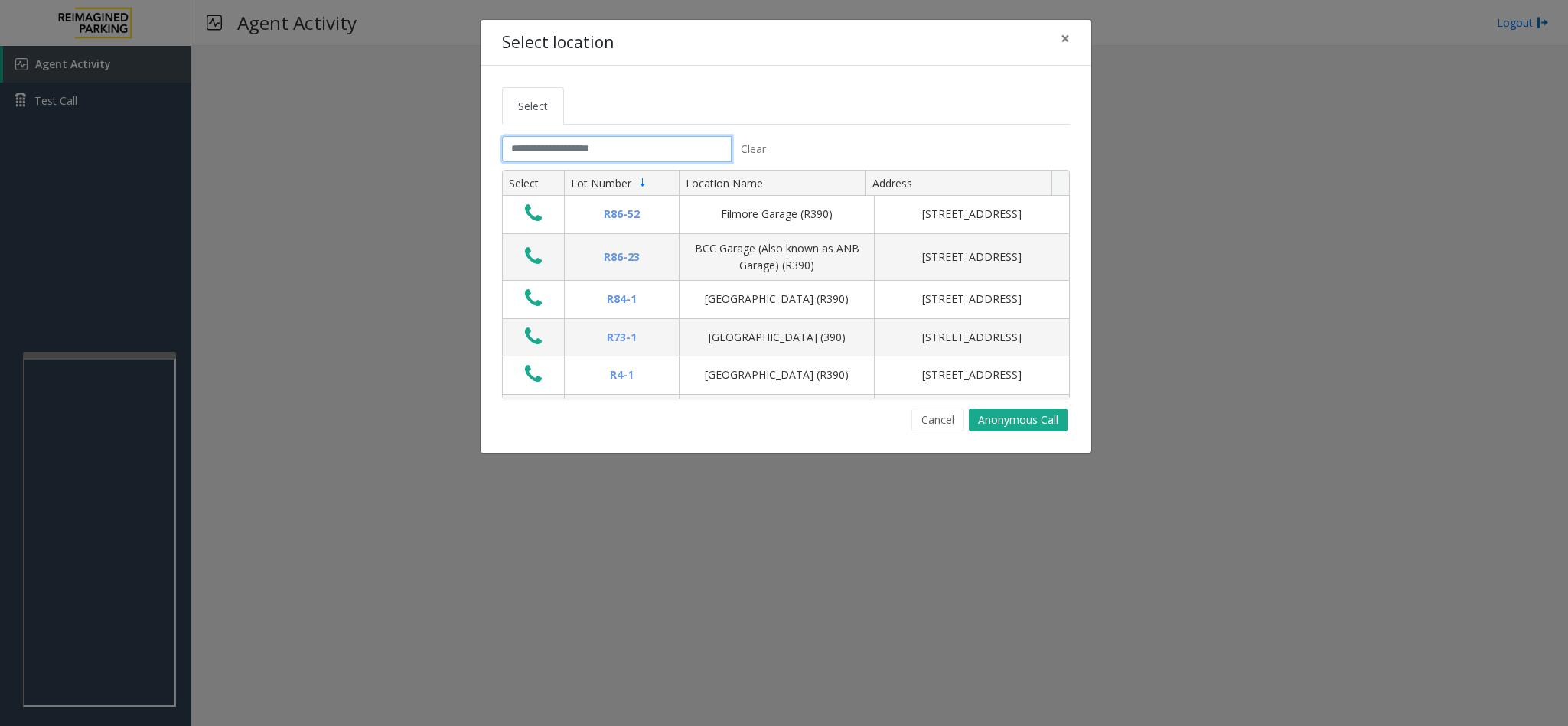
click at [573, 150] on input "text" at bounding box center [616, 149] width 229 height 26
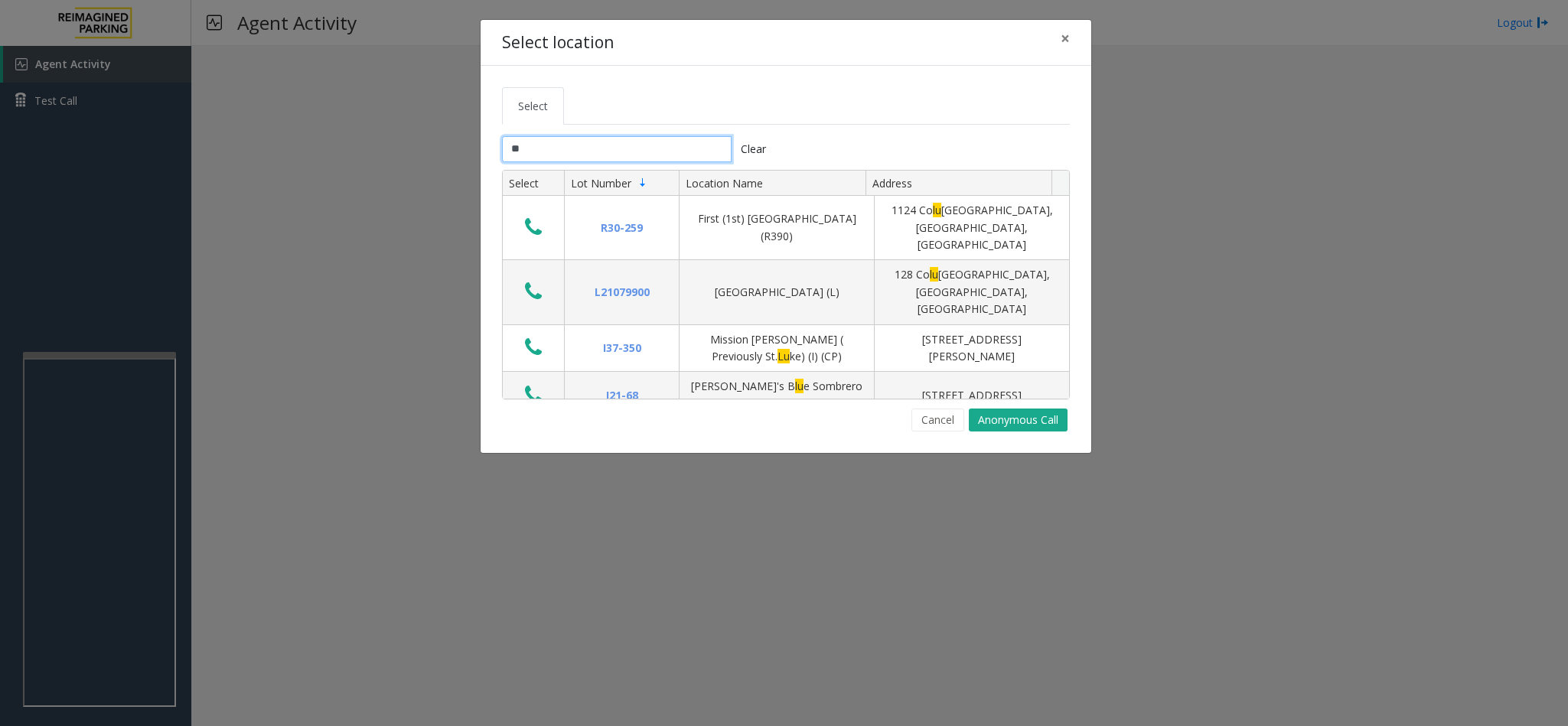
type input "*"
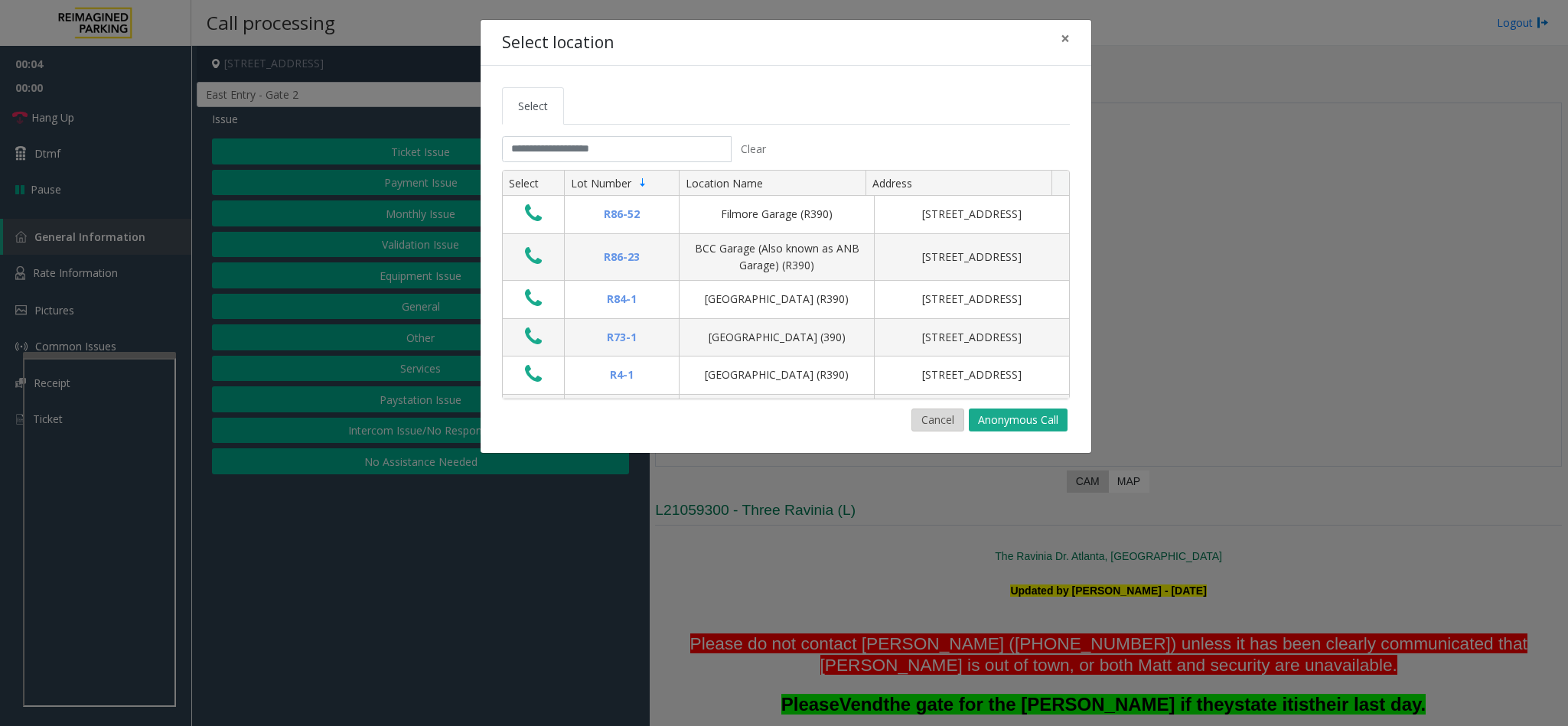
click at [925, 428] on button "Cancel" at bounding box center [937, 419] width 53 height 23
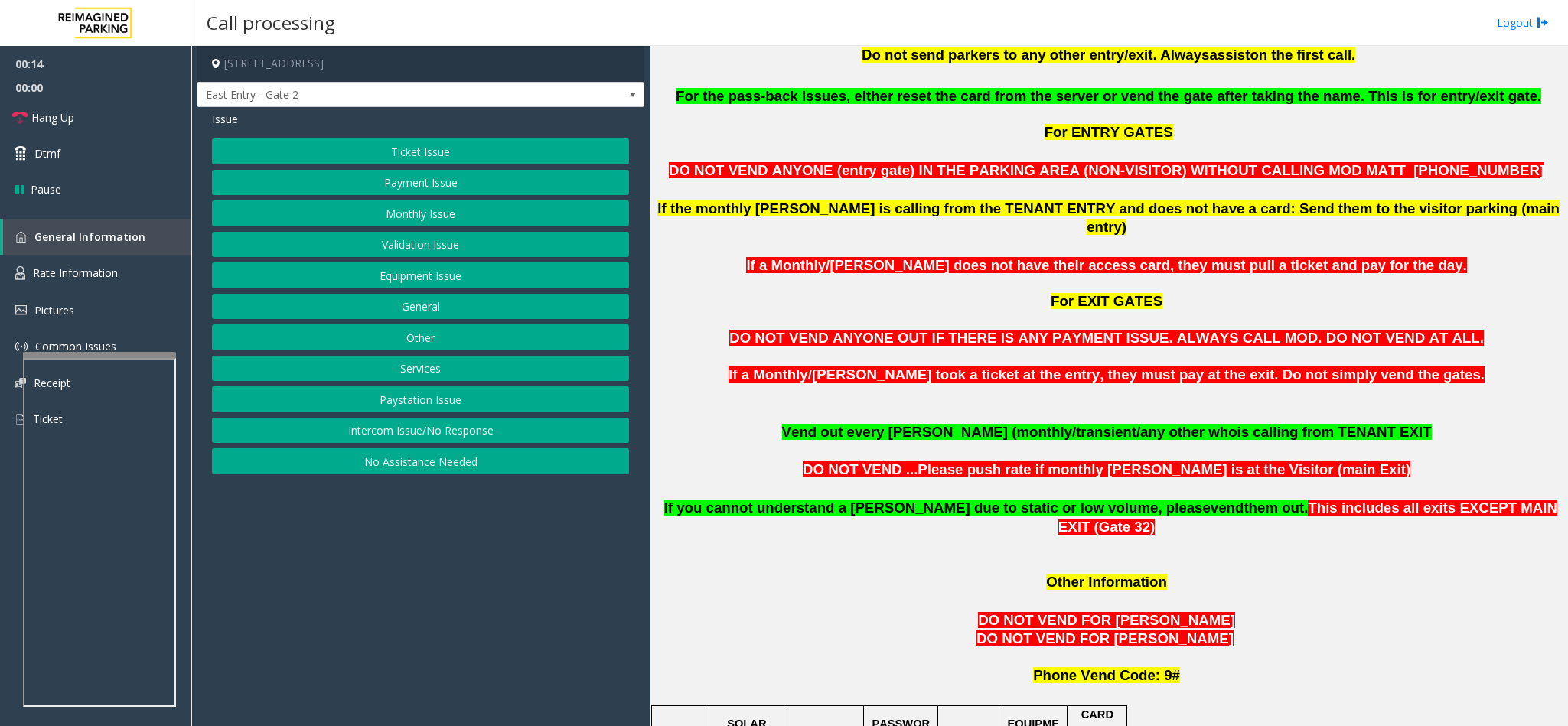
scroll to position [918, 0]
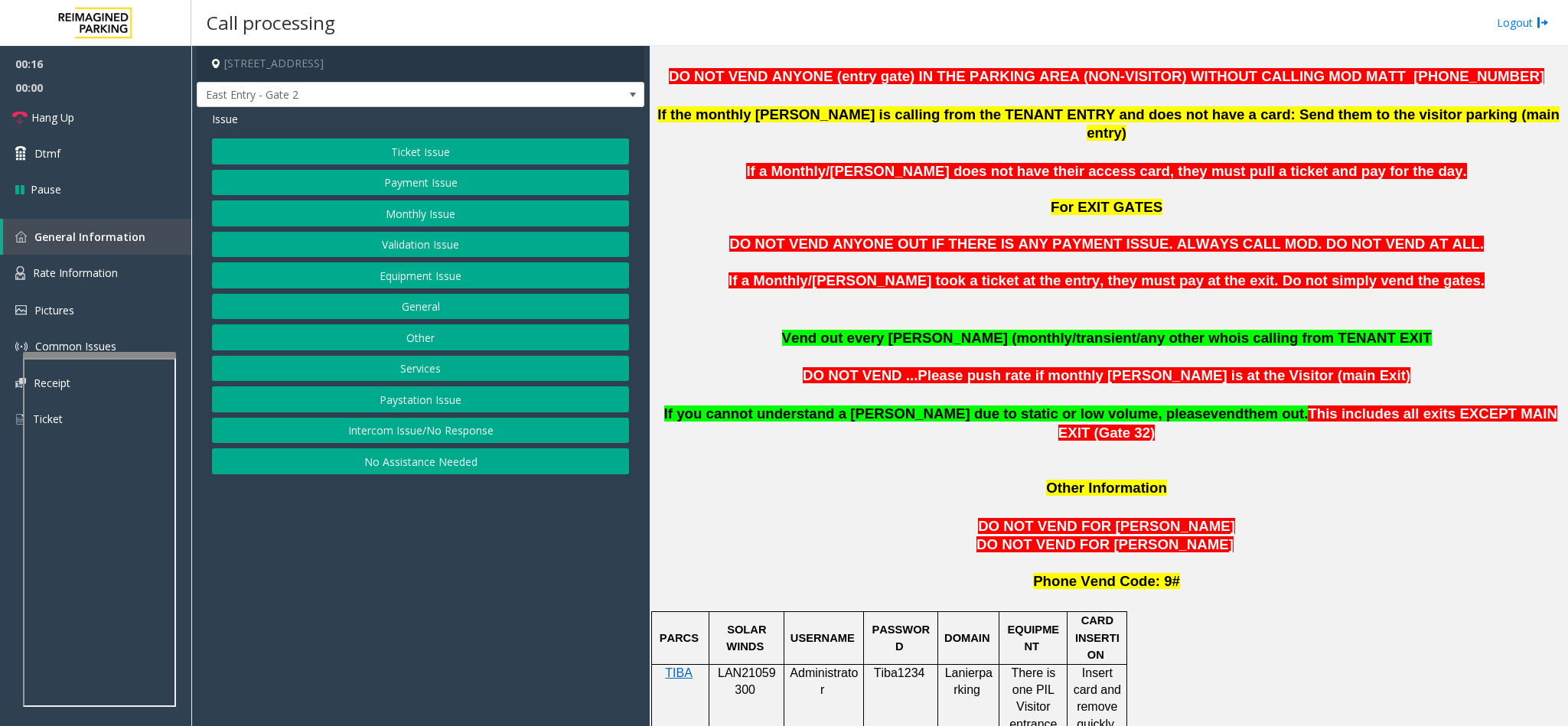
click at [745, 666] on span "LAN21059300" at bounding box center [747, 681] width 58 height 30
copy p "LAN21059300"
click at [468, 215] on button "Monthly Issue" at bounding box center [420, 213] width 417 height 26
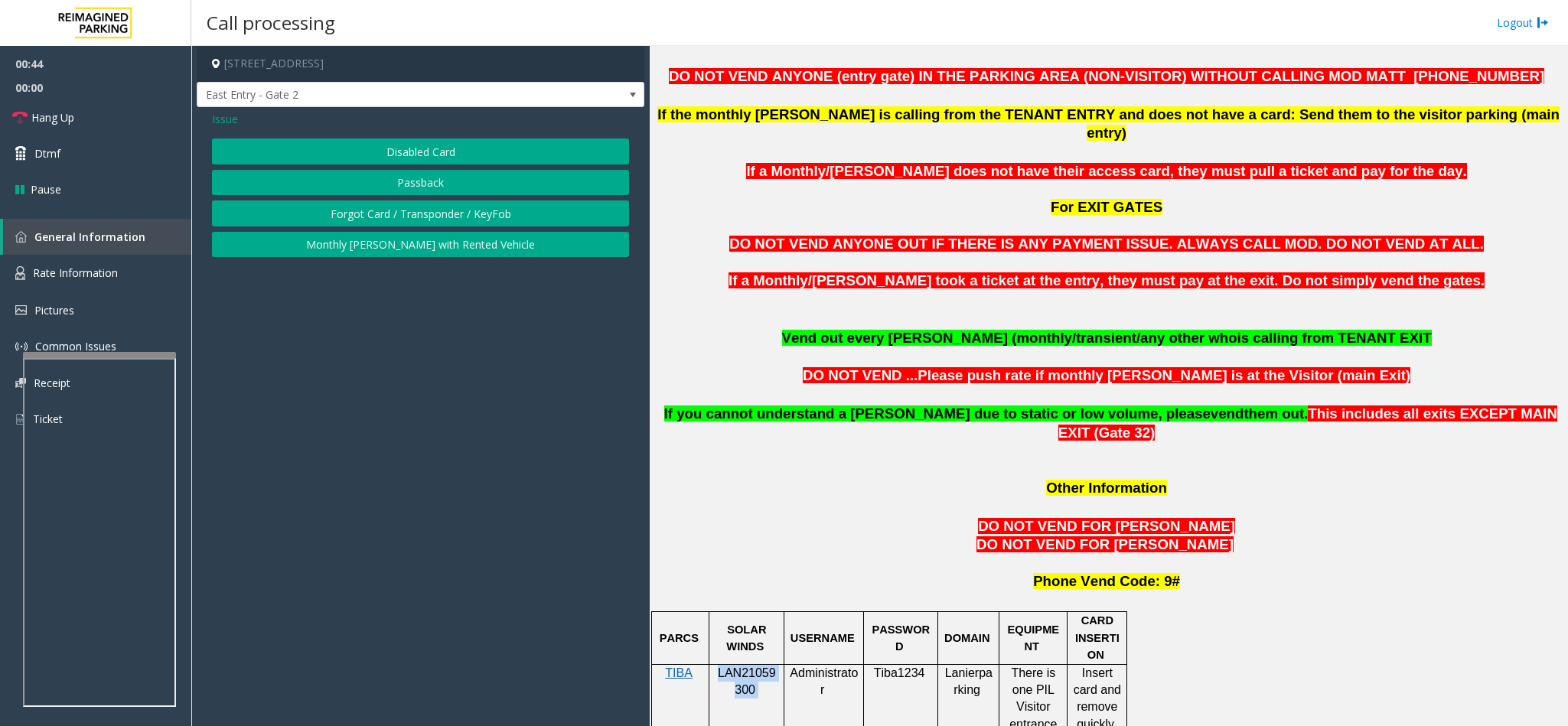
click at [427, 184] on button "Passback" at bounding box center [420, 183] width 417 height 26
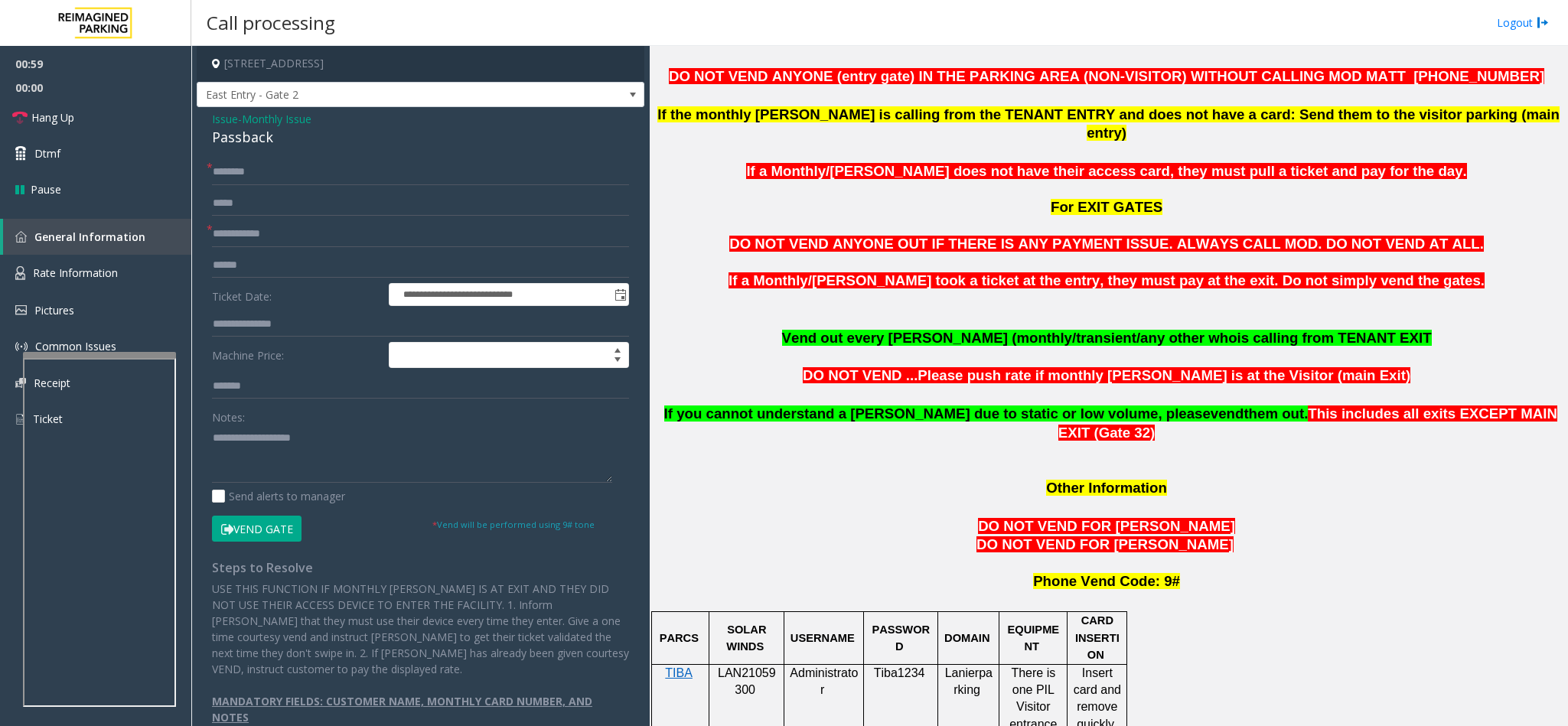
click at [315, 158] on div "**********" at bounding box center [420, 424] width 448 height 634
click at [308, 173] on input "text" at bounding box center [420, 172] width 417 height 26
type input "**********"
type input "*****"
click at [136, 136] on link "Dtmf" at bounding box center [95, 153] width 191 height 36
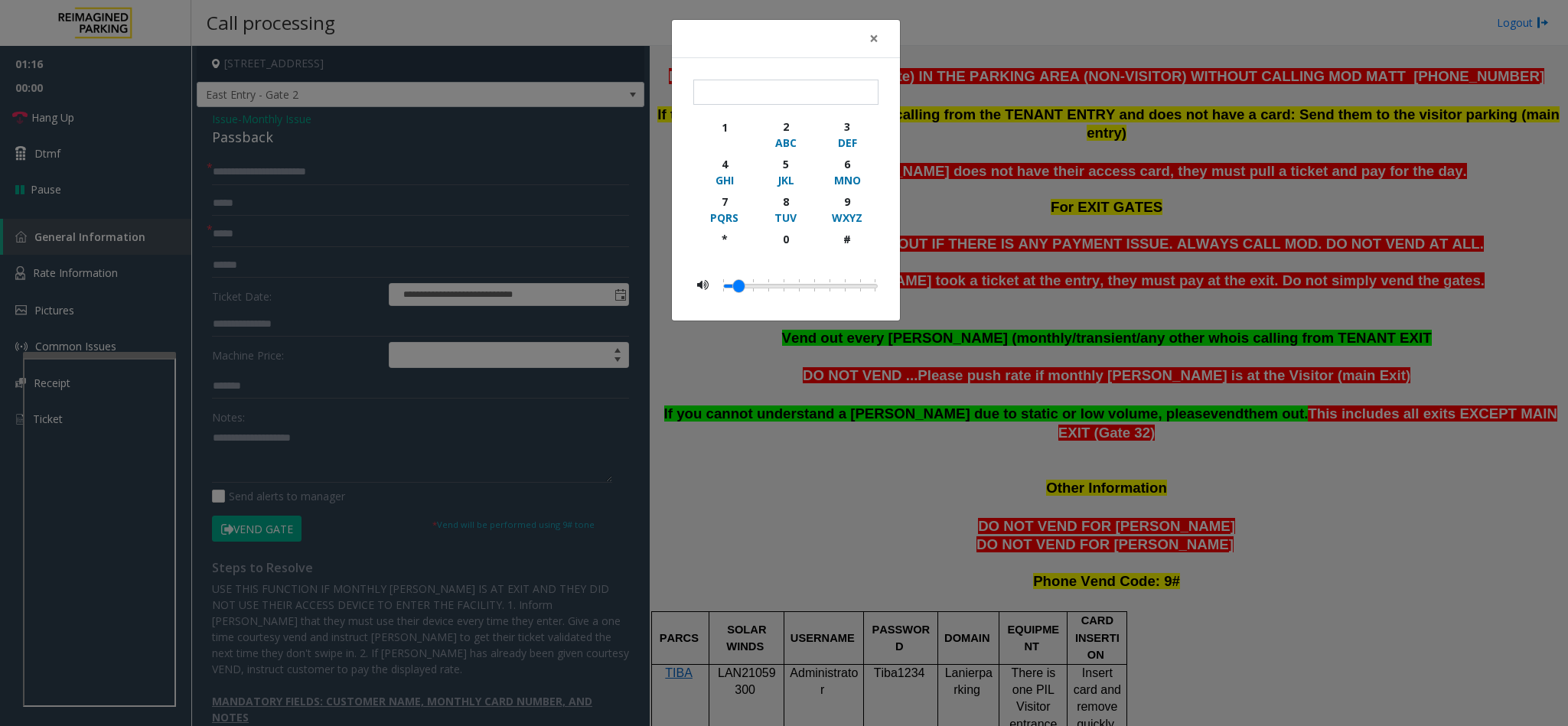
click at [125, 122] on div "× 1 2 ABC 3 DEF 4 GHI 5 JKL 6 MNO 7 PQRS 8 TUV 9 WXYZ * 0 #" at bounding box center [784, 363] width 1568 height 726
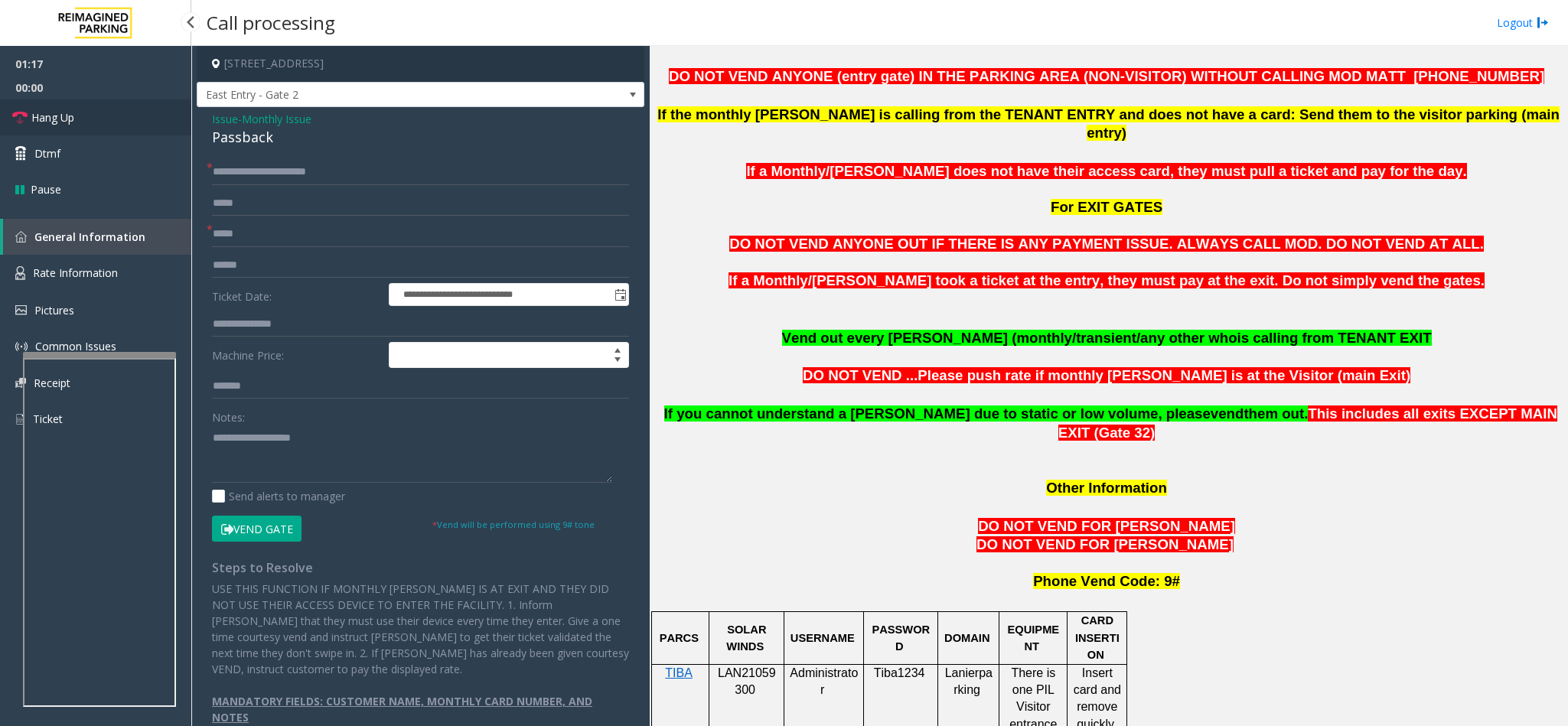
click at [125, 122] on link "Hang Up" at bounding box center [95, 117] width 191 height 36
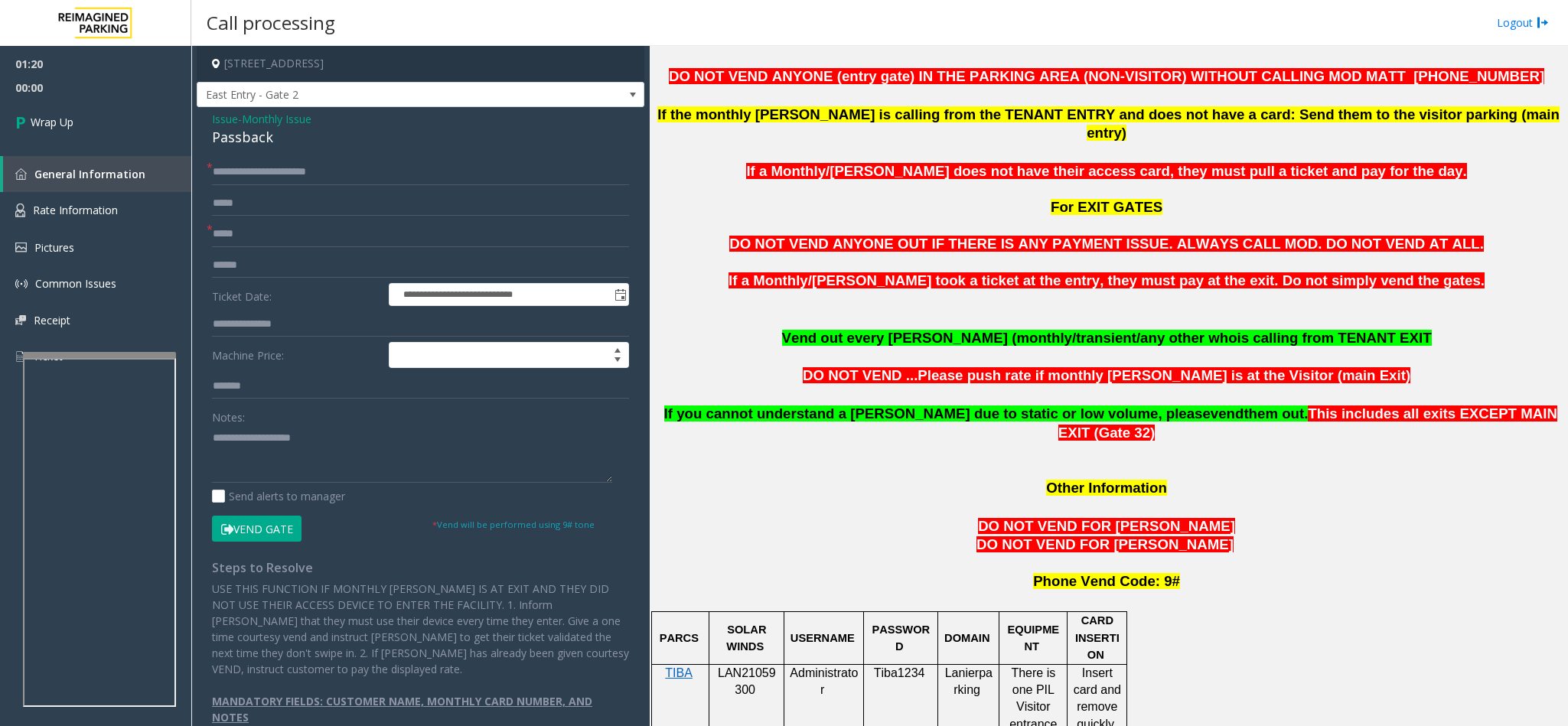
click at [232, 141] on div "Passback" at bounding box center [420, 137] width 417 height 21
click at [216, 437] on textarea at bounding box center [411, 454] width 400 height 57
click at [213, 437] on textarea at bounding box center [411, 454] width 400 height 57
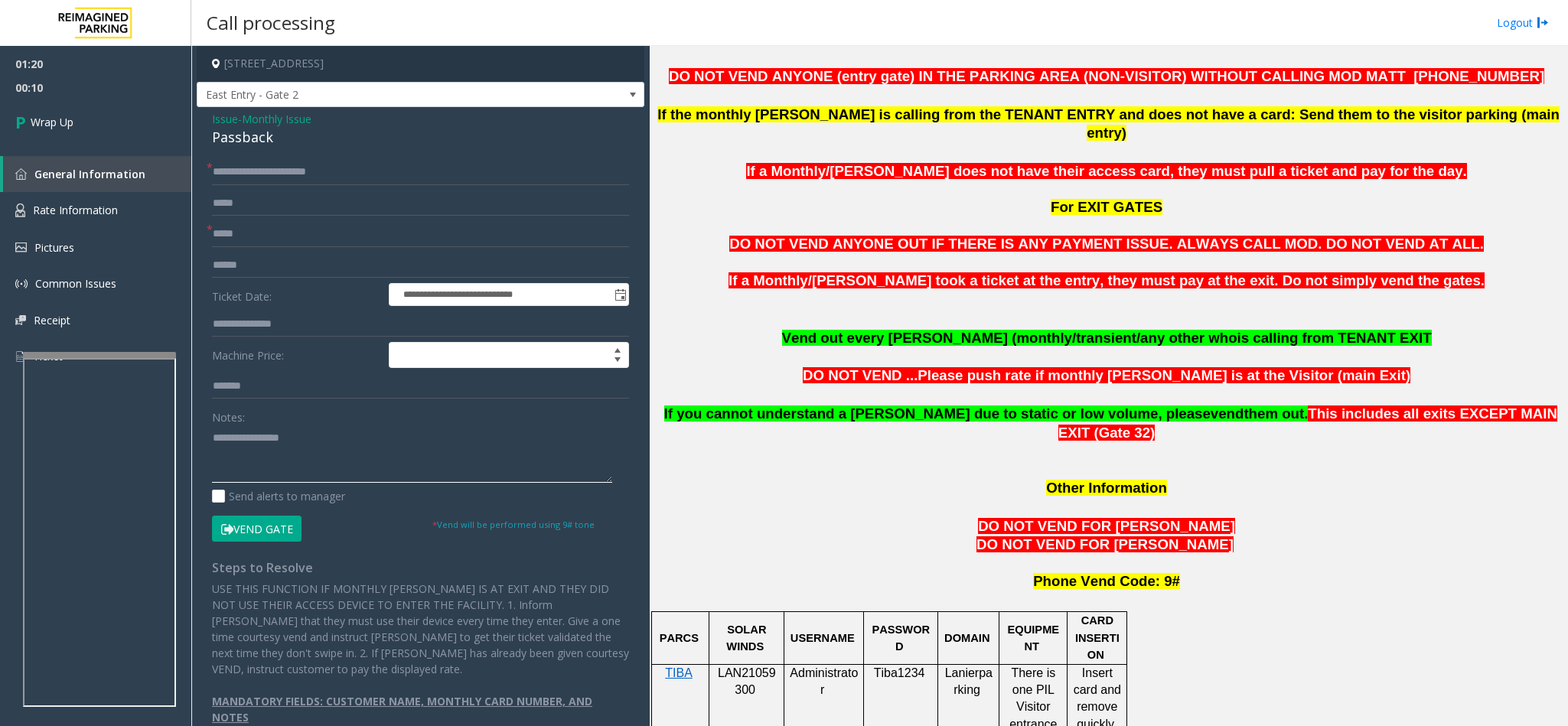
click at [370, 432] on textarea at bounding box center [411, 454] width 400 height 57
click at [310, 471] on textarea at bounding box center [411, 454] width 400 height 57
type textarea "**********"
click at [26, 112] on icon at bounding box center [24, 122] width 16 height 26
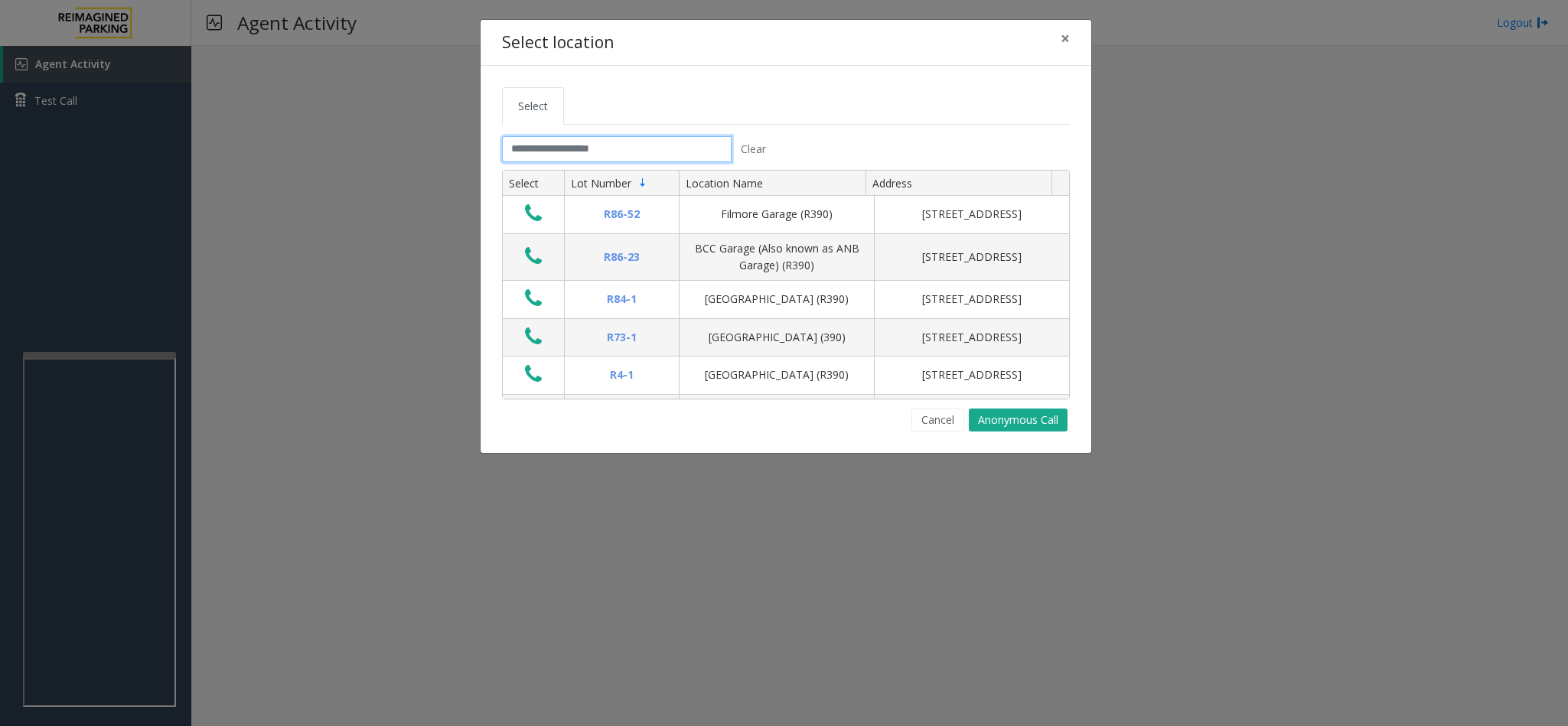
click at [629, 152] on input "text" at bounding box center [616, 149] width 229 height 26
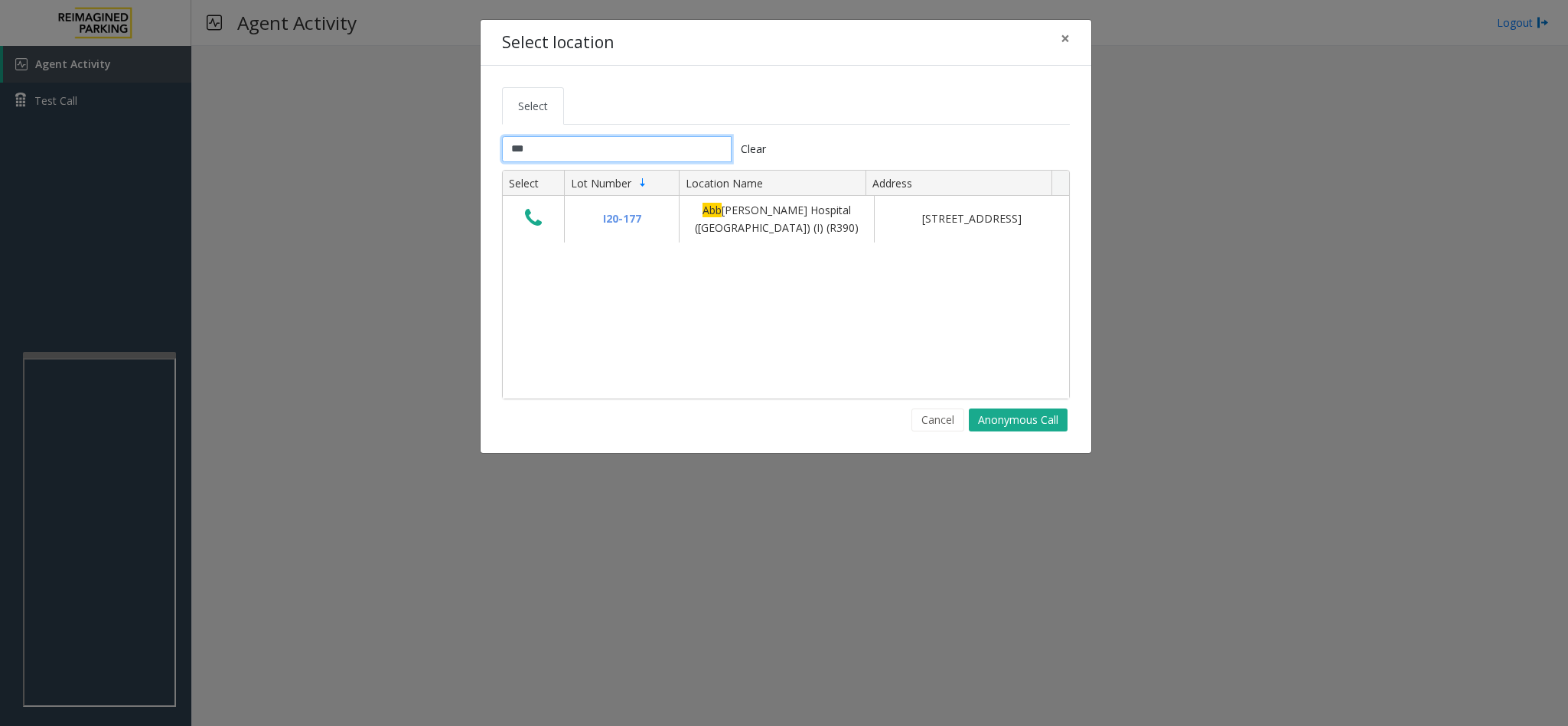
type input "***"
click at [933, 425] on button "Cancel" at bounding box center [937, 419] width 53 height 23
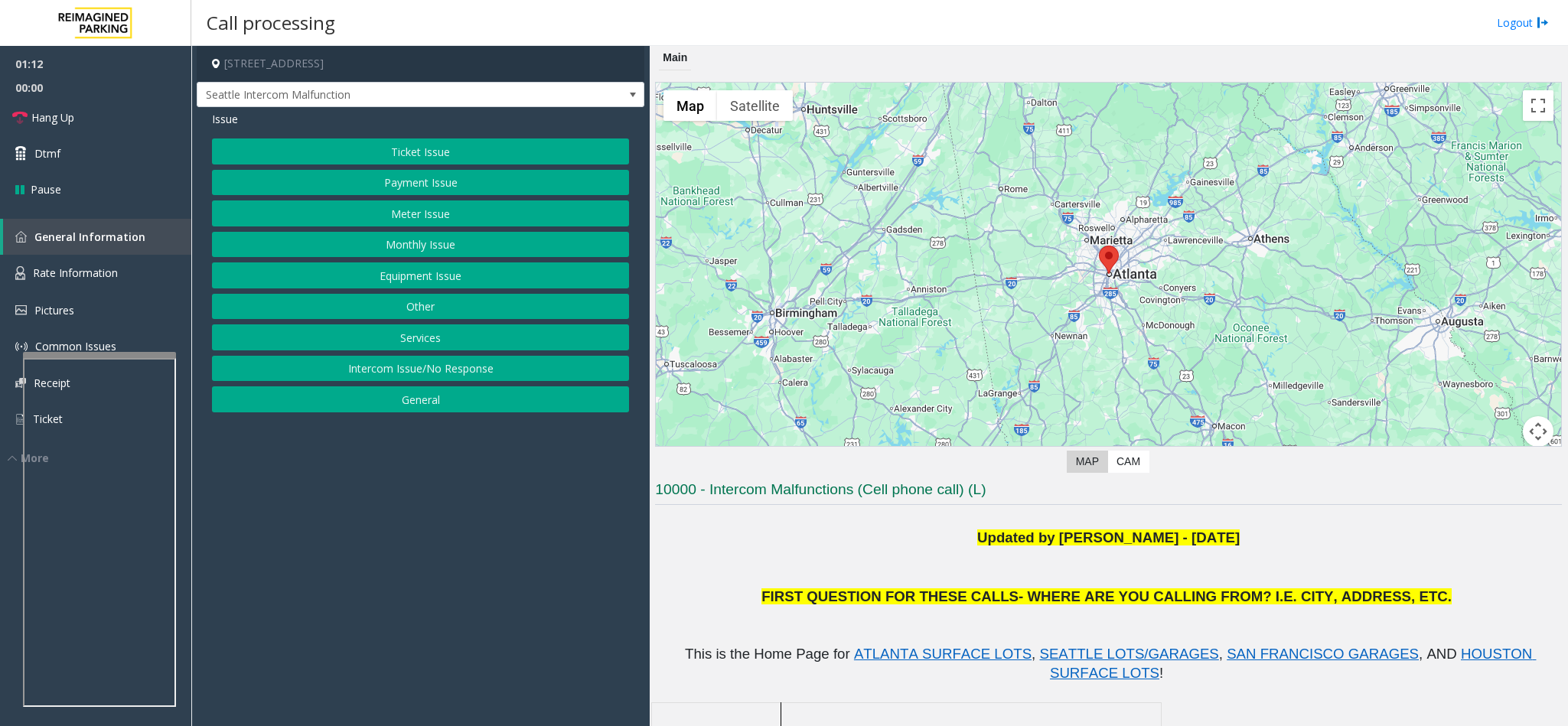
click at [432, 182] on button "Payment Issue" at bounding box center [420, 183] width 417 height 26
click at [414, 187] on button "Credit Card Not Reading" at bounding box center [420, 183] width 417 height 26
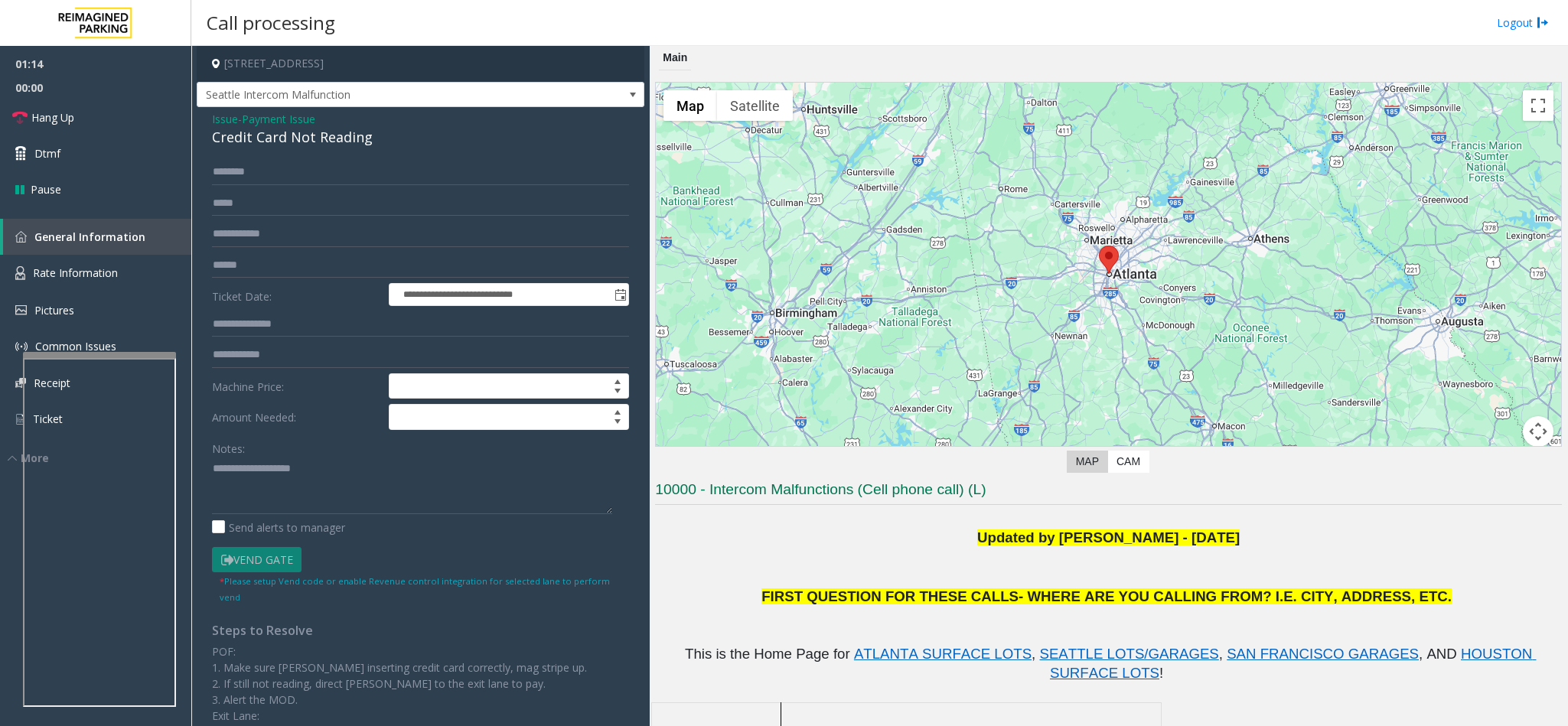
click at [236, 143] on div "Credit Card Not Reading" at bounding box center [420, 137] width 417 height 21
click at [213, 470] on textarea at bounding box center [411, 485] width 400 height 57
click at [384, 470] on textarea at bounding box center [411, 485] width 400 height 57
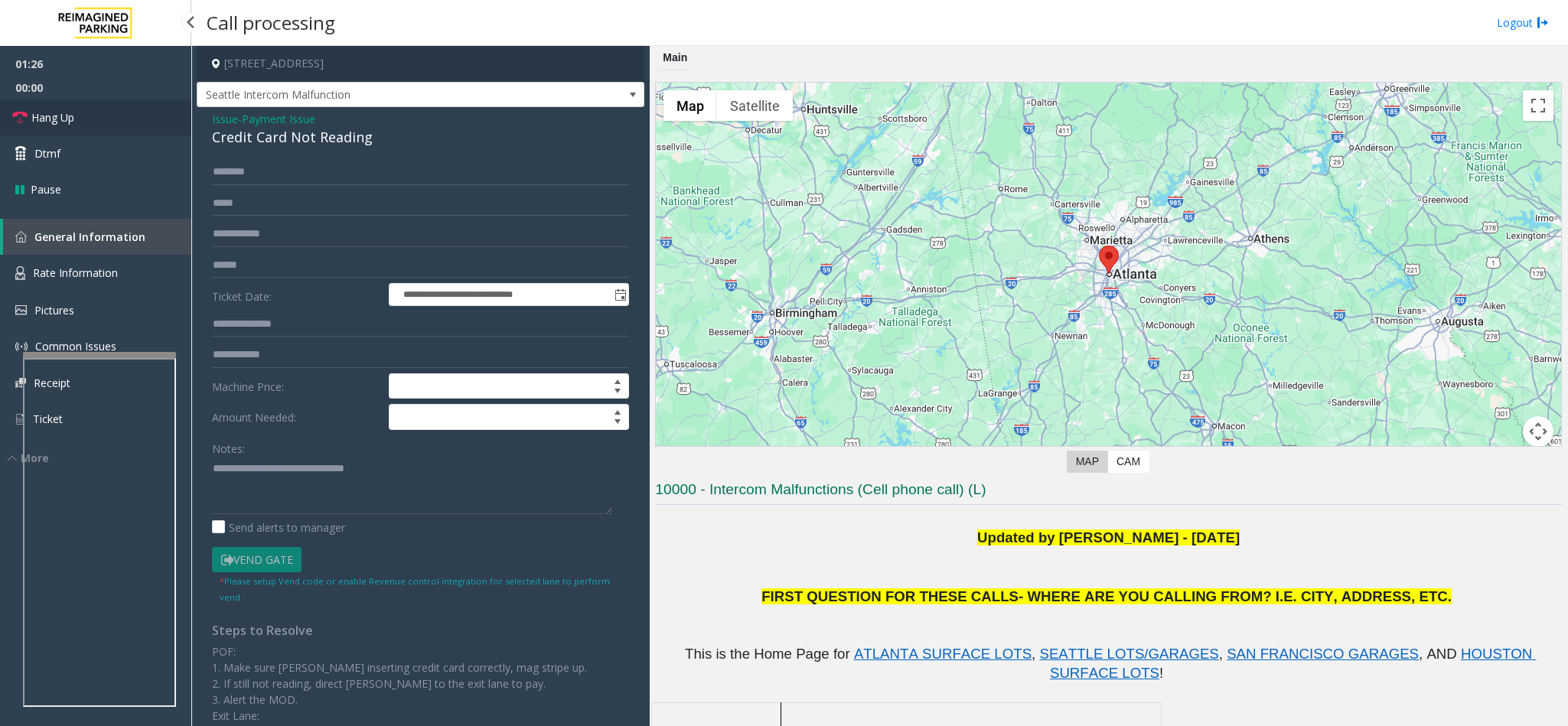
click at [108, 129] on link "Hang Up" at bounding box center [95, 117] width 191 height 36
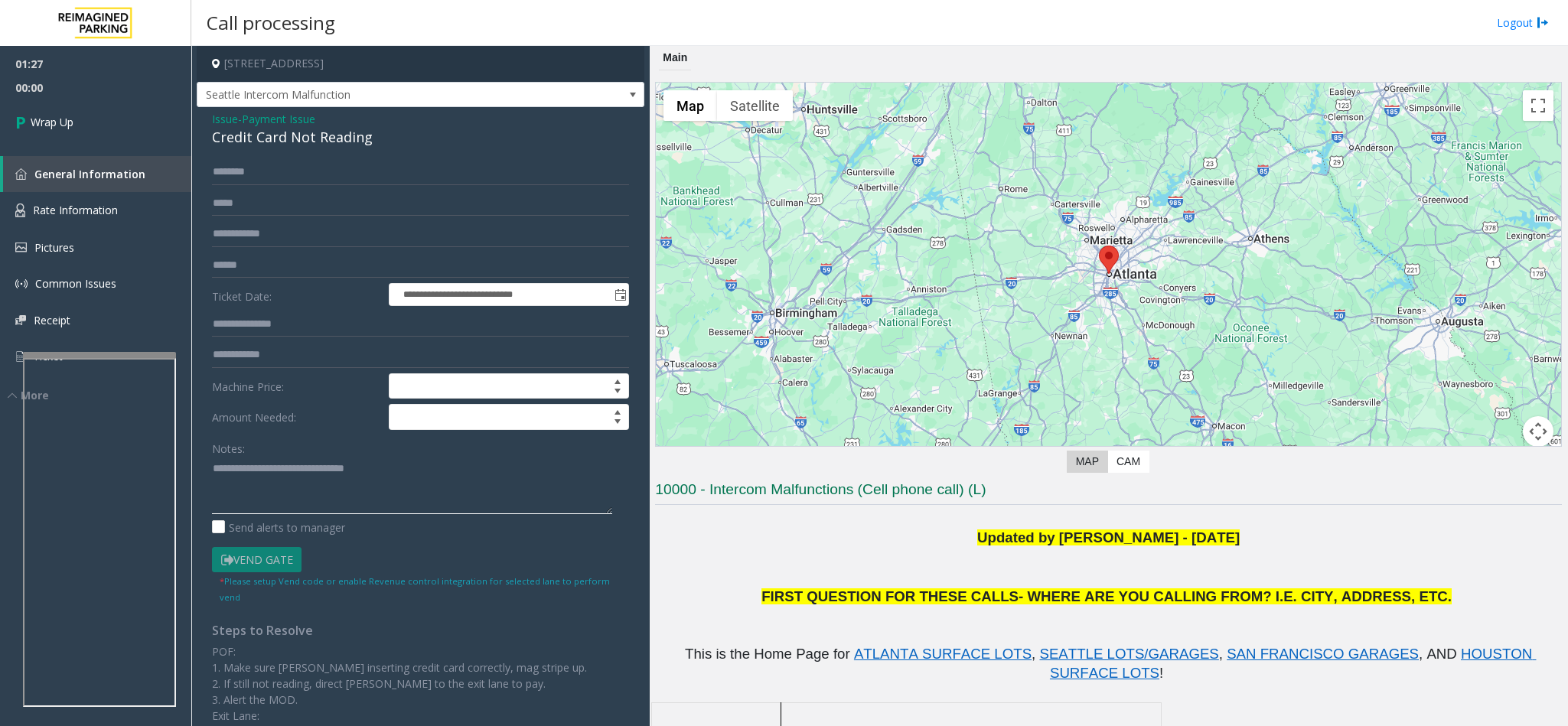
click at [407, 476] on textarea at bounding box center [411, 485] width 400 height 57
type textarea "**********"
click at [85, 125] on link "Wrap Up" at bounding box center [95, 122] width 191 height 45
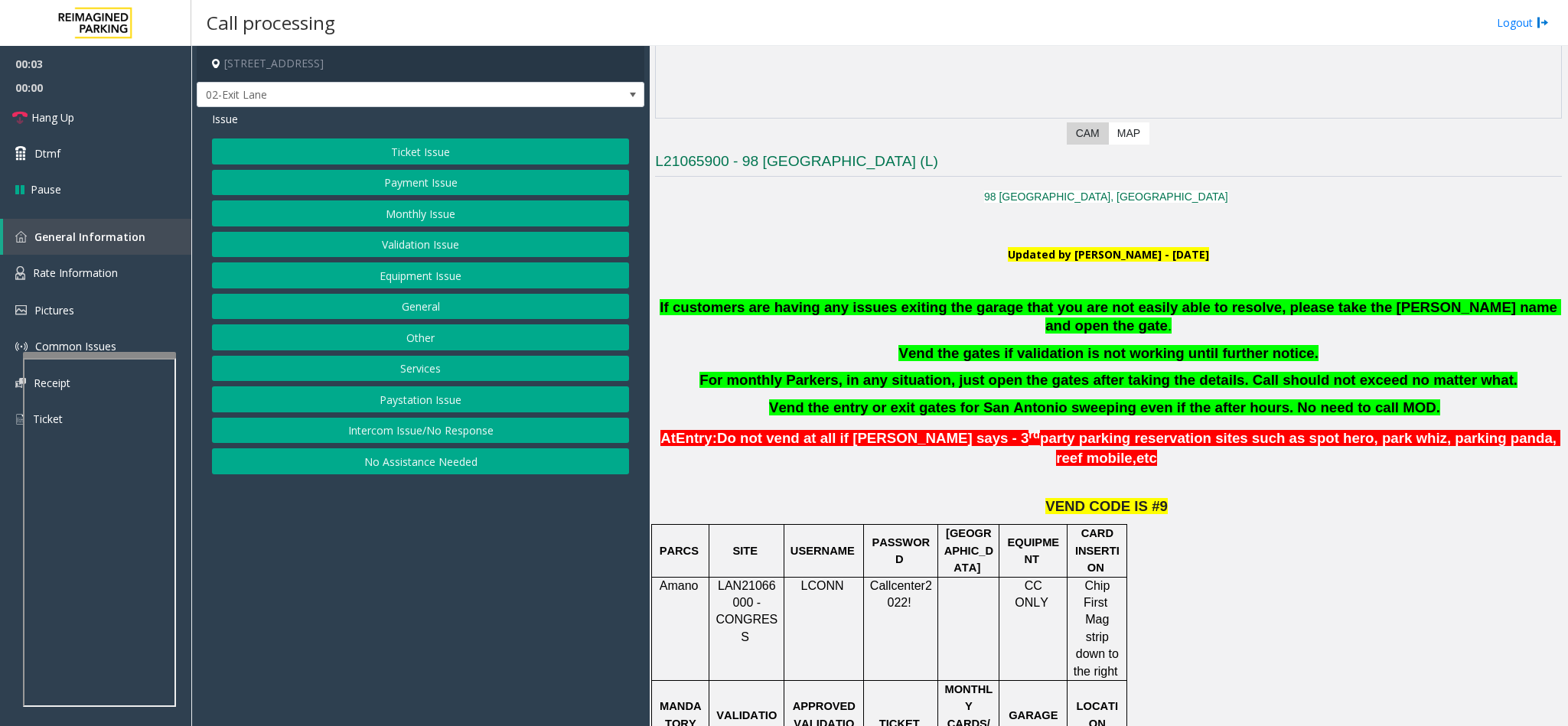
scroll to position [459, 0]
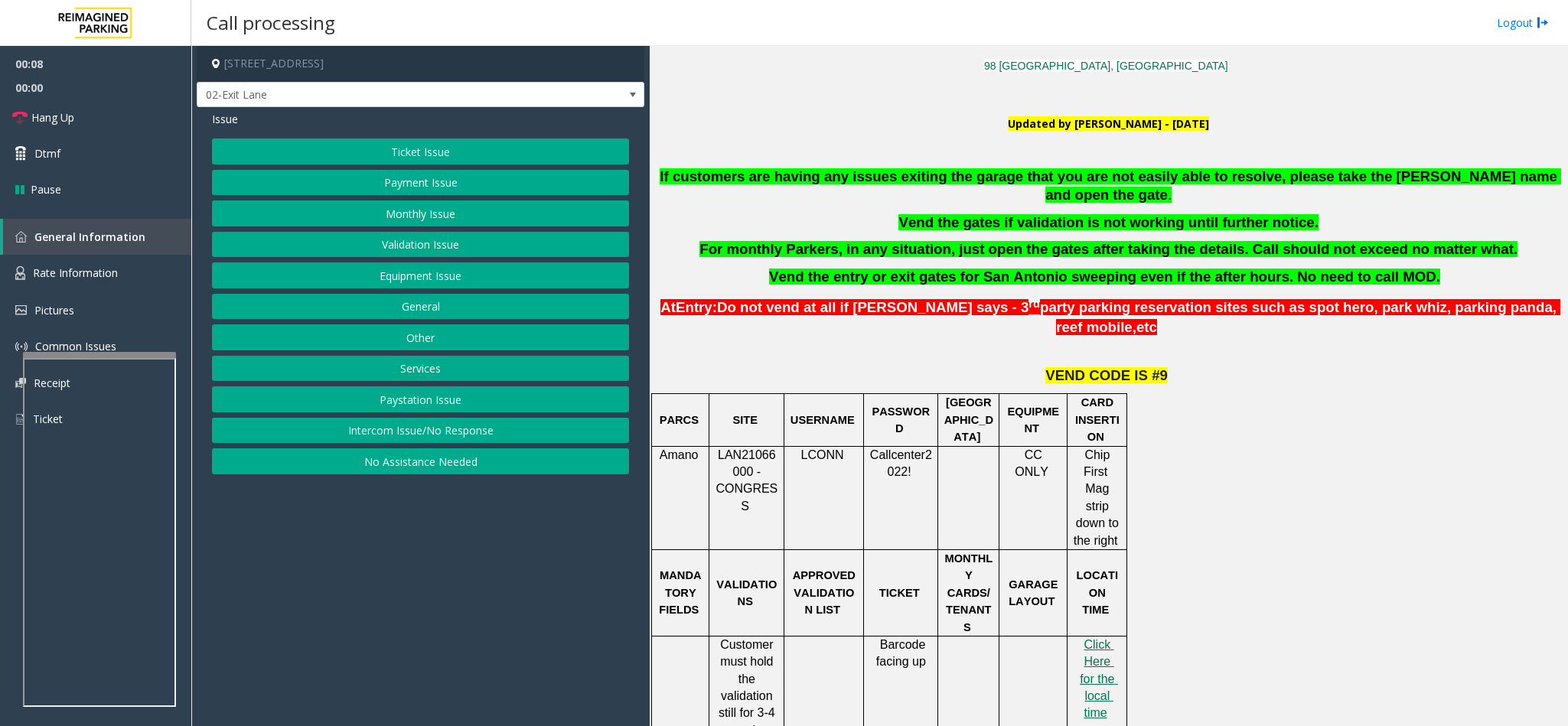
click at [418, 317] on button "General" at bounding box center [420, 307] width 417 height 26
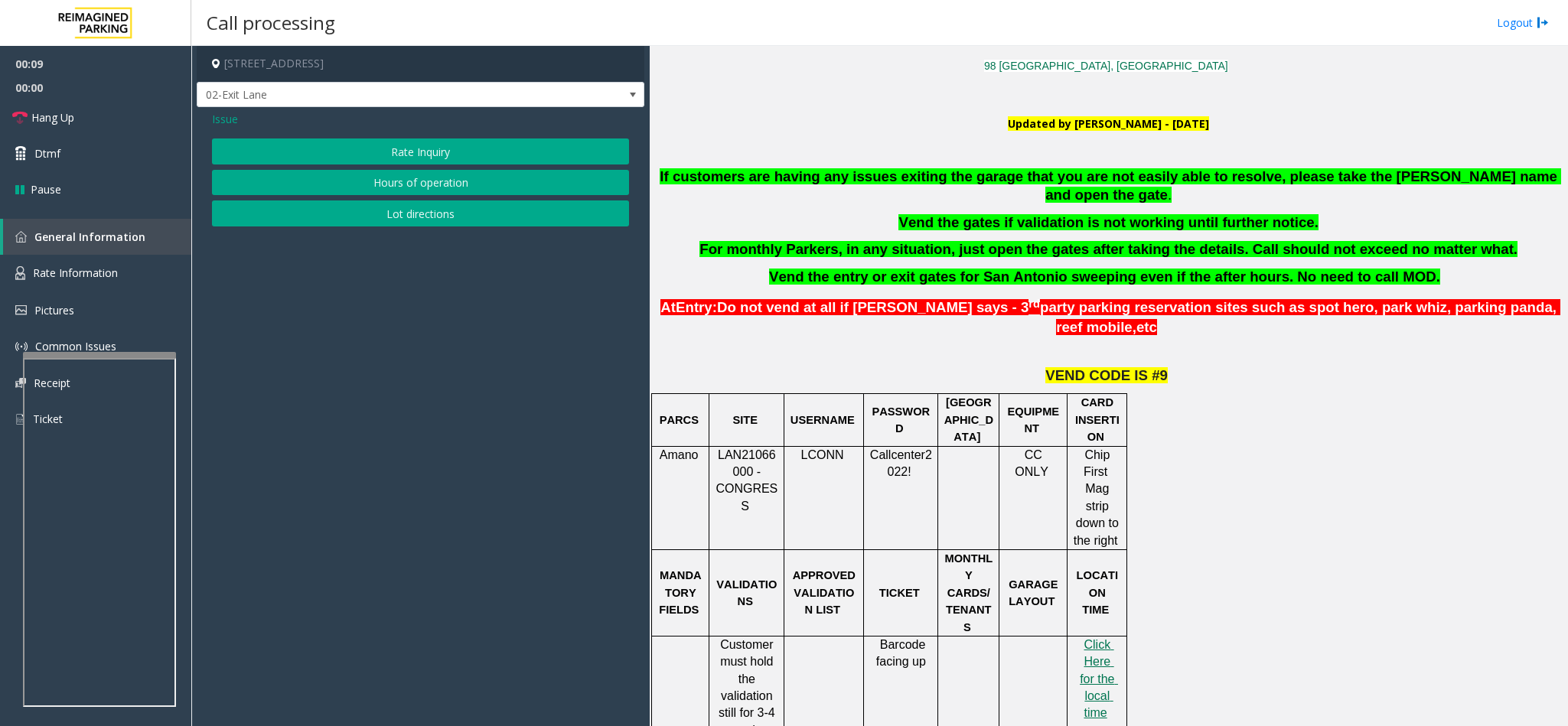
click at [225, 111] on span "Issue" at bounding box center [224, 119] width 26 height 16
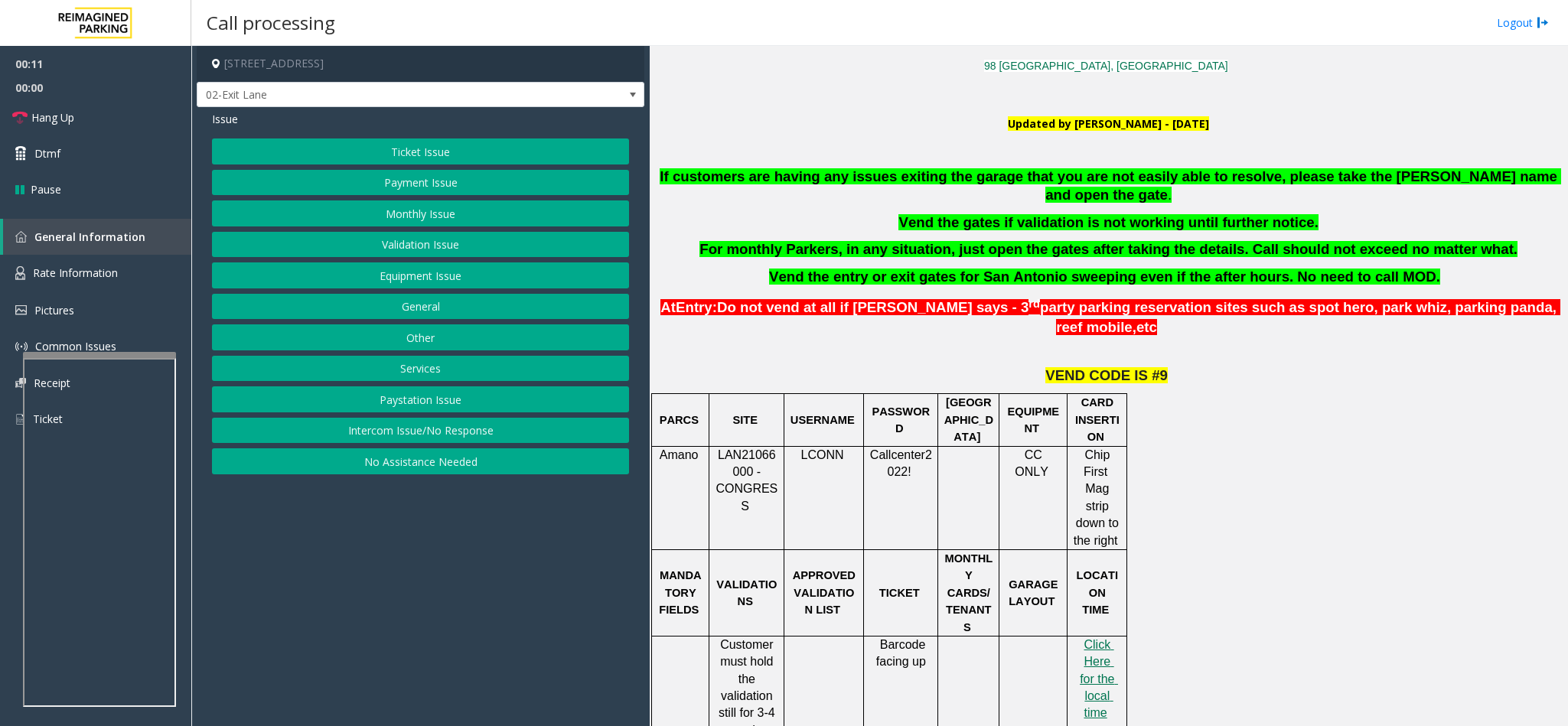
click at [439, 345] on button "Other" at bounding box center [420, 337] width 417 height 26
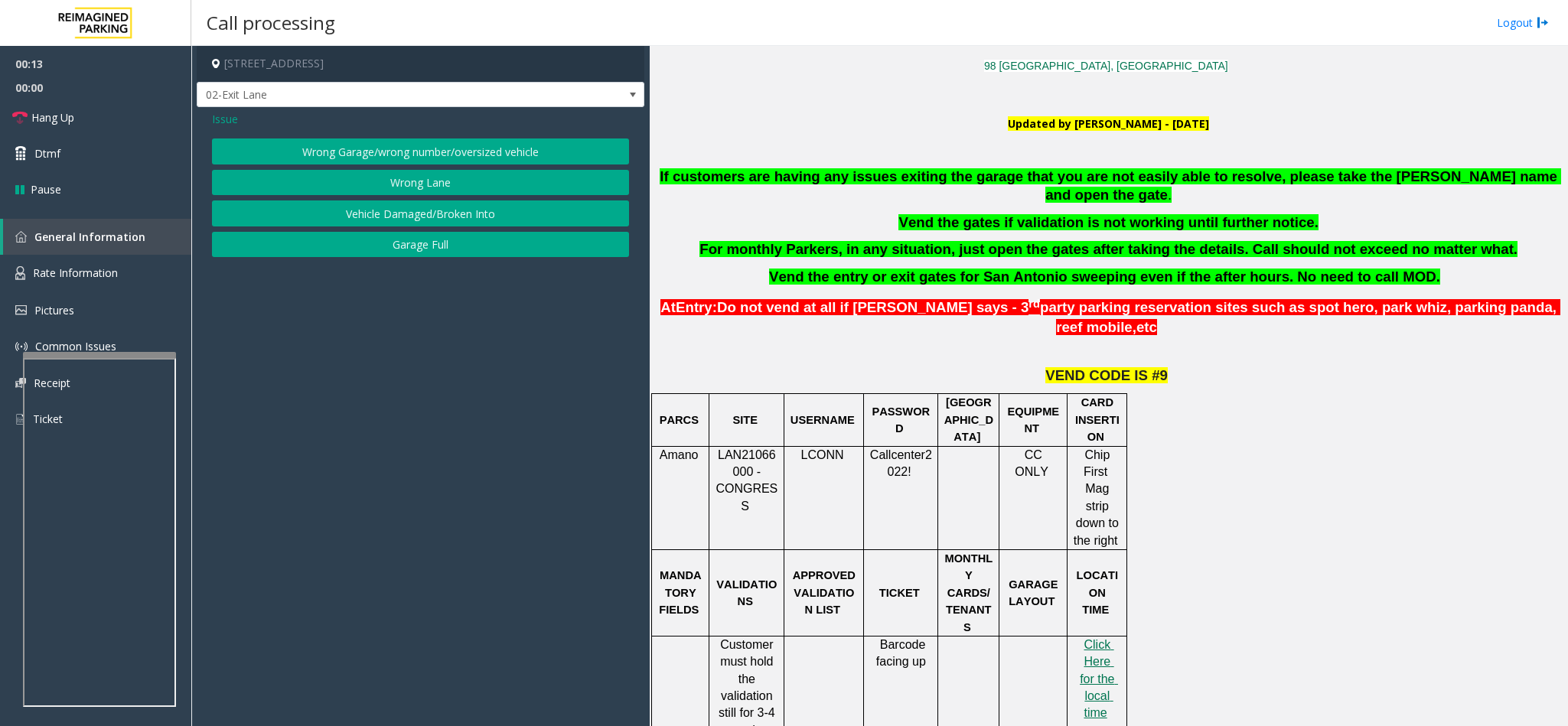
click at [370, 151] on button "Wrong Garage/wrong number/oversized vehicle" at bounding box center [420, 151] width 417 height 26
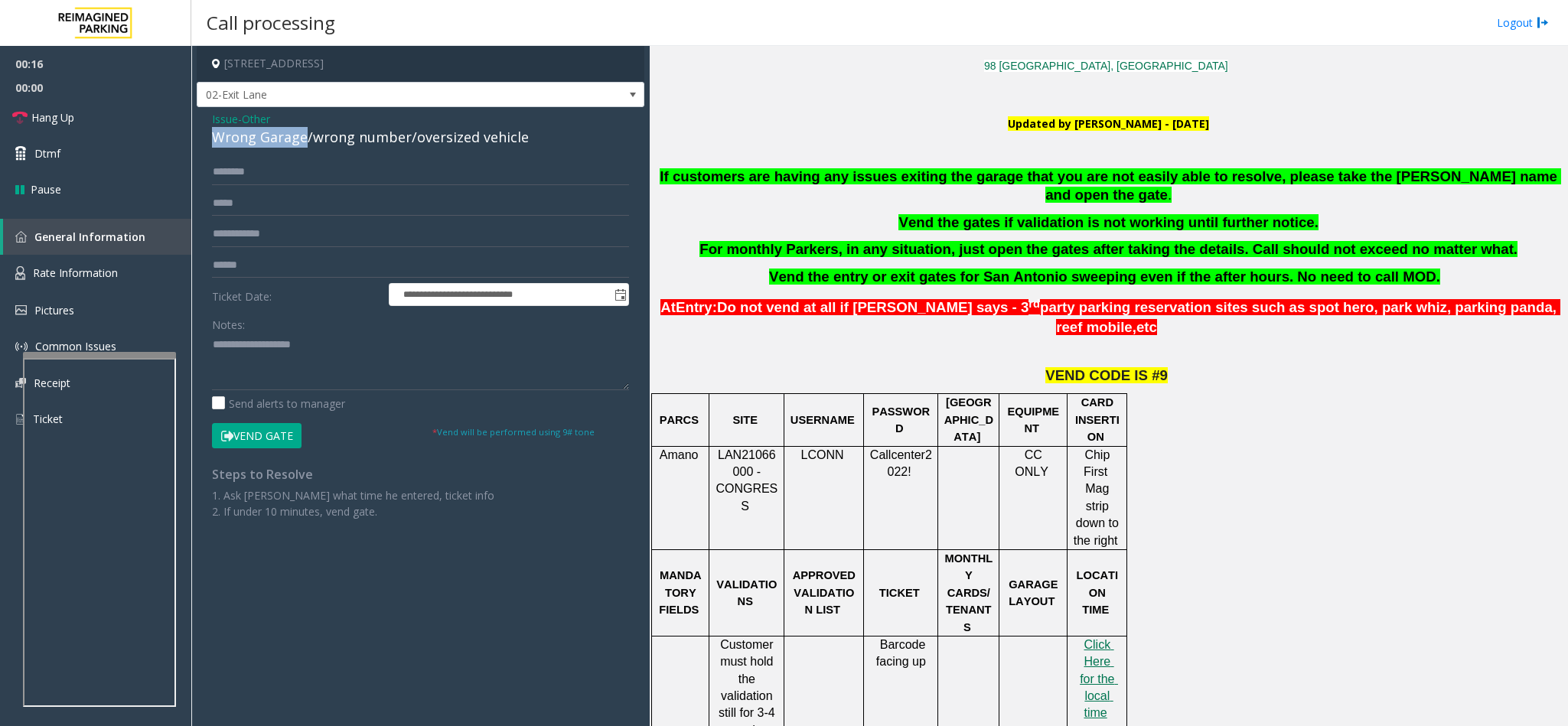
drag, startPoint x: 304, startPoint y: 143, endPoint x: 207, endPoint y: 136, distance: 97.3
click at [207, 136] on div "**********" at bounding box center [420, 321] width 448 height 428
click at [211, 344] on textarea at bounding box center [420, 361] width 417 height 57
type textarea "**********"
click at [244, 174] on input "text" at bounding box center [420, 172] width 417 height 26
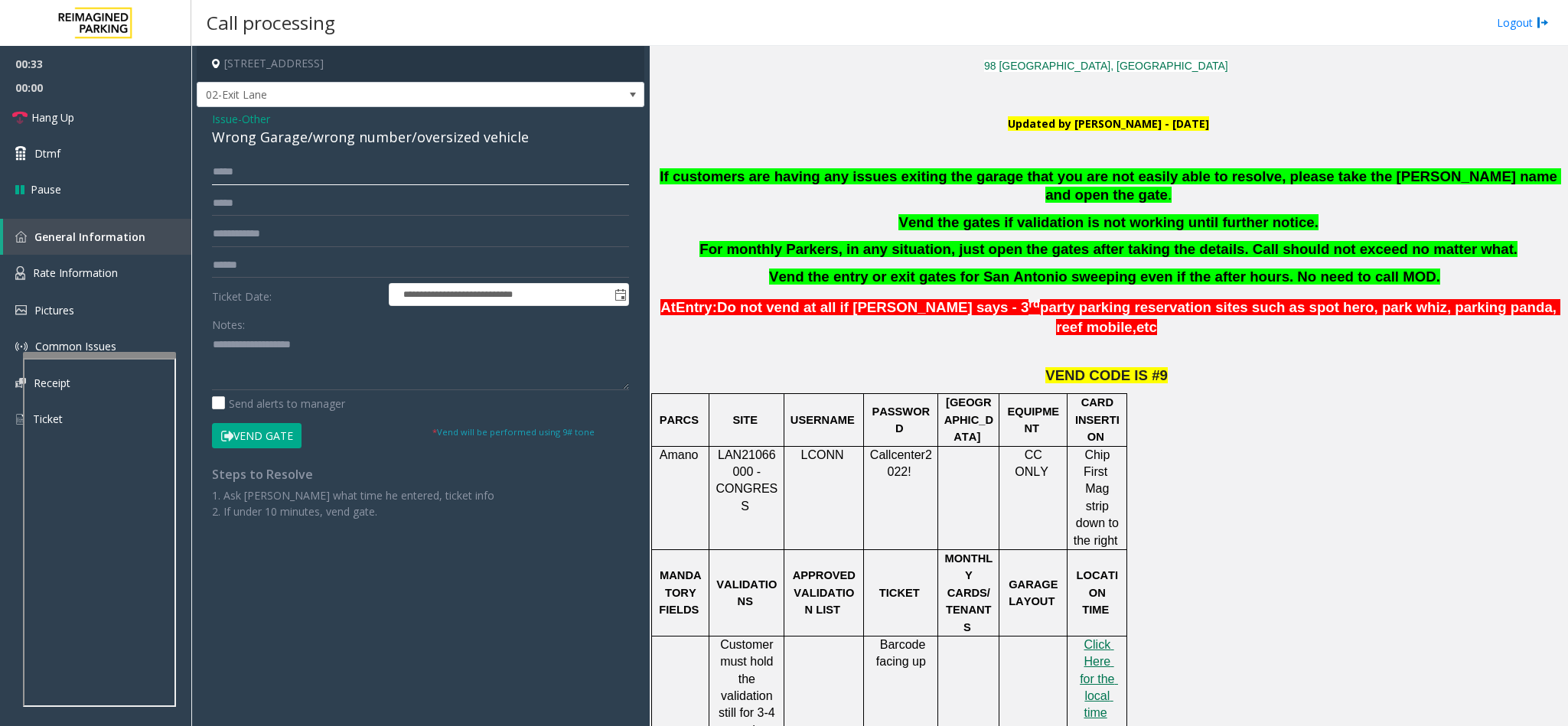
type input "*****"
click at [287, 273] on input "text" at bounding box center [420, 266] width 417 height 26
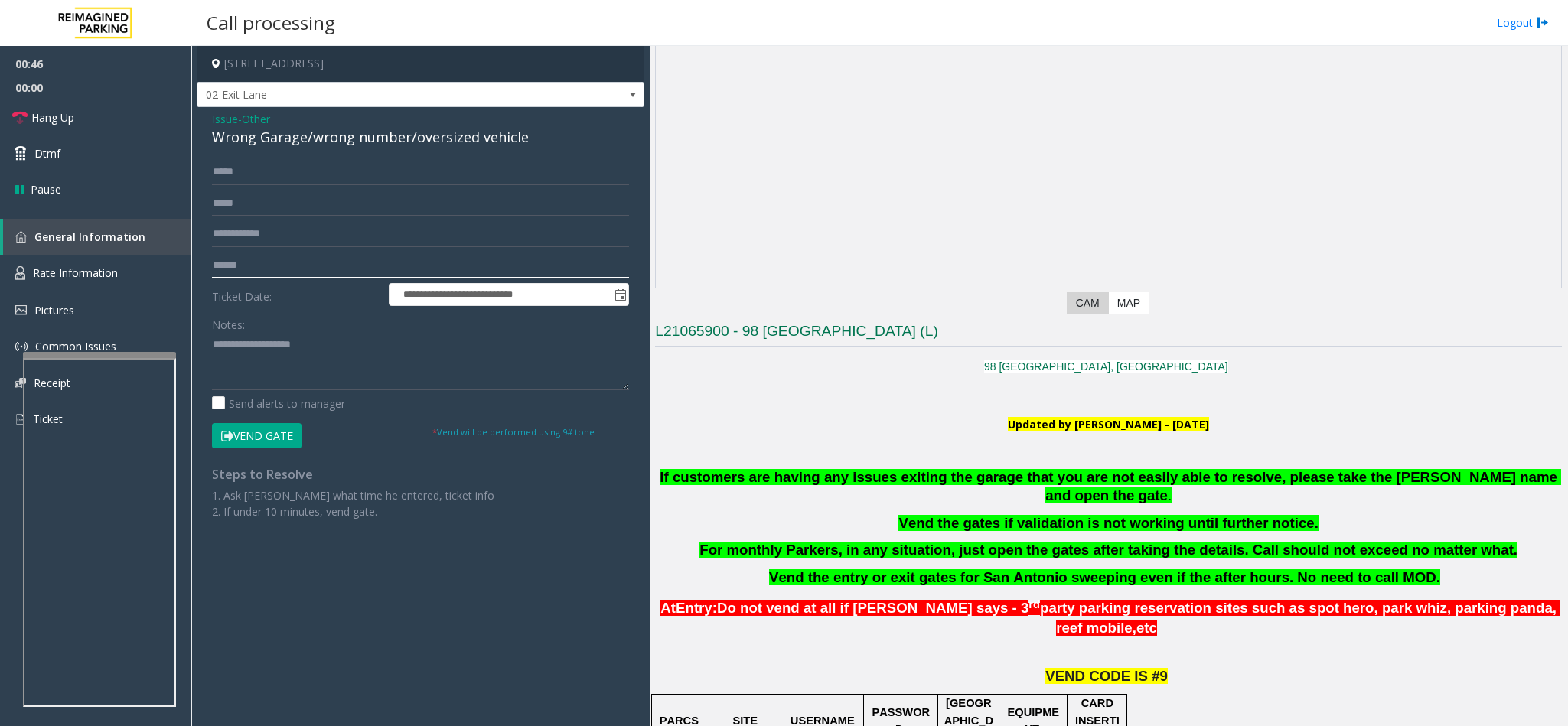
scroll to position [229, 0]
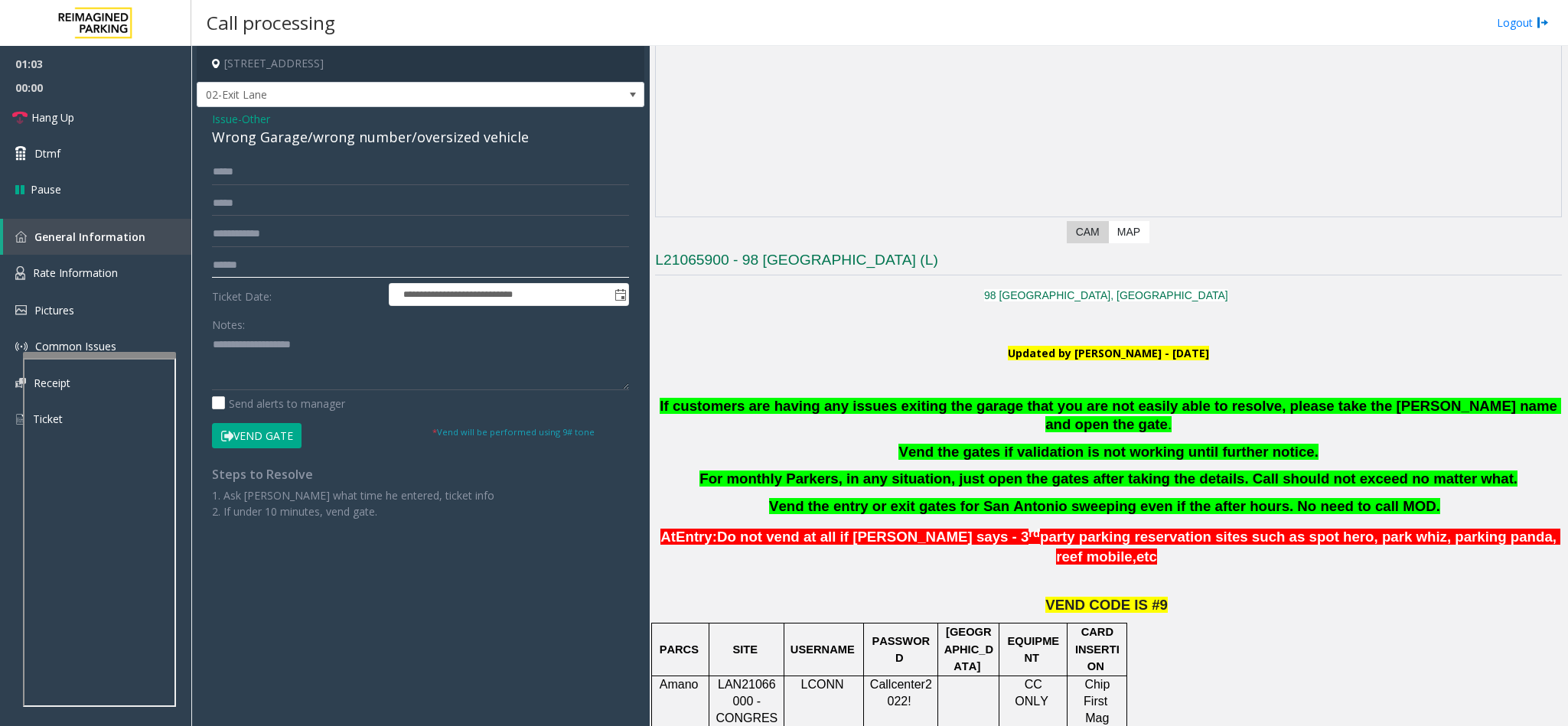
click at [260, 263] on input "text" at bounding box center [420, 266] width 417 height 26
type input "*****"
click at [234, 441] on button "Vend Gate" at bounding box center [256, 436] width 90 height 26
click at [150, 112] on link "Hang Up" at bounding box center [95, 117] width 191 height 36
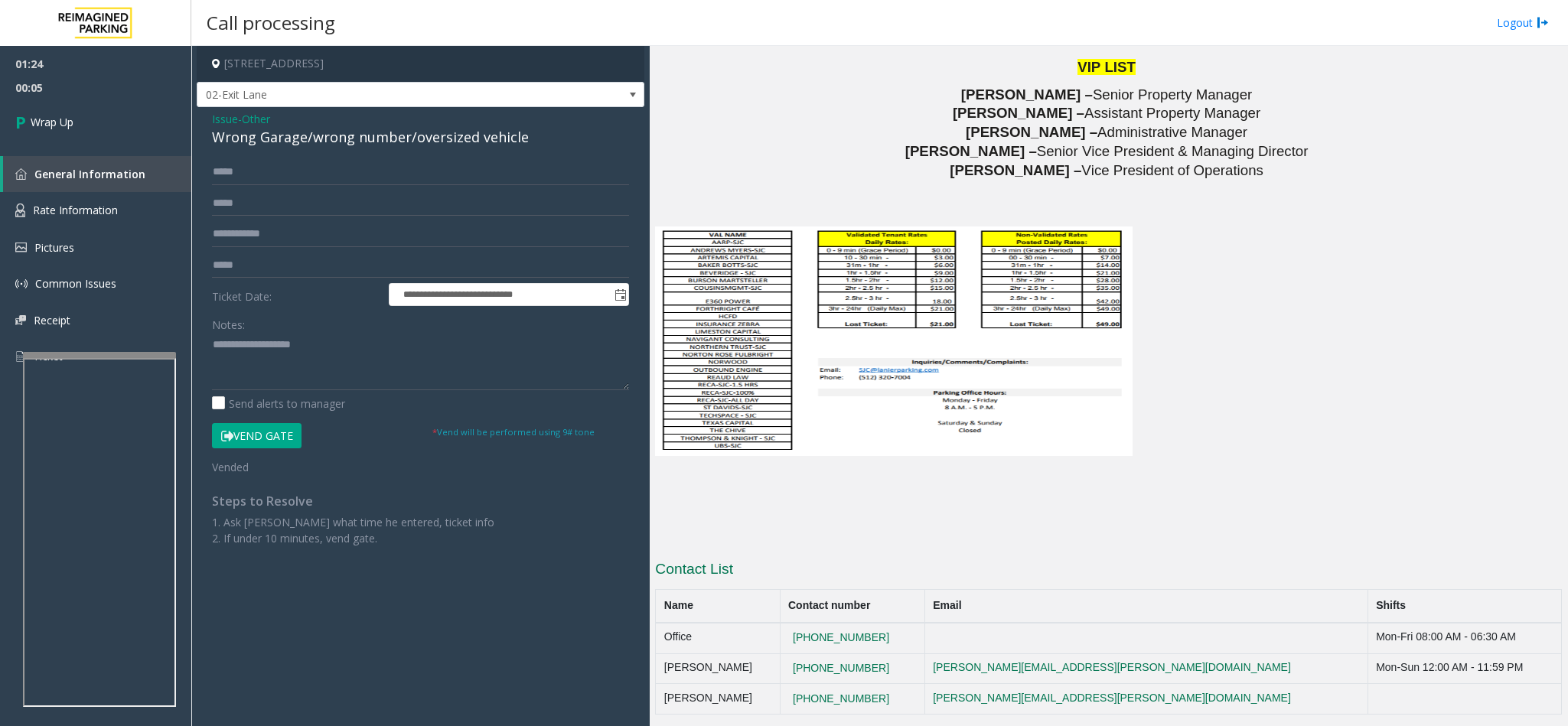
scroll to position [2246, 0]
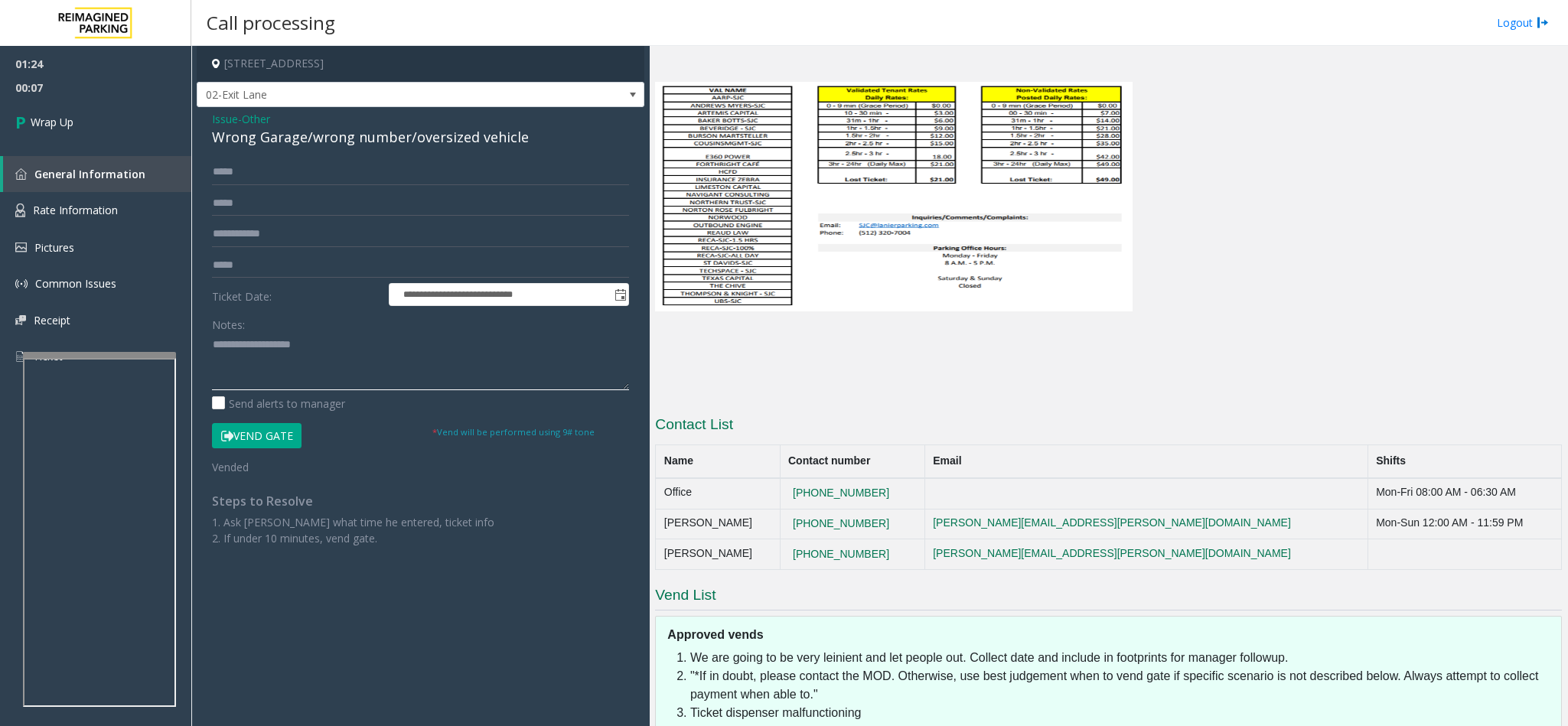
click at [354, 342] on textarea at bounding box center [420, 361] width 417 height 57
type textarea "**********"
click at [34, 117] on span "Wrap Up" at bounding box center [52, 122] width 43 height 16
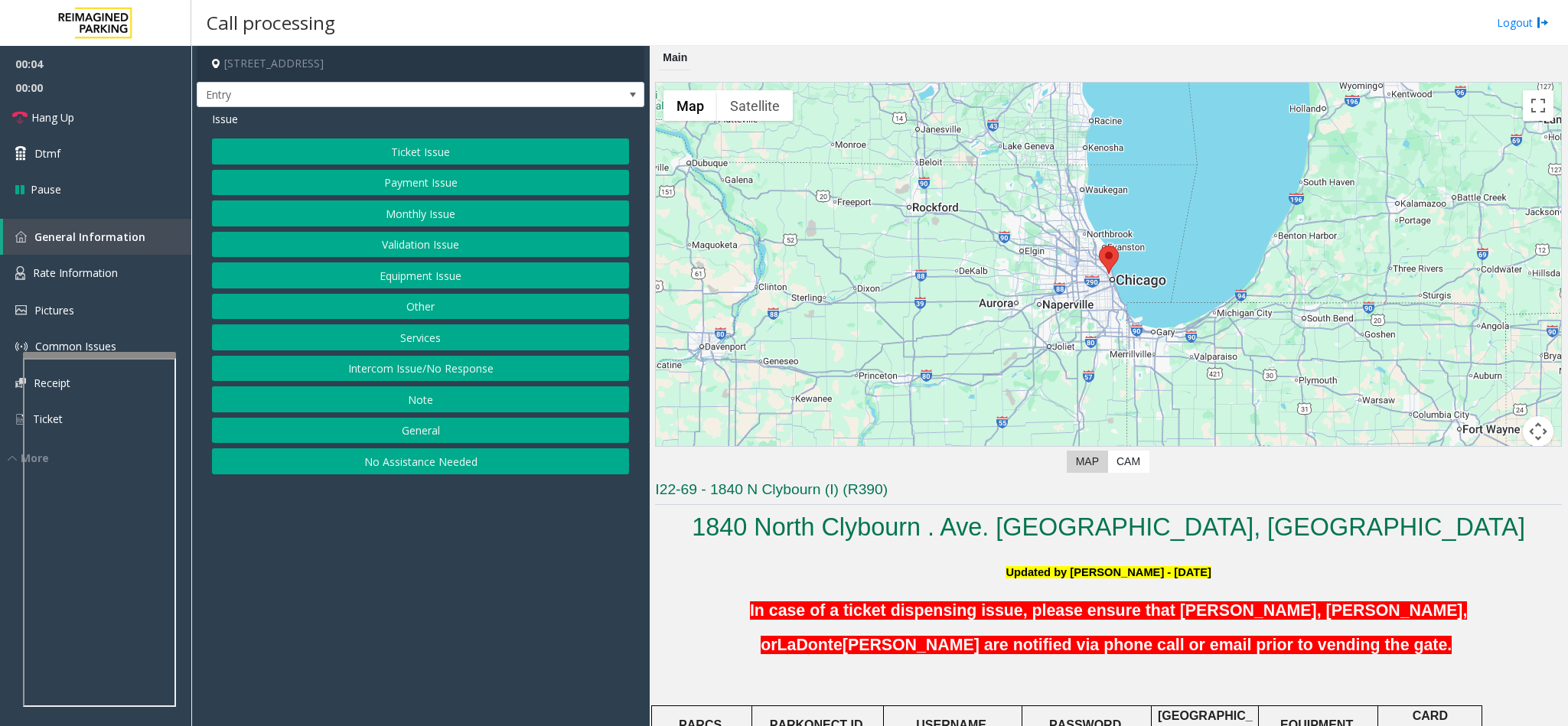
click at [402, 473] on button "No Assistance Needed" at bounding box center [420, 461] width 417 height 26
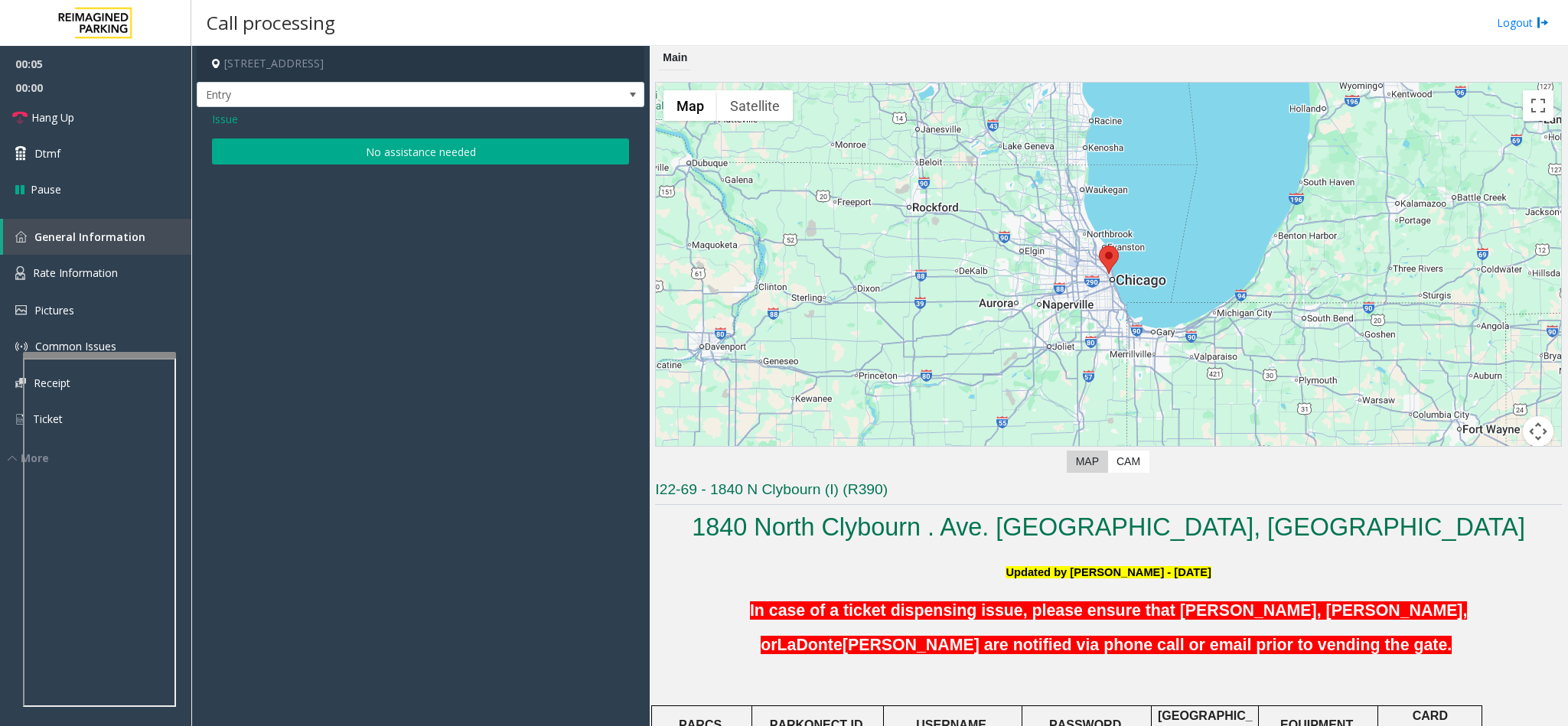
click at [353, 150] on button "No assistance needed" at bounding box center [420, 151] width 417 height 26
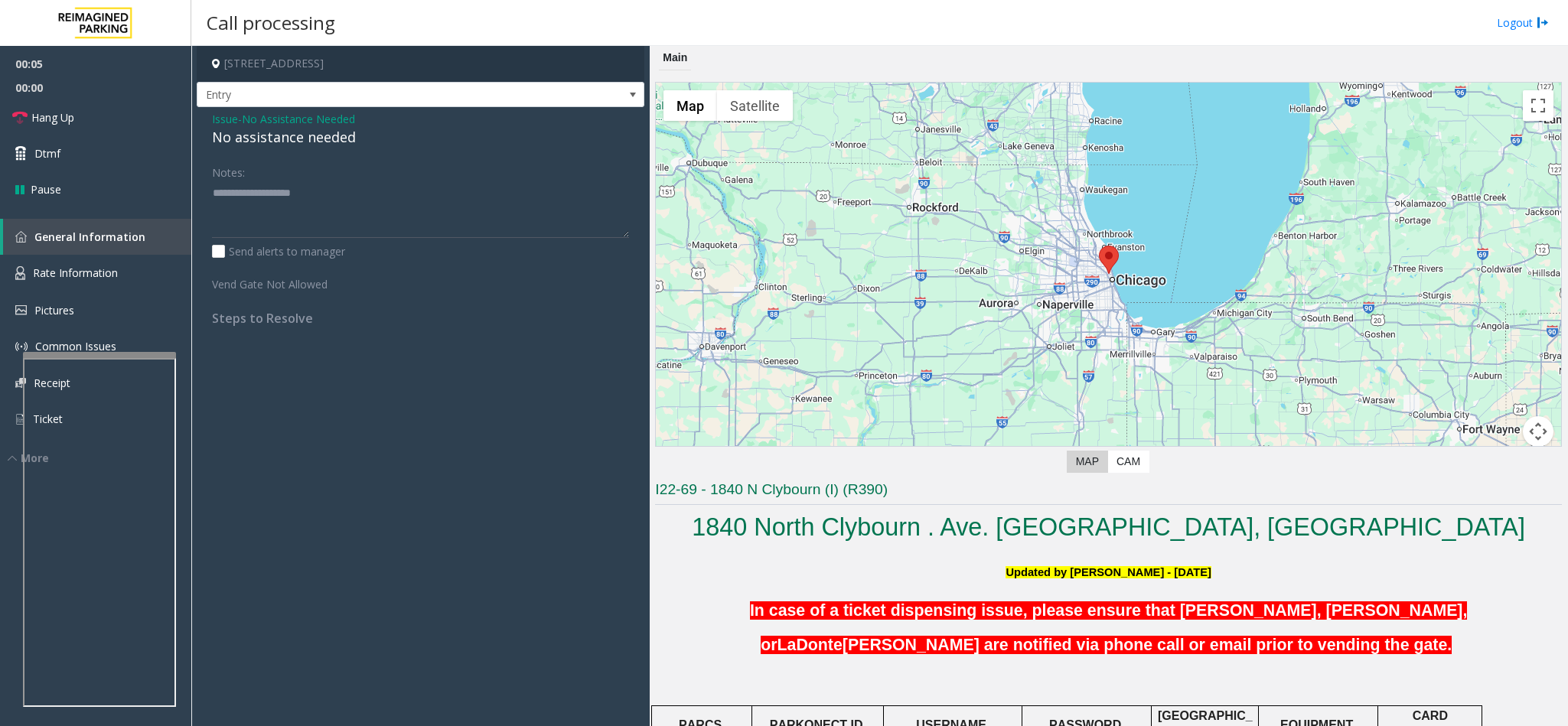
click at [319, 146] on div "No assistance needed" at bounding box center [420, 137] width 417 height 21
type textarea "**********"
click at [57, 120] on span "Hang Up" at bounding box center [53, 117] width 43 height 16
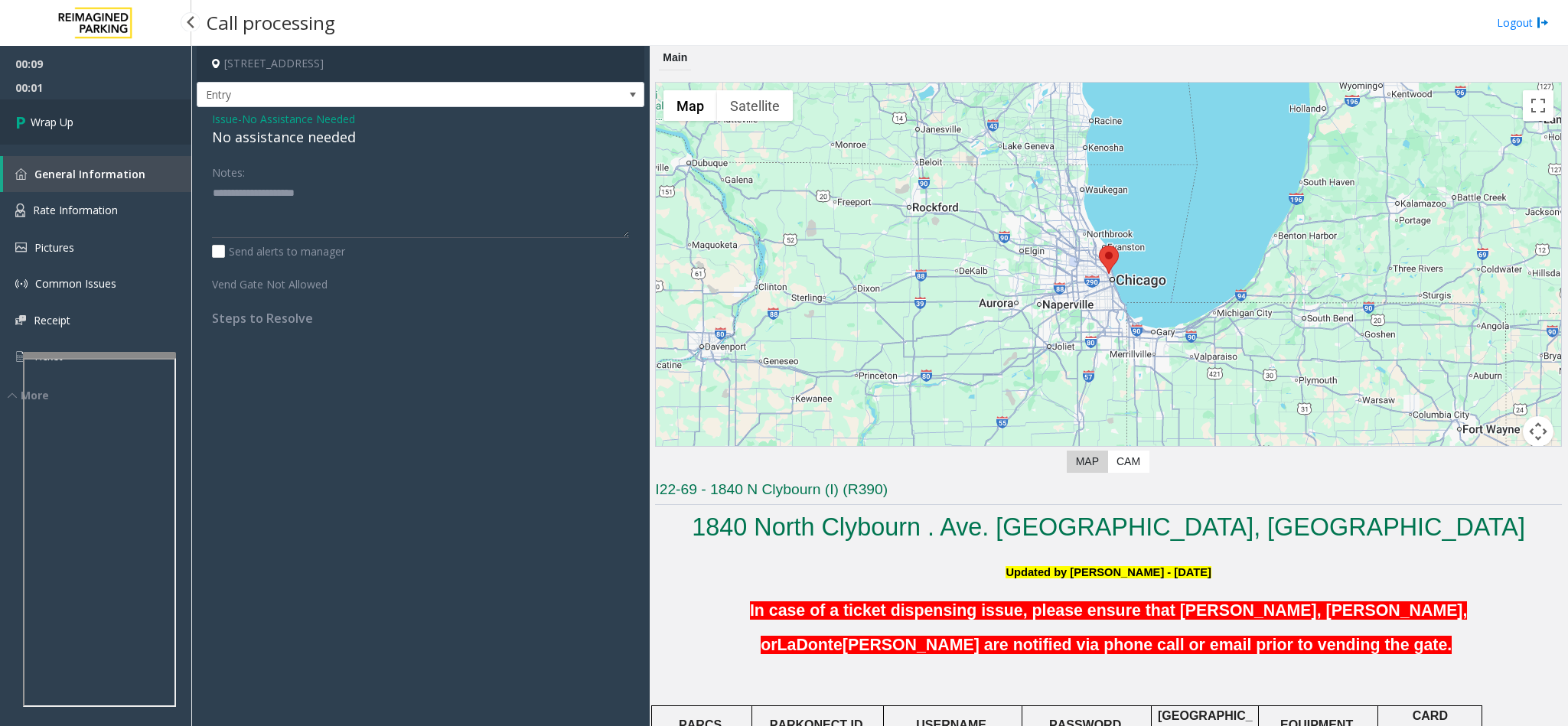
click at [57, 120] on span "Wrap Up" at bounding box center [52, 122] width 43 height 16
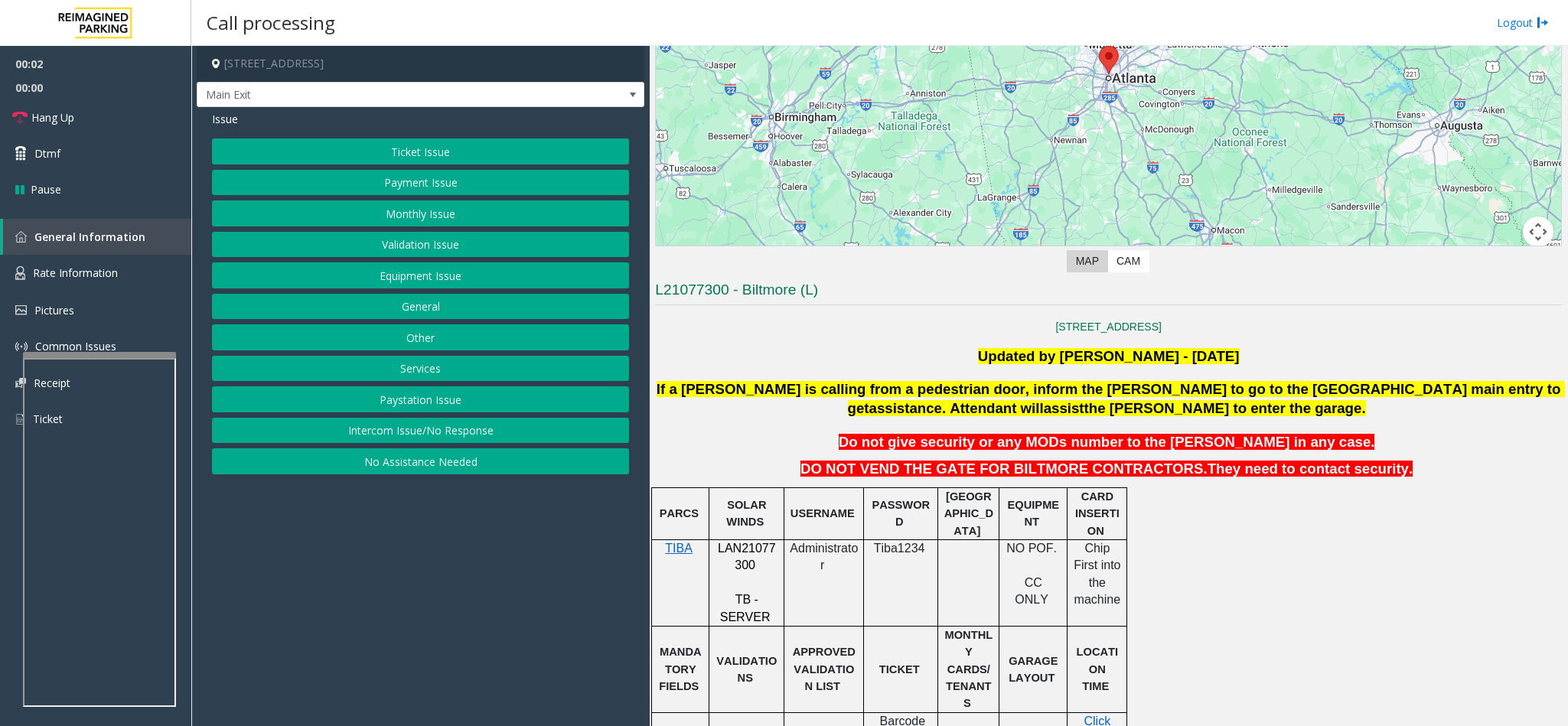
scroll to position [229, 0]
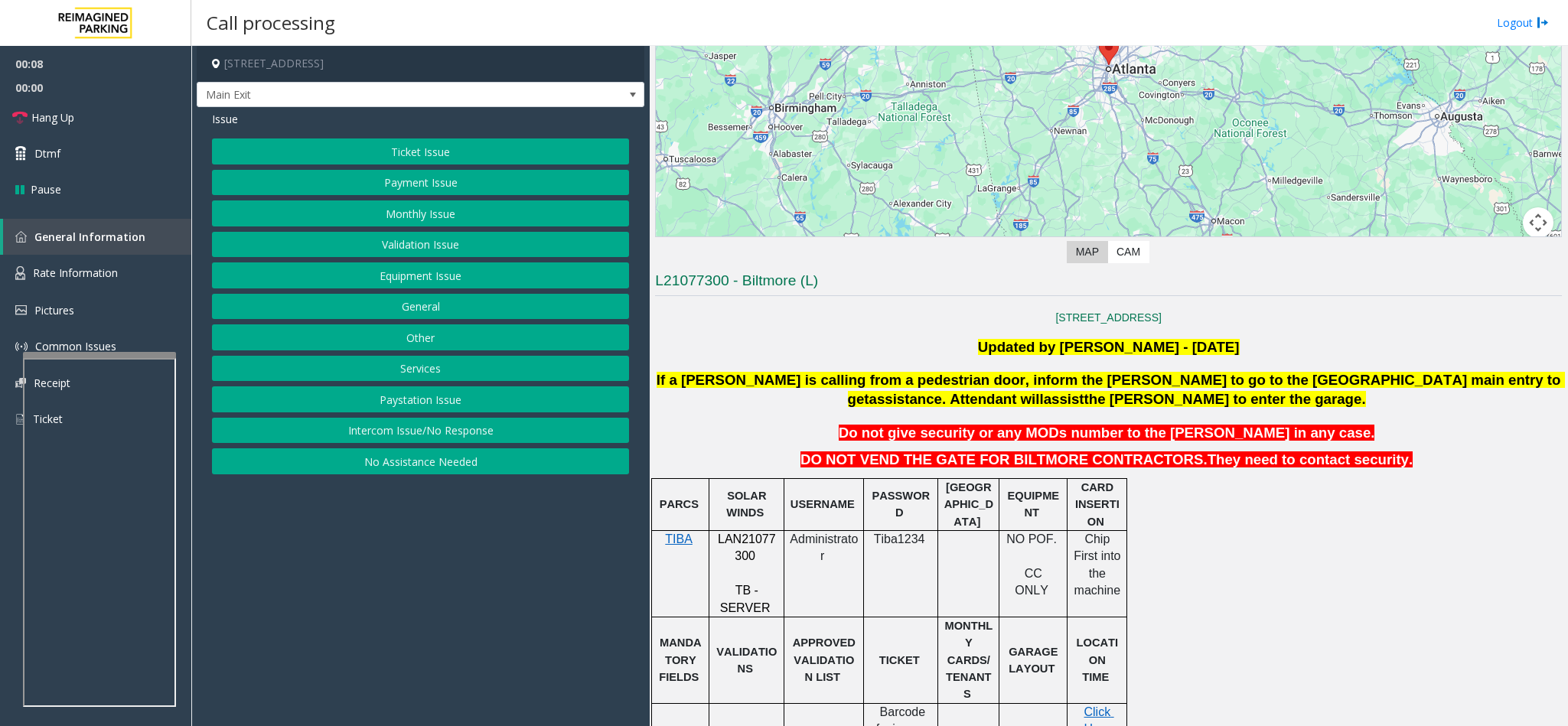
click at [740, 551] on span "LAN21077300" at bounding box center [747, 547] width 58 height 30
copy p "LAN21077300"
click at [392, 182] on button "Payment Issue" at bounding box center [420, 183] width 417 height 26
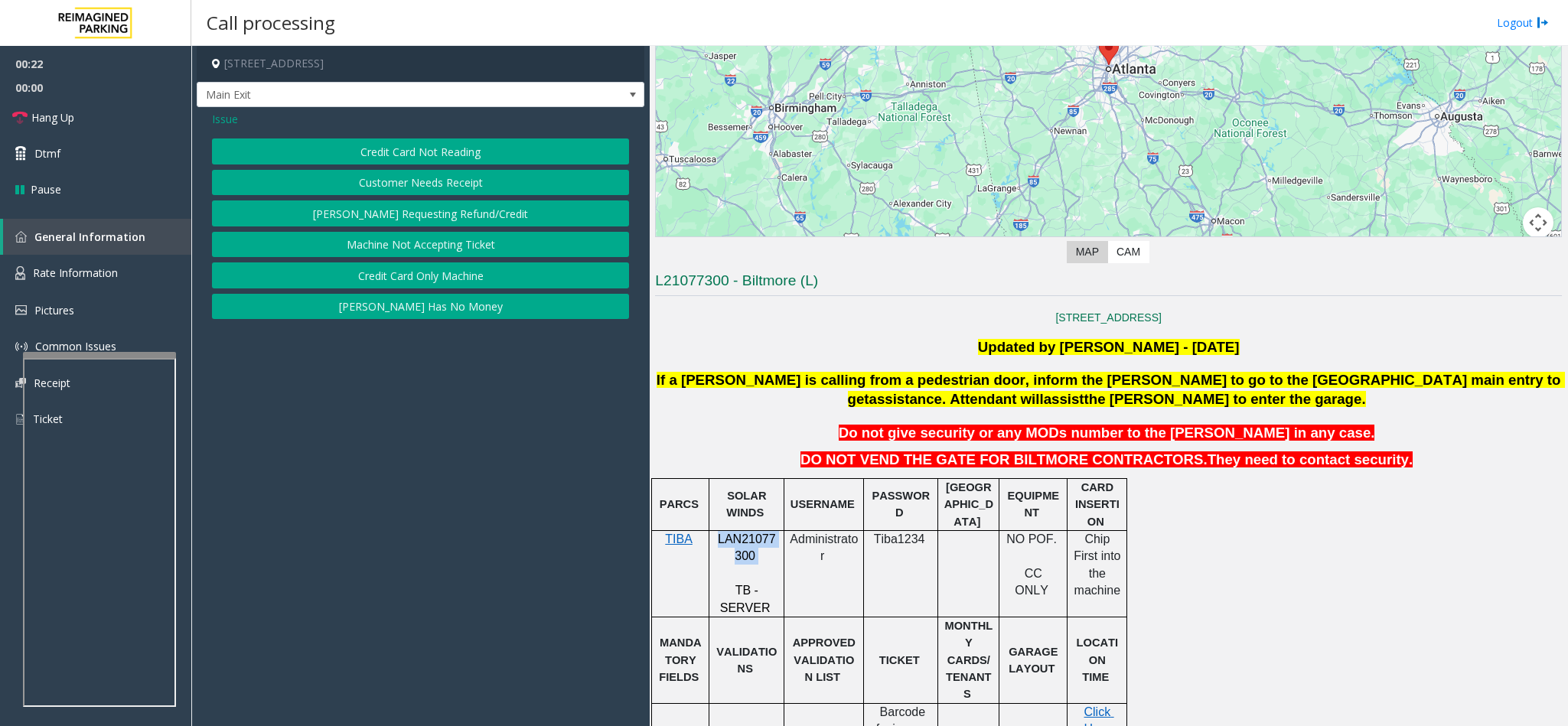
click at [408, 156] on button "Credit Card Not Reading" at bounding box center [420, 151] width 417 height 26
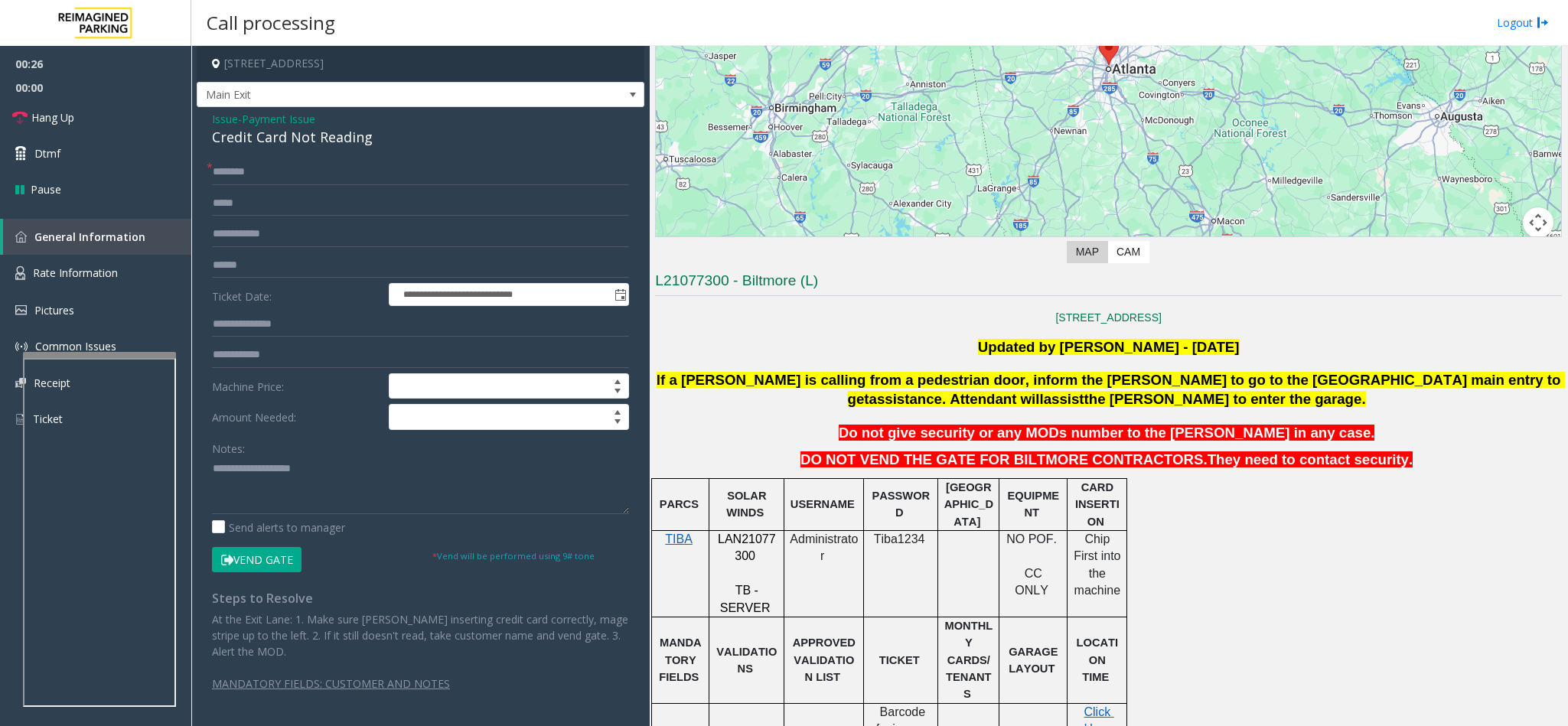
click at [253, 146] on div "Credit Card Not Reading" at bounding box center [420, 137] width 417 height 21
click at [215, 469] on textarea at bounding box center [420, 485] width 417 height 57
click at [430, 482] on textarea at bounding box center [420, 485] width 417 height 57
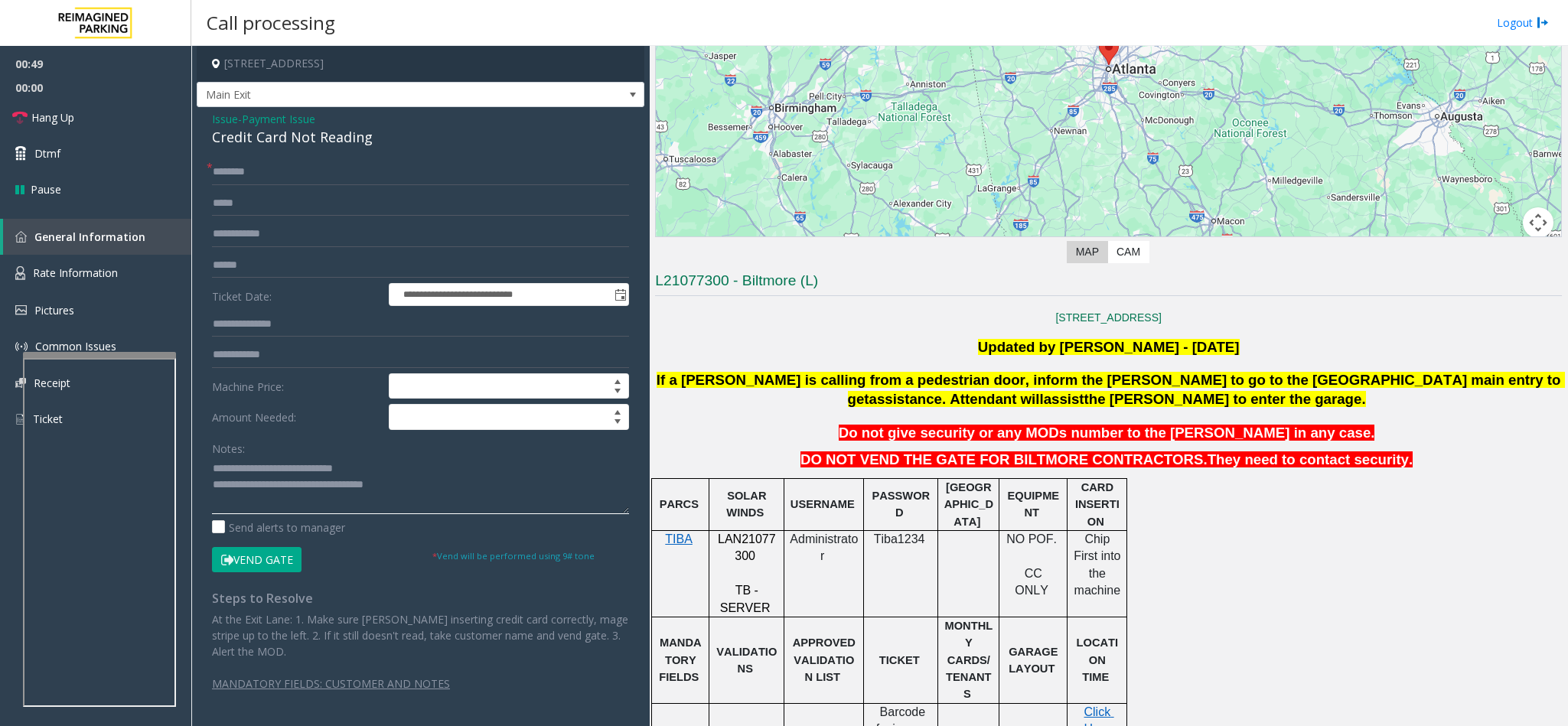
type textarea "**********"
click at [299, 180] on input "text" at bounding box center [420, 172] width 417 height 26
click at [258, 173] on input "text" at bounding box center [420, 172] width 417 height 26
type input "****"
click at [255, 272] on input "text" at bounding box center [420, 266] width 417 height 26
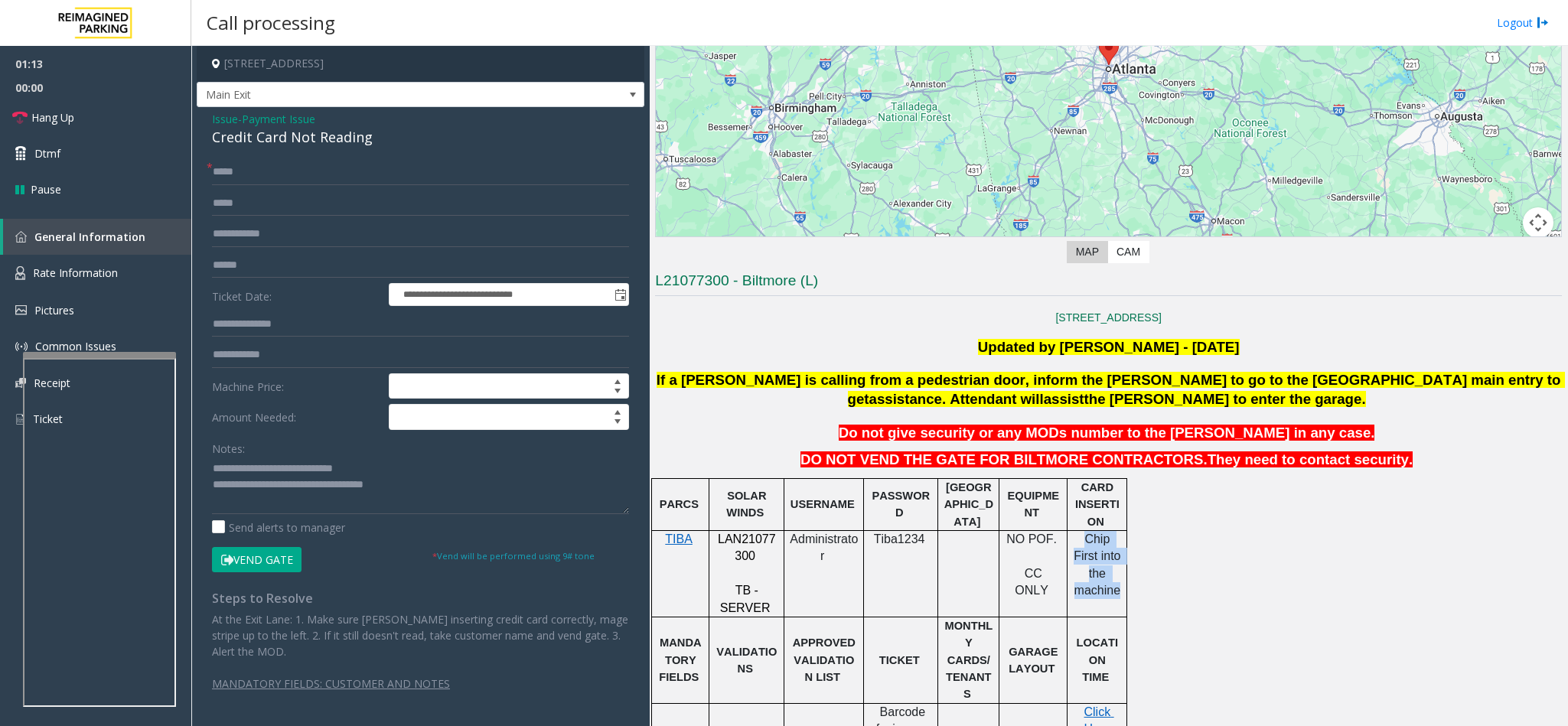
copy span "Chip First into the machine"
drag, startPoint x: 1076, startPoint y: 537, endPoint x: 1122, endPoint y: 576, distance: 60.3
click at [1122, 576] on div "Chip First into the machine" at bounding box center [1097, 566] width 59 height 69
click at [416, 476] on textarea at bounding box center [420, 485] width 417 height 57
click at [416, 494] on textarea at bounding box center [420, 485] width 417 height 57
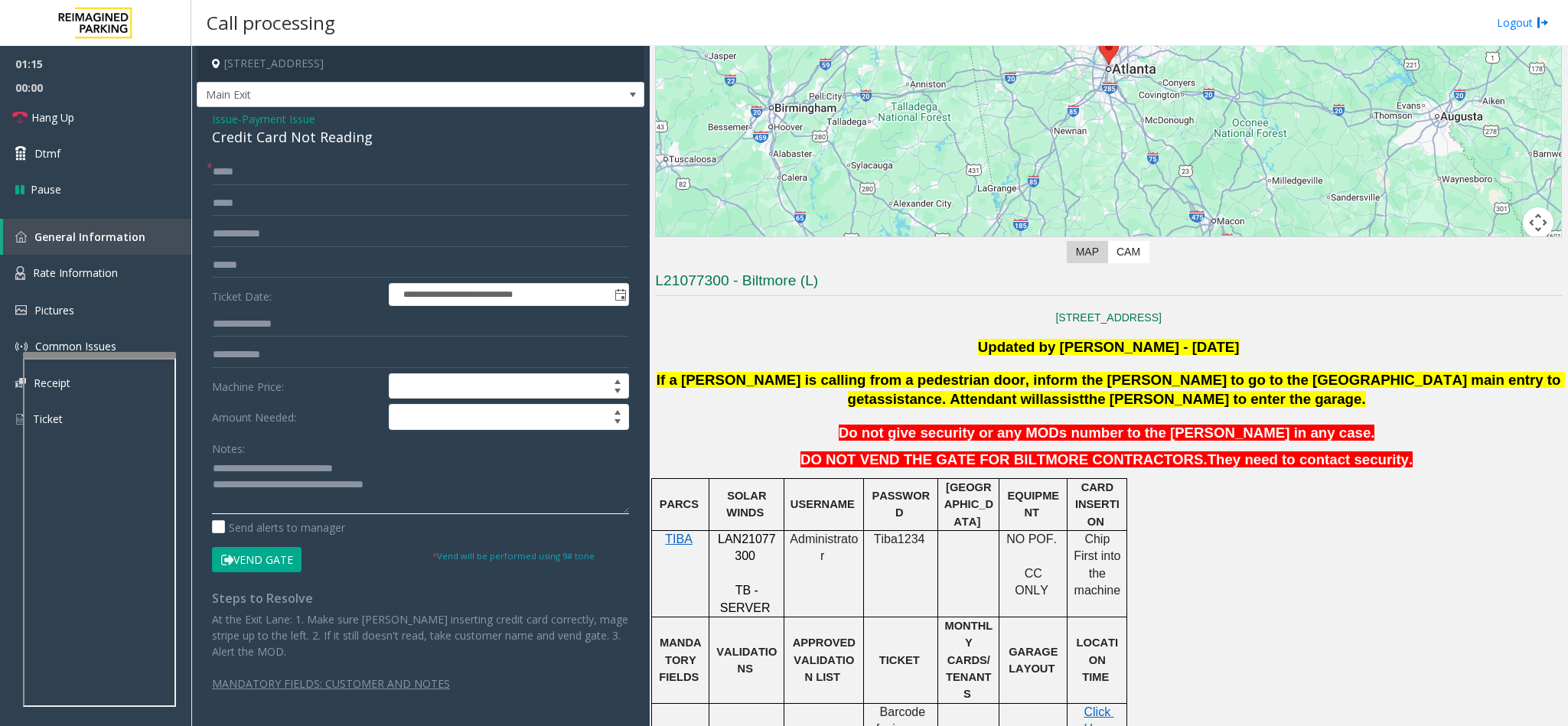
paste textarea "**********"
type textarea "**********"
click at [260, 556] on button "Vend Gate" at bounding box center [256, 560] width 90 height 26
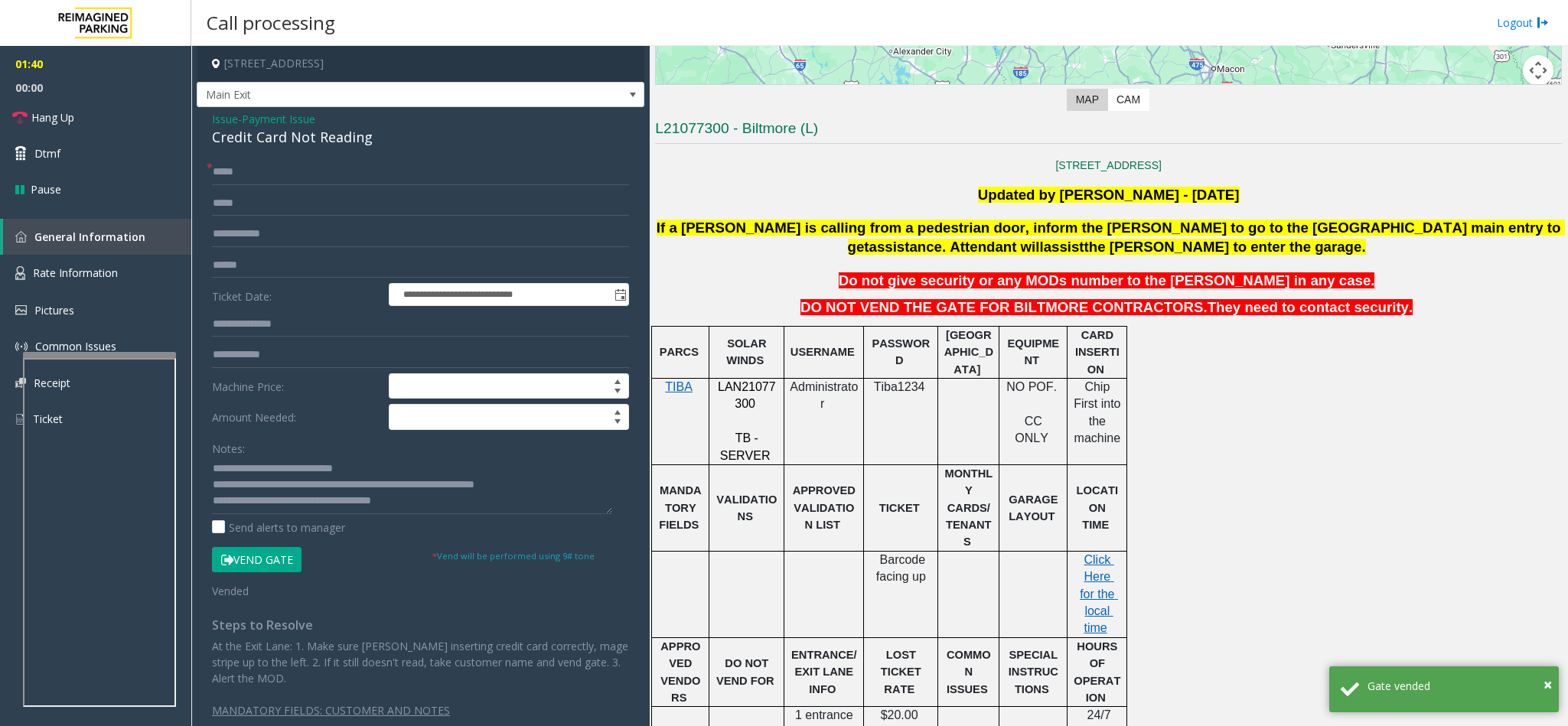
scroll to position [267, 0]
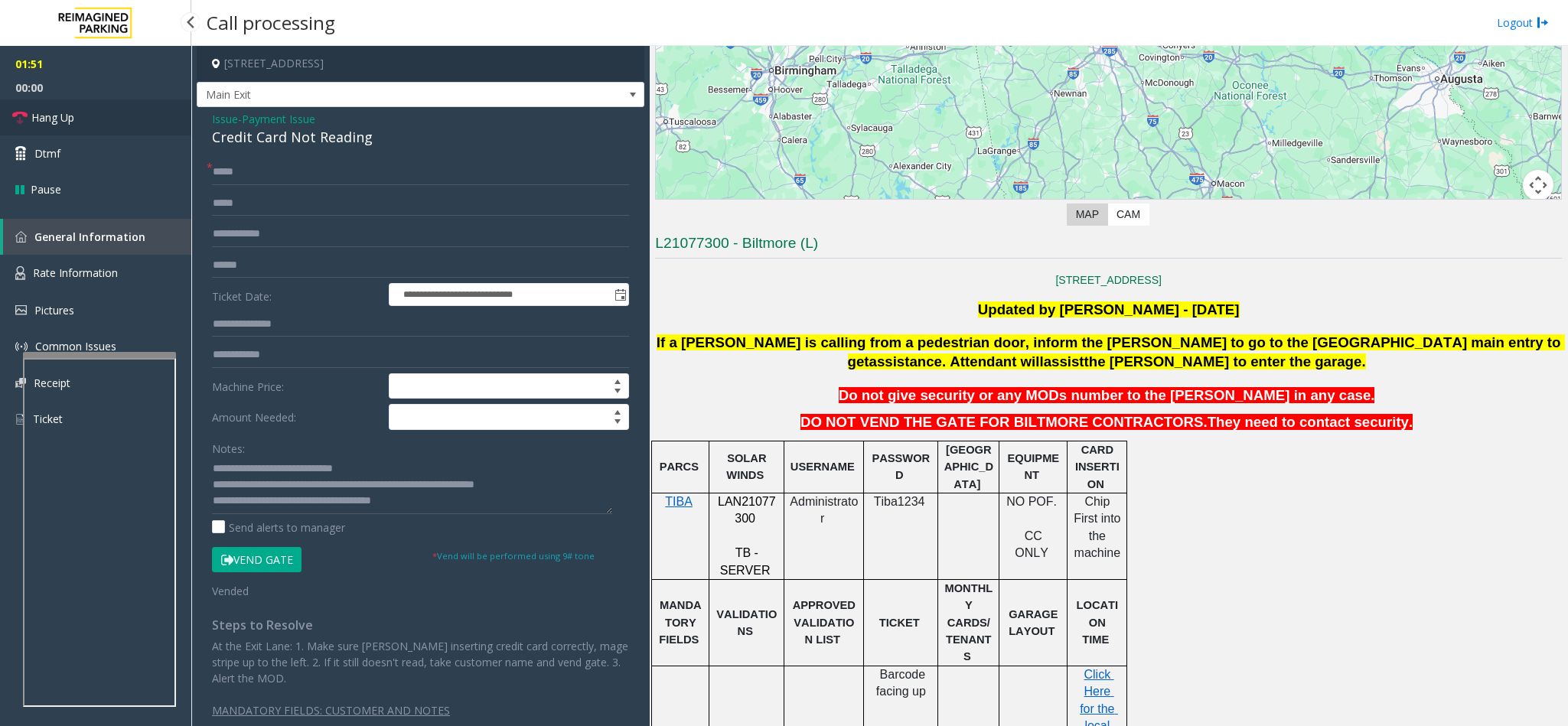
click at [111, 124] on link "Hang Up" at bounding box center [95, 117] width 191 height 36
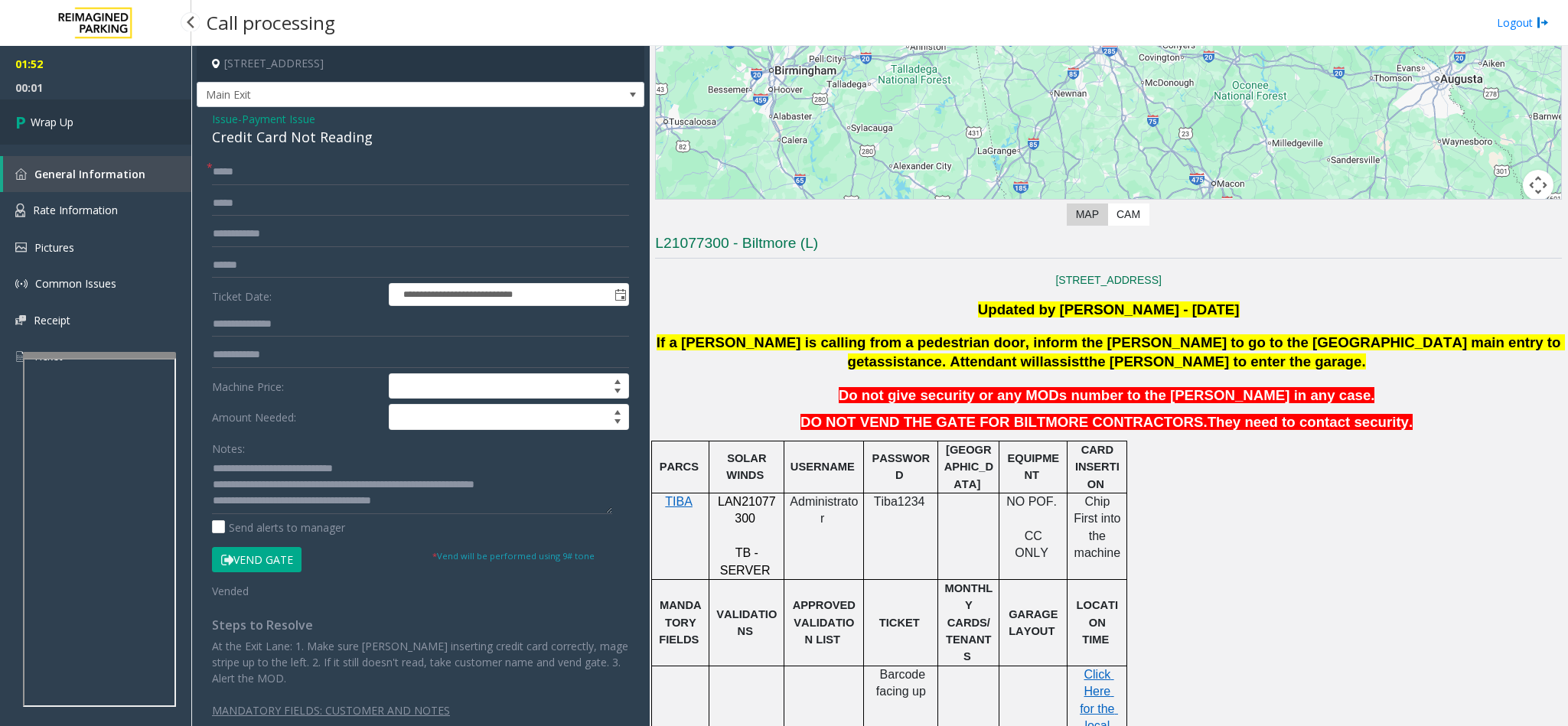
click at [111, 124] on link "Wrap Up" at bounding box center [95, 122] width 191 height 45
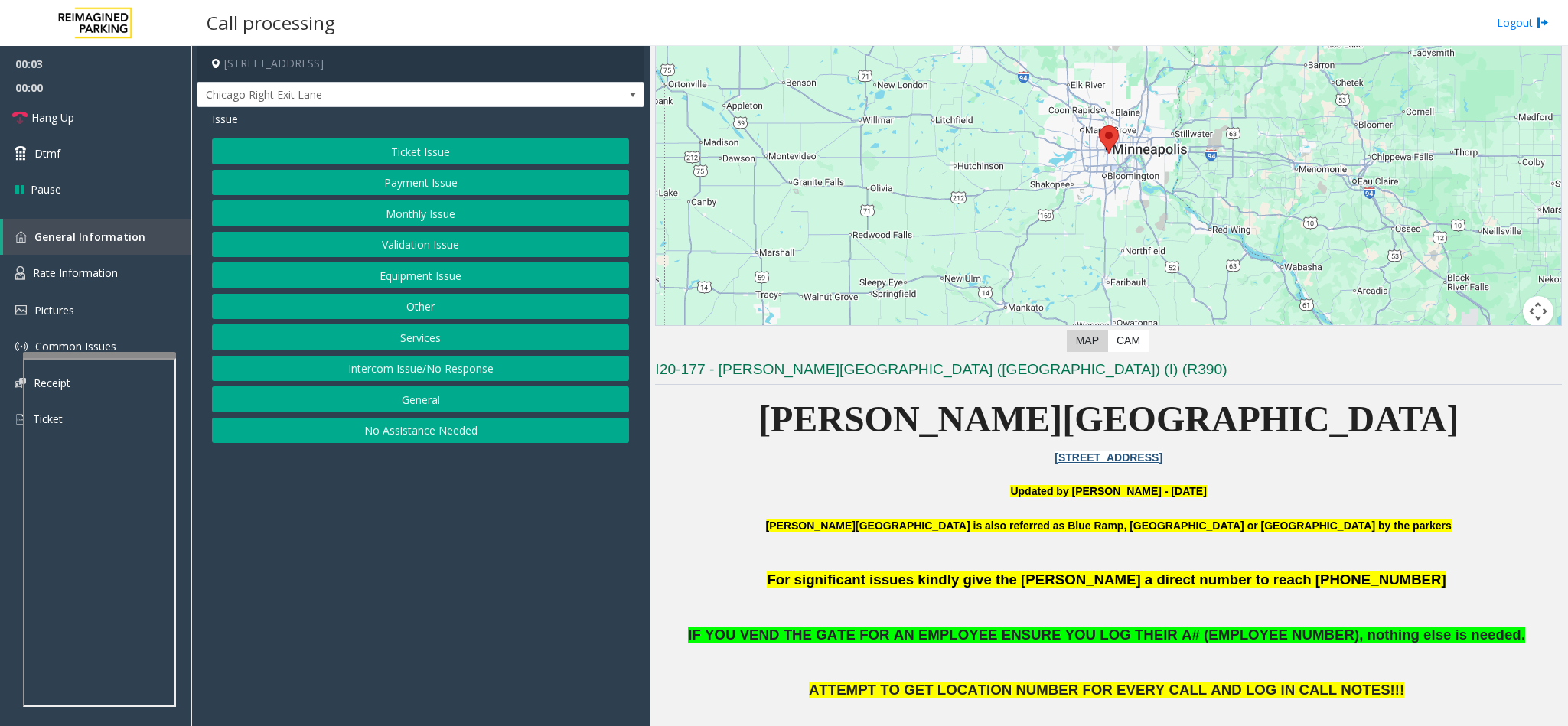
scroll to position [229, 0]
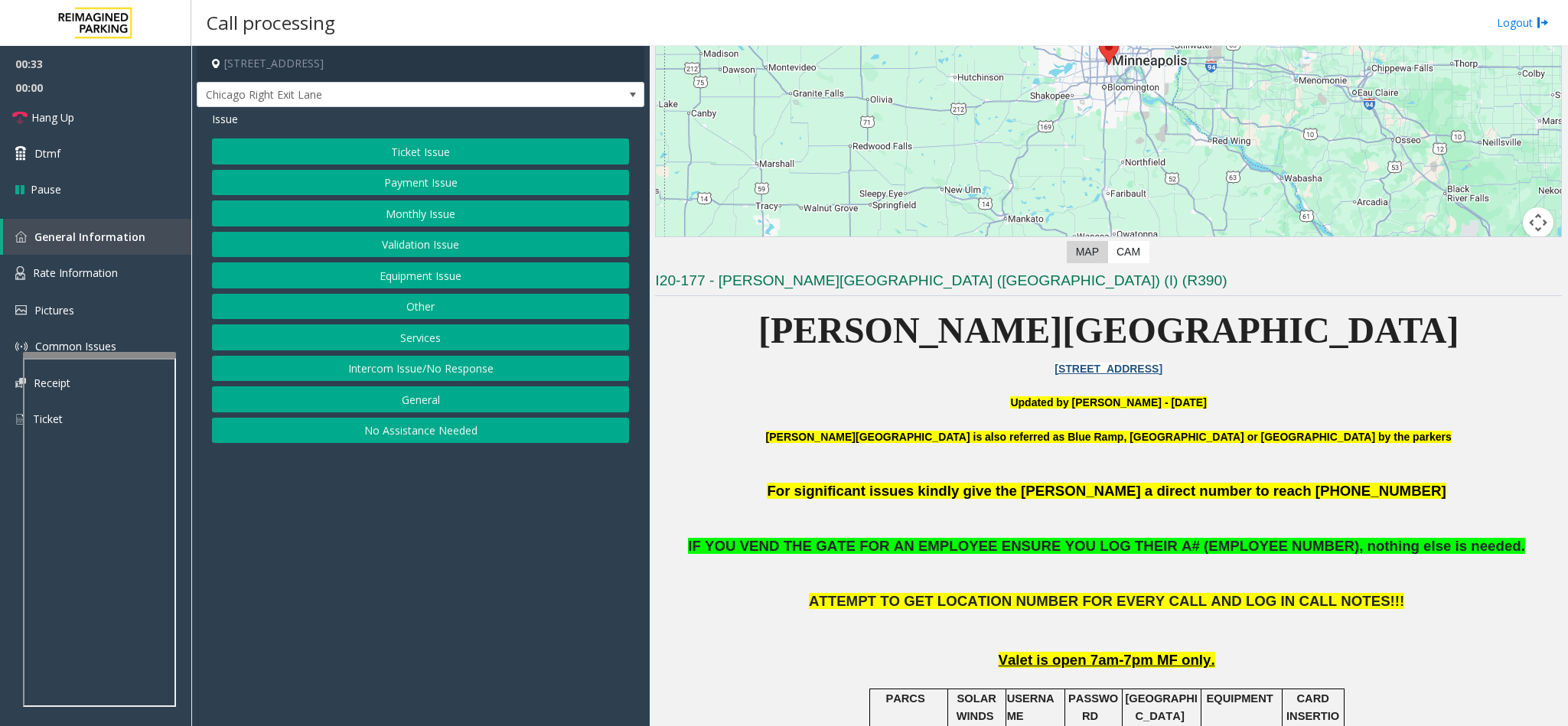
click at [437, 284] on button "Equipment Issue" at bounding box center [420, 275] width 417 height 26
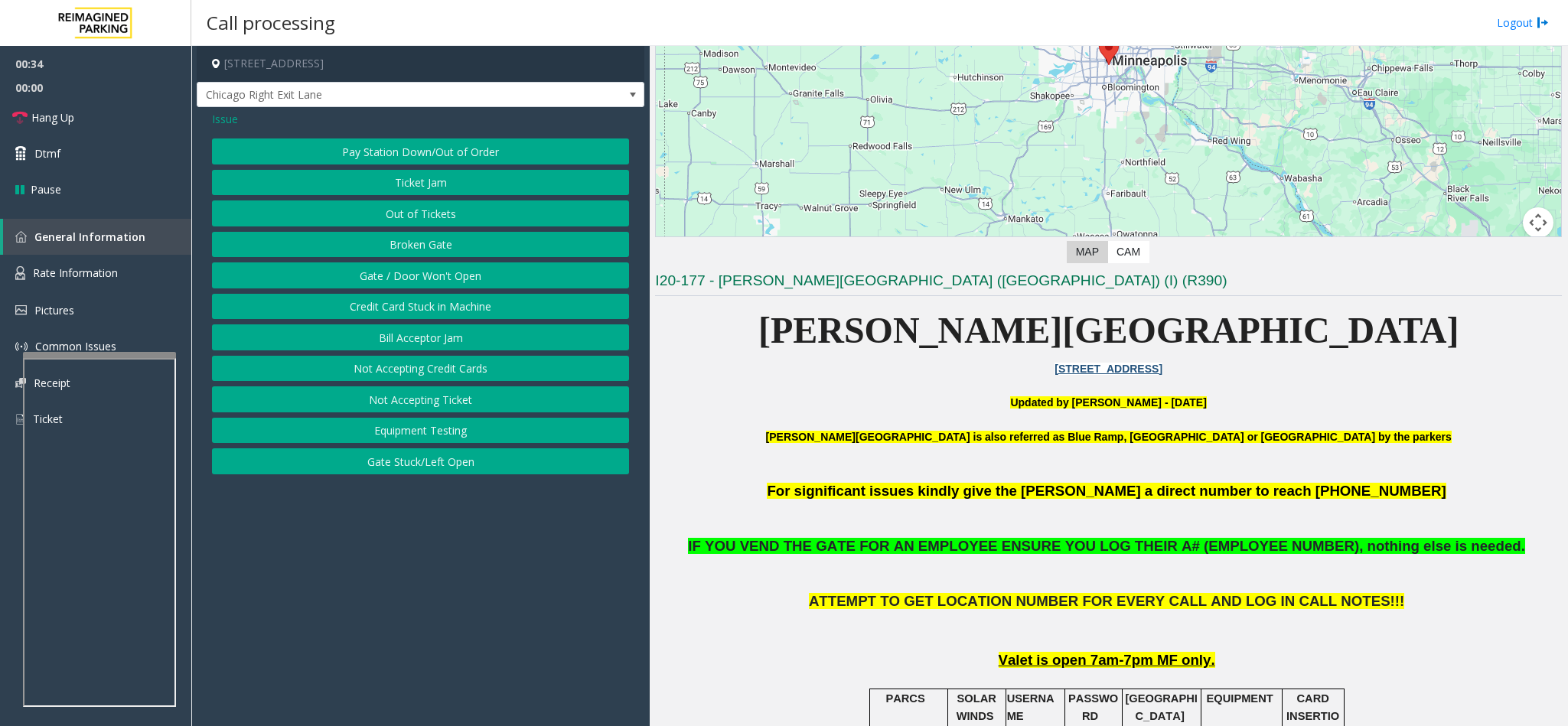
click at [435, 284] on button "Gate / Door Won't Open" at bounding box center [420, 275] width 417 height 26
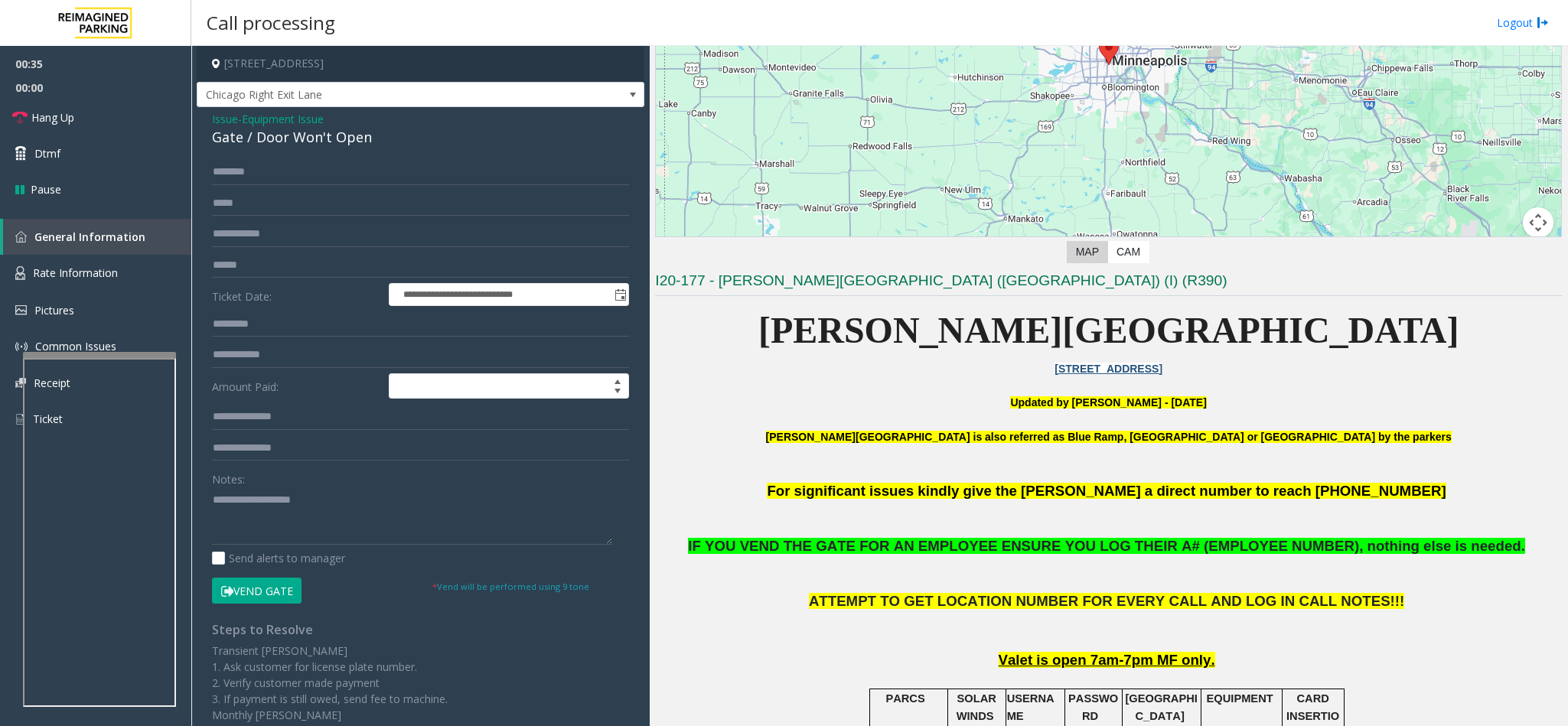
click at [273, 583] on button "Vend Gate" at bounding box center [256, 590] width 90 height 26
click at [222, 117] on span "Issue" at bounding box center [224, 119] width 26 height 16
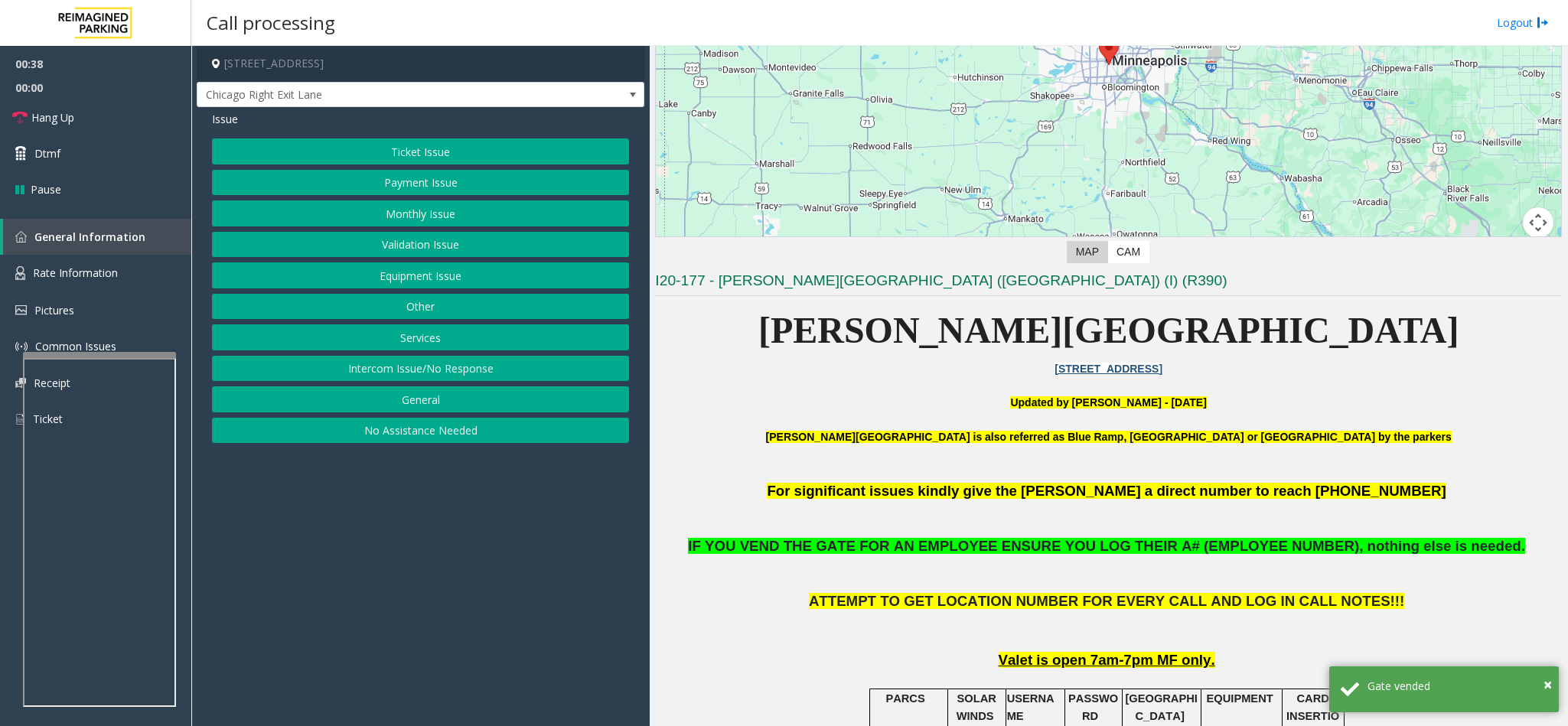
click at [408, 380] on button "Intercom Issue/No Response" at bounding box center [420, 369] width 417 height 26
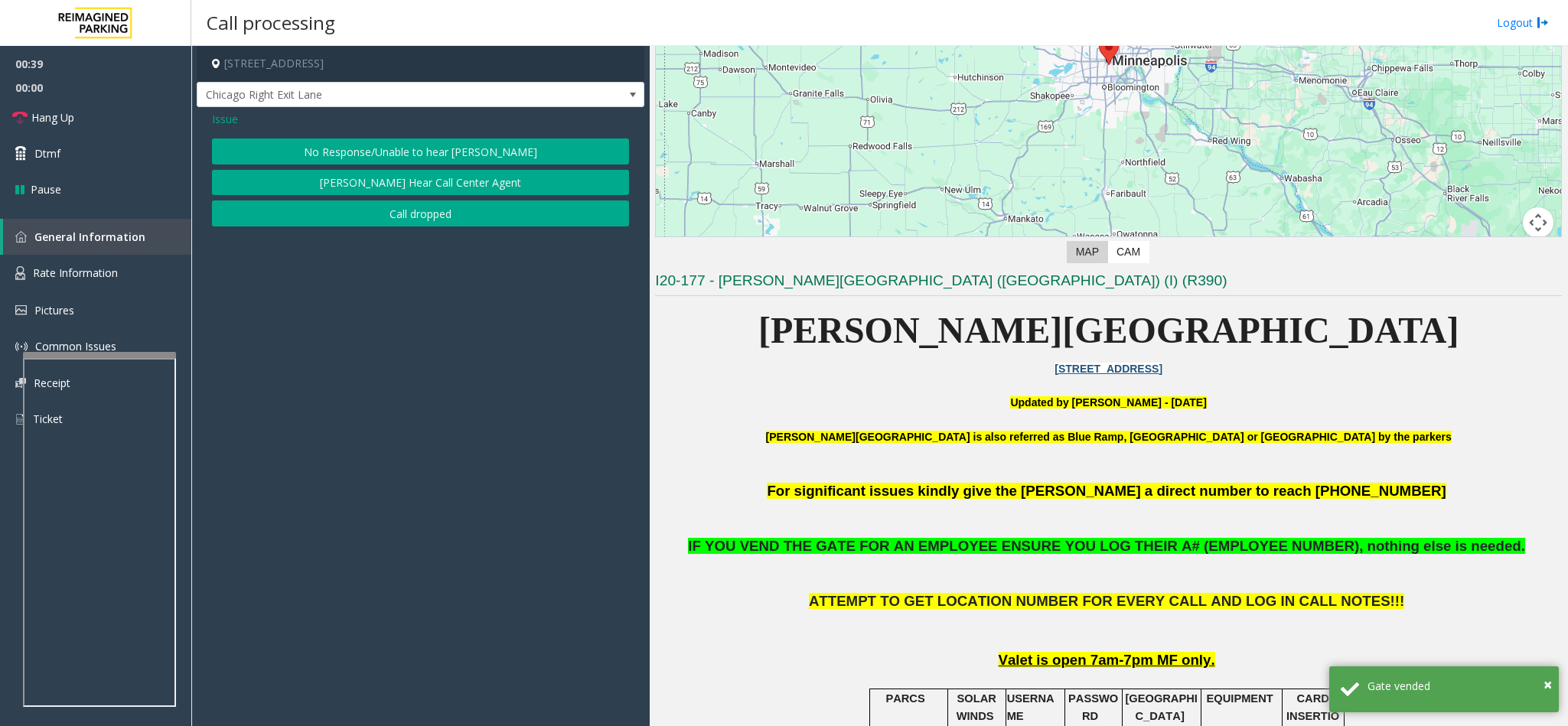
click at [363, 152] on button "No Response/Unable to hear [PERSON_NAME]" at bounding box center [420, 151] width 417 height 26
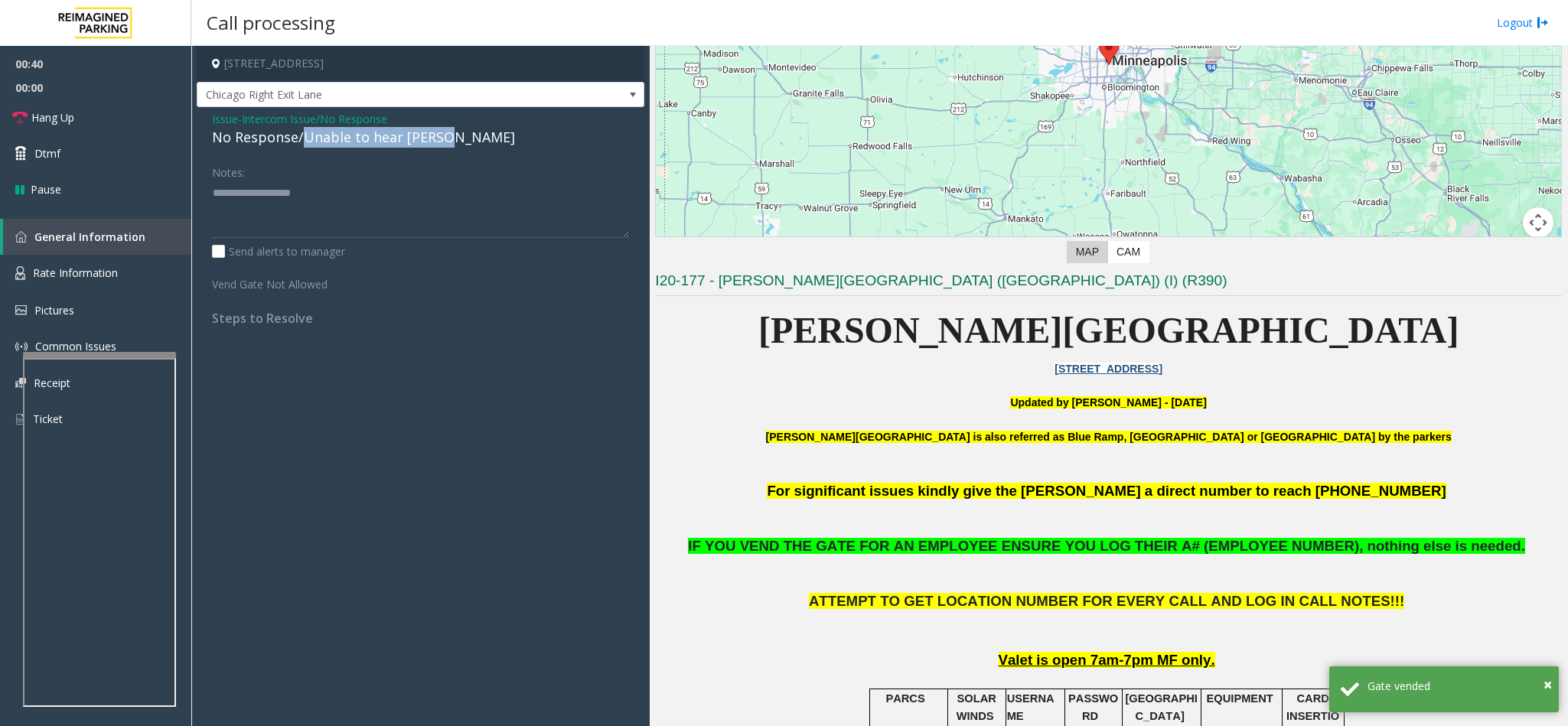
drag, startPoint x: 301, startPoint y: 141, endPoint x: 448, endPoint y: 145, distance: 147.1
click at [448, 145] on div "No Response/Unable to hear [PERSON_NAME]" at bounding box center [420, 137] width 417 height 21
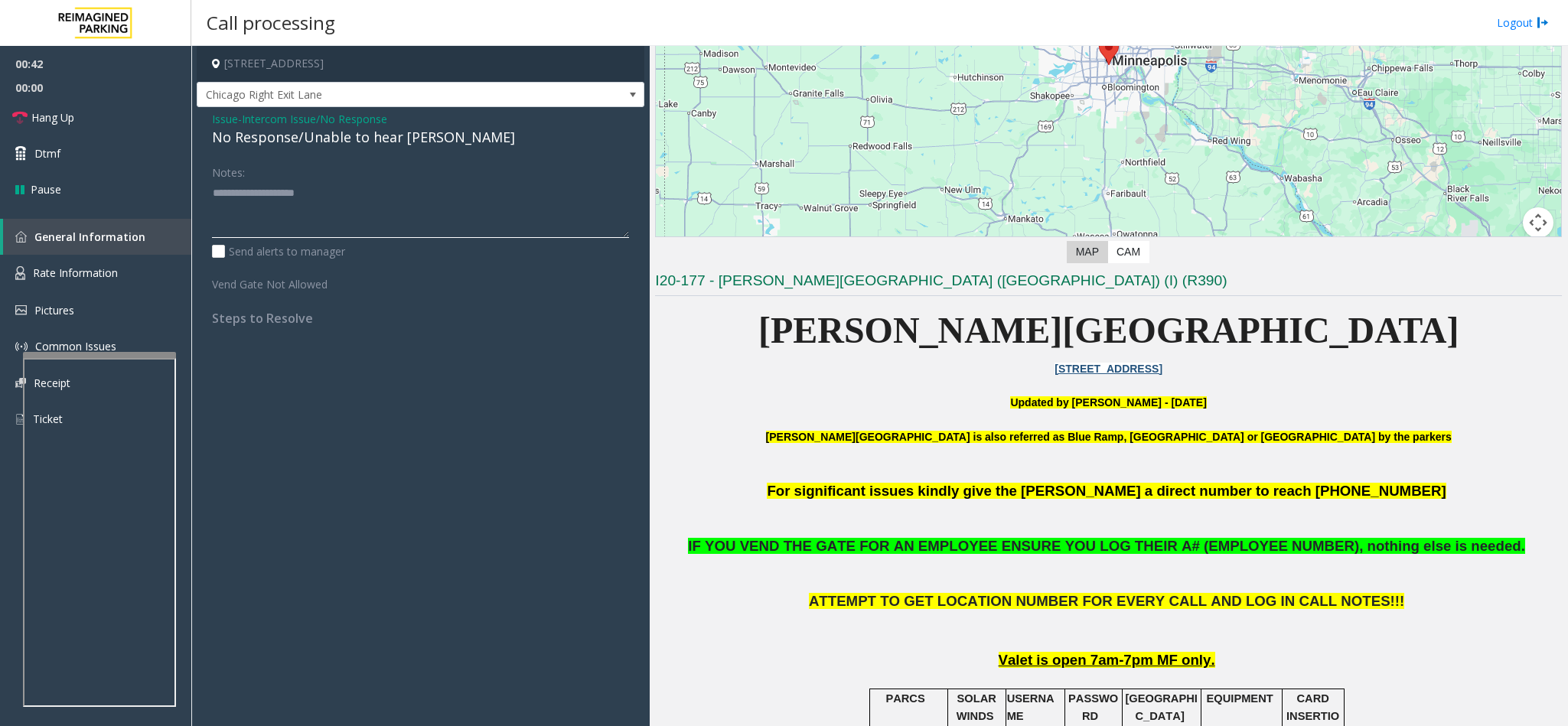
click at [384, 202] on textarea at bounding box center [420, 210] width 417 height 57
type textarea "**********"
click at [133, 124] on link "Hang Up" at bounding box center [95, 117] width 191 height 36
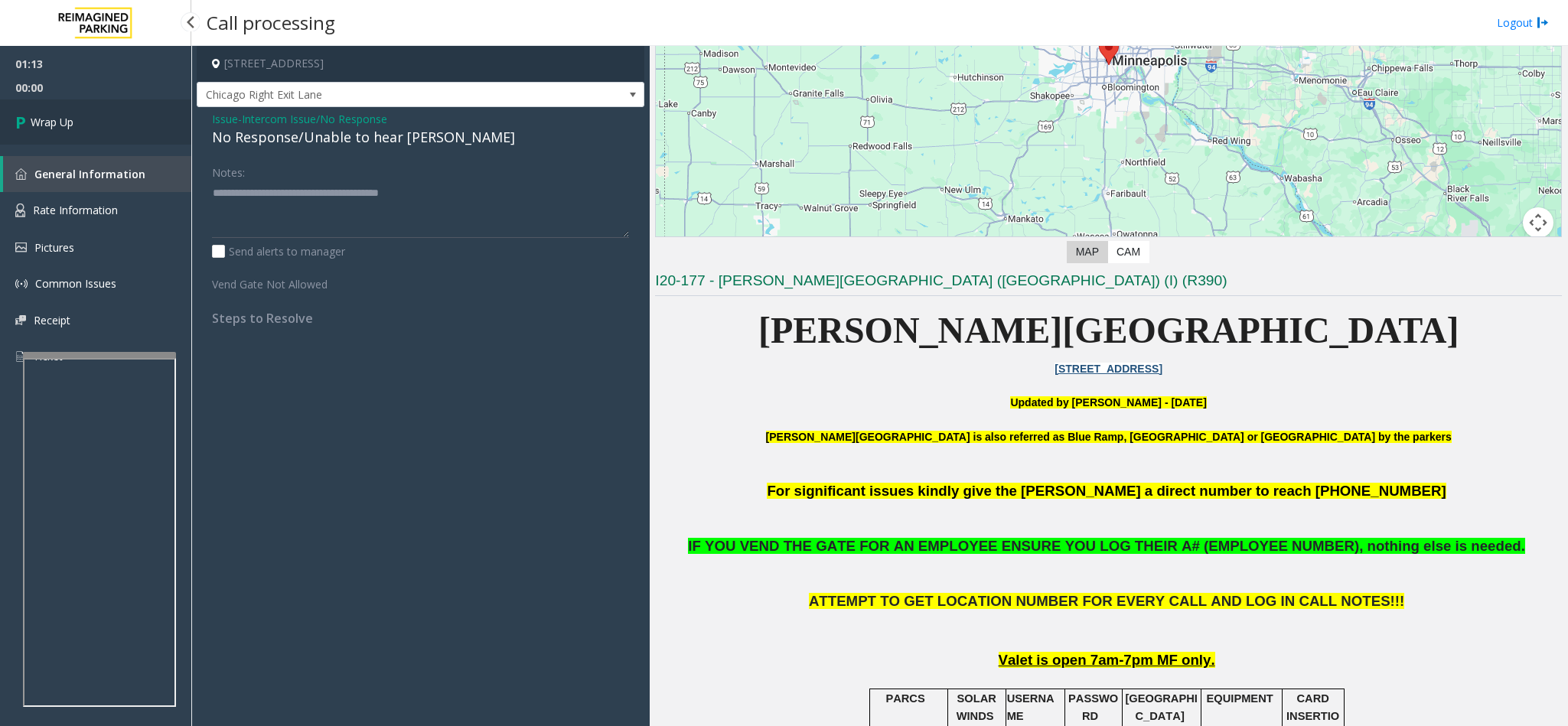
click at [133, 124] on link "Wrap Up" at bounding box center [95, 122] width 191 height 45
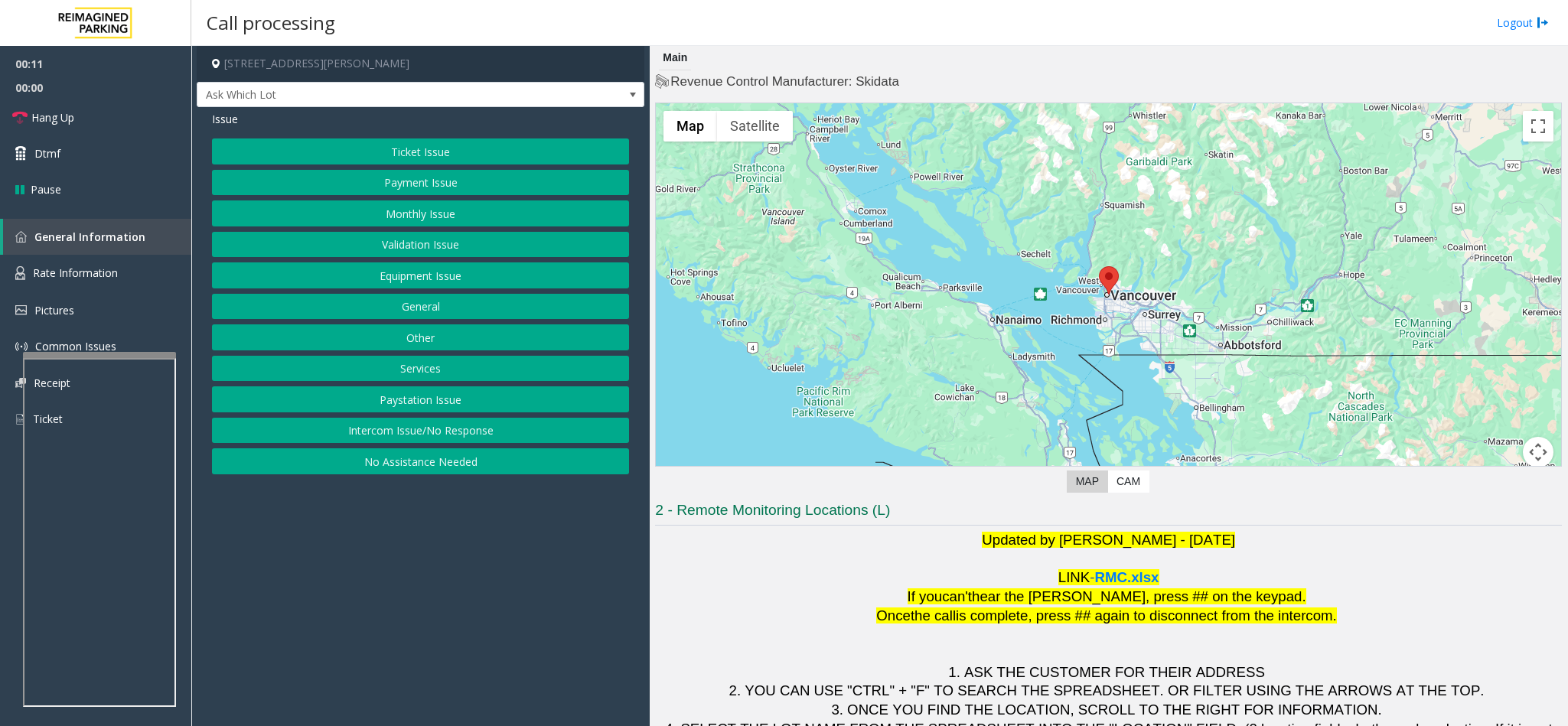
click at [404, 150] on button "Ticket Issue" at bounding box center [420, 151] width 417 height 26
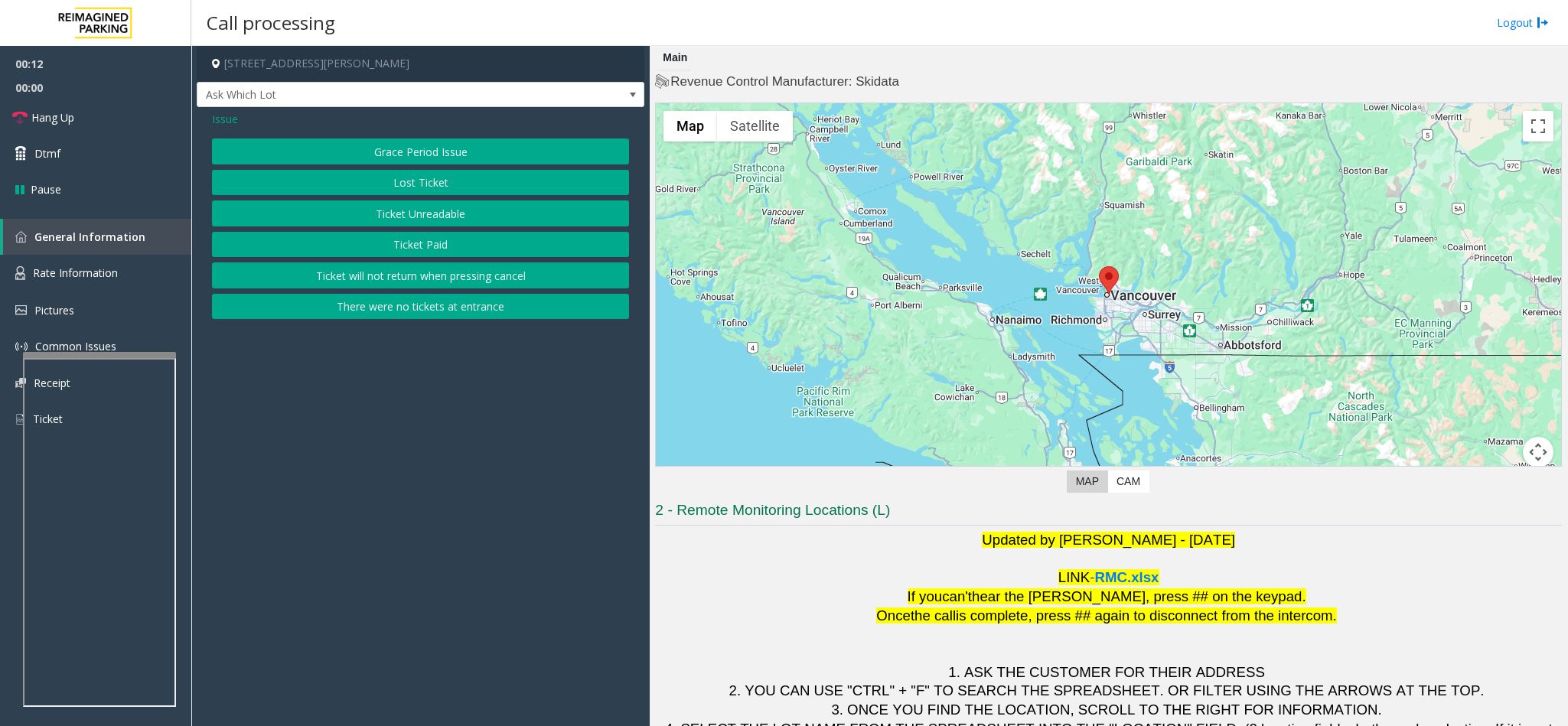
click at [425, 205] on button "Ticket Unreadable" at bounding box center [420, 213] width 417 height 26
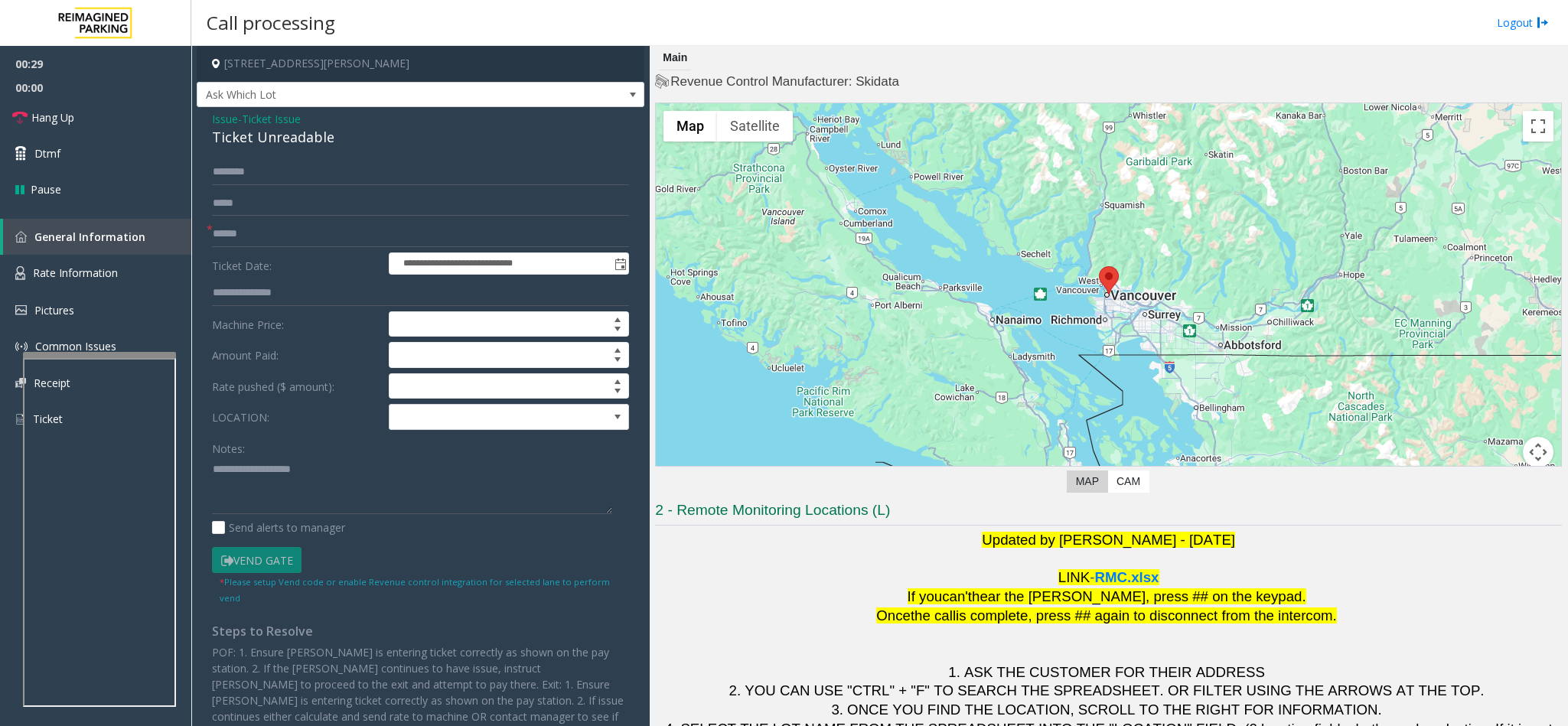
click at [239, 132] on div "Ticket Unreadable" at bounding box center [420, 137] width 417 height 21
click at [214, 473] on textarea at bounding box center [411, 485] width 400 height 57
click at [480, 471] on textarea at bounding box center [411, 485] width 400 height 57
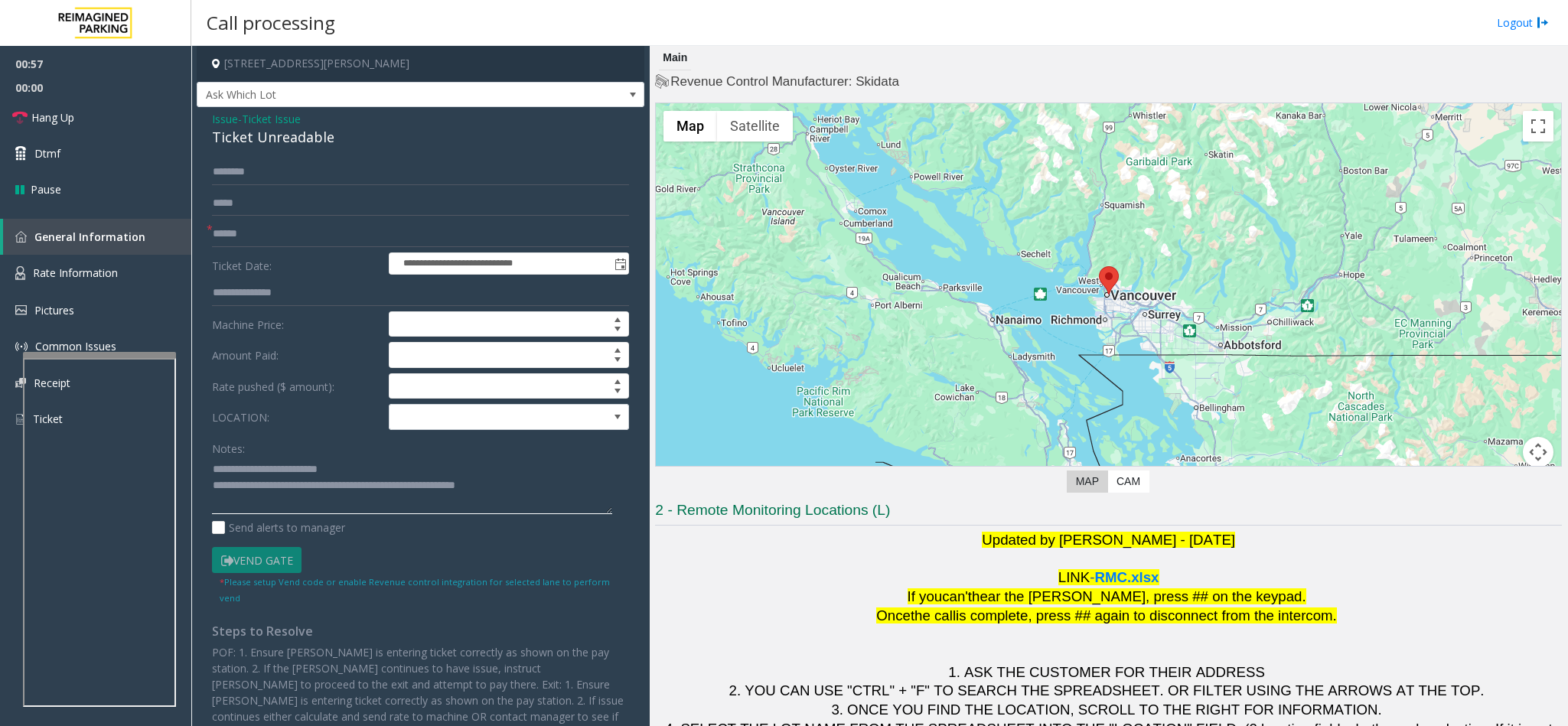
type textarea "**********"
click at [253, 228] on input "text" at bounding box center [420, 234] width 417 height 26
click at [269, 232] on input "*******" at bounding box center [420, 234] width 417 height 26
type input "*******"
click at [113, 150] on link "Dtmf" at bounding box center [95, 153] width 191 height 36
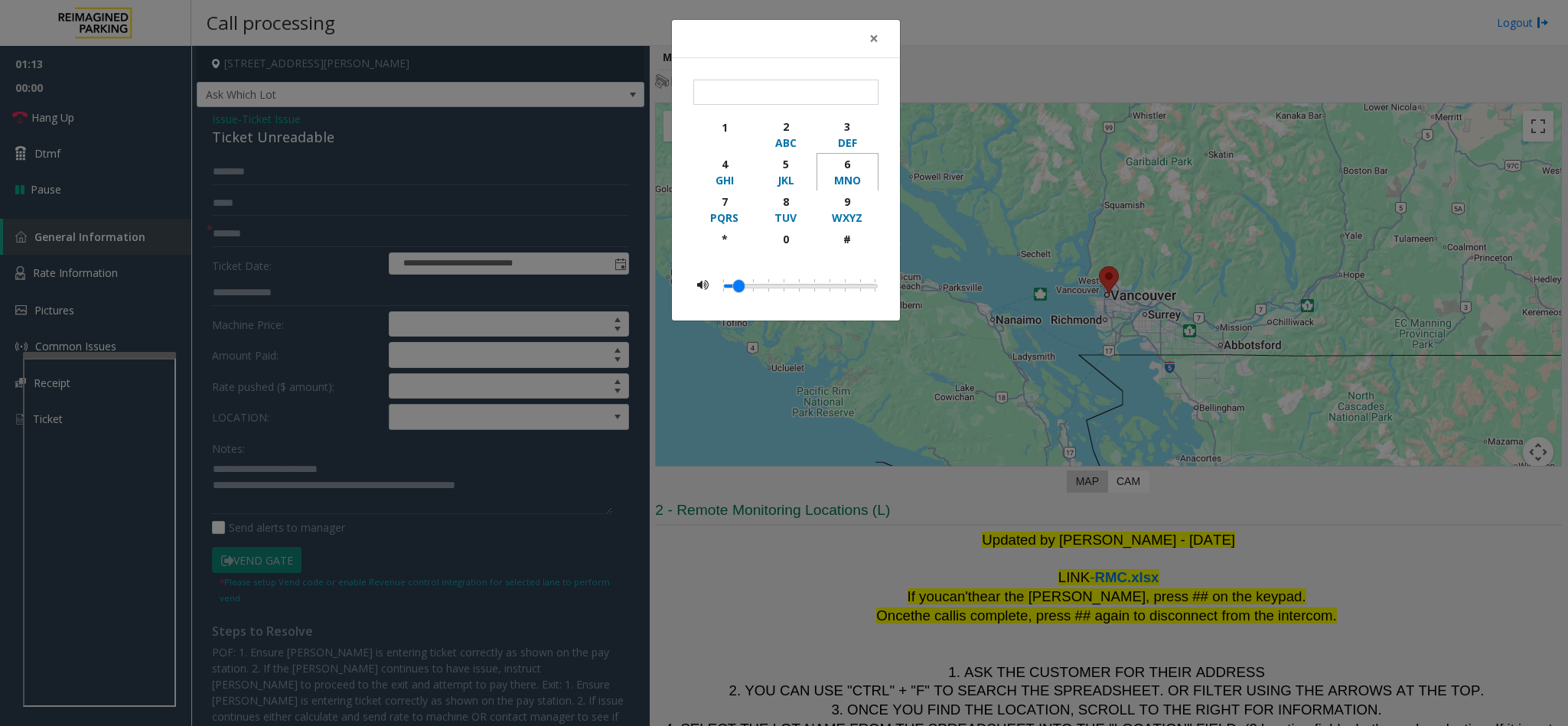
click at [838, 170] on div "6" at bounding box center [847, 164] width 42 height 16
type input "*"
click at [871, 35] on span "×" at bounding box center [874, 38] width 9 height 22
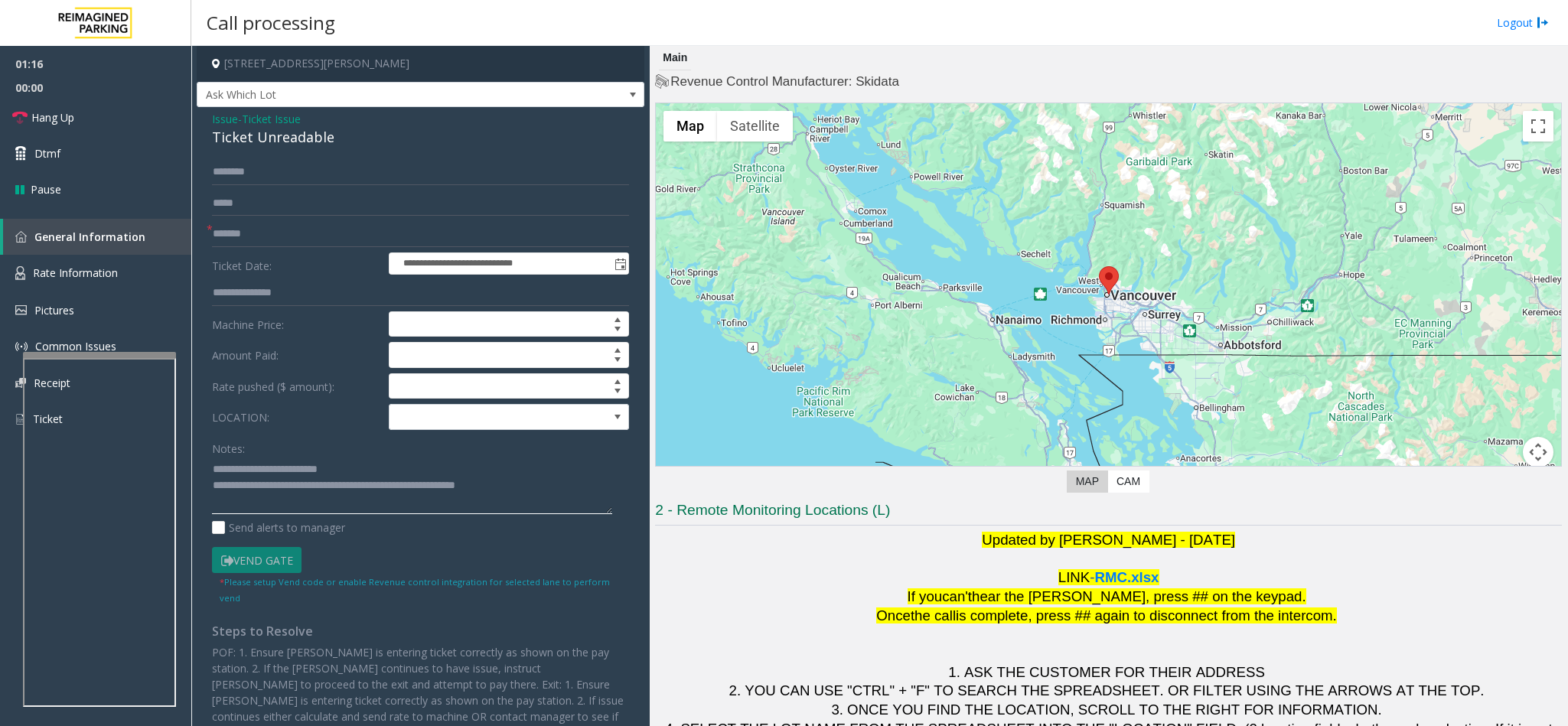
click at [514, 485] on textarea at bounding box center [411, 485] width 400 height 57
type textarea "**********"
click at [88, 117] on link "Hang Up" at bounding box center [95, 117] width 191 height 36
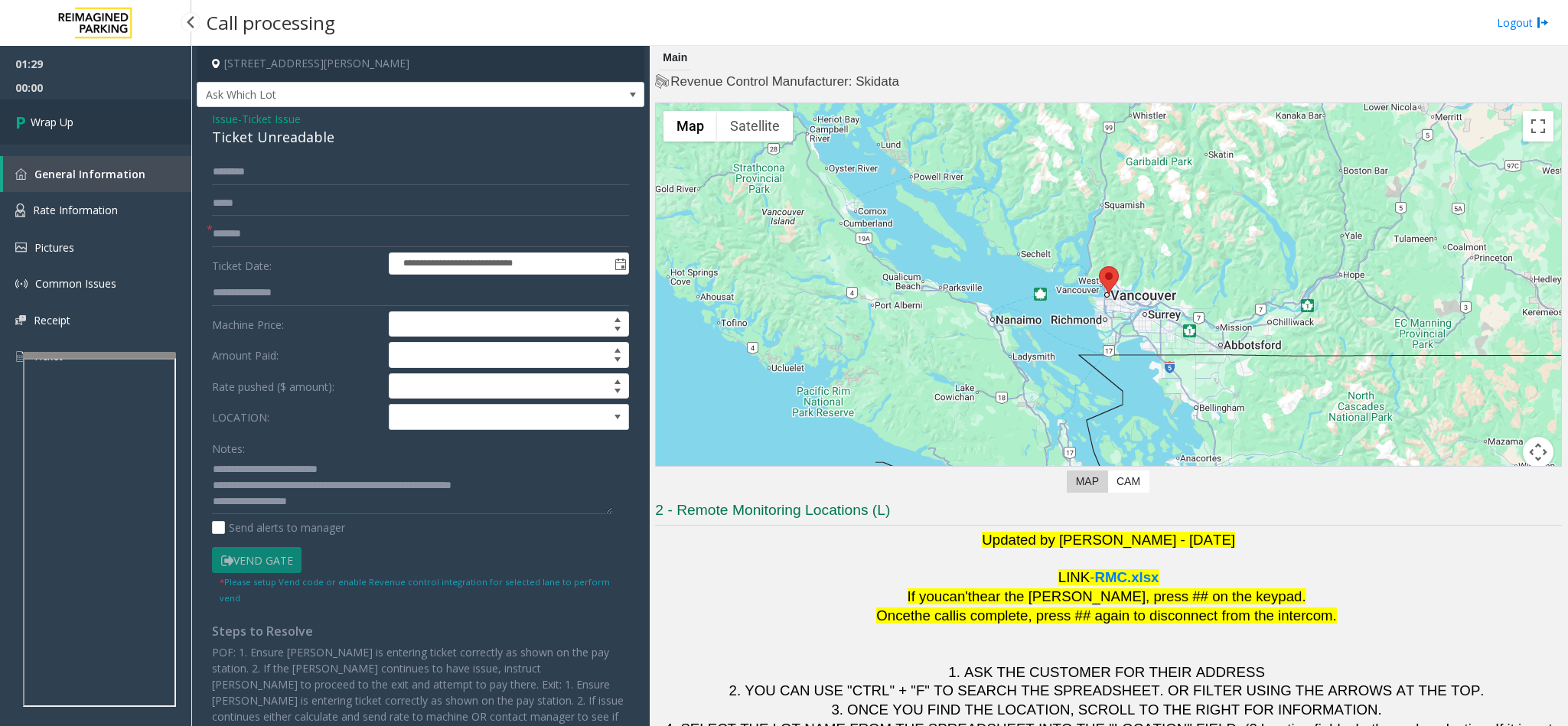
click at [88, 117] on link "Wrap Up" at bounding box center [95, 122] width 191 height 45
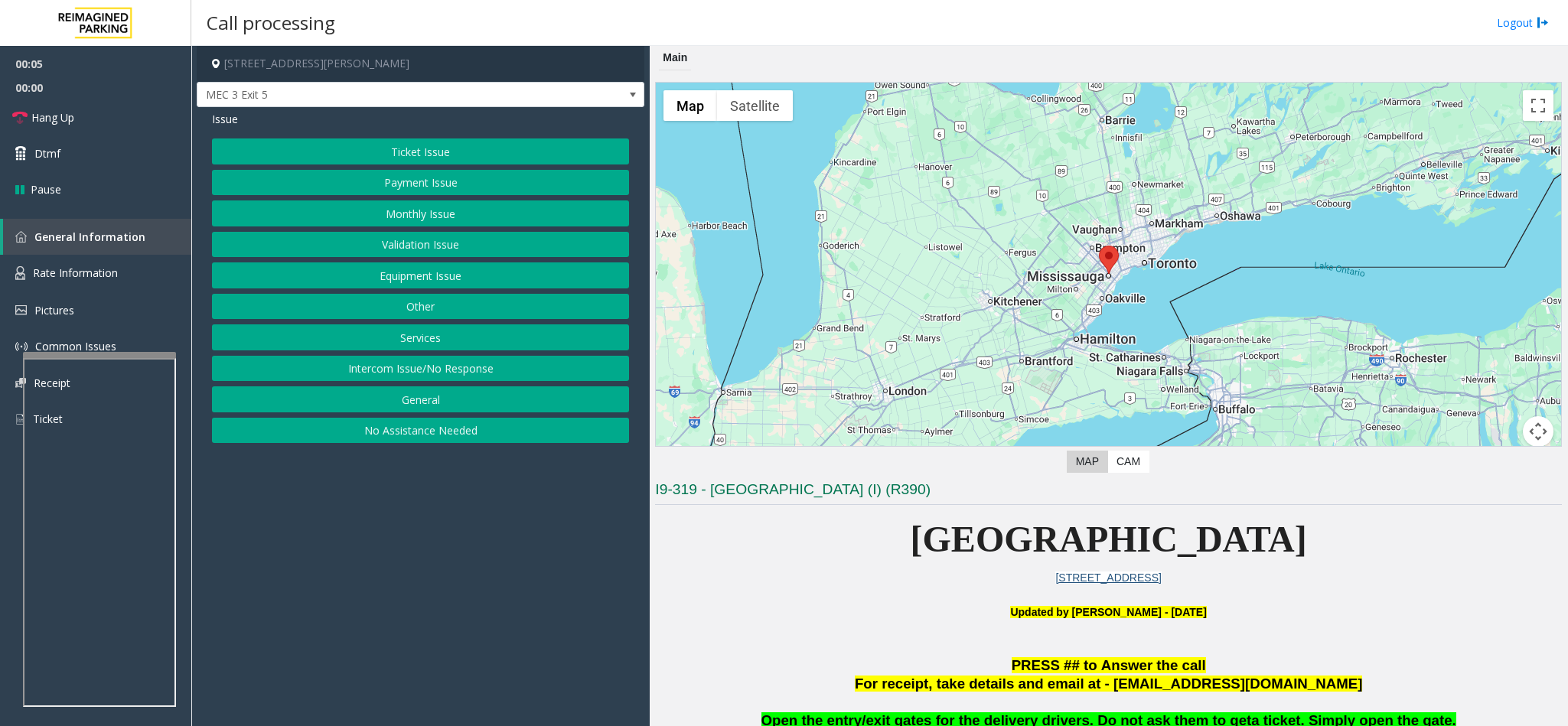
click at [401, 250] on button "Validation Issue" at bounding box center [420, 245] width 417 height 26
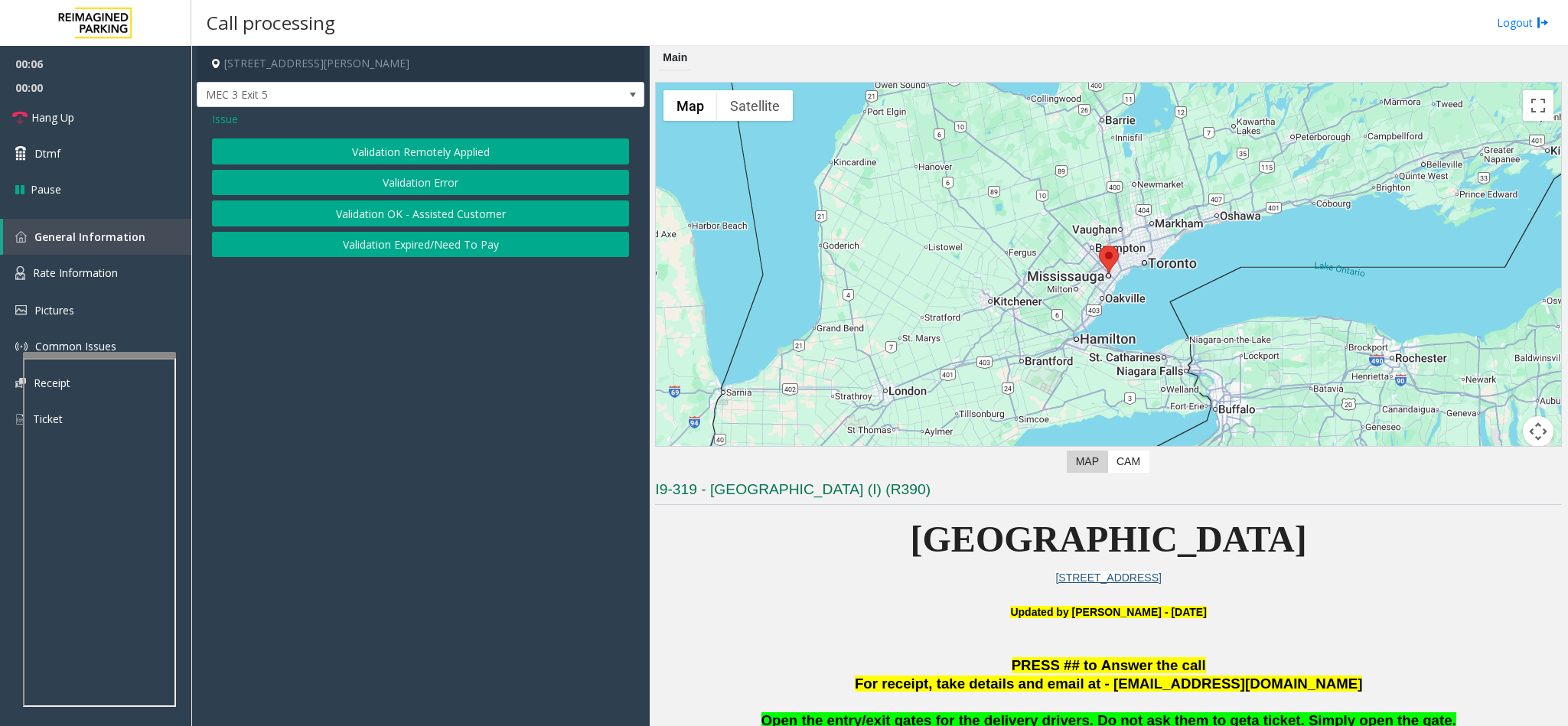
click at [401, 180] on button "Validation Error" at bounding box center [420, 183] width 417 height 26
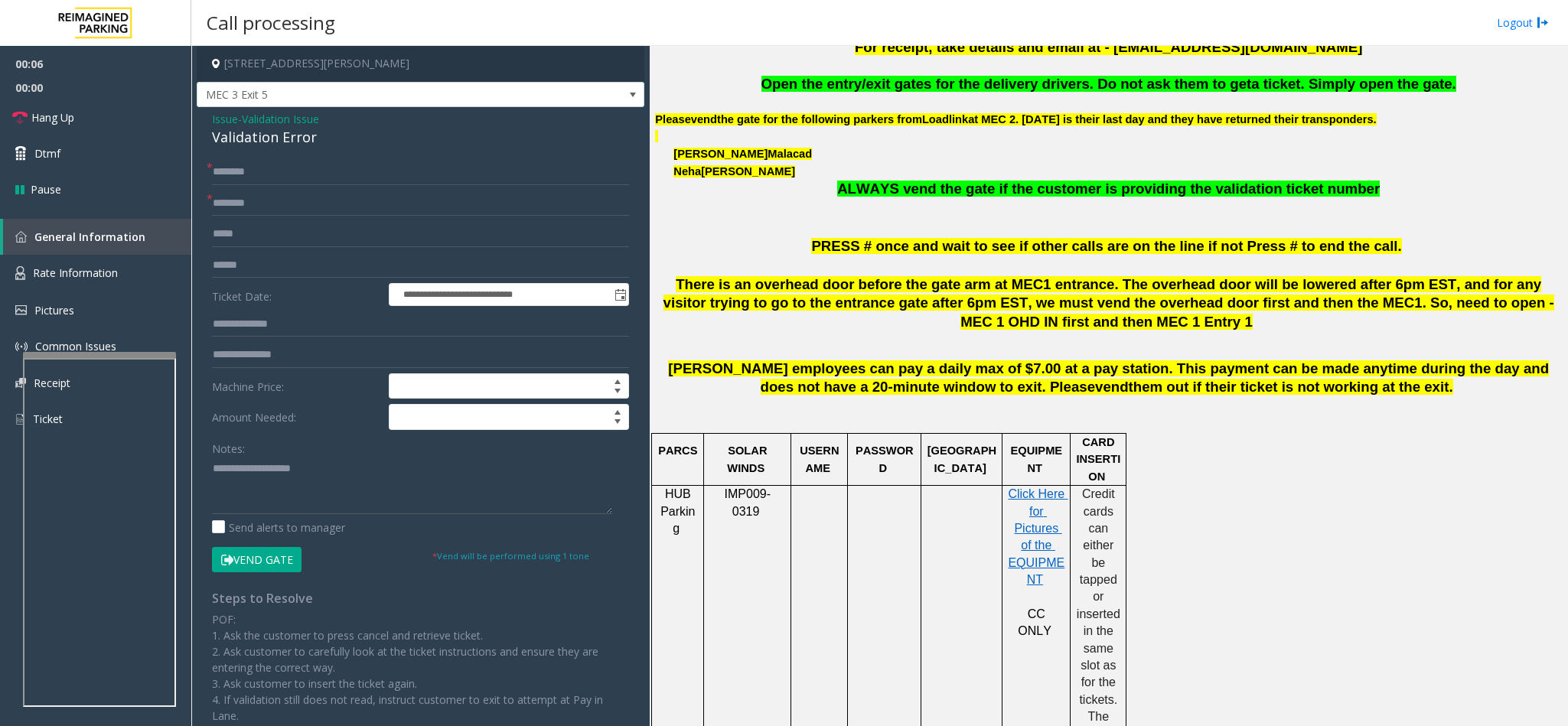
scroll to position [689, 0]
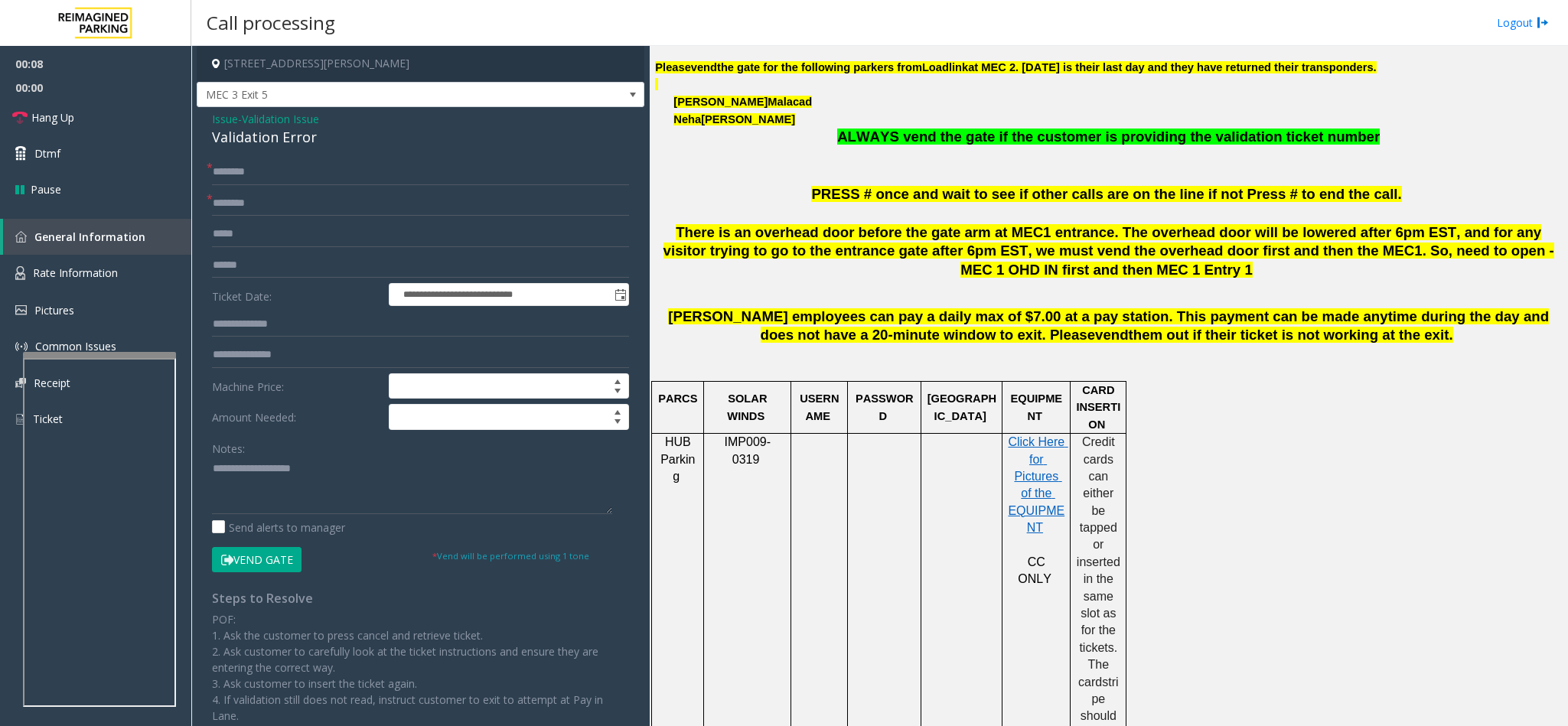
click at [258, 138] on div "Validation Error" at bounding box center [420, 137] width 417 height 21
click at [253, 198] on input "text" at bounding box center [420, 204] width 417 height 26
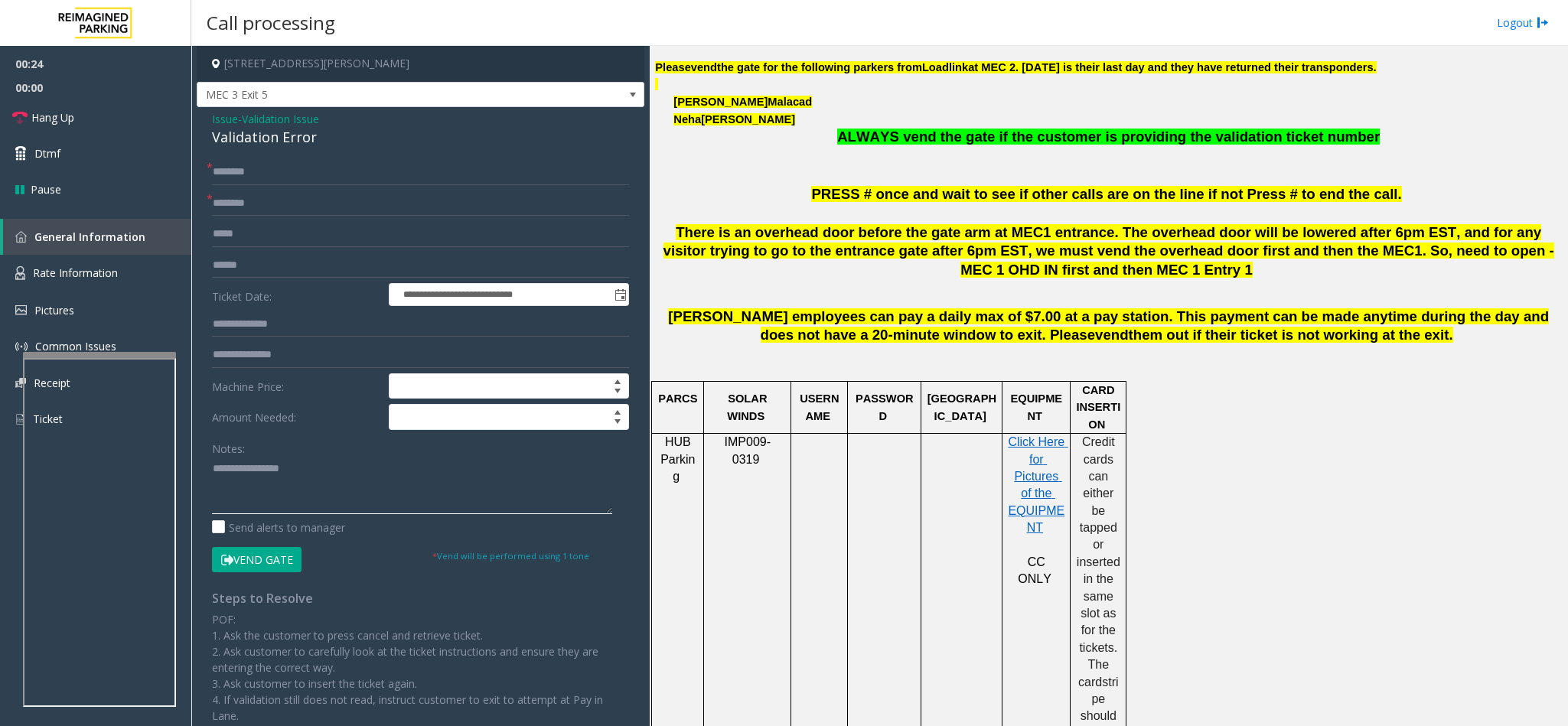
click at [211, 466] on textarea at bounding box center [411, 485] width 400 height 57
type textarea "**********"
click at [267, 198] on input "text" at bounding box center [420, 204] width 417 height 26
type input "***"
click at [227, 175] on input "text" at bounding box center [420, 172] width 417 height 26
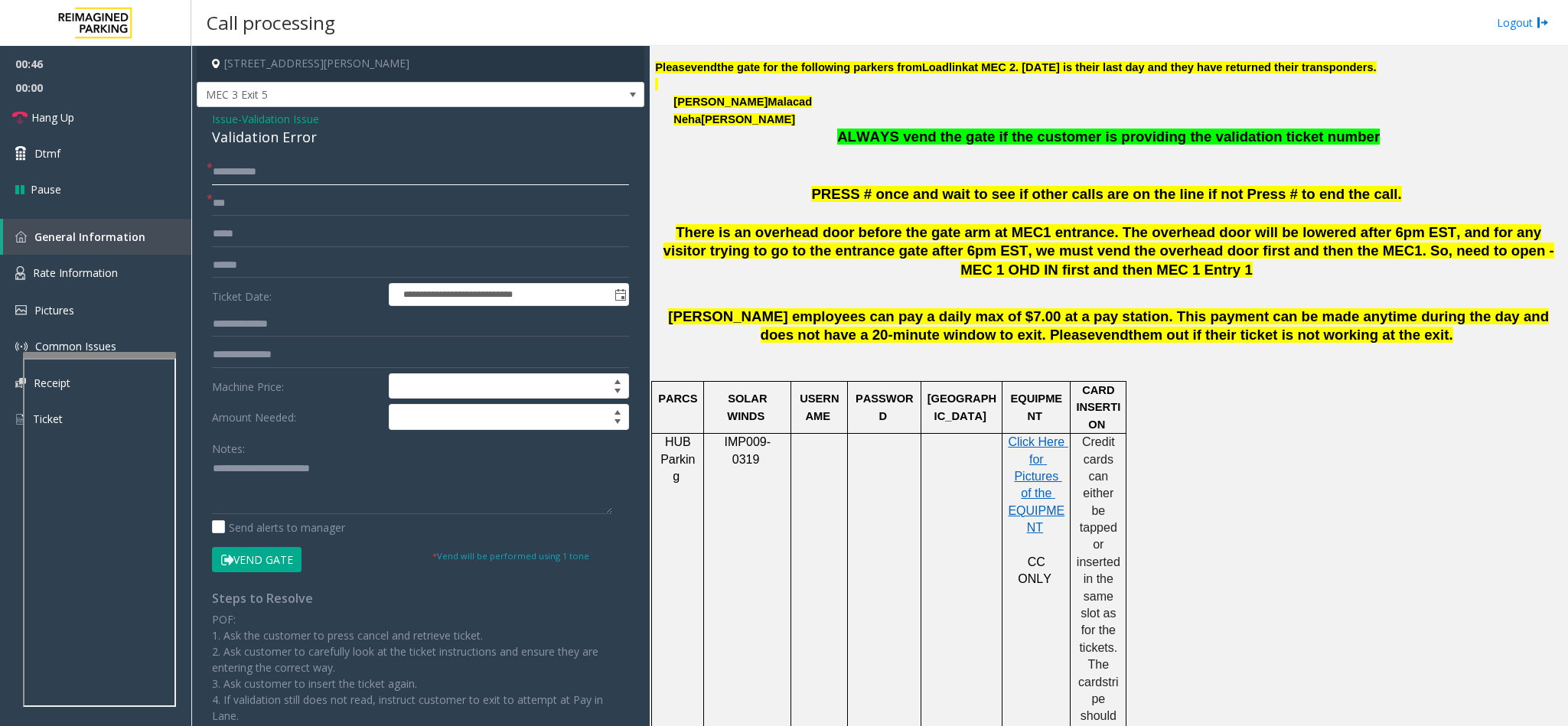
type input "**********"
click at [234, 332] on input "text" at bounding box center [420, 325] width 417 height 26
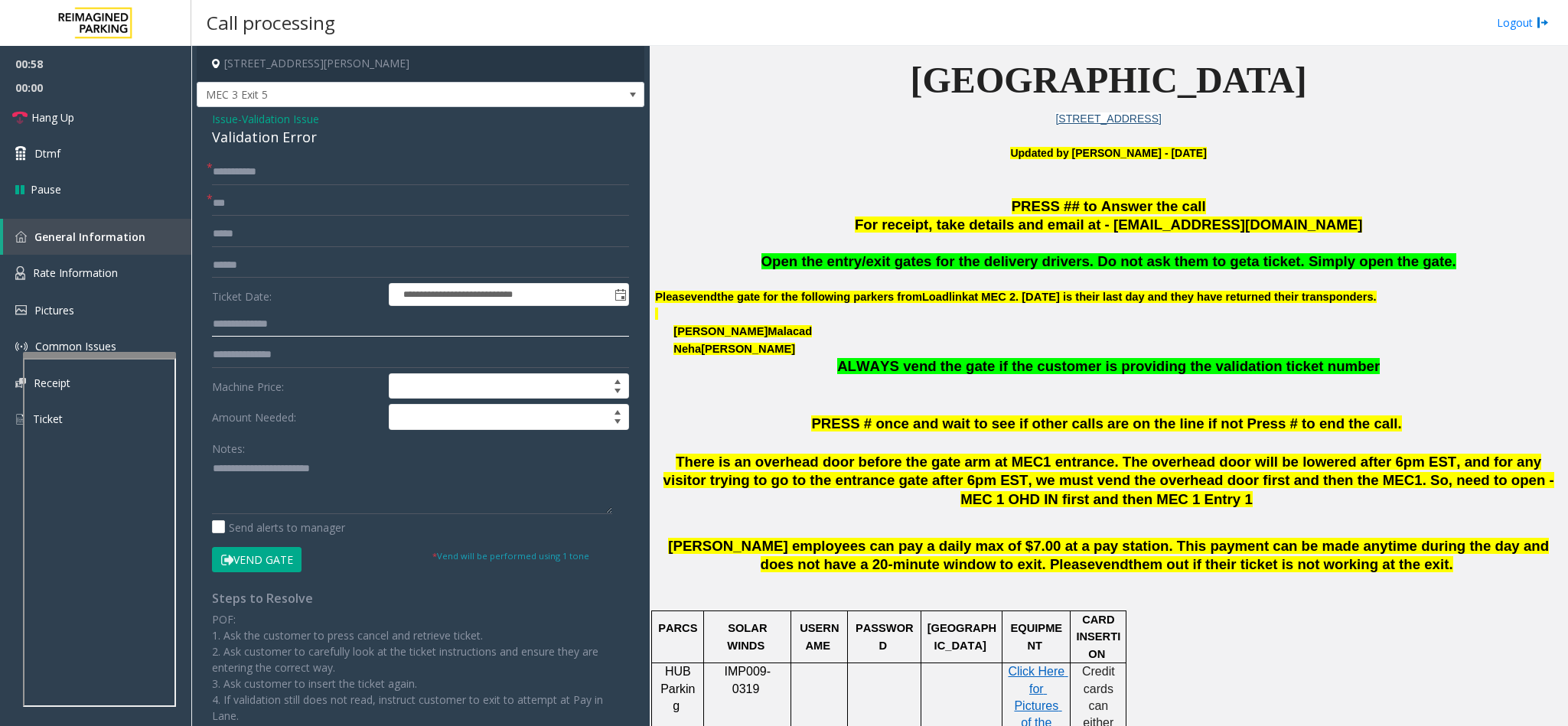
scroll to position [344, 0]
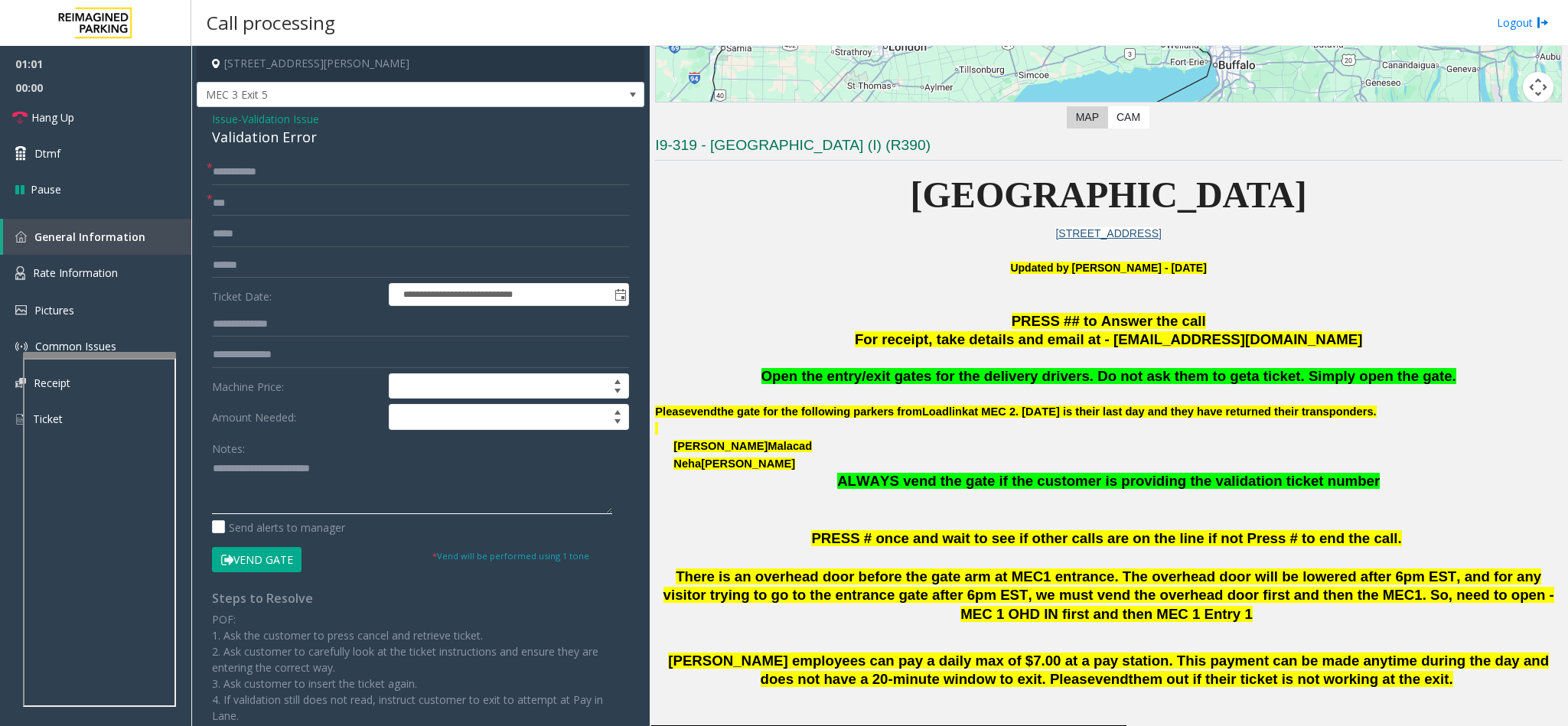
click at [349, 462] on textarea at bounding box center [411, 485] width 400 height 57
click at [280, 551] on button "Vend Gate" at bounding box center [256, 560] width 90 height 26
click at [235, 487] on textarea at bounding box center [411, 485] width 400 height 57
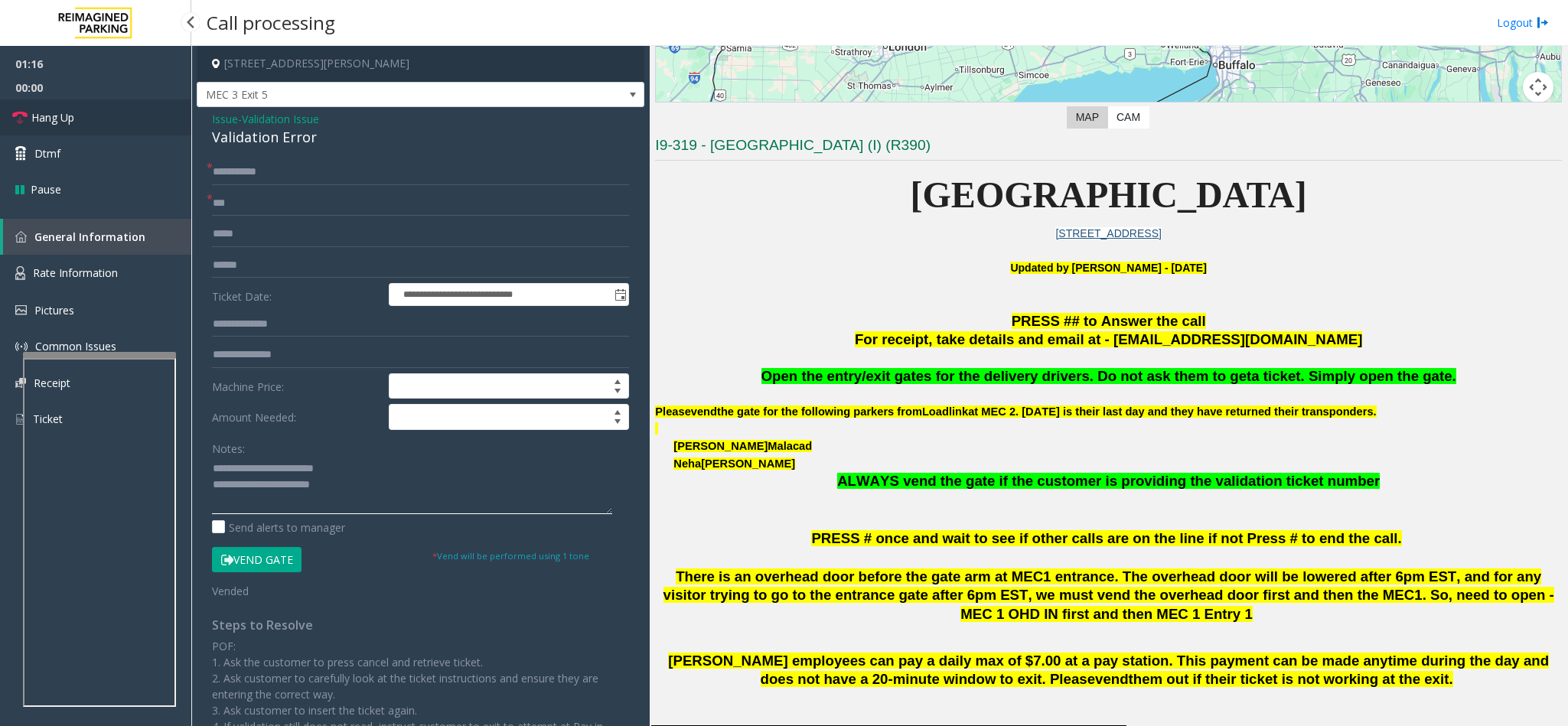
type textarea "**********"
click at [86, 108] on link "Hang Up" at bounding box center [95, 117] width 191 height 36
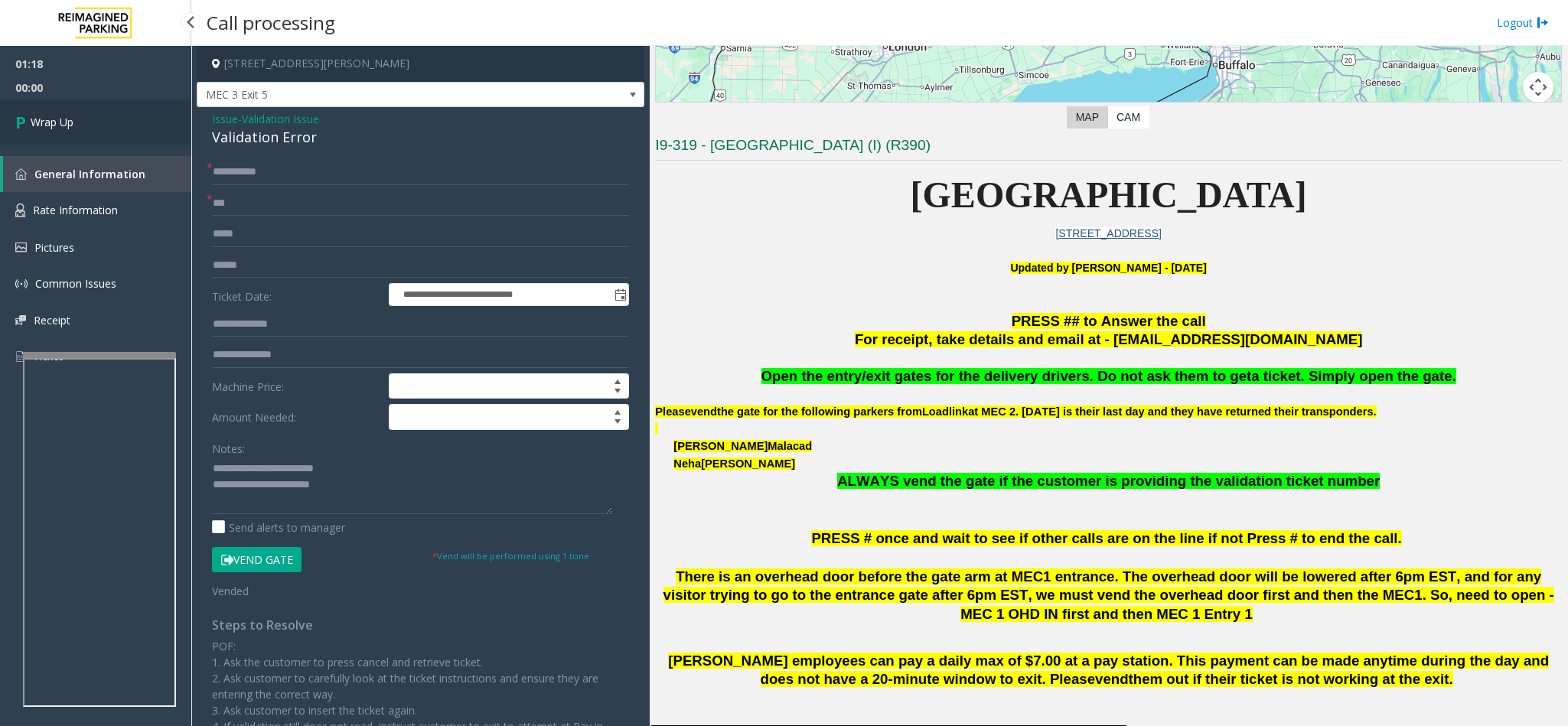
click at [86, 108] on link "Wrap Up" at bounding box center [95, 122] width 191 height 45
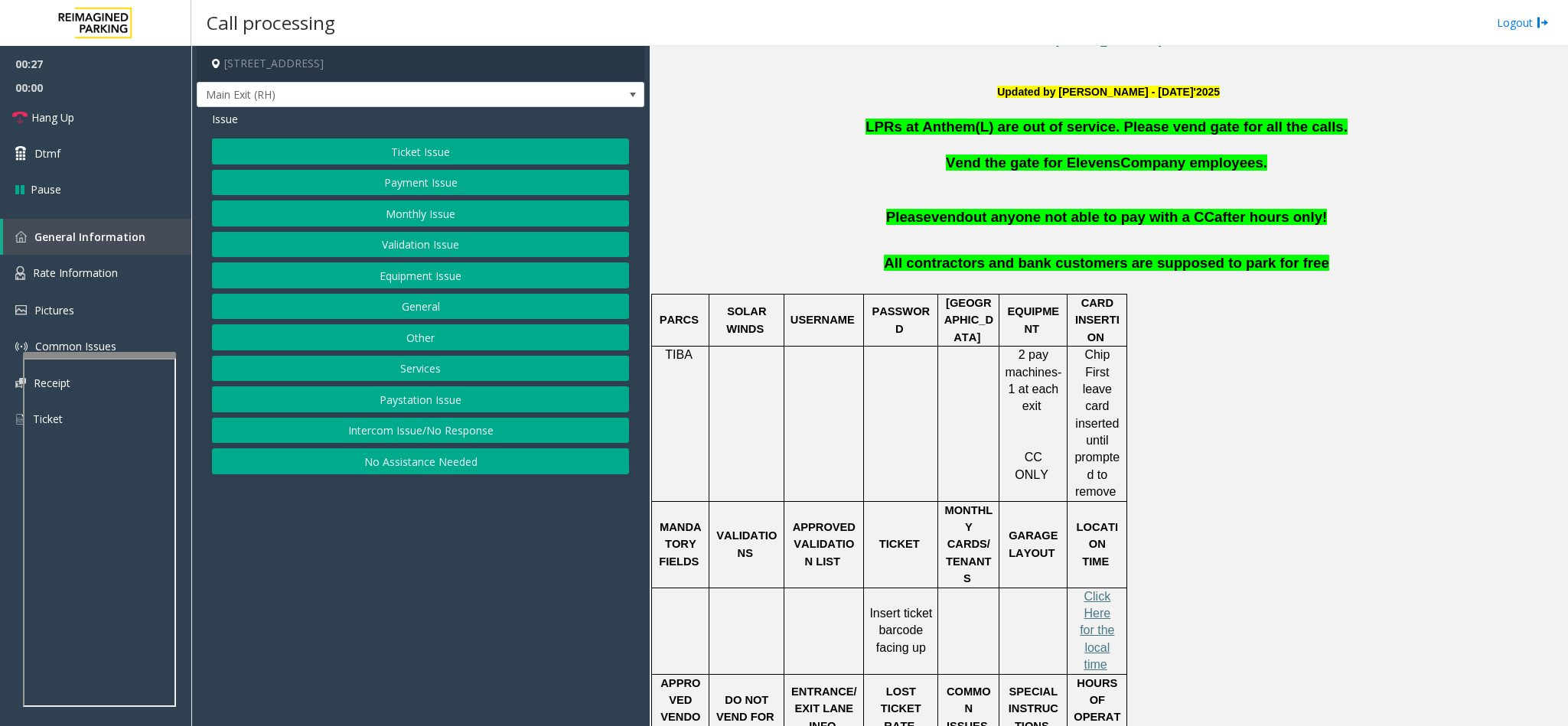
scroll to position [459, 0]
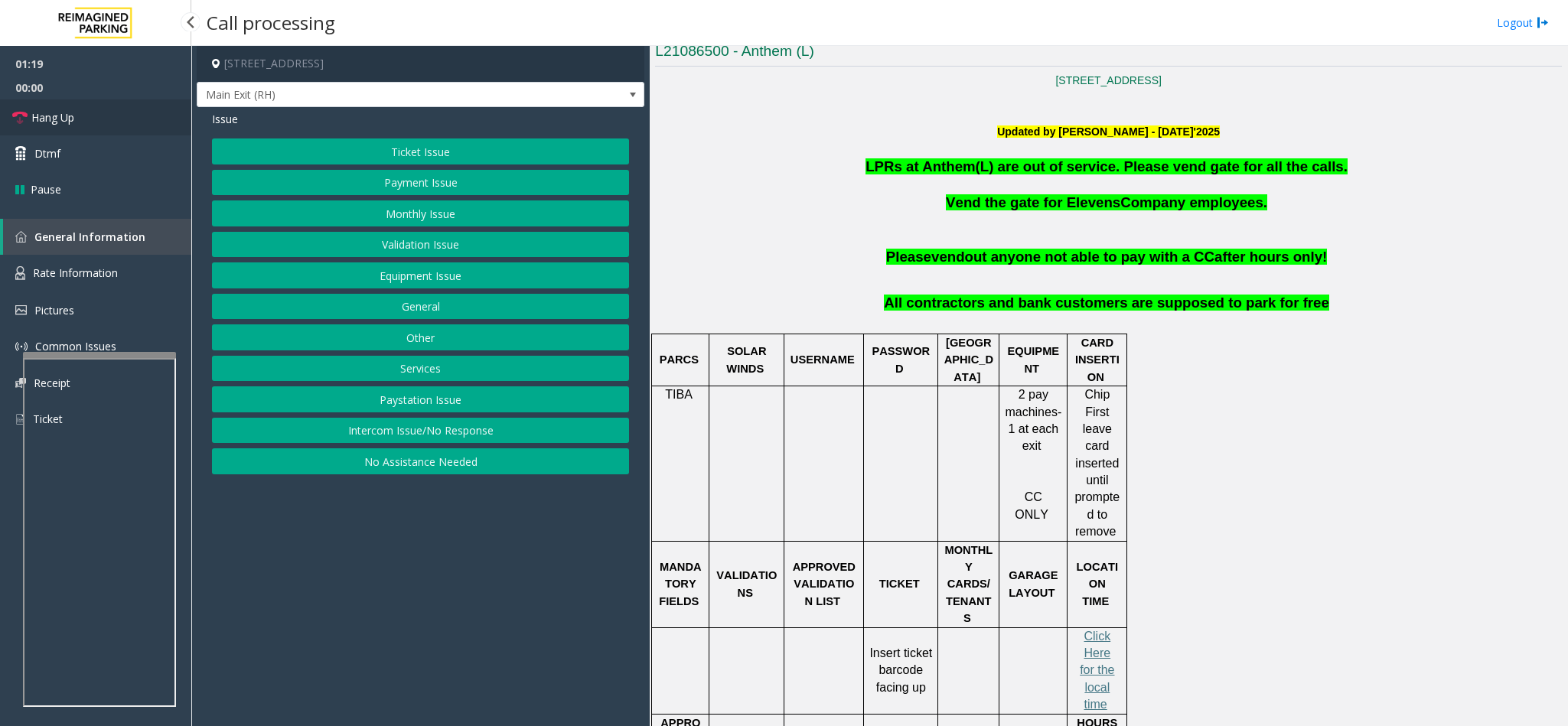
click at [85, 124] on link "Hang Up" at bounding box center [95, 117] width 191 height 36
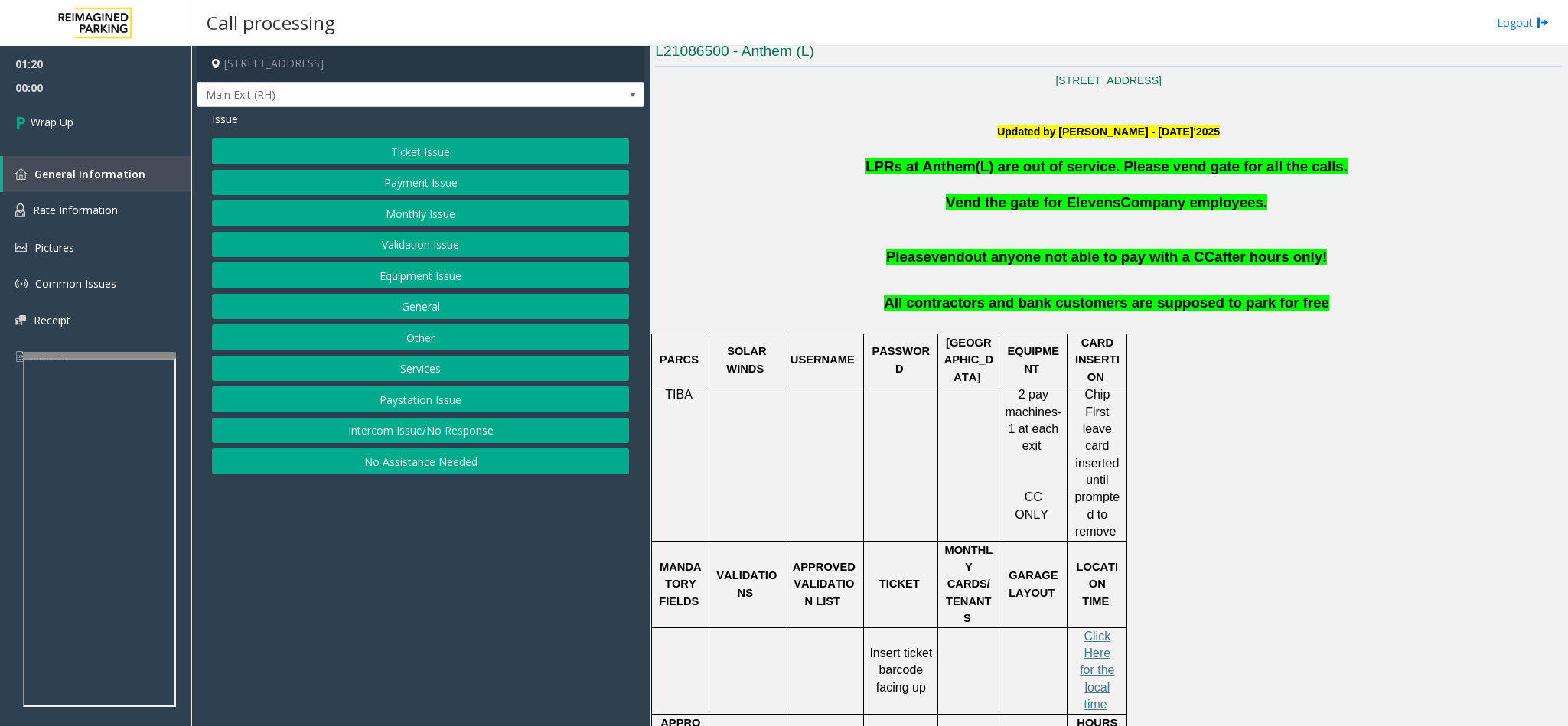
click at [430, 282] on button "Equipment Issue" at bounding box center [420, 275] width 417 height 26
click at [402, 287] on button "Gate / Door Won't Open" at bounding box center [420, 275] width 417 height 26
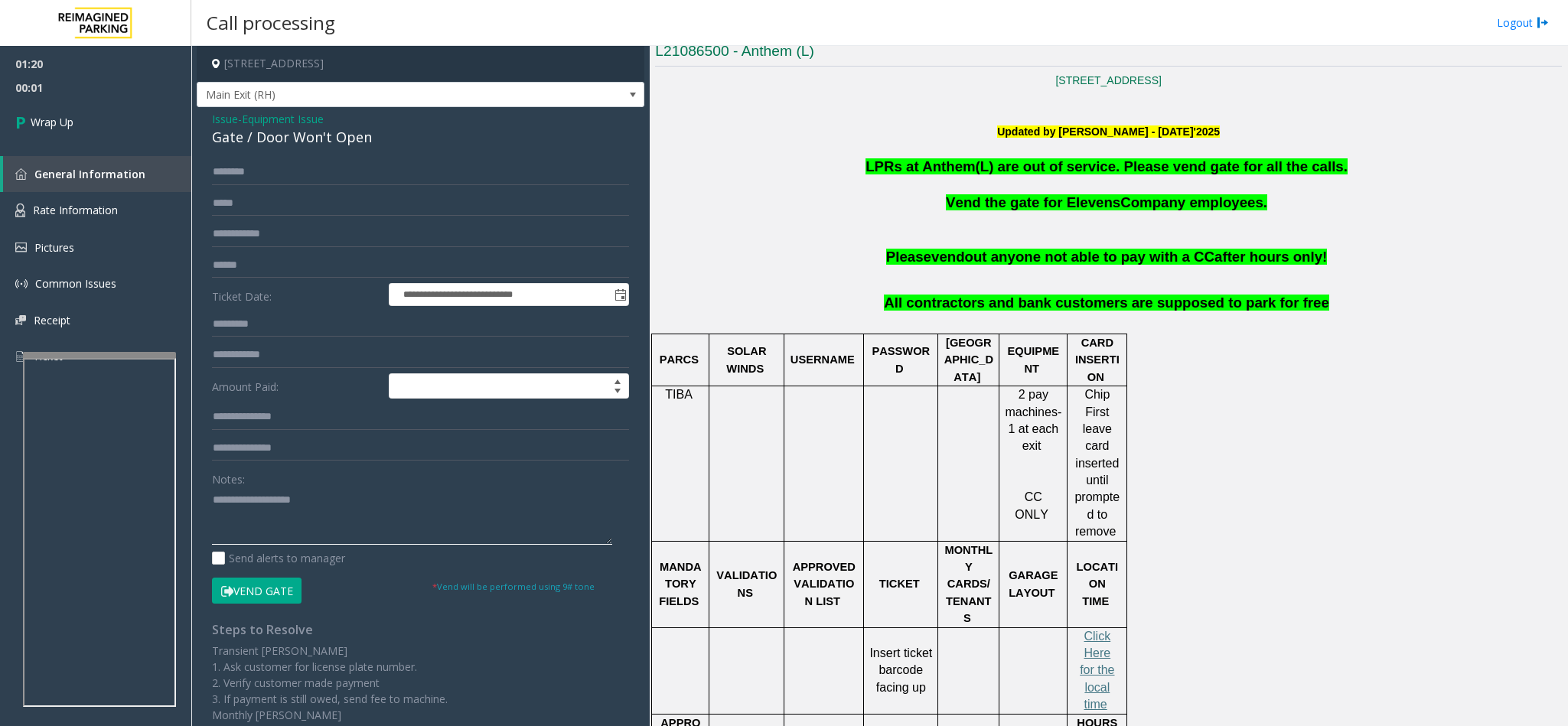
click at [289, 517] on textarea at bounding box center [411, 515] width 400 height 57
click at [535, 504] on textarea at bounding box center [411, 515] width 400 height 57
click at [531, 505] on textarea at bounding box center [411, 515] width 400 height 57
type textarea "**********"
click at [136, 122] on link "Wrap Up" at bounding box center [95, 122] width 191 height 45
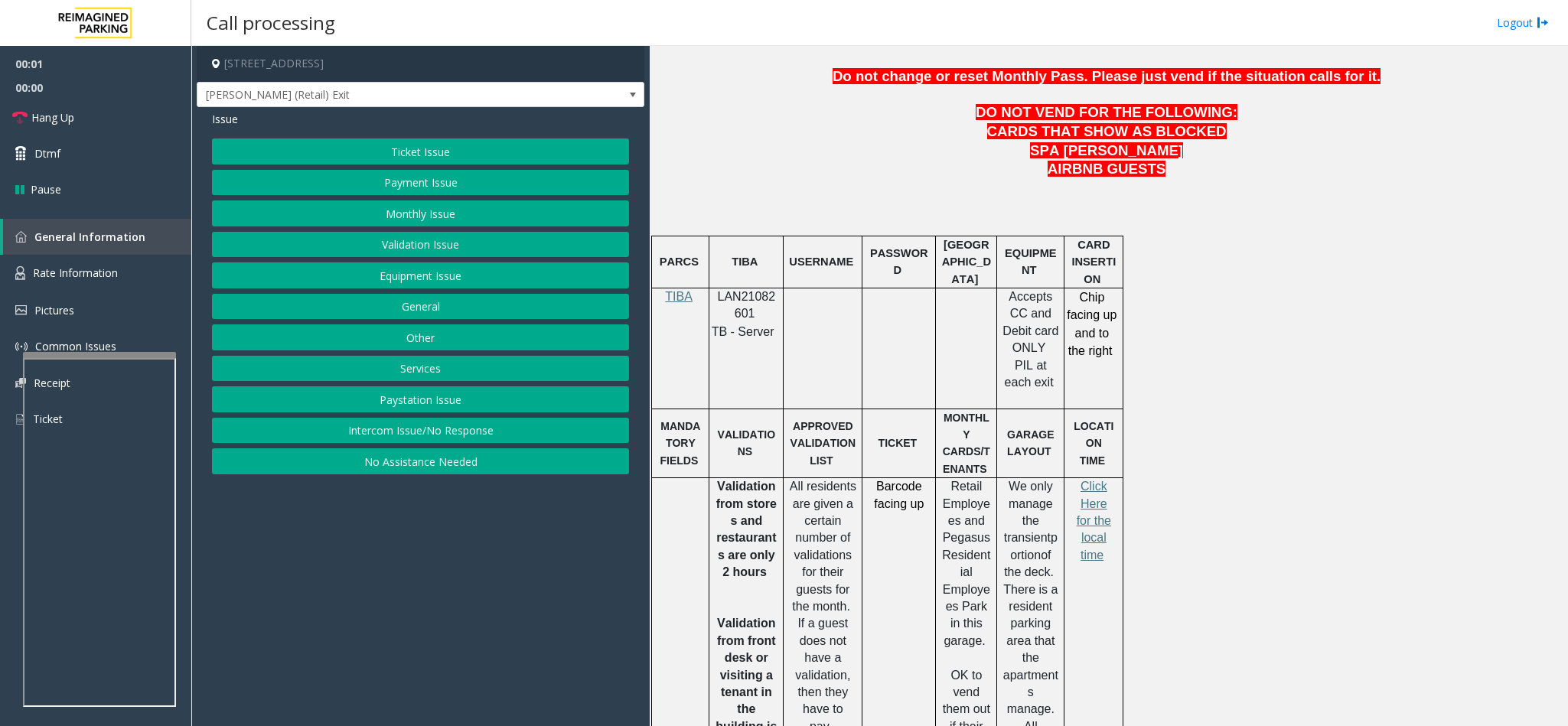
scroll to position [804, 0]
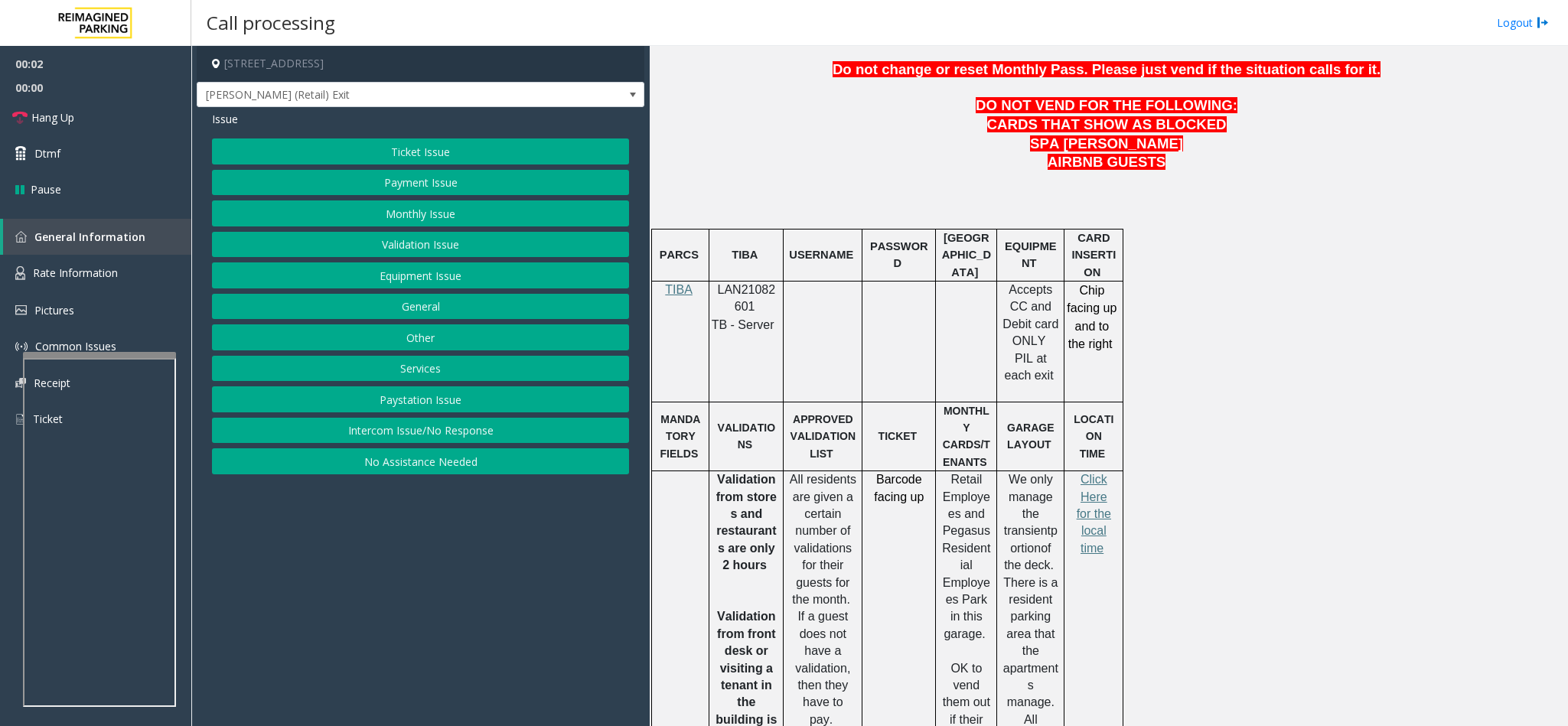
click at [737, 294] on span "LAN21082601" at bounding box center [747, 298] width 58 height 30
copy p "LAN21082601"
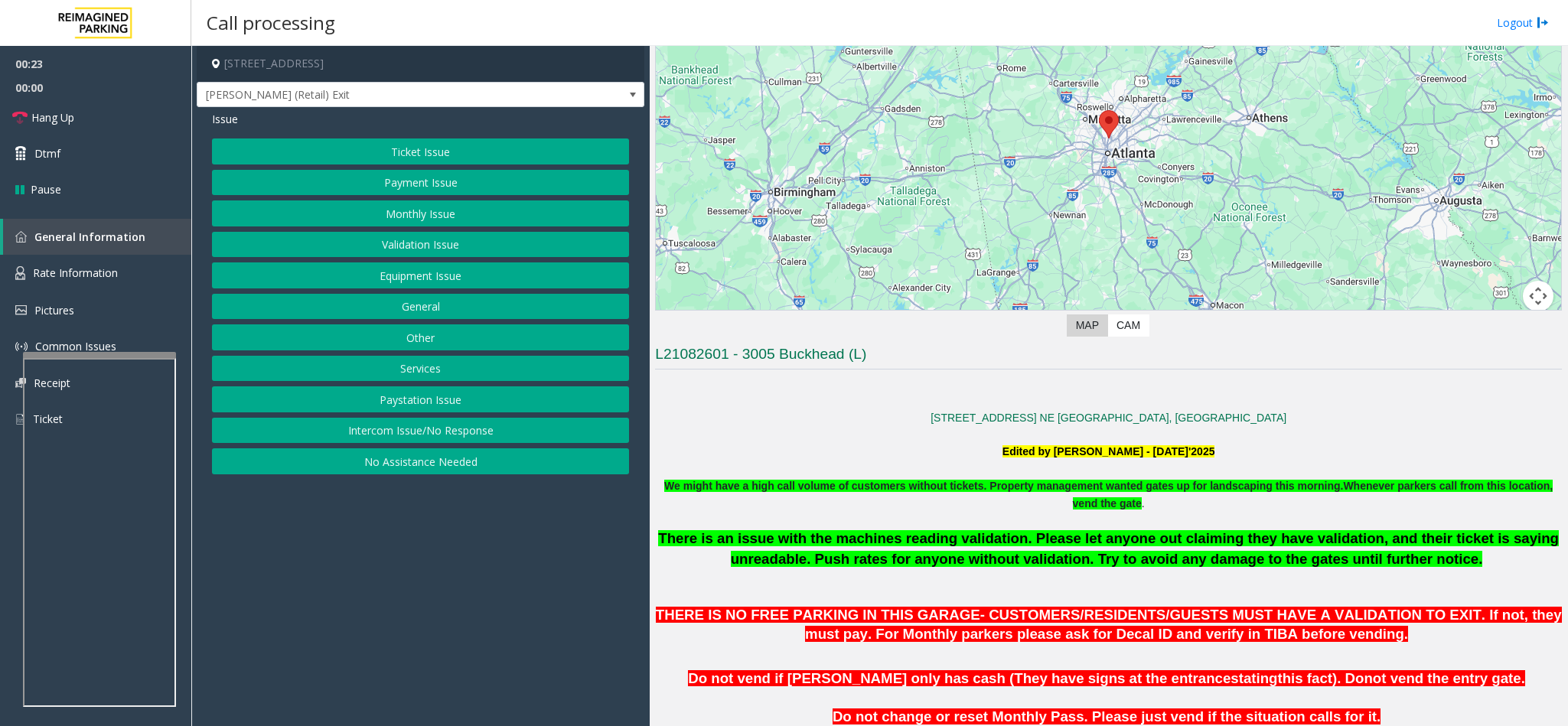
scroll to position [115, 0]
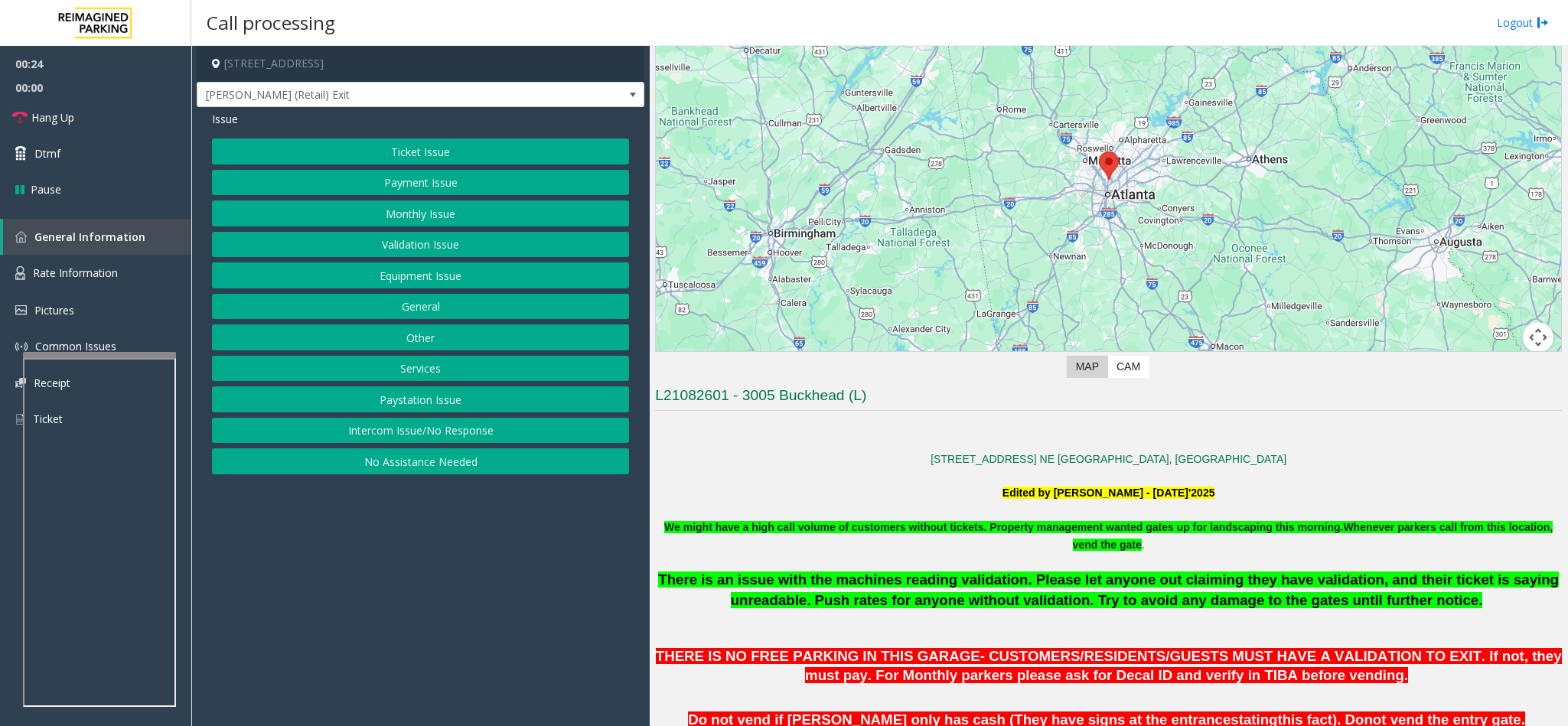
click at [444, 156] on button "Ticket Issue" at bounding box center [420, 151] width 417 height 26
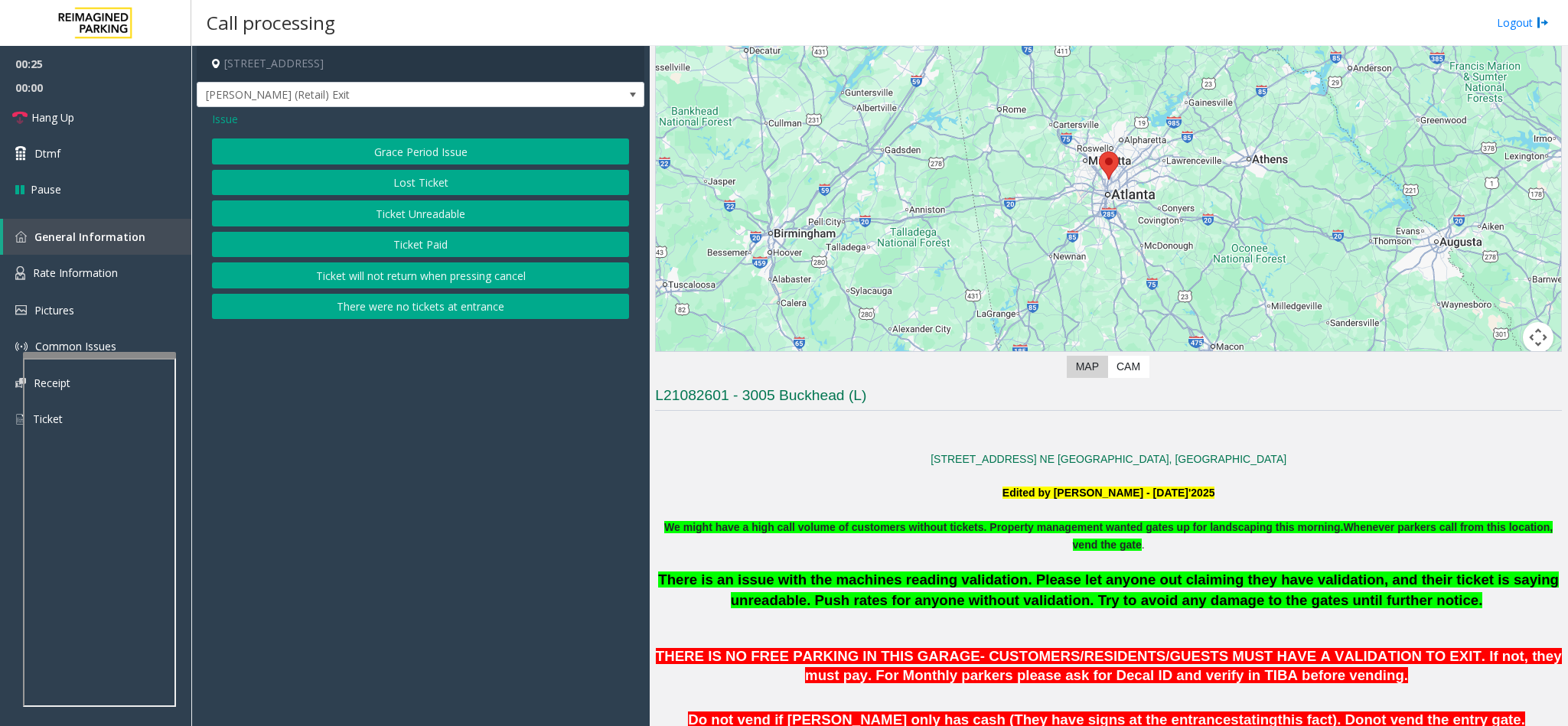
click at [402, 315] on button "There were no tickets at entrance" at bounding box center [420, 307] width 417 height 26
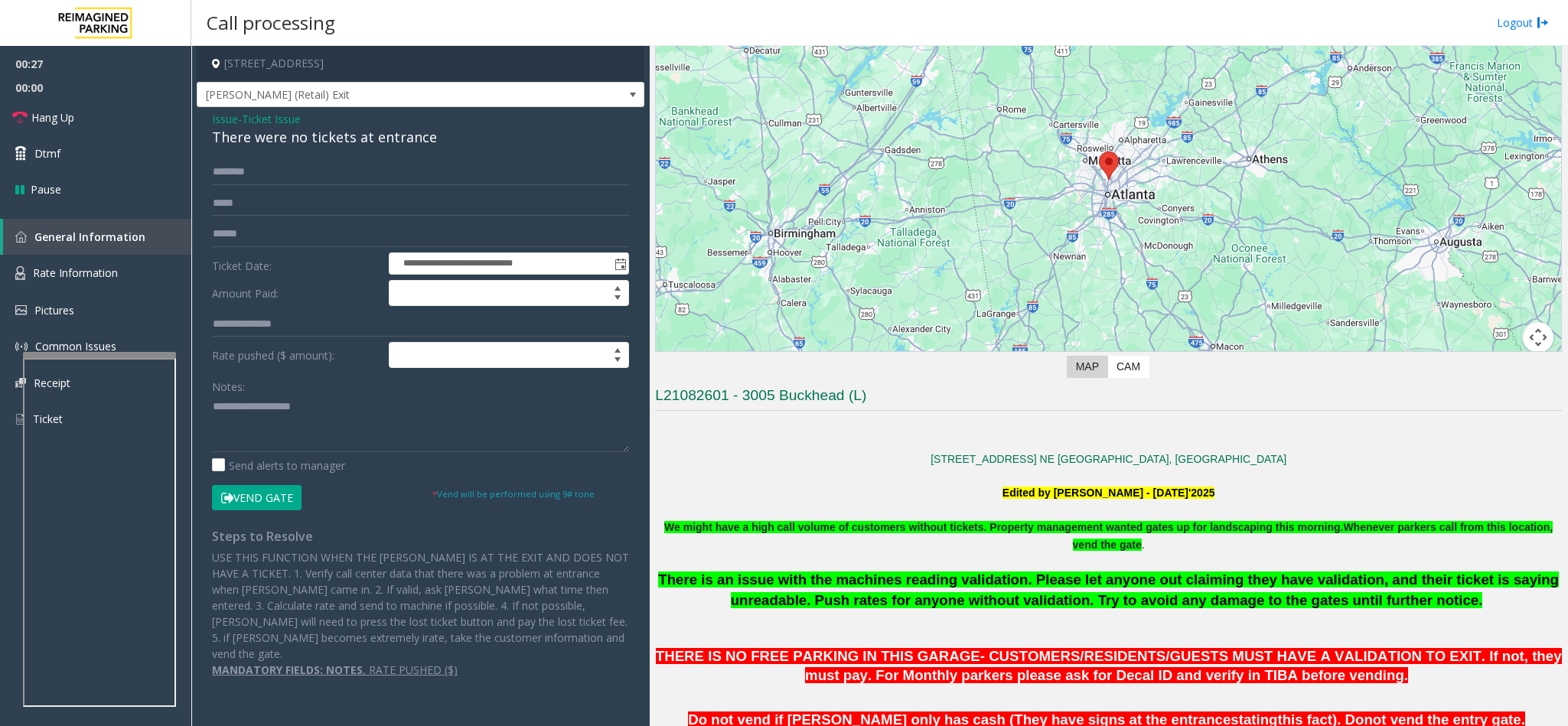
click at [292, 141] on div "There were no tickets at entrance" at bounding box center [420, 137] width 417 height 21
click at [213, 411] on textarea at bounding box center [420, 423] width 417 height 57
type textarea "**********"
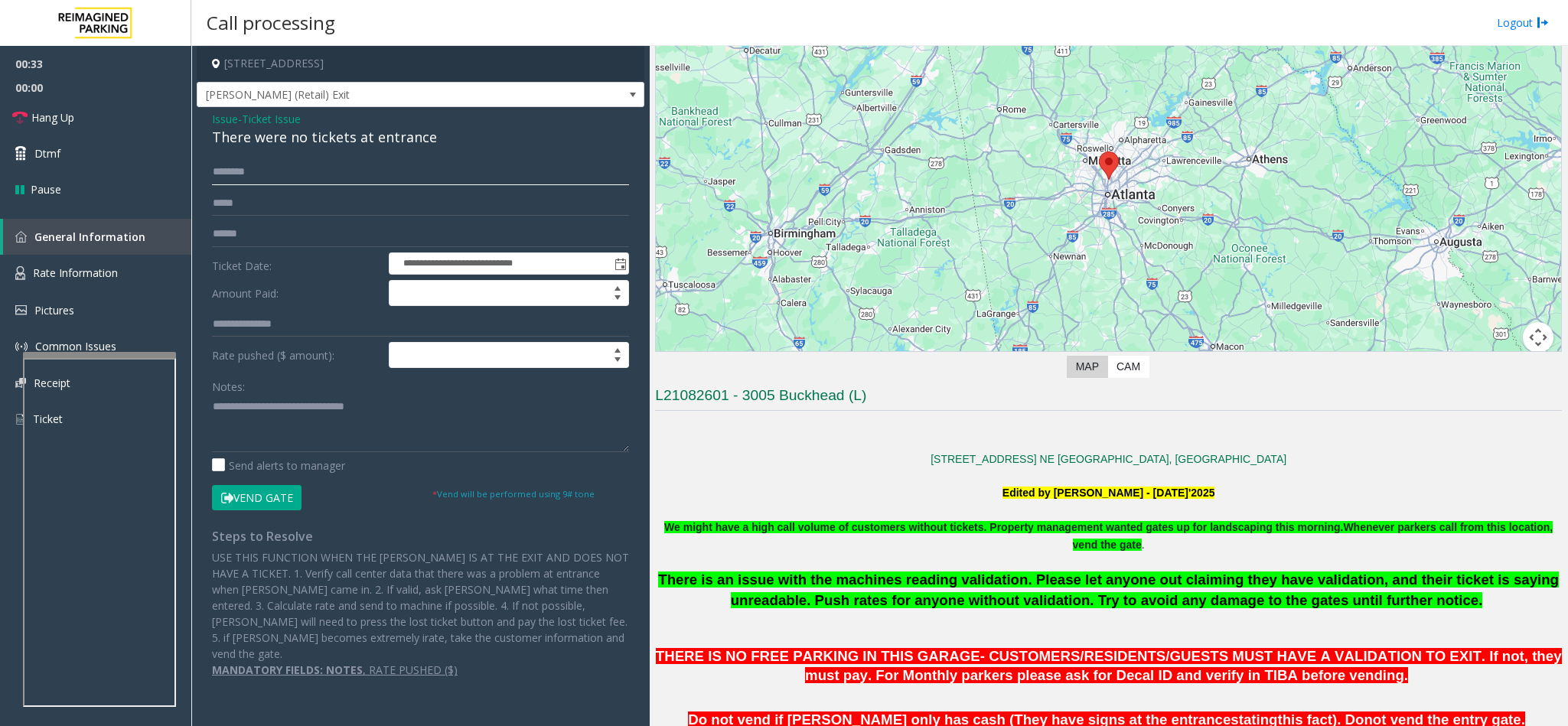
click at [275, 163] on input "text" at bounding box center [420, 172] width 417 height 26
type input "******"
click at [418, 425] on textarea at bounding box center [420, 423] width 417 height 57
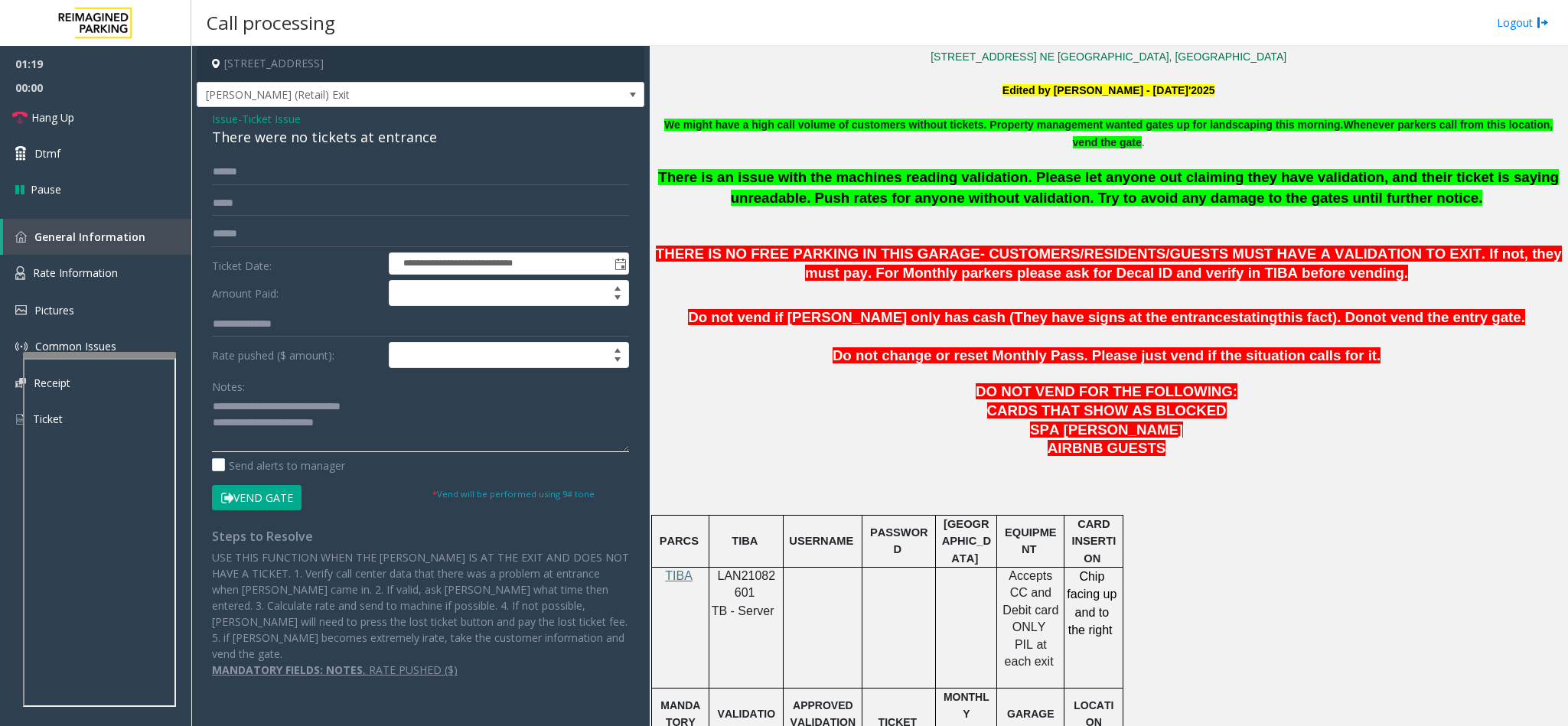
scroll to position [574, 0]
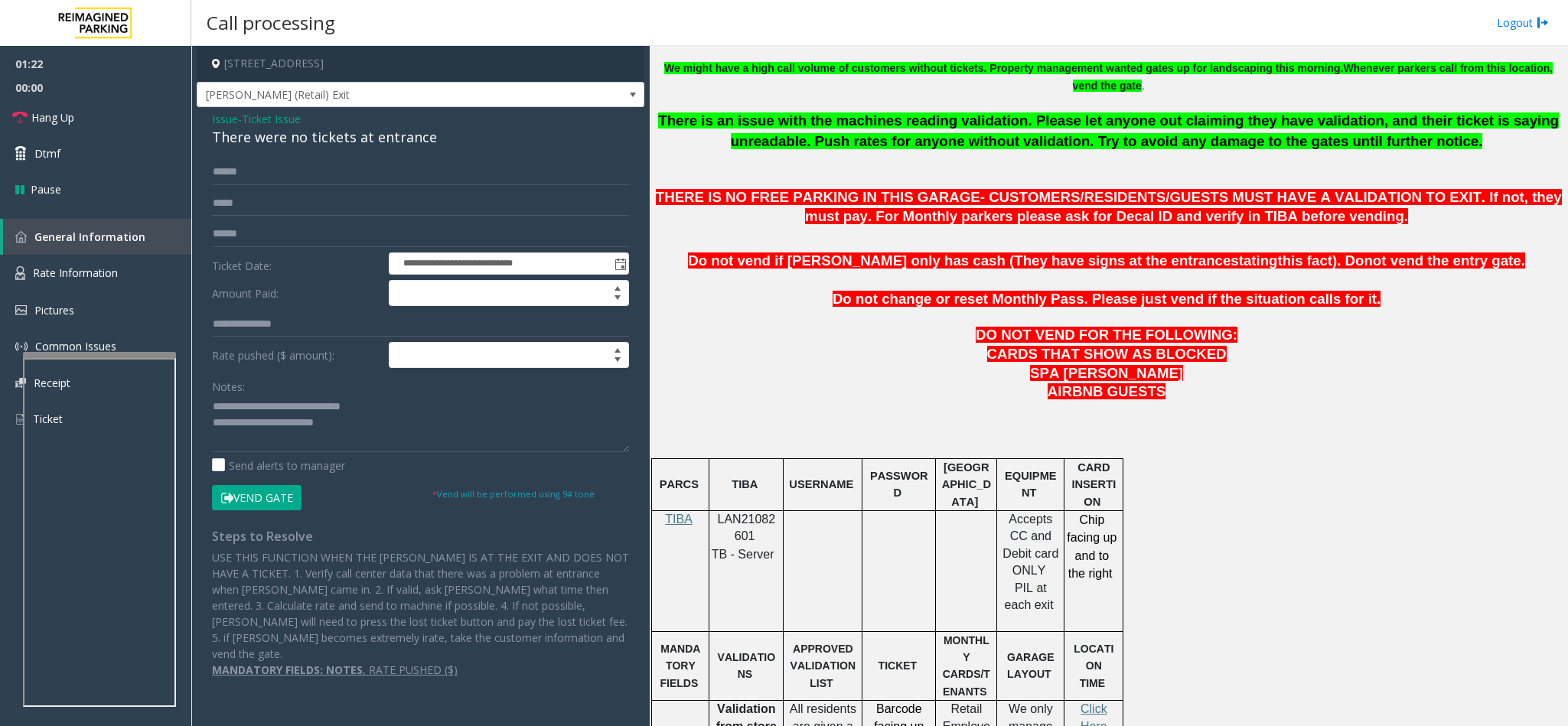
click at [251, 494] on button "Vend Gate" at bounding box center [256, 498] width 90 height 26
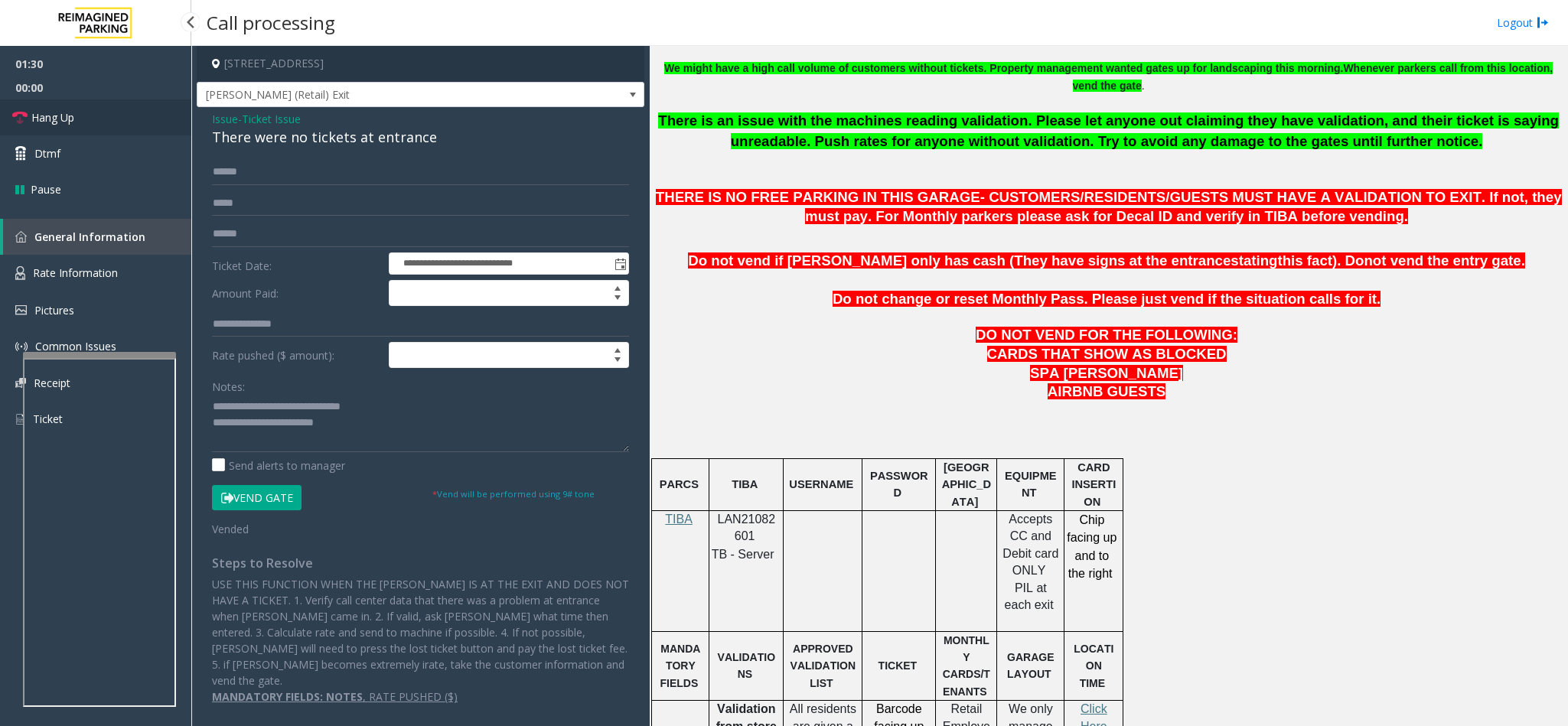
click at [168, 127] on link "Hang Up" at bounding box center [95, 117] width 191 height 36
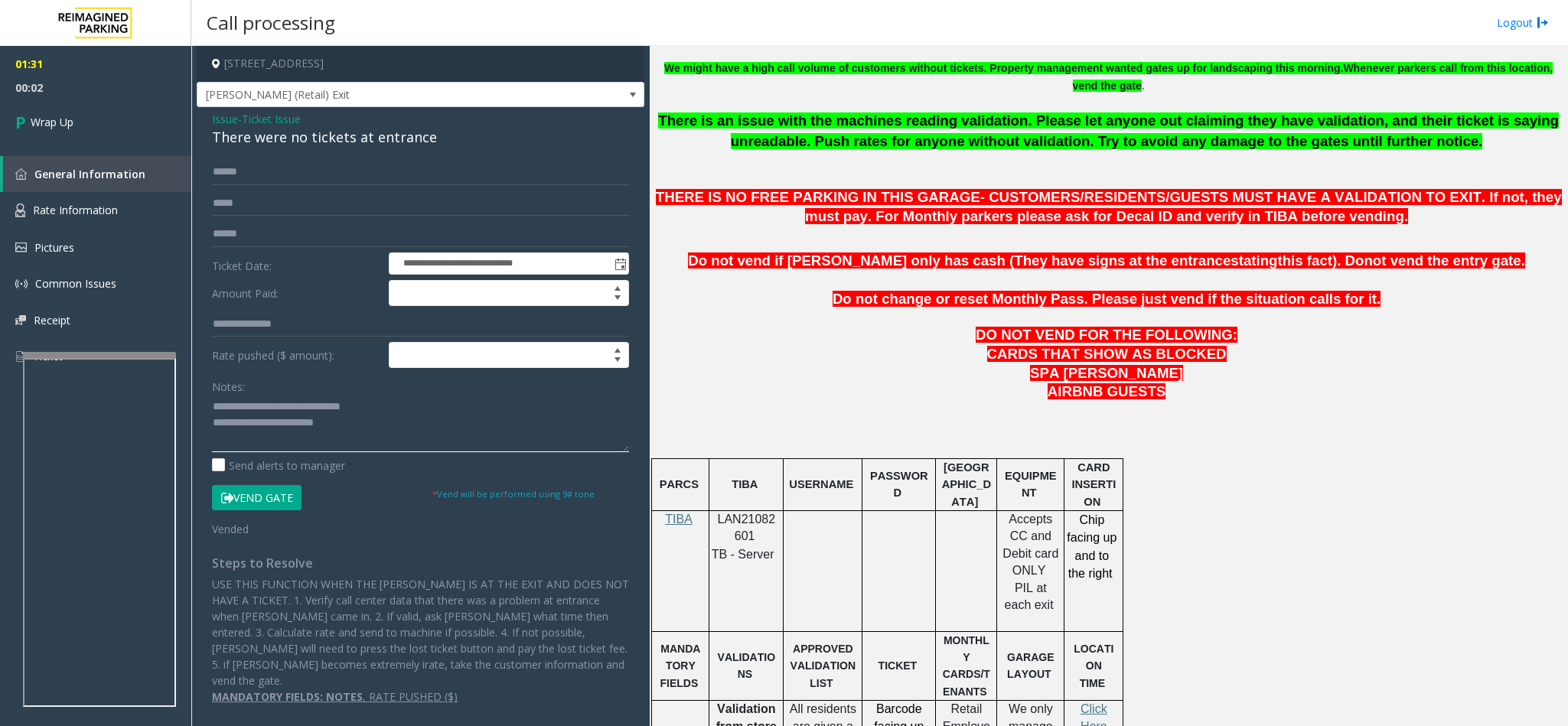
click at [214, 408] on textarea at bounding box center [420, 423] width 417 height 57
click at [389, 427] on textarea at bounding box center [420, 423] width 417 height 57
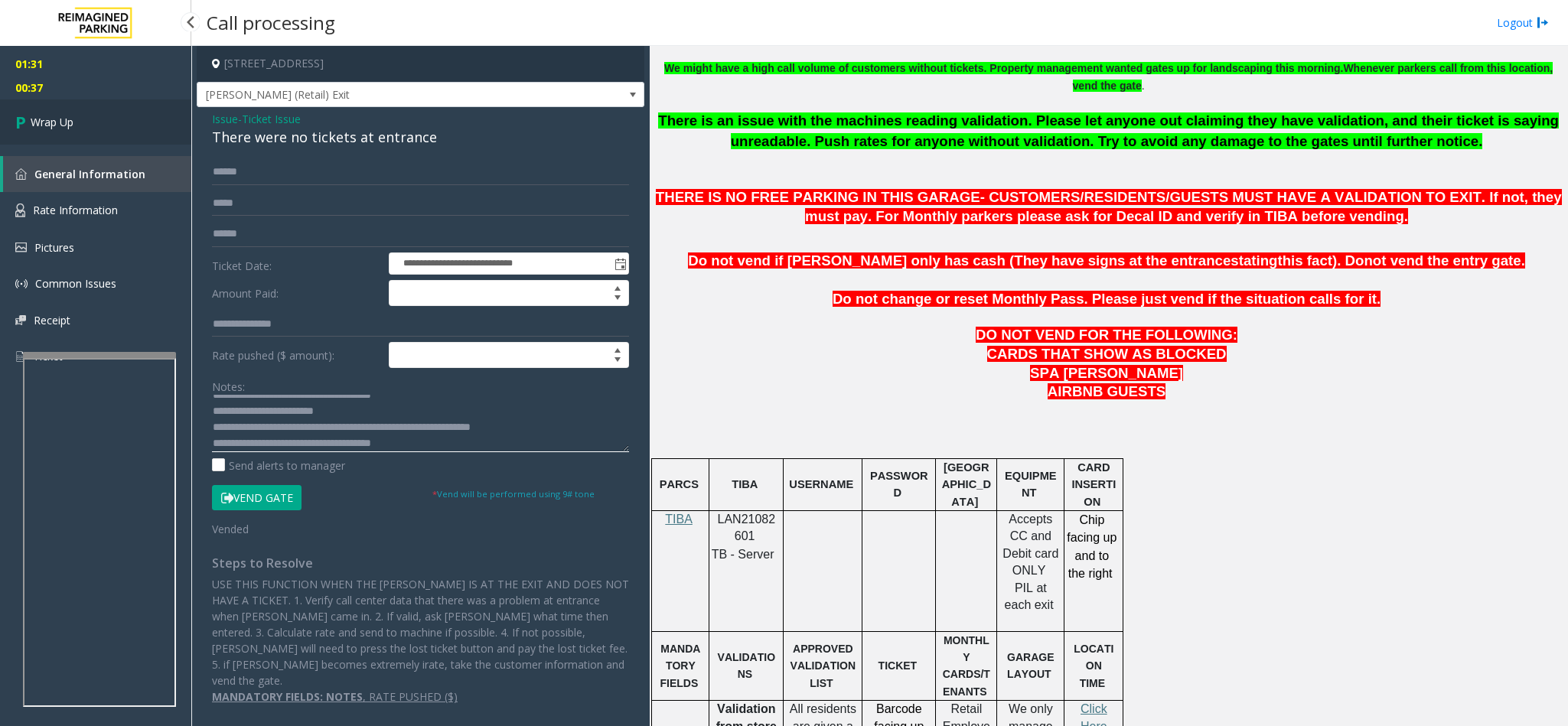
type textarea "**********"
click at [122, 104] on link "Wrap Up" at bounding box center [95, 122] width 191 height 45
